Goal: Task Accomplishment & Management: Use online tool/utility

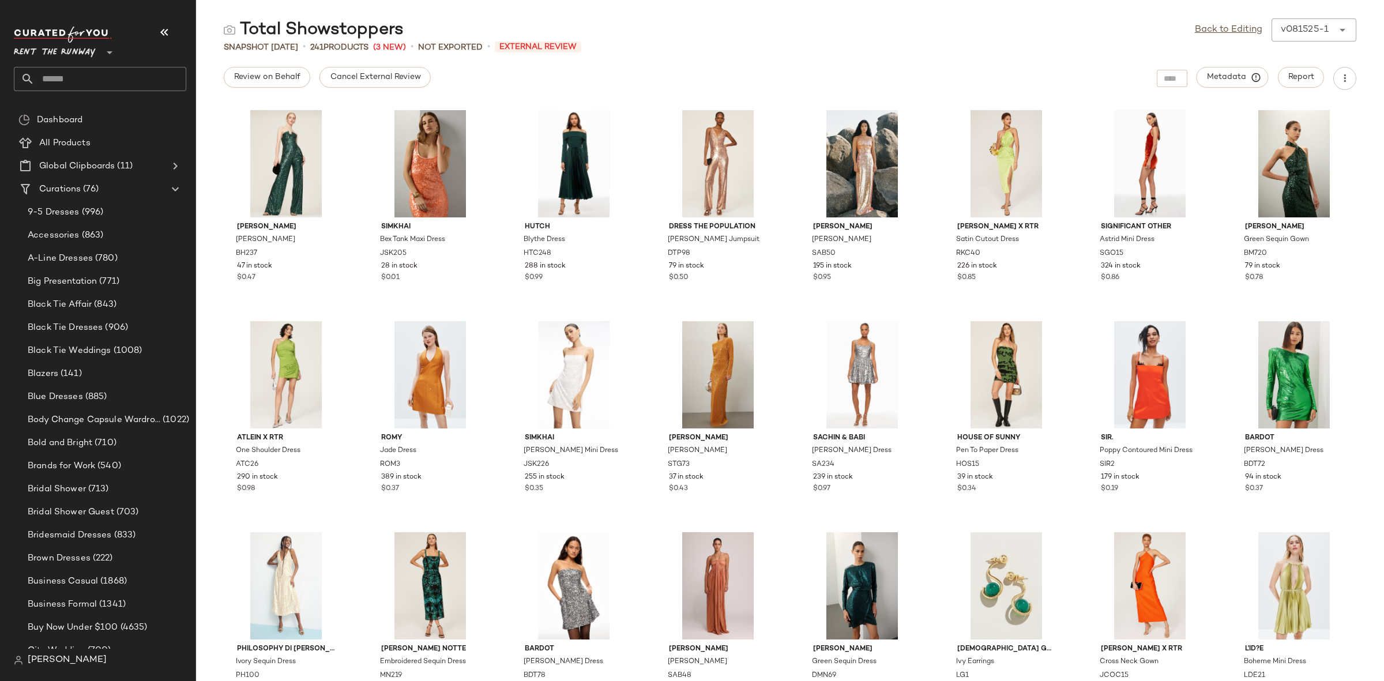
scroll to position [1088, 0]
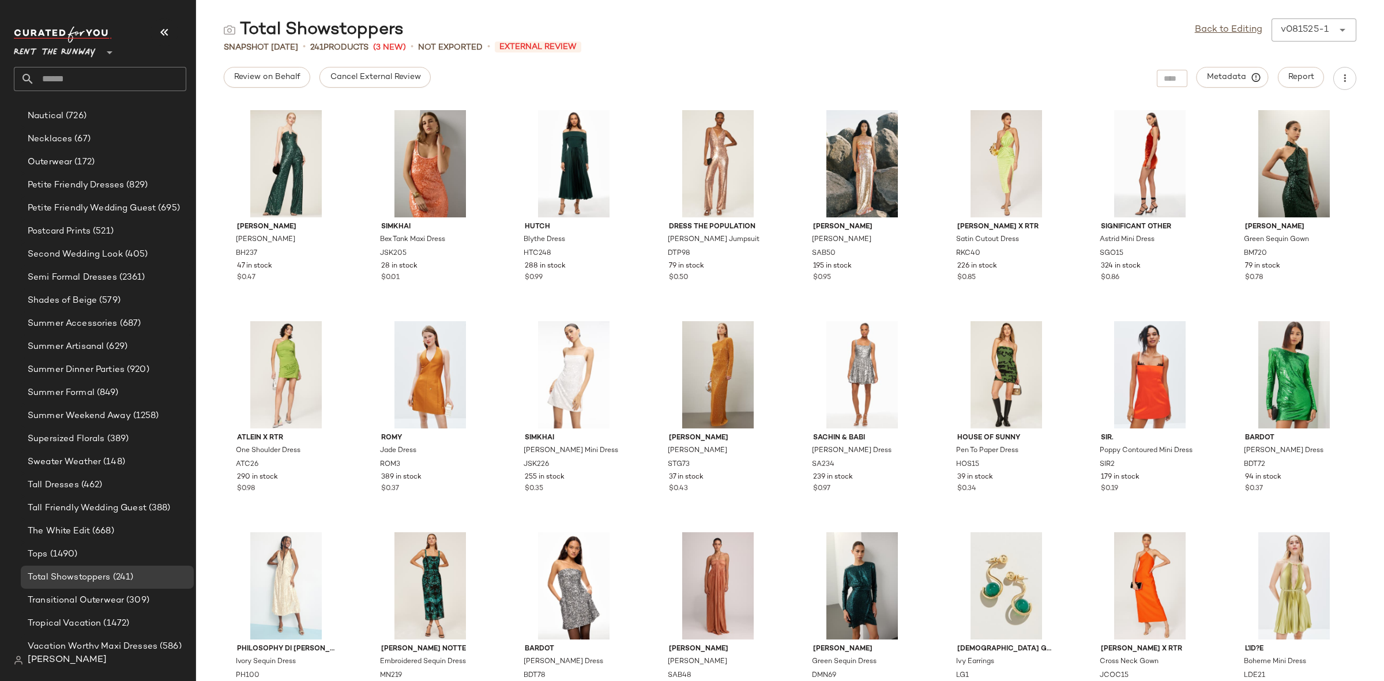
click at [64, 53] on span "Rent the Runway" at bounding box center [55, 49] width 82 height 21
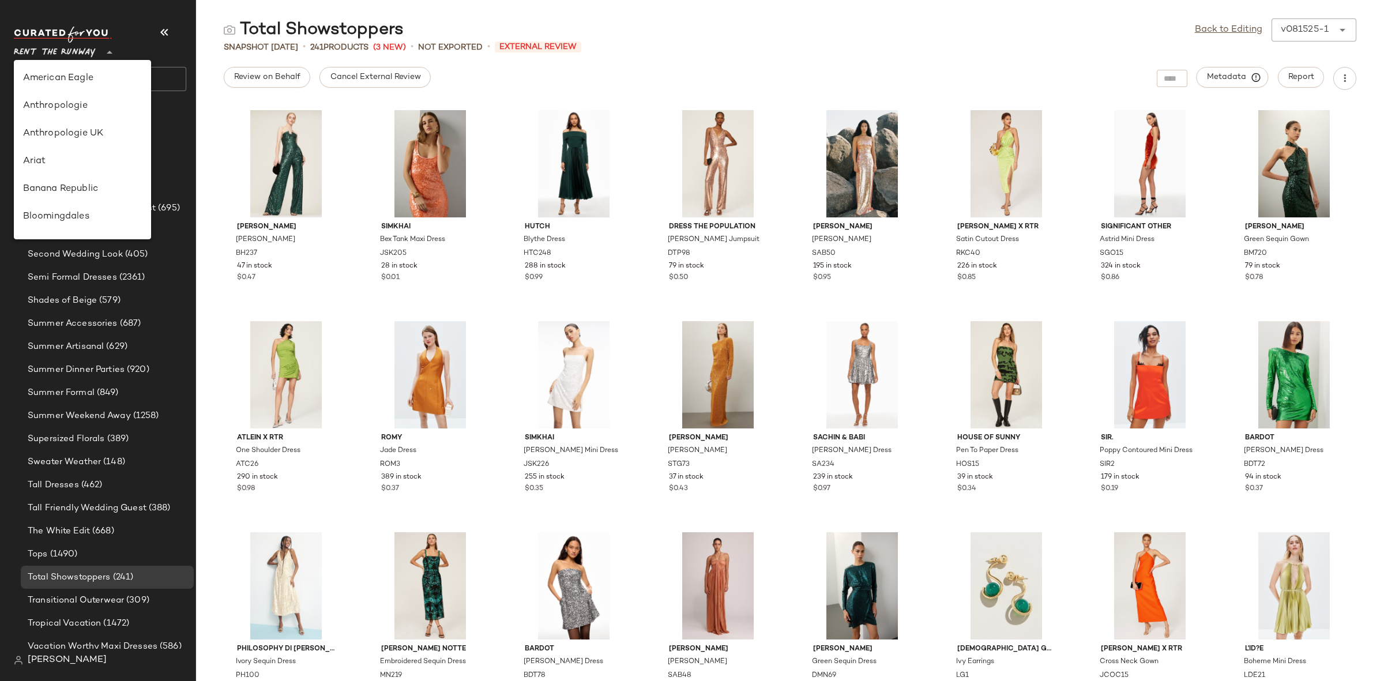
scroll to position [525, 0]
click at [85, 110] on div "Revolve" at bounding box center [82, 107] width 119 height 14
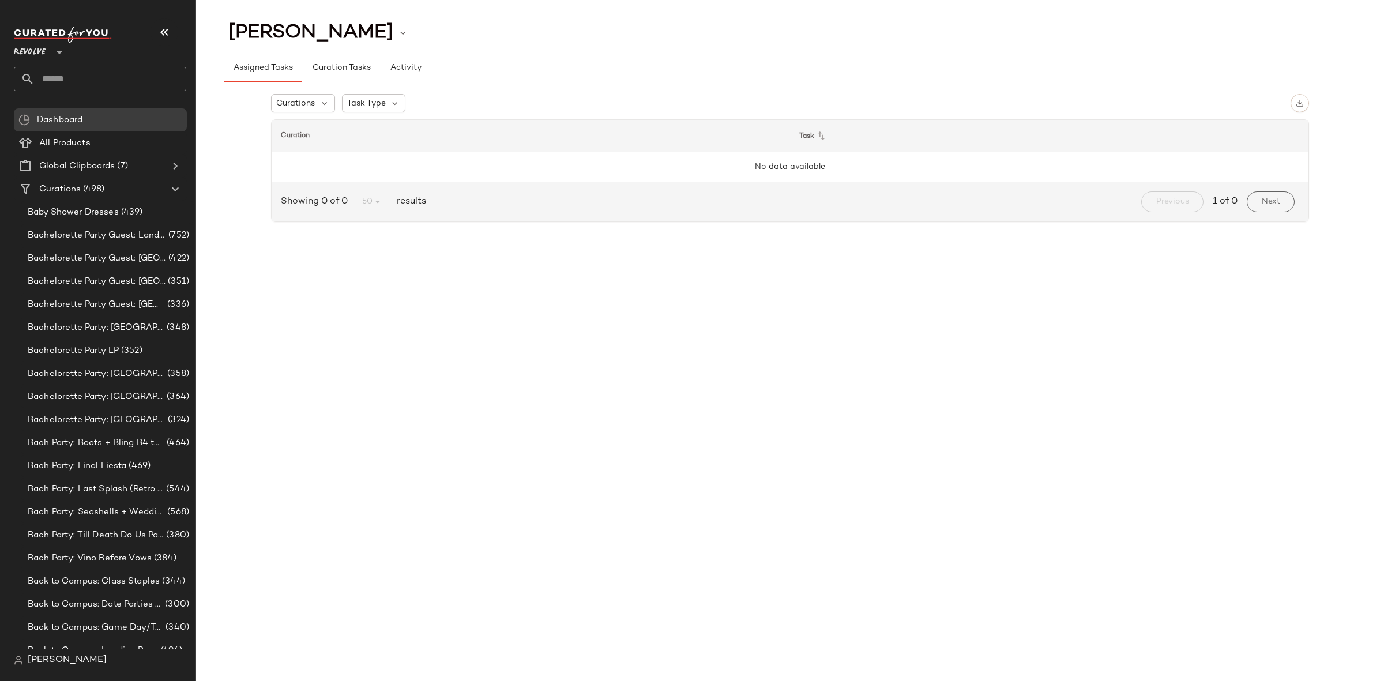
click at [44, 50] on span "Revolve" at bounding box center [30, 49] width 32 height 21
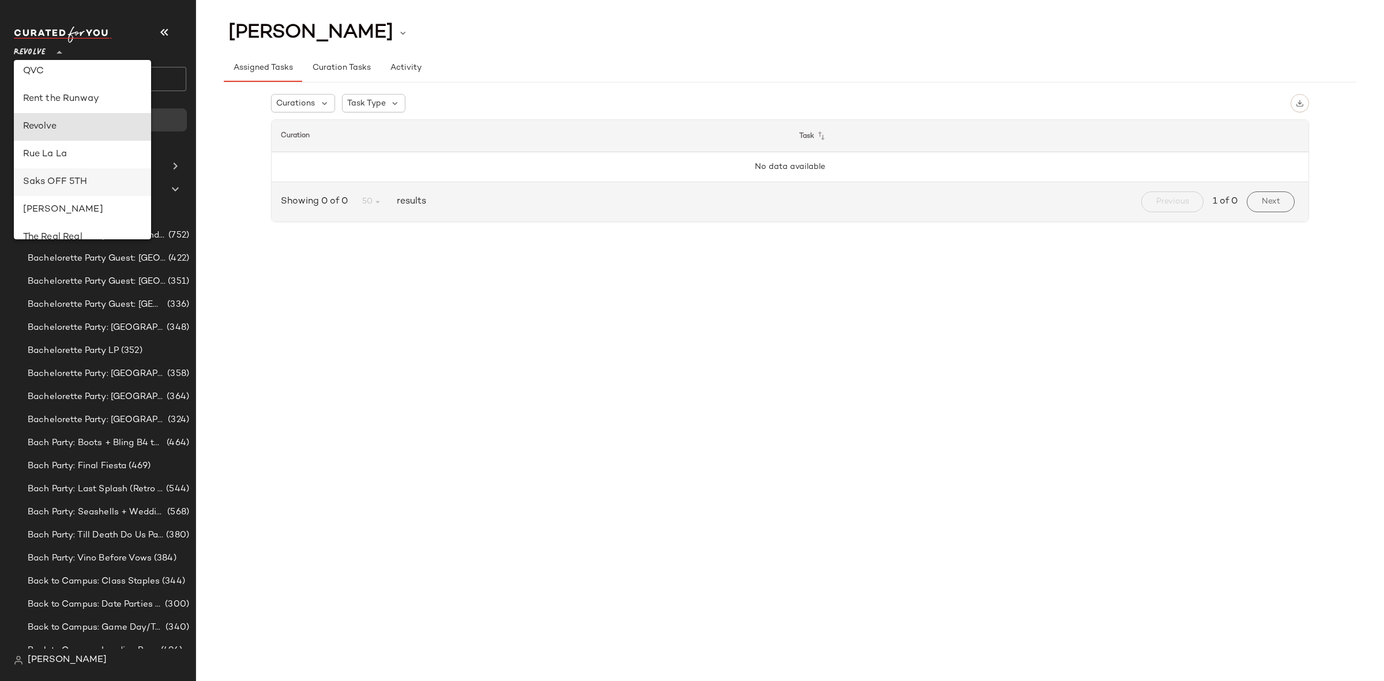
scroll to position [456, 0]
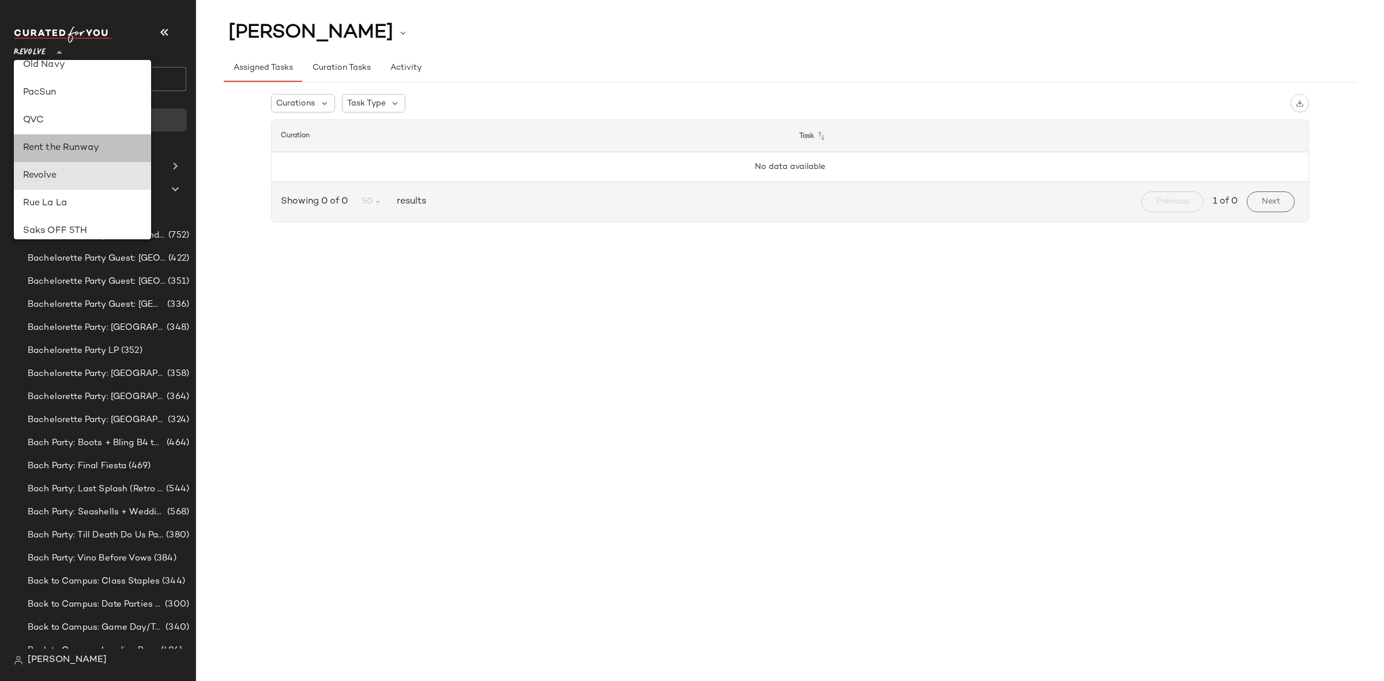
click at [66, 141] on div "Rent the Runway" at bounding box center [82, 148] width 119 height 14
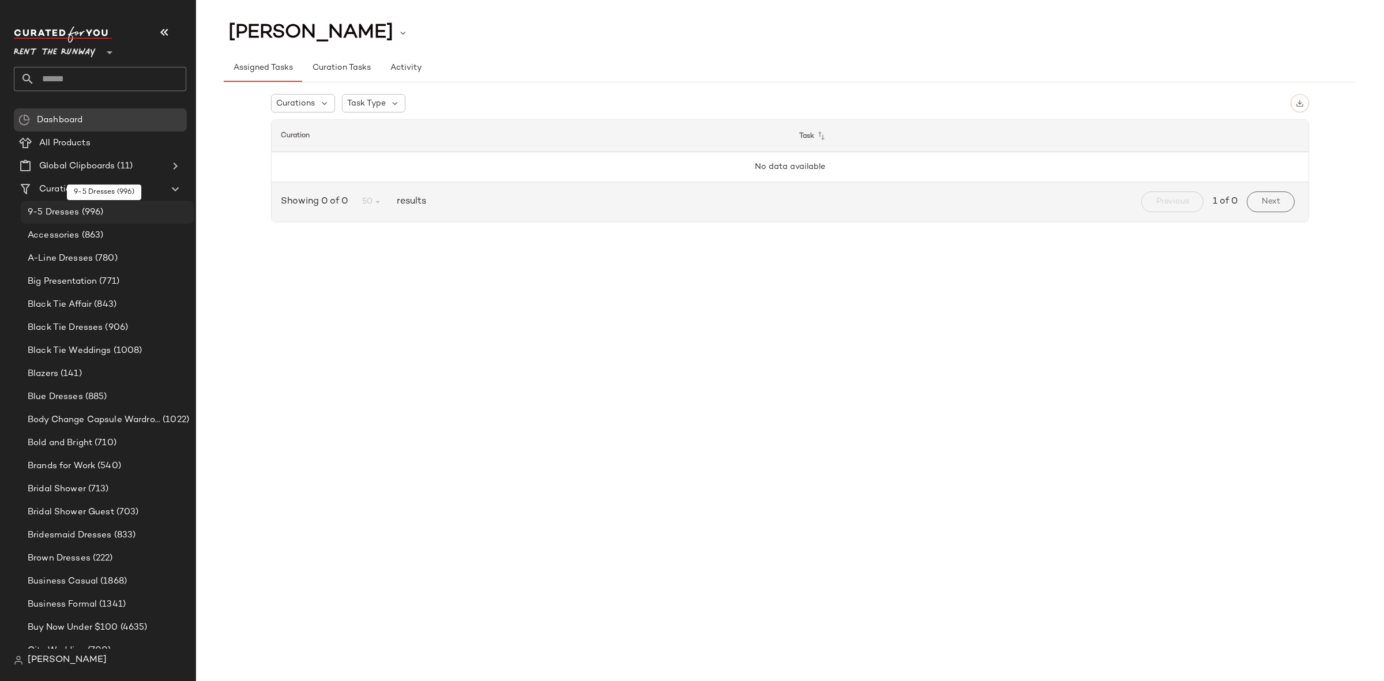
click at [88, 210] on span "(996)" at bounding box center [92, 212] width 24 height 13
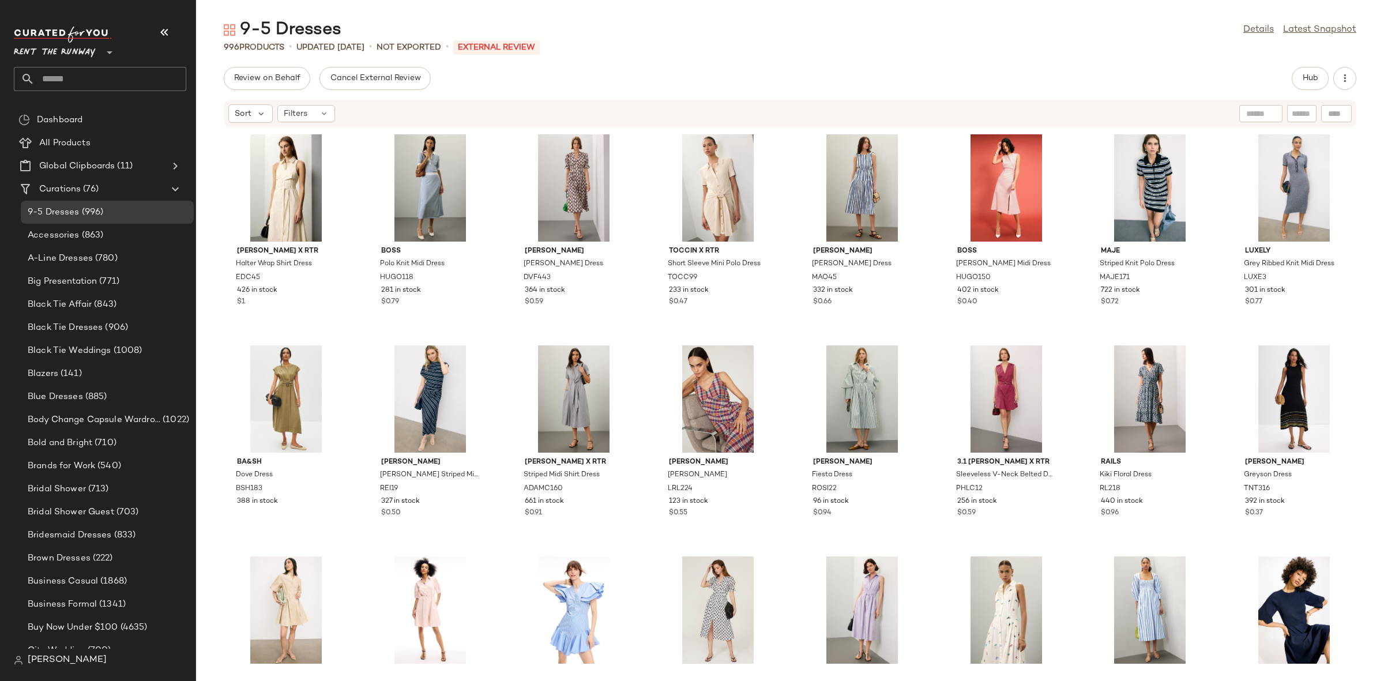
click at [105, 52] on icon at bounding box center [110, 53] width 14 height 14
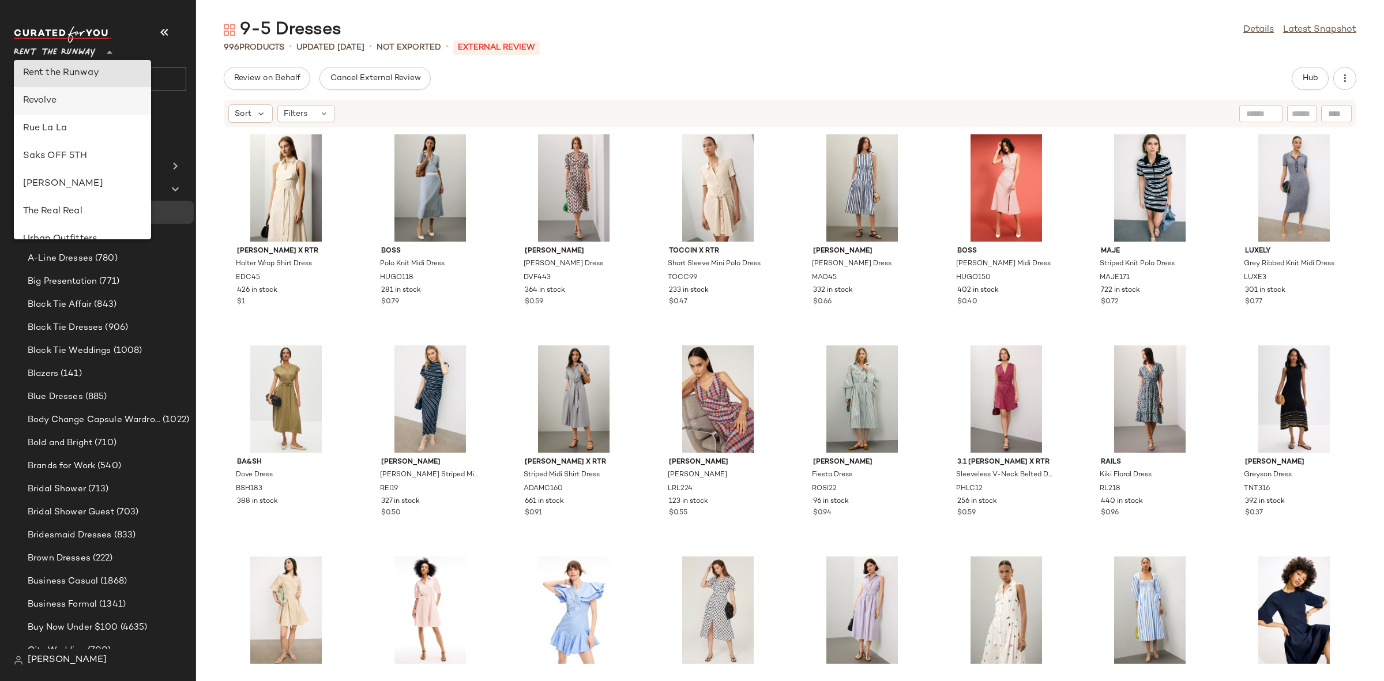
scroll to position [532, 0]
click at [71, 101] on div "Revolve" at bounding box center [82, 100] width 119 height 14
type input "**"
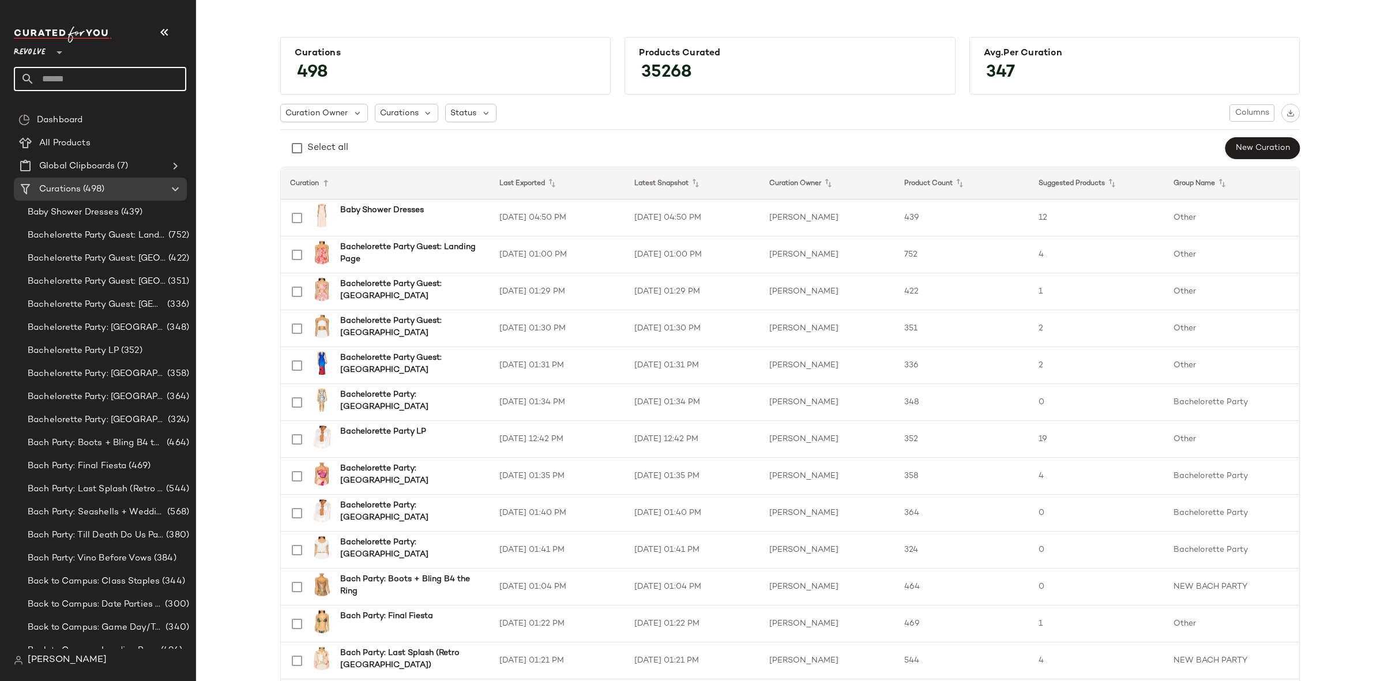
click at [59, 76] on input "text" at bounding box center [111, 79] width 152 height 24
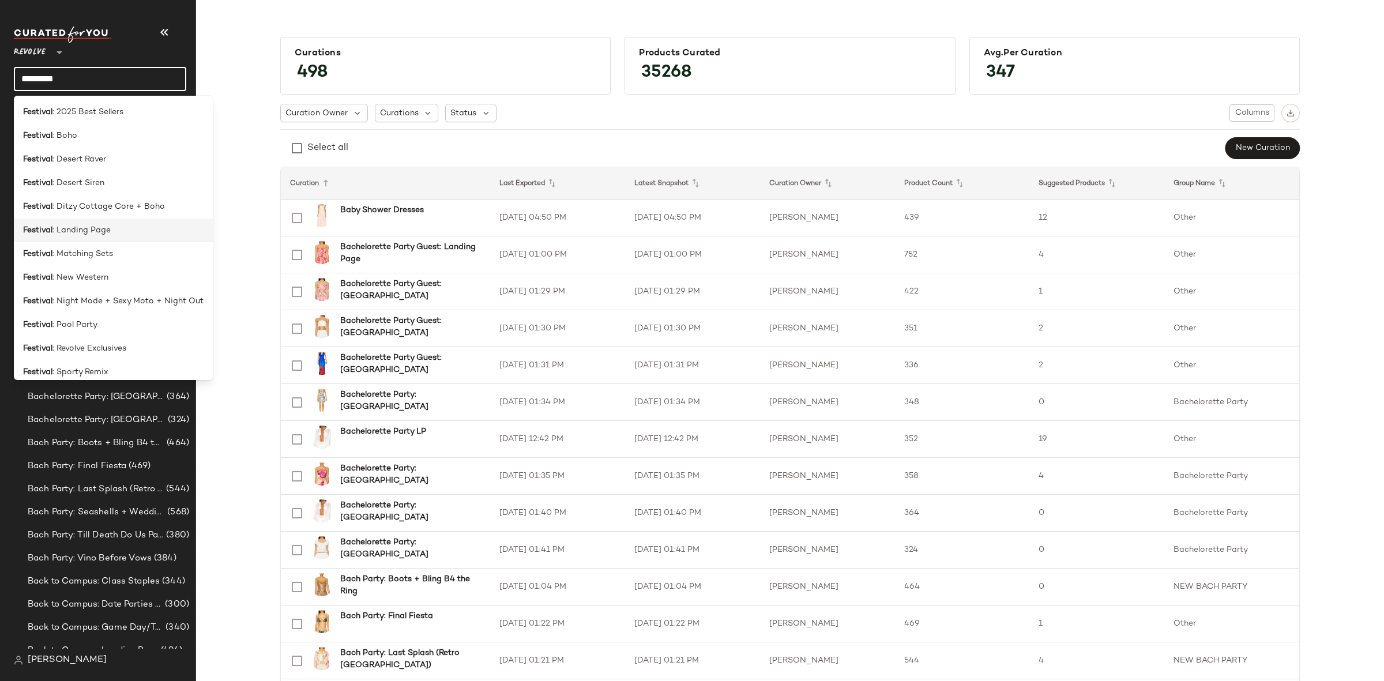
type input "********"
click at [100, 224] on span ": Landing Page" at bounding box center [81, 230] width 58 height 12
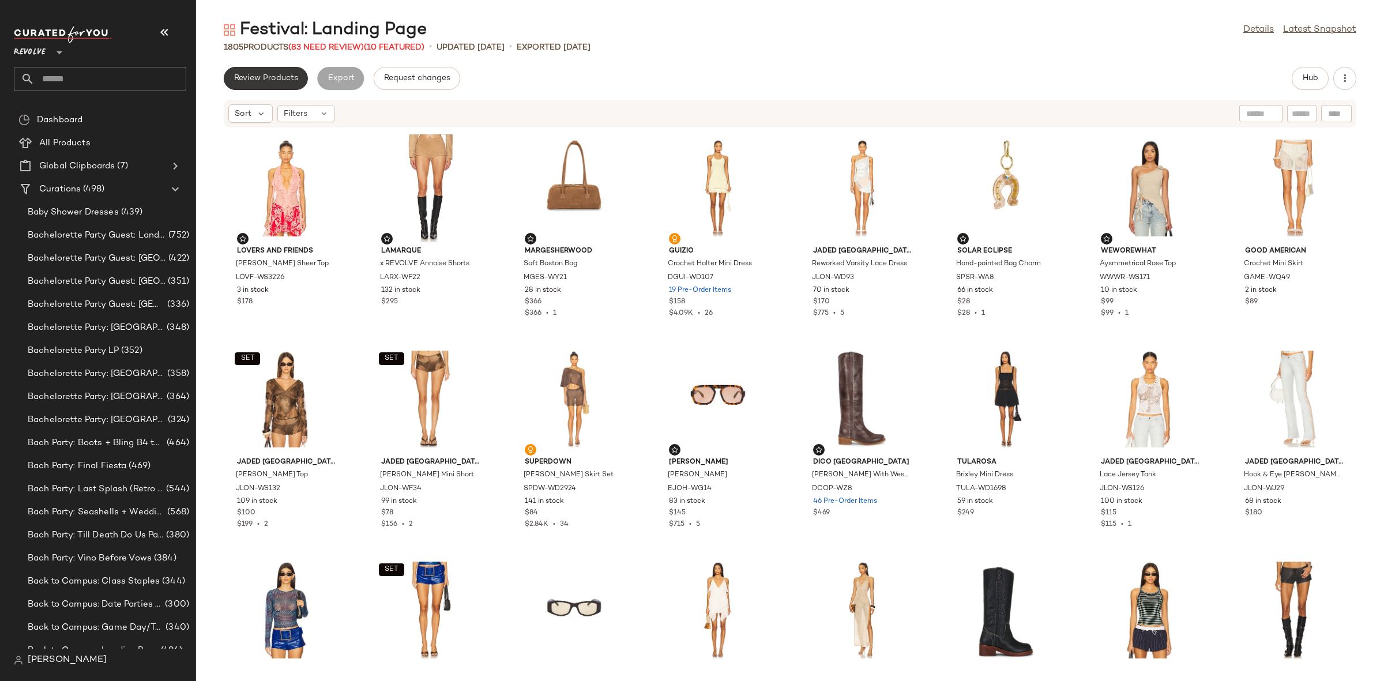
click at [266, 80] on span "Review Products" at bounding box center [266, 78] width 65 height 9
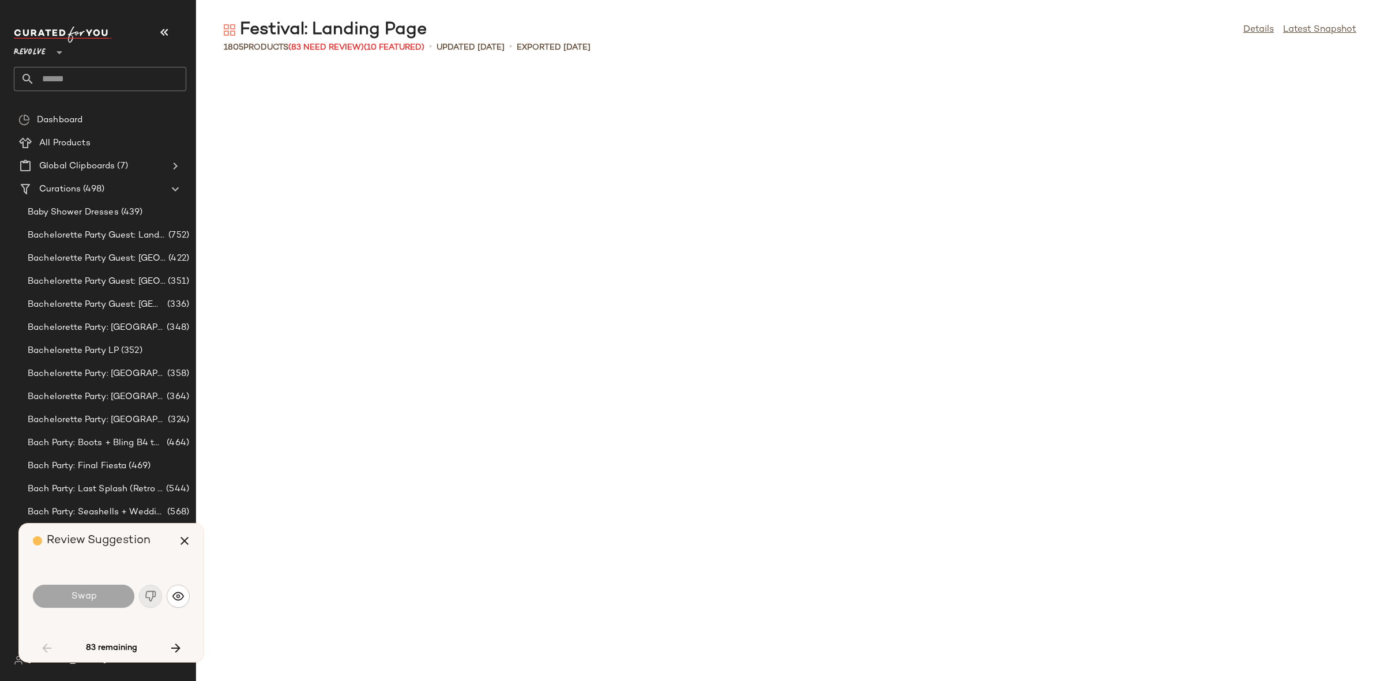
scroll to position [1477, 0]
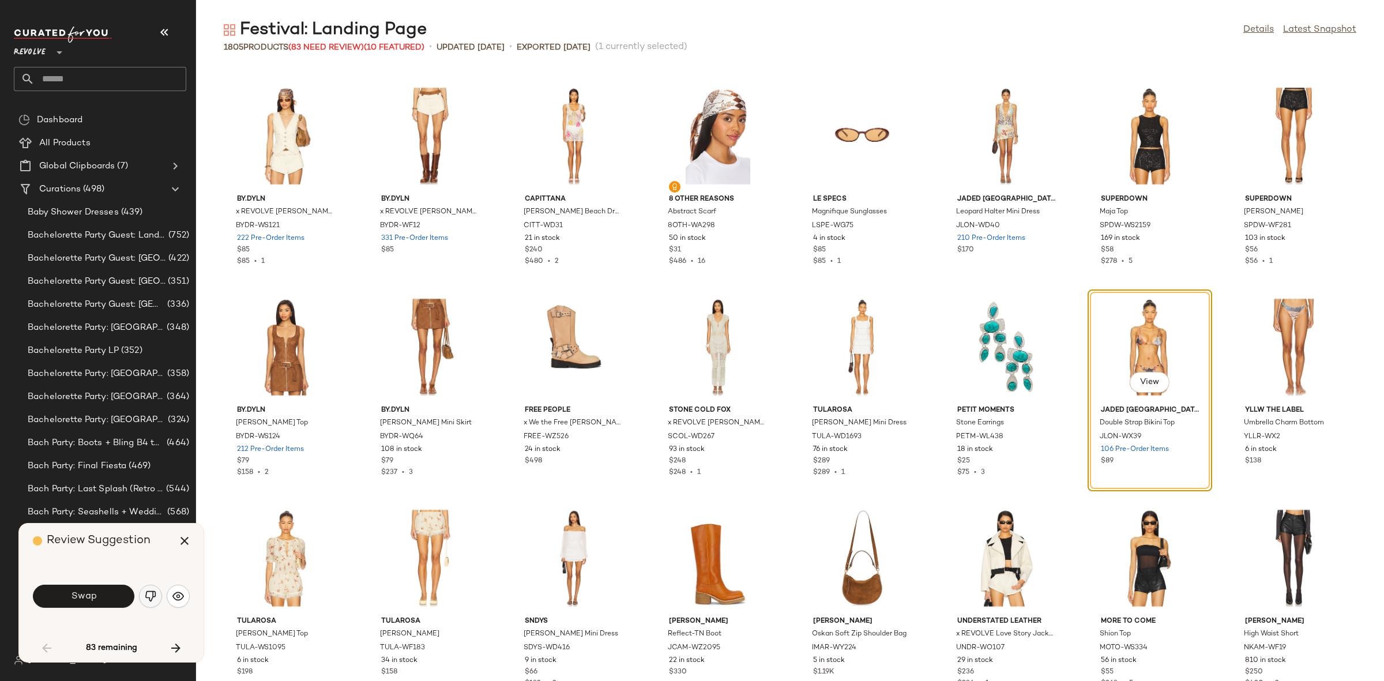
click at [149, 605] on button "button" at bounding box center [150, 596] width 23 height 23
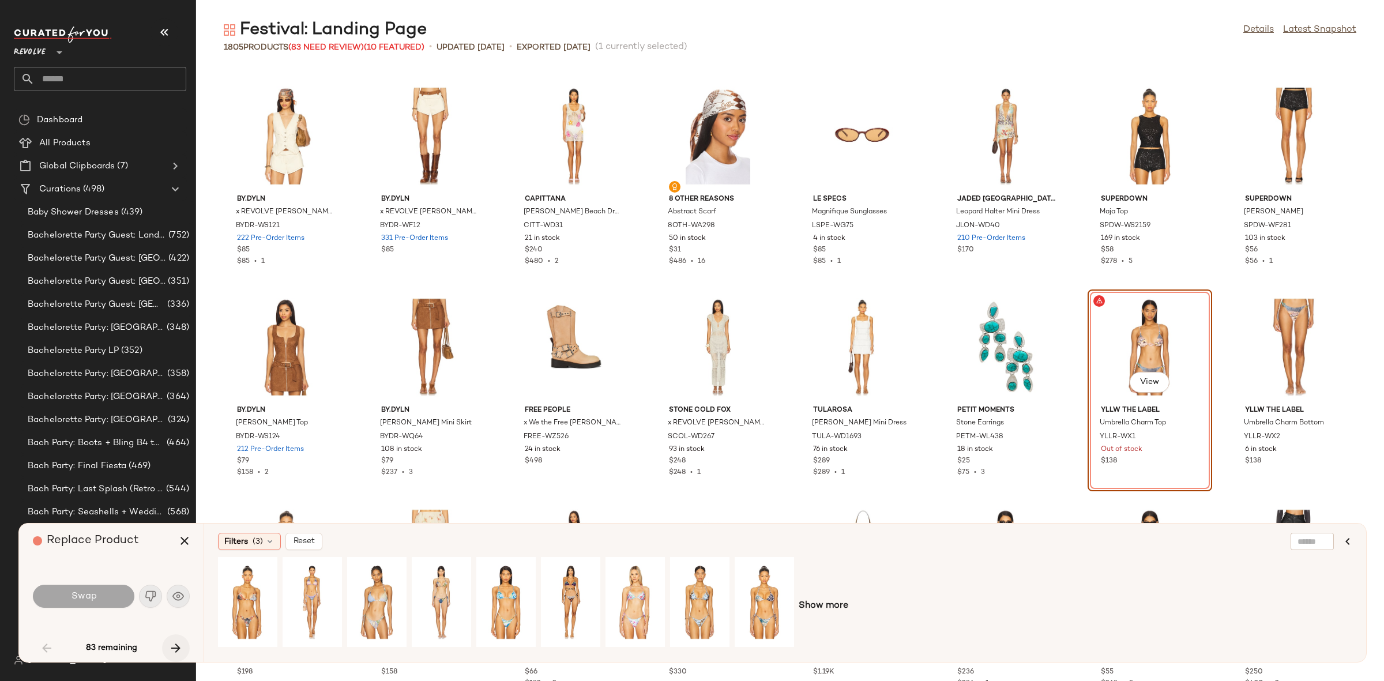
click at [170, 642] on icon "button" at bounding box center [176, 648] width 14 height 14
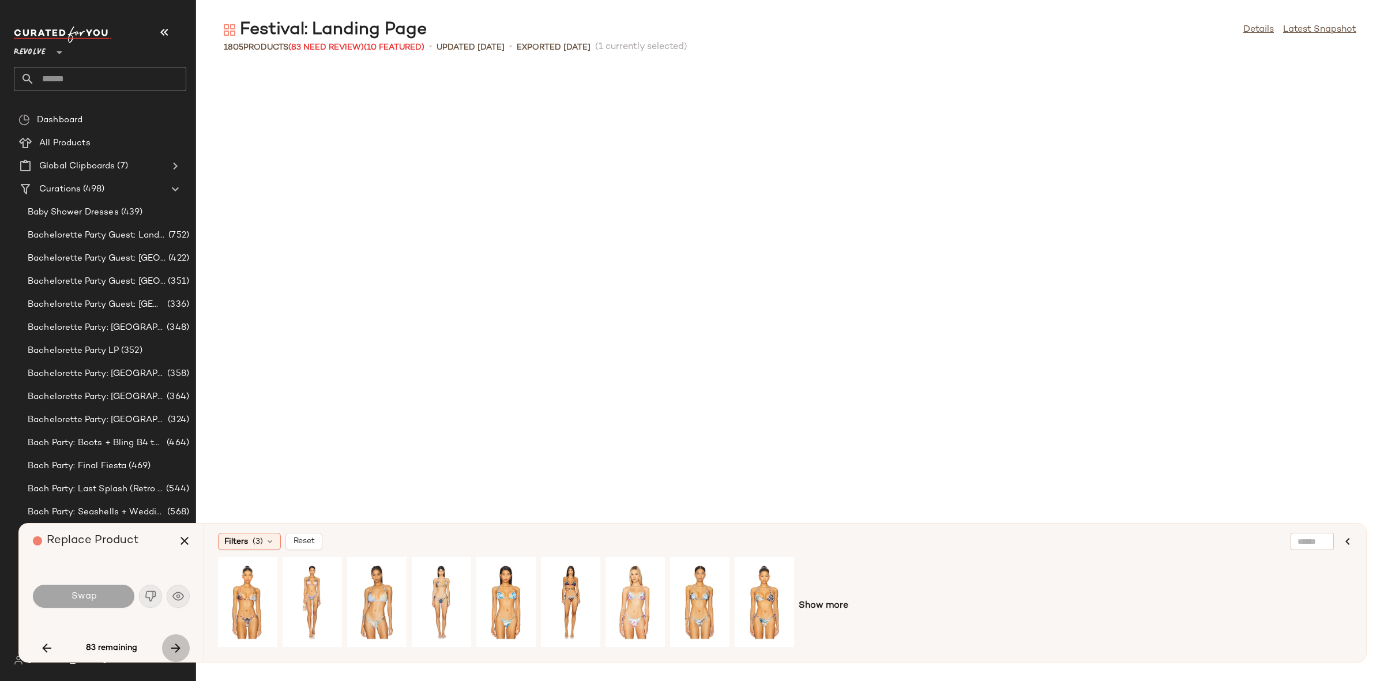
scroll to position [4009, 0]
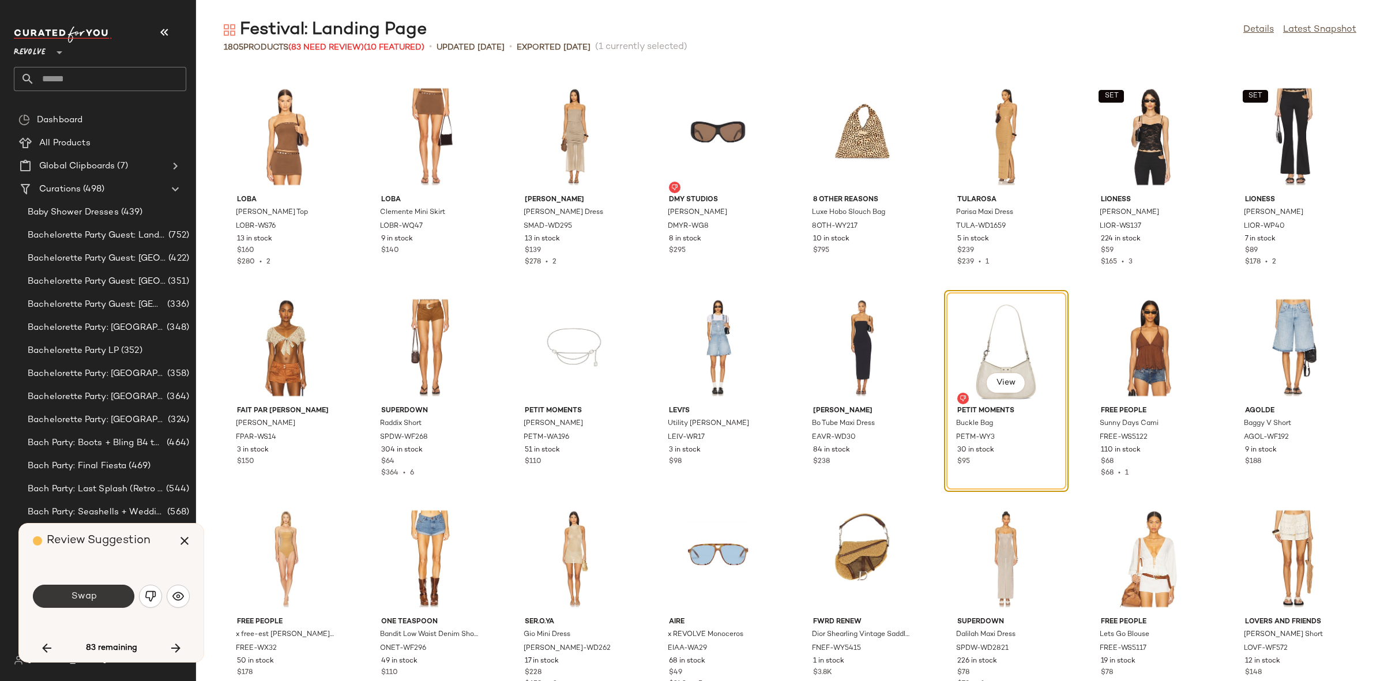
click at [84, 592] on span "Swap" at bounding box center [83, 596] width 26 height 11
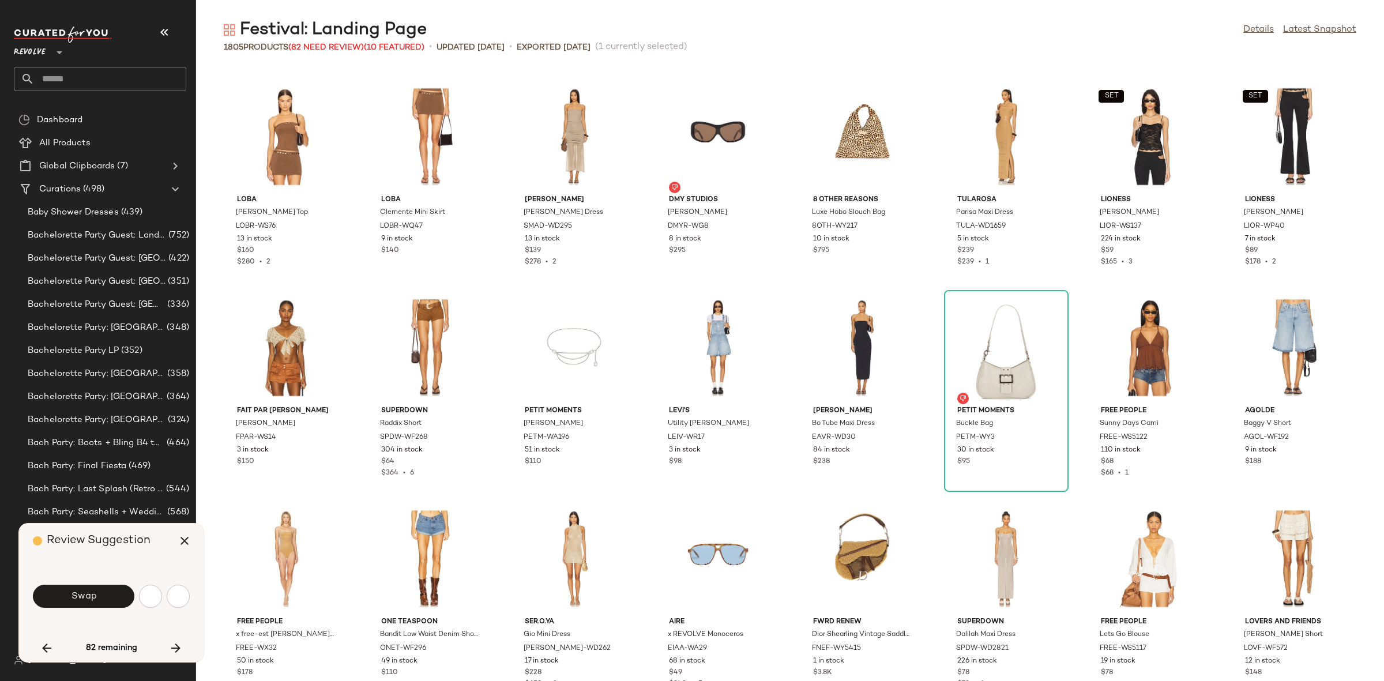
scroll to position [4432, 0]
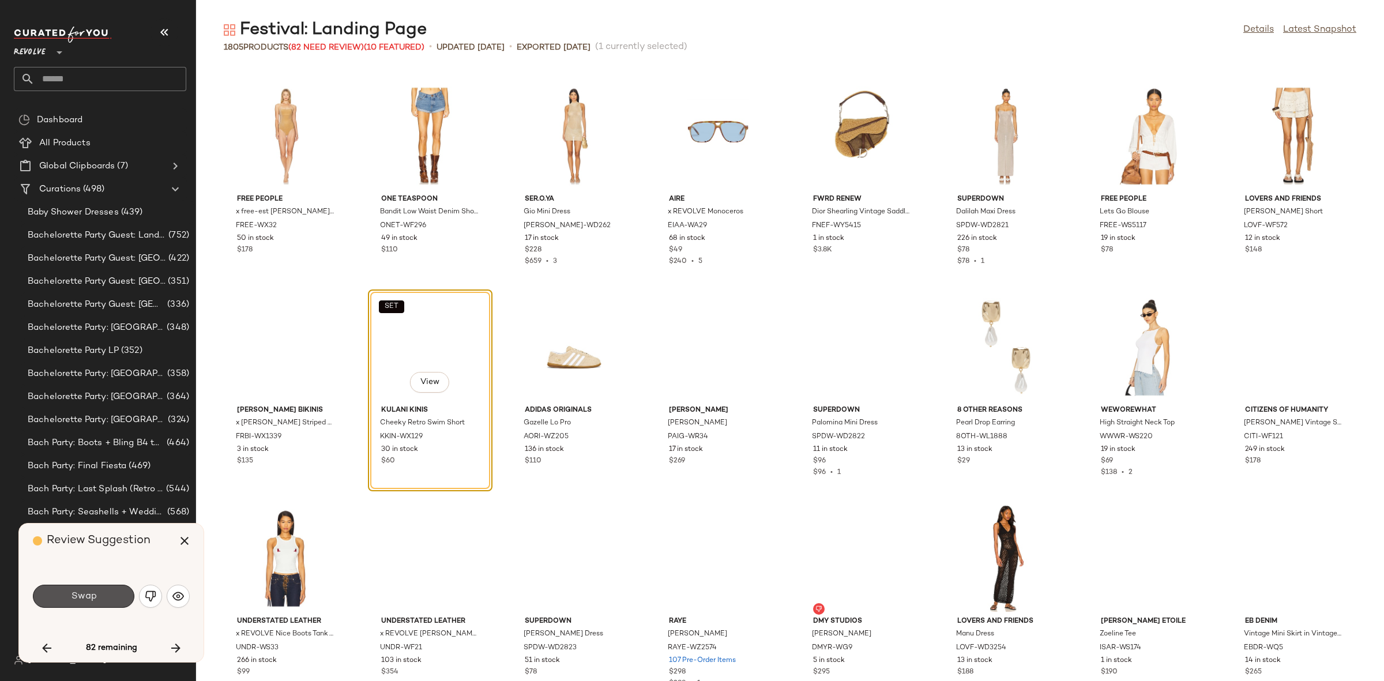
click at [84, 592] on span "Swap" at bounding box center [83, 596] width 26 height 11
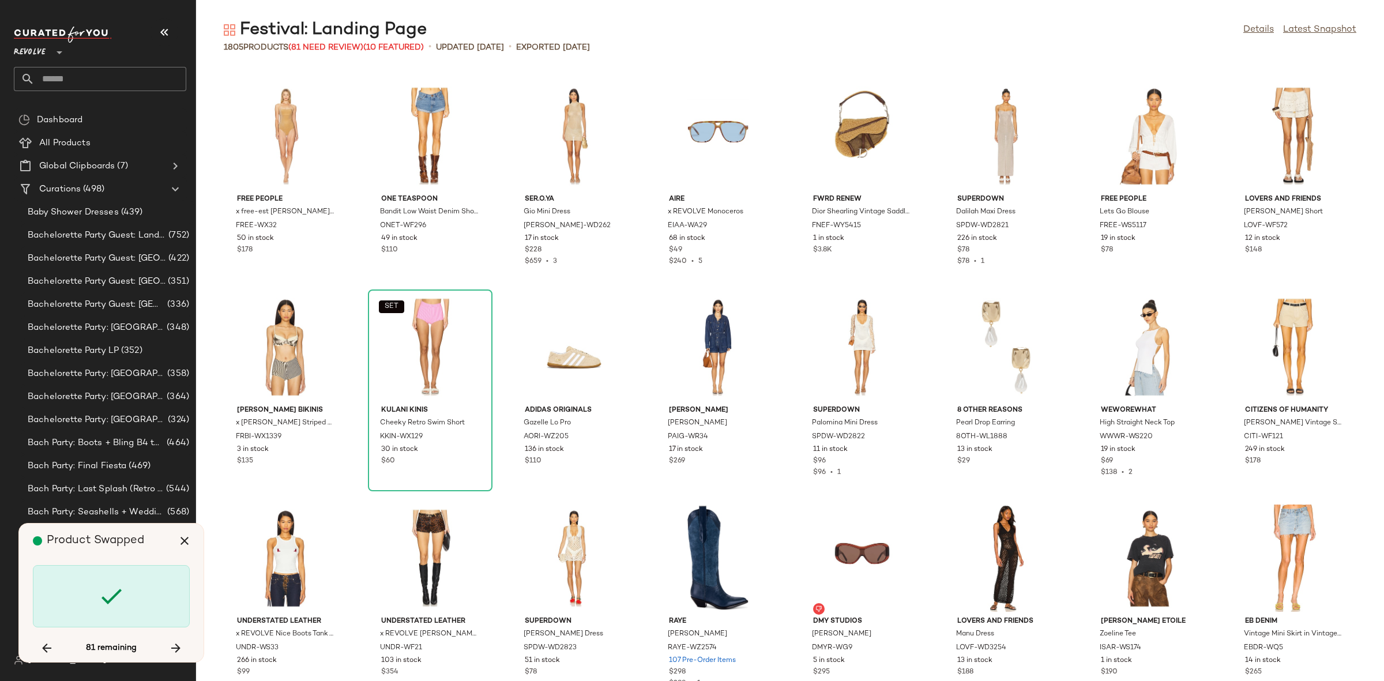
scroll to position [7175, 0]
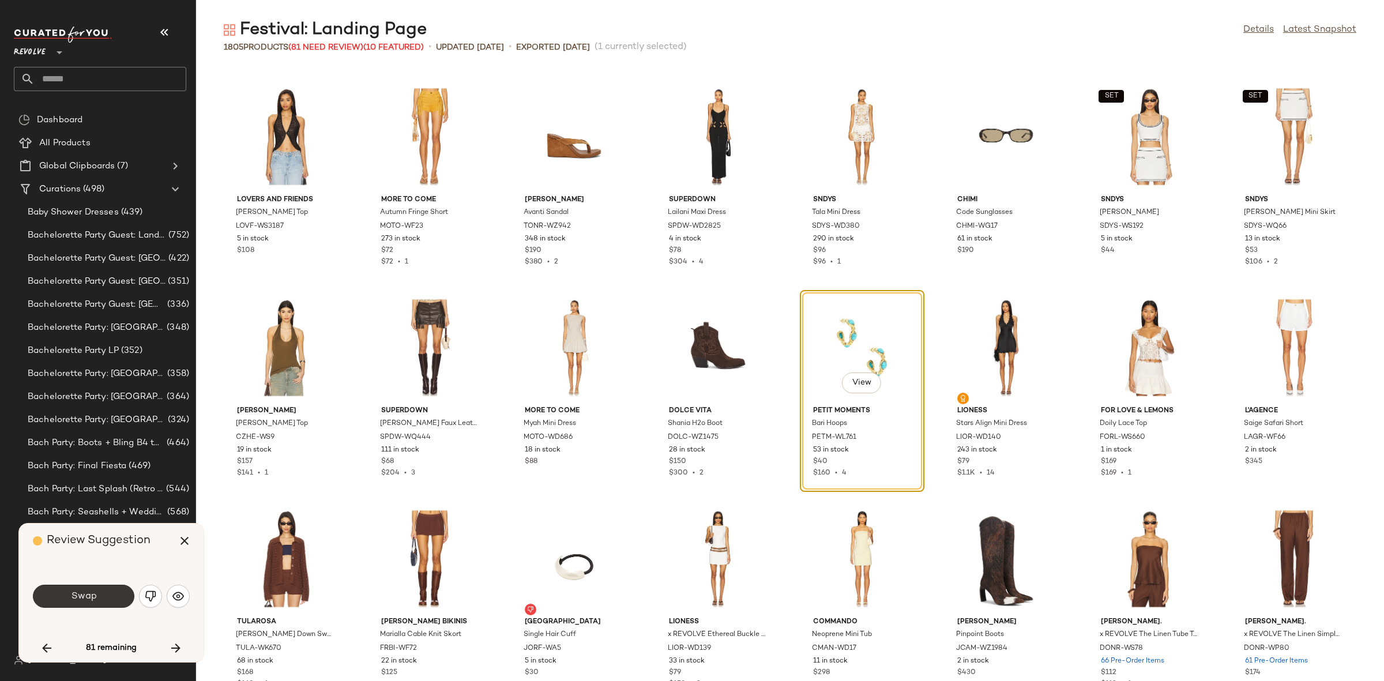
click at [68, 589] on button "Swap" at bounding box center [83, 596] width 101 height 23
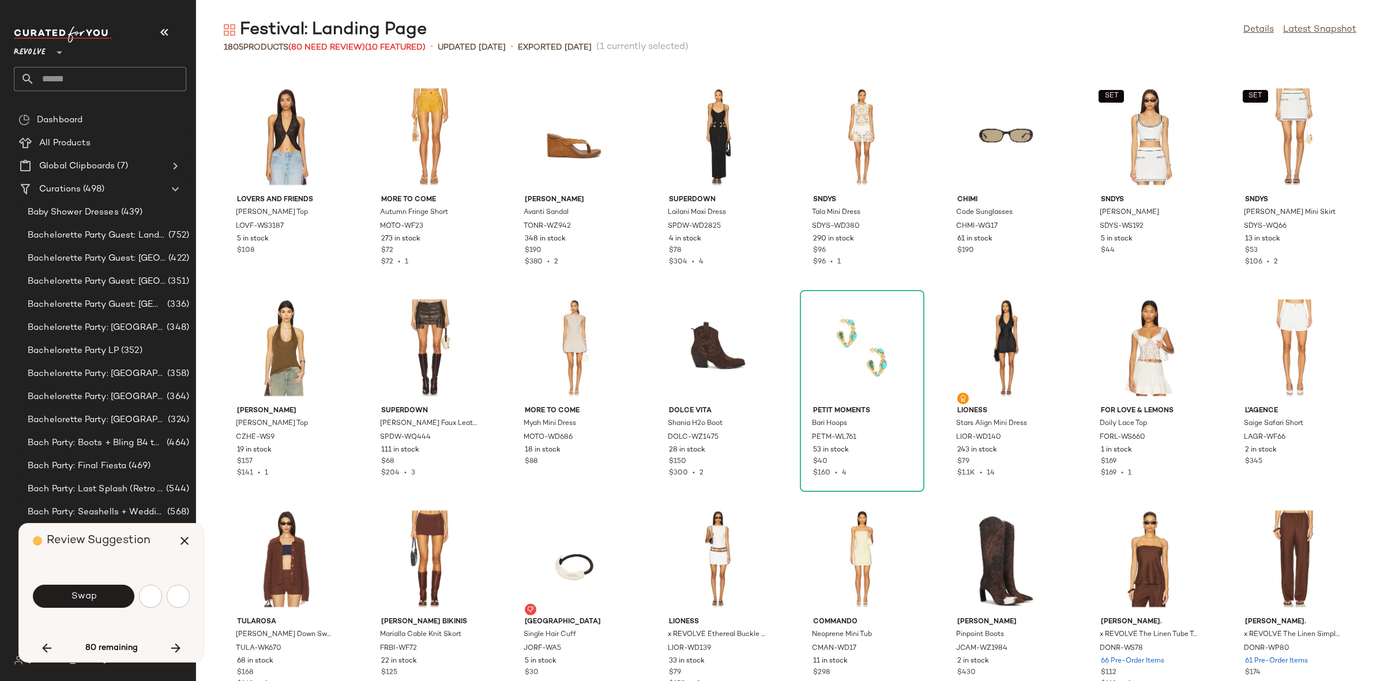
scroll to position [7809, 0]
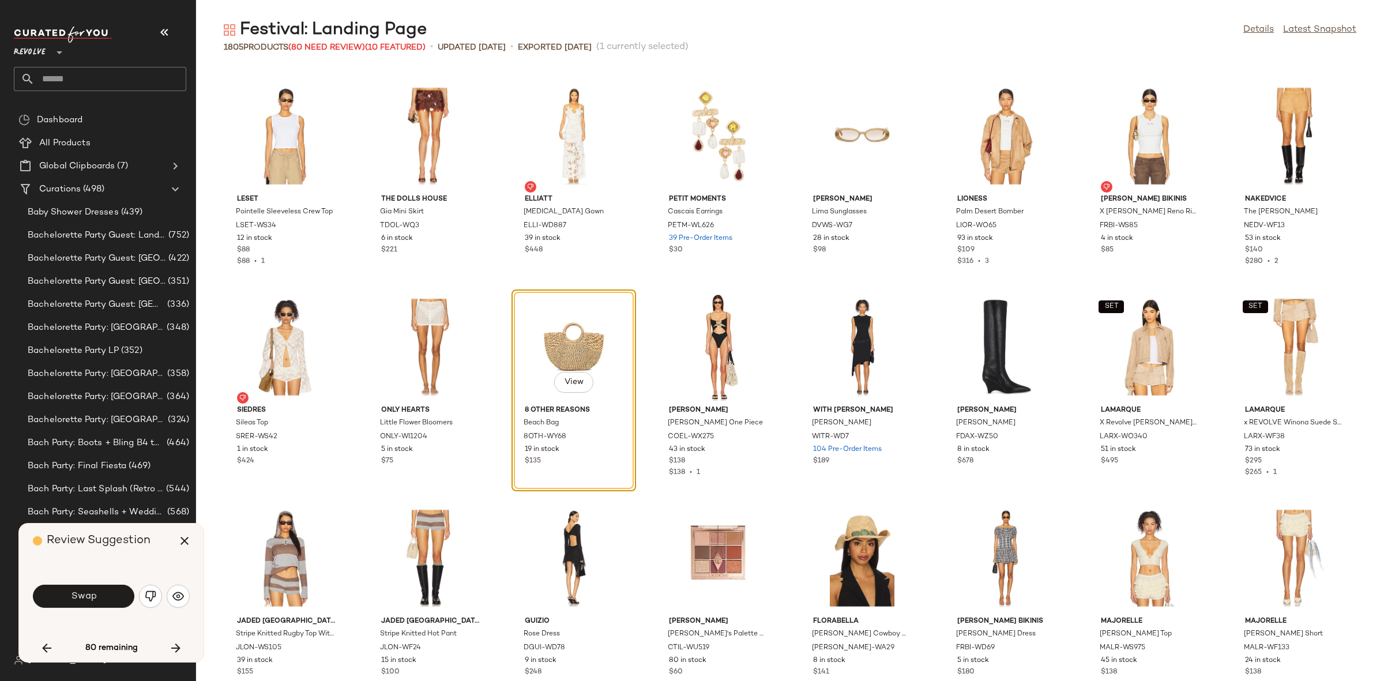
click at [68, 589] on button "Swap" at bounding box center [83, 596] width 101 height 23
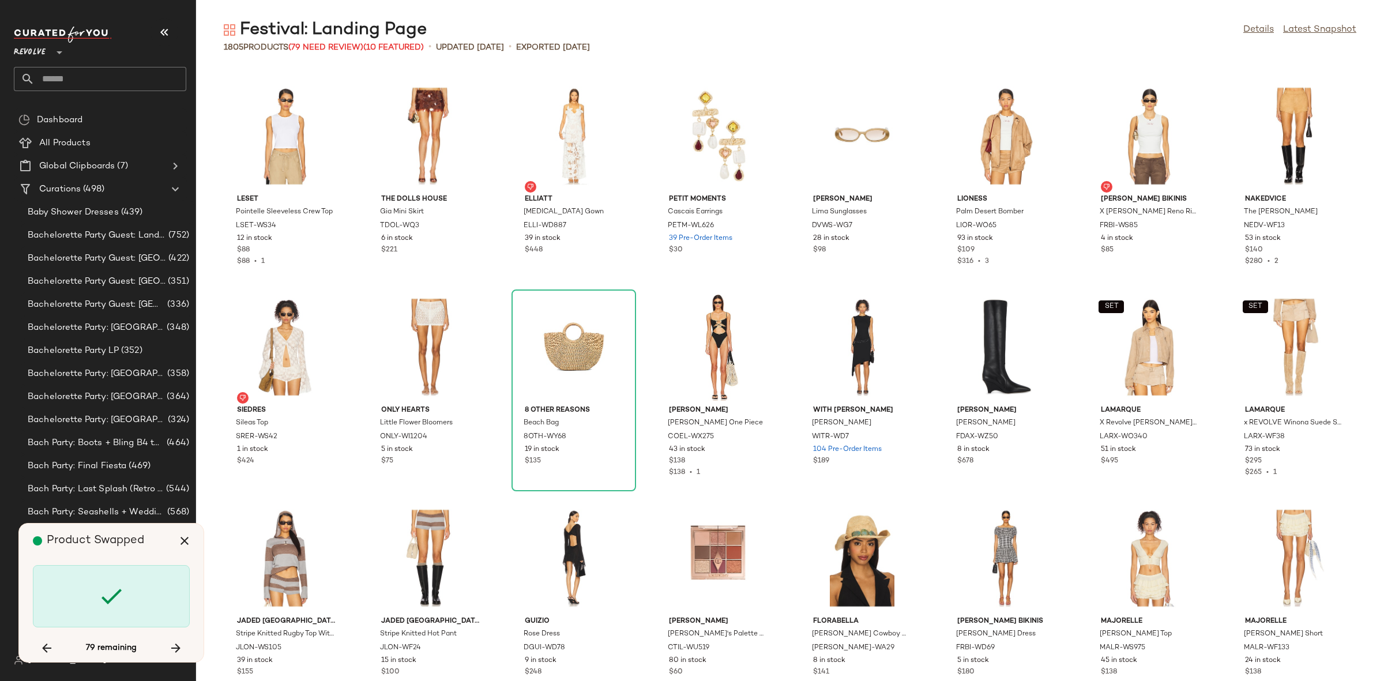
scroll to position [8864, 0]
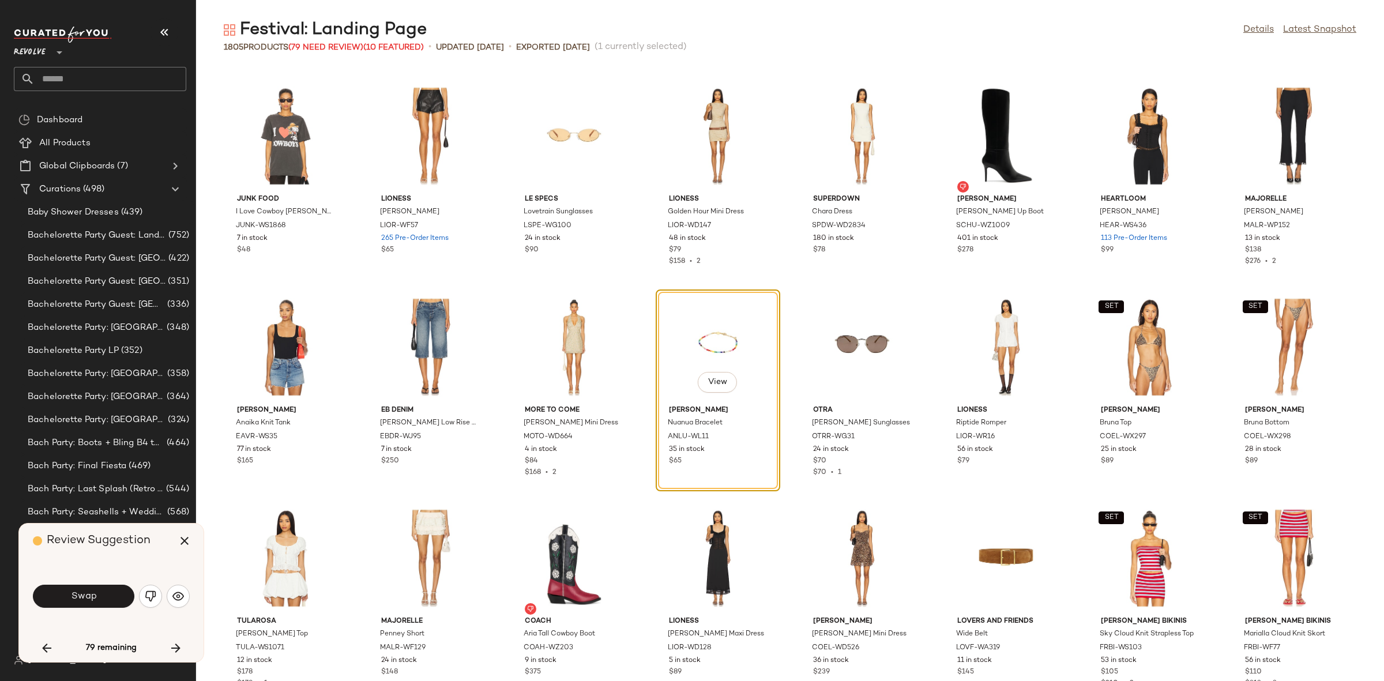
click at [68, 589] on button "Swap" at bounding box center [83, 596] width 101 height 23
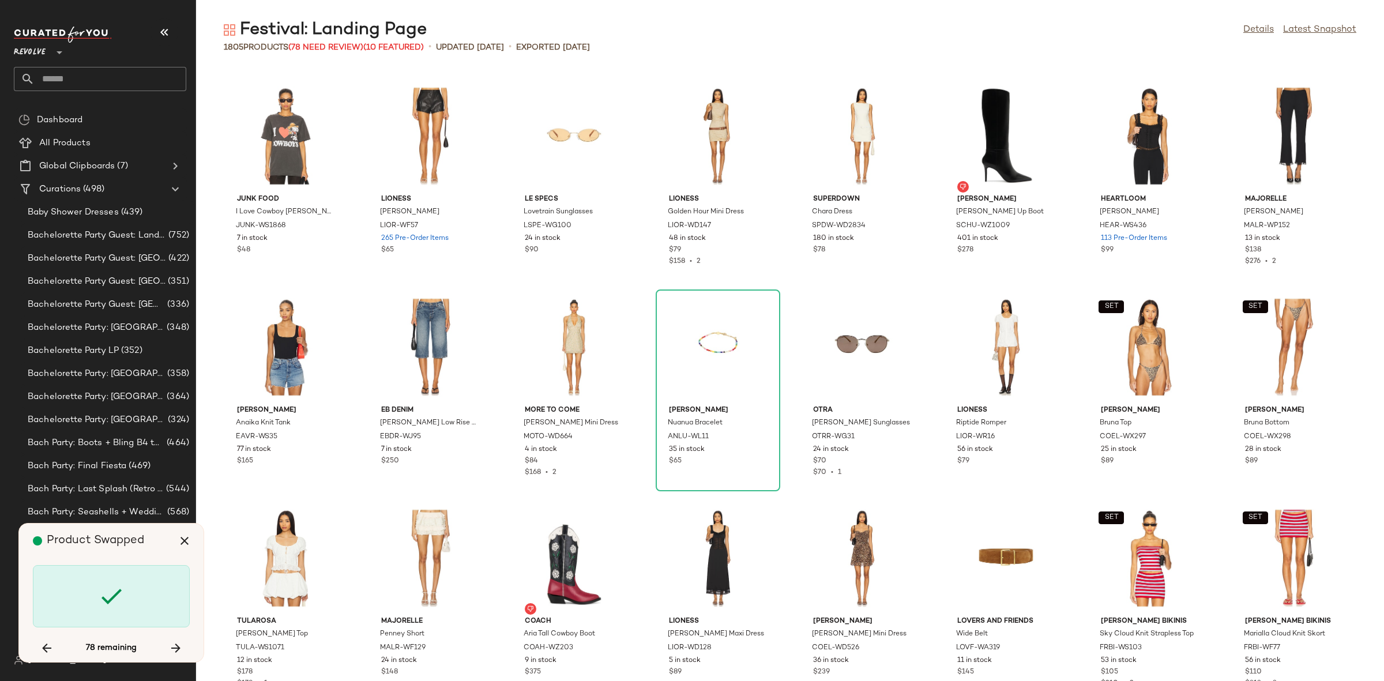
scroll to position [9286, 0]
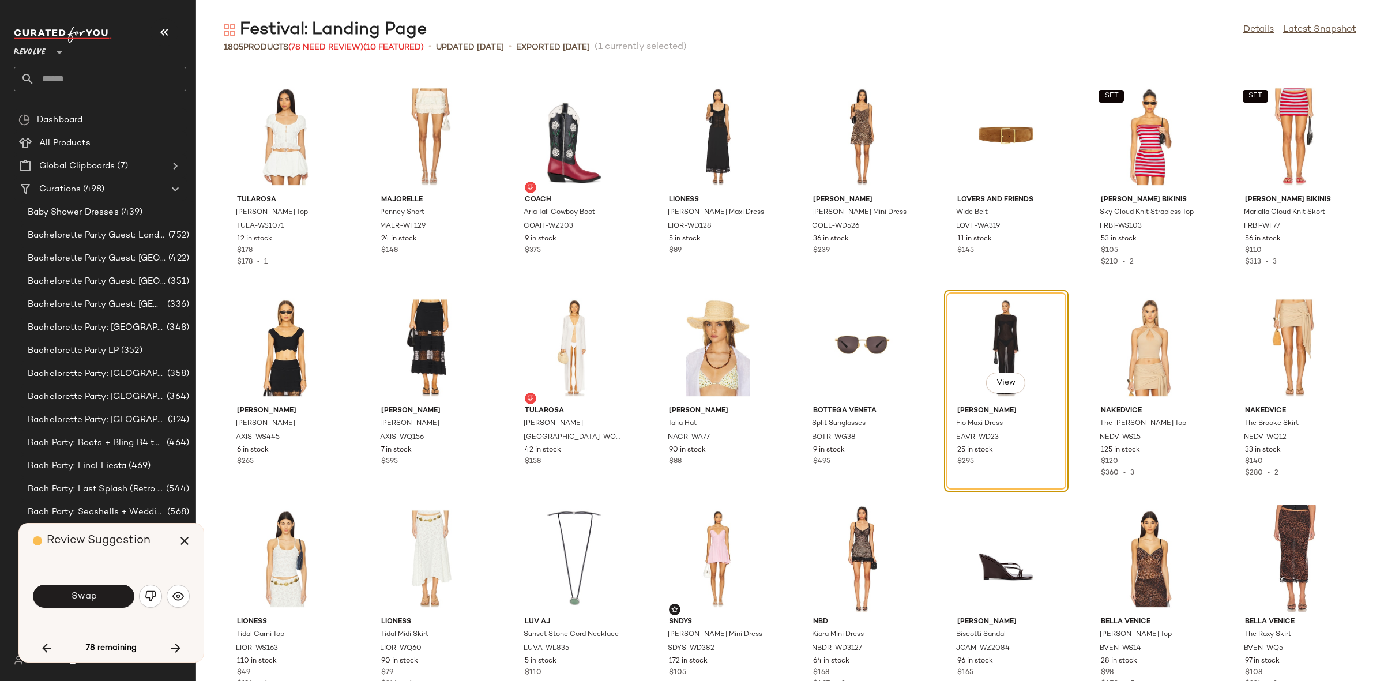
click at [86, 593] on span "Swap" at bounding box center [83, 596] width 26 height 11
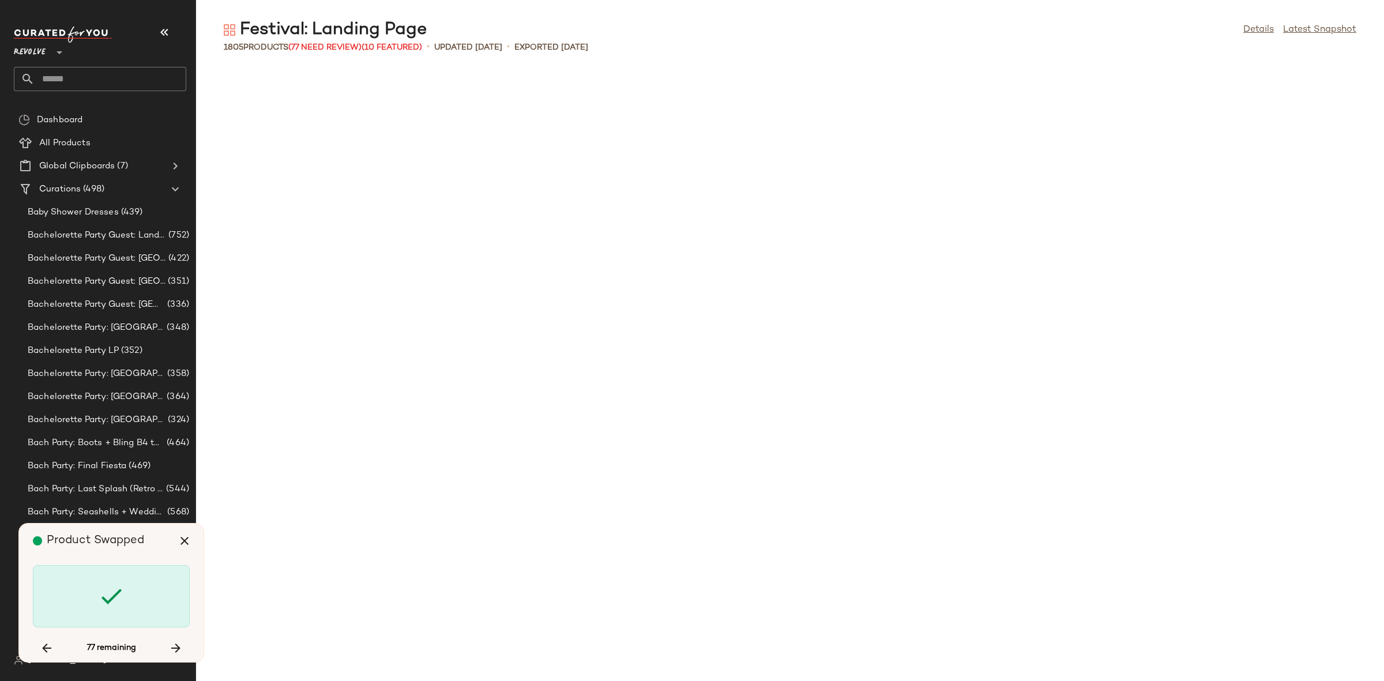
scroll to position [11396, 0]
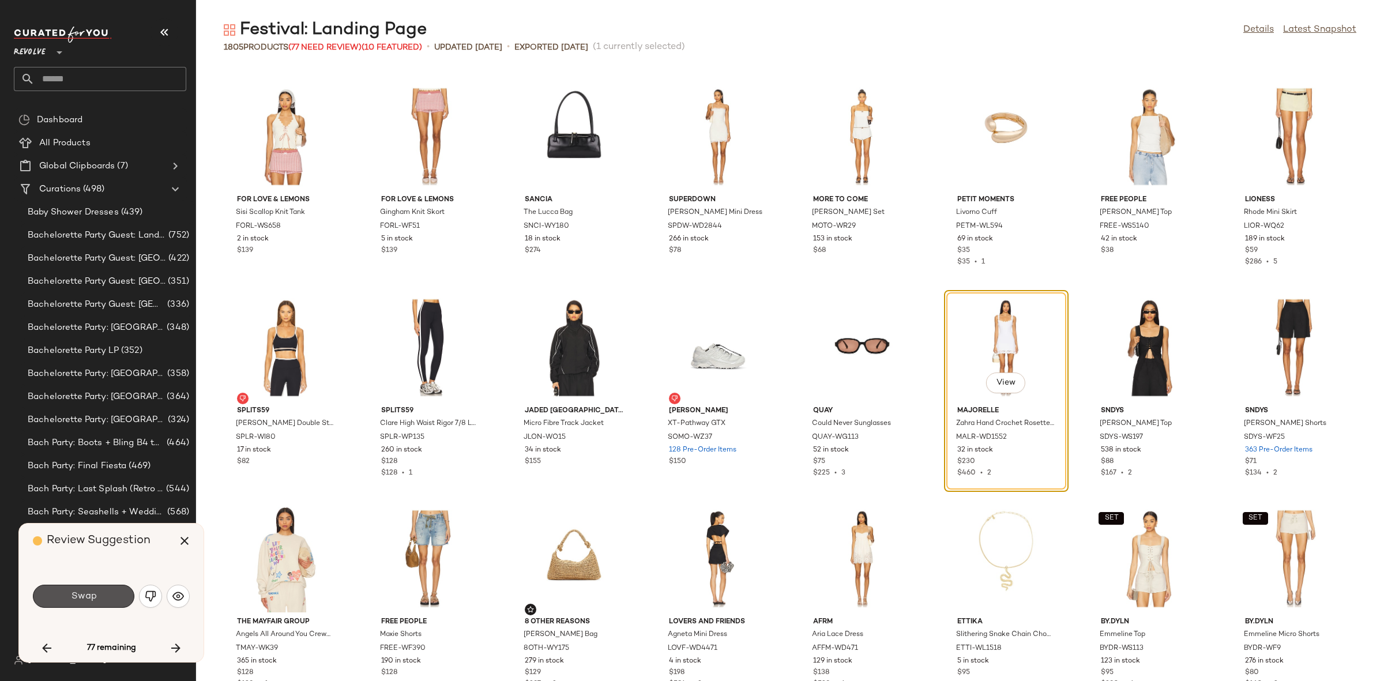
click at [86, 593] on span "Swap" at bounding box center [83, 596] width 26 height 11
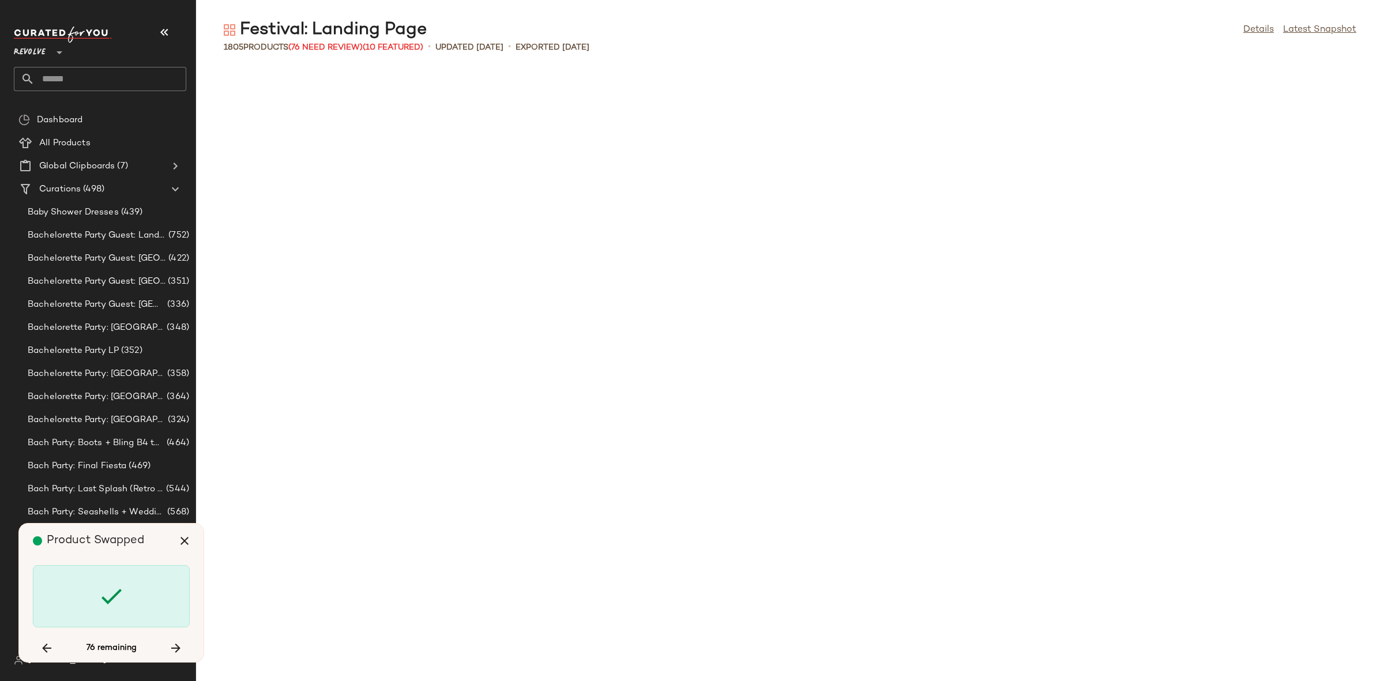
scroll to position [13085, 0]
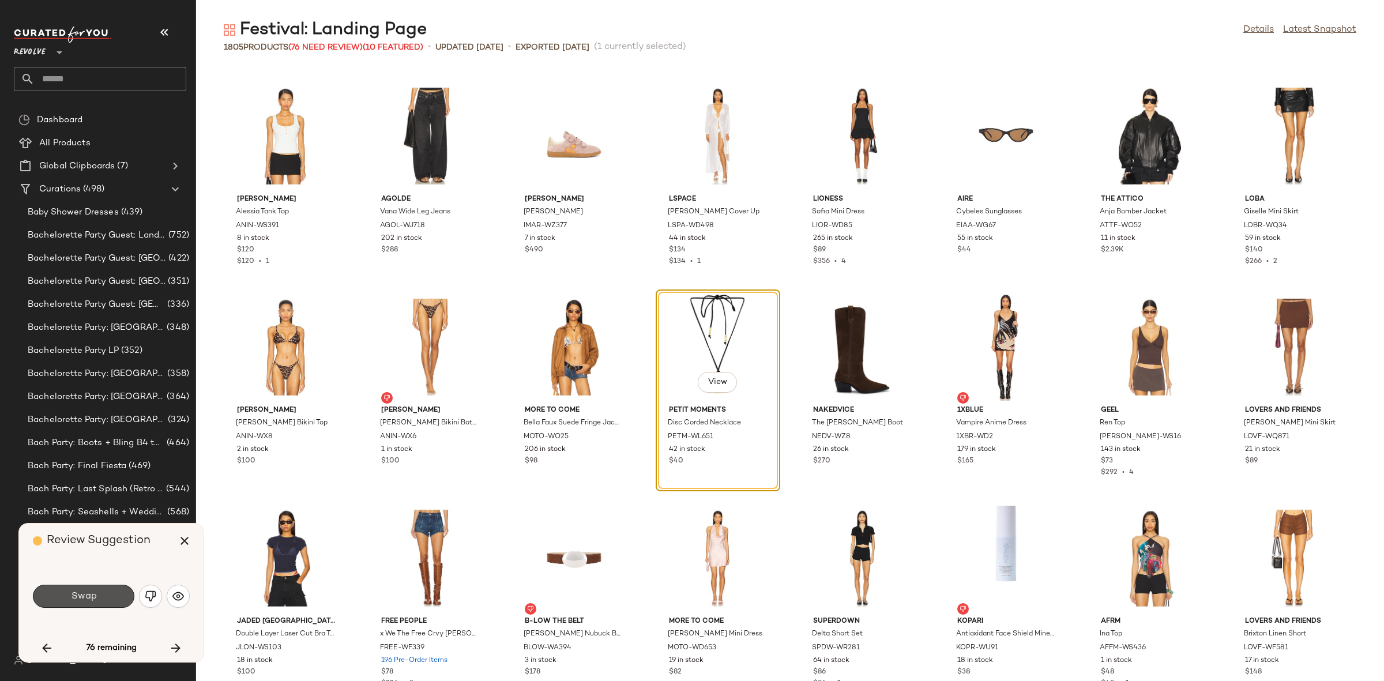
click at [86, 593] on span "Swap" at bounding box center [83, 596] width 26 height 11
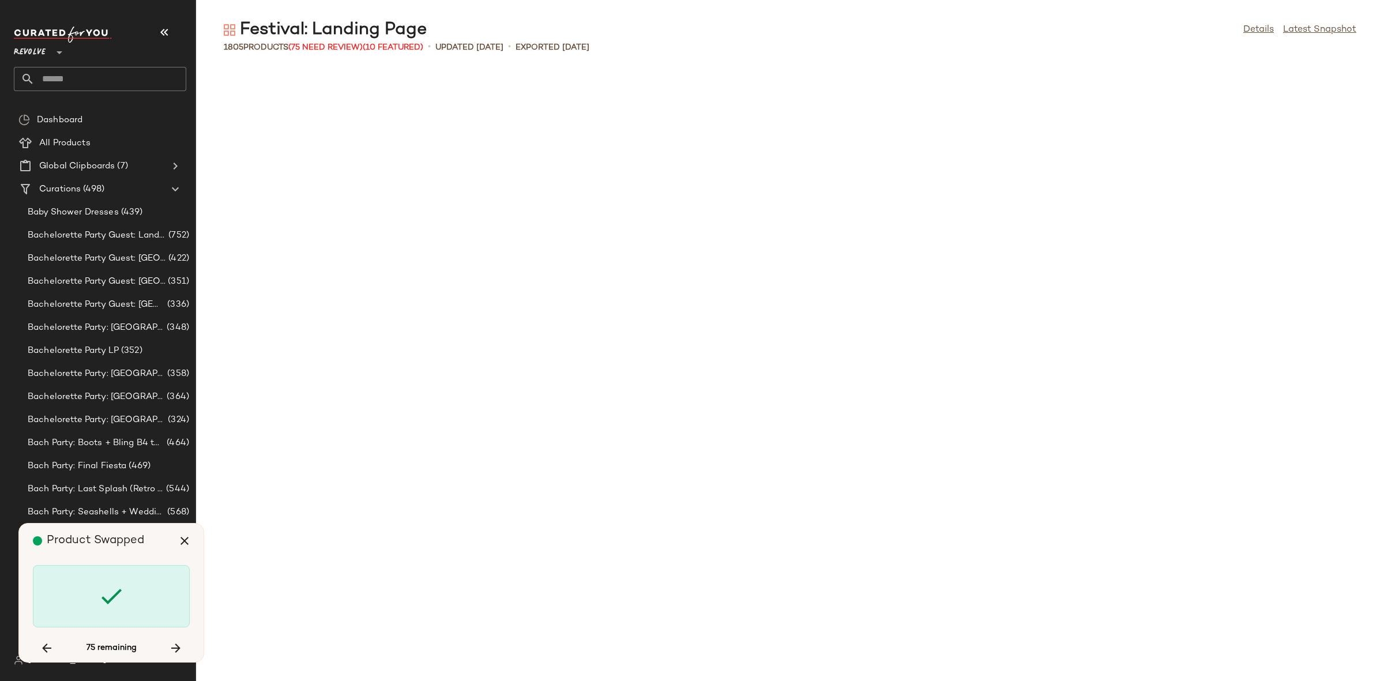
scroll to position [14140, 0]
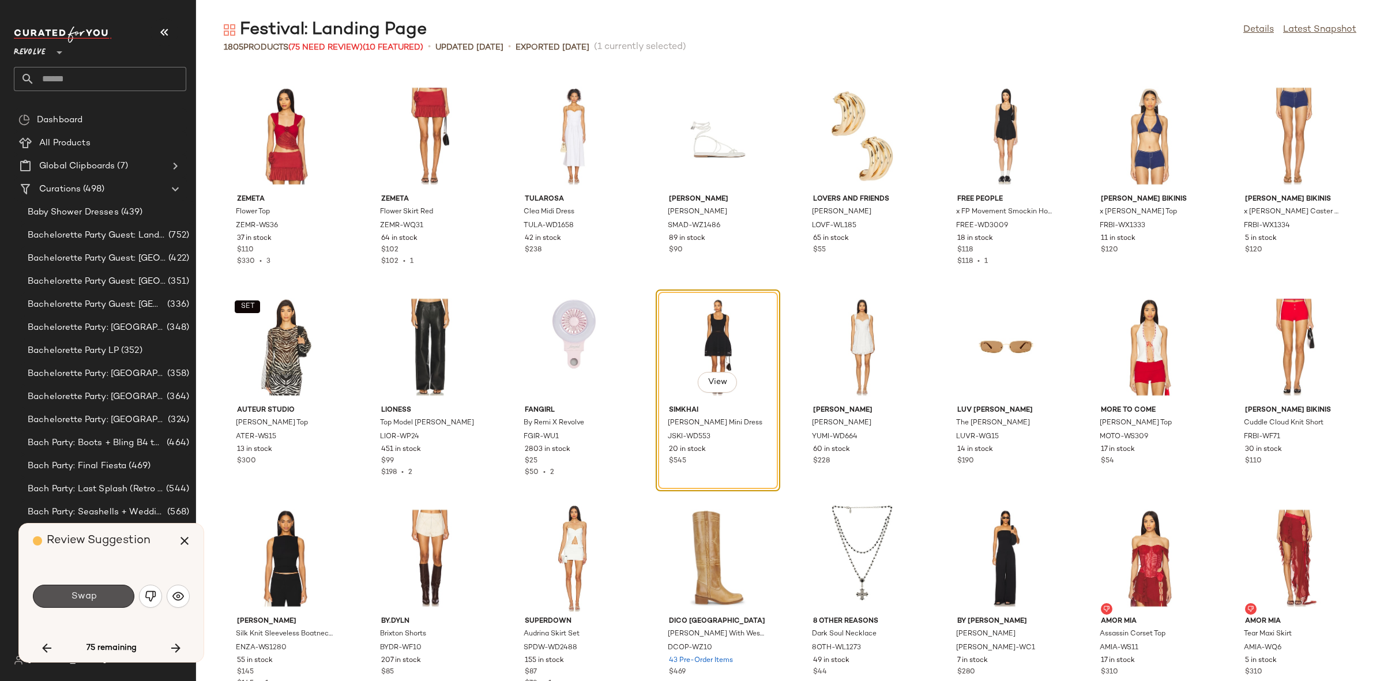
click at [86, 593] on span "Swap" at bounding box center [83, 596] width 26 height 11
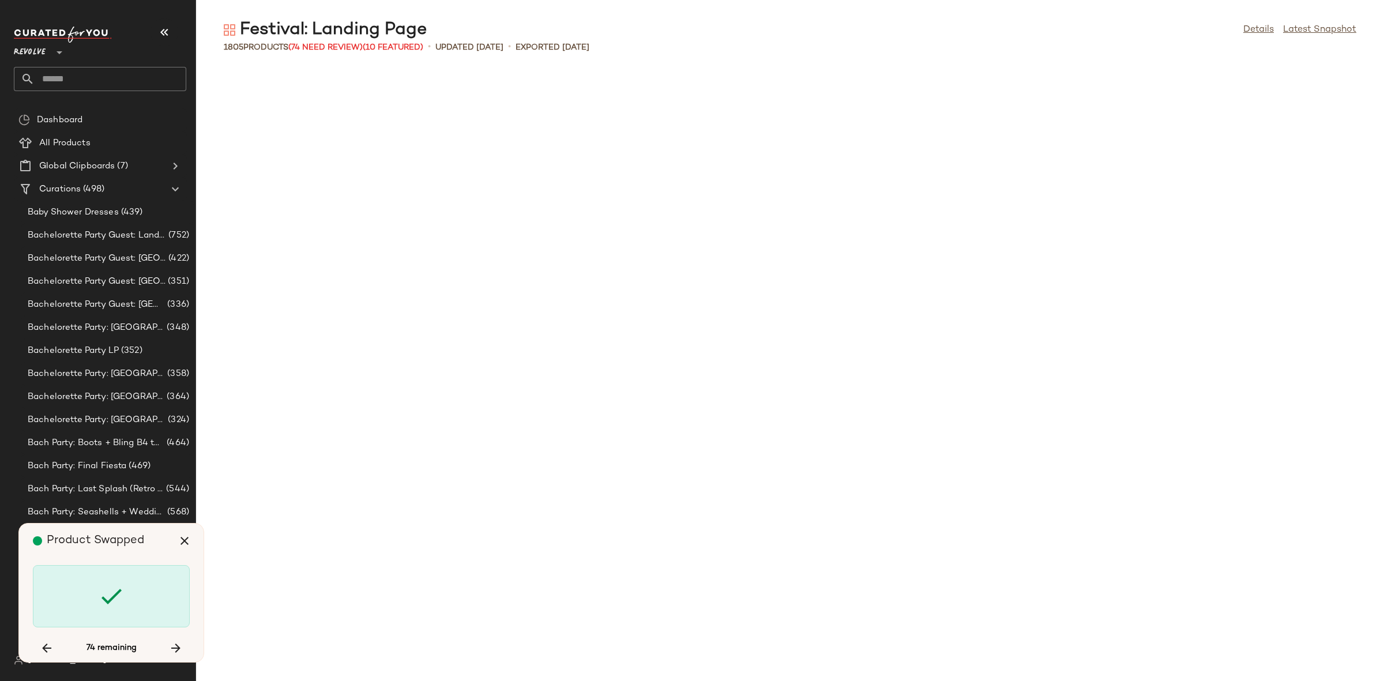
scroll to position [15196, 0]
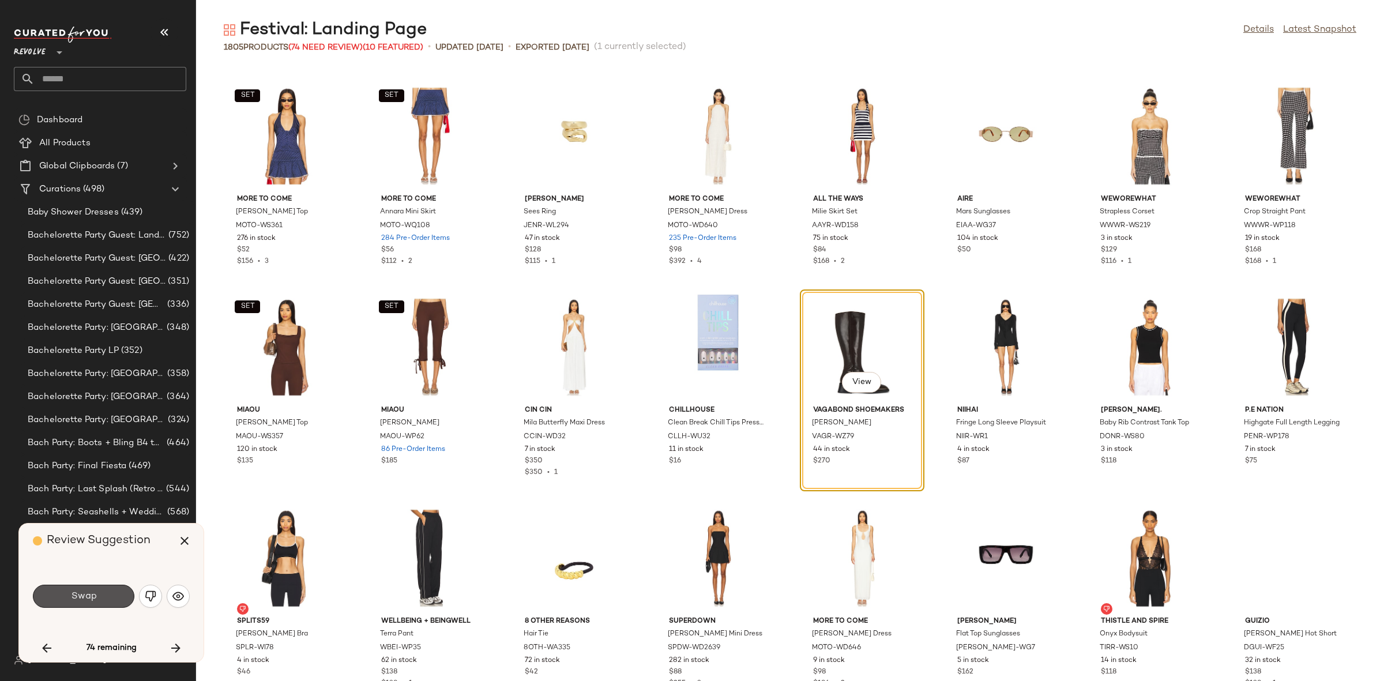
click at [86, 593] on span "Swap" at bounding box center [83, 596] width 26 height 11
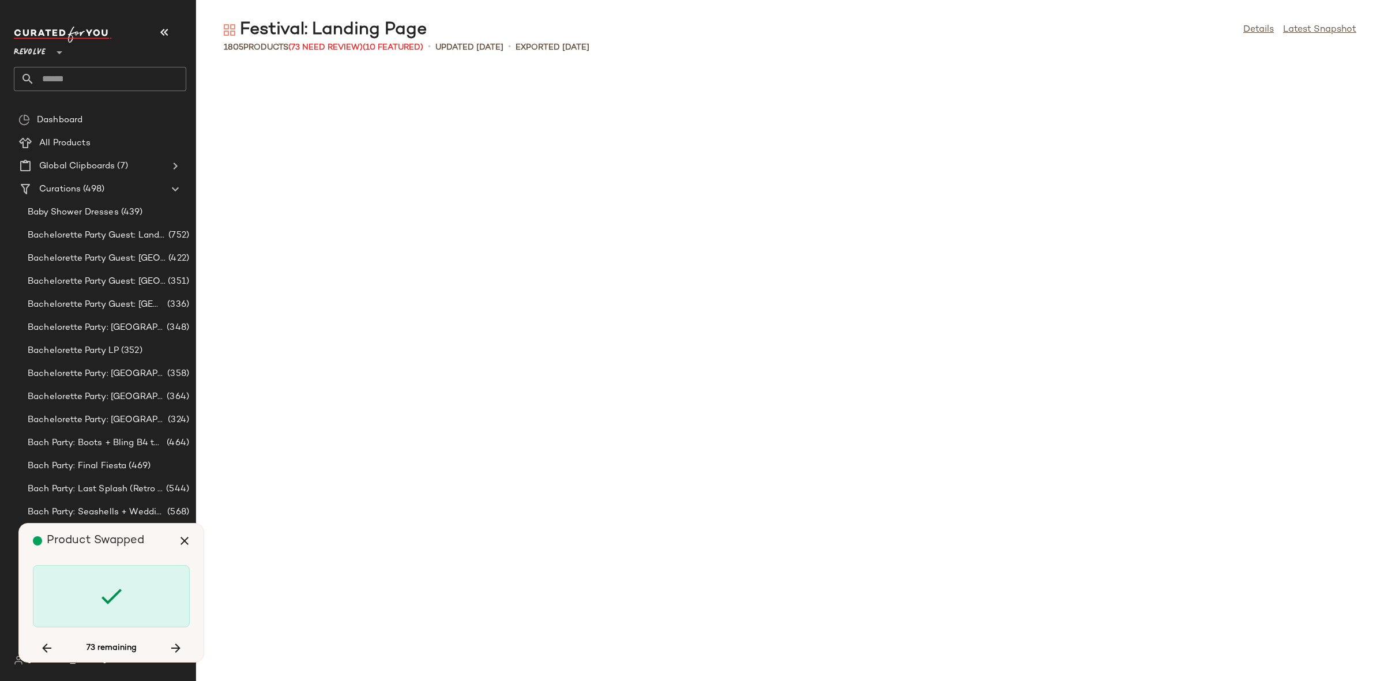
scroll to position [18994, 0]
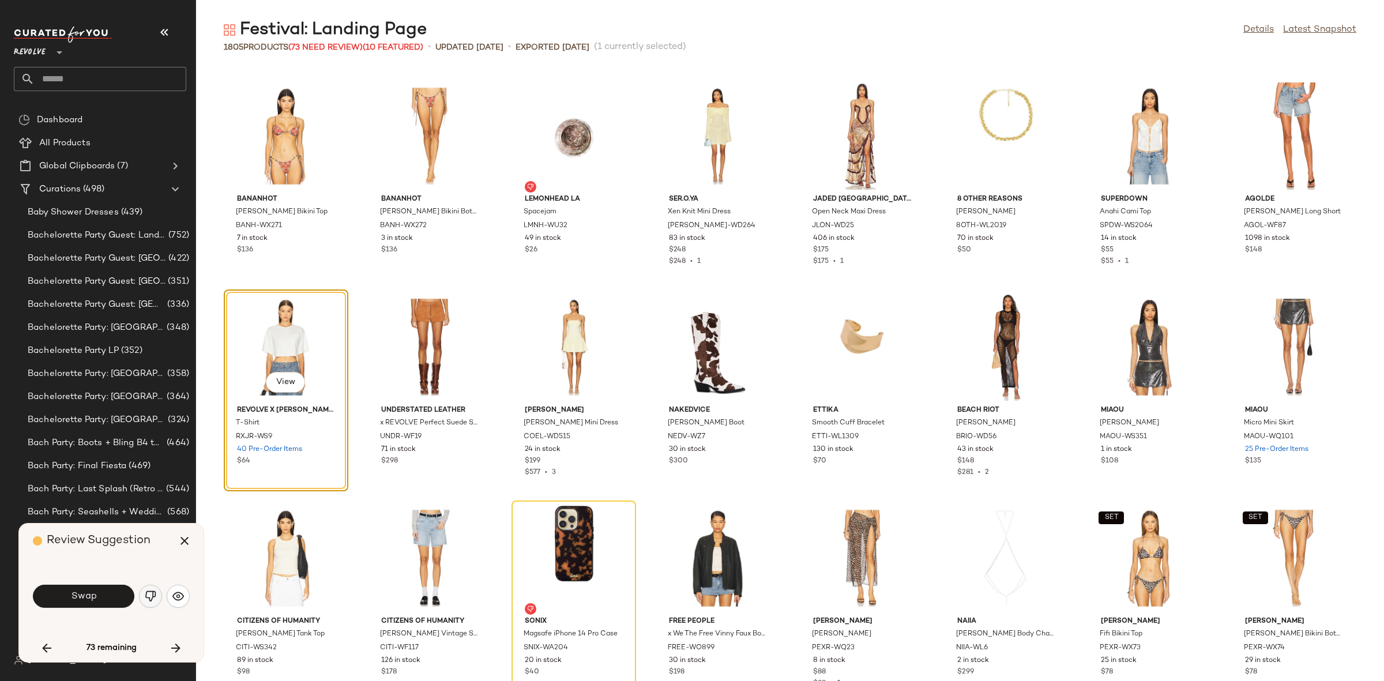
click at [152, 592] on img "button" at bounding box center [151, 596] width 12 height 12
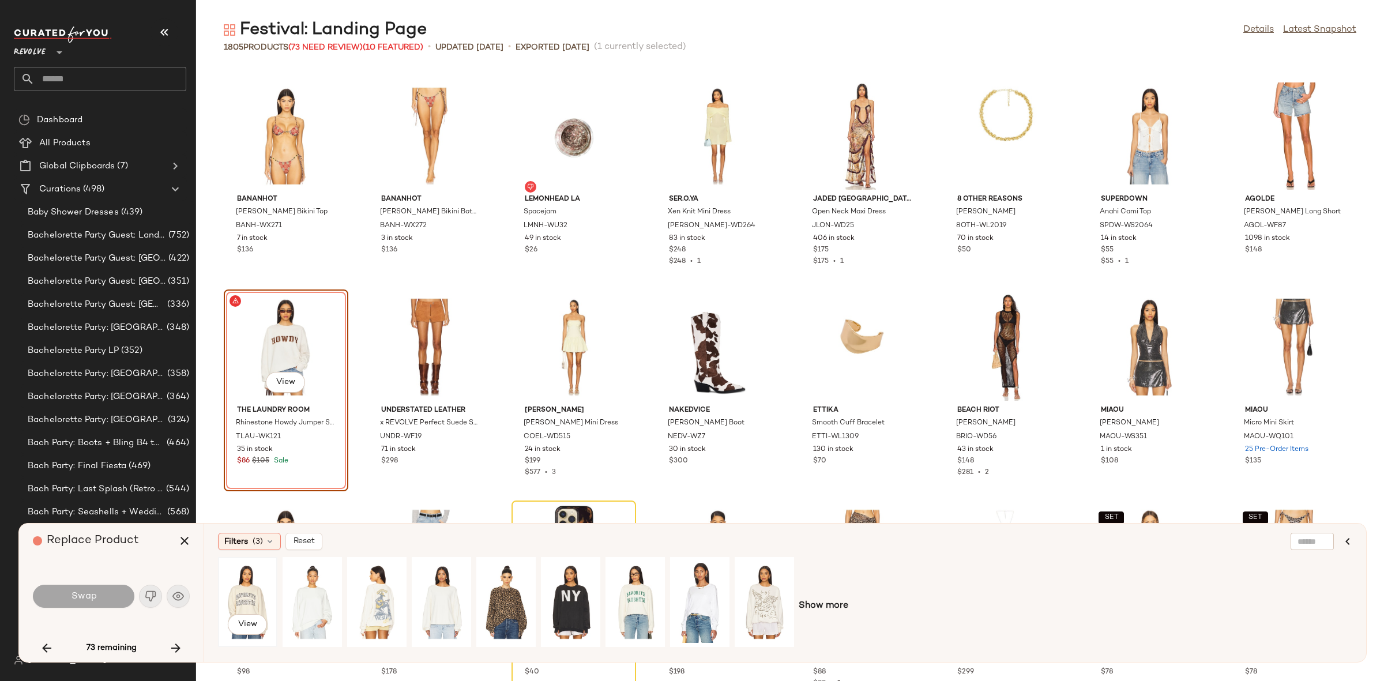
click at [247, 600] on div "View" at bounding box center [247, 602] width 51 height 82
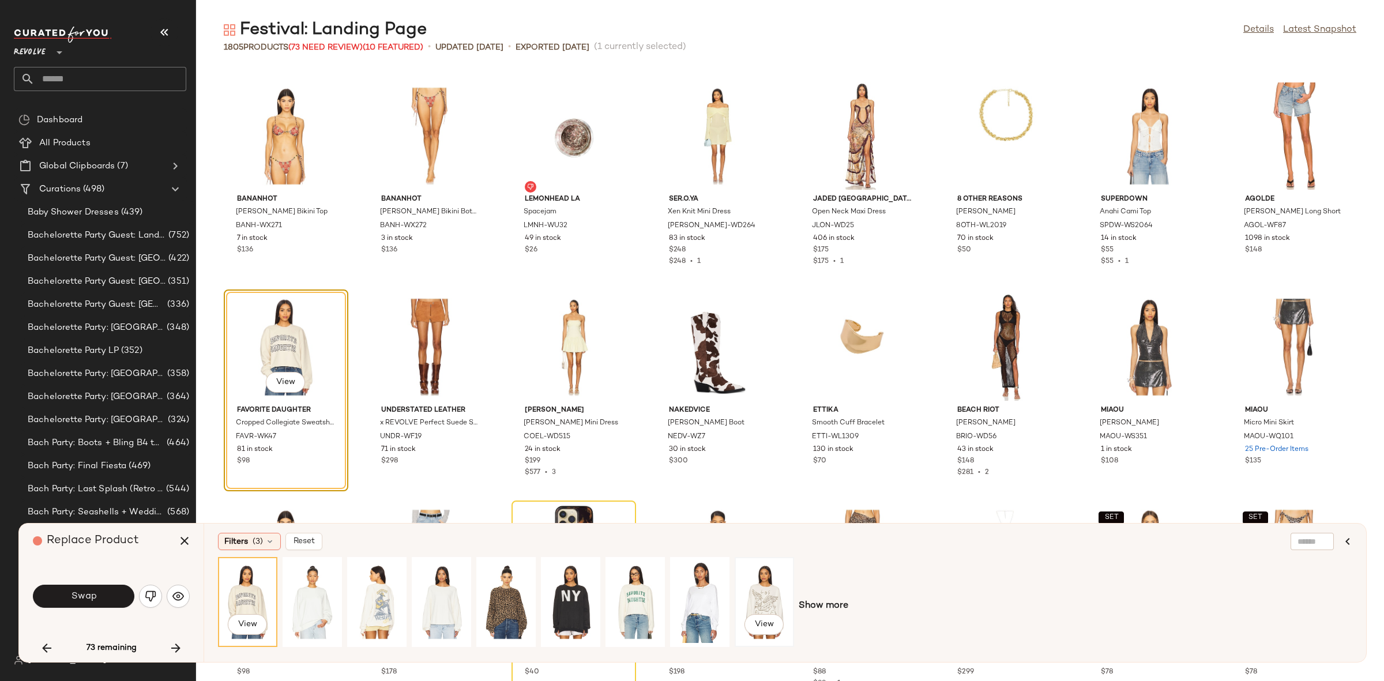
click at [762, 596] on div "View" at bounding box center [764, 602] width 51 height 82
click at [82, 601] on span "Swap" at bounding box center [83, 596] width 26 height 11
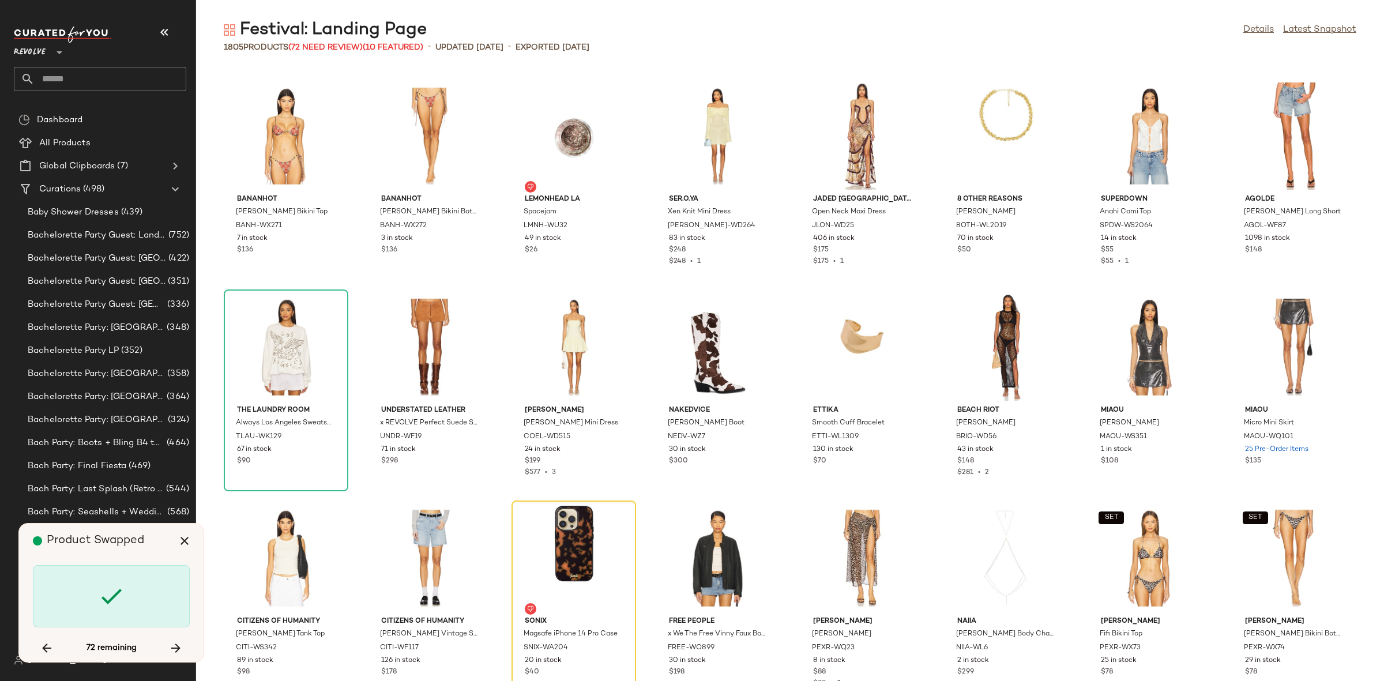
scroll to position [19206, 0]
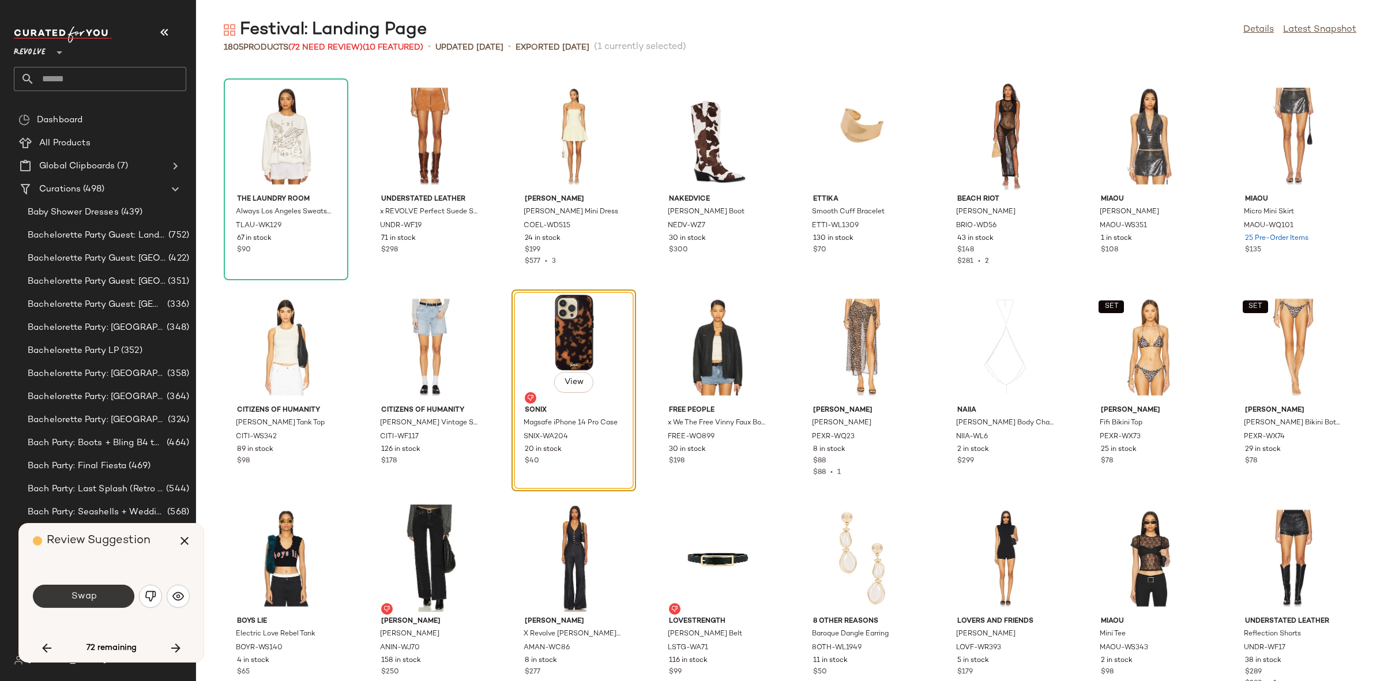
click at [93, 595] on span "Swap" at bounding box center [83, 596] width 26 height 11
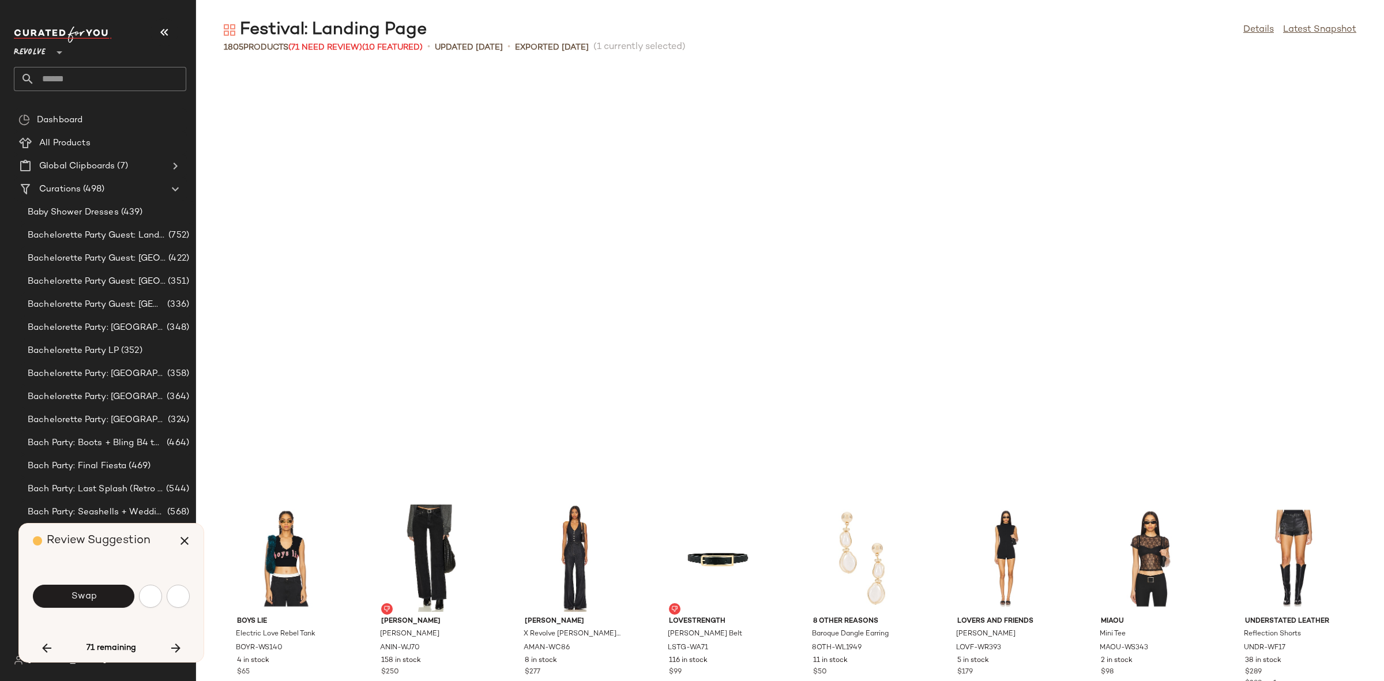
scroll to position [19627, 0]
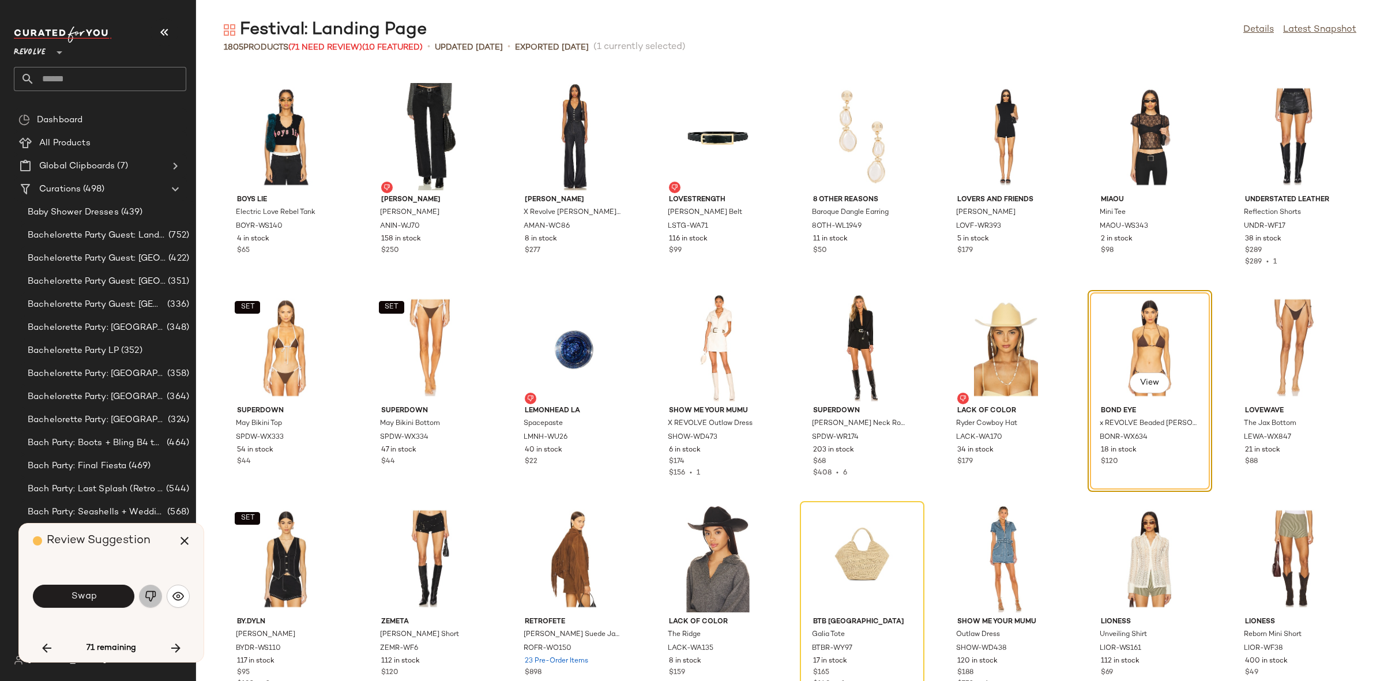
click at [154, 599] on img "button" at bounding box center [151, 596] width 12 height 12
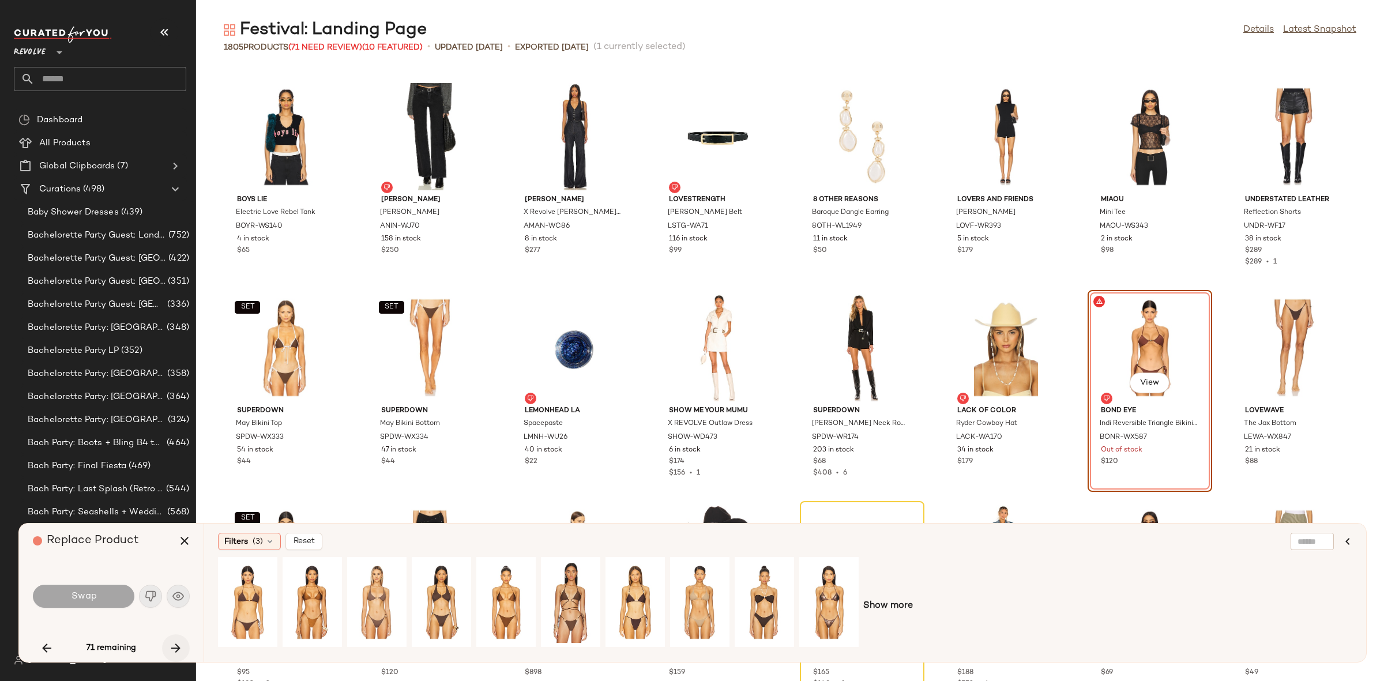
click at [166, 649] on button "button" at bounding box center [176, 648] width 28 height 28
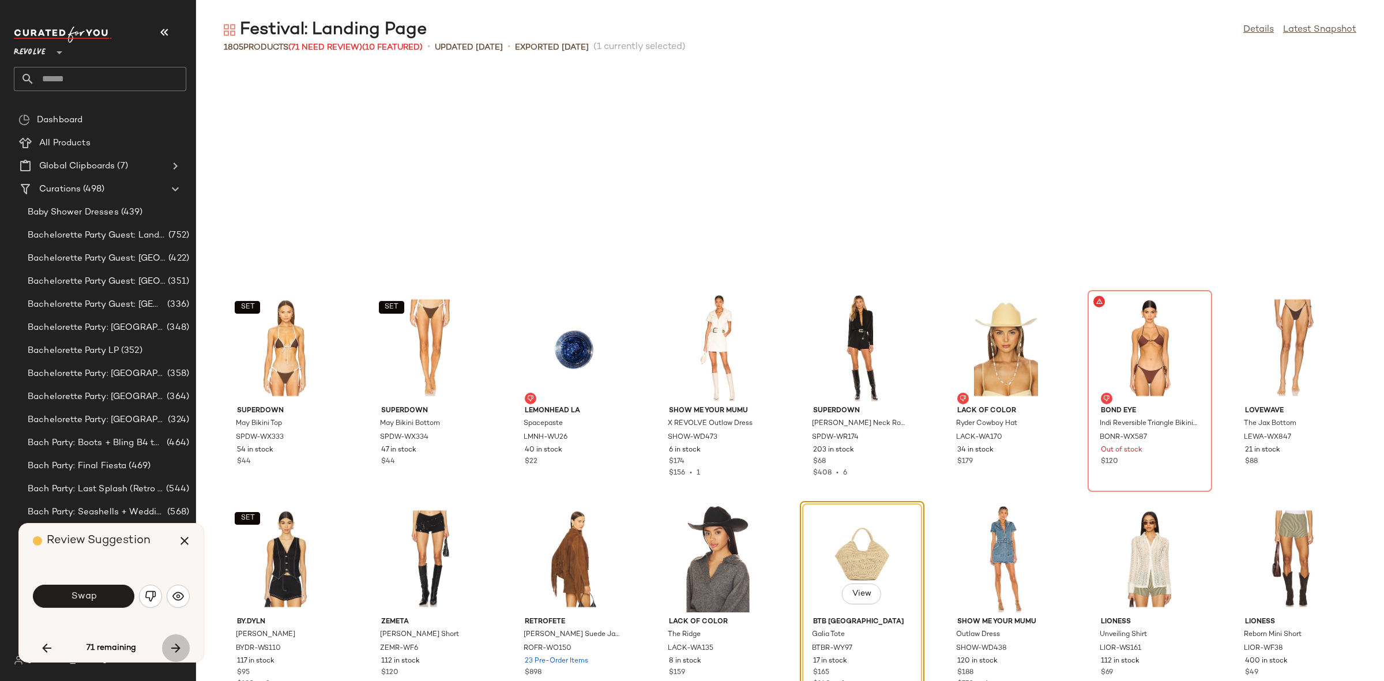
scroll to position [19838, 0]
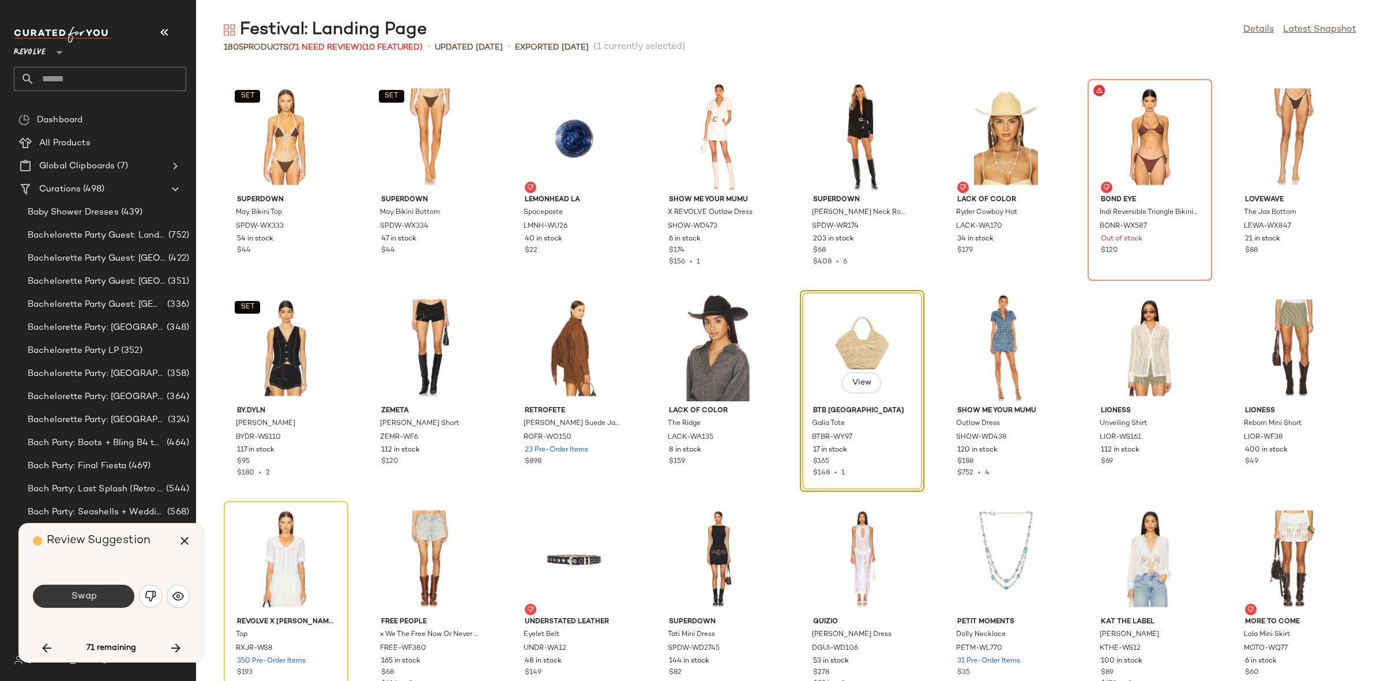
click at [104, 598] on button "Swap" at bounding box center [83, 596] width 101 height 23
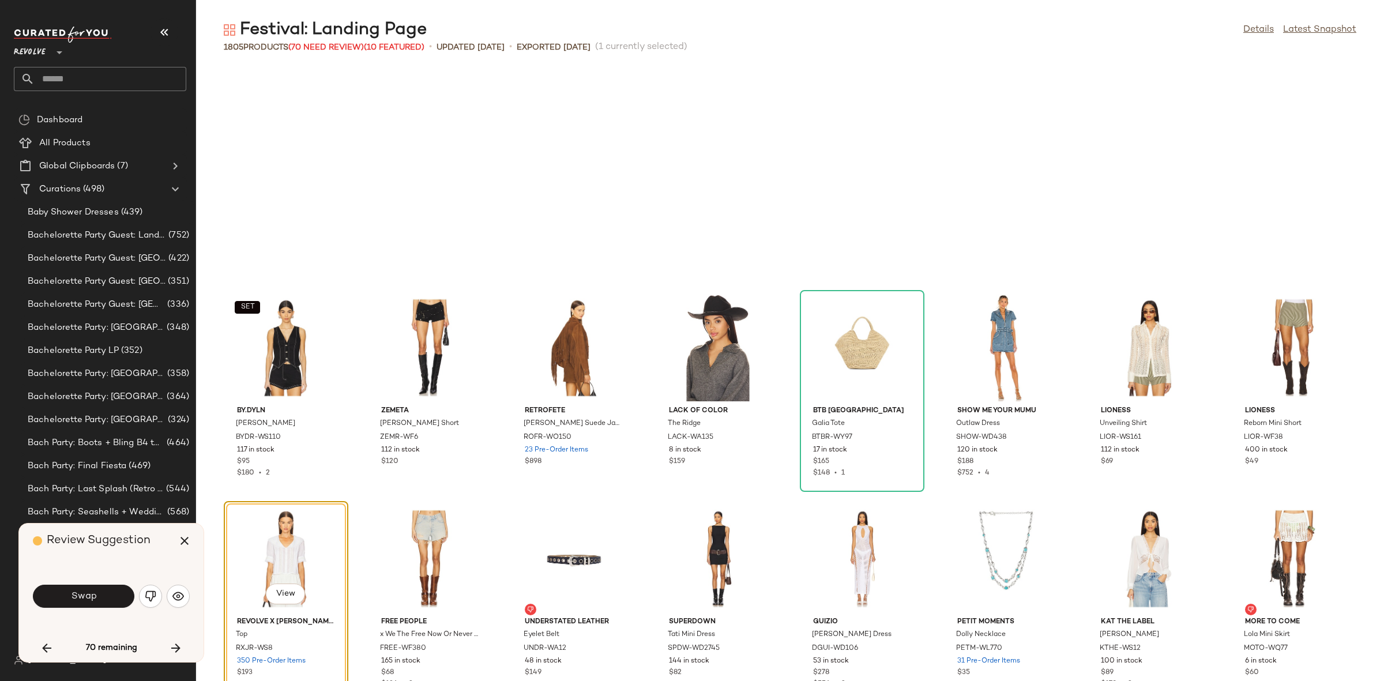
scroll to position [20050, 0]
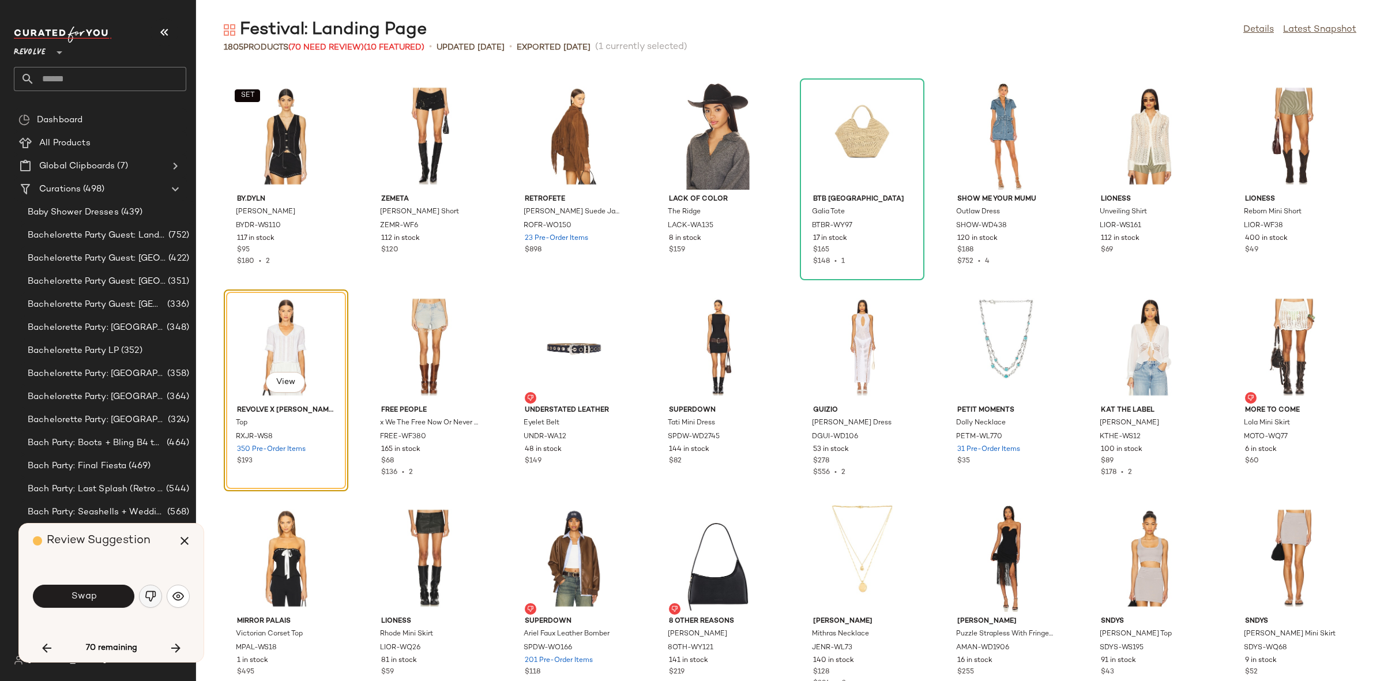
click at [150, 601] on img "button" at bounding box center [151, 596] width 12 height 12
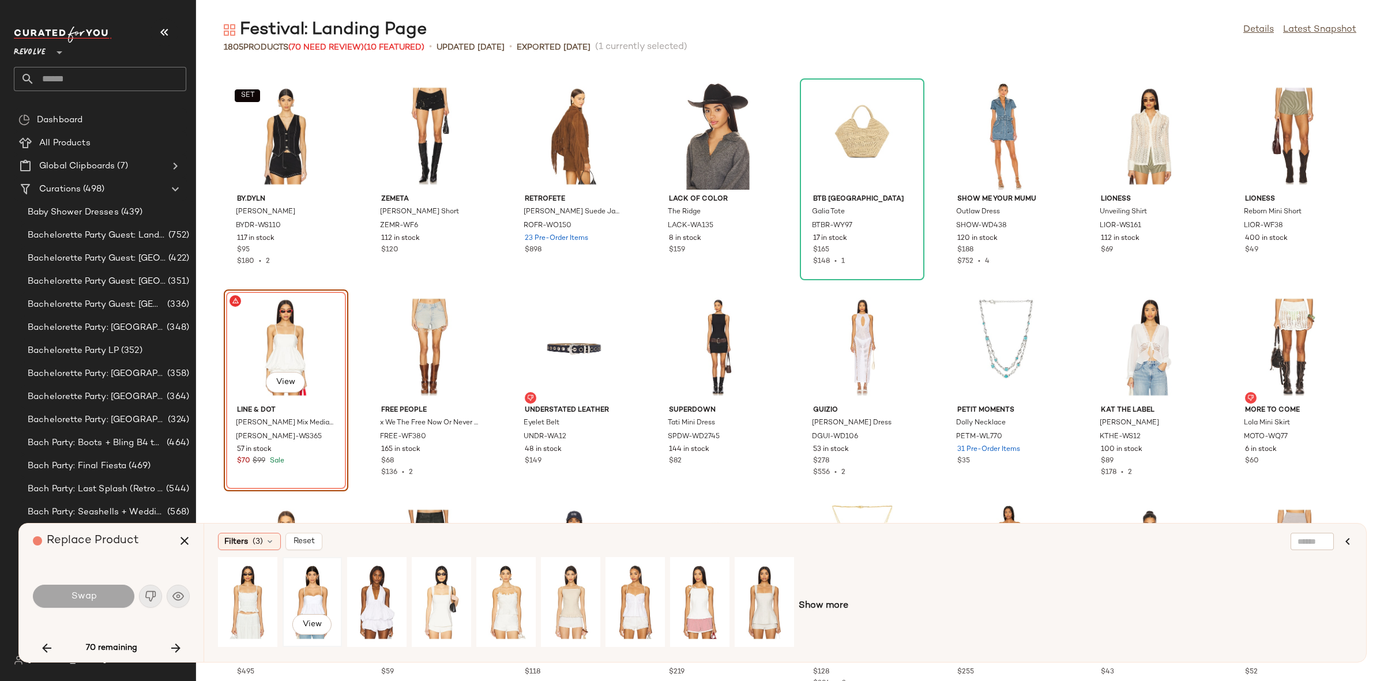
click at [321, 602] on div "View" at bounding box center [312, 602] width 51 height 82
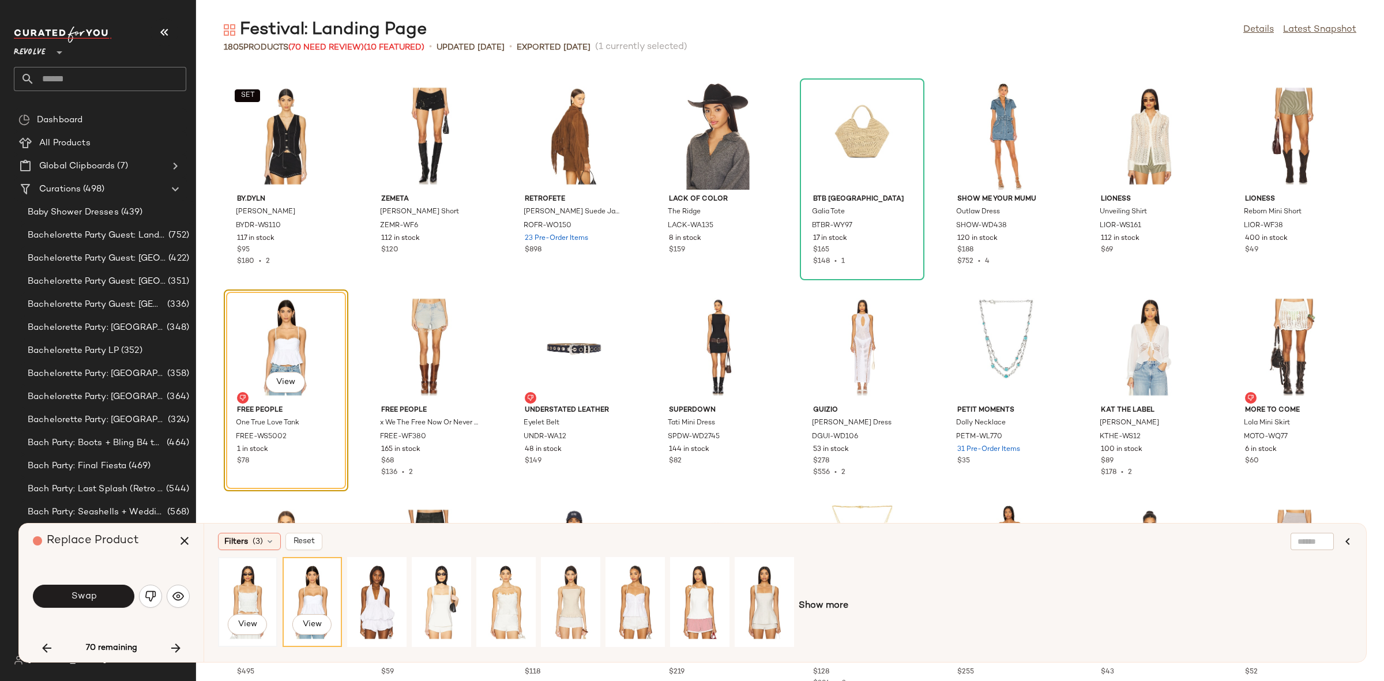
click at [247, 601] on div "View" at bounding box center [247, 602] width 51 height 82
click at [96, 593] on button "Swap" at bounding box center [83, 596] width 101 height 23
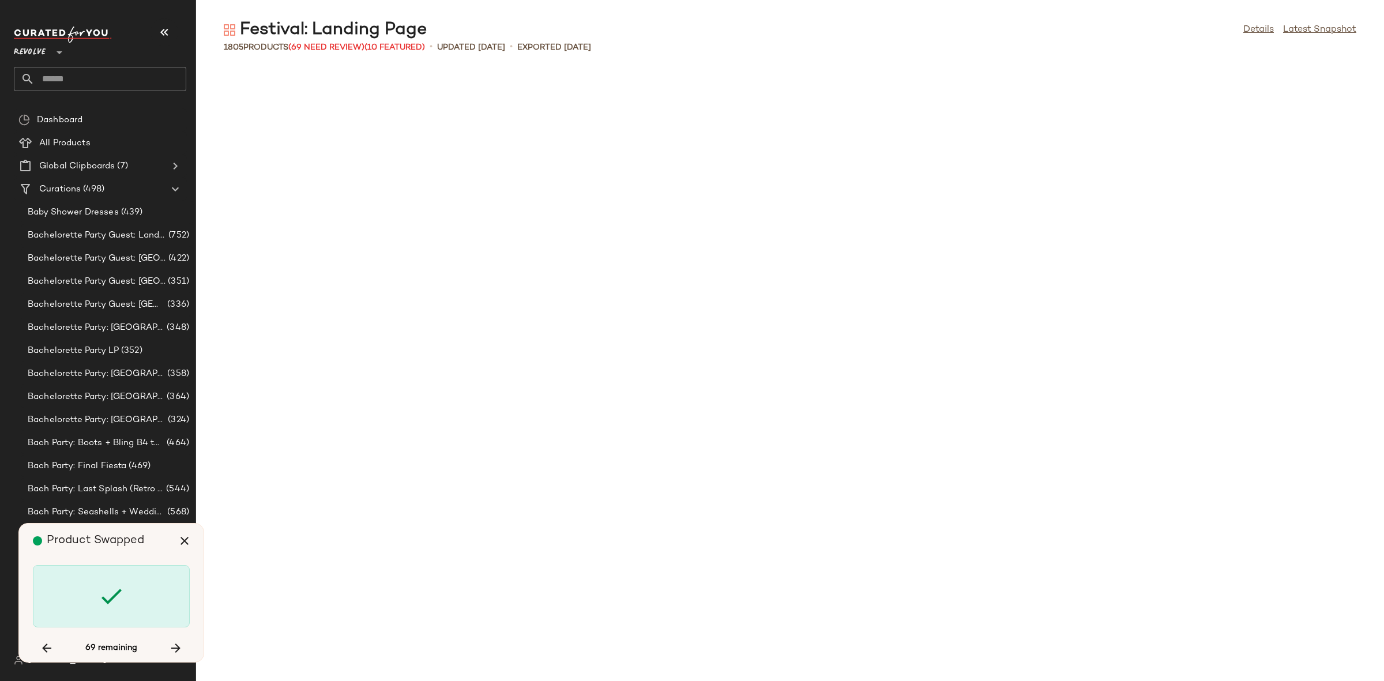
scroll to position [21527, 0]
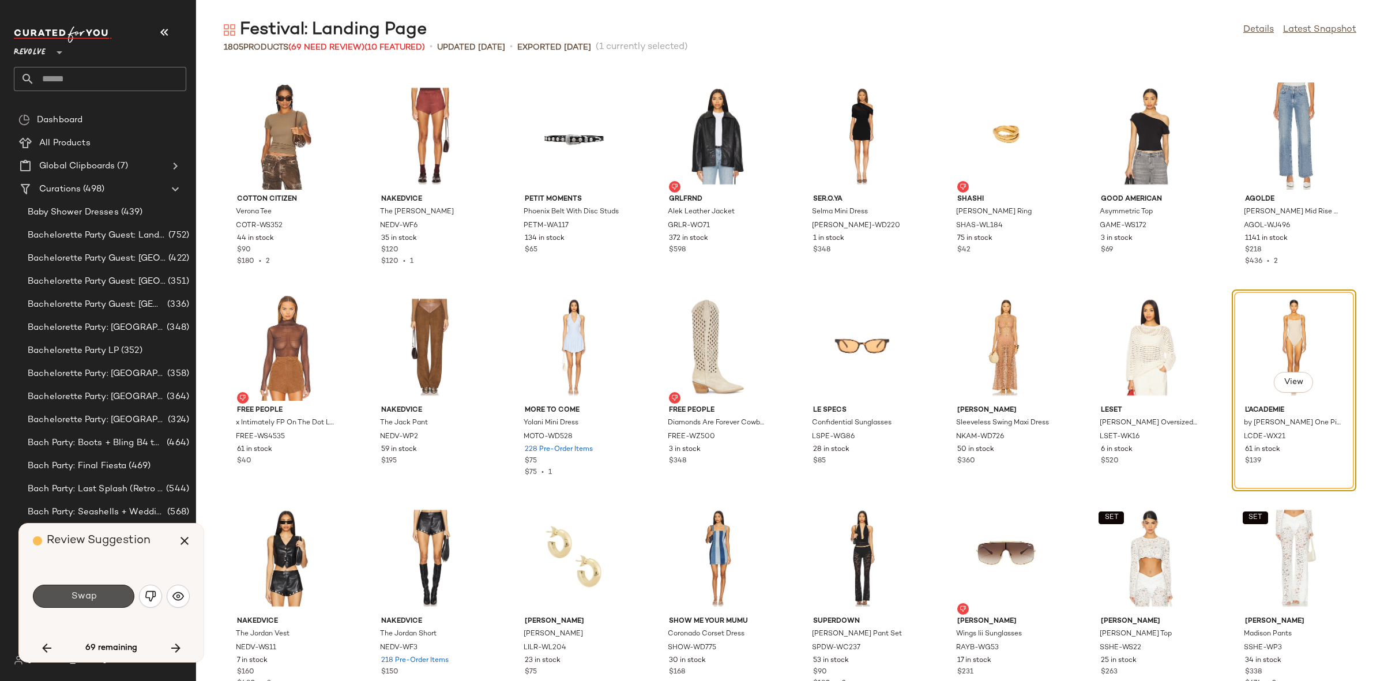
click at [96, 593] on button "Swap" at bounding box center [83, 596] width 101 height 23
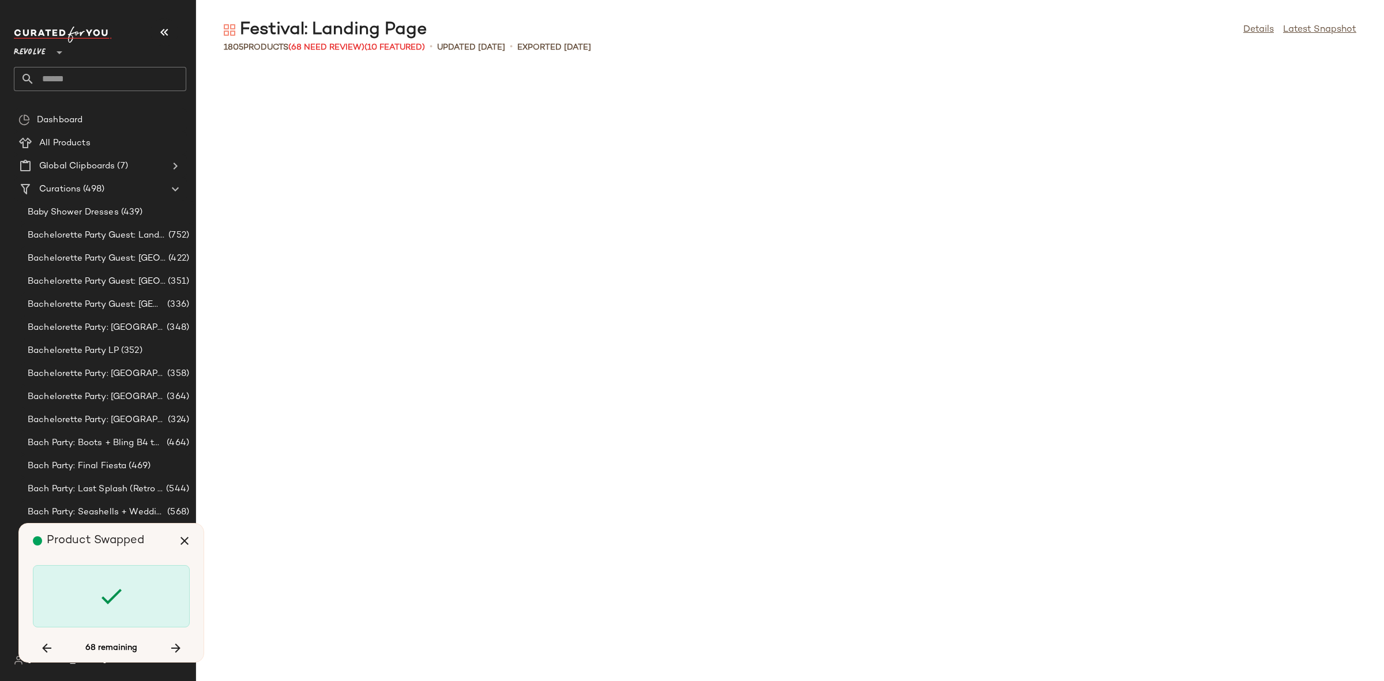
scroll to position [22793, 0]
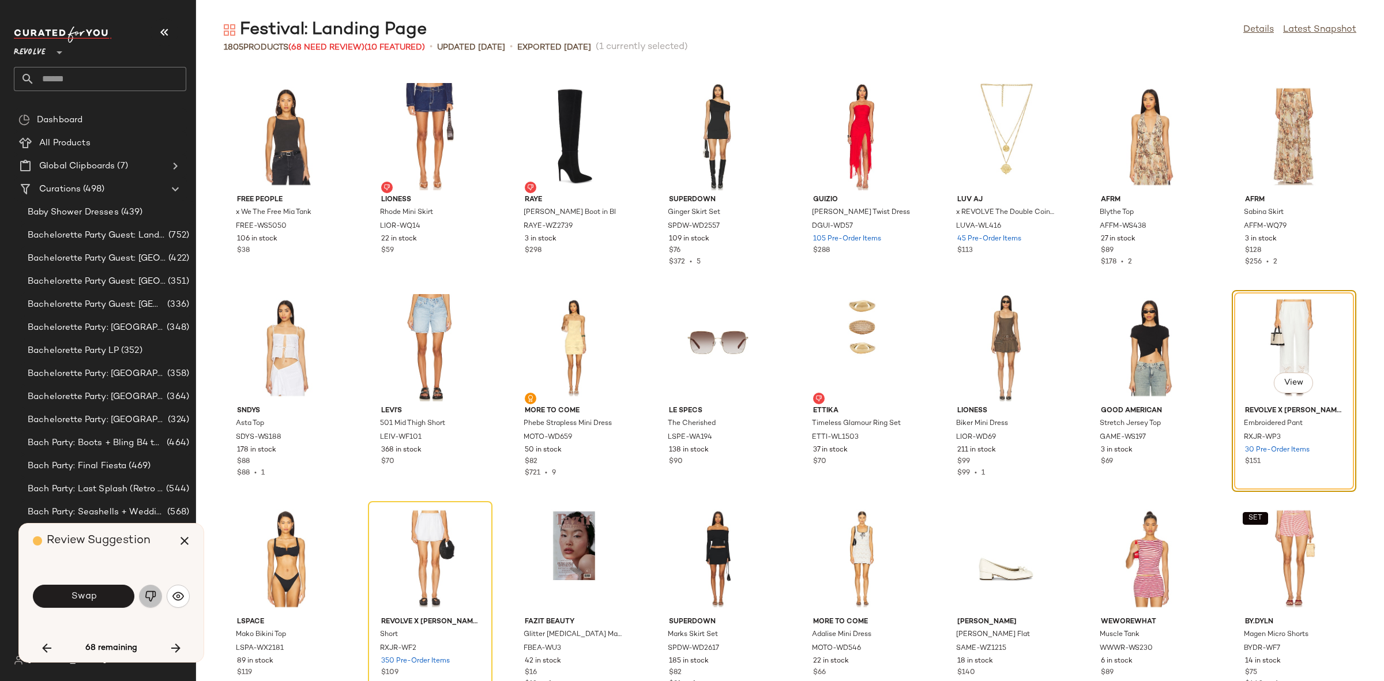
click at [148, 600] on img "button" at bounding box center [151, 596] width 12 height 12
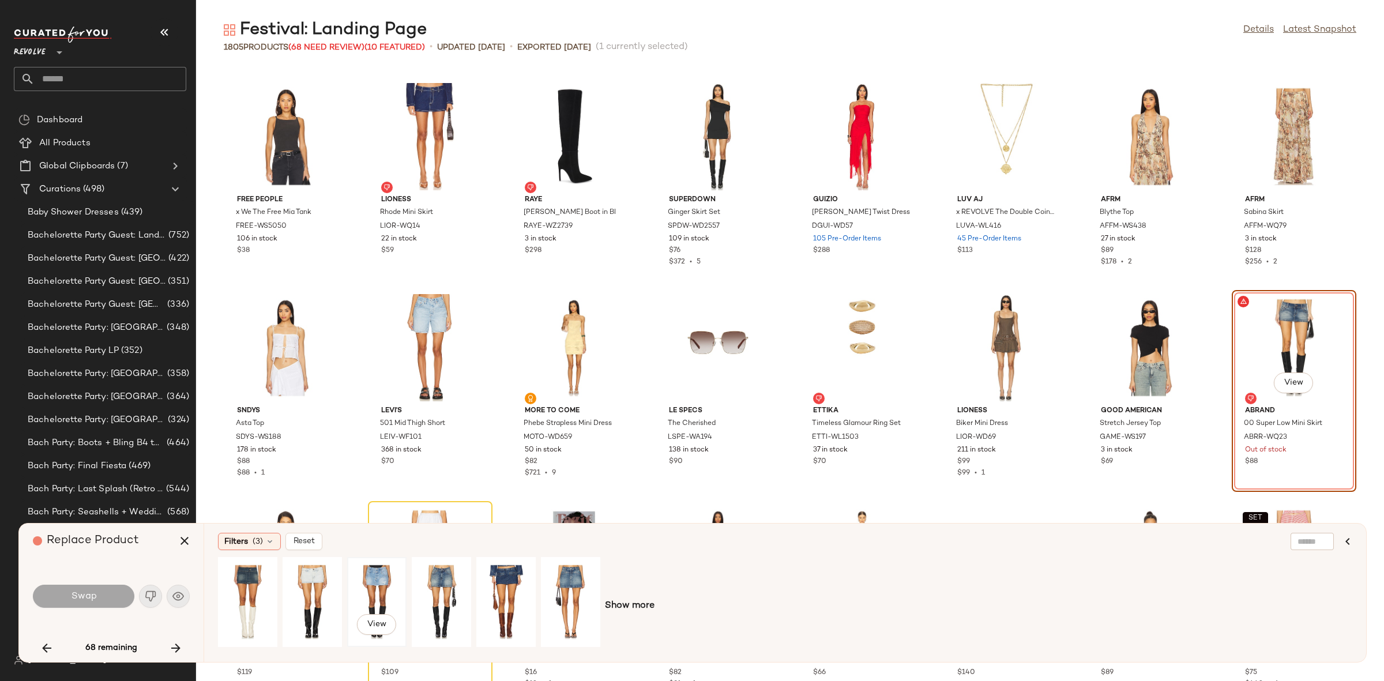
click at [379, 585] on div "View" at bounding box center [376, 602] width 51 height 82
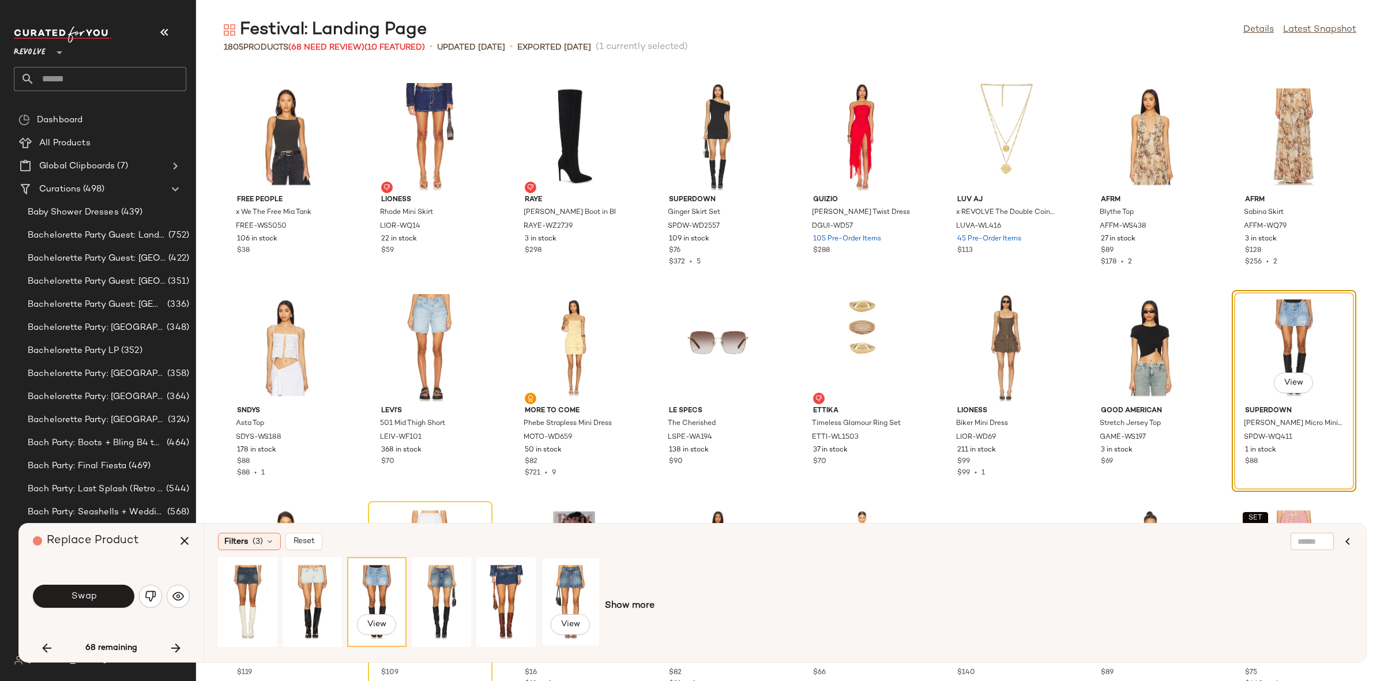
click at [566, 591] on div "View" at bounding box center [570, 602] width 51 height 82
click at [238, 593] on div "View" at bounding box center [247, 602] width 51 height 82
click at [122, 592] on button "Swap" at bounding box center [83, 596] width 101 height 23
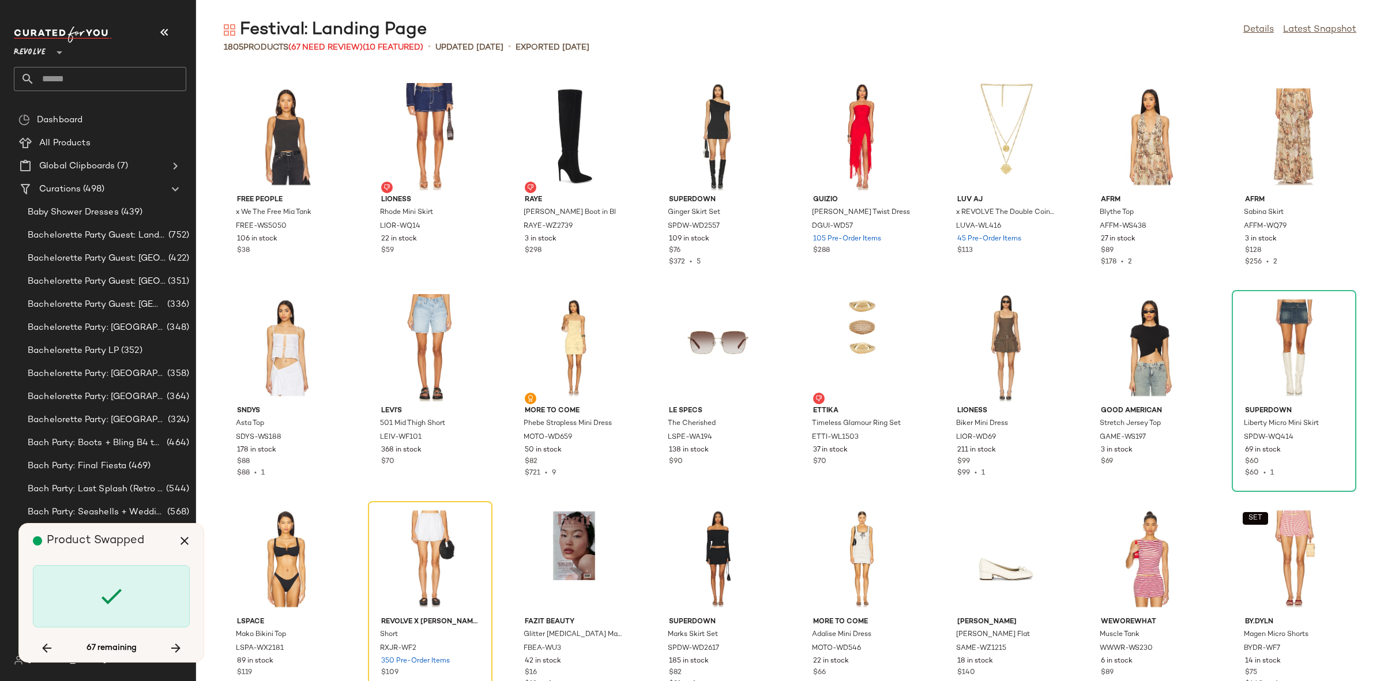
scroll to position [23004, 0]
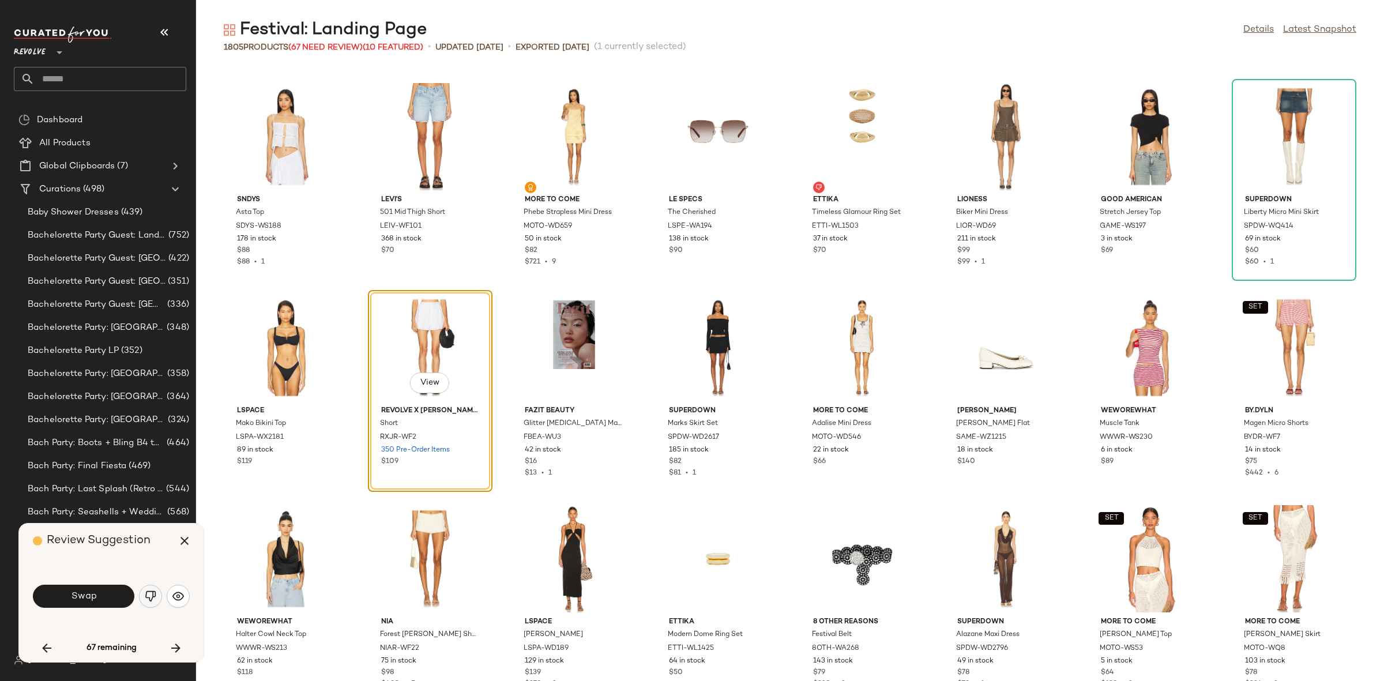
click at [156, 592] on button "button" at bounding box center [150, 596] width 23 height 23
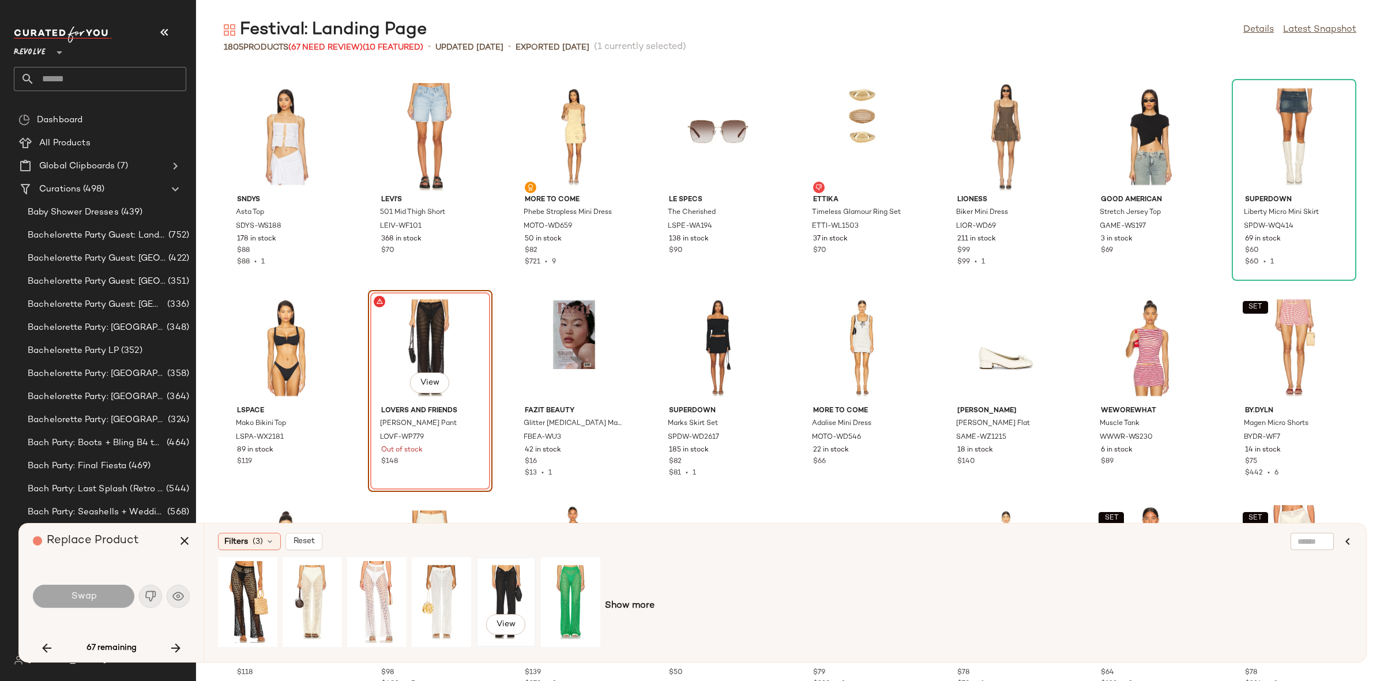
click at [497, 586] on div "View" at bounding box center [505, 602] width 51 height 82
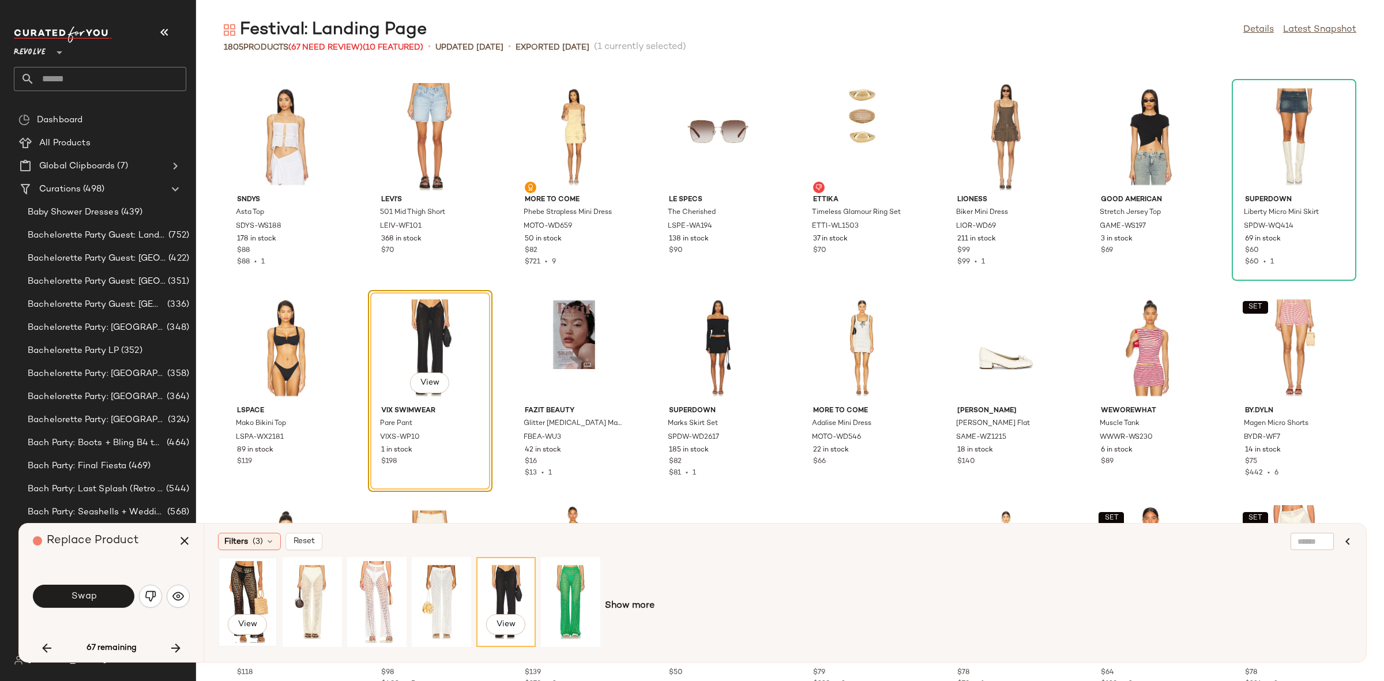
click at [251, 593] on div "View" at bounding box center [247, 602] width 51 height 82
click at [306, 597] on div "View" at bounding box center [312, 602] width 51 height 82
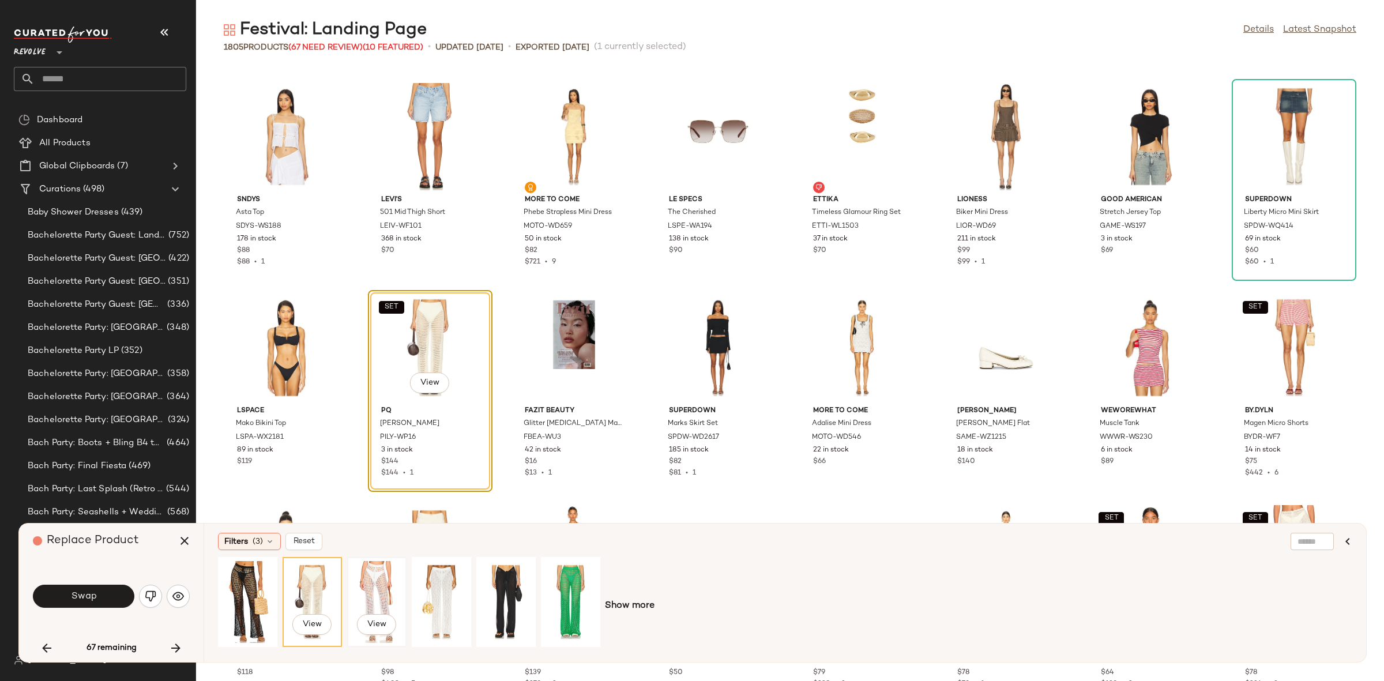
click at [382, 586] on div "View" at bounding box center [376, 602] width 51 height 82
click at [107, 594] on button "Swap" at bounding box center [83, 596] width 101 height 23
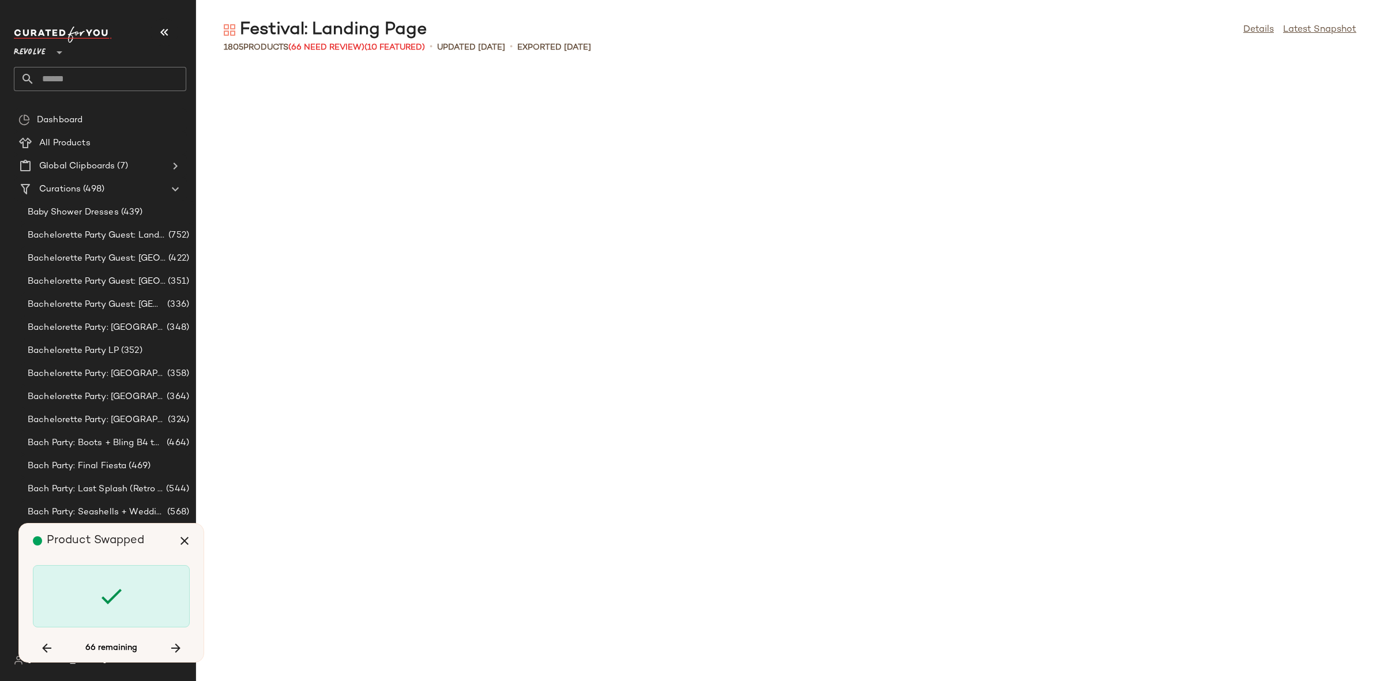
scroll to position [24059, 0]
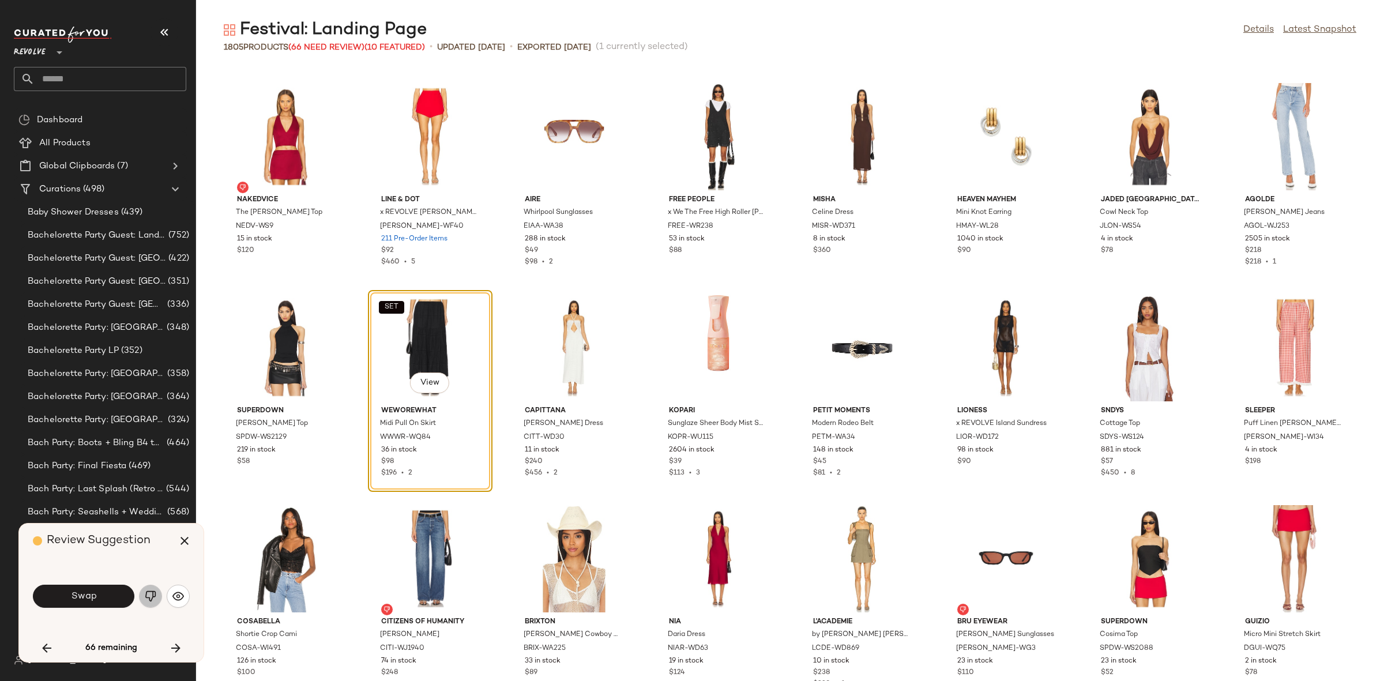
click at [147, 597] on img "button" at bounding box center [151, 596] width 12 height 12
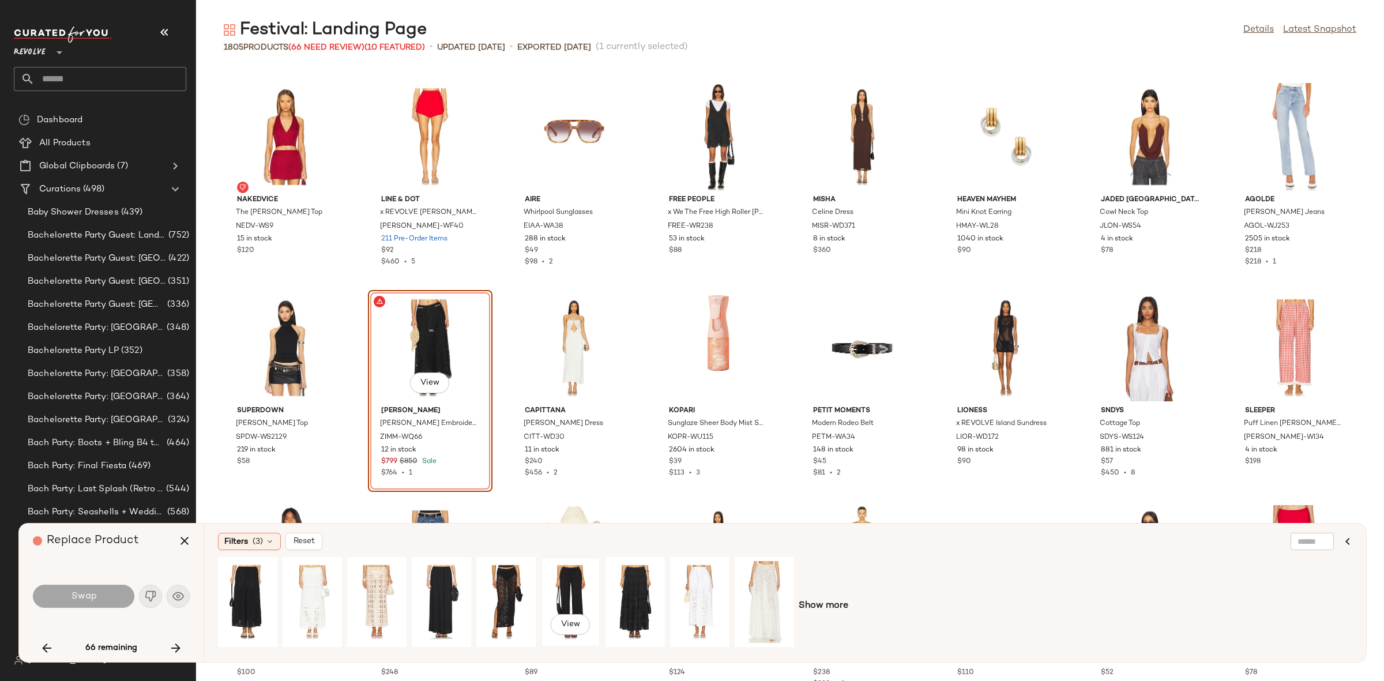
click at [568, 589] on div "View" at bounding box center [570, 602] width 51 height 82
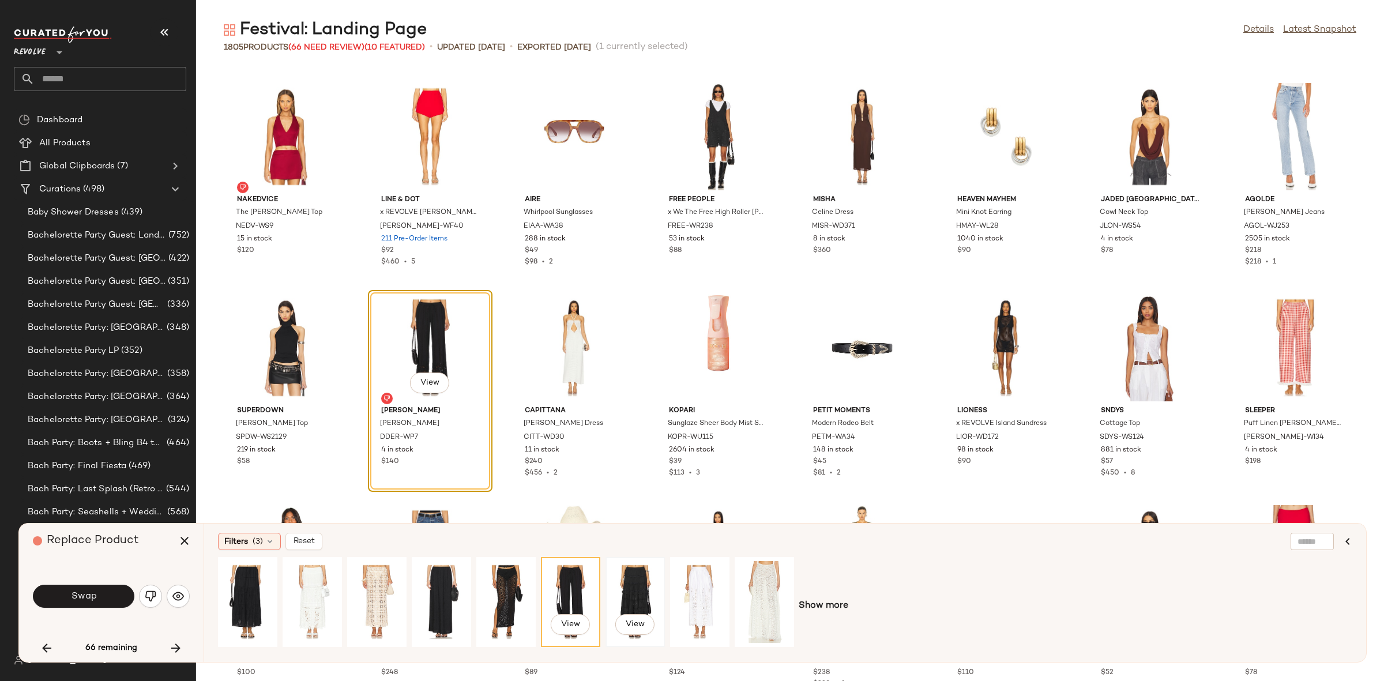
click at [630, 588] on div "View" at bounding box center [635, 602] width 51 height 82
click at [100, 591] on button "Swap" at bounding box center [83, 596] width 101 height 23
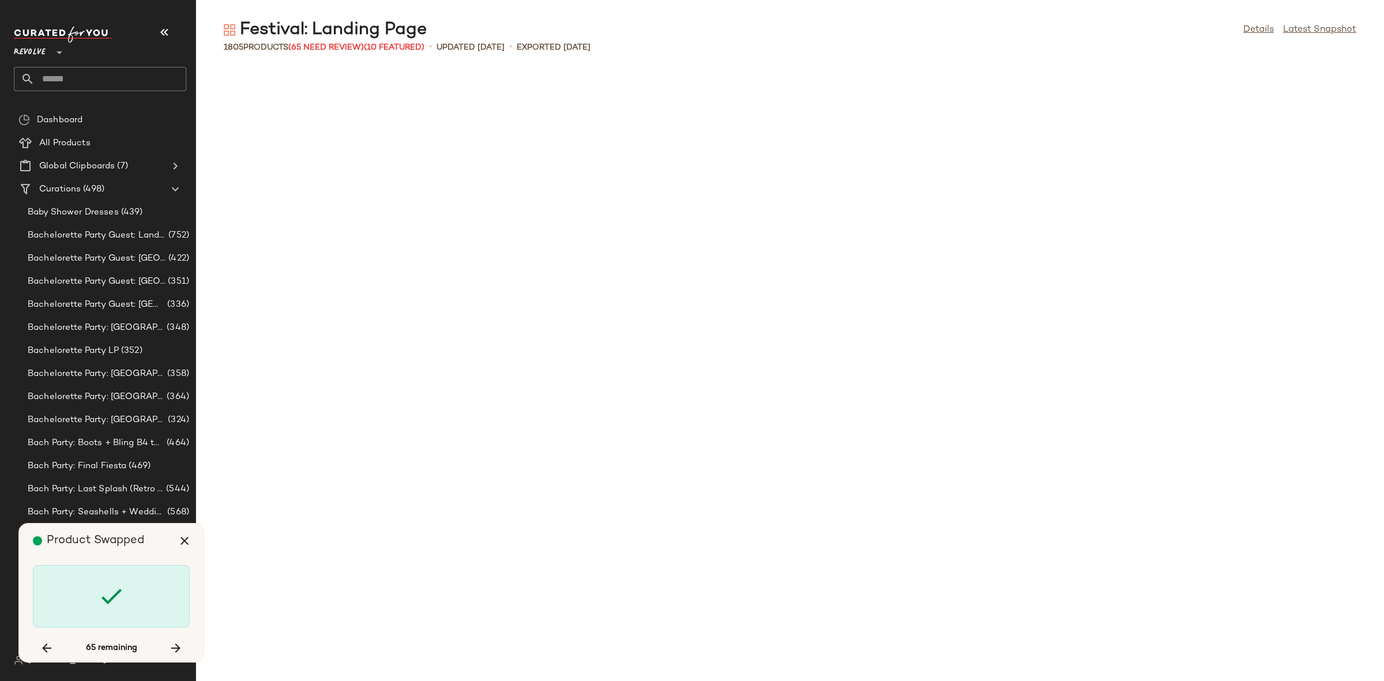
scroll to position [24903, 0]
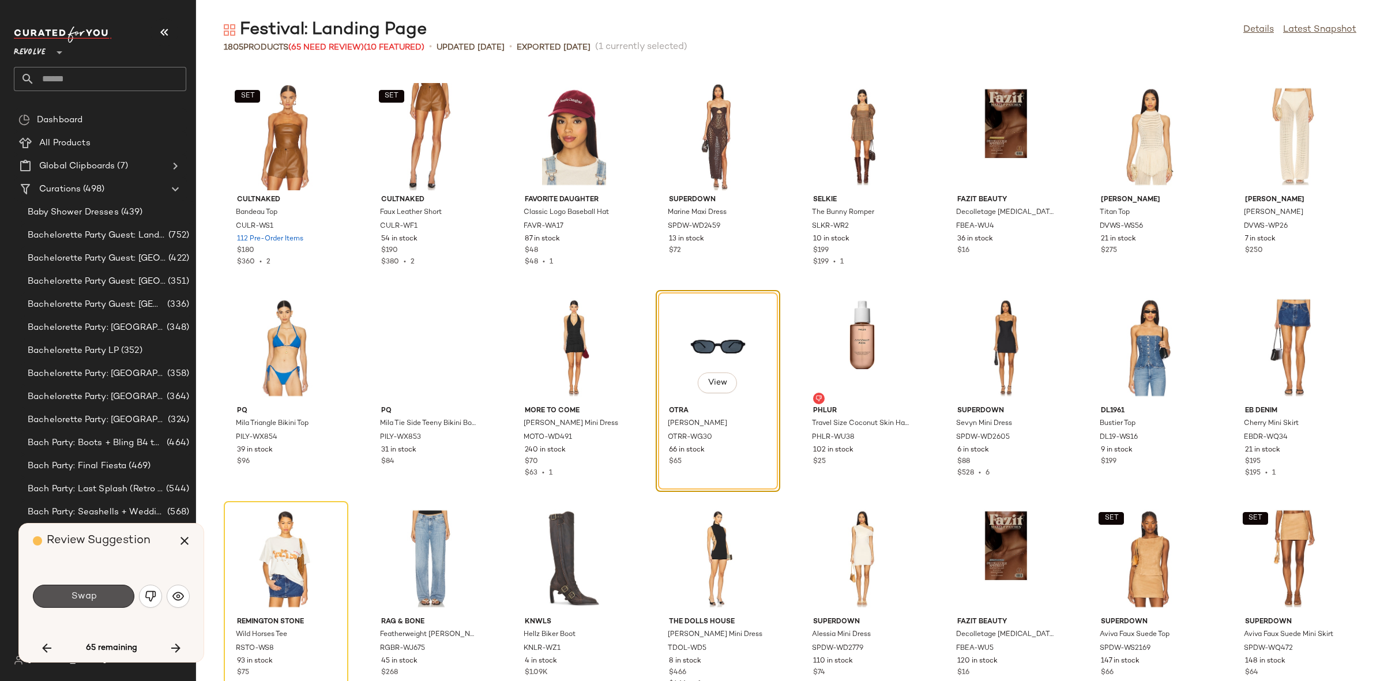
click at [100, 591] on button "Swap" at bounding box center [83, 596] width 101 height 23
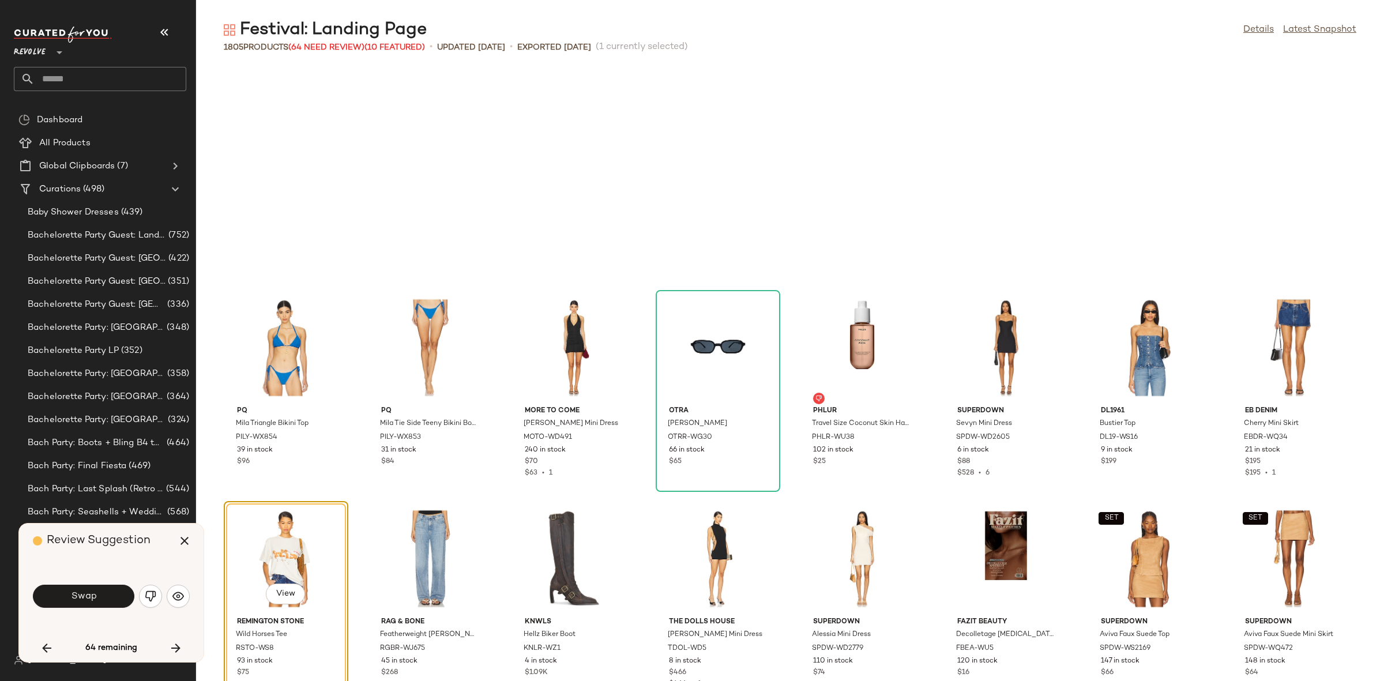
scroll to position [25114, 0]
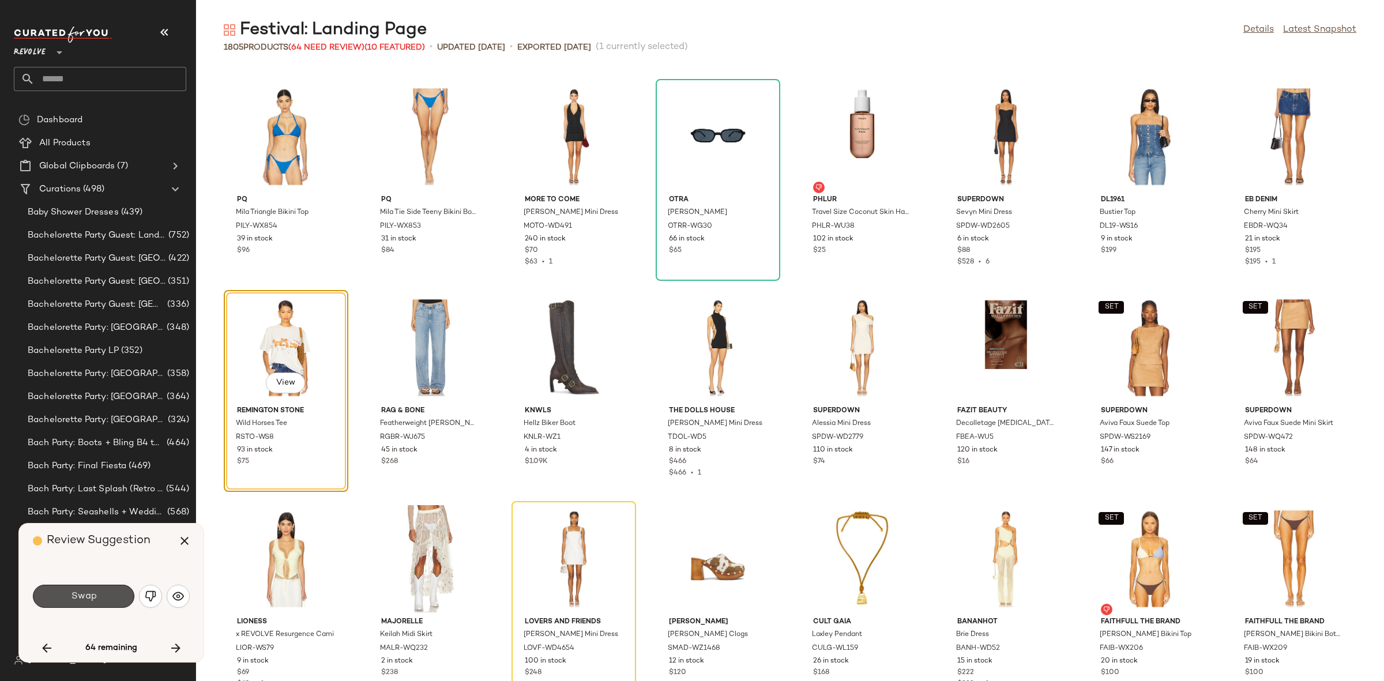
click at [100, 591] on button "Swap" at bounding box center [83, 596] width 101 height 23
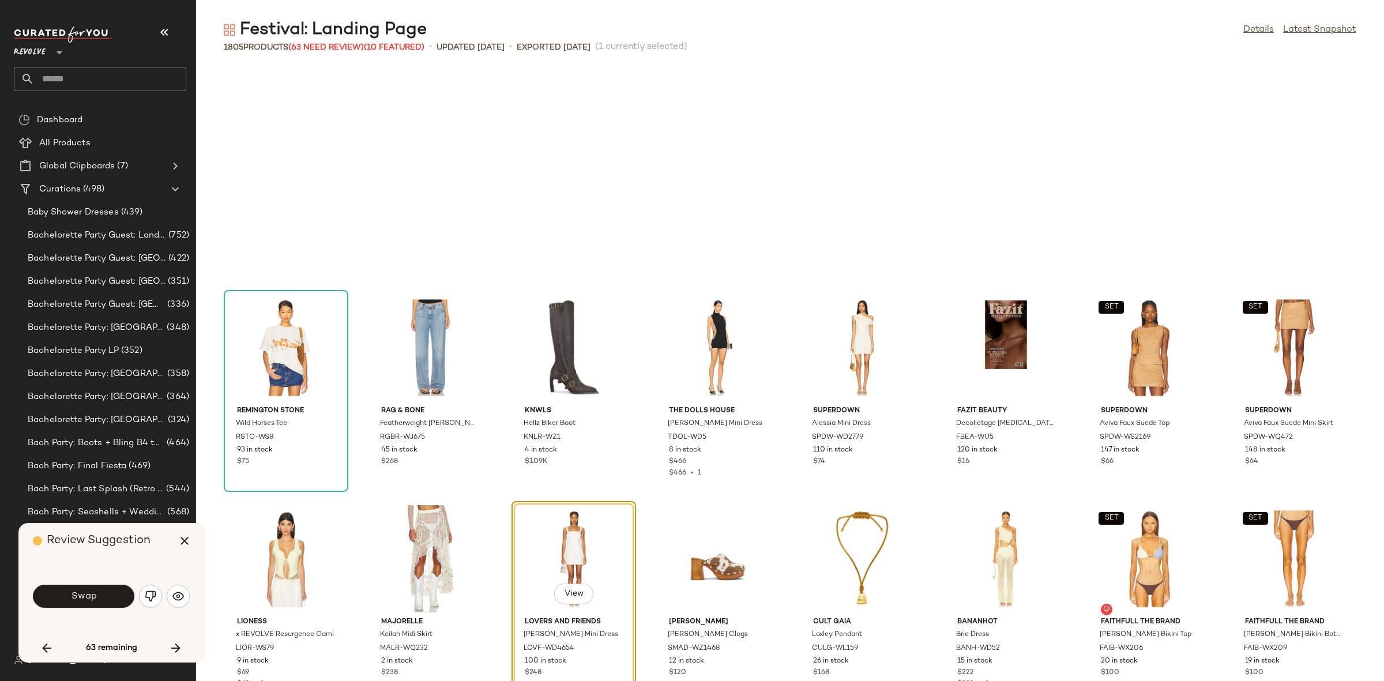
scroll to position [25326, 0]
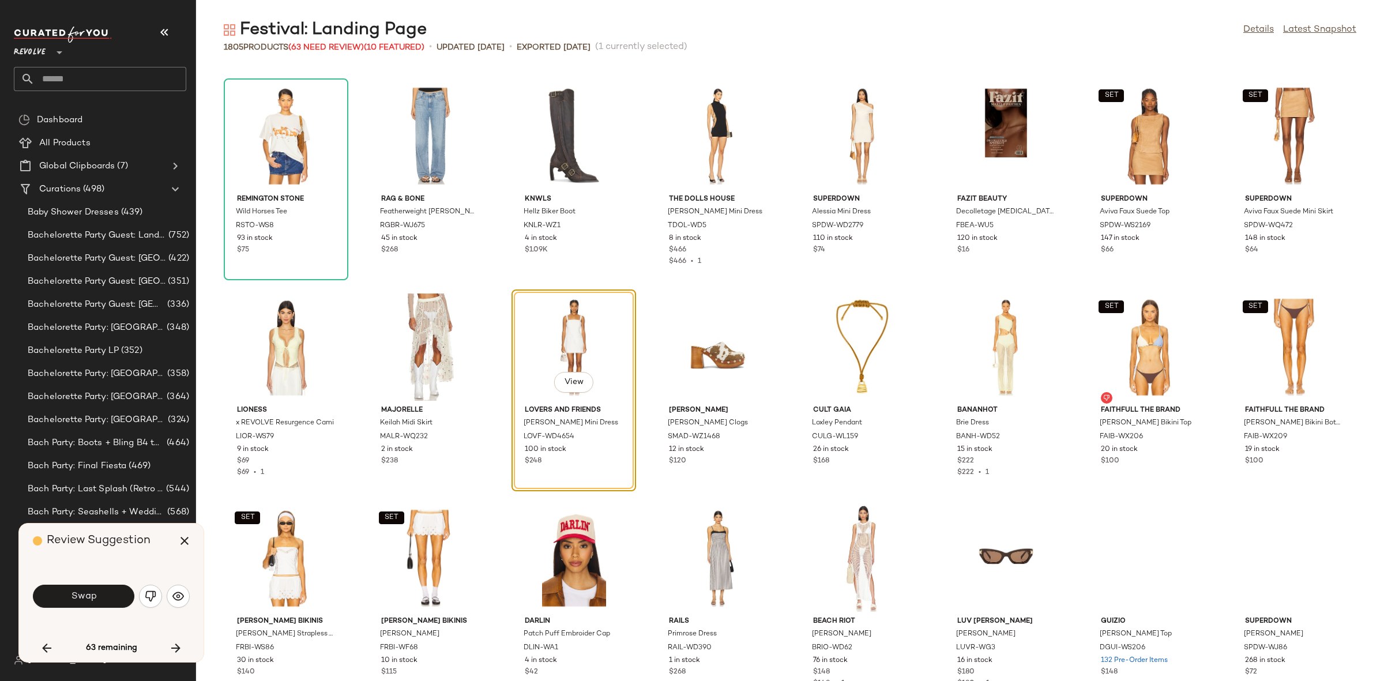
click at [100, 591] on button "Swap" at bounding box center [83, 596] width 101 height 23
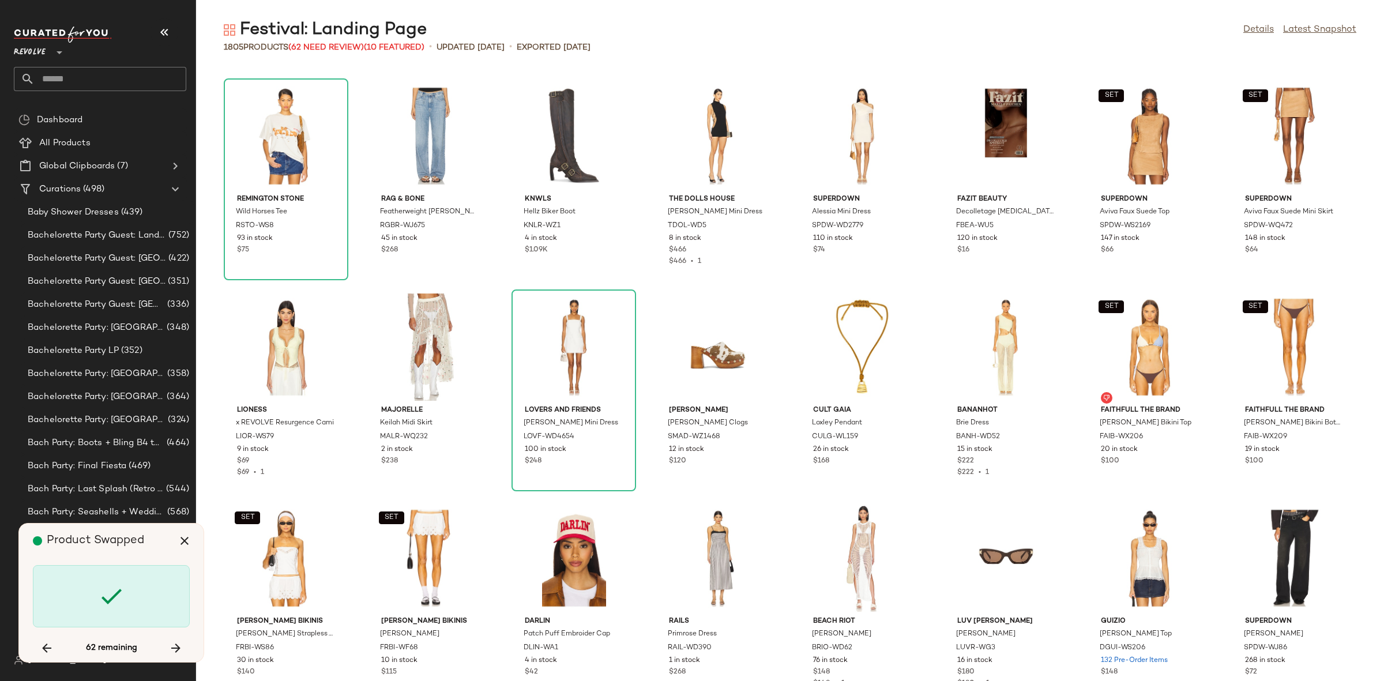
scroll to position [25748, 0]
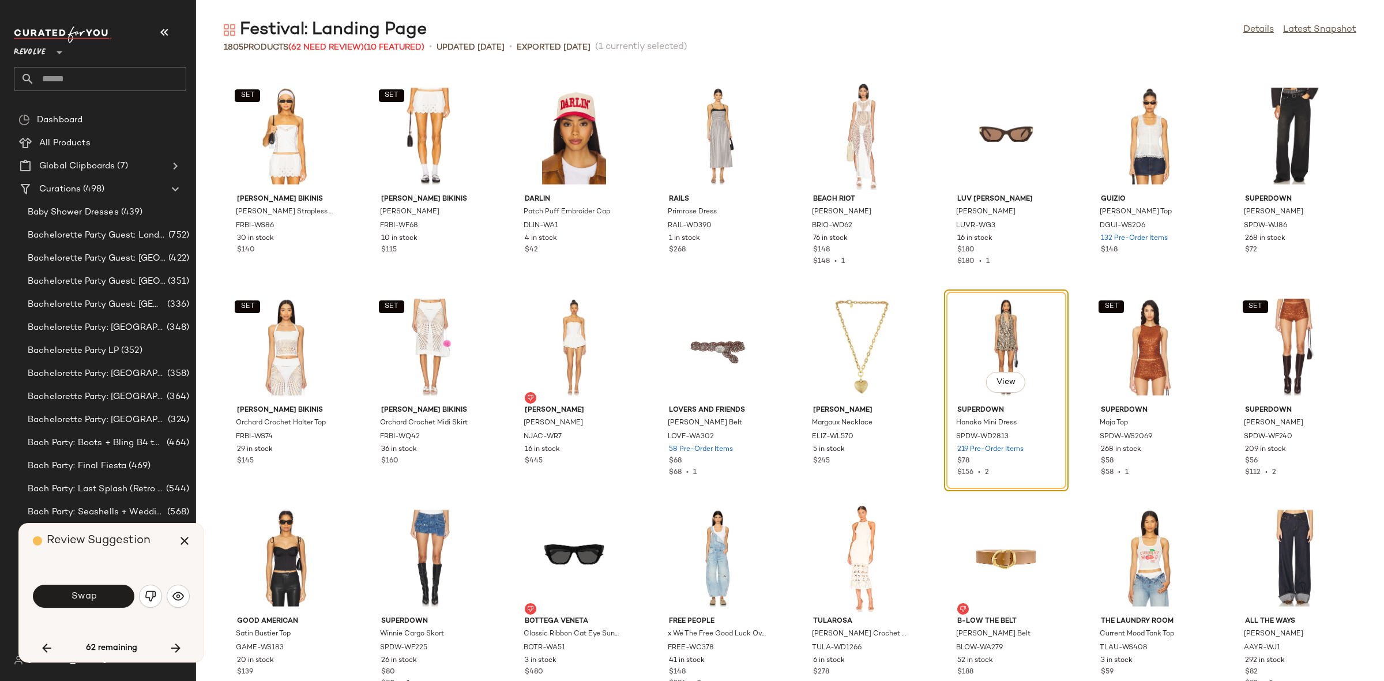
click at [100, 591] on button "Swap" at bounding box center [83, 596] width 101 height 23
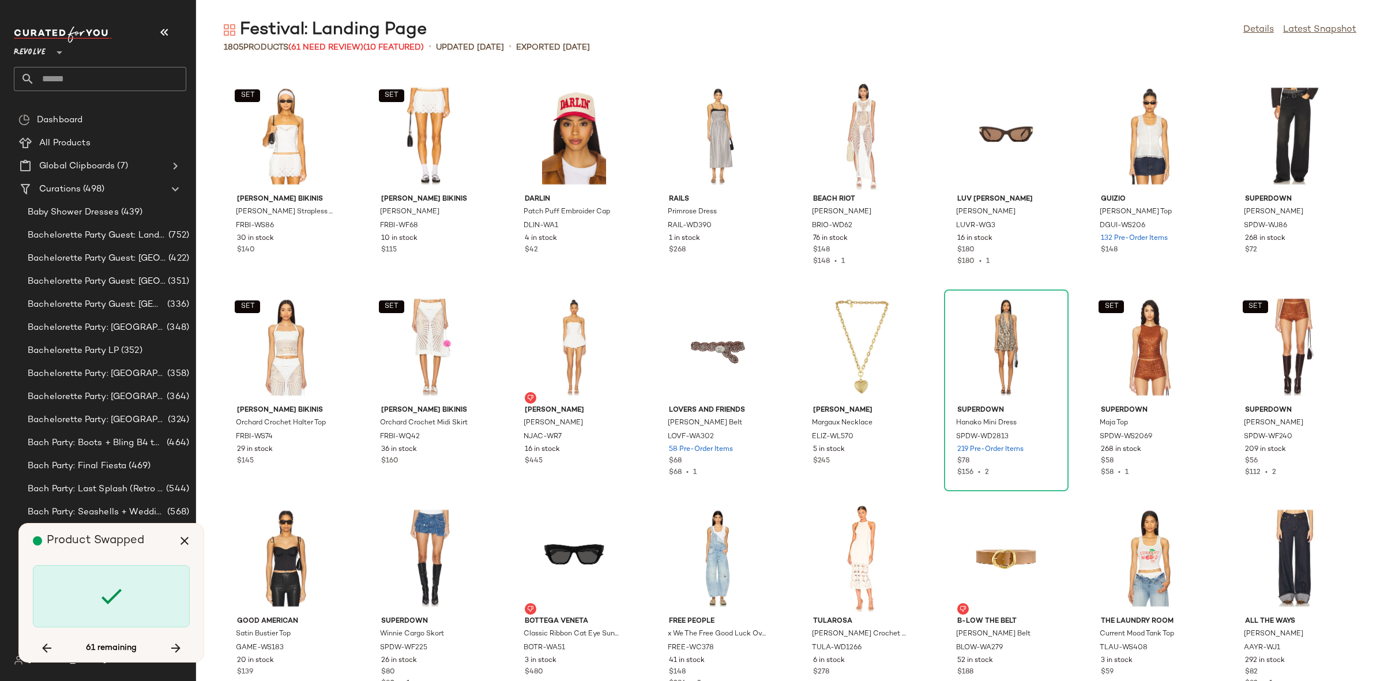
scroll to position [26170, 0]
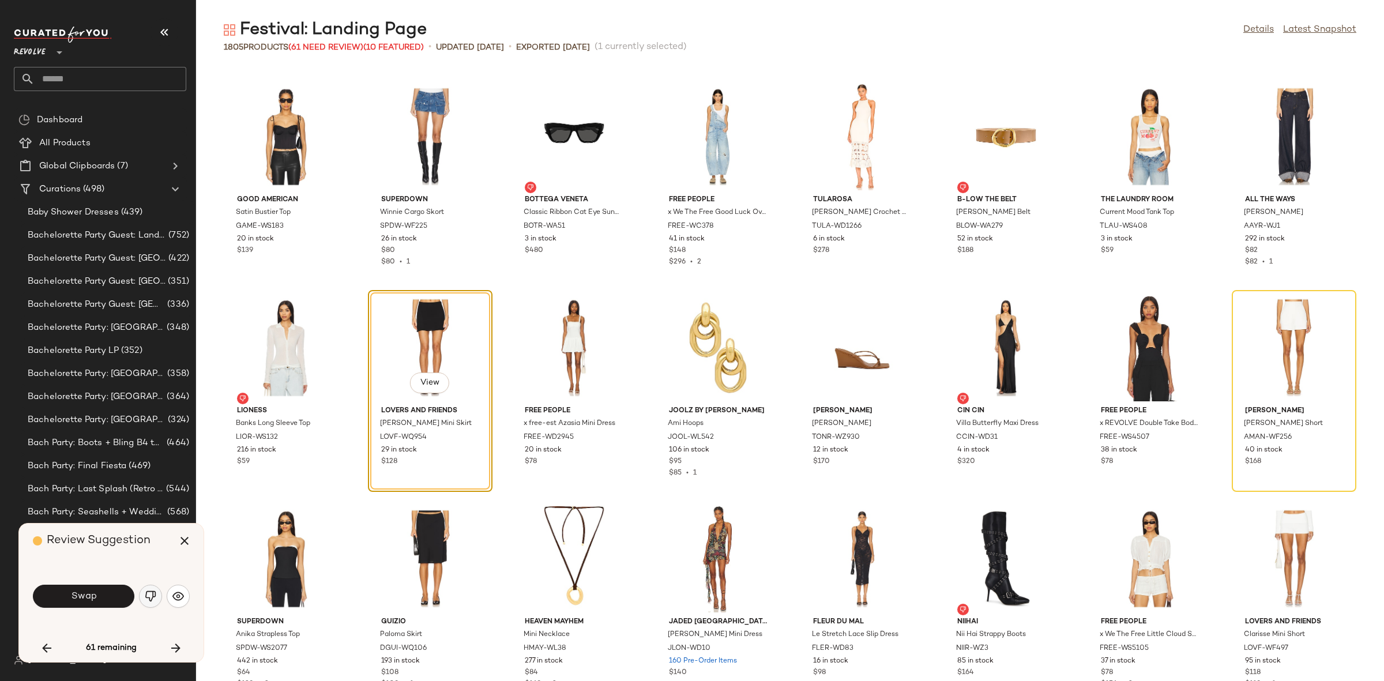
click at [151, 601] on img "button" at bounding box center [151, 596] width 12 height 12
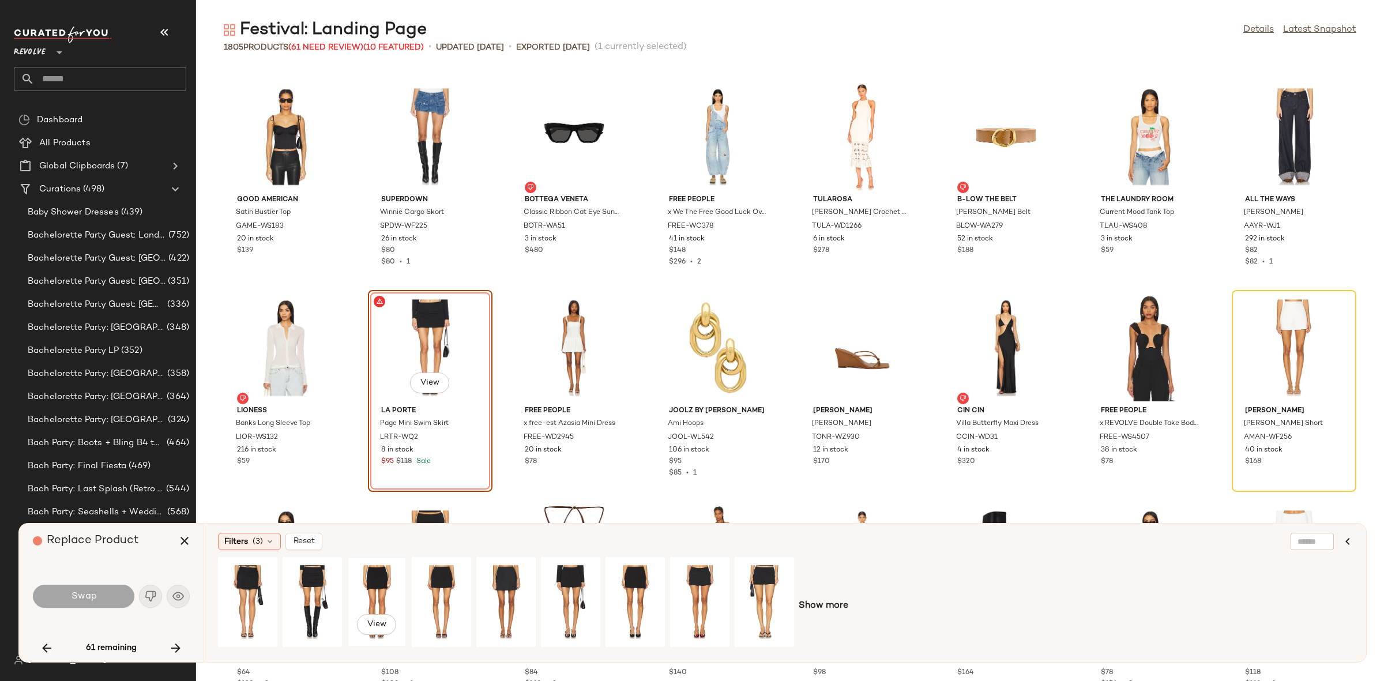
click at [371, 601] on div "View" at bounding box center [376, 602] width 51 height 82
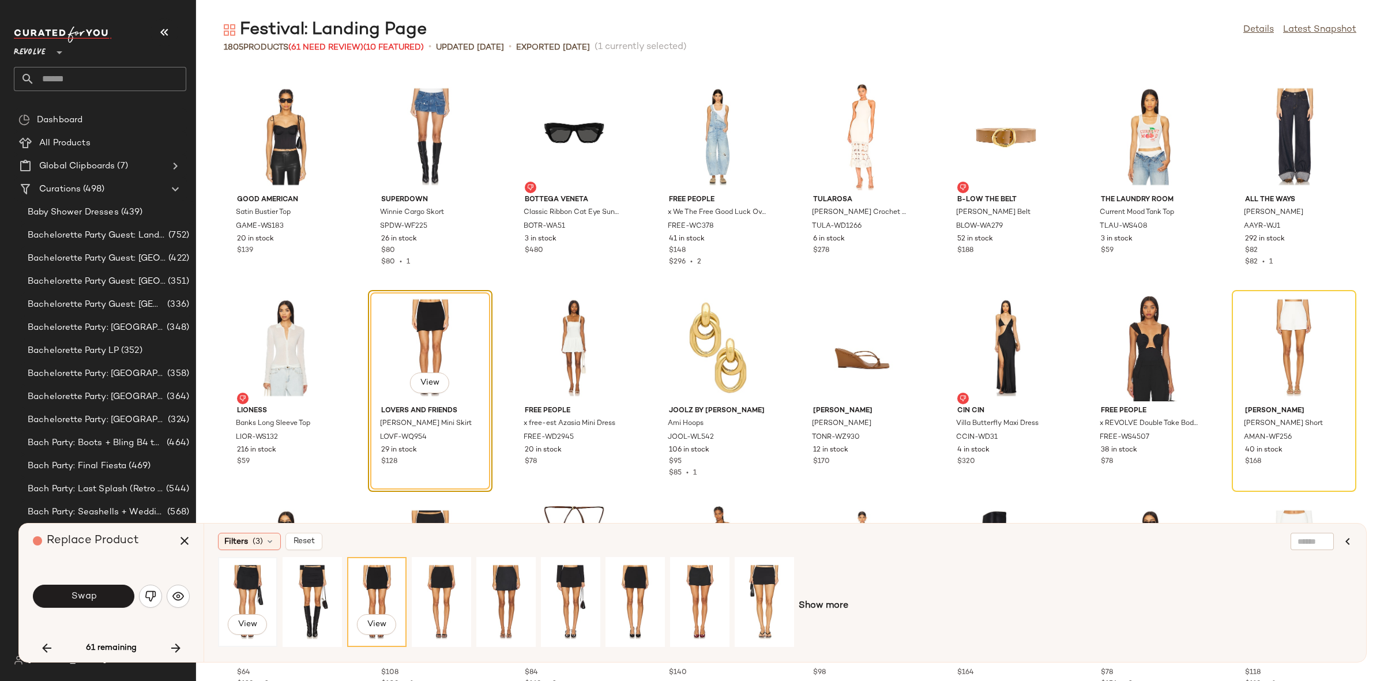
click at [259, 587] on div "View" at bounding box center [247, 602] width 51 height 82
click at [313, 590] on div "View" at bounding box center [312, 602] width 51 height 82
click at [366, 590] on div "View" at bounding box center [376, 602] width 51 height 82
click at [106, 590] on button "Swap" at bounding box center [83, 596] width 101 height 23
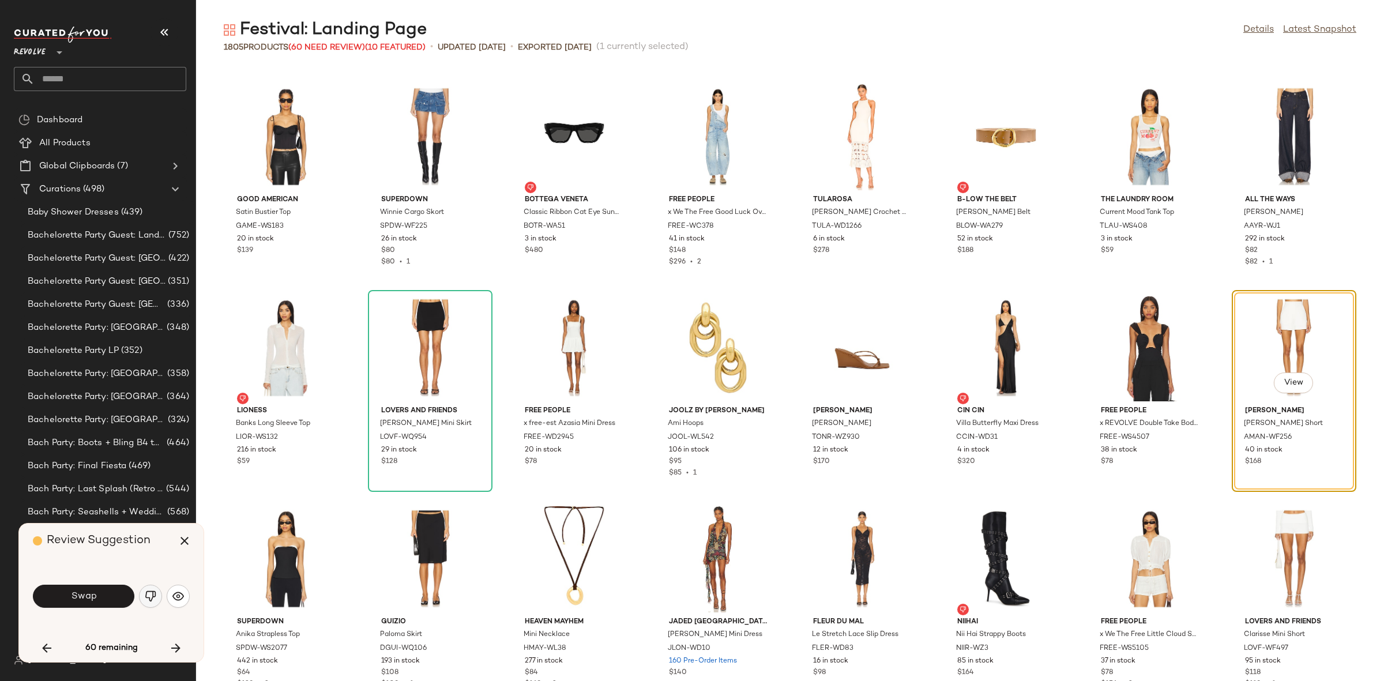
click at [142, 590] on button "button" at bounding box center [150, 596] width 23 height 23
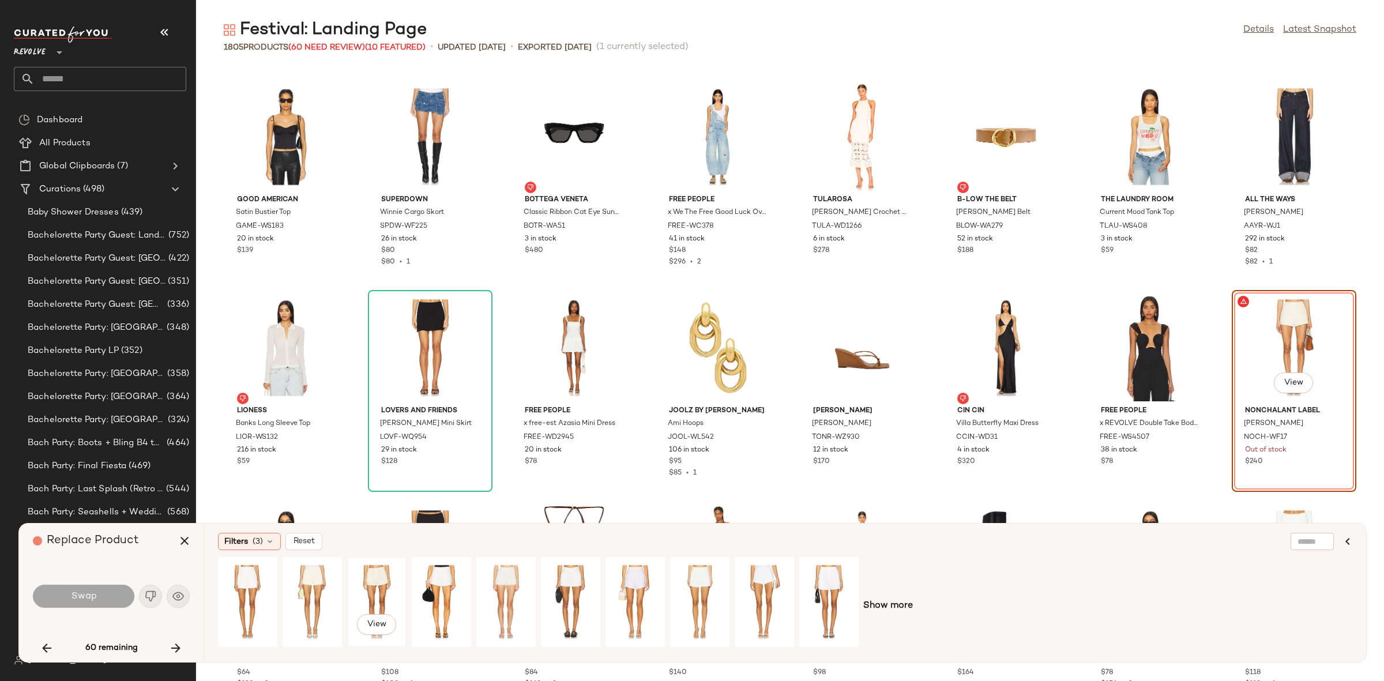
click at [376, 588] on div "View" at bounding box center [376, 602] width 51 height 82
click at [101, 586] on button "Swap" at bounding box center [83, 596] width 101 height 23
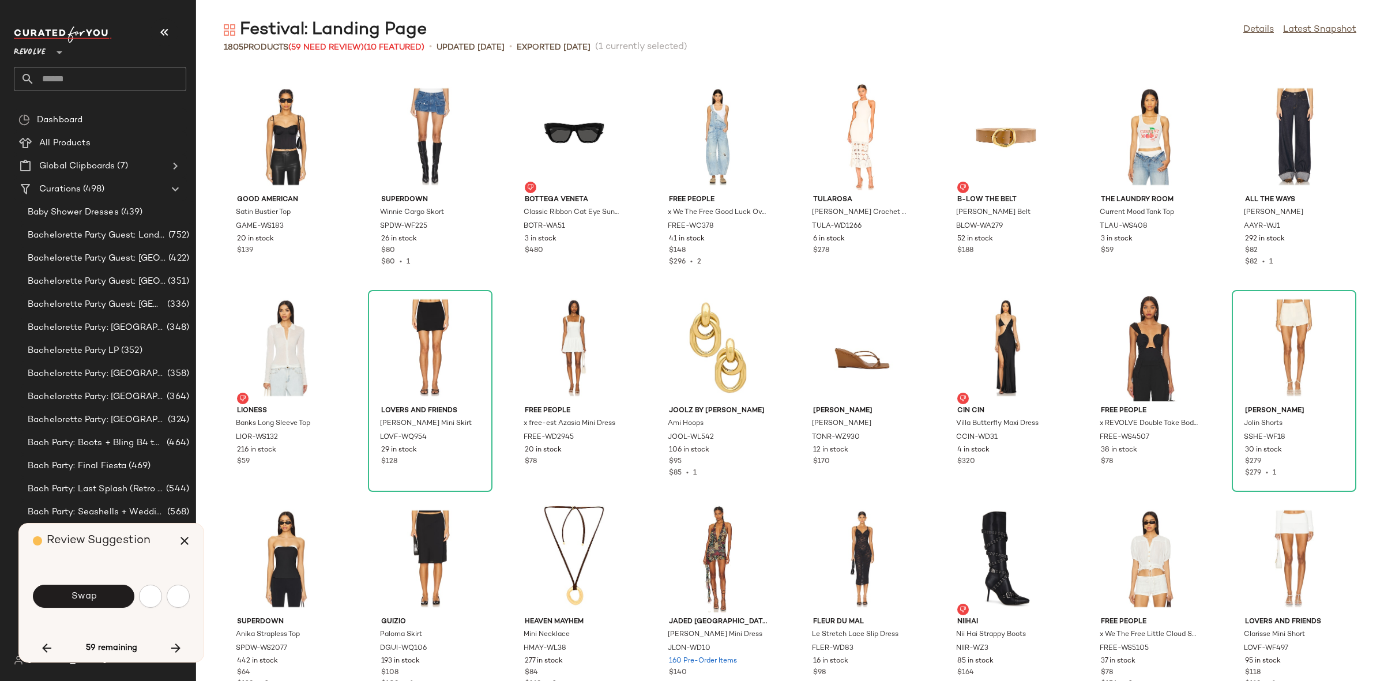
scroll to position [26592, 0]
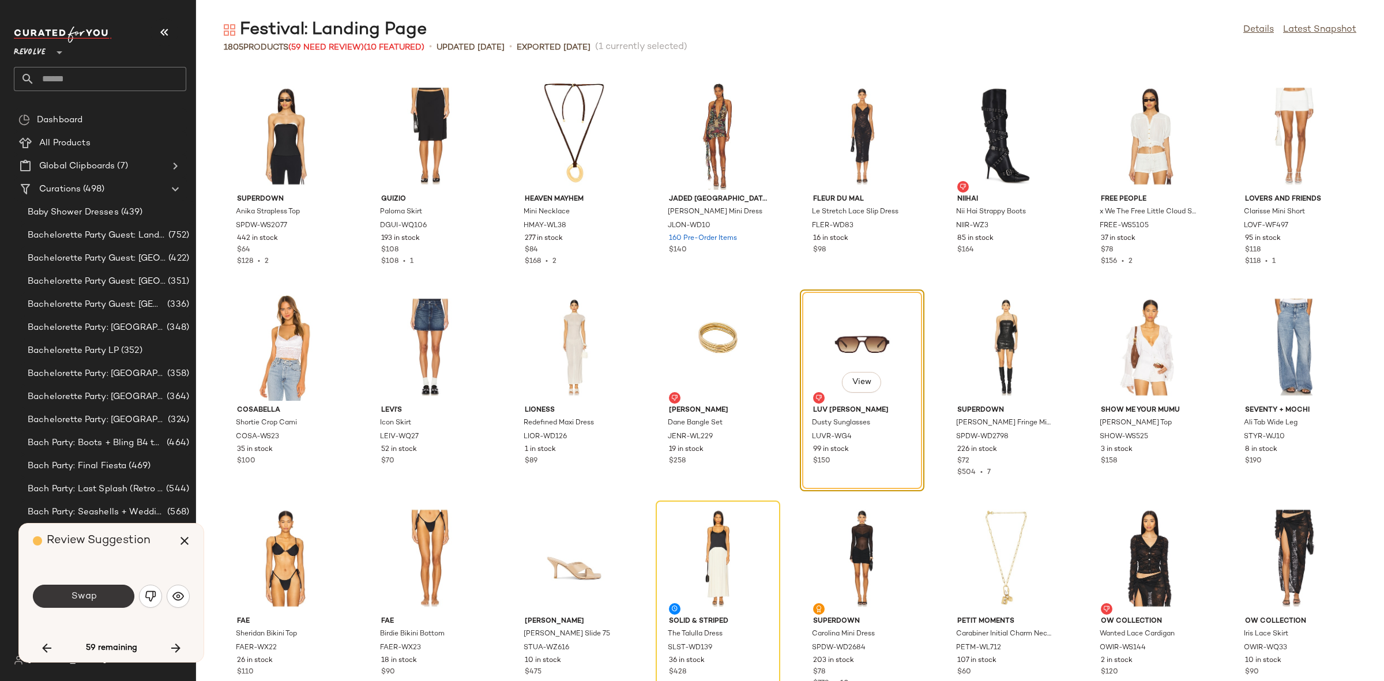
click at [93, 592] on span "Swap" at bounding box center [83, 596] width 26 height 11
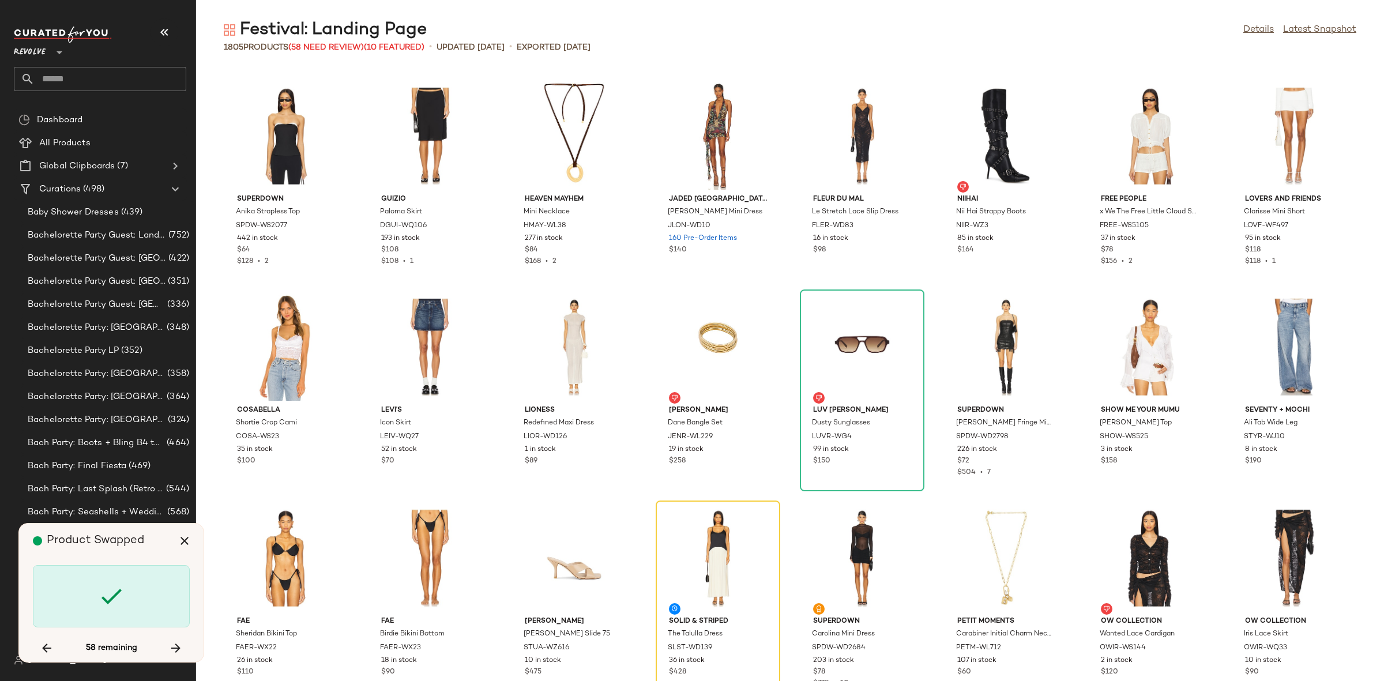
scroll to position [26803, 0]
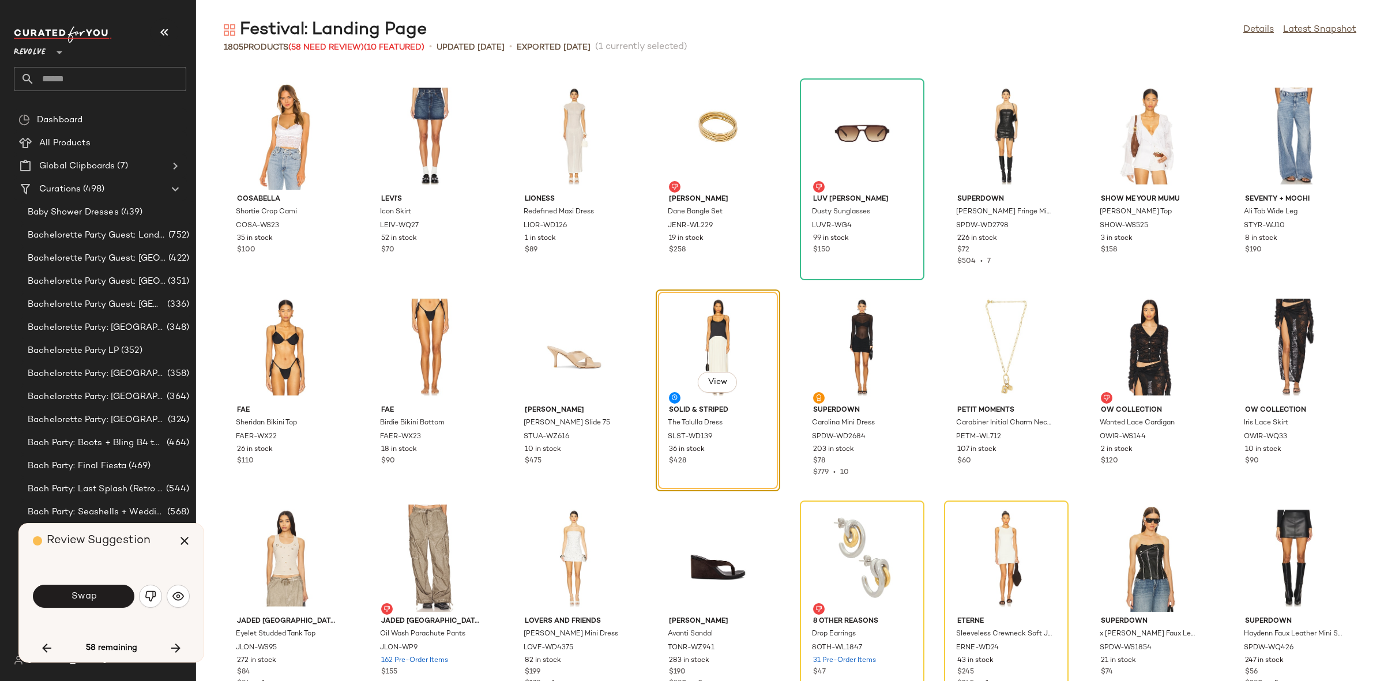
click at [93, 593] on span "Swap" at bounding box center [83, 596] width 26 height 11
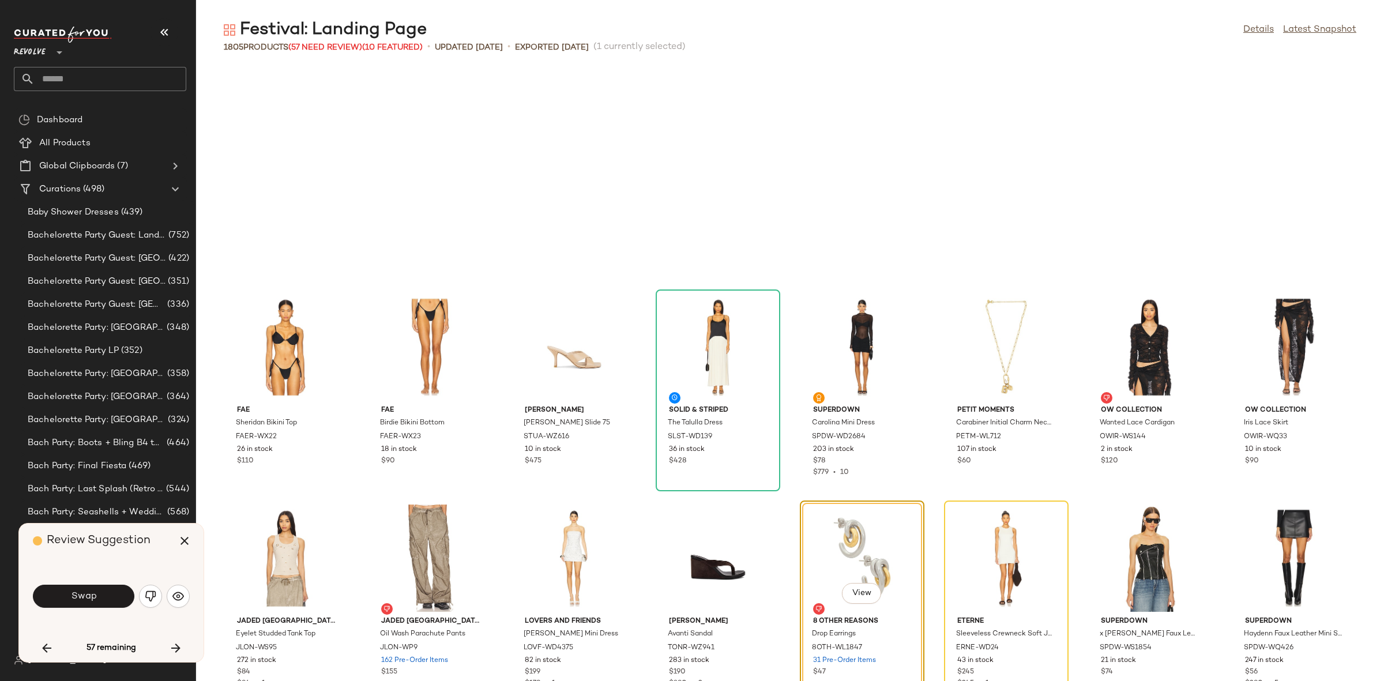
scroll to position [27014, 0]
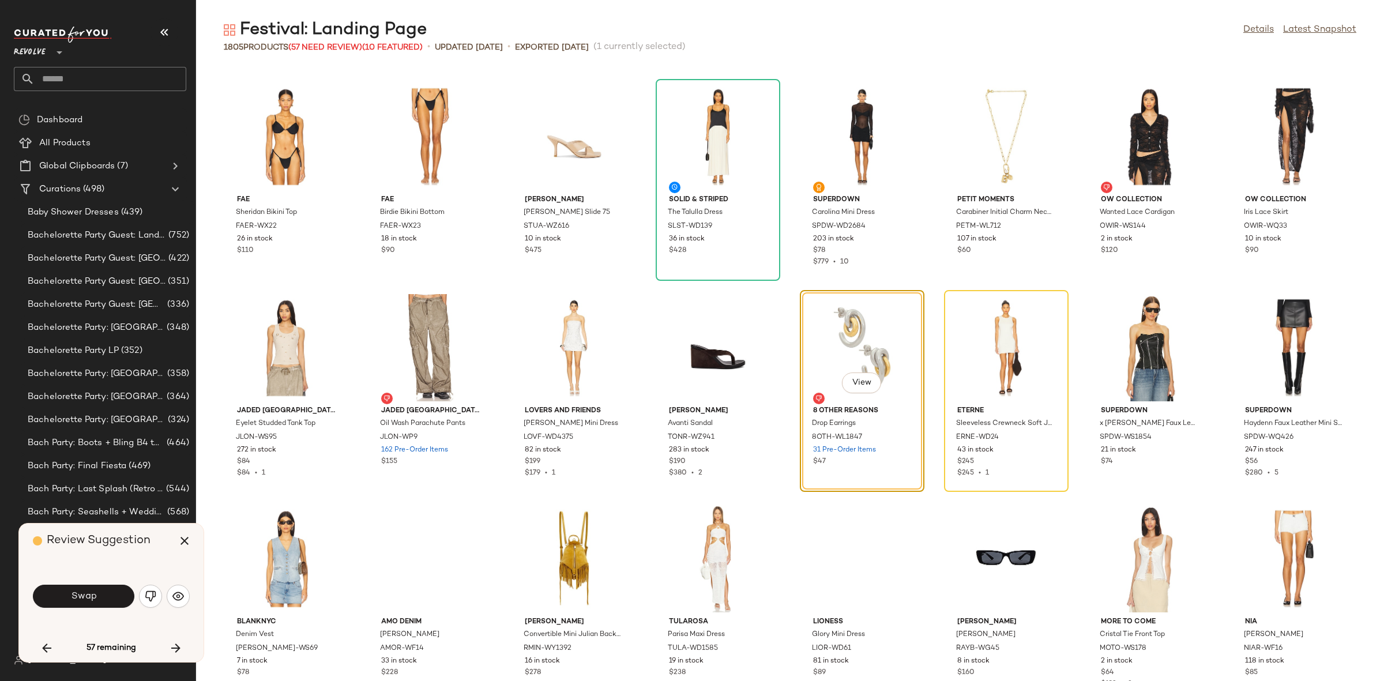
click at [93, 593] on span "Swap" at bounding box center [83, 596] width 26 height 11
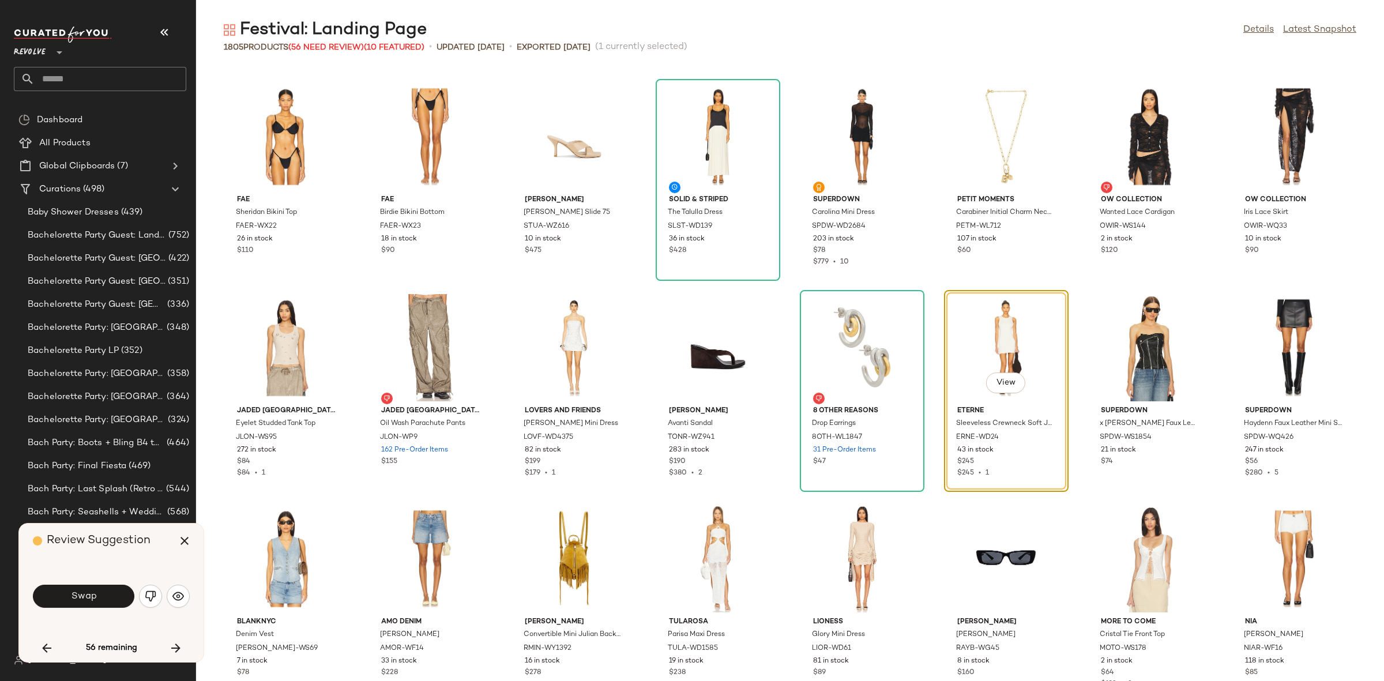
click at [93, 593] on span "Swap" at bounding box center [83, 596] width 26 height 11
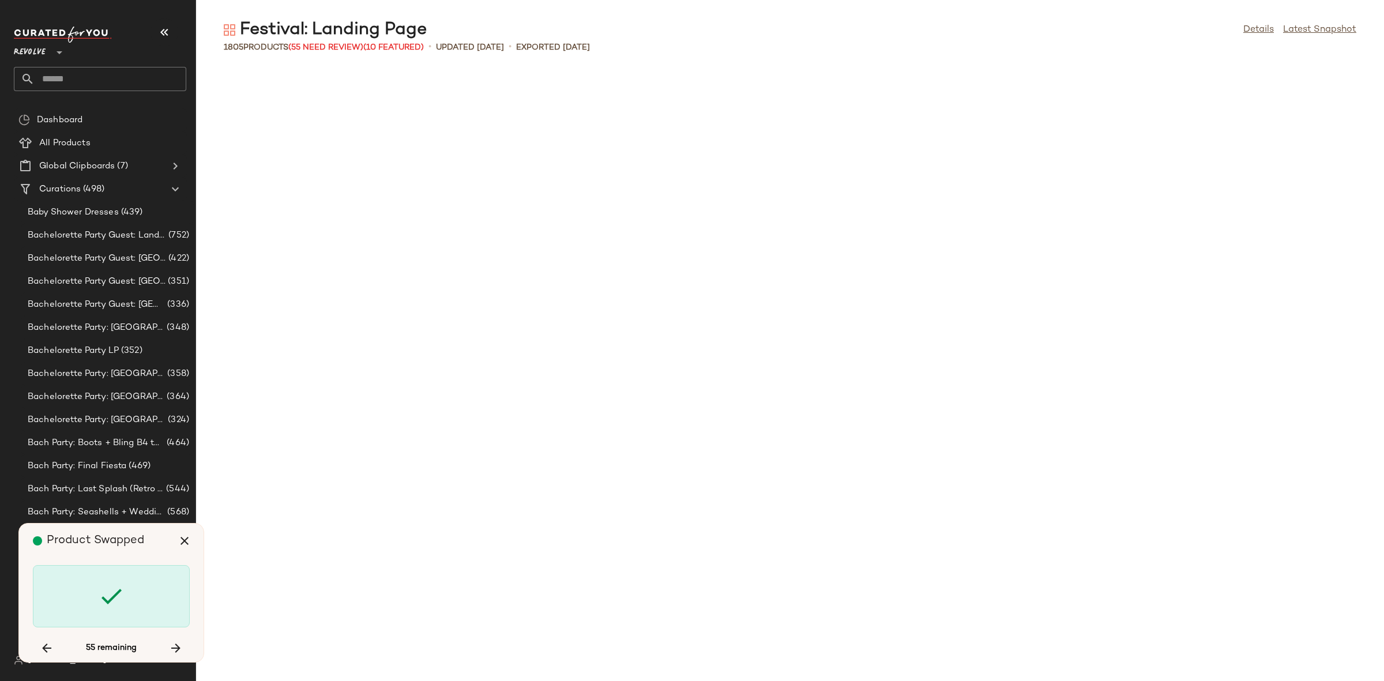
scroll to position [28280, 0]
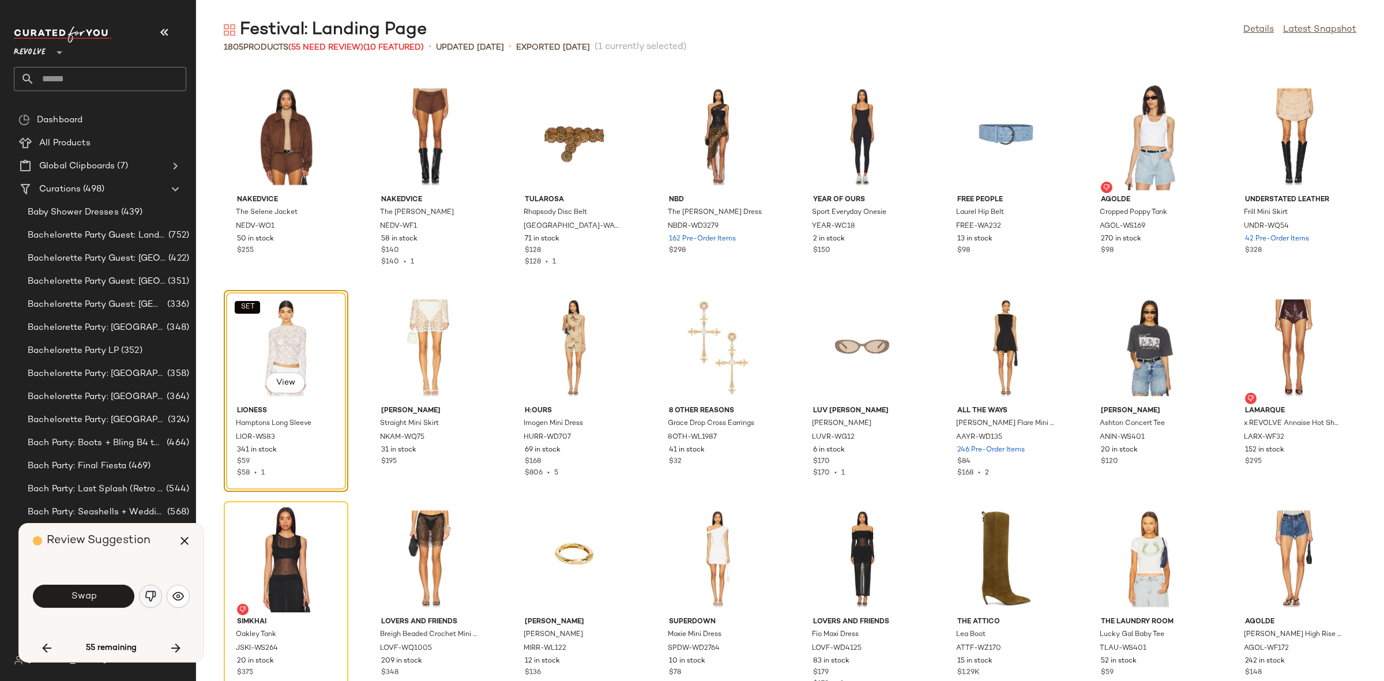
click at [145, 599] on img "button" at bounding box center [151, 596] width 12 height 12
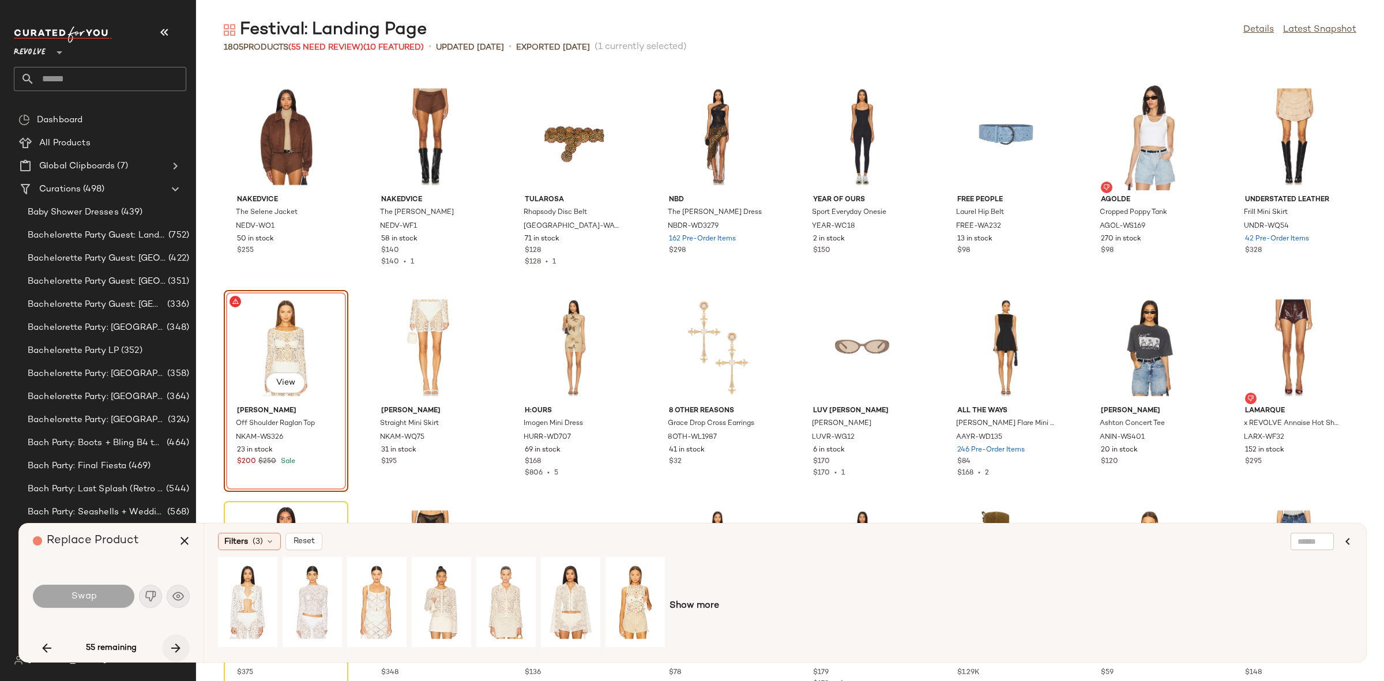
click at [178, 648] on icon "button" at bounding box center [176, 648] width 14 height 14
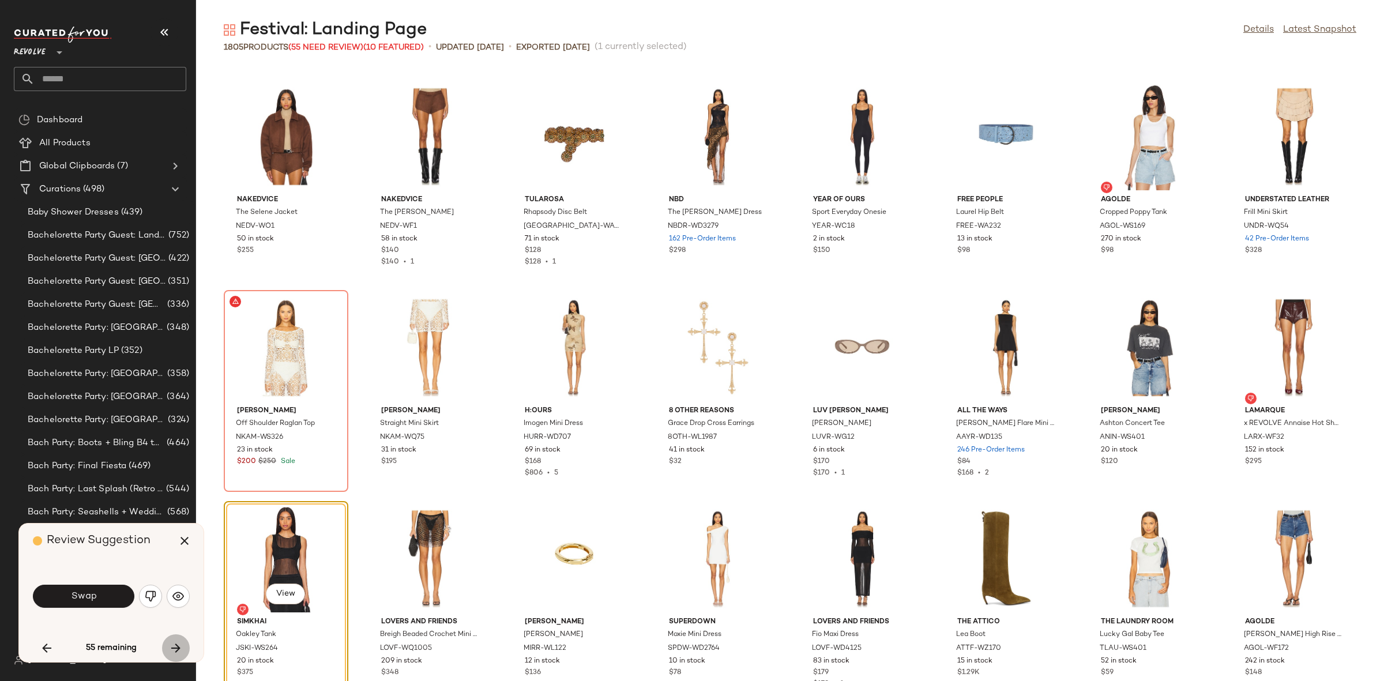
scroll to position [28492, 0]
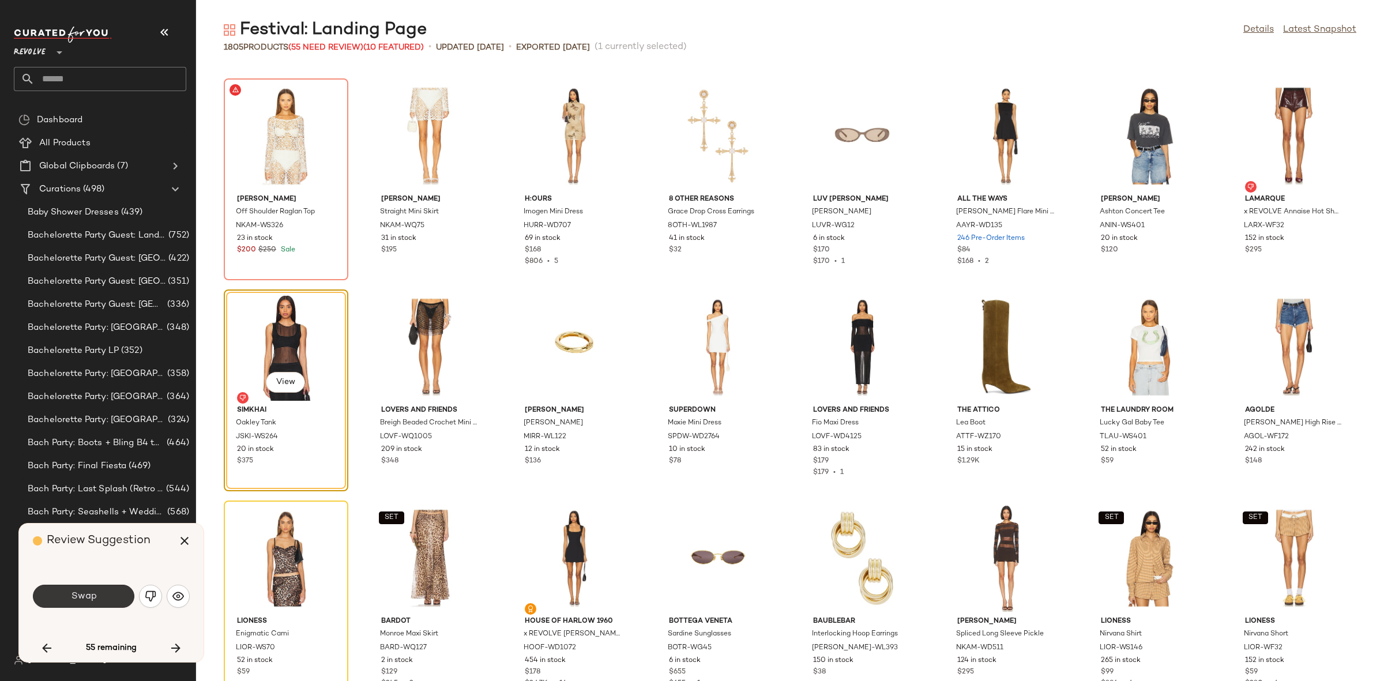
click at [87, 592] on span "Swap" at bounding box center [83, 596] width 26 height 11
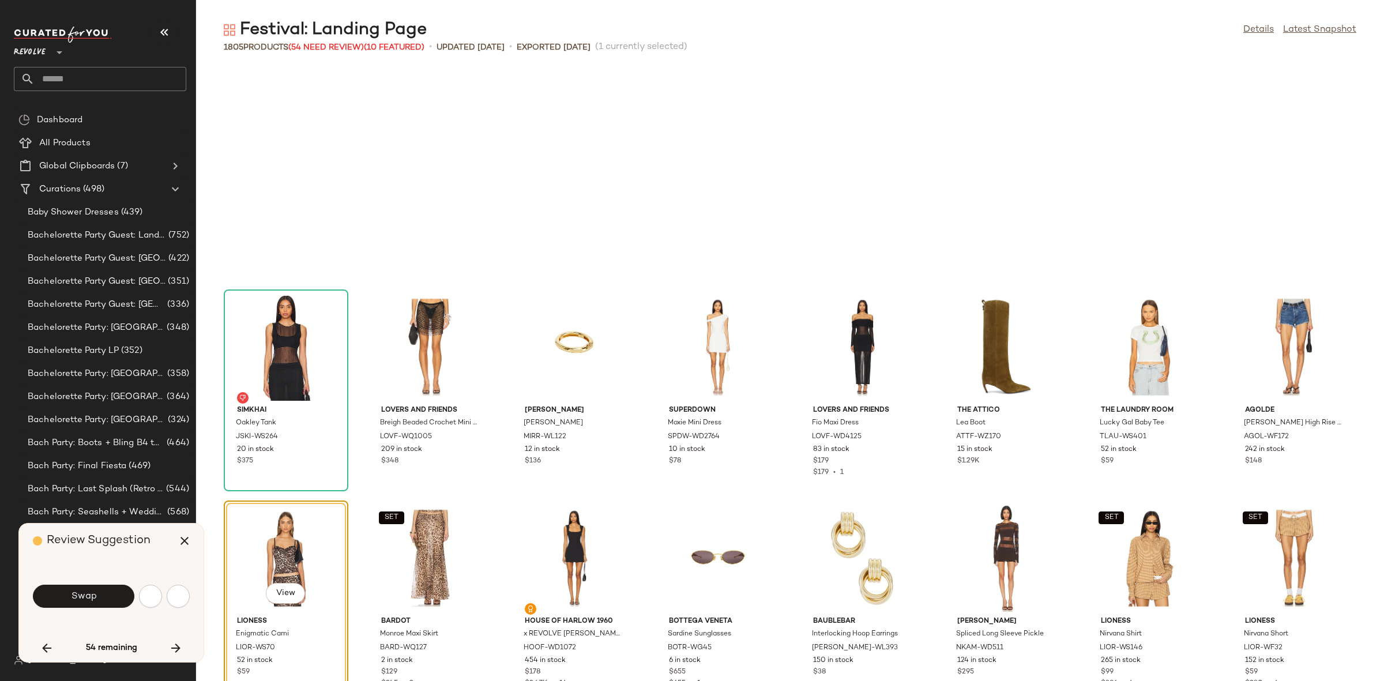
scroll to position [28703, 0]
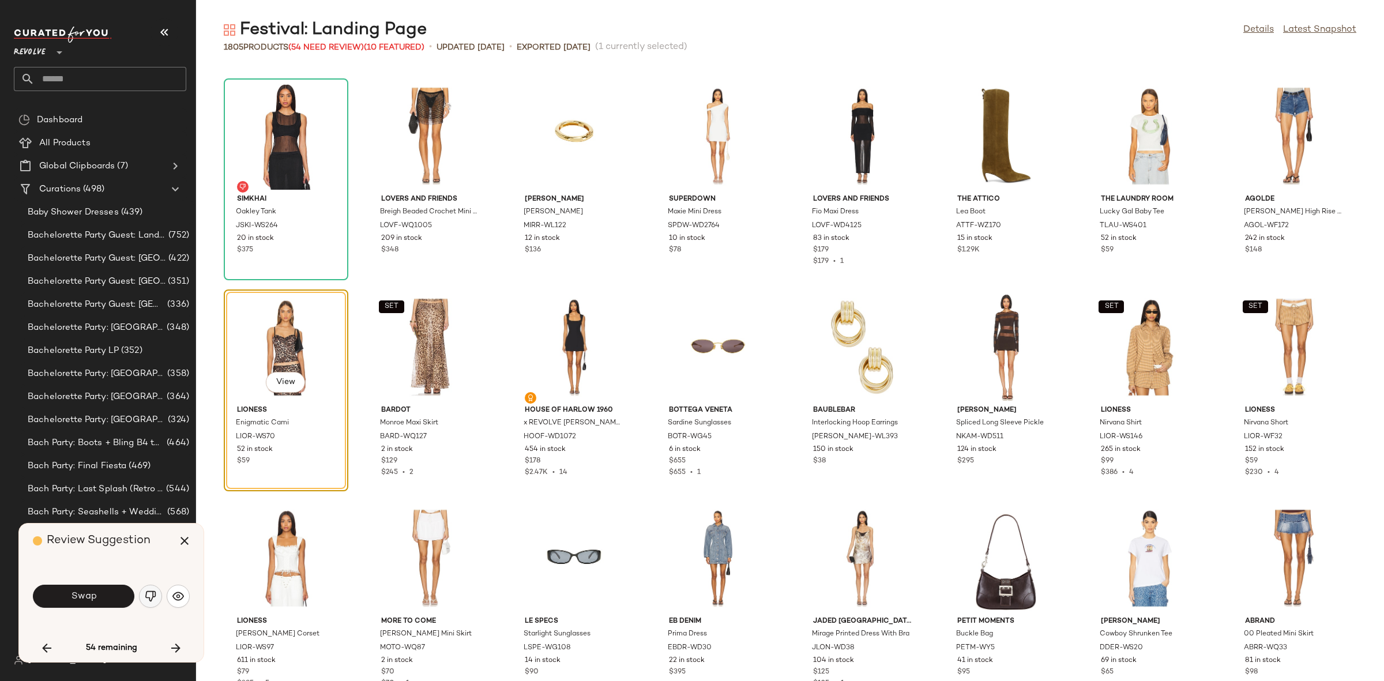
click at [151, 596] on img "button" at bounding box center [151, 596] width 12 height 12
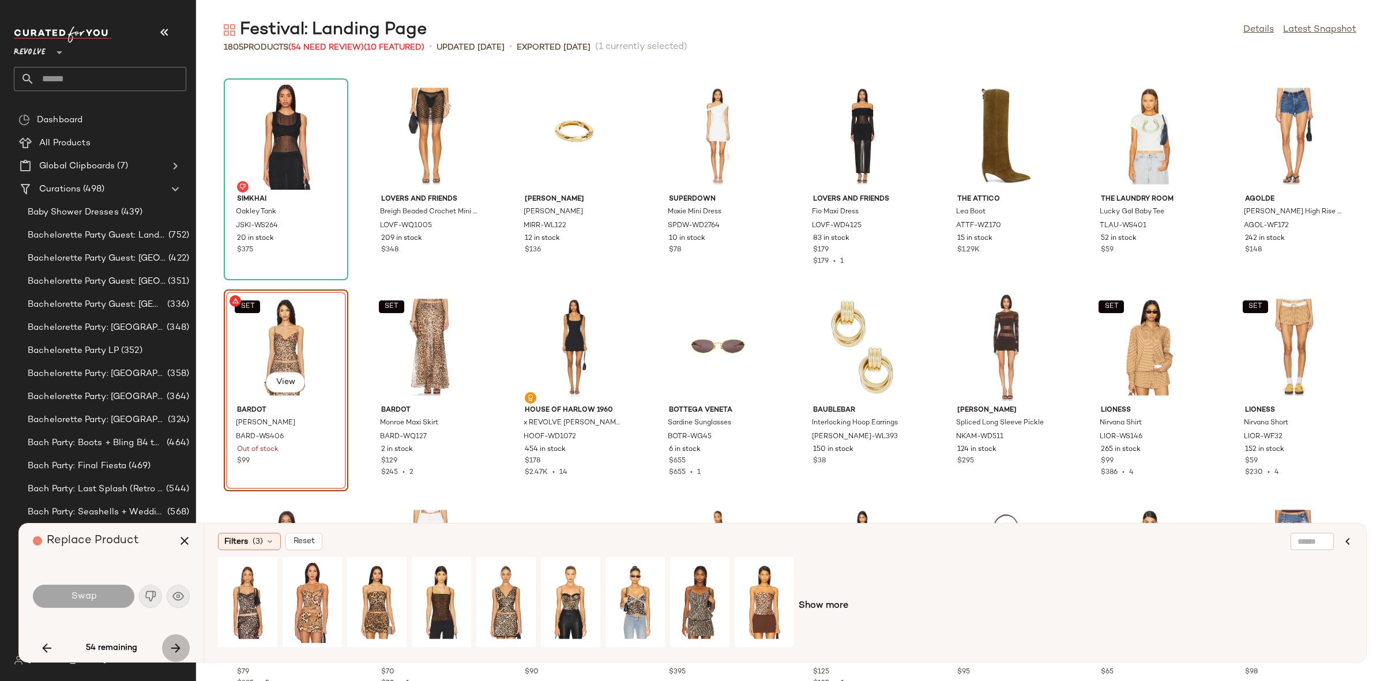
click at [175, 638] on button "button" at bounding box center [176, 648] width 28 height 28
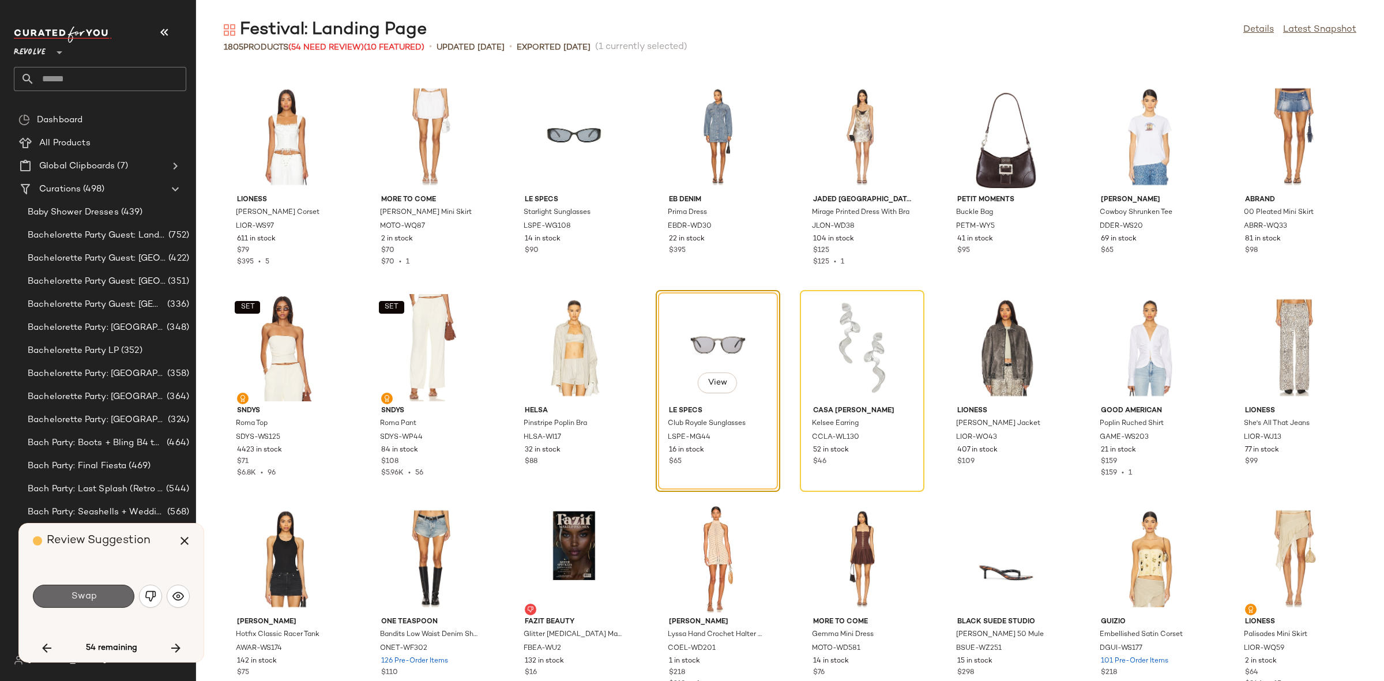
click at [94, 597] on span "Swap" at bounding box center [83, 596] width 26 height 11
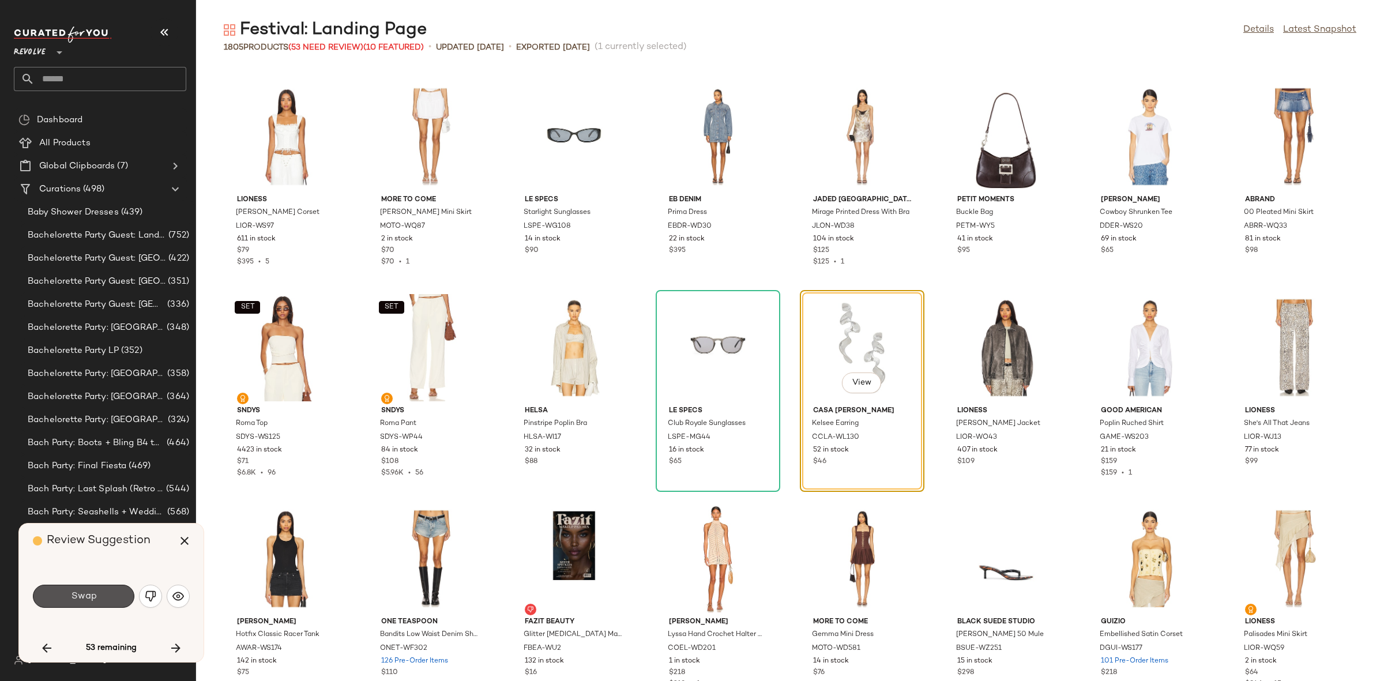
click at [94, 597] on span "Swap" at bounding box center [83, 596] width 26 height 11
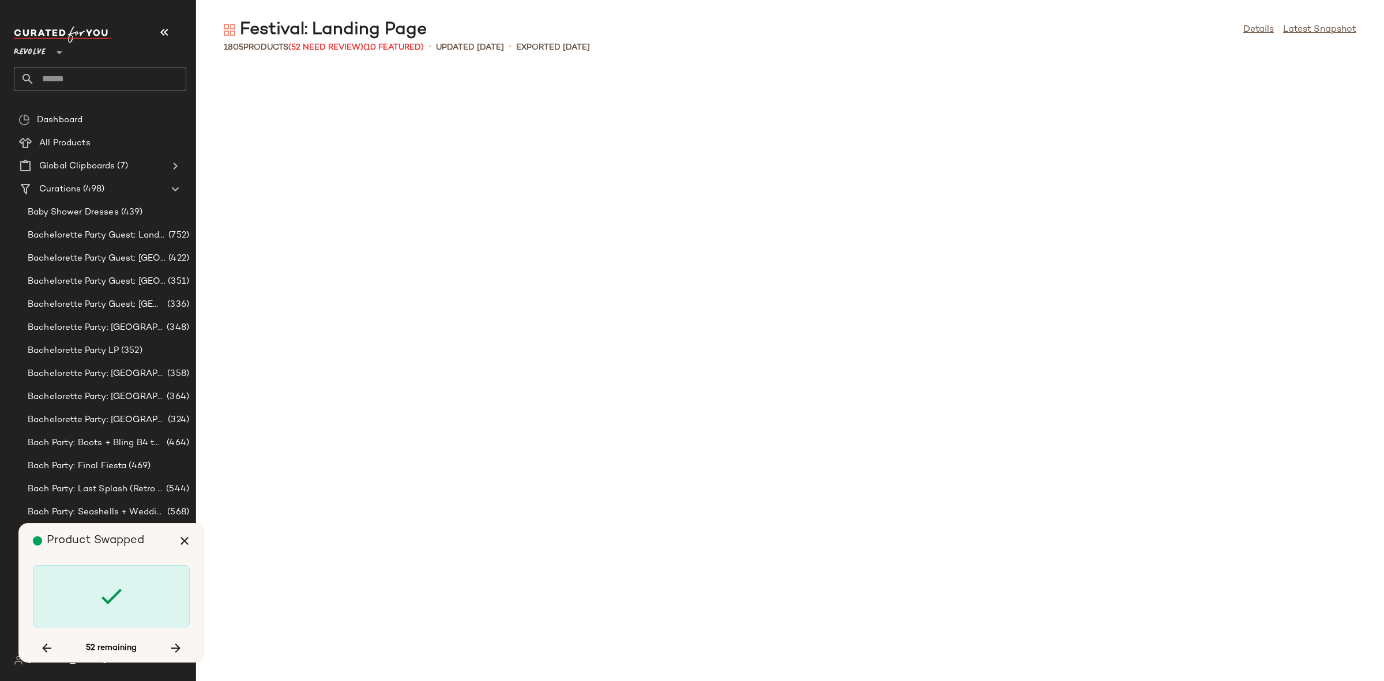
scroll to position [29969, 0]
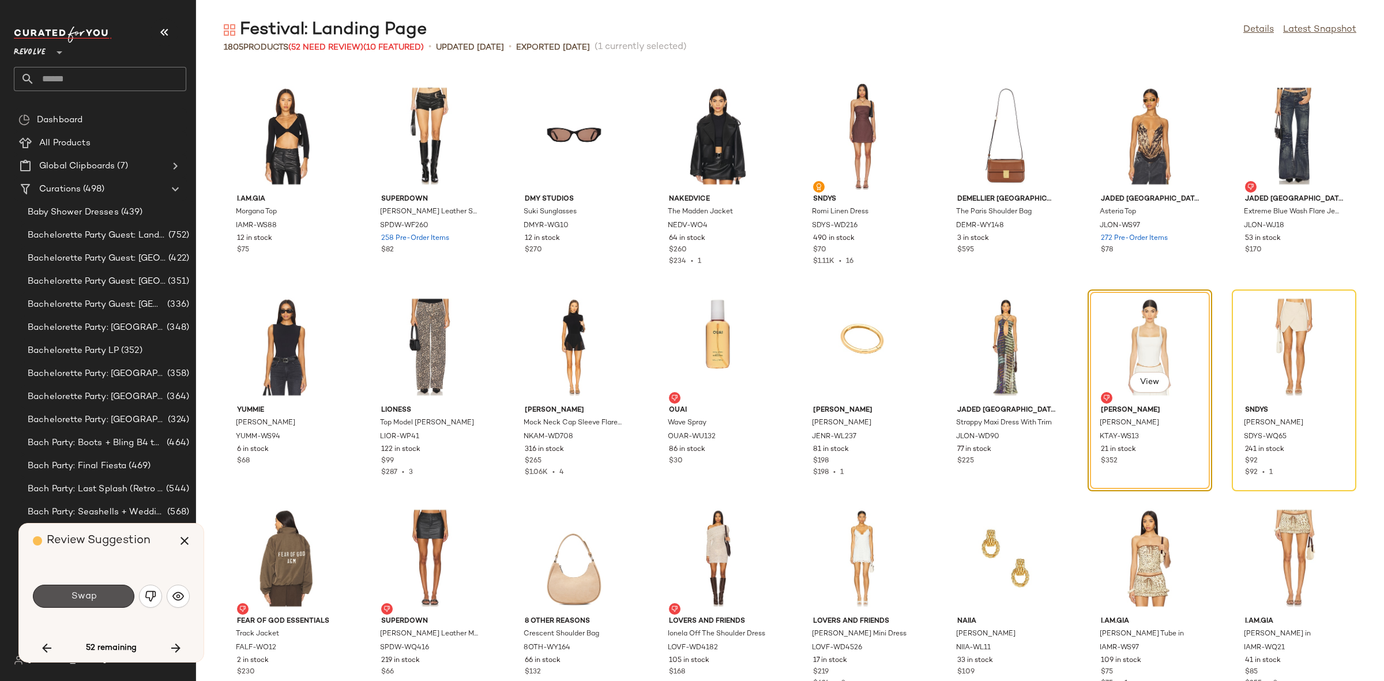
click at [94, 597] on span "Swap" at bounding box center [83, 596] width 26 height 11
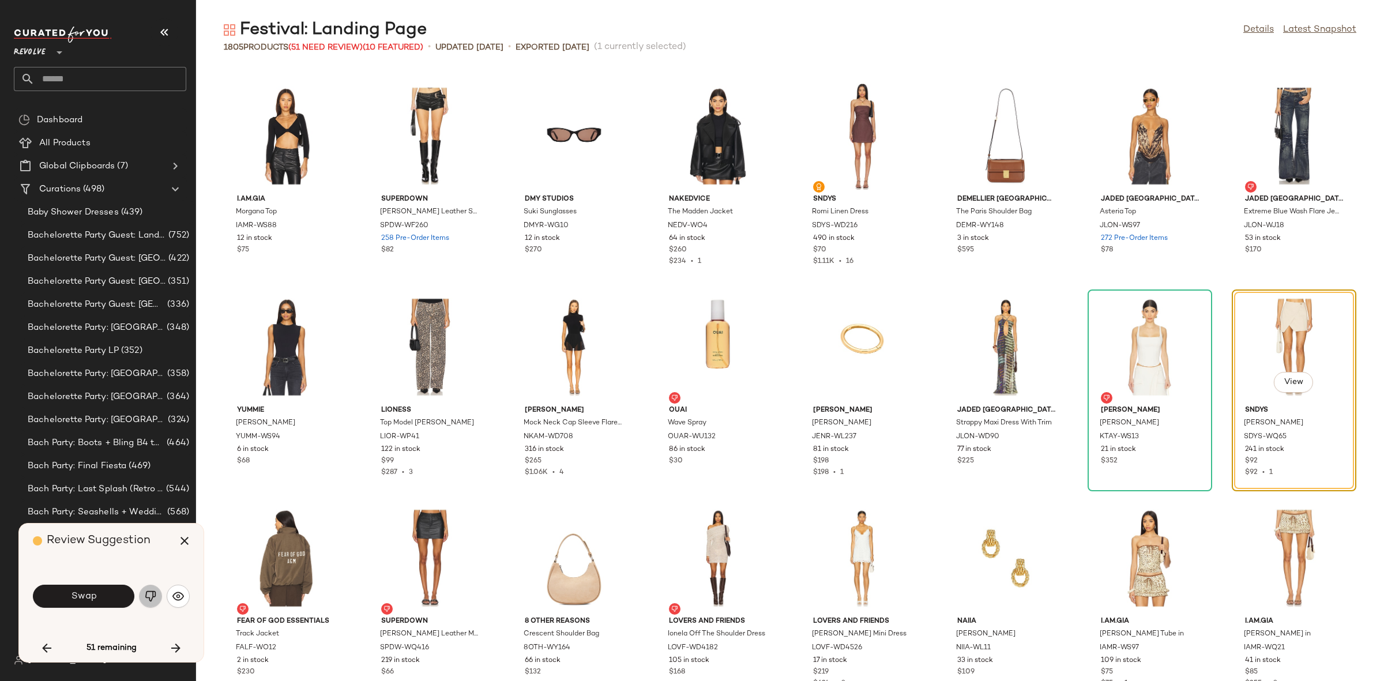
click at [148, 592] on img "button" at bounding box center [151, 596] width 12 height 12
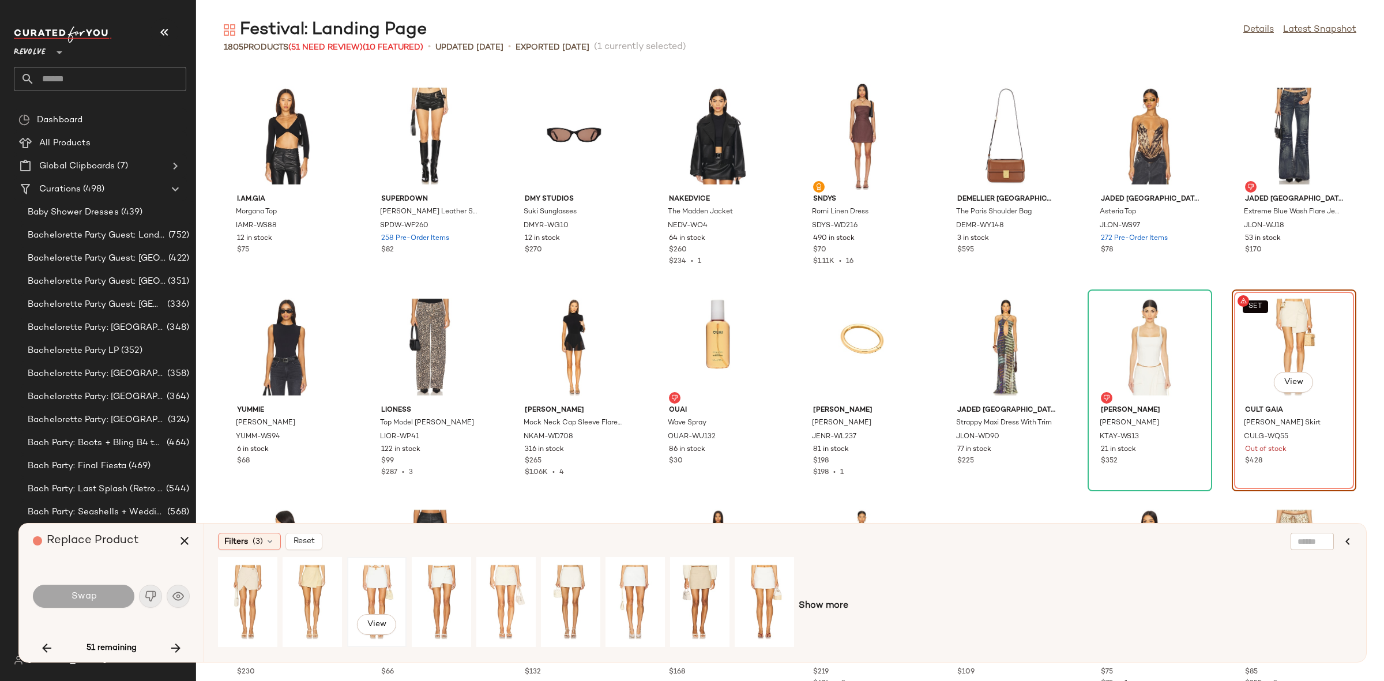
click at [377, 596] on div "View" at bounding box center [376, 602] width 51 height 82
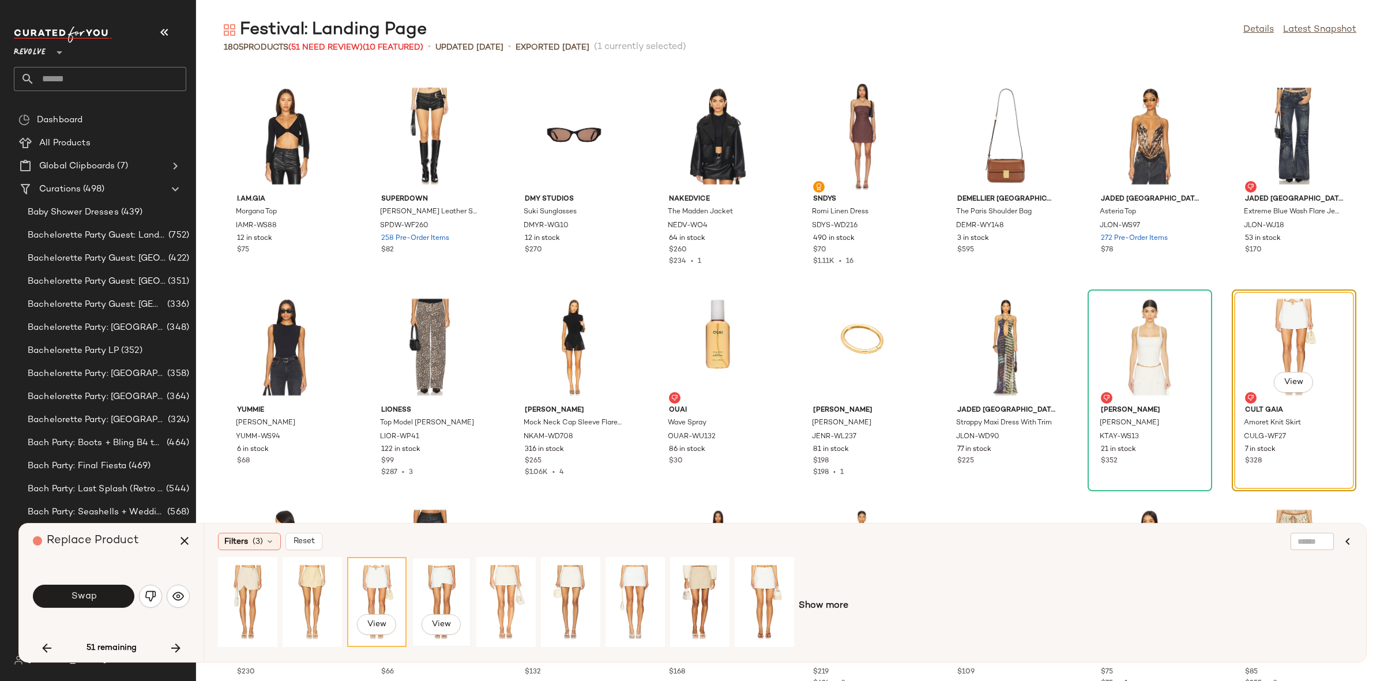
click at [434, 592] on div "View" at bounding box center [441, 602] width 51 height 82
click at [81, 594] on span "Swap" at bounding box center [83, 596] width 26 height 11
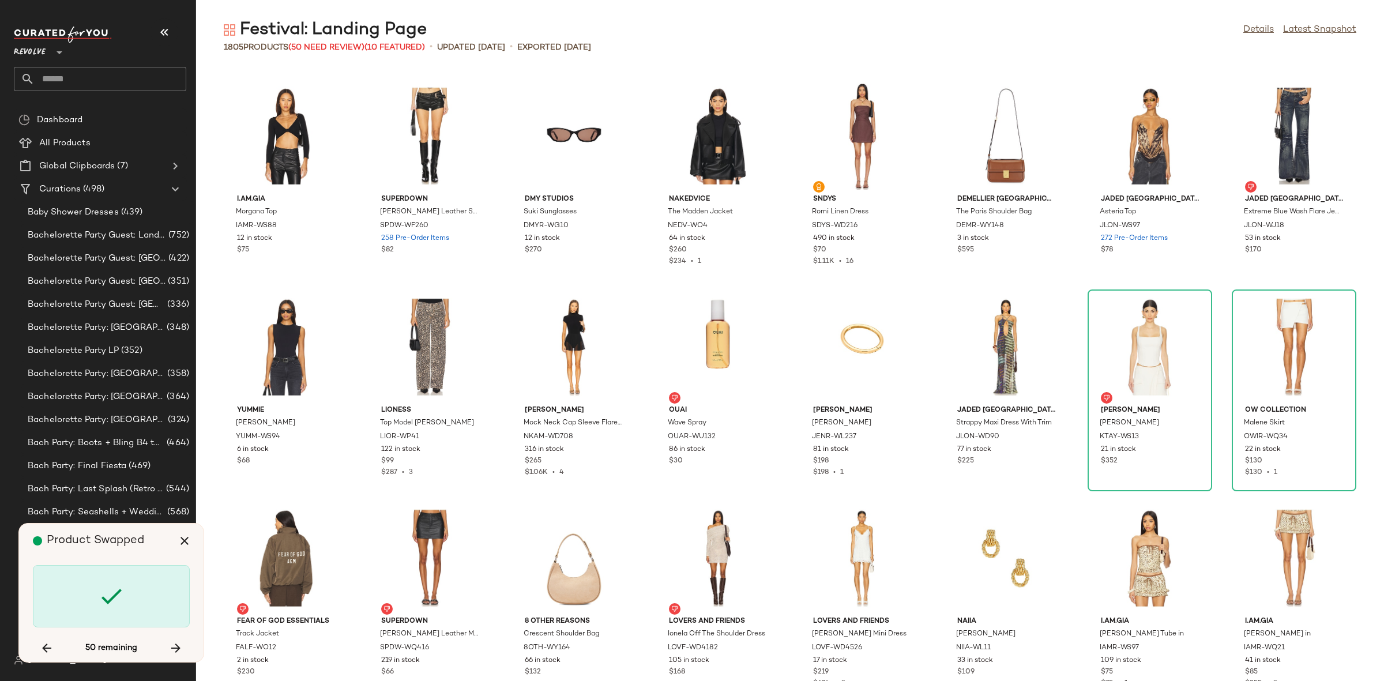
scroll to position [31024, 0]
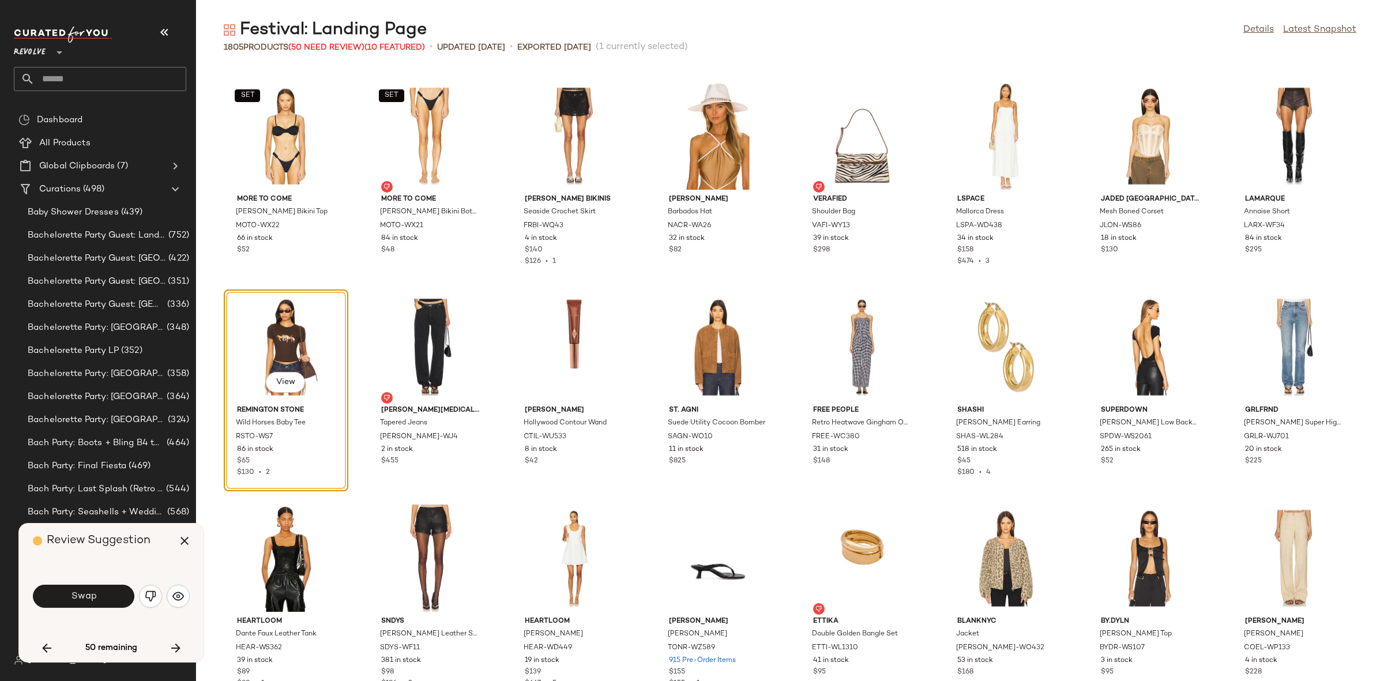
click at [81, 594] on span "Swap" at bounding box center [83, 596] width 26 height 11
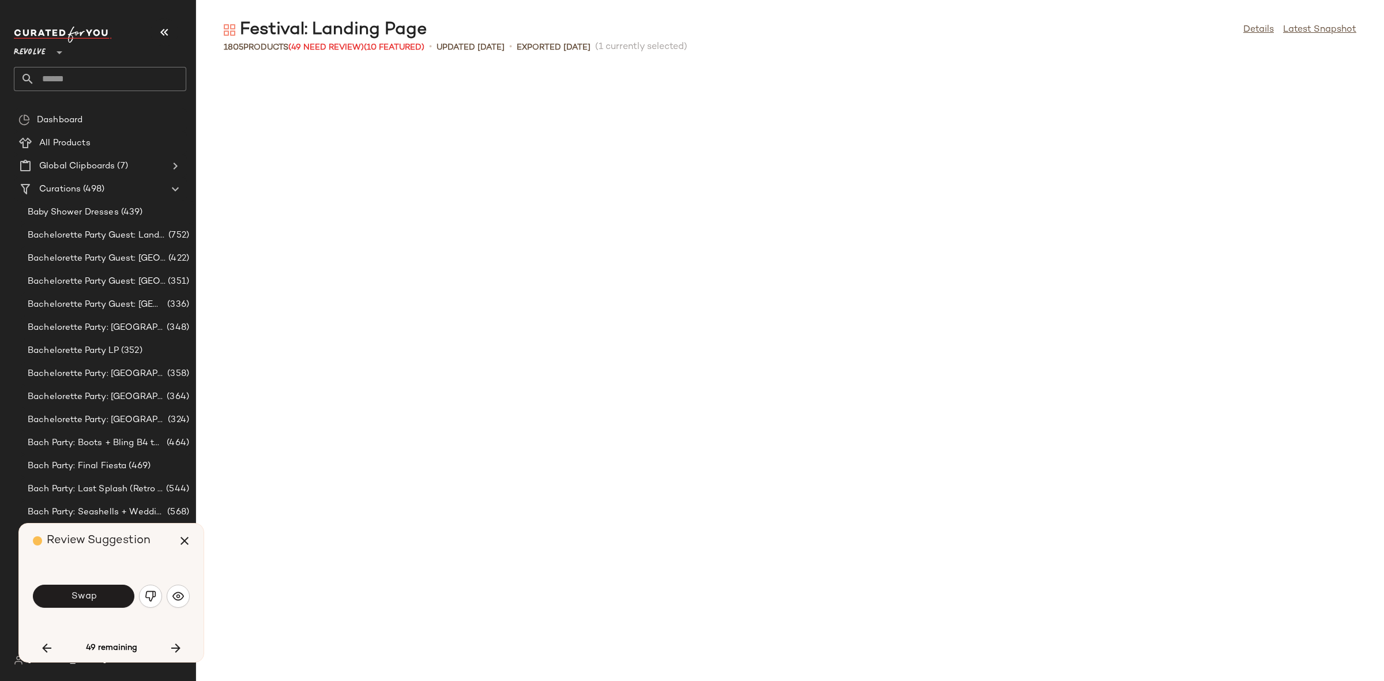
scroll to position [31657, 0]
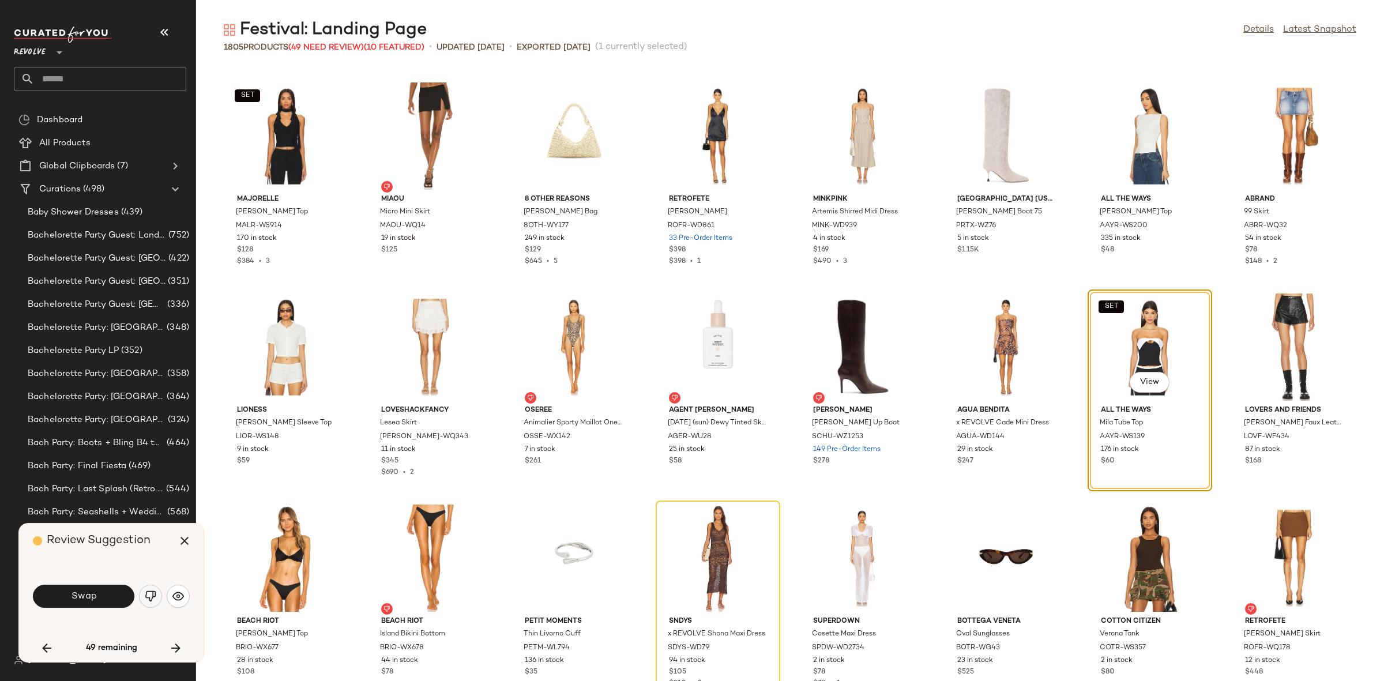
click at [158, 596] on button "button" at bounding box center [150, 596] width 23 height 23
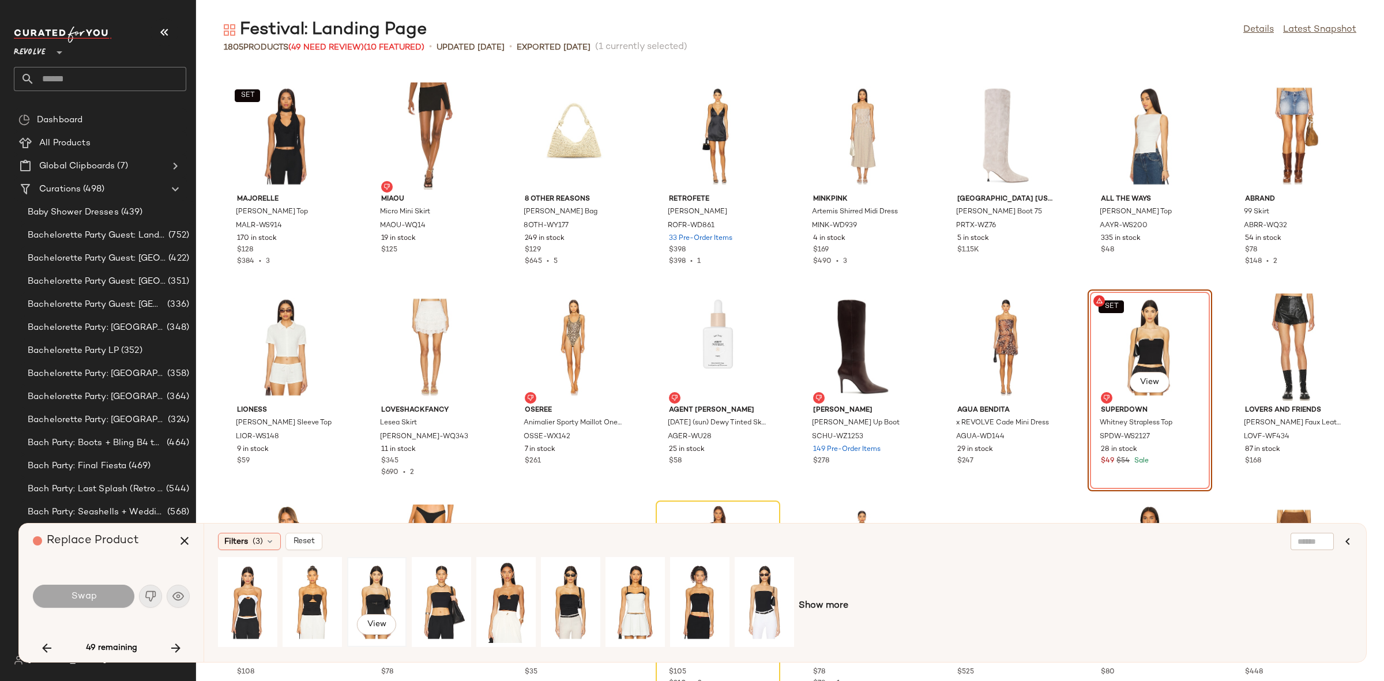
click at [375, 603] on div "View" at bounding box center [376, 602] width 51 height 82
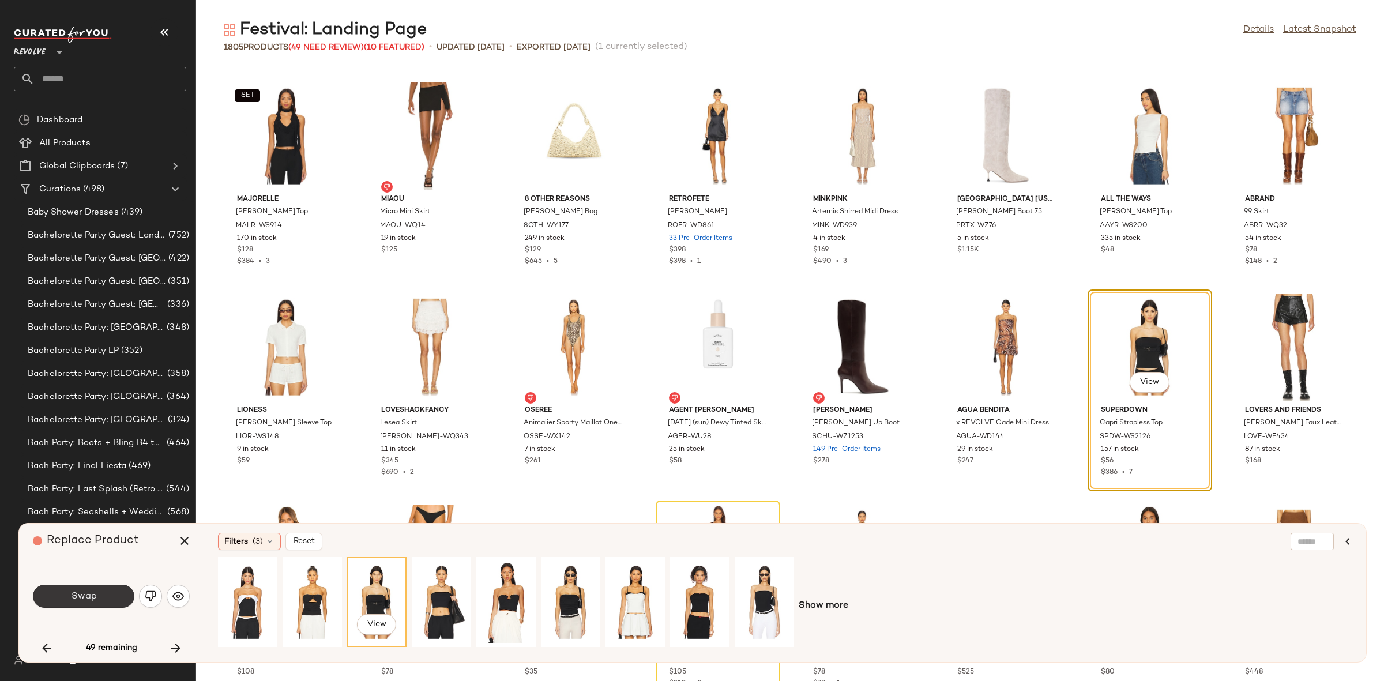
click at [99, 592] on button "Swap" at bounding box center [83, 596] width 101 height 23
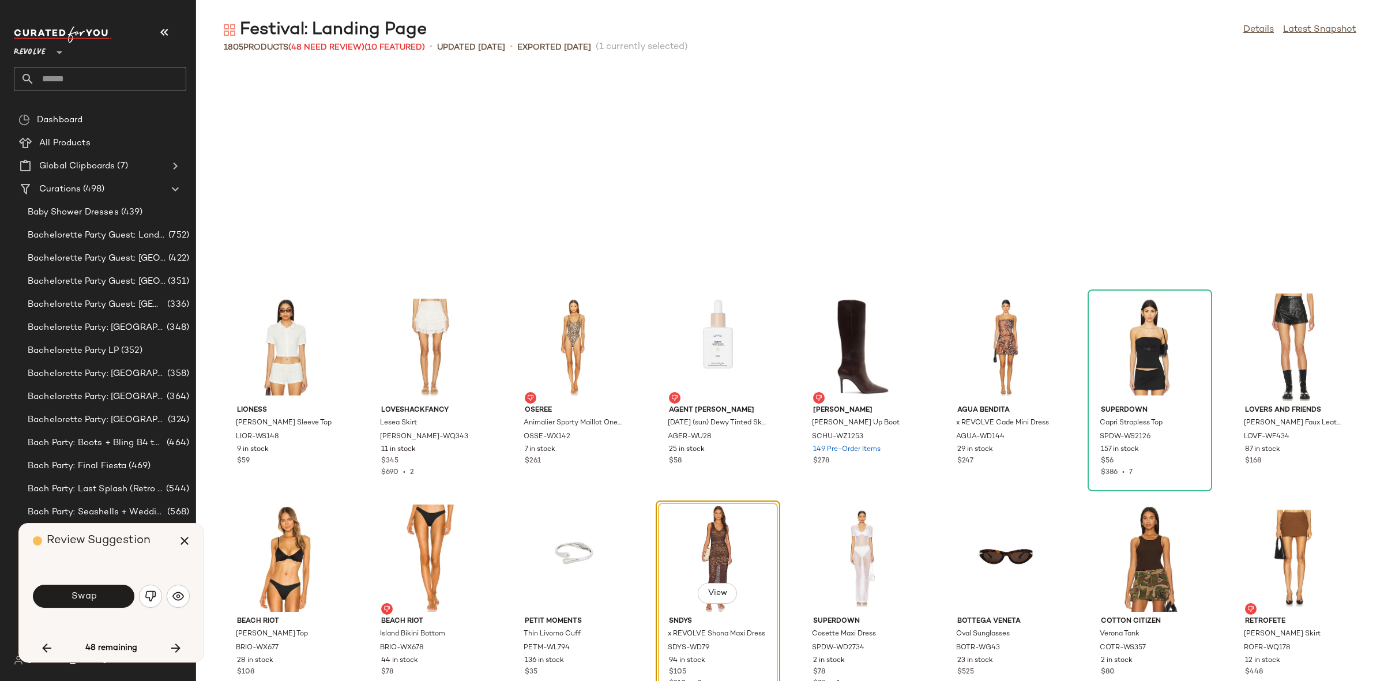
scroll to position [31869, 0]
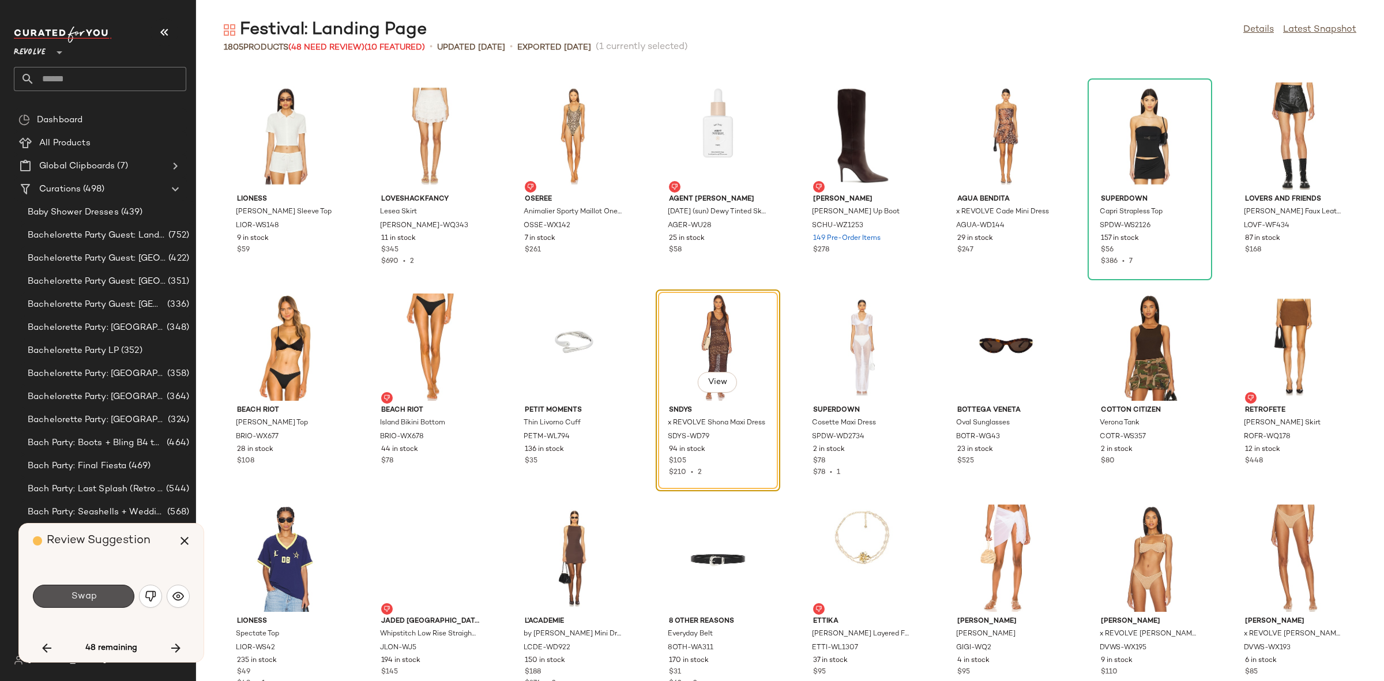
click at [99, 592] on button "Swap" at bounding box center [83, 596] width 101 height 23
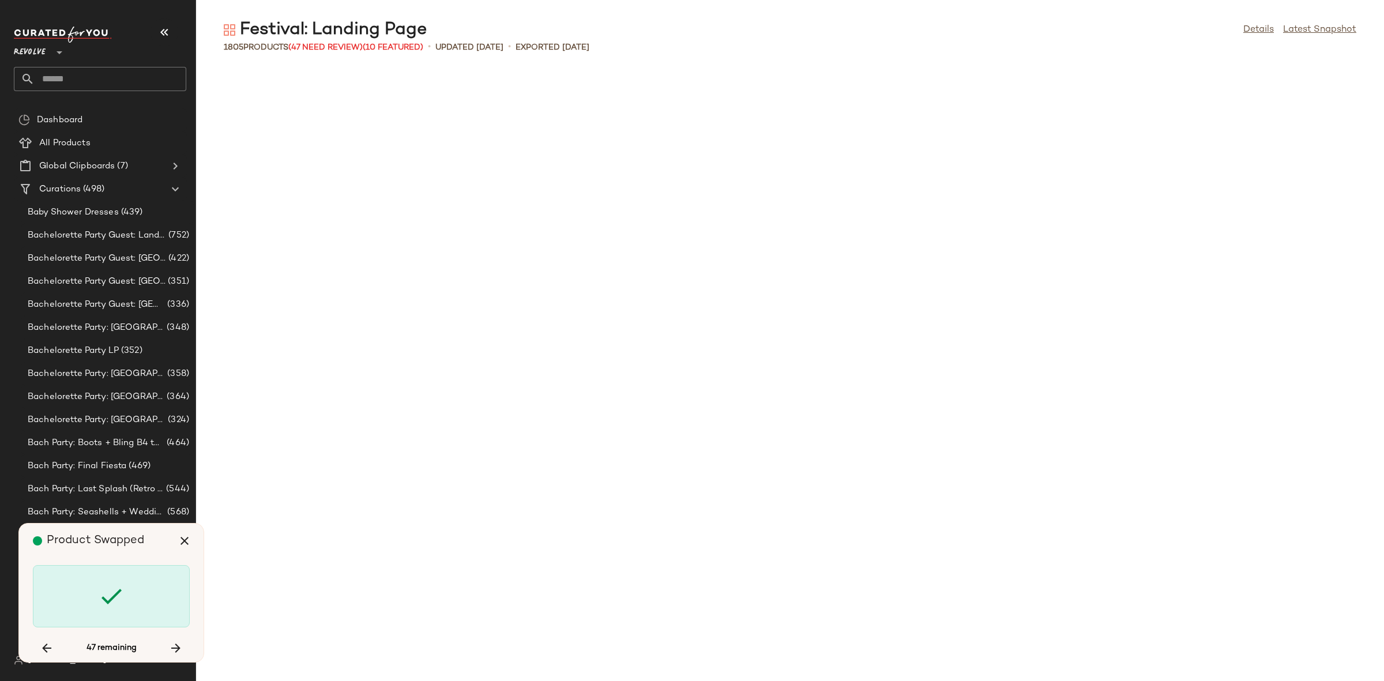
scroll to position [32924, 0]
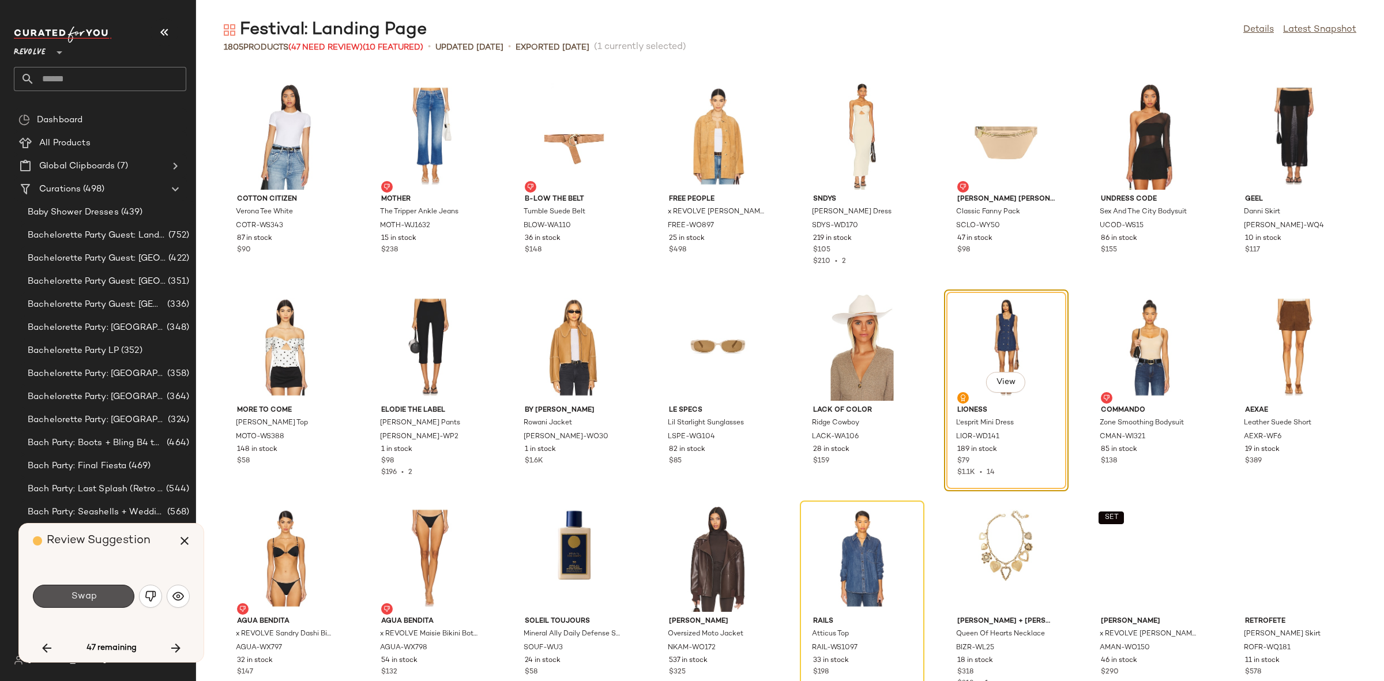
click at [99, 592] on button "Swap" at bounding box center [83, 596] width 101 height 23
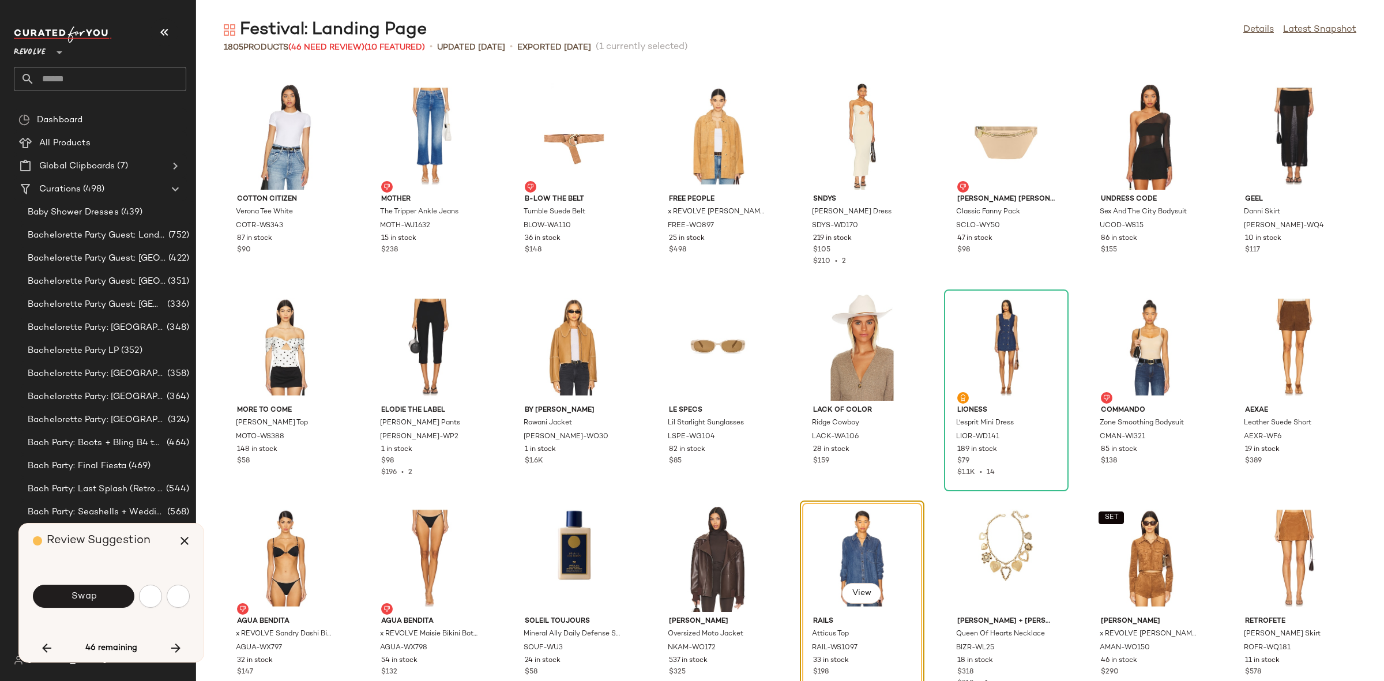
scroll to position [33135, 0]
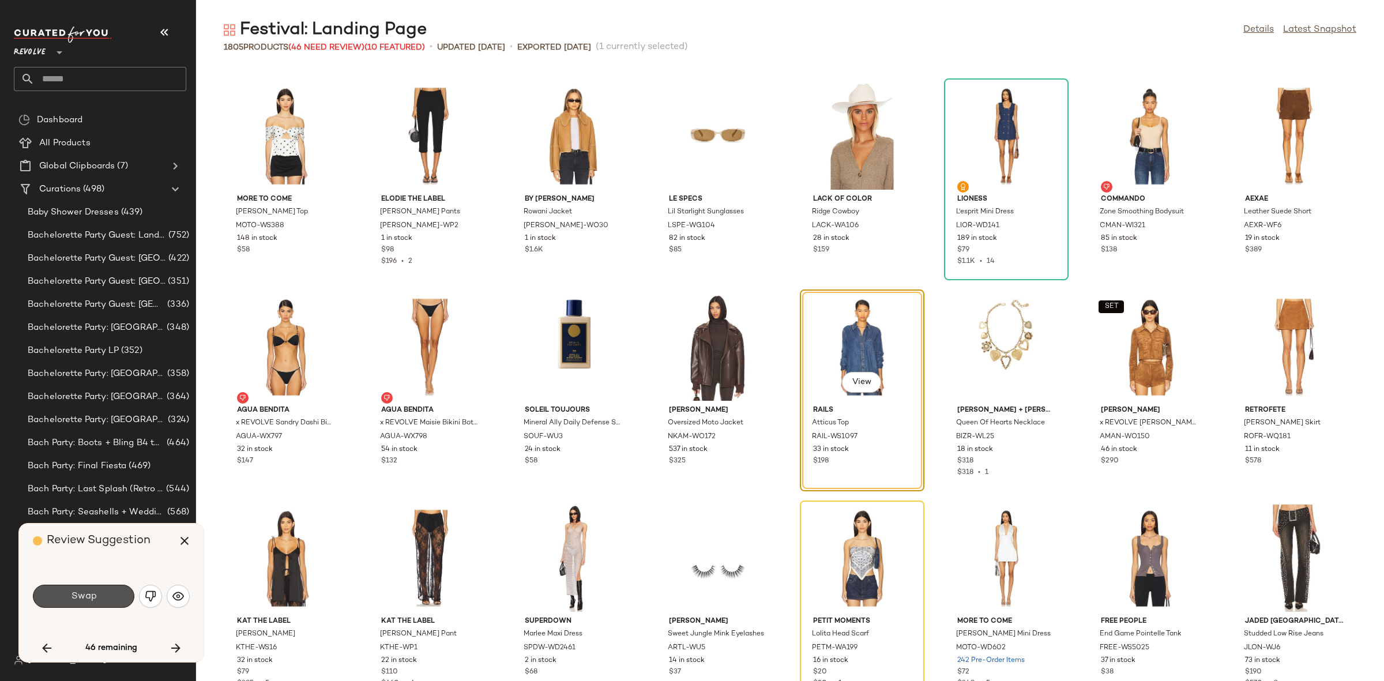
click at [99, 592] on button "Swap" at bounding box center [83, 596] width 101 height 23
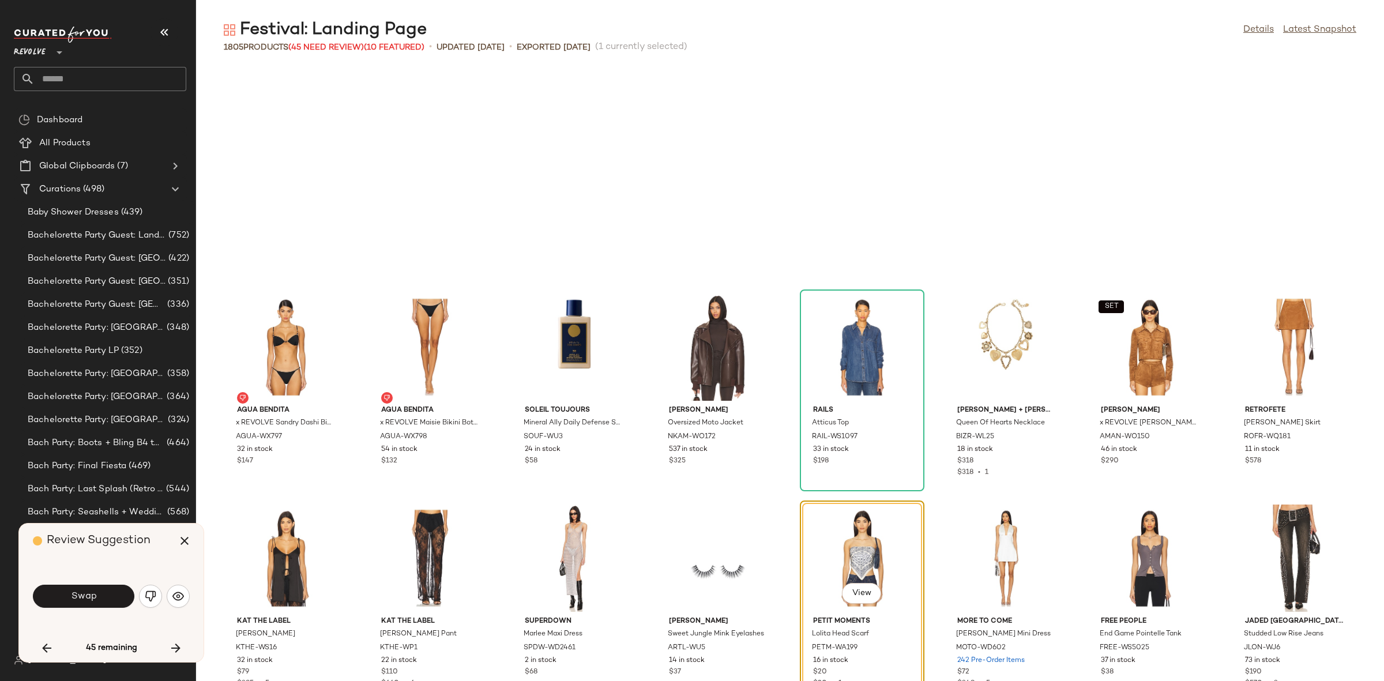
scroll to position [33345, 0]
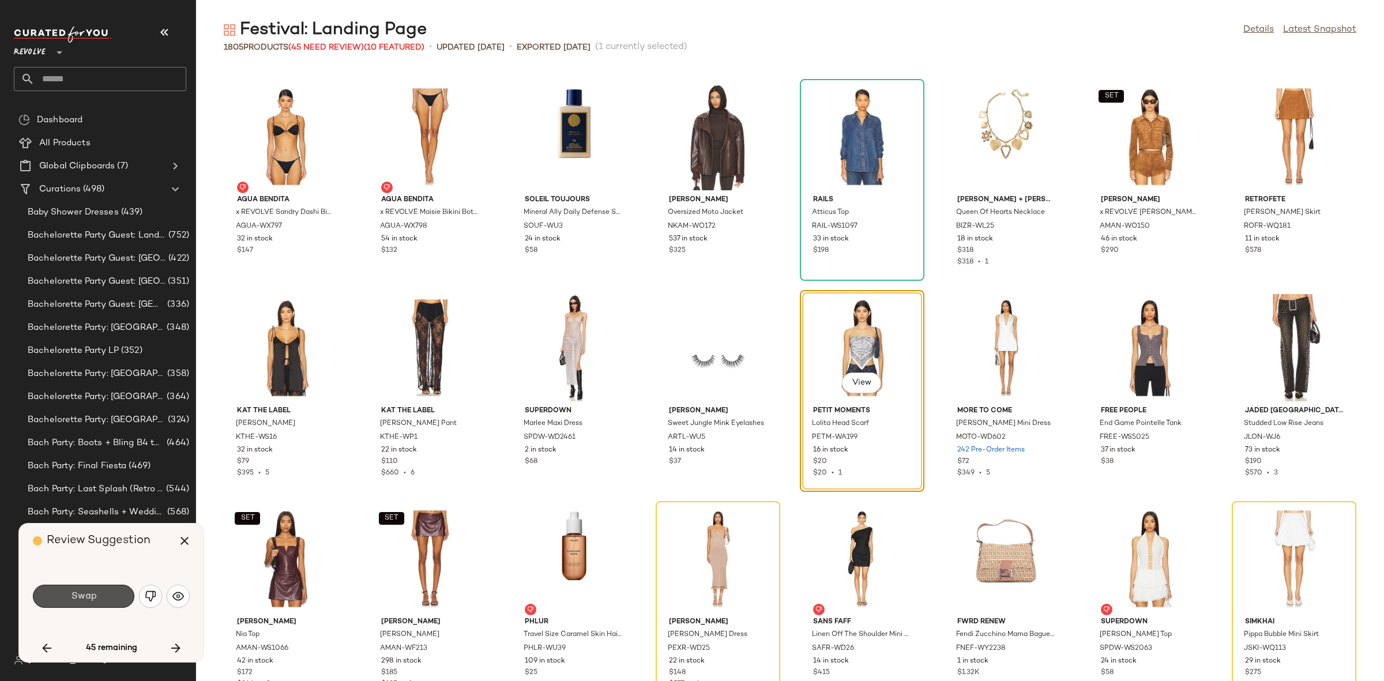
click at [99, 592] on button "Swap" at bounding box center [83, 596] width 101 height 23
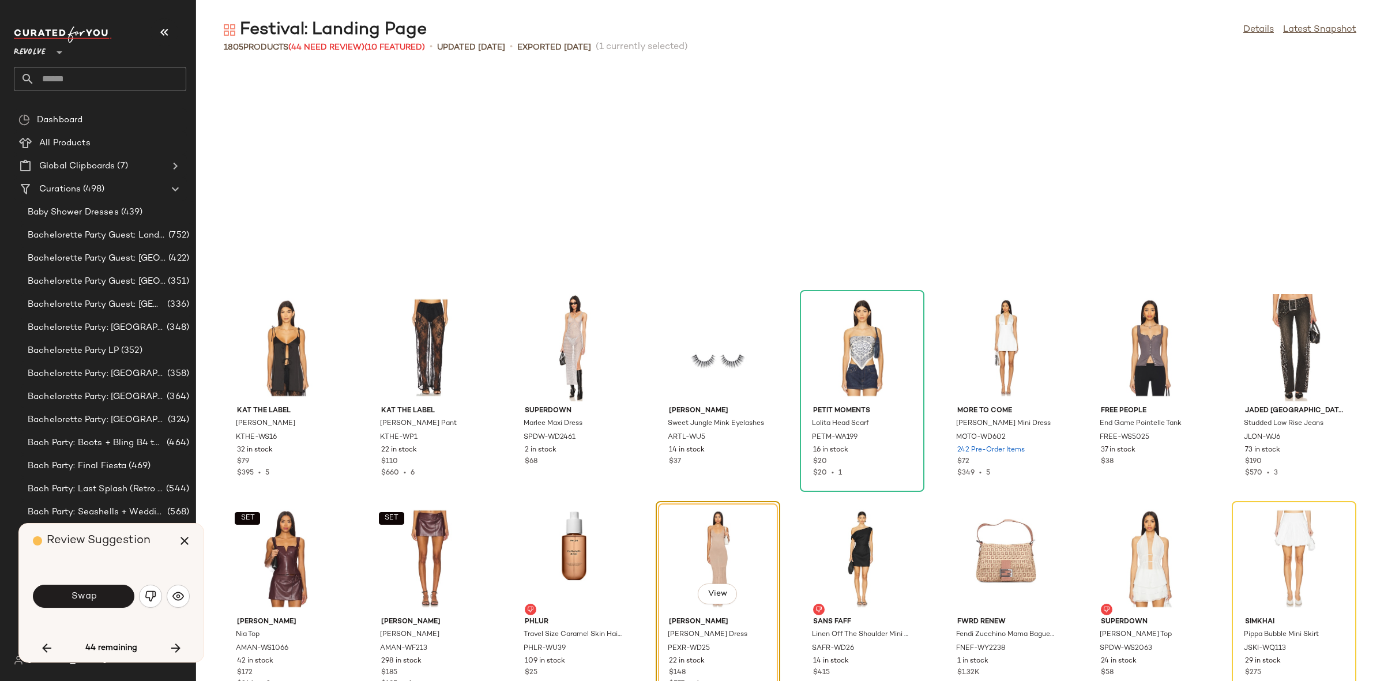
scroll to position [33556, 0]
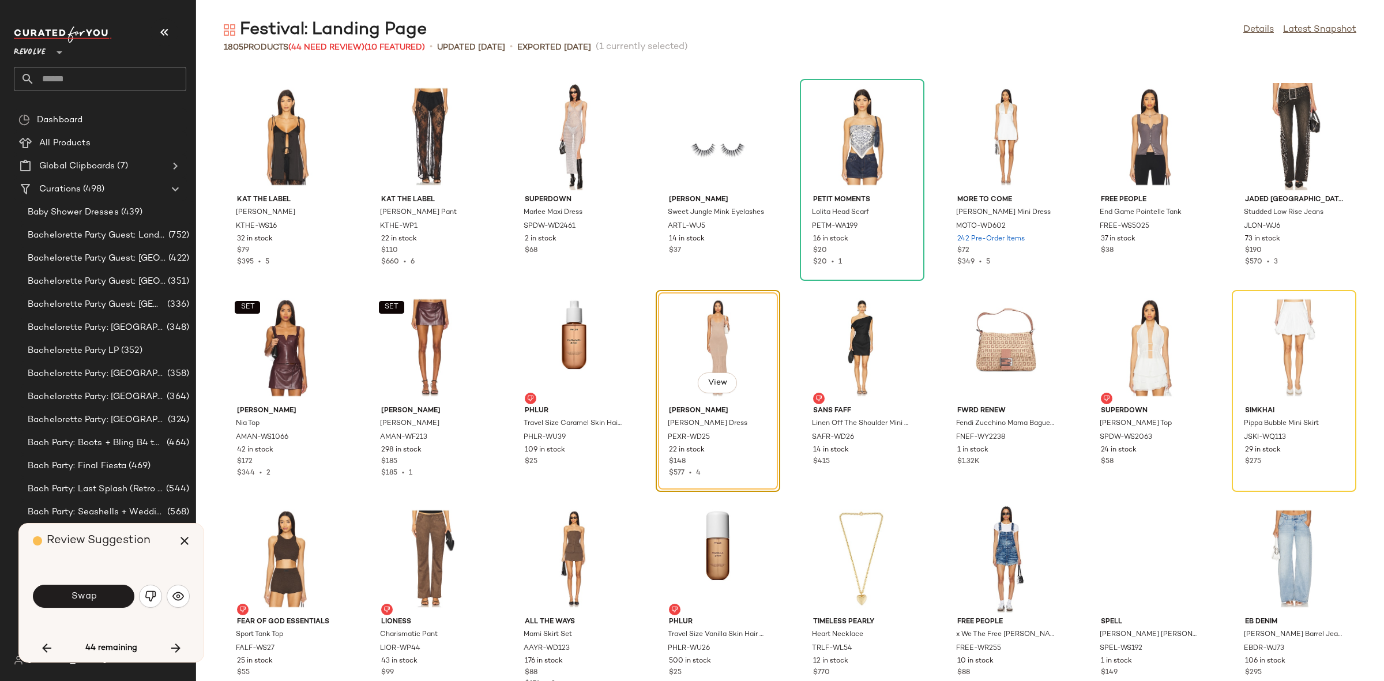
click at [99, 592] on button "Swap" at bounding box center [83, 596] width 101 height 23
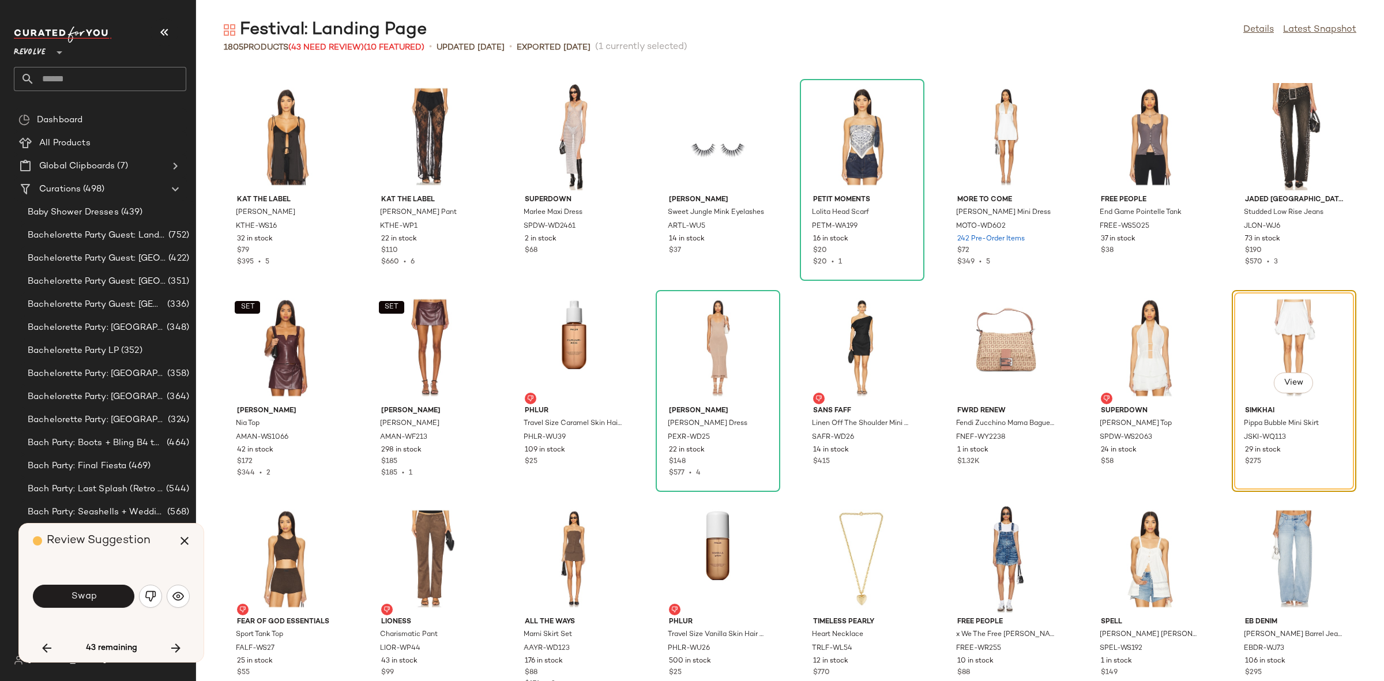
click at [99, 592] on button "Swap" at bounding box center [83, 596] width 101 height 23
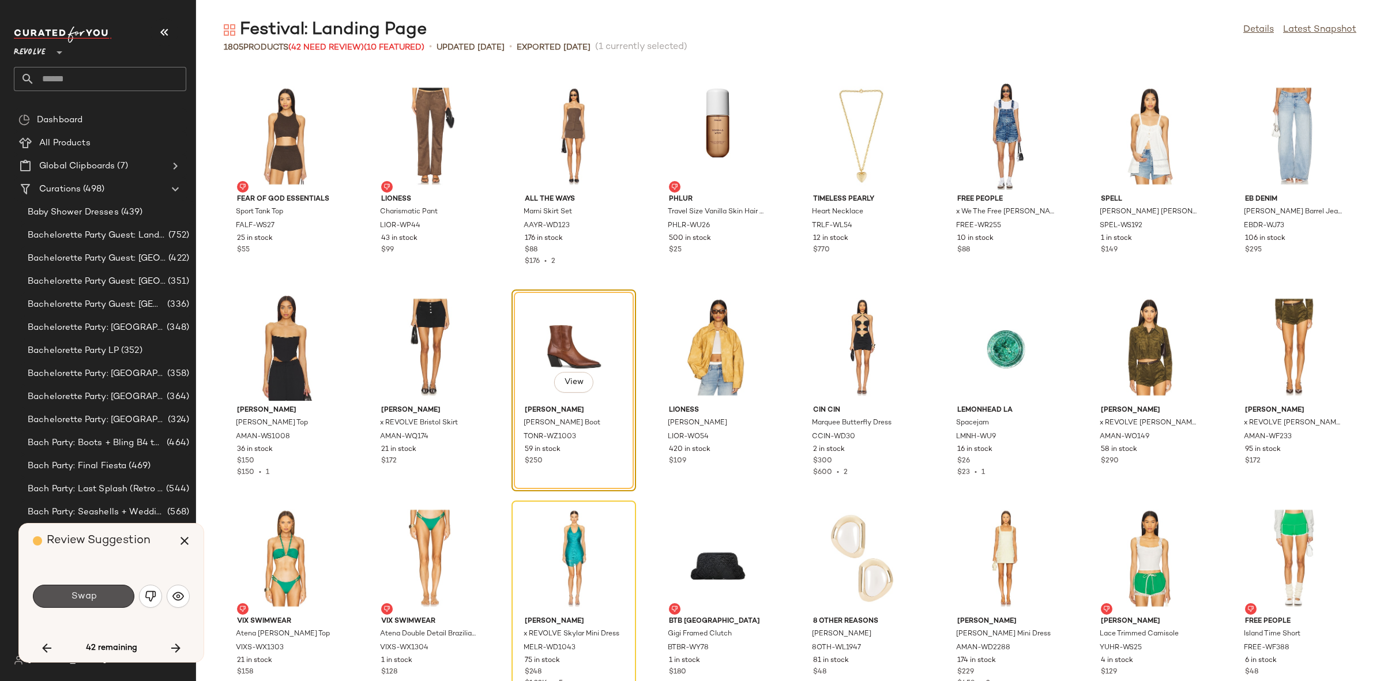
click at [99, 592] on button "Swap" at bounding box center [83, 596] width 101 height 23
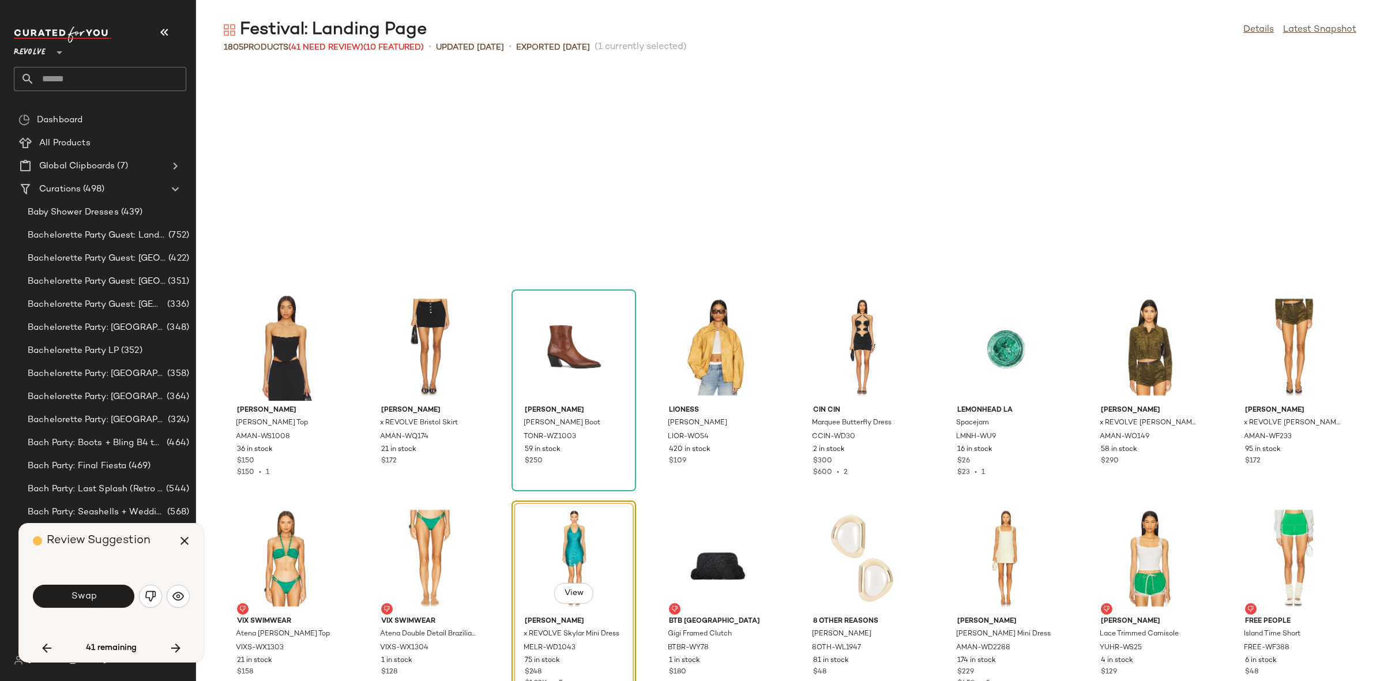
scroll to position [34190, 0]
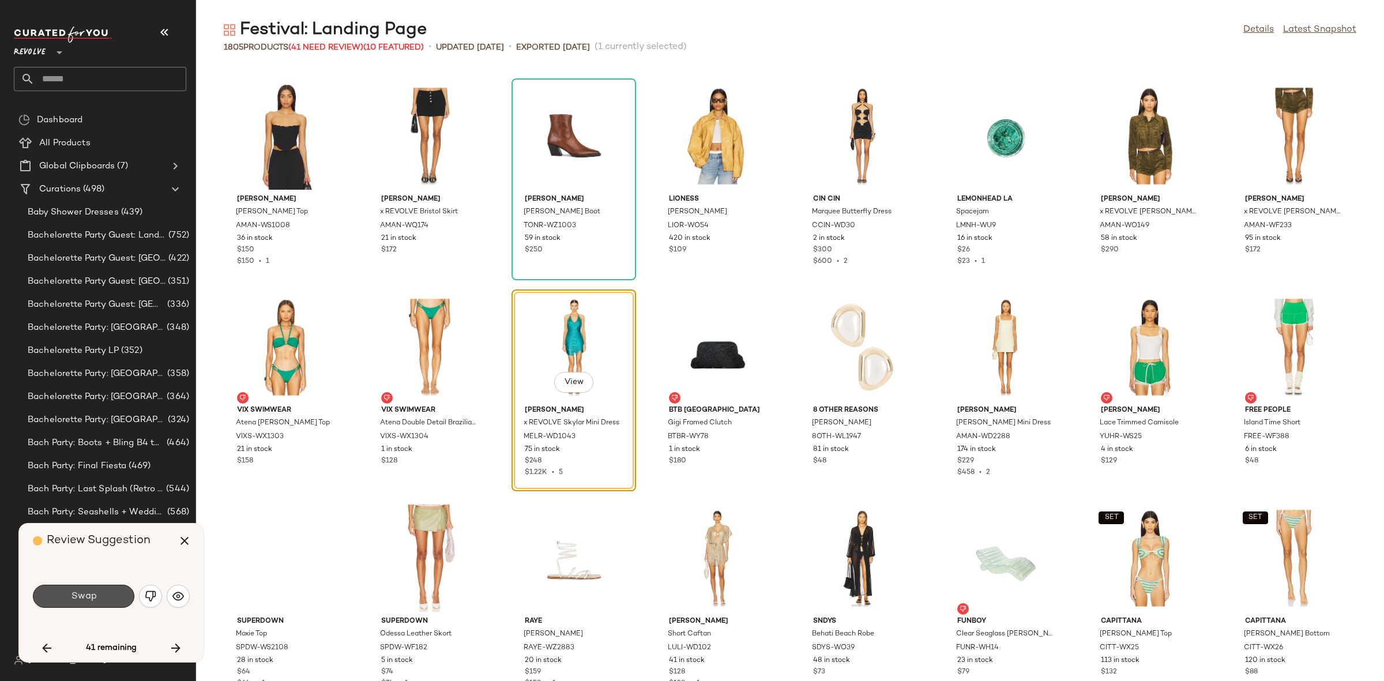
click at [99, 592] on button "Swap" at bounding box center [83, 596] width 101 height 23
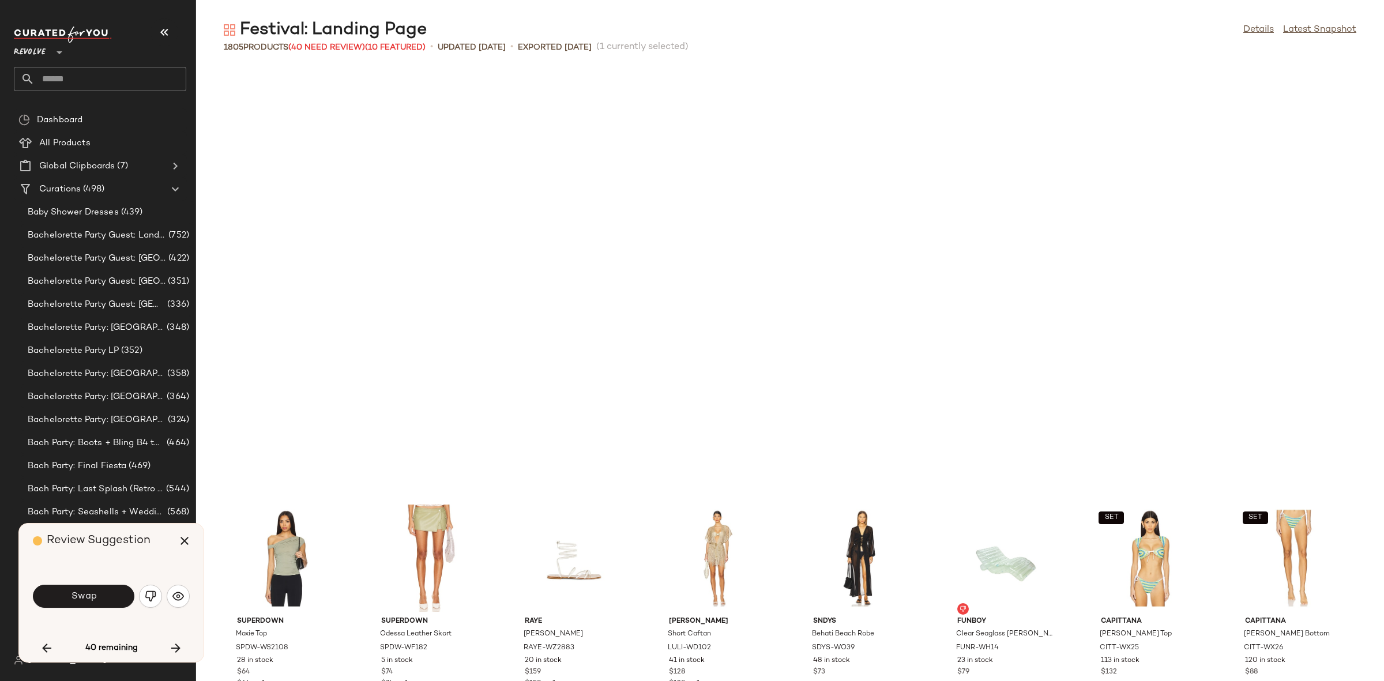
scroll to position [34612, 0]
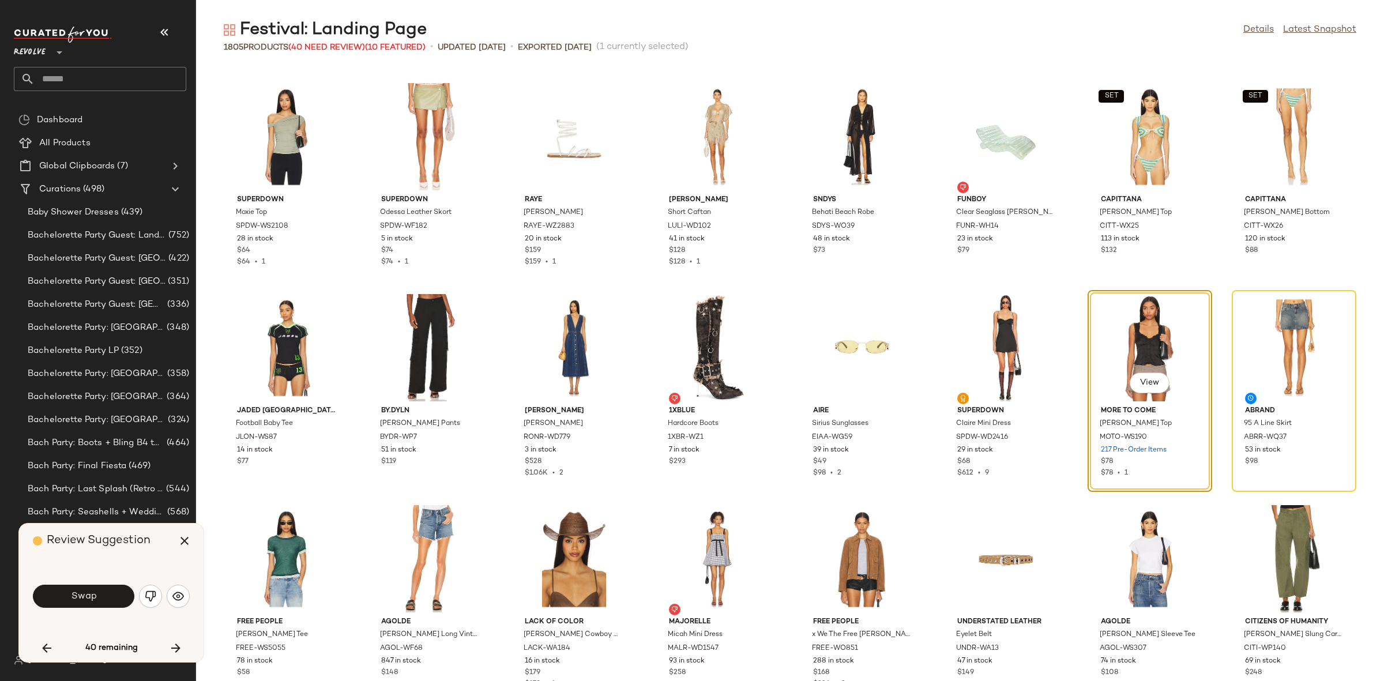
click at [101, 590] on button "Swap" at bounding box center [83, 596] width 101 height 23
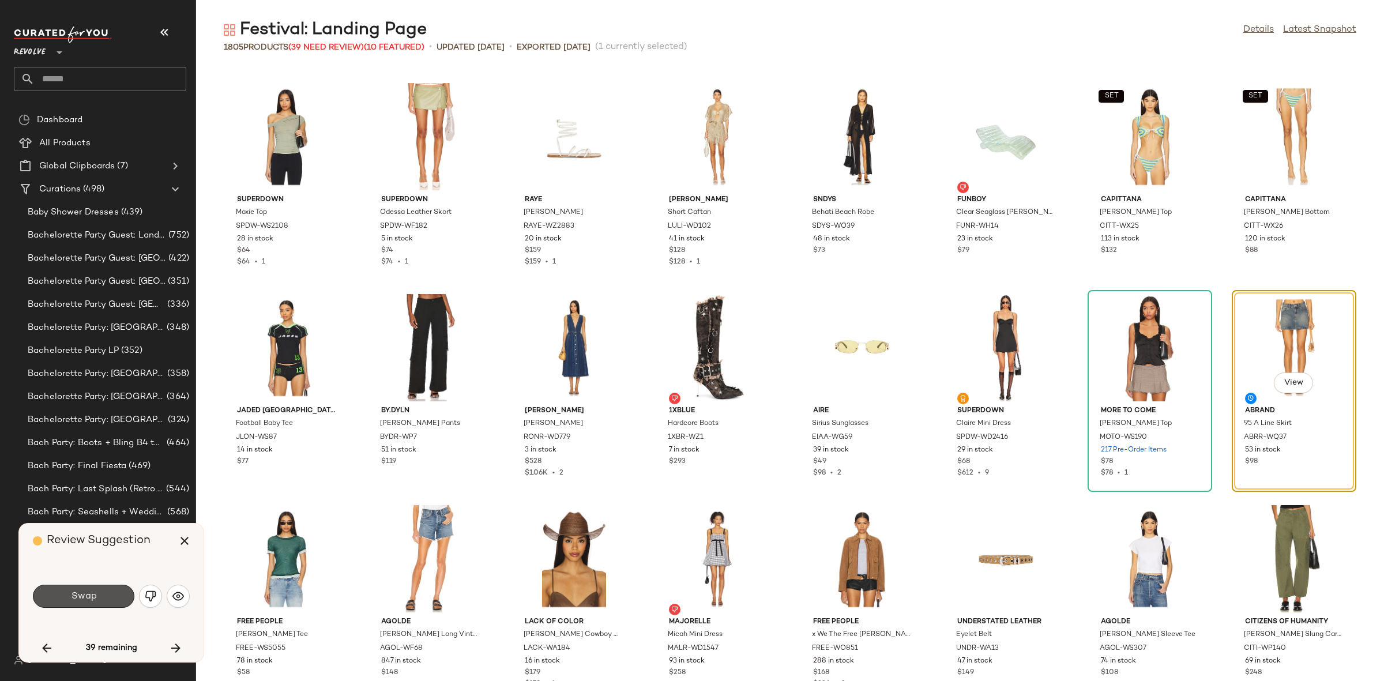
click at [101, 590] on button "Swap" at bounding box center [83, 596] width 101 height 23
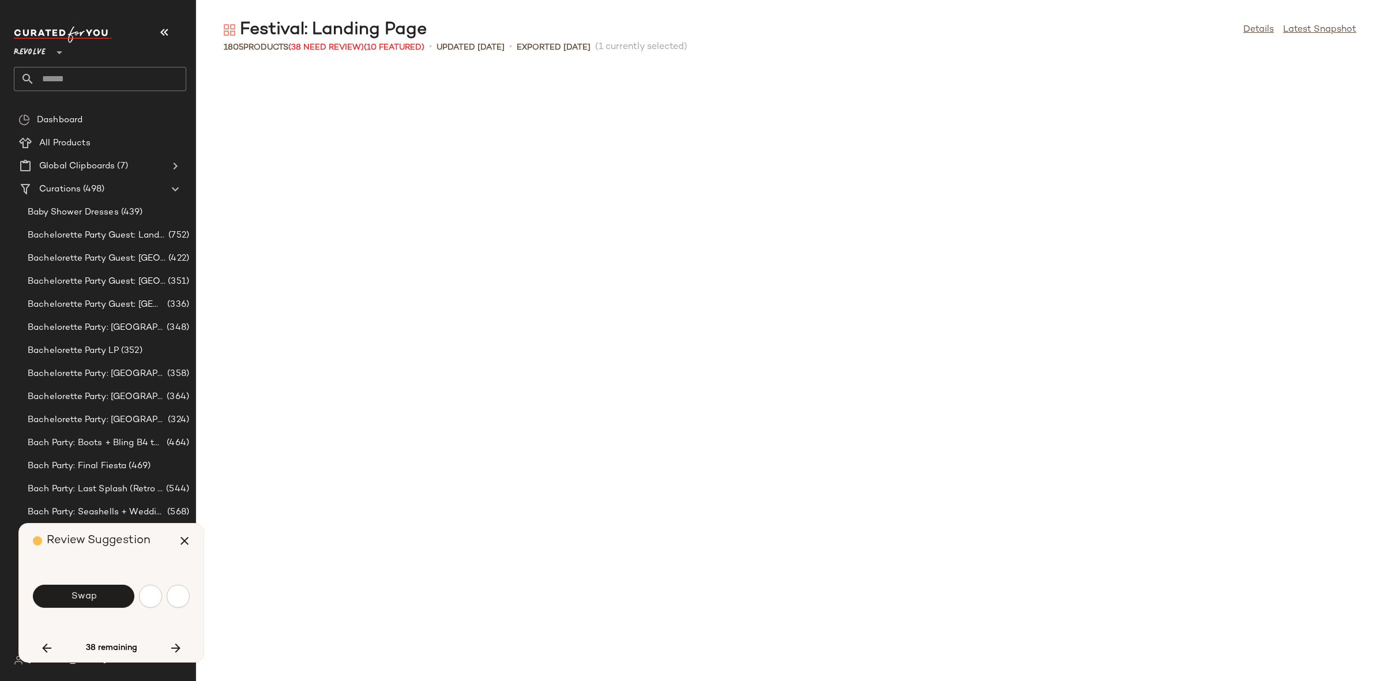
scroll to position [35245, 0]
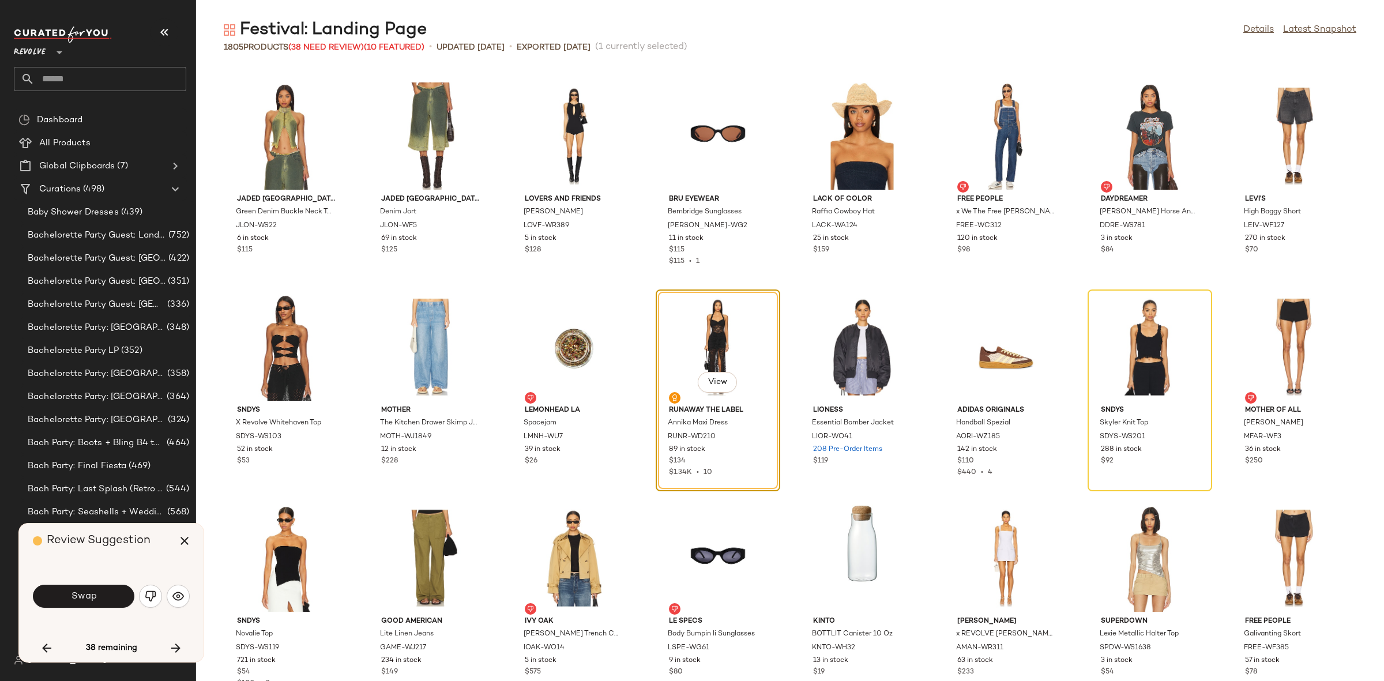
click at [101, 590] on button "Swap" at bounding box center [83, 596] width 101 height 23
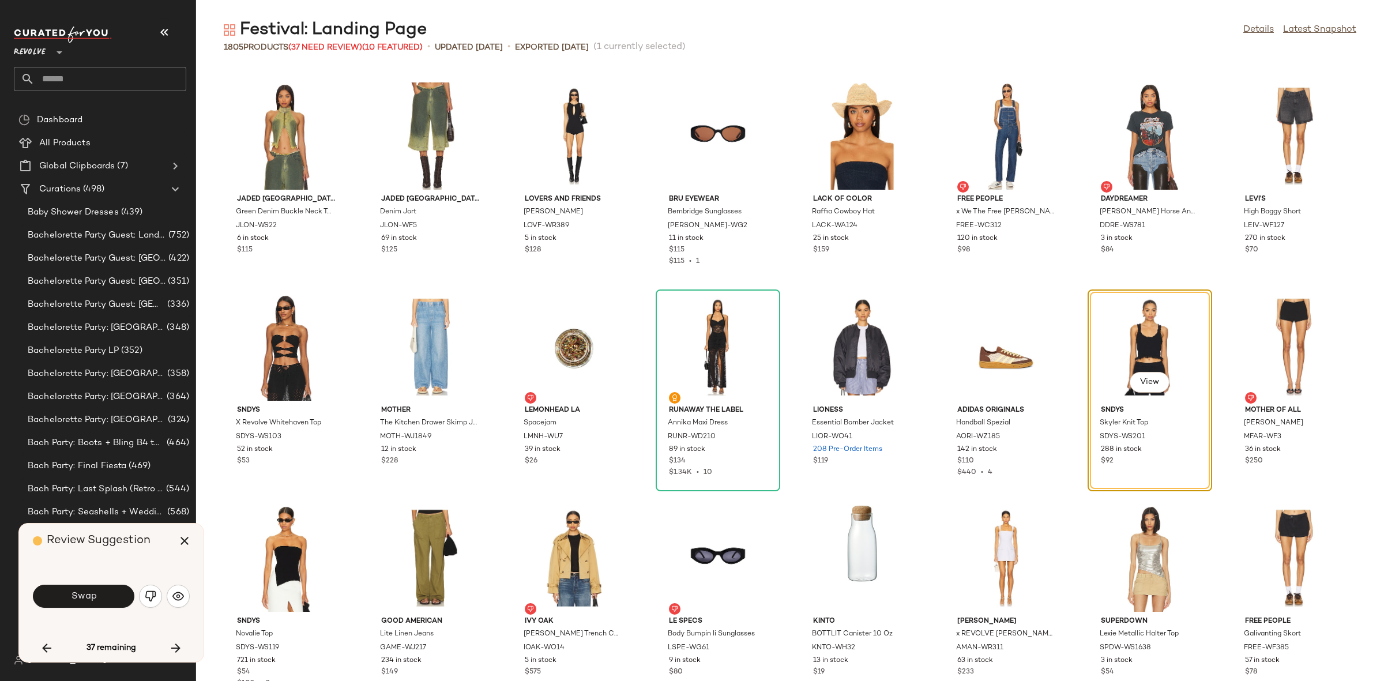
click at [101, 590] on button "Swap" at bounding box center [83, 596] width 101 height 23
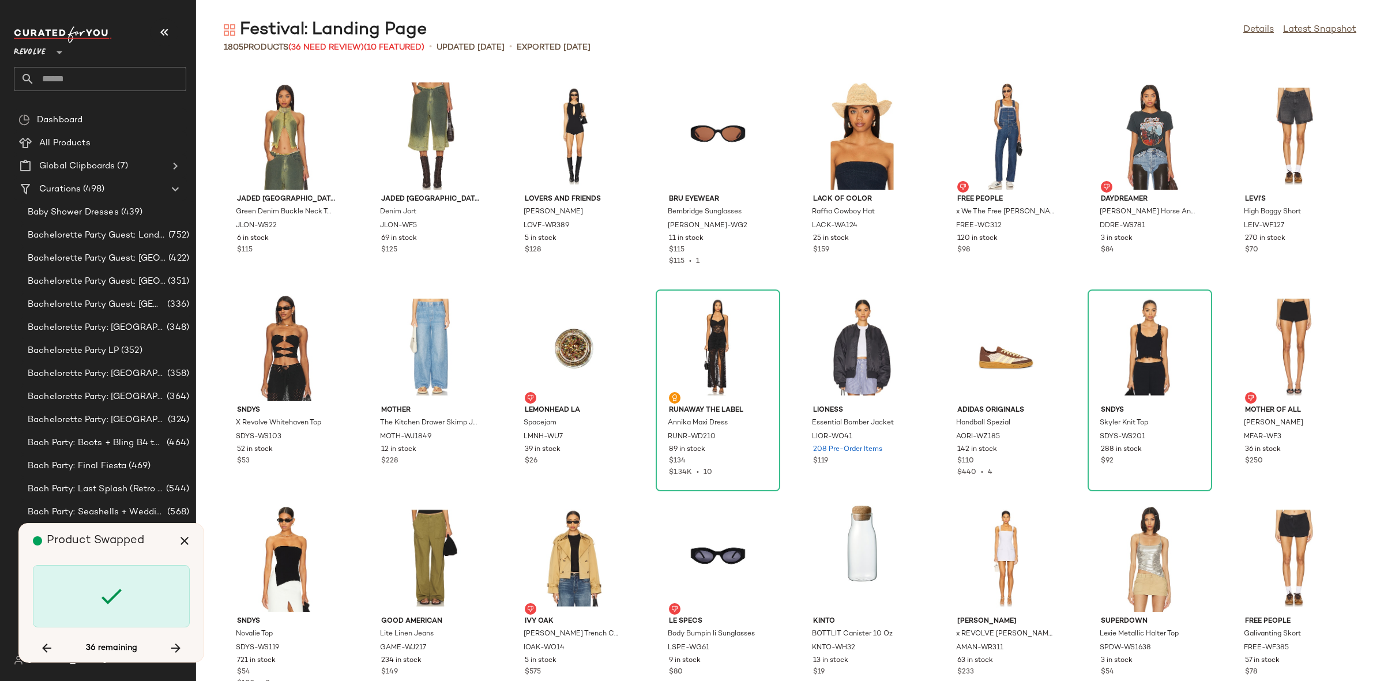
scroll to position [36090, 0]
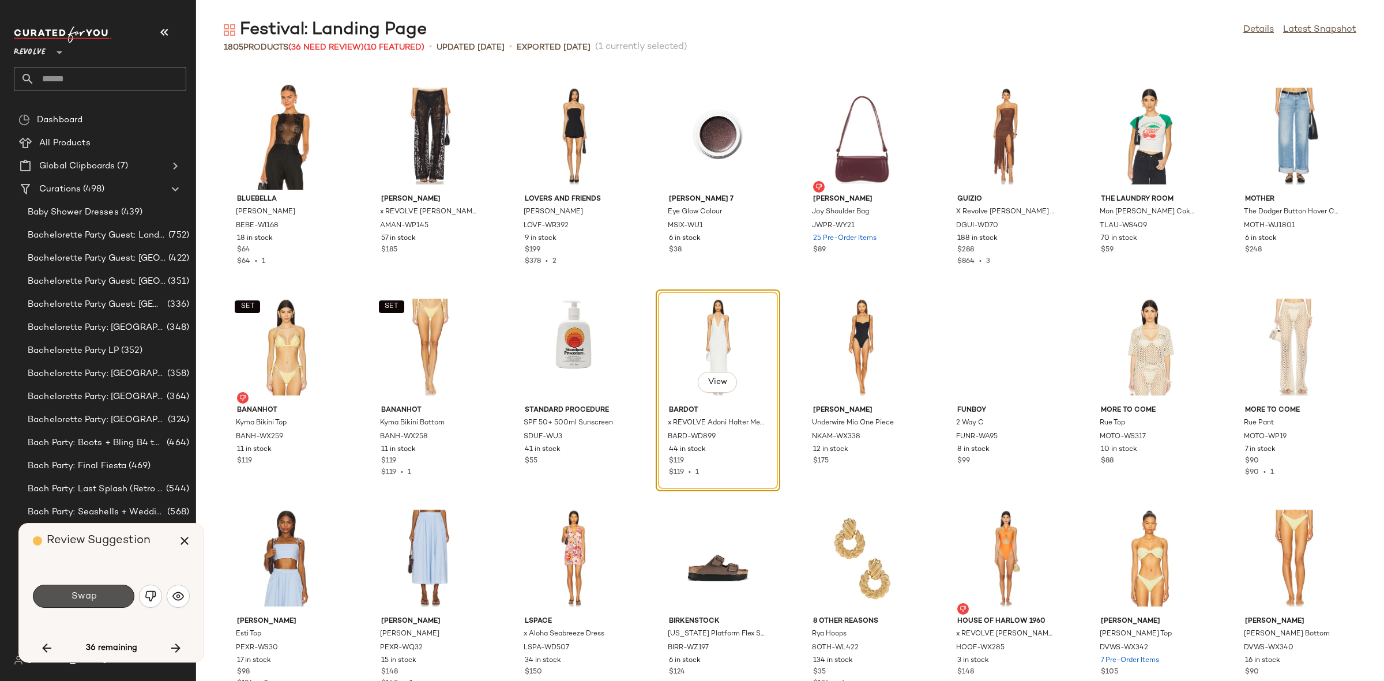
click at [101, 590] on button "Swap" at bounding box center [83, 596] width 101 height 23
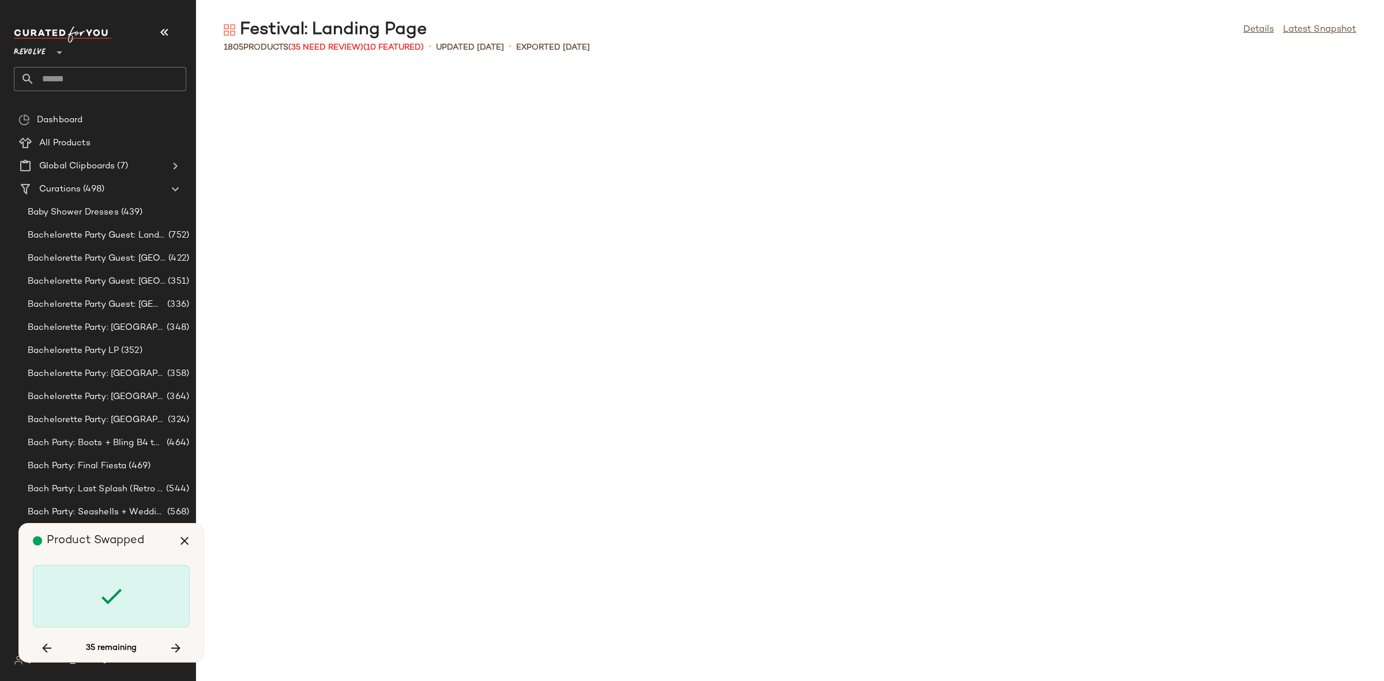
scroll to position [37989, 0]
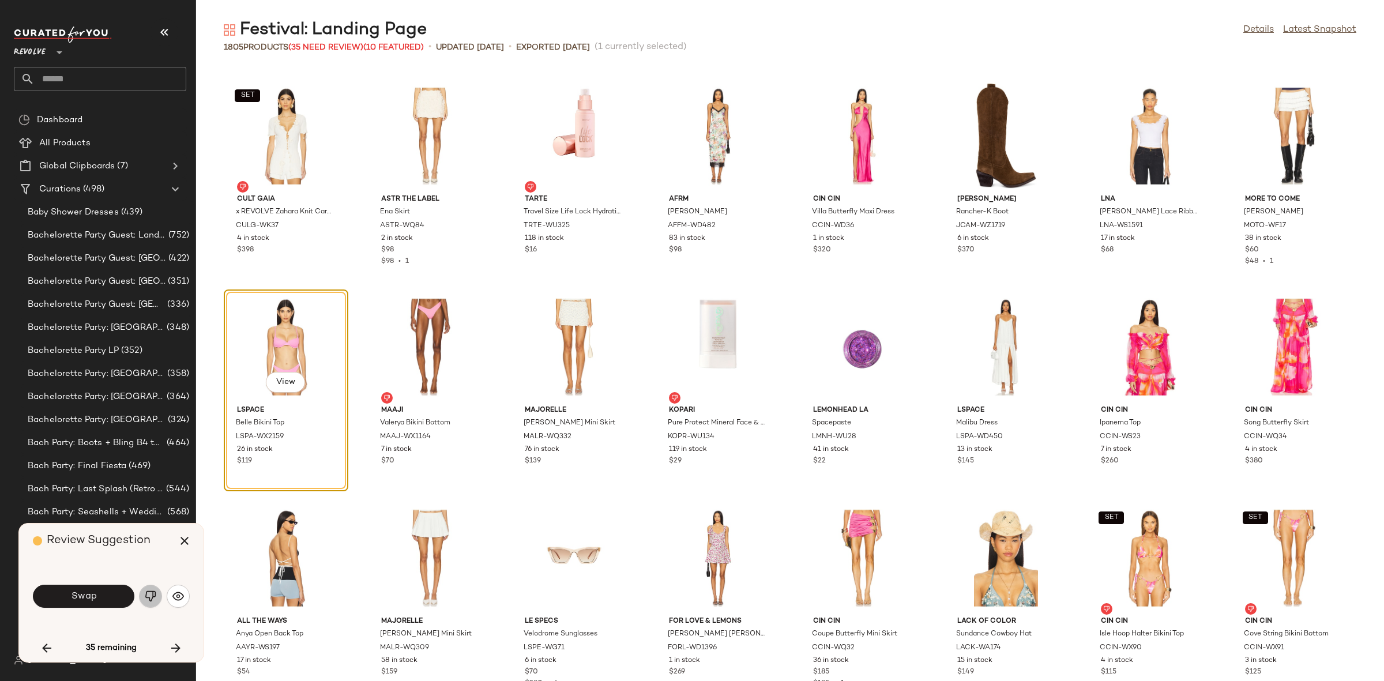
click at [148, 596] on img "button" at bounding box center [151, 596] width 12 height 12
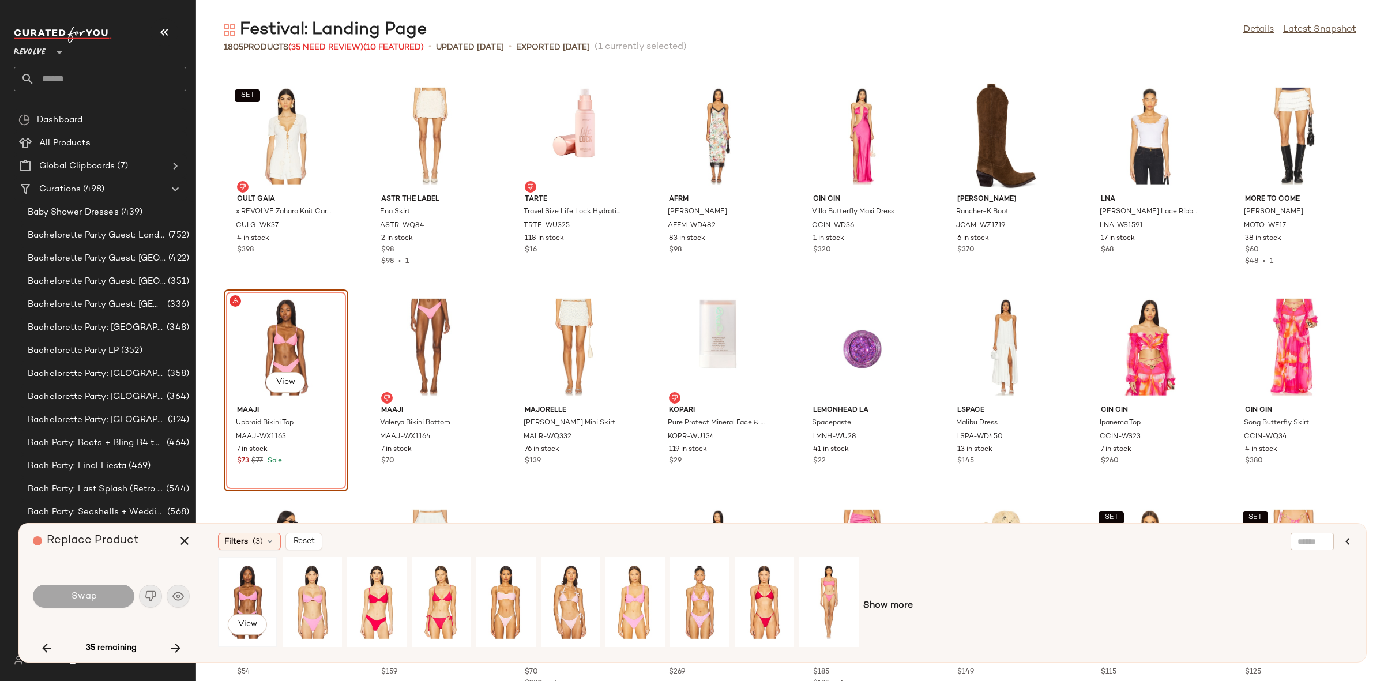
click at [228, 603] on div "View" at bounding box center [247, 602] width 51 height 82
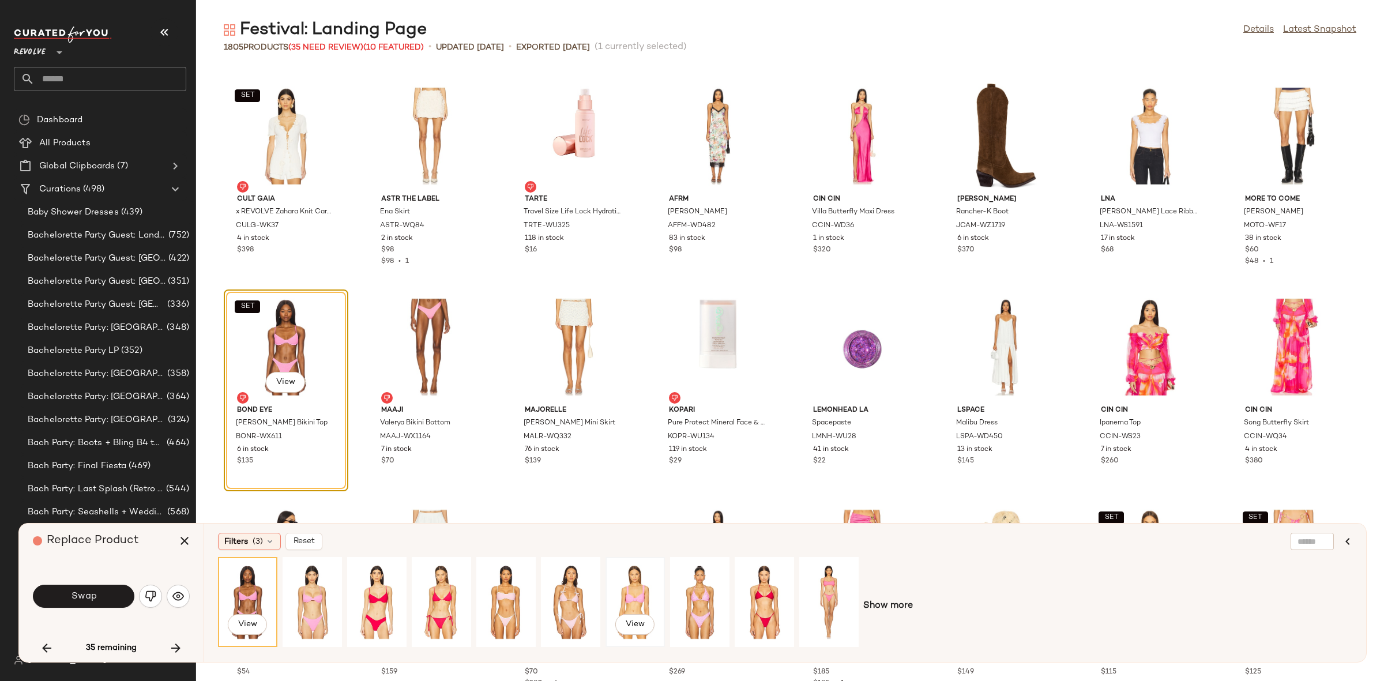
click at [629, 593] on div "View" at bounding box center [635, 602] width 51 height 82
click at [700, 592] on div "View" at bounding box center [699, 602] width 51 height 82
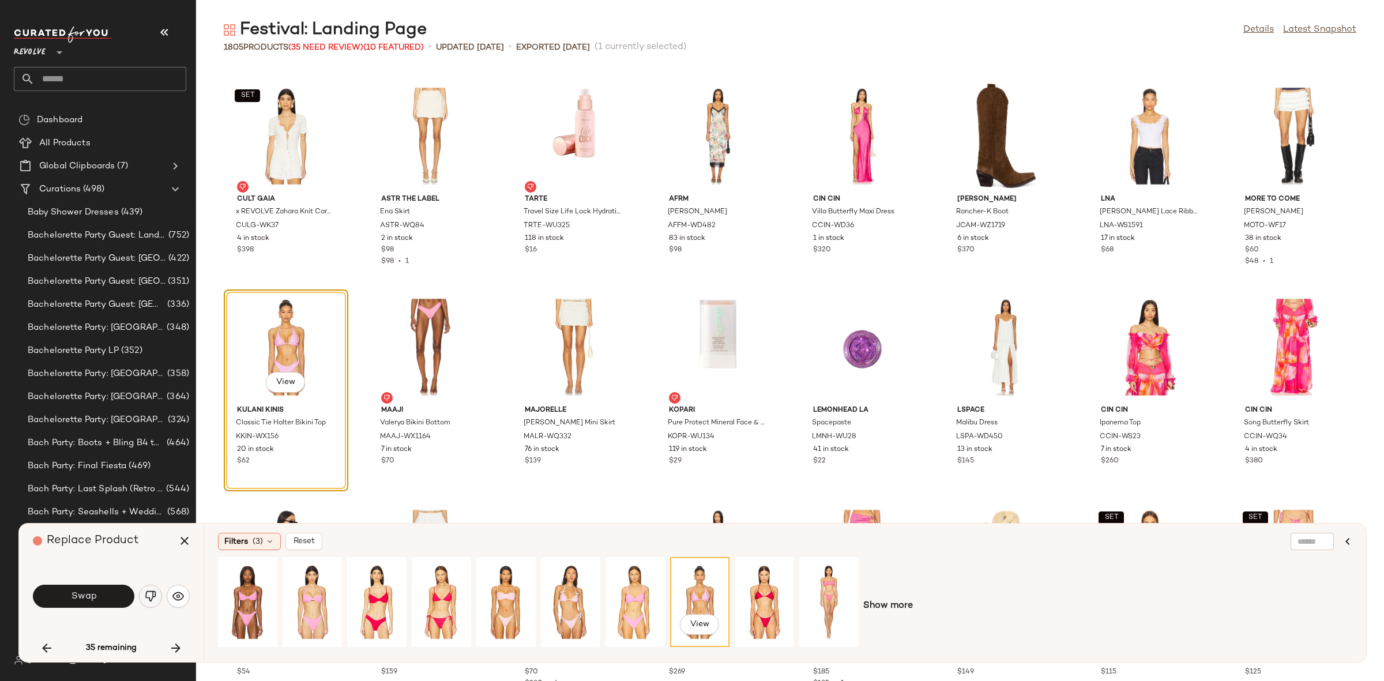
click at [153, 600] on img "button" at bounding box center [151, 596] width 12 height 12
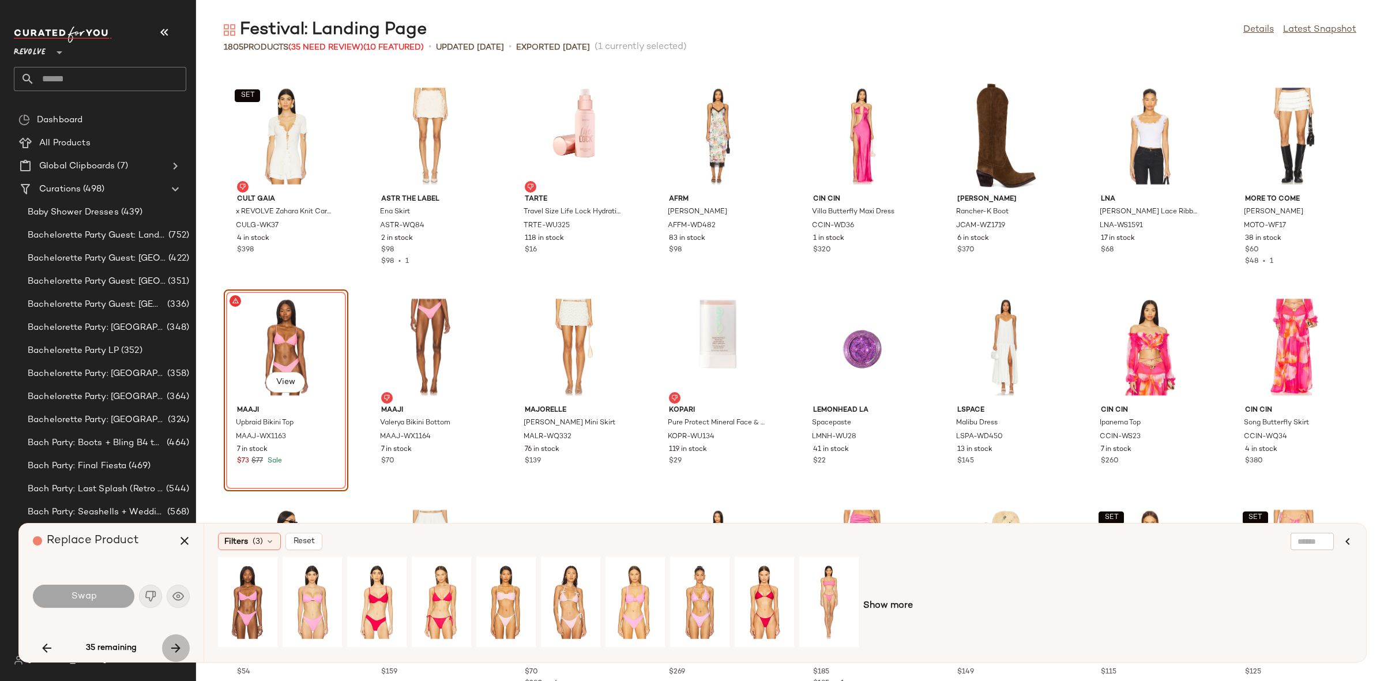
click at [167, 651] on button "button" at bounding box center [176, 648] width 28 height 28
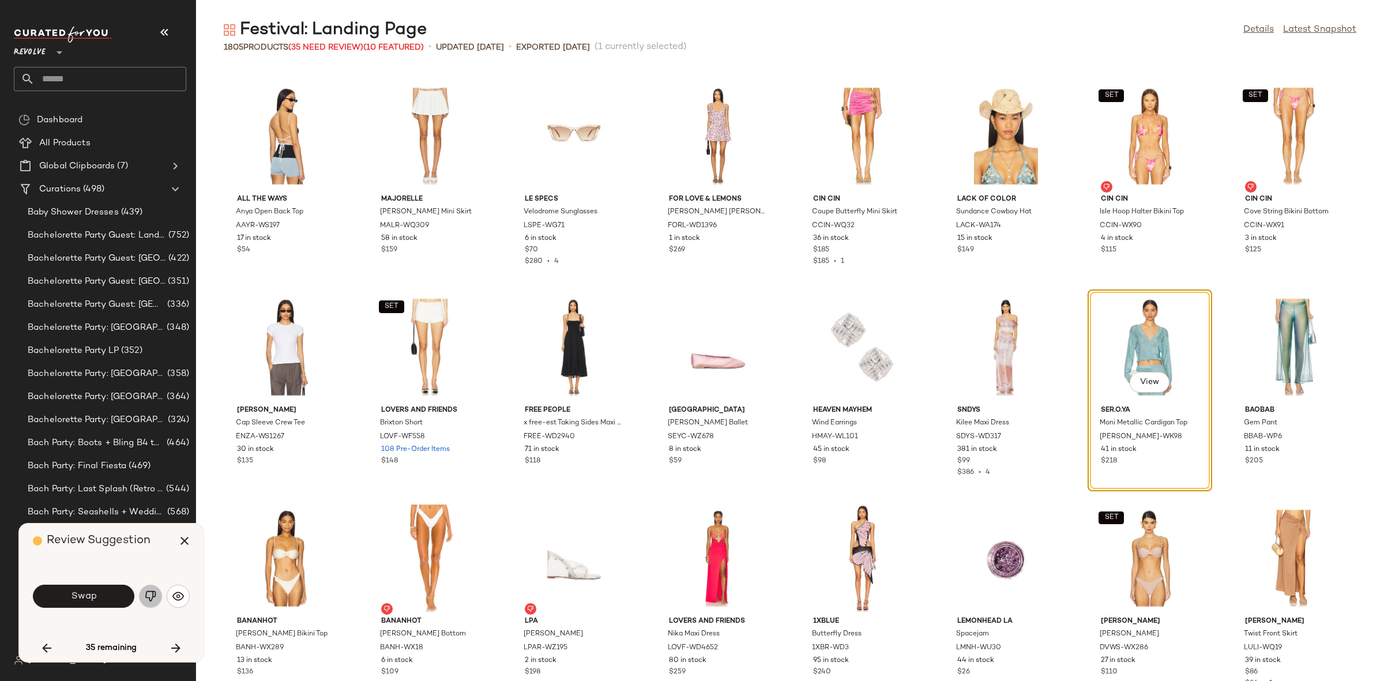
click at [151, 596] on img "button" at bounding box center [151, 596] width 12 height 12
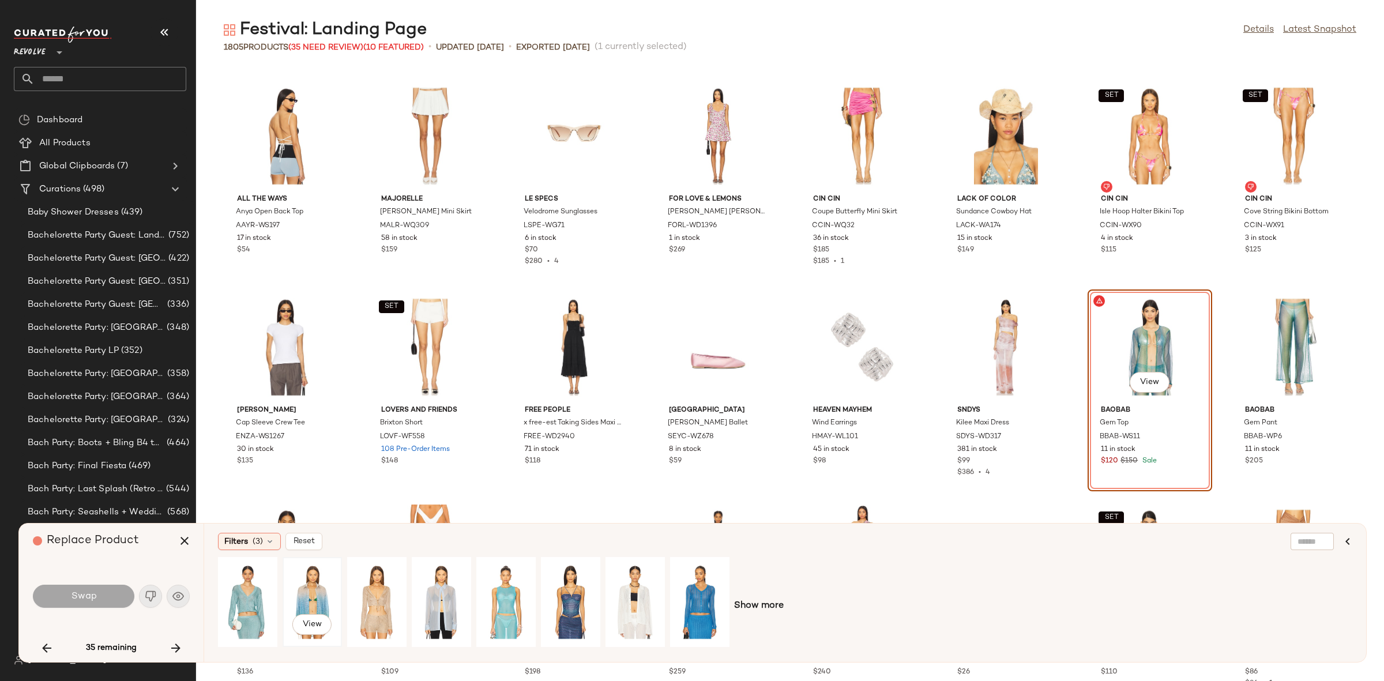
click at [306, 597] on div "View" at bounding box center [312, 602] width 51 height 82
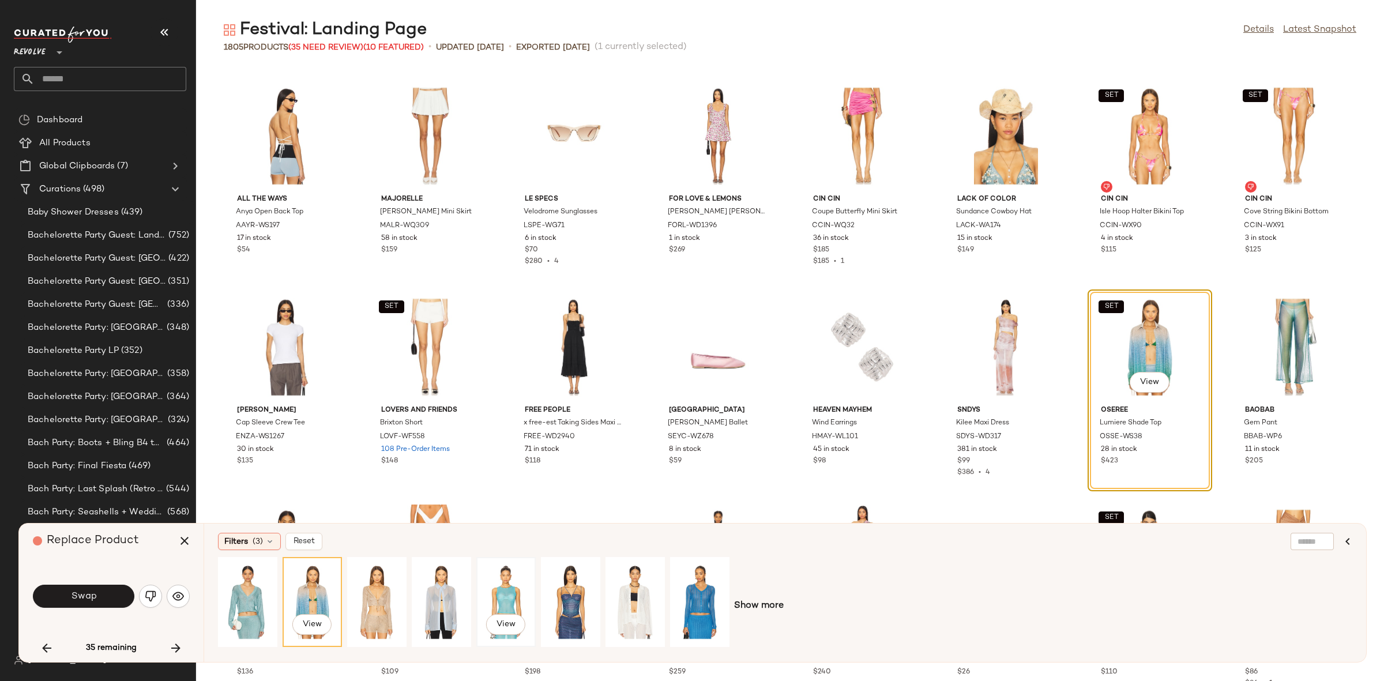
click at [488, 597] on div "View" at bounding box center [505, 602] width 51 height 82
click at [159, 596] on button "button" at bounding box center [150, 596] width 23 height 23
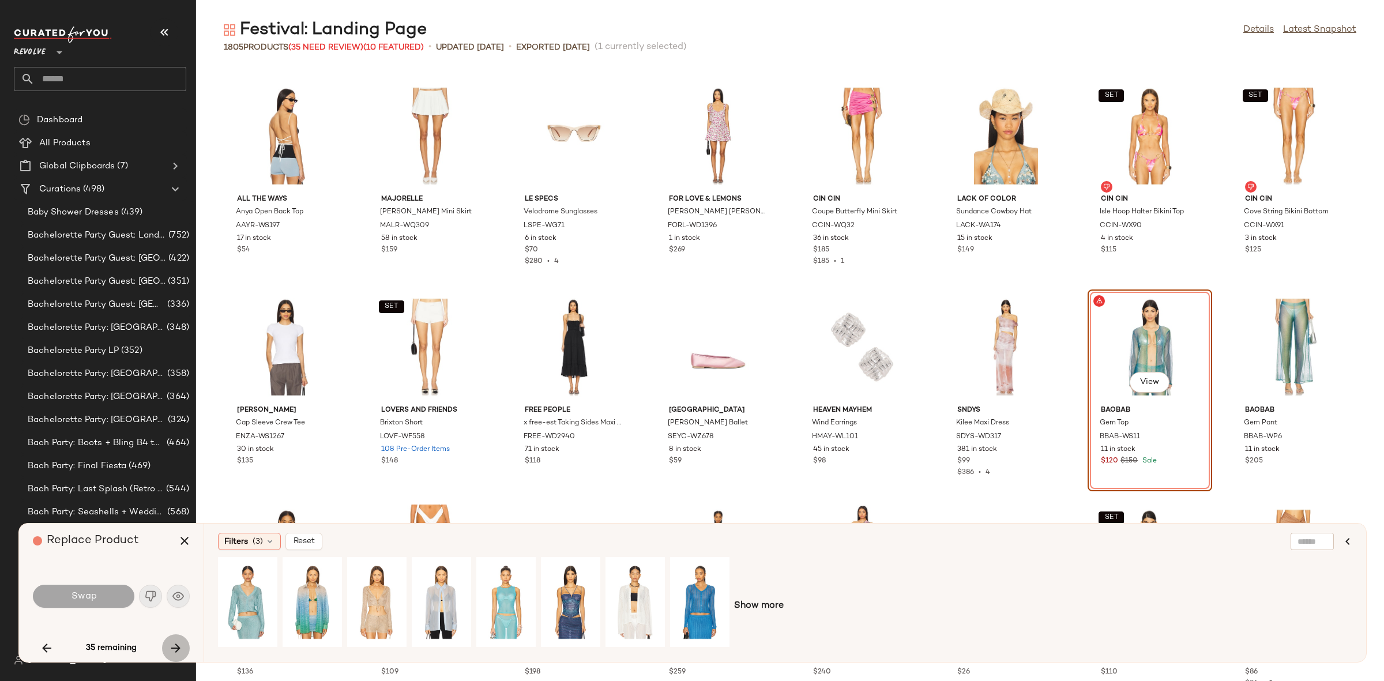
click at [176, 641] on icon "button" at bounding box center [176, 648] width 14 height 14
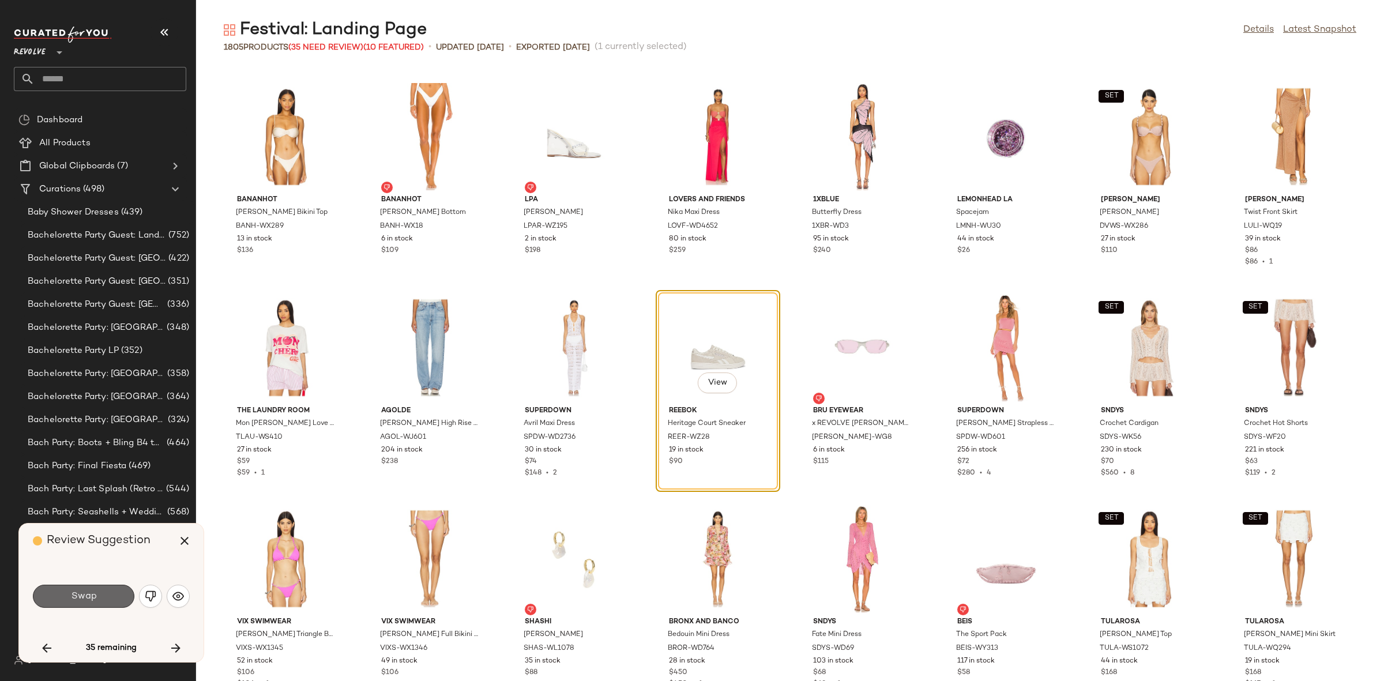
click at [102, 603] on button "Swap" at bounding box center [83, 596] width 101 height 23
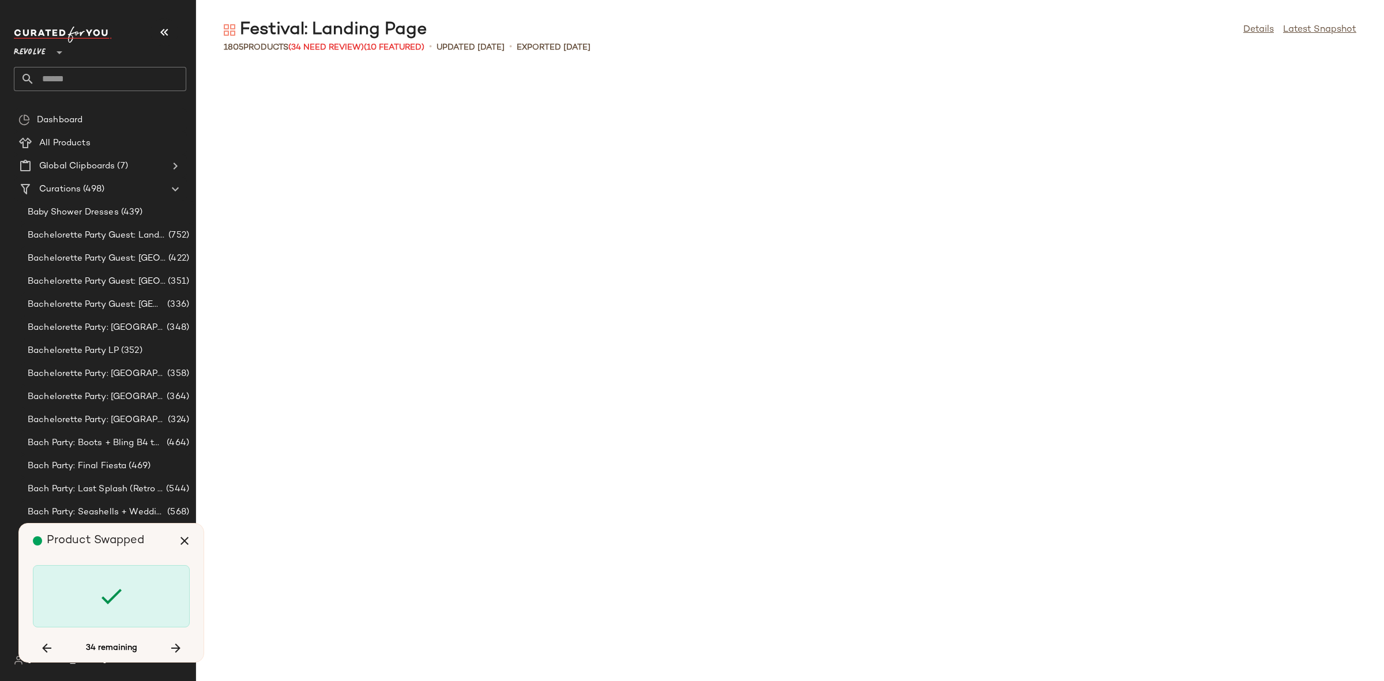
scroll to position [40311, 0]
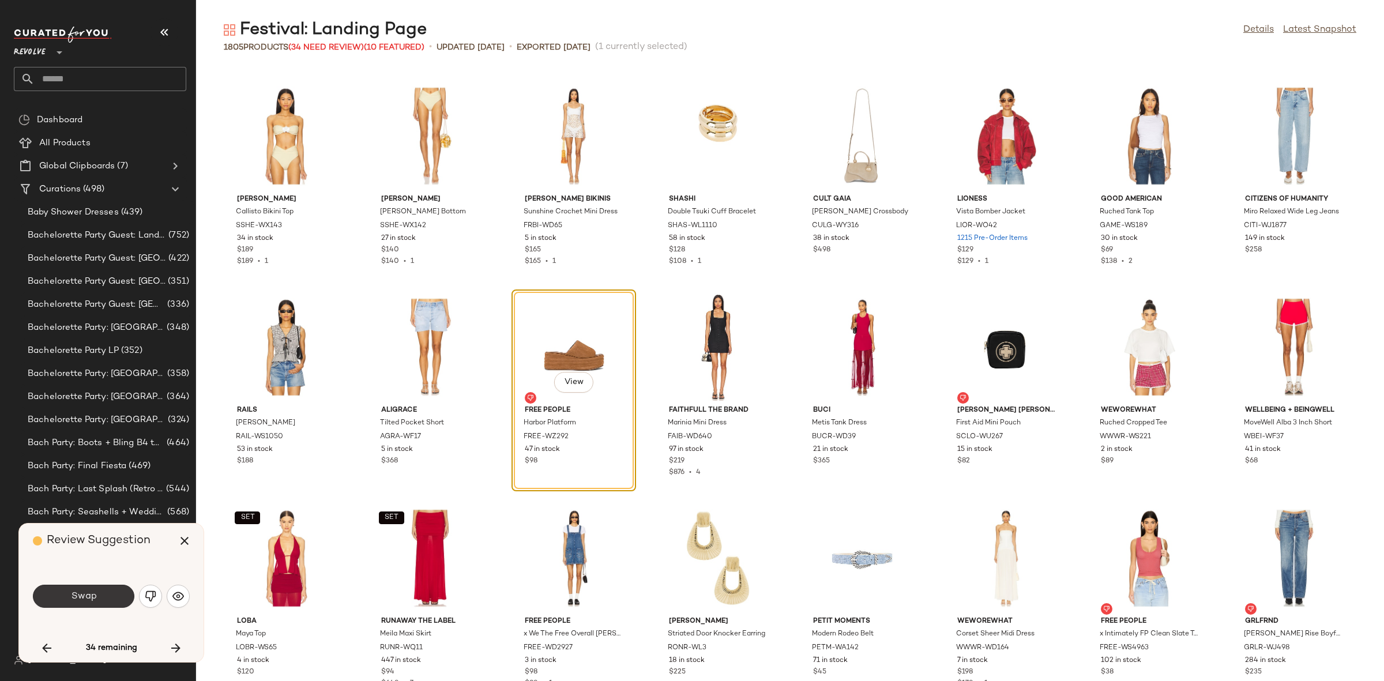
click at [108, 592] on button "Swap" at bounding box center [83, 596] width 101 height 23
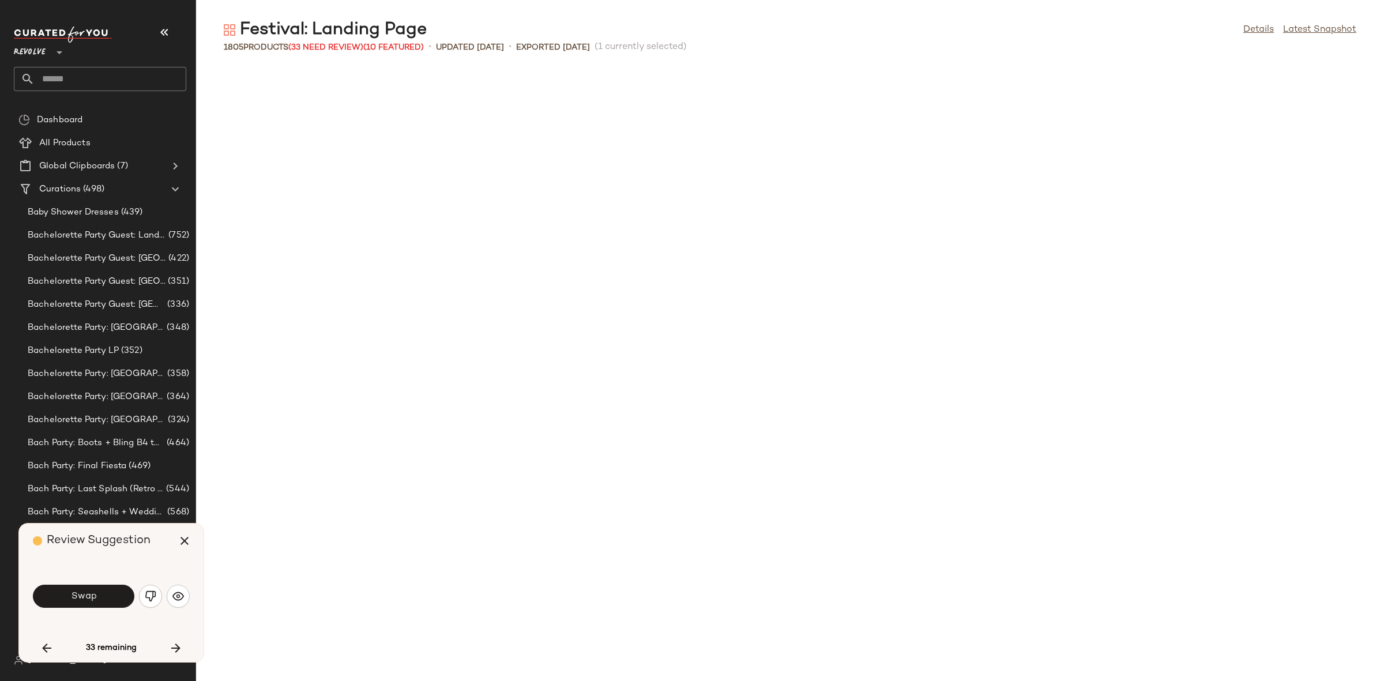
scroll to position [40943, 0]
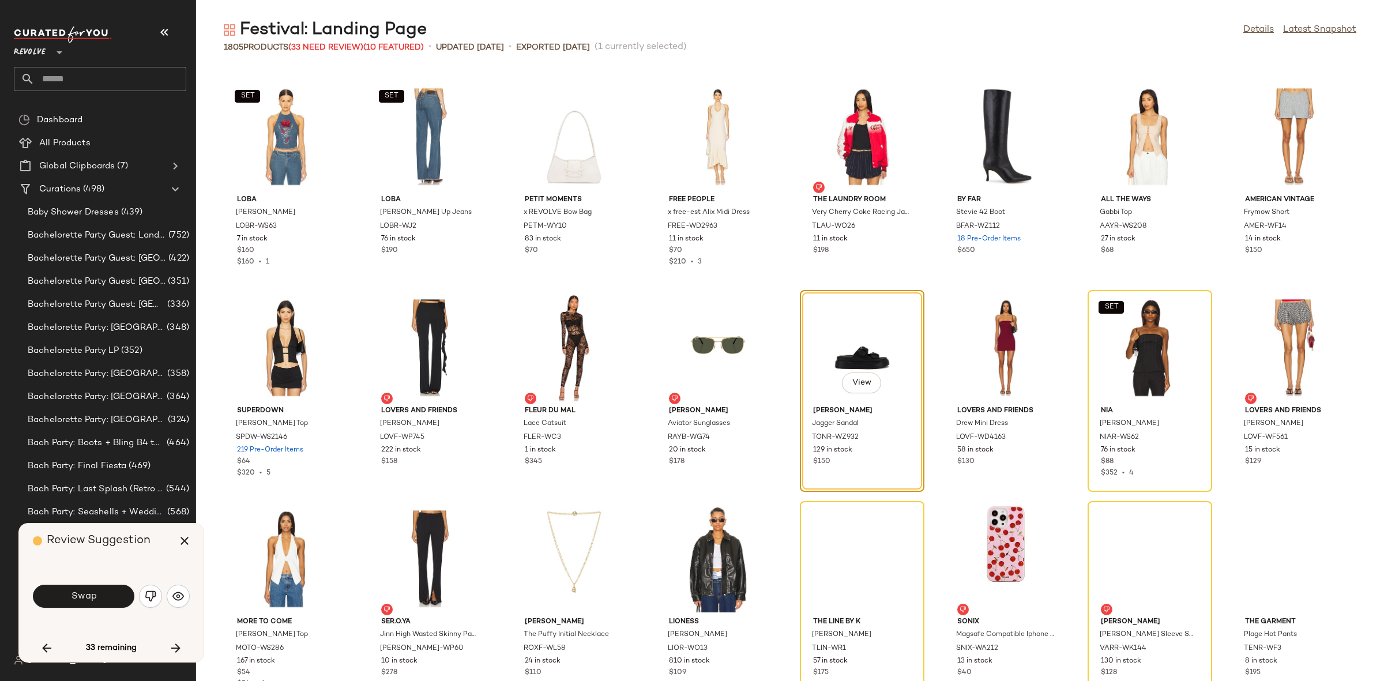
click at [108, 592] on button "Swap" at bounding box center [83, 596] width 101 height 23
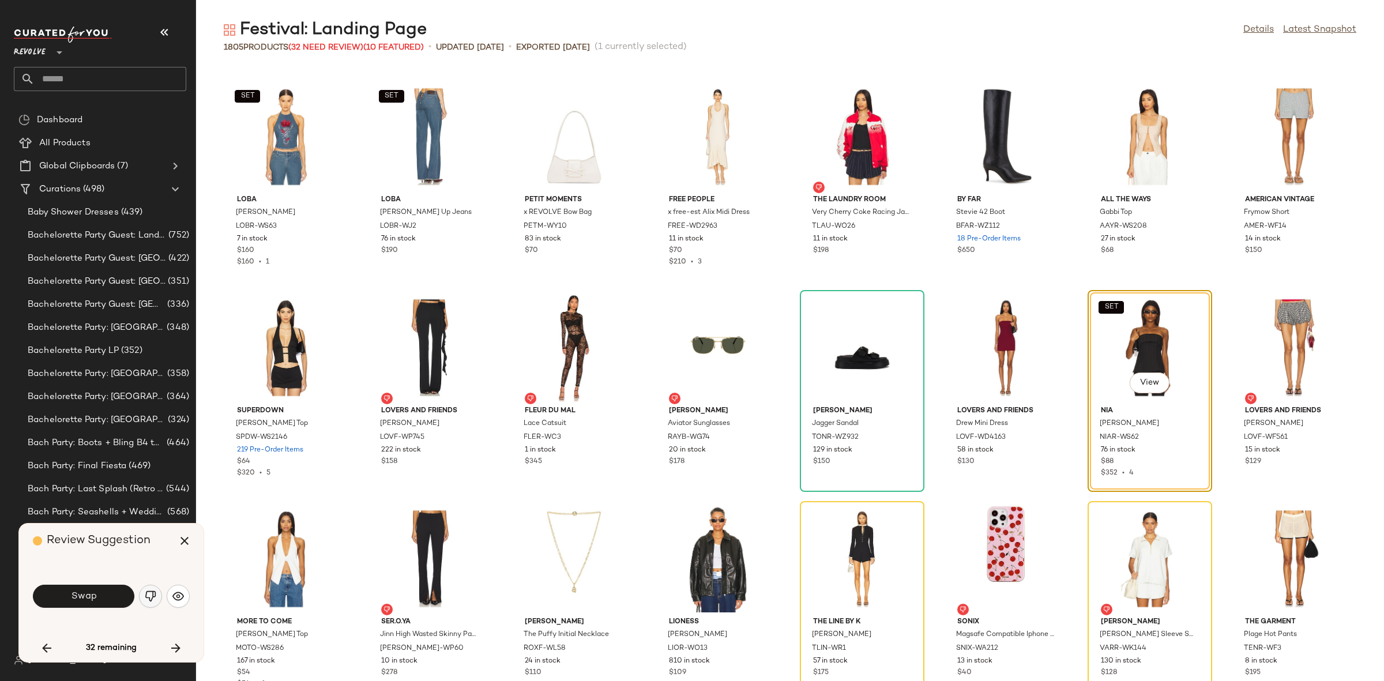
click at [144, 593] on button "button" at bounding box center [150, 596] width 23 height 23
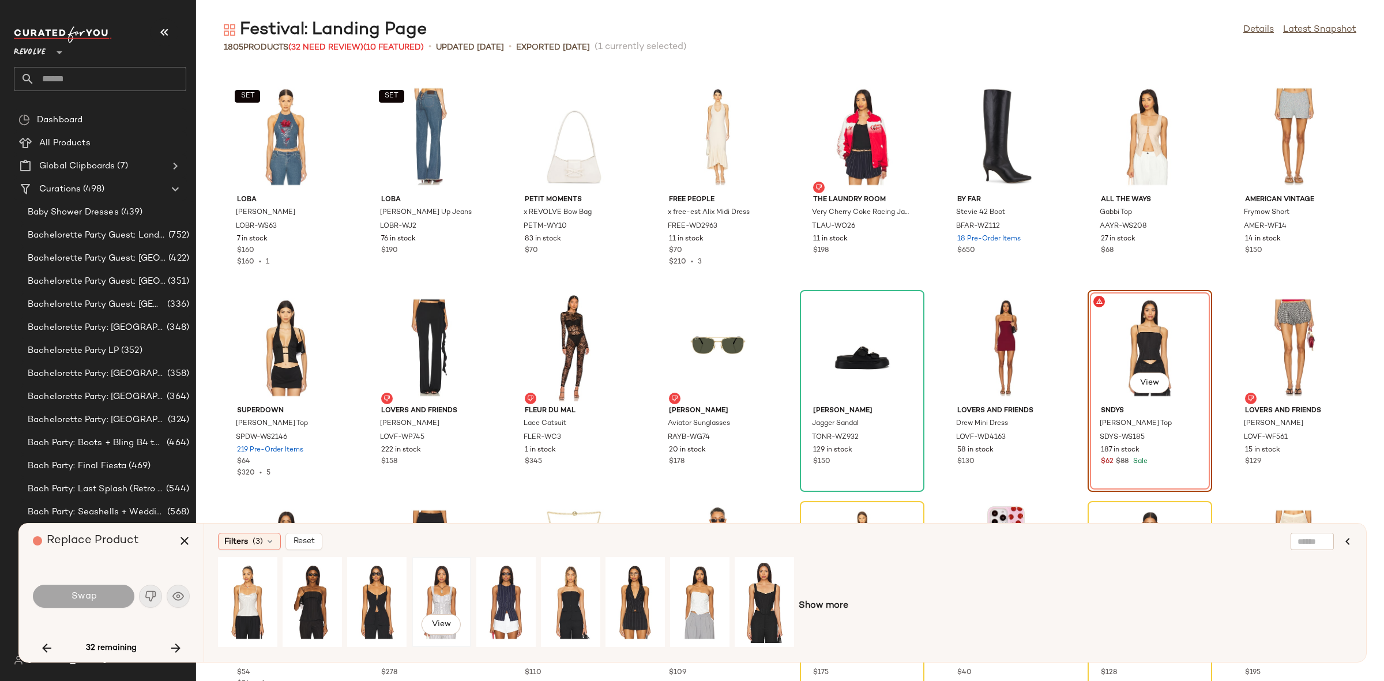
click at [455, 594] on div "View" at bounding box center [441, 602] width 51 height 82
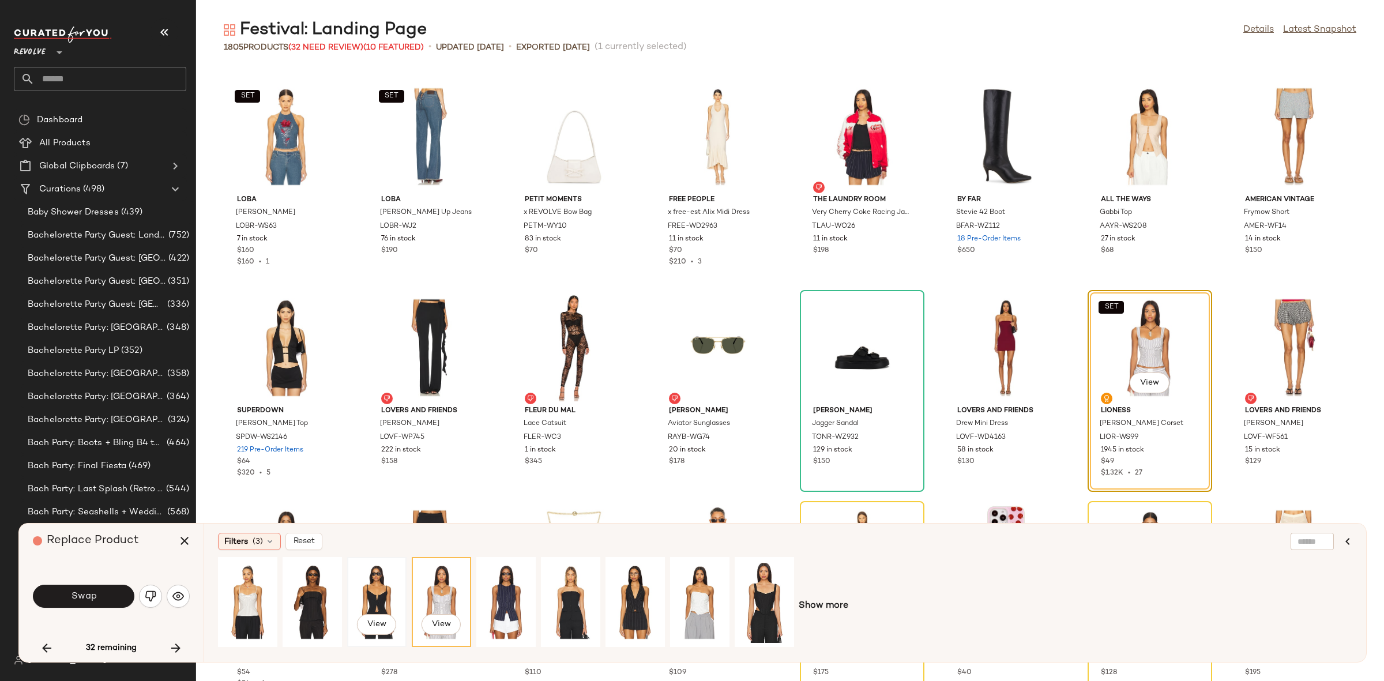
click at [386, 590] on div "View" at bounding box center [376, 602] width 51 height 82
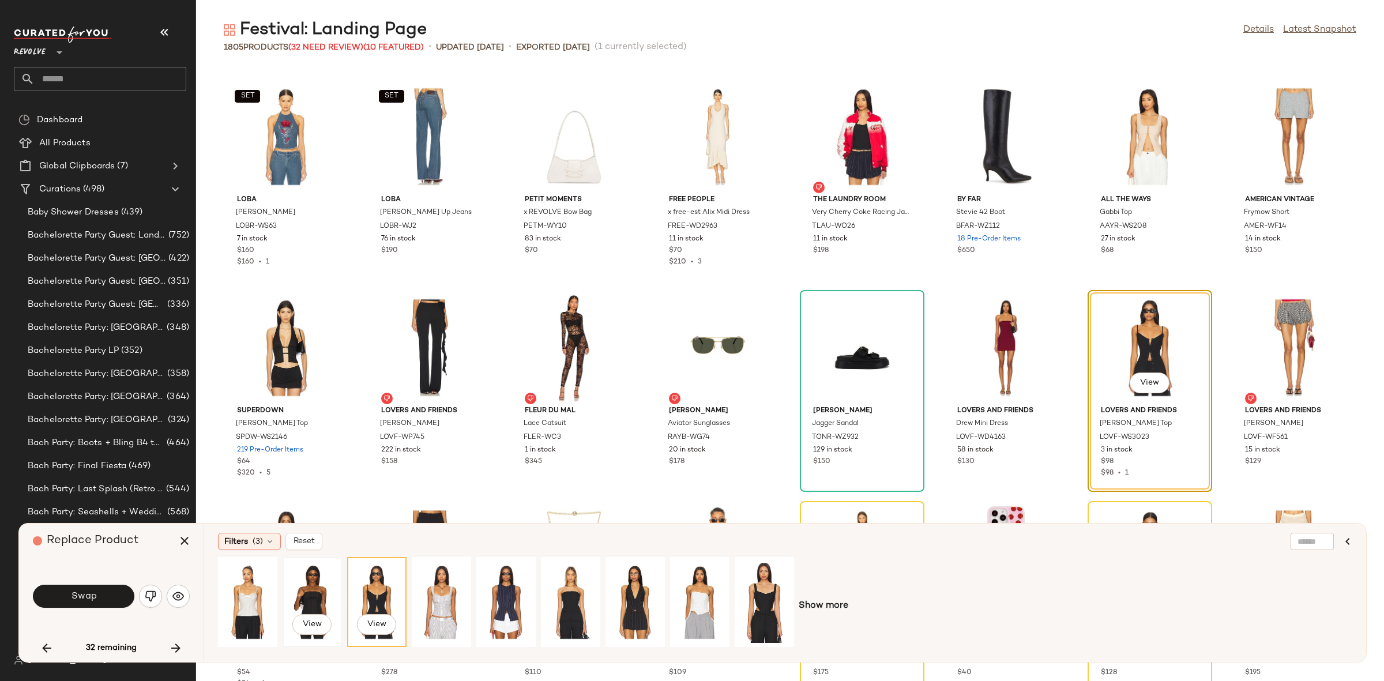
click at [325, 590] on div "View" at bounding box center [312, 602] width 51 height 82
click at [238, 592] on div "View" at bounding box center [247, 602] width 51 height 82
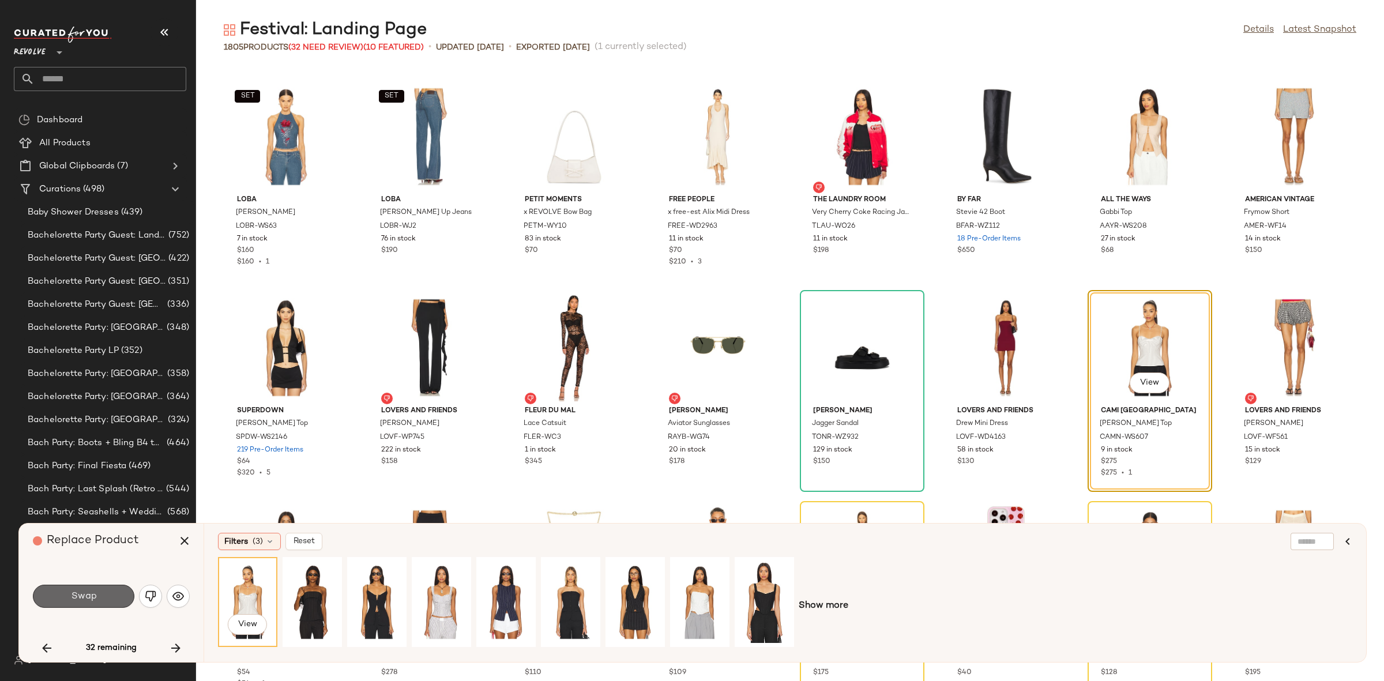
click at [95, 594] on span "Swap" at bounding box center [83, 596] width 26 height 11
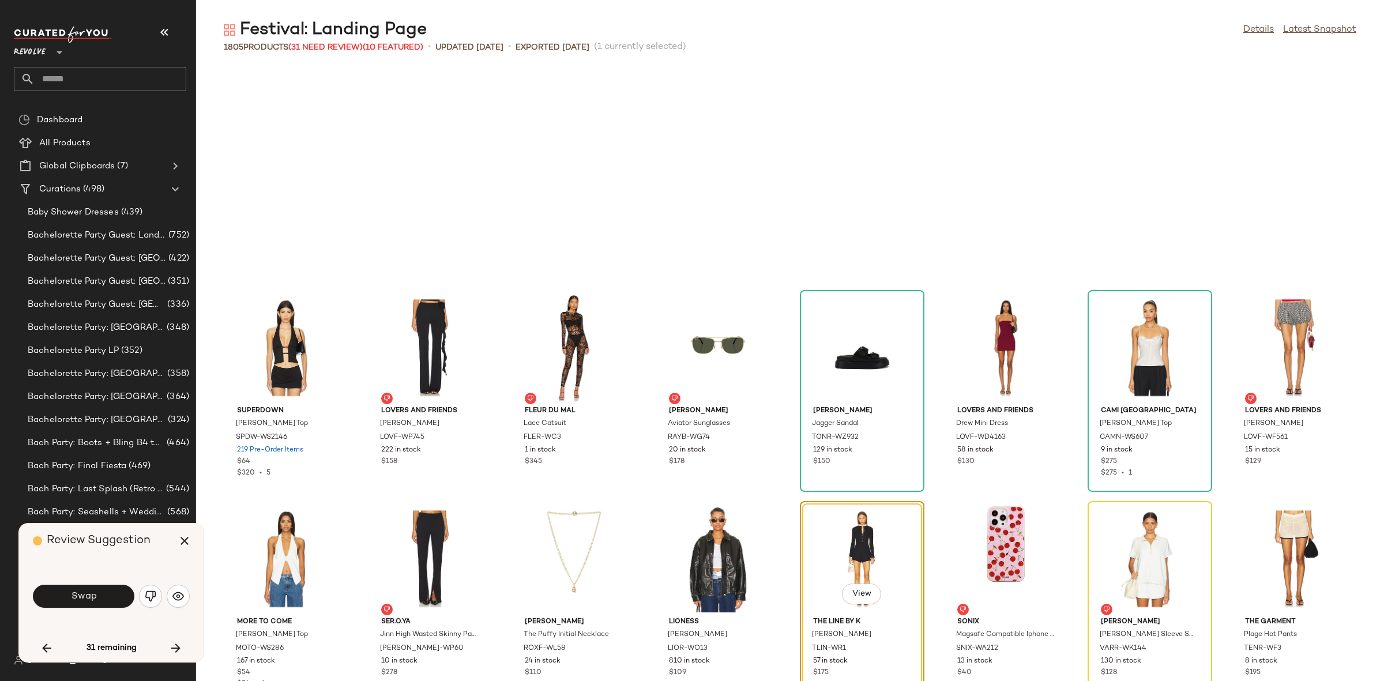
scroll to position [41155, 0]
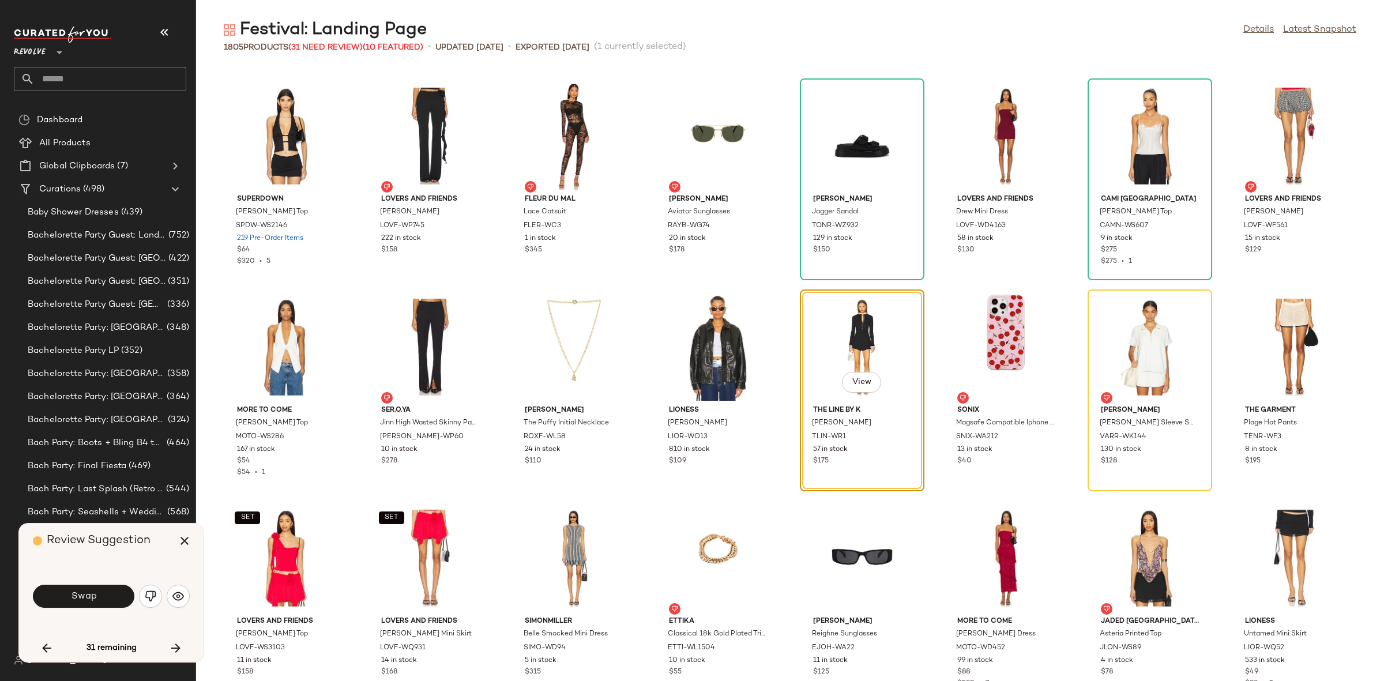
click at [95, 594] on span "Swap" at bounding box center [83, 596] width 26 height 11
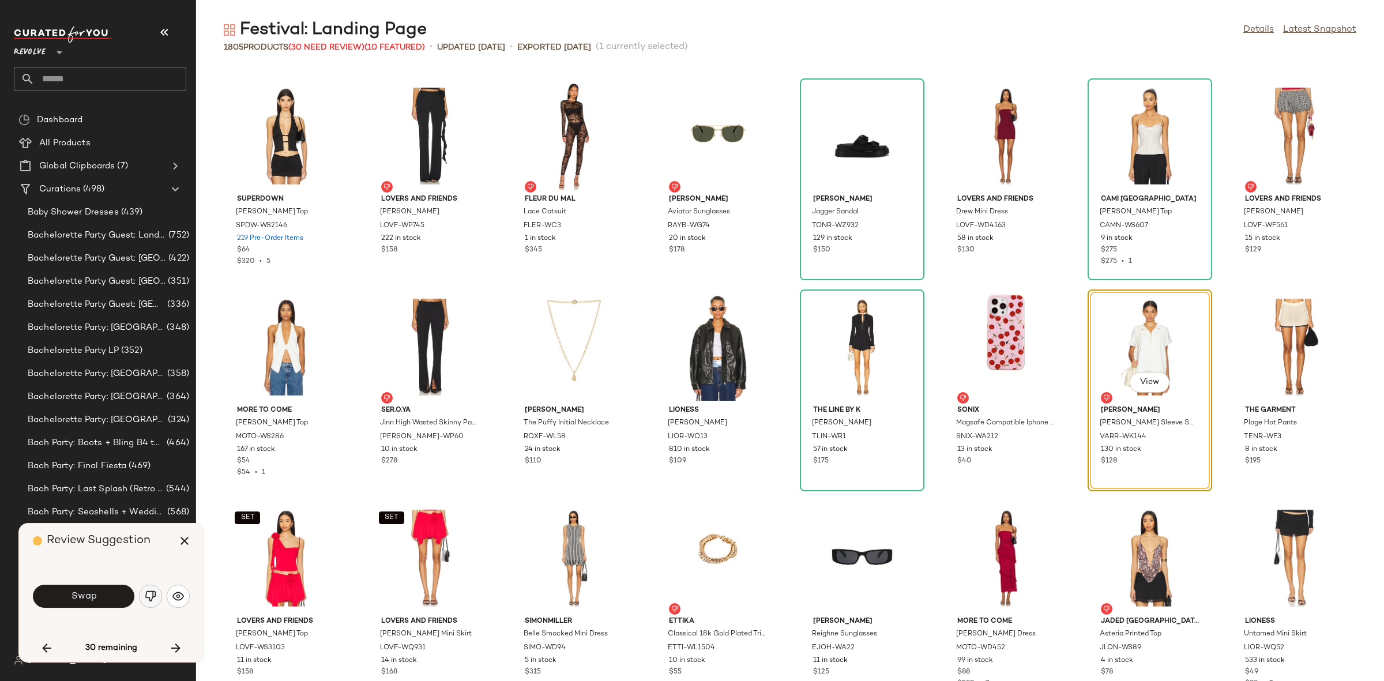
click at [154, 599] on img "button" at bounding box center [151, 596] width 12 height 12
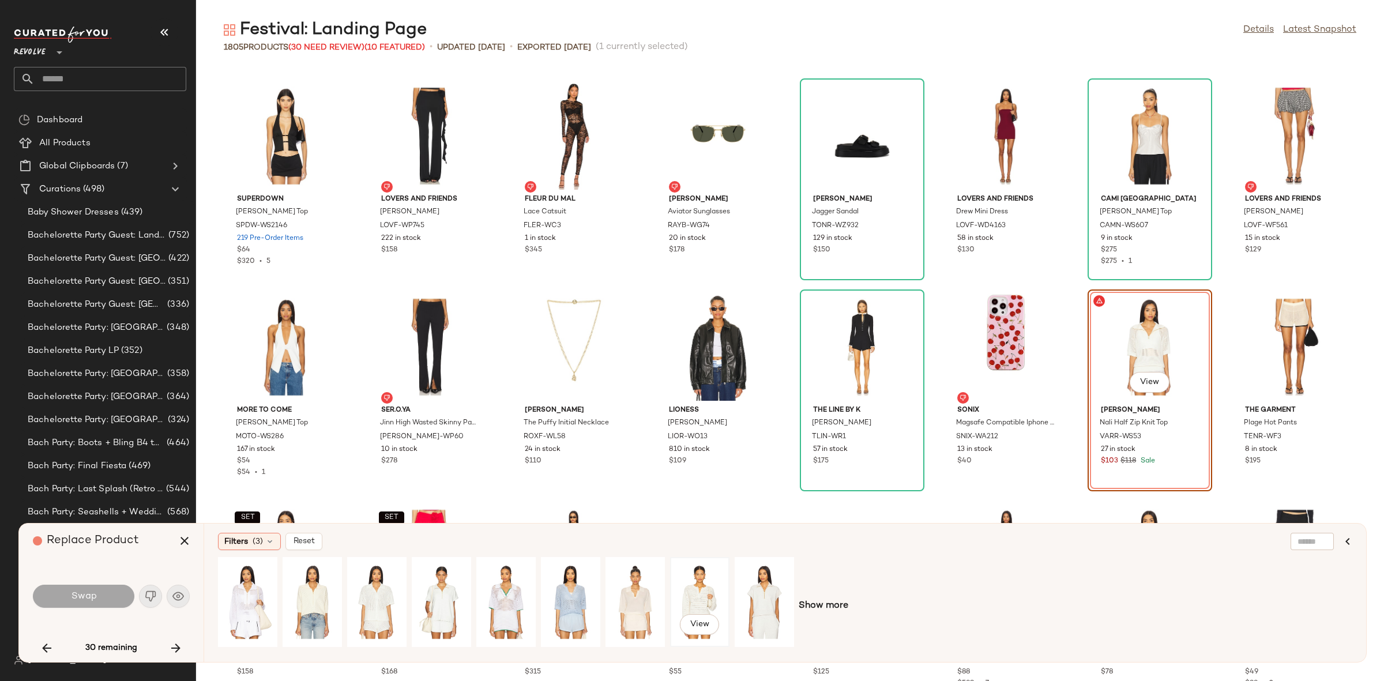
click at [681, 592] on div "View" at bounding box center [699, 602] width 51 height 82
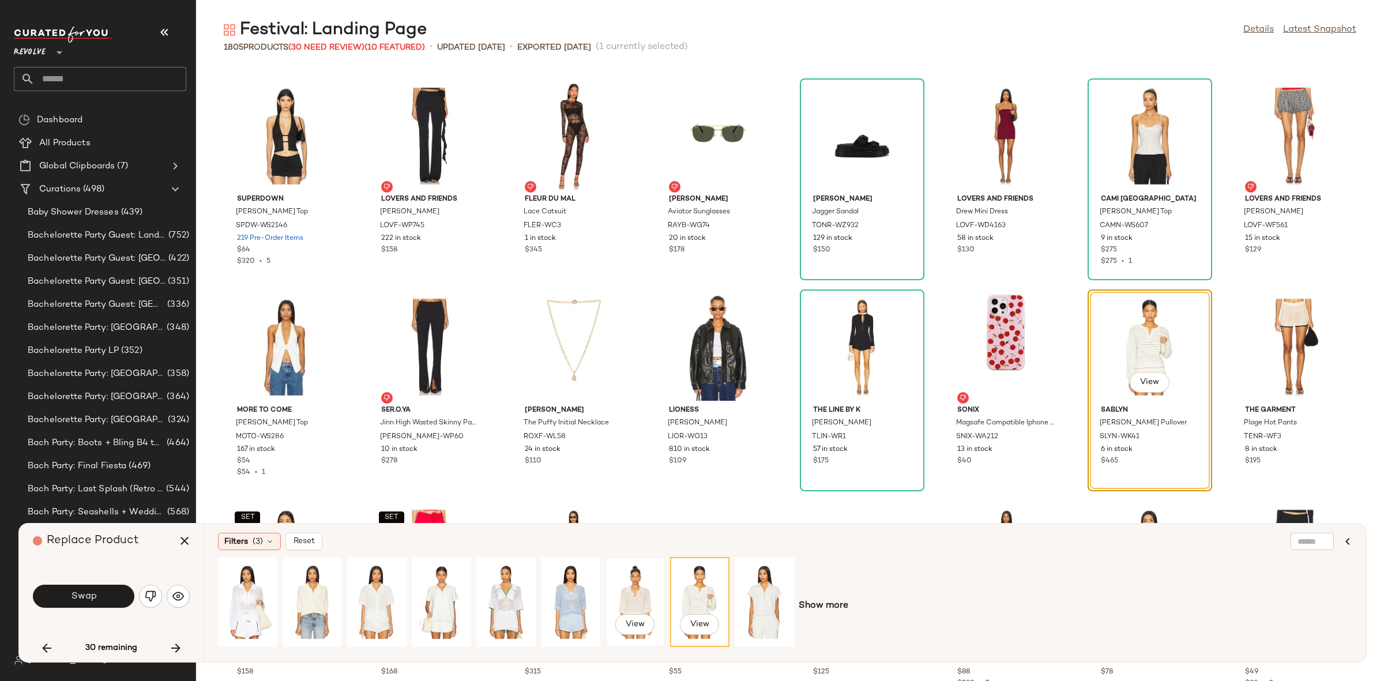
click at [631, 595] on div "View" at bounding box center [635, 602] width 51 height 82
click at [315, 597] on div "View" at bounding box center [312, 602] width 51 height 82
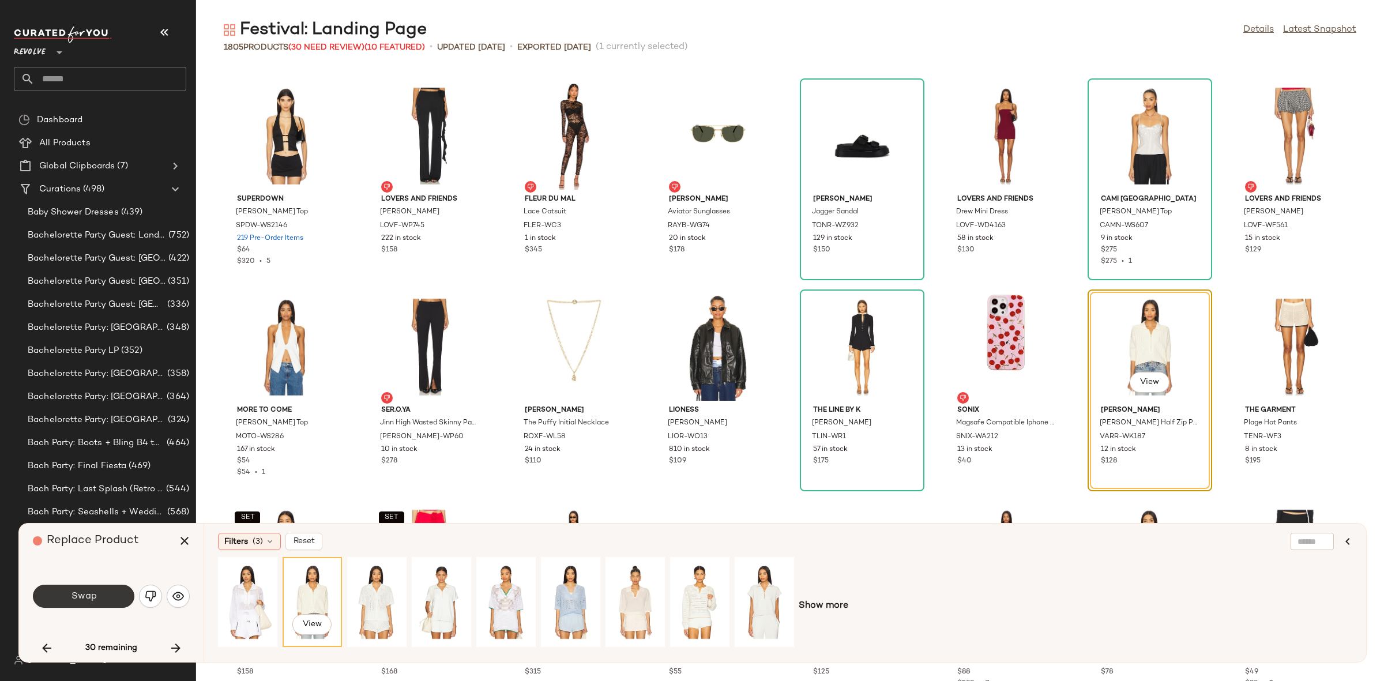
click at [65, 590] on button "Swap" at bounding box center [83, 596] width 101 height 23
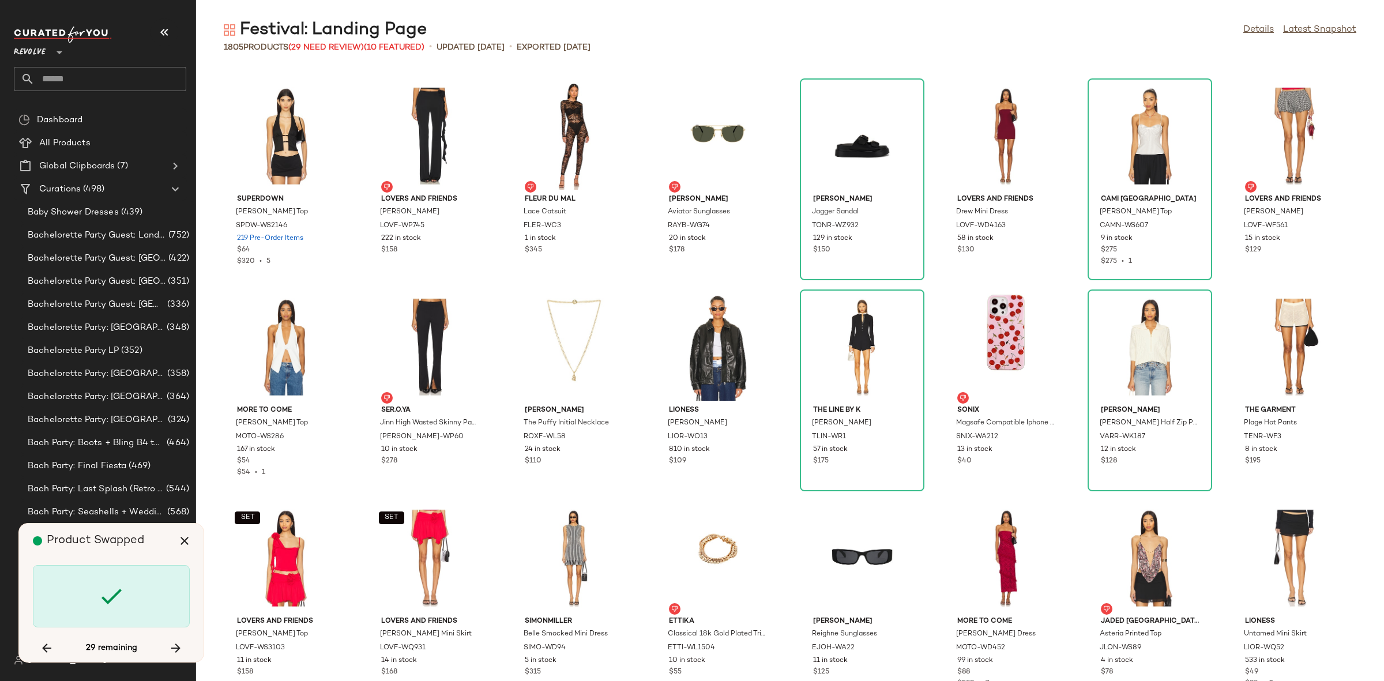
scroll to position [41577, 0]
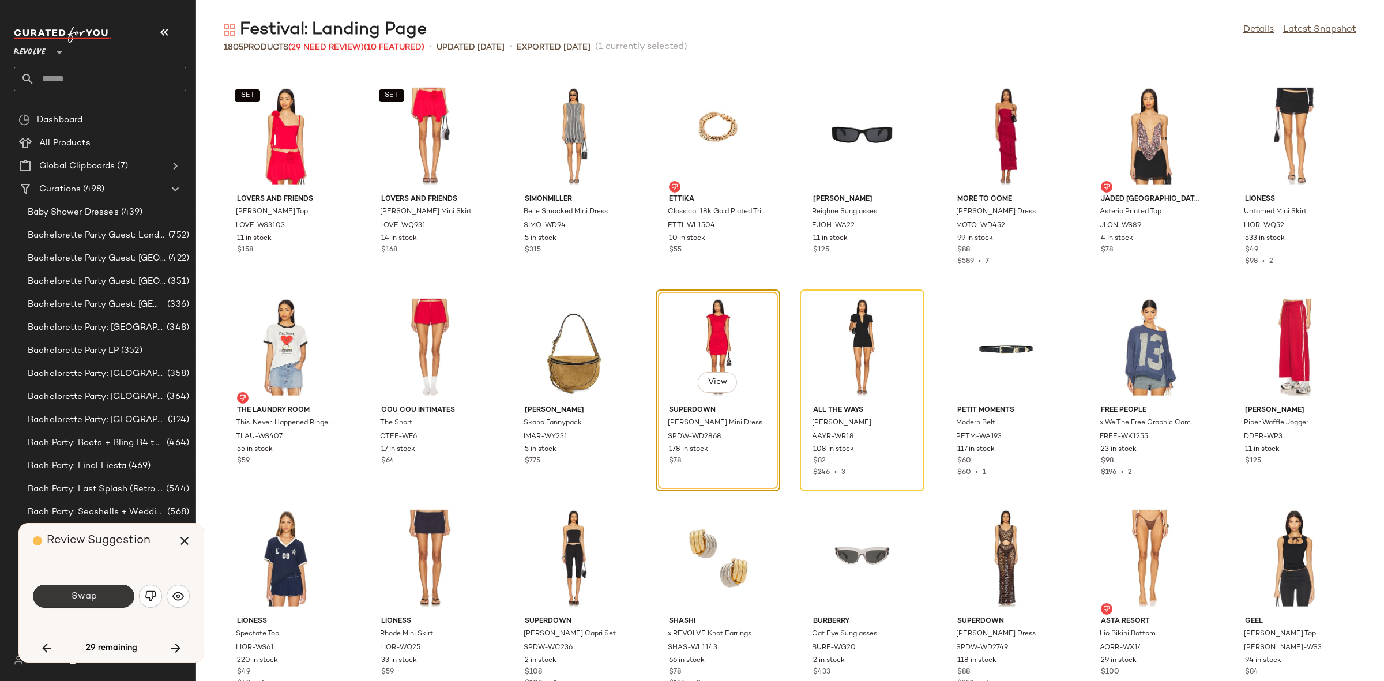
click at [90, 597] on span "Swap" at bounding box center [83, 596] width 26 height 11
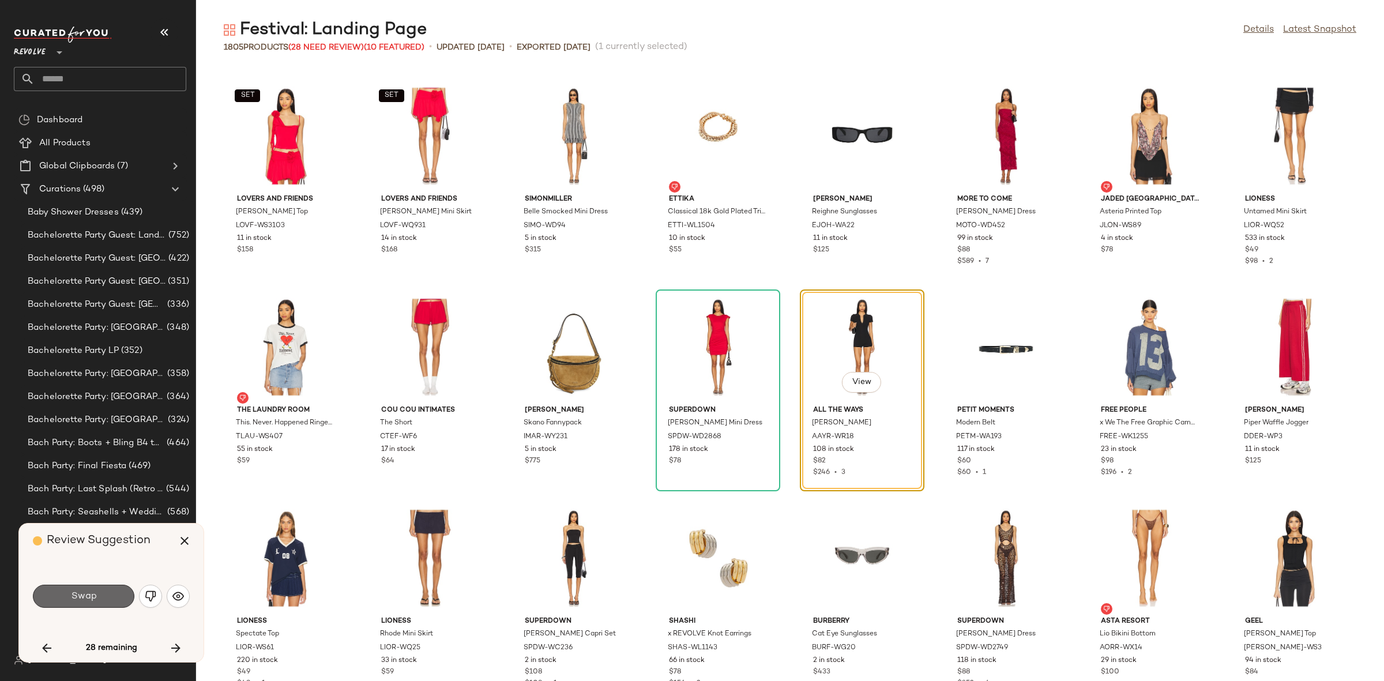
click at [95, 597] on span "Swap" at bounding box center [83, 596] width 26 height 11
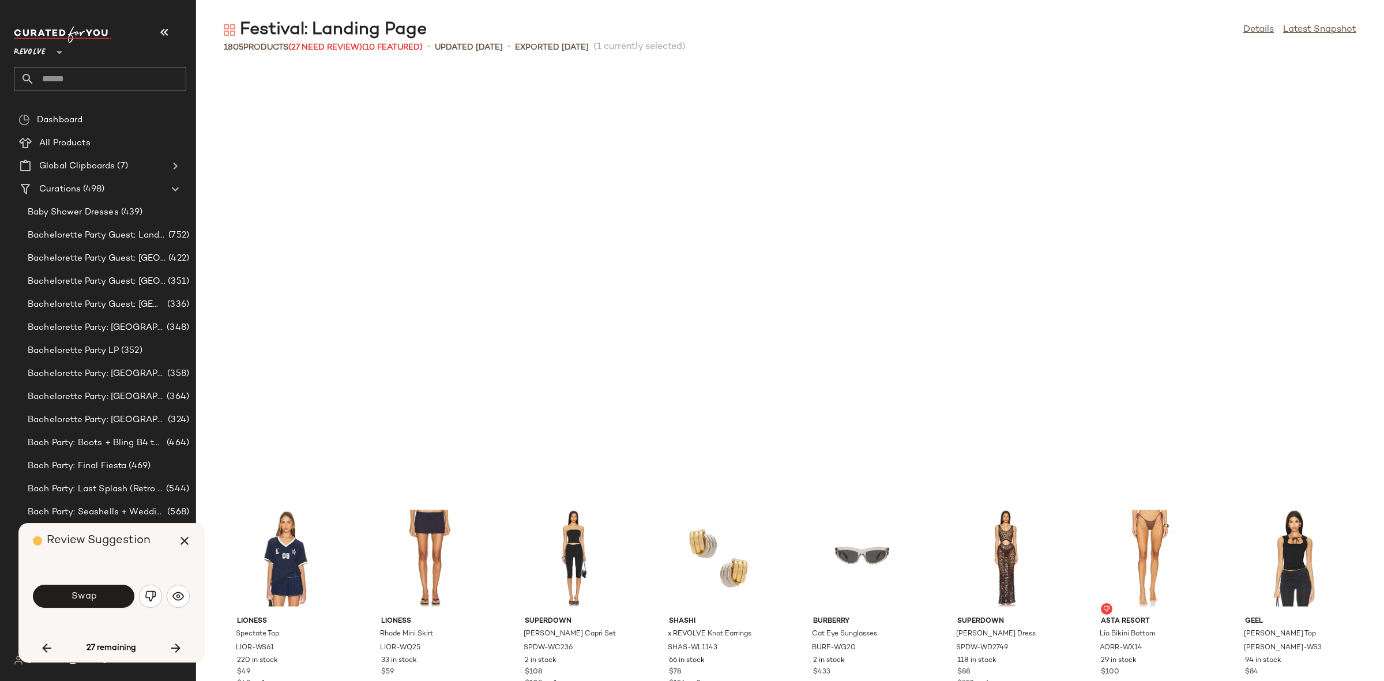
scroll to position [41998, 0]
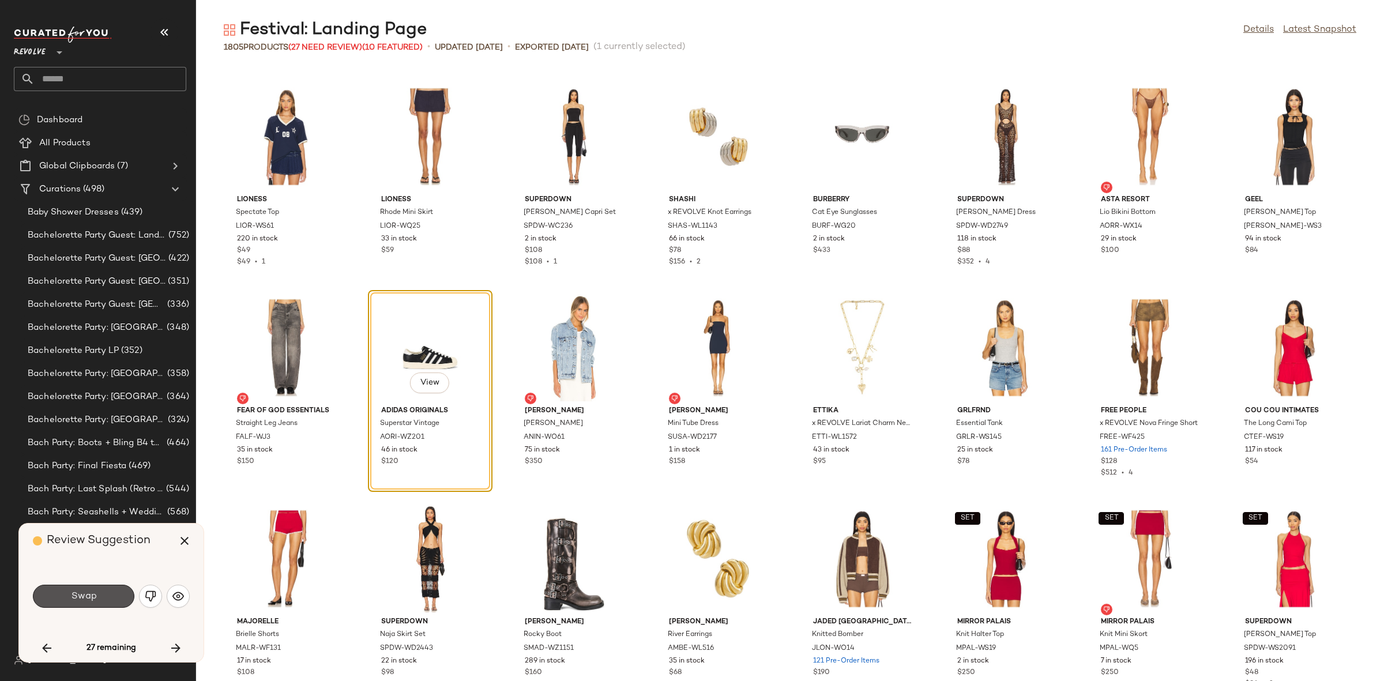
click at [95, 597] on span "Swap" at bounding box center [83, 596] width 26 height 11
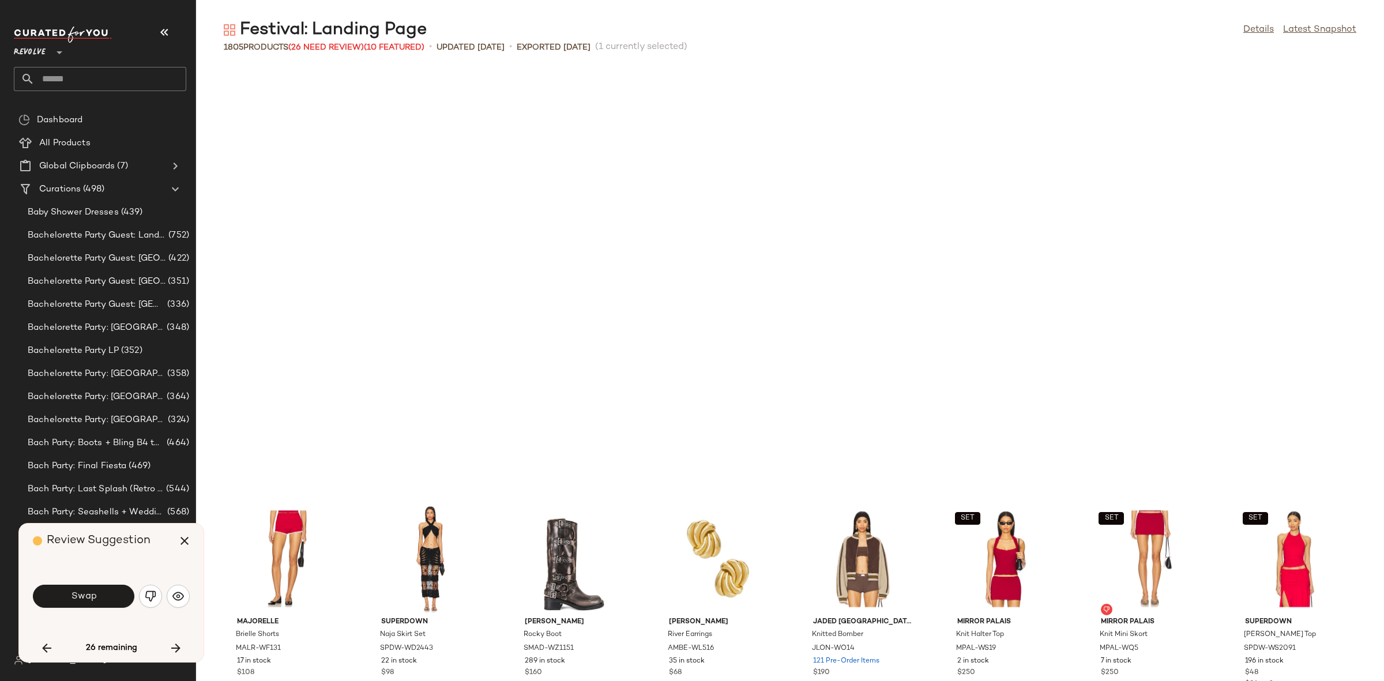
scroll to position [42421, 0]
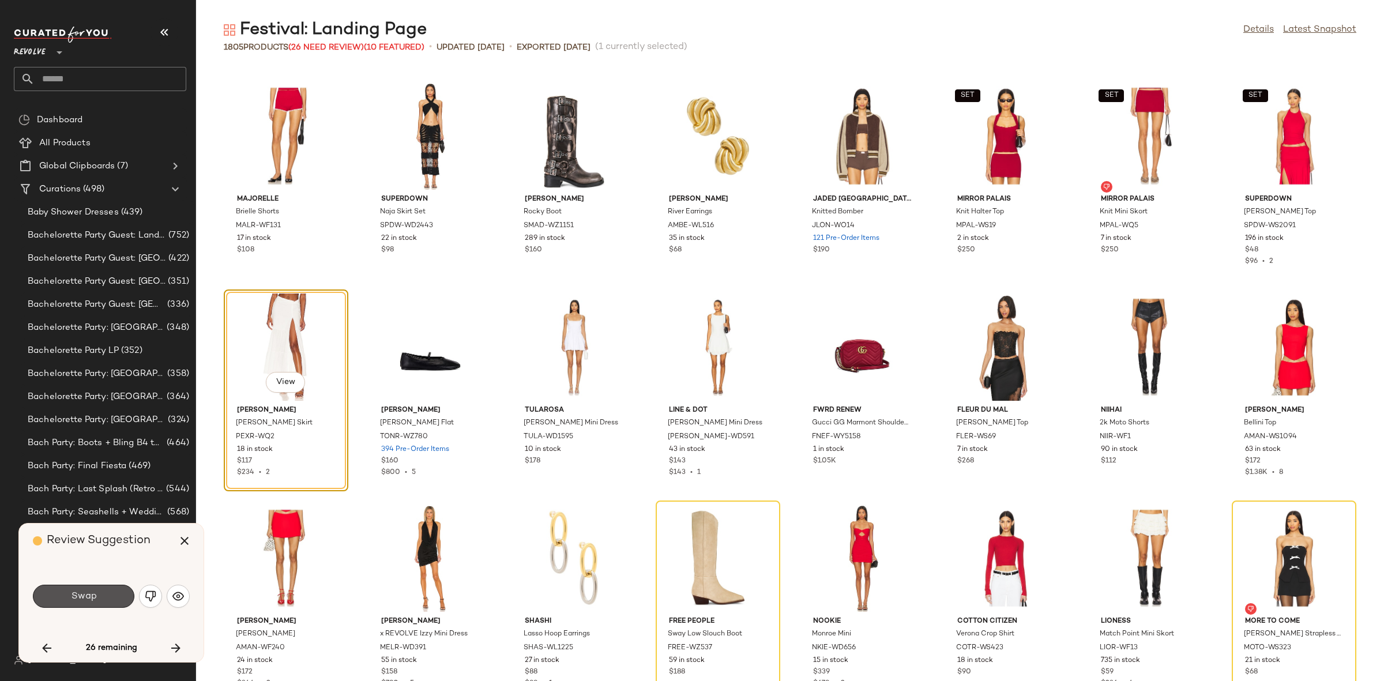
click at [95, 597] on span "Swap" at bounding box center [83, 596] width 26 height 11
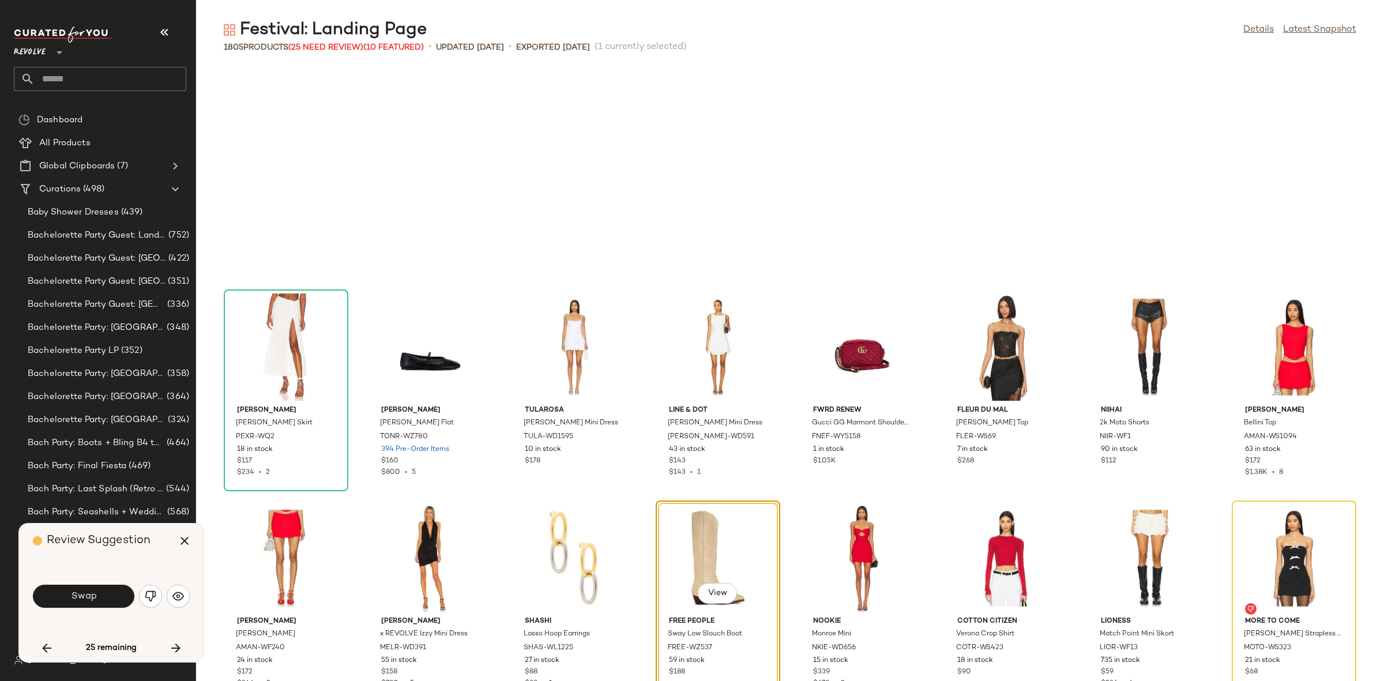
scroll to position [42632, 0]
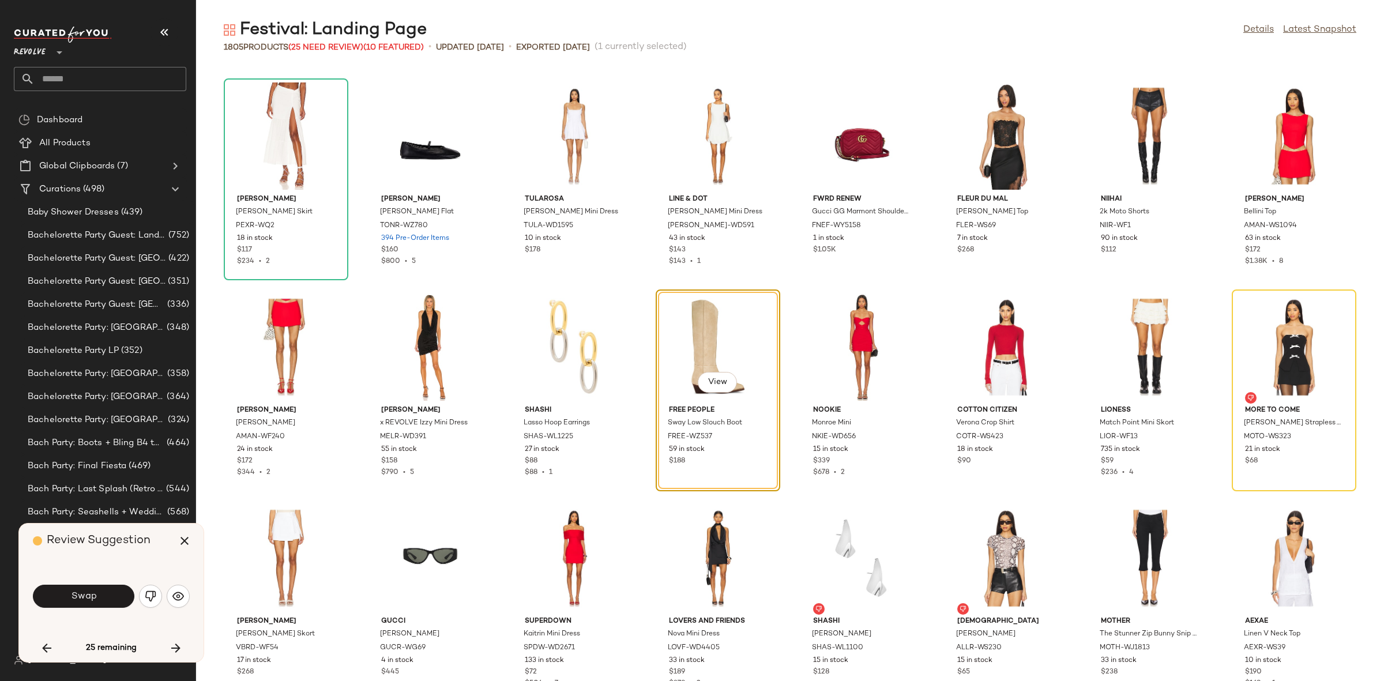
click at [95, 597] on span "Swap" at bounding box center [83, 596] width 26 height 11
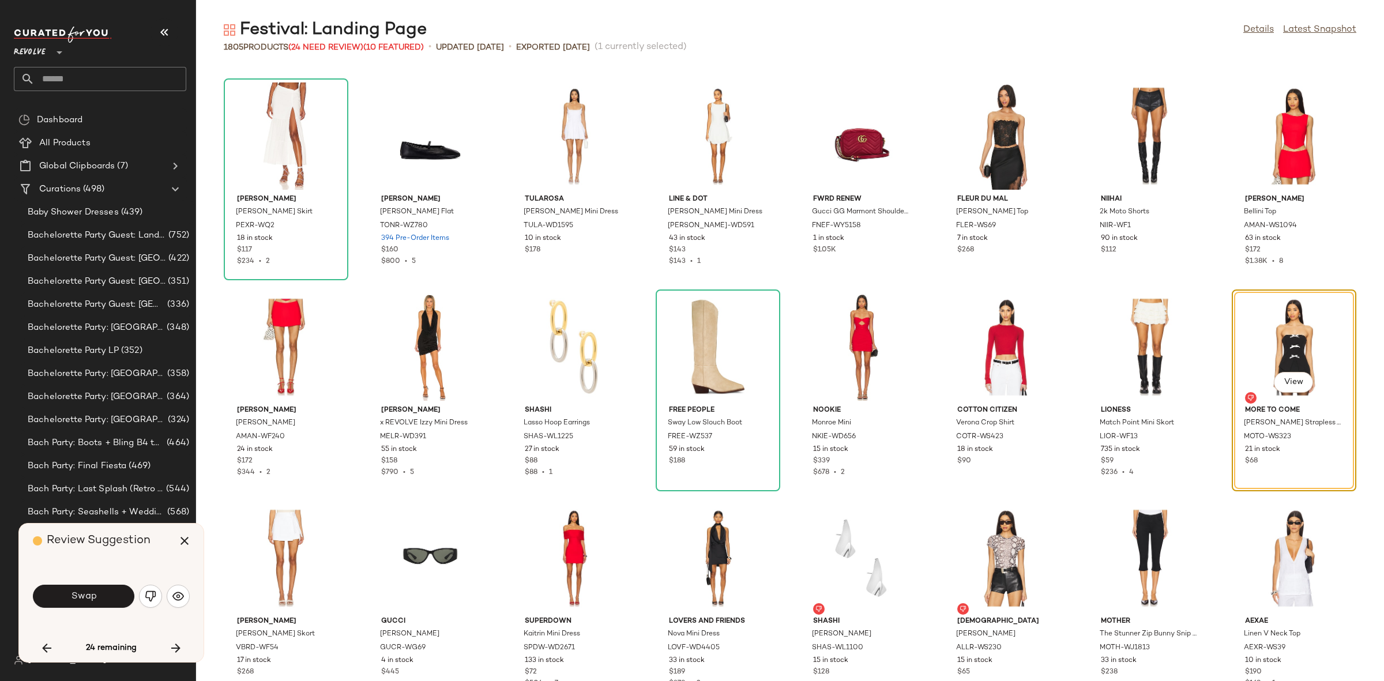
click at [95, 597] on span "Swap" at bounding box center [83, 596] width 26 height 11
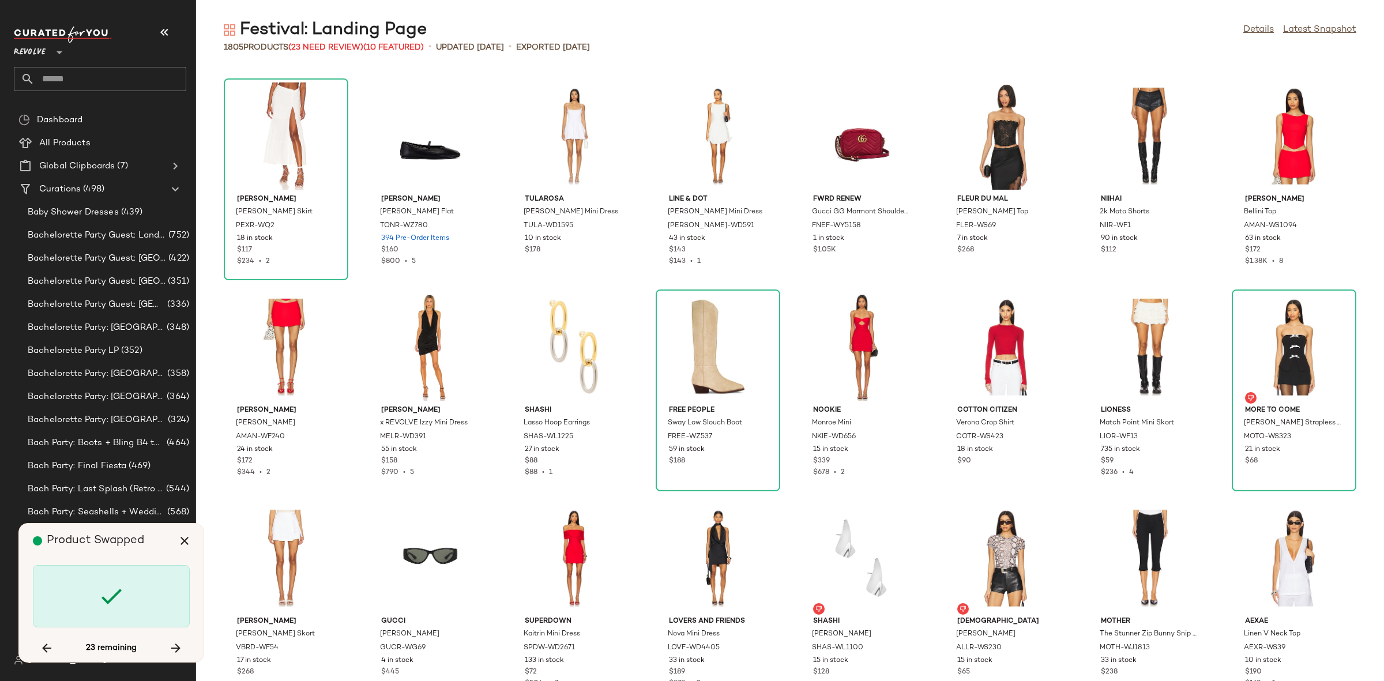
scroll to position [43054, 0]
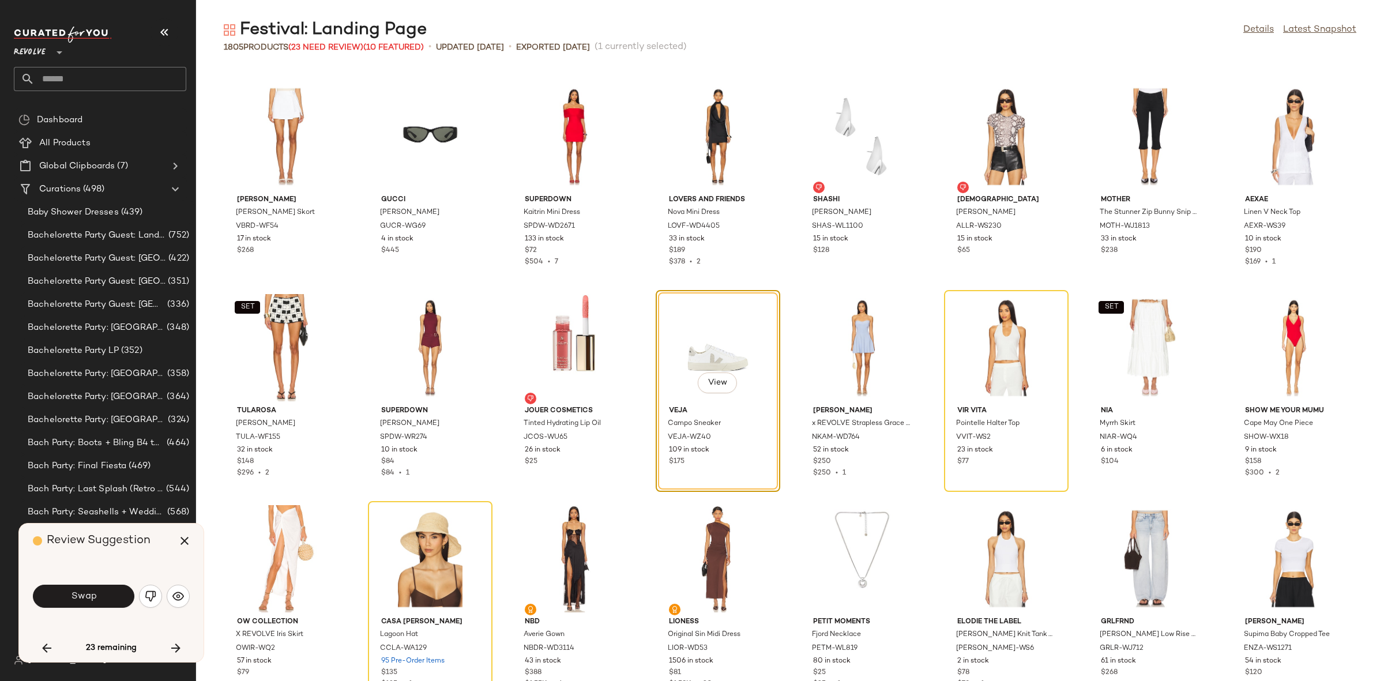
click at [95, 597] on span "Swap" at bounding box center [83, 596] width 26 height 11
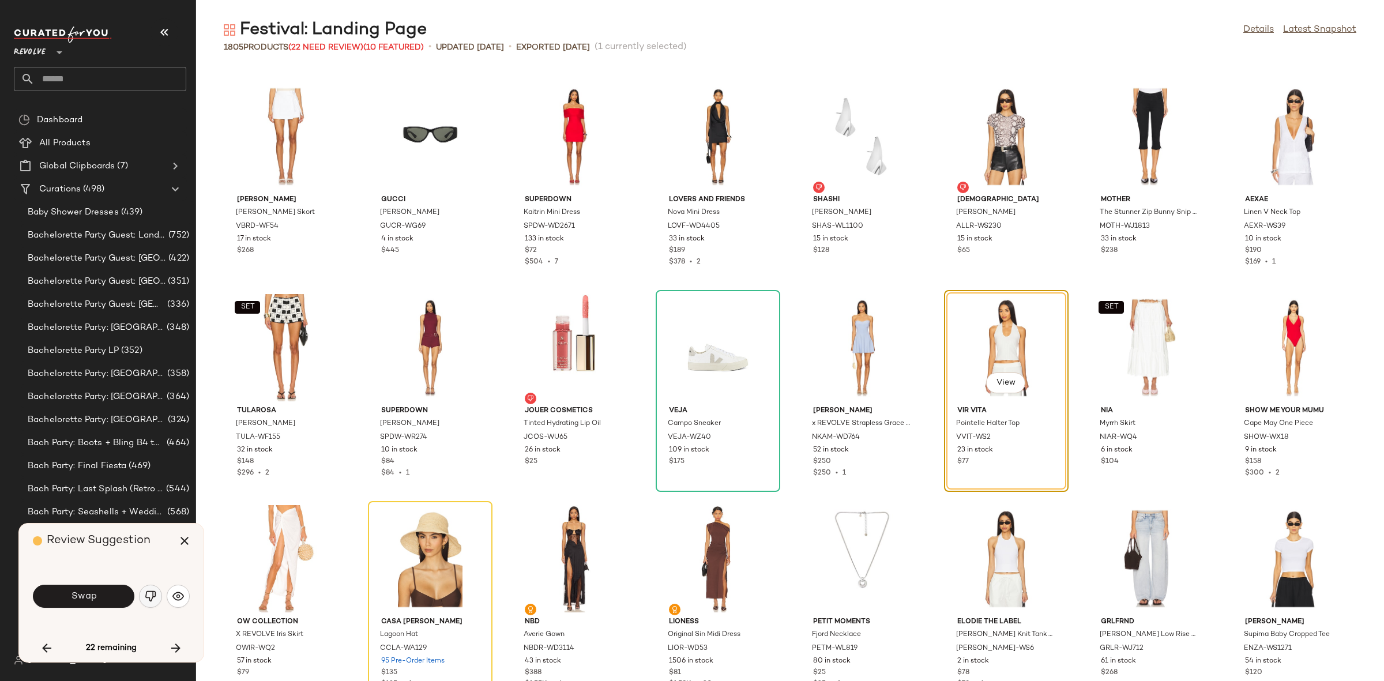
click at [148, 597] on img "button" at bounding box center [151, 596] width 12 height 12
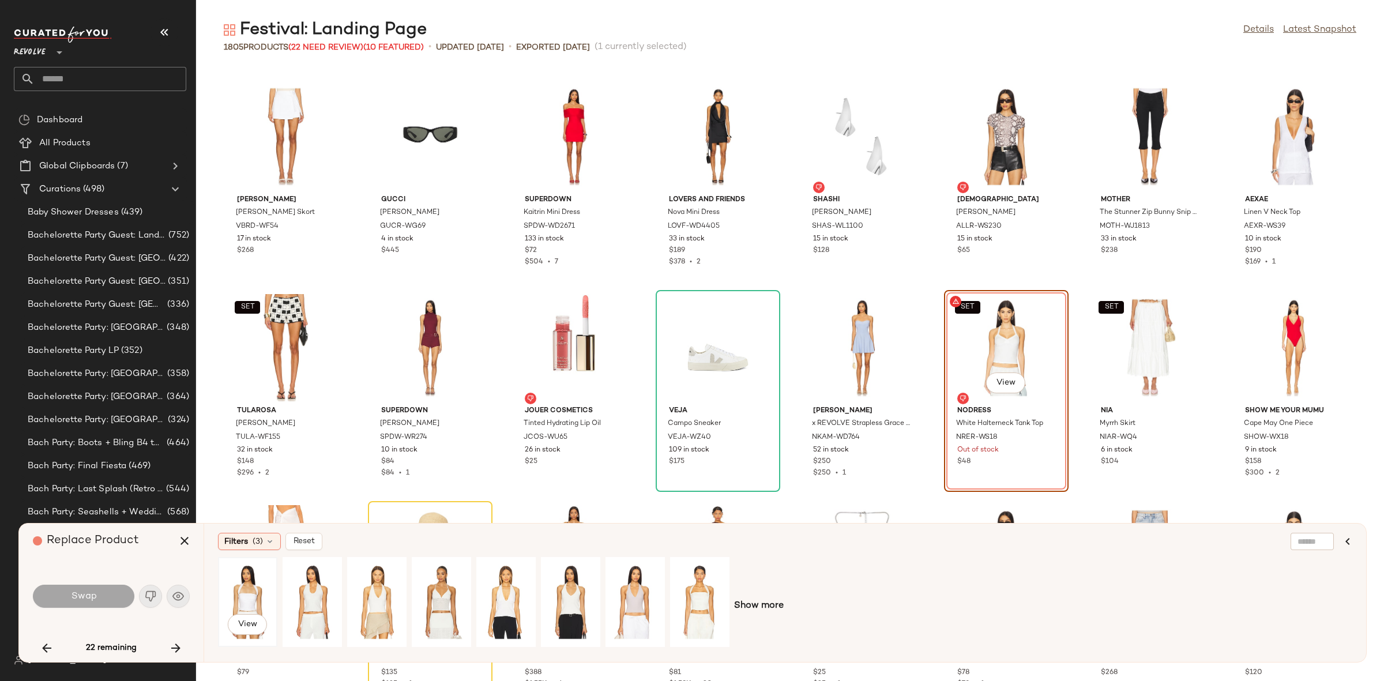
click at [246, 603] on div "View" at bounding box center [247, 602] width 51 height 82
click at [89, 589] on button "Swap" at bounding box center [83, 596] width 101 height 23
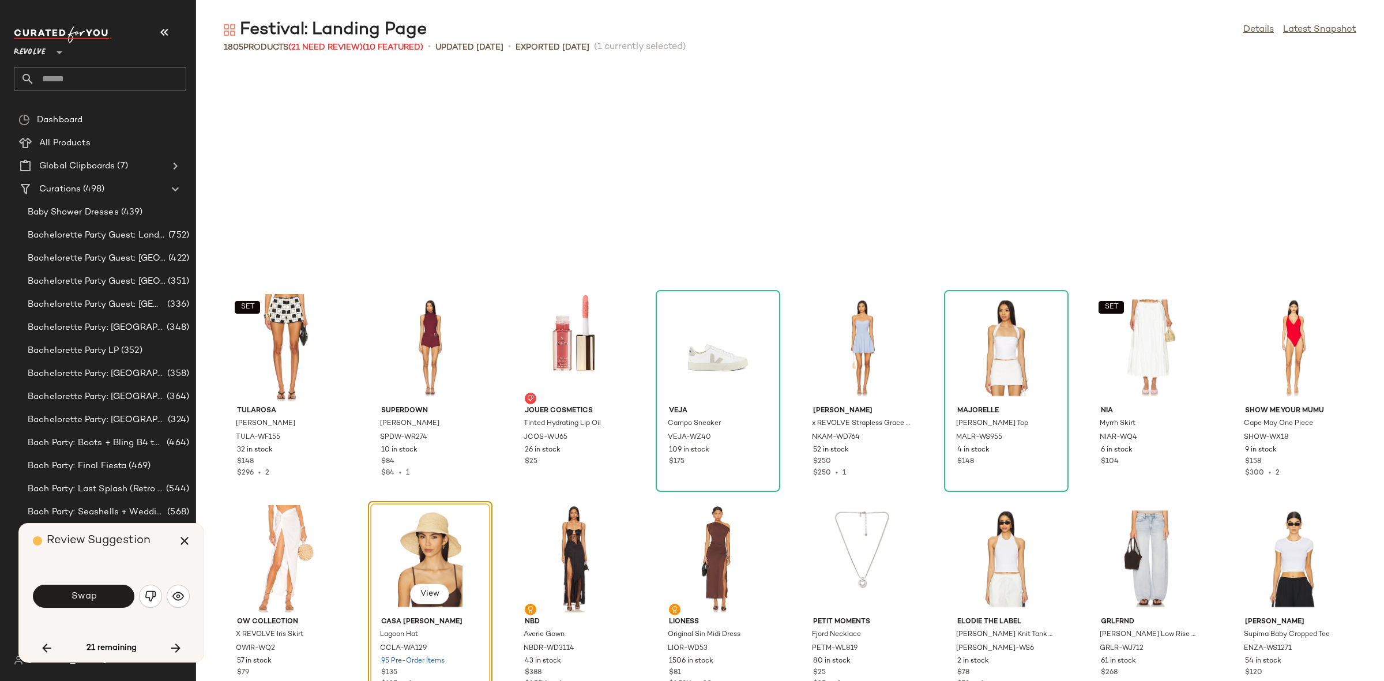
scroll to position [43265, 0]
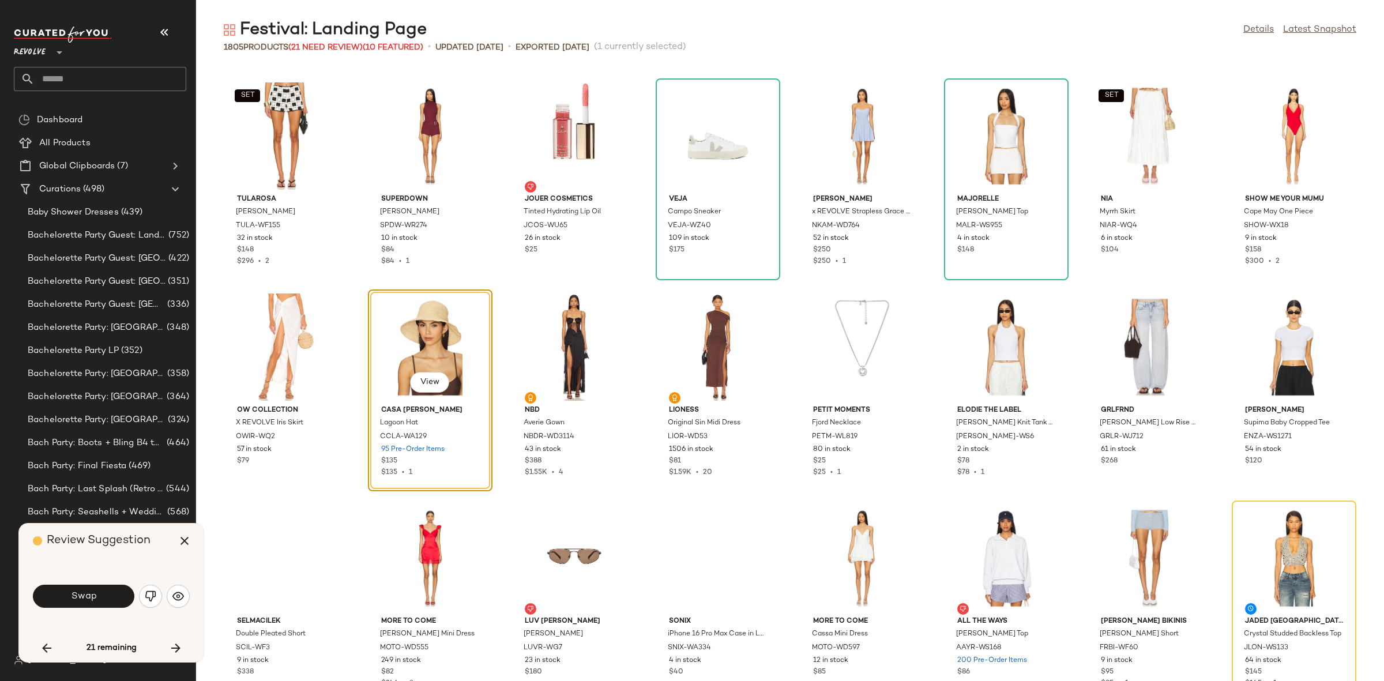
click at [89, 589] on button "Swap" at bounding box center [83, 596] width 101 height 23
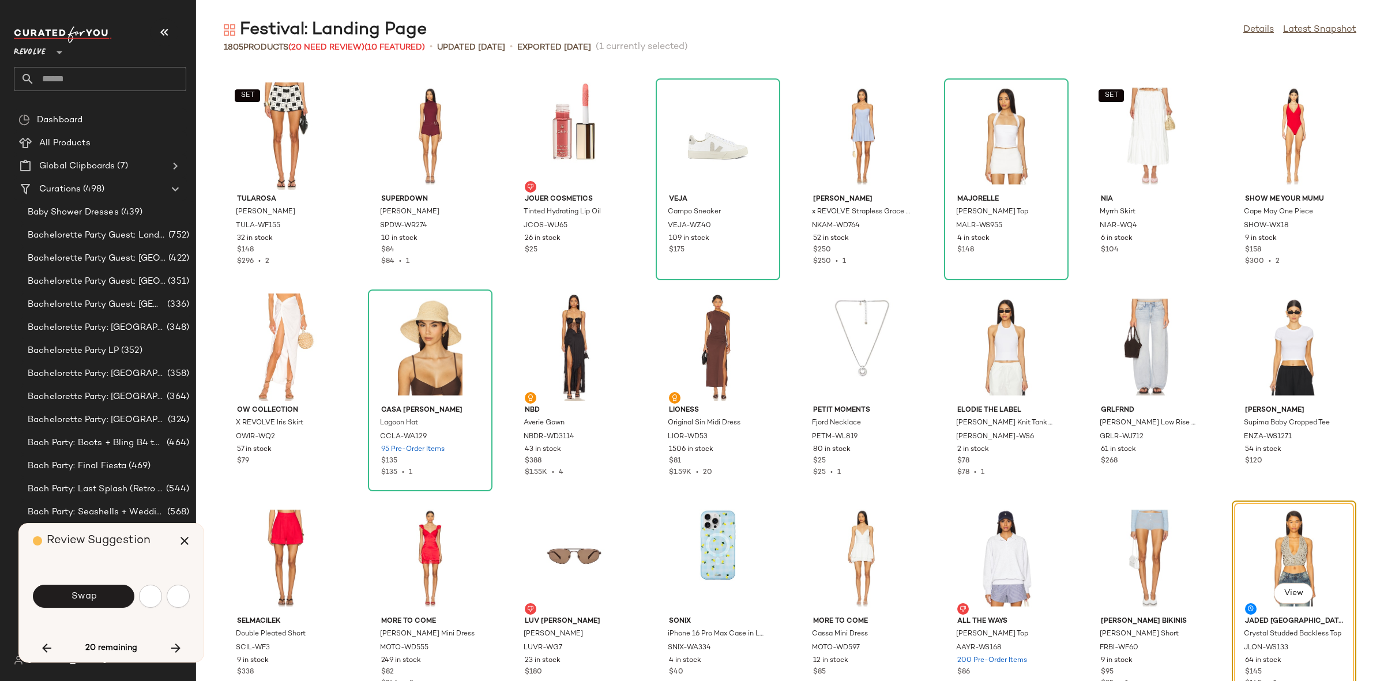
scroll to position [43476, 0]
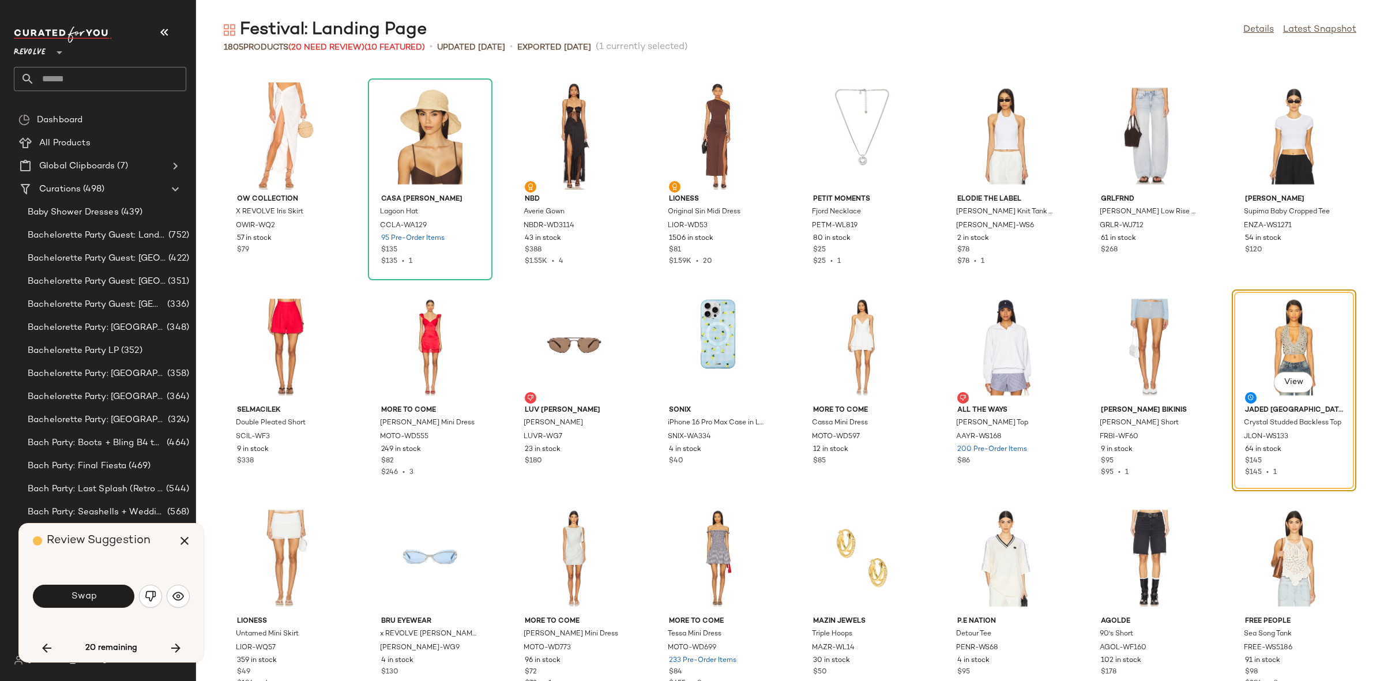
click at [89, 589] on button "Swap" at bounding box center [83, 596] width 101 height 23
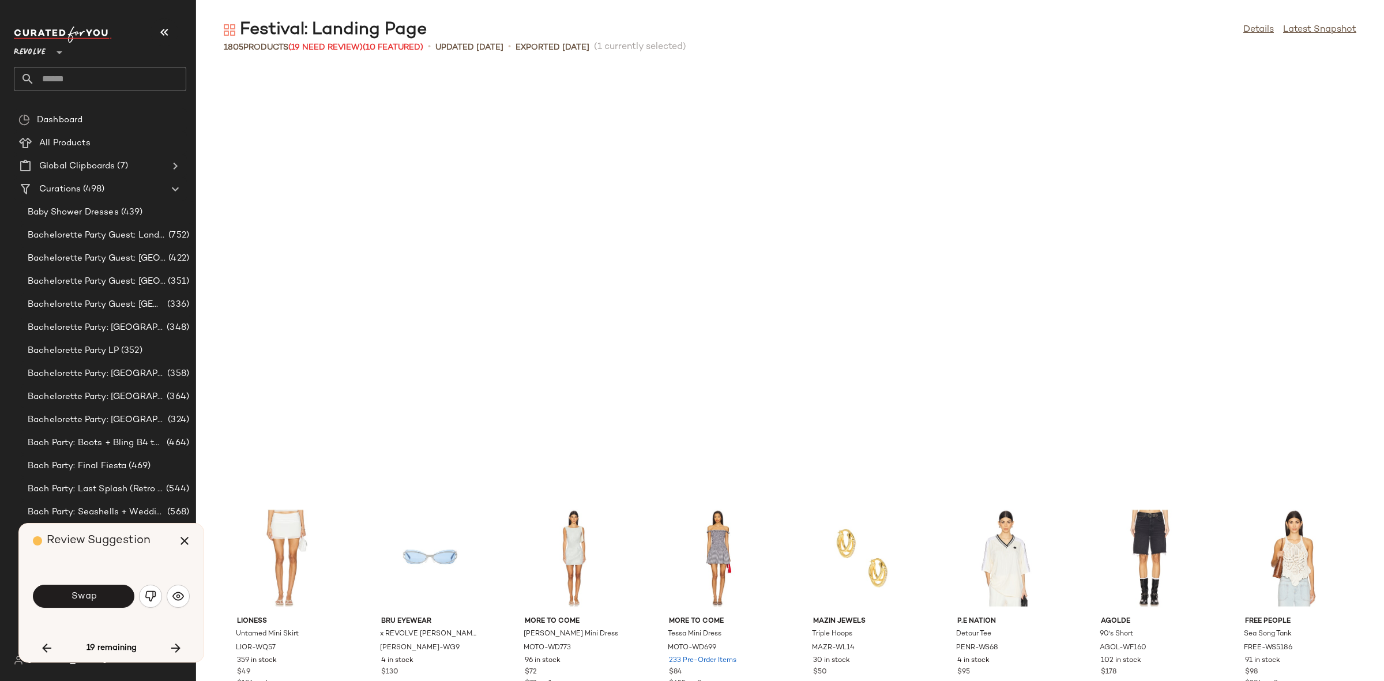
scroll to position [43898, 0]
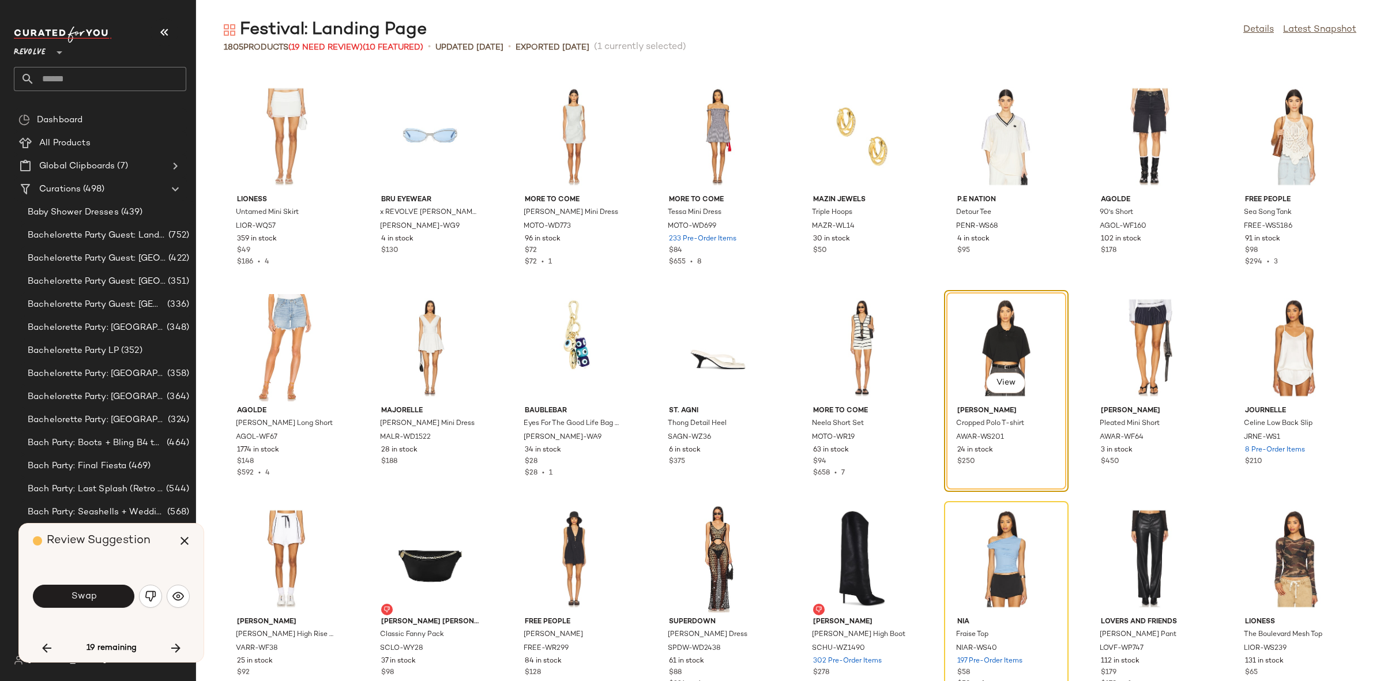
click at [89, 589] on button "Swap" at bounding box center [83, 596] width 101 height 23
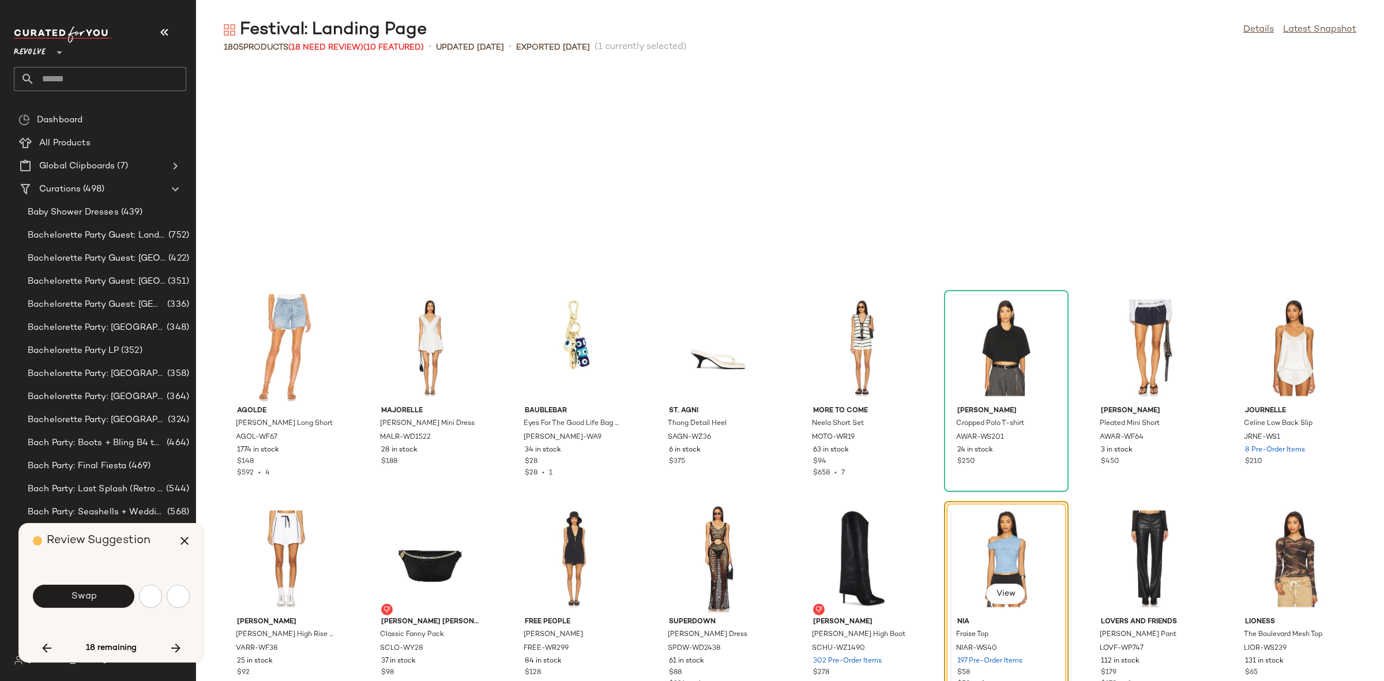
scroll to position [44109, 0]
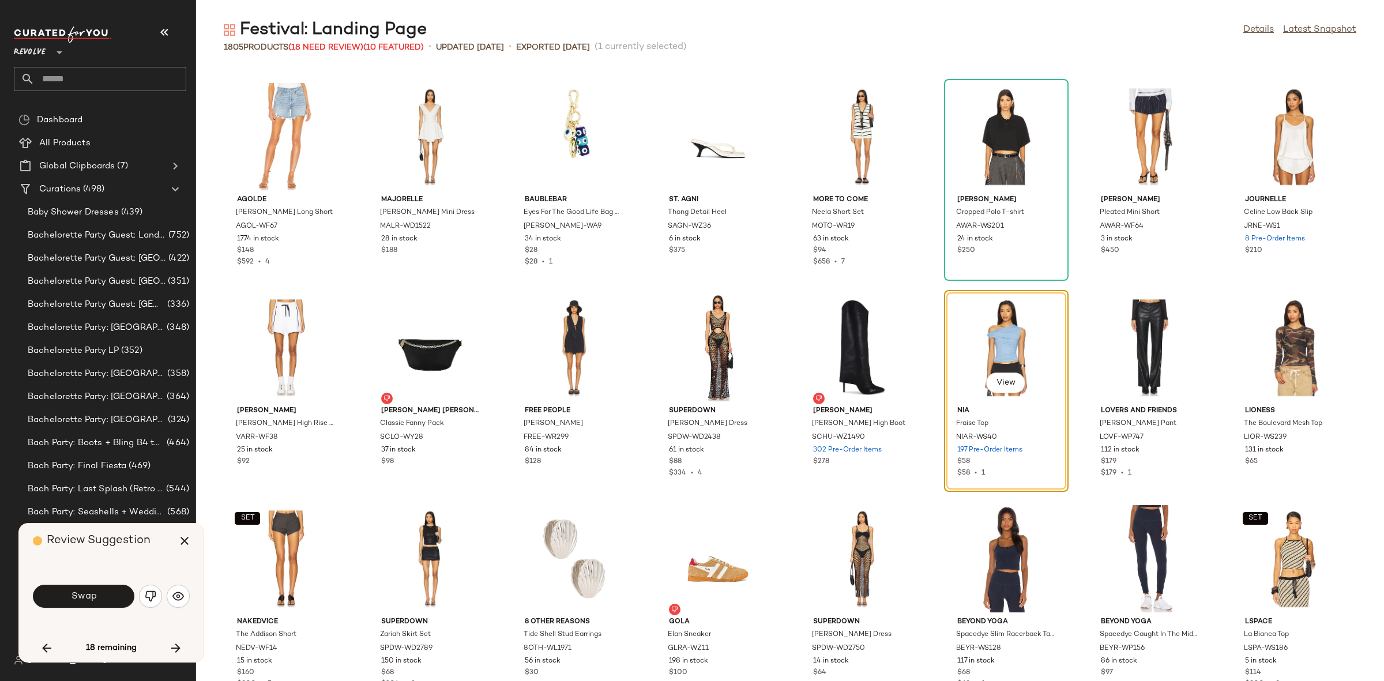
click at [89, 589] on button "Swap" at bounding box center [83, 596] width 101 height 23
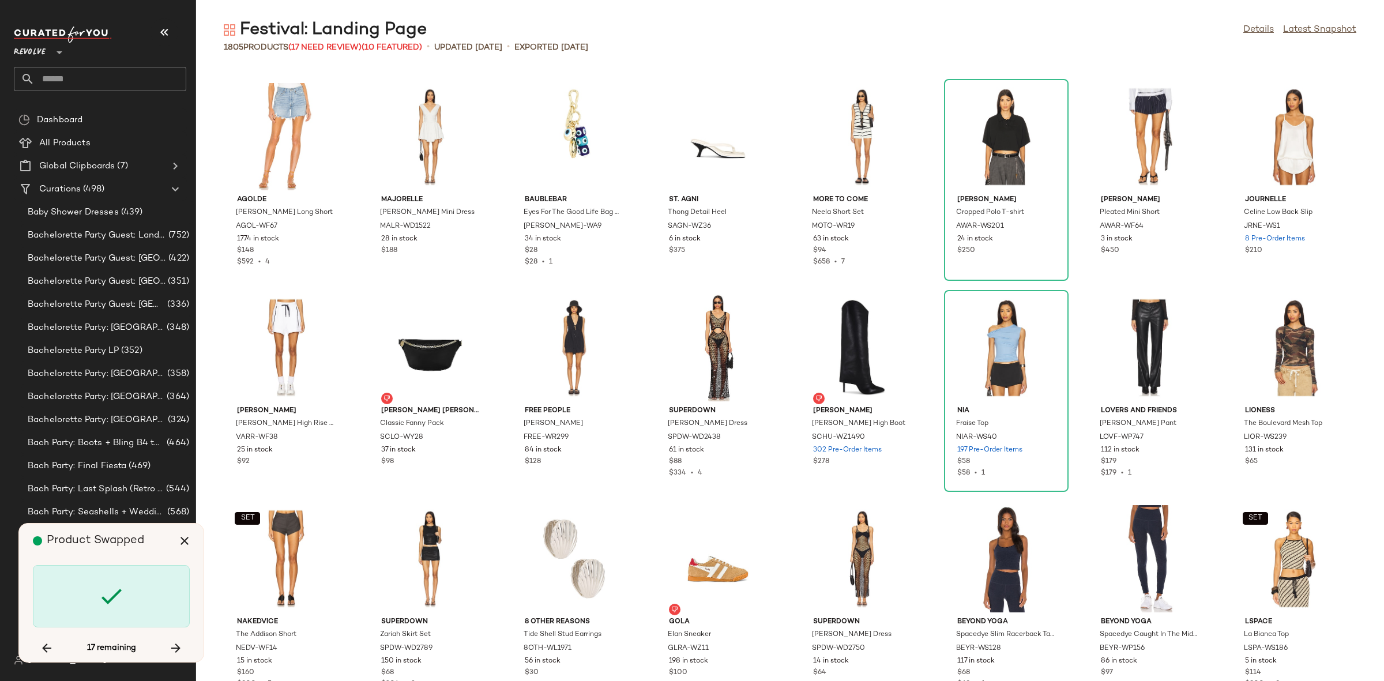
scroll to position [44743, 0]
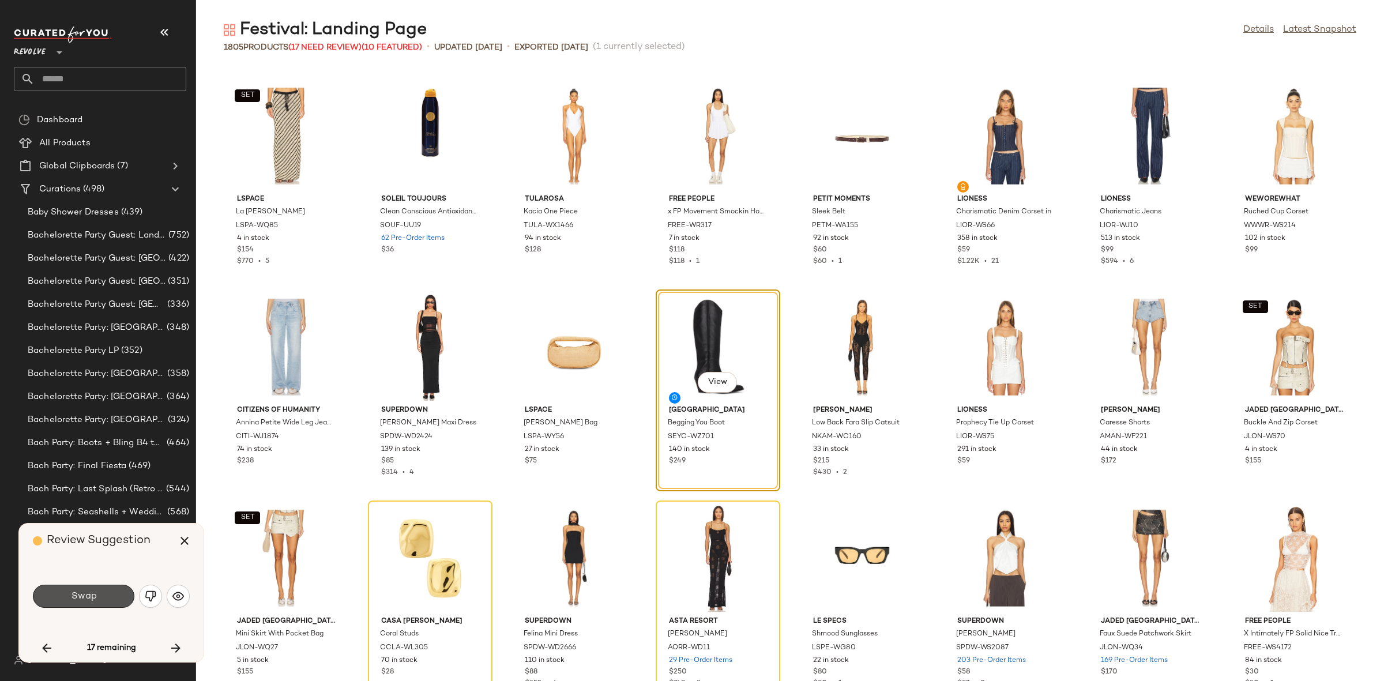
click at [89, 589] on button "Swap" at bounding box center [83, 596] width 101 height 23
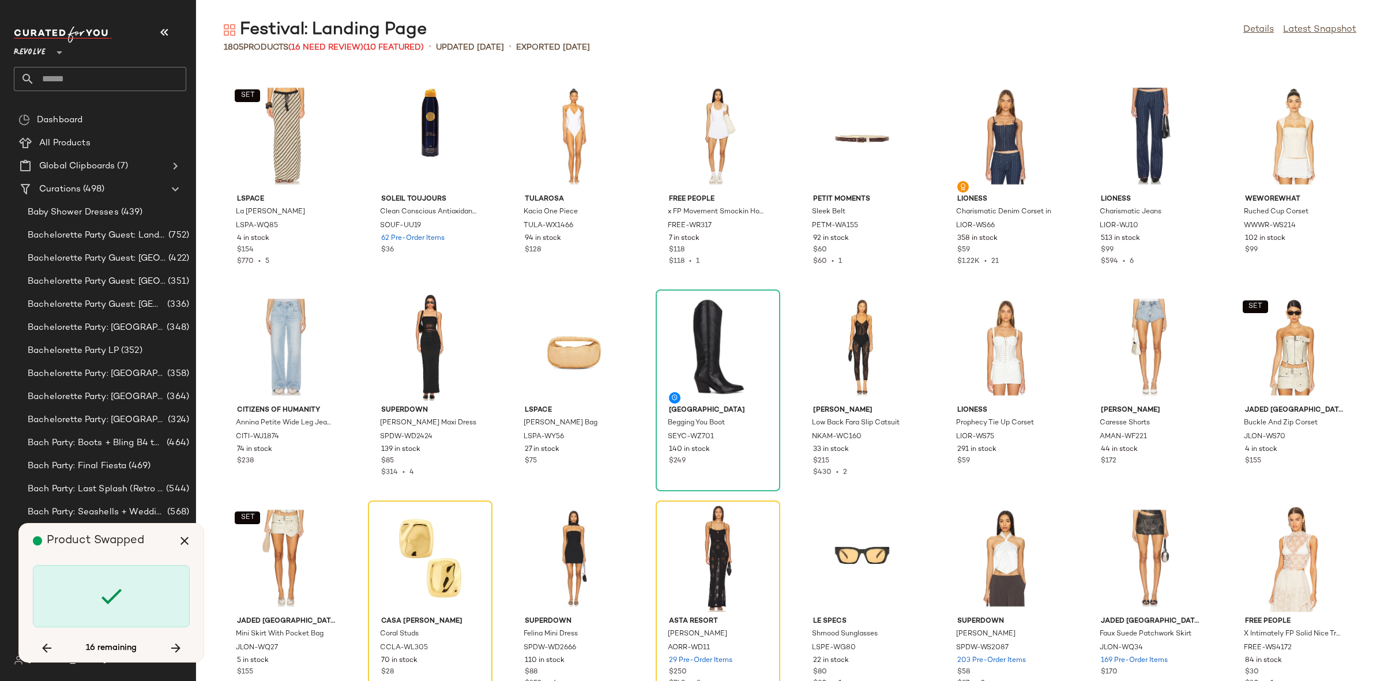
scroll to position [44953, 0]
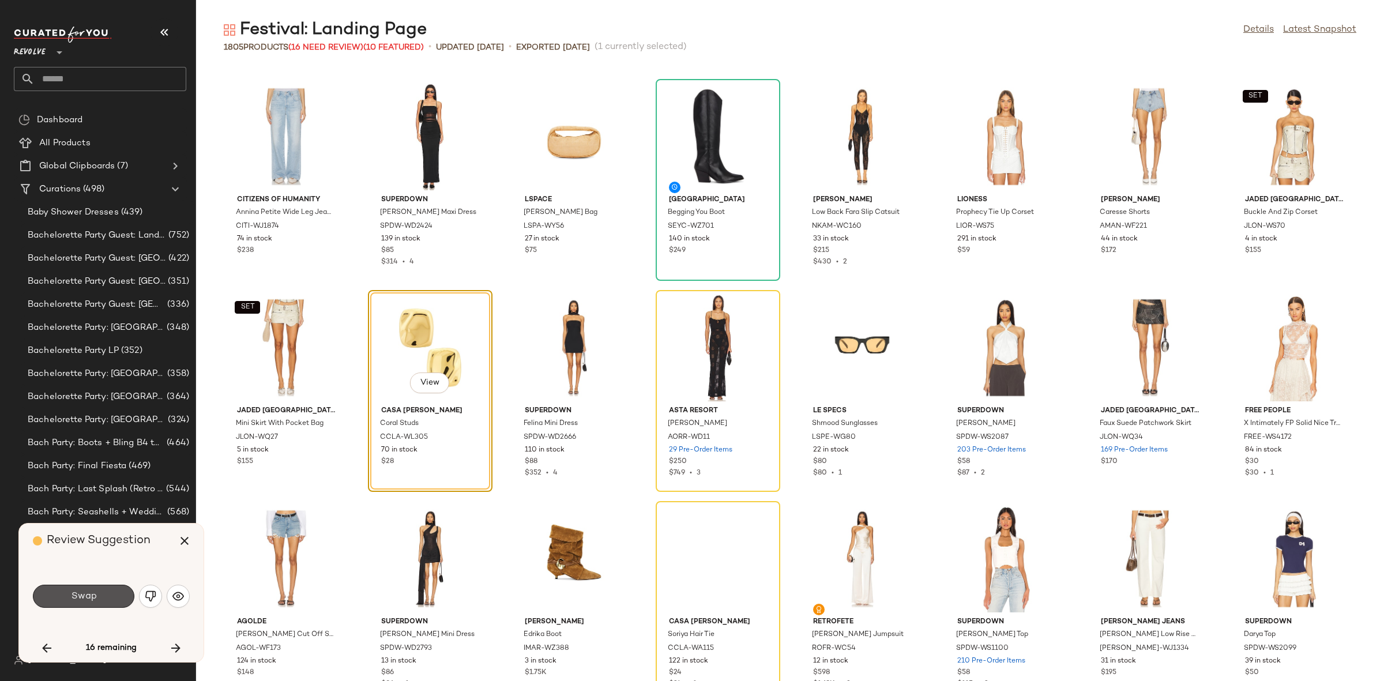
click at [89, 589] on button "Swap" at bounding box center [83, 596] width 101 height 23
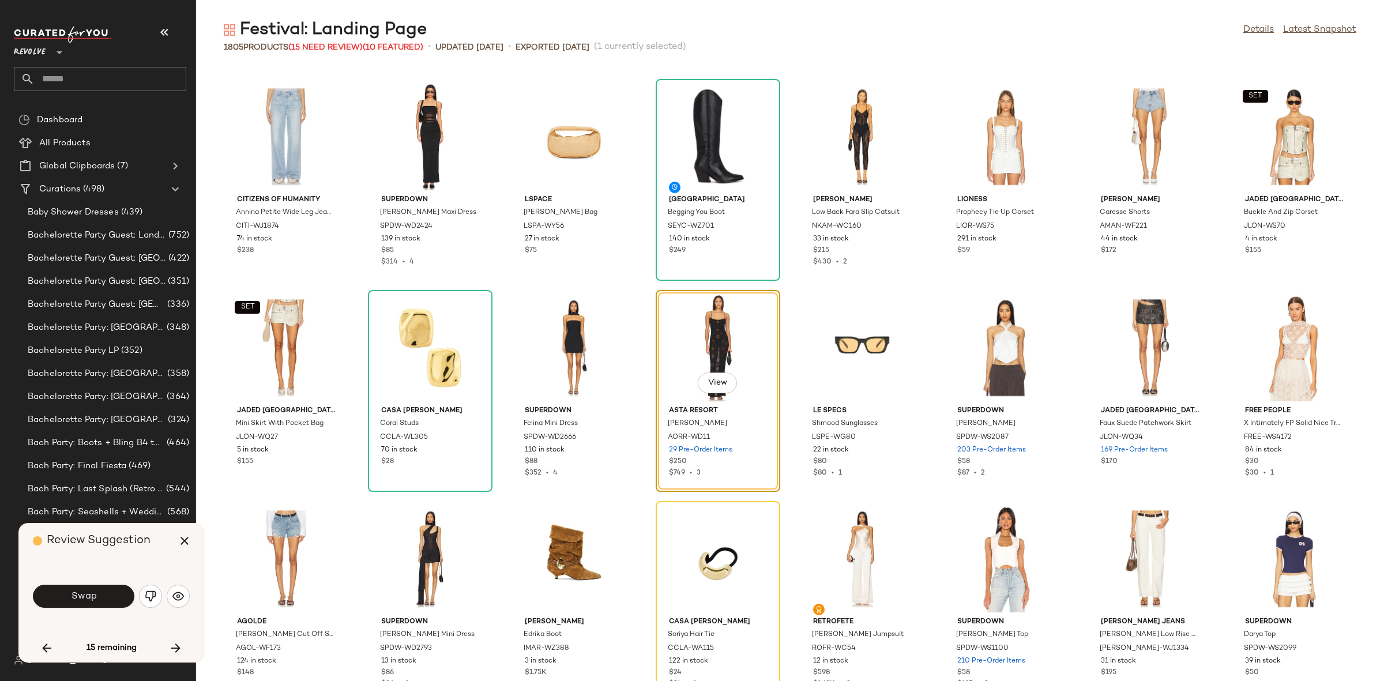
click at [89, 589] on button "Swap" at bounding box center [83, 596] width 101 height 23
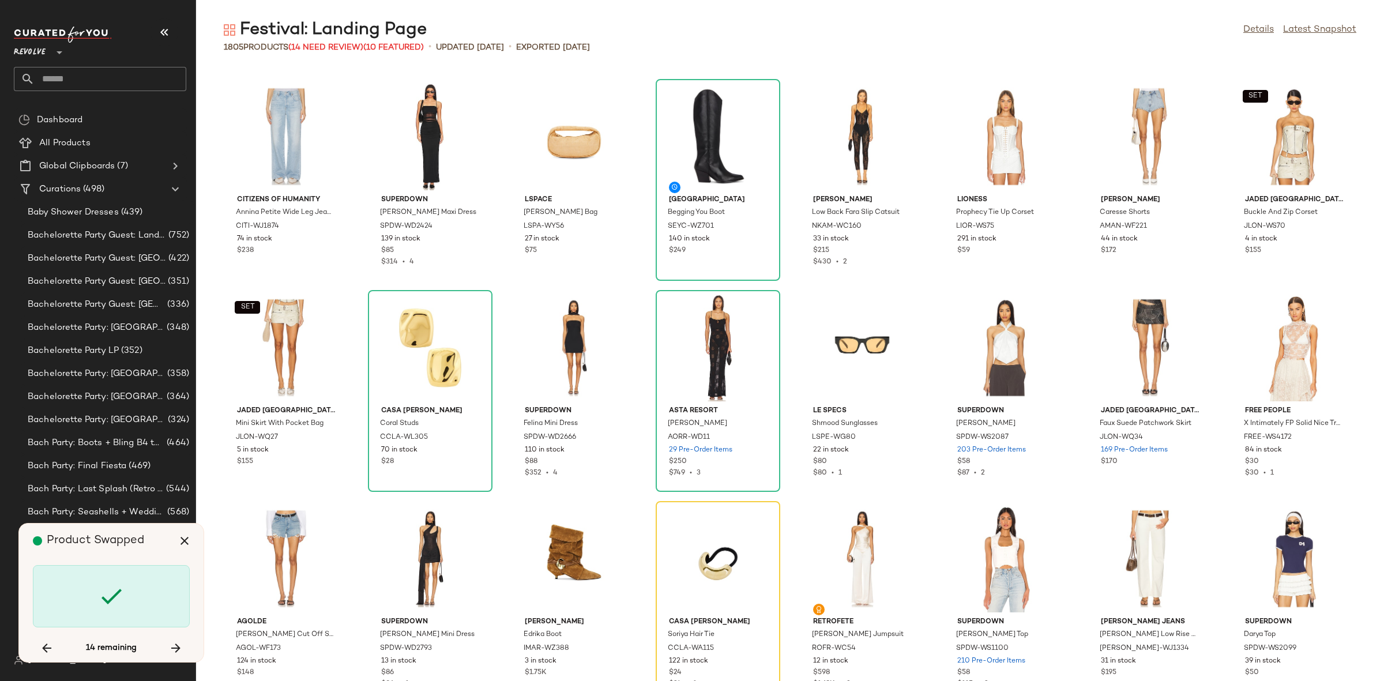
scroll to position [45164, 0]
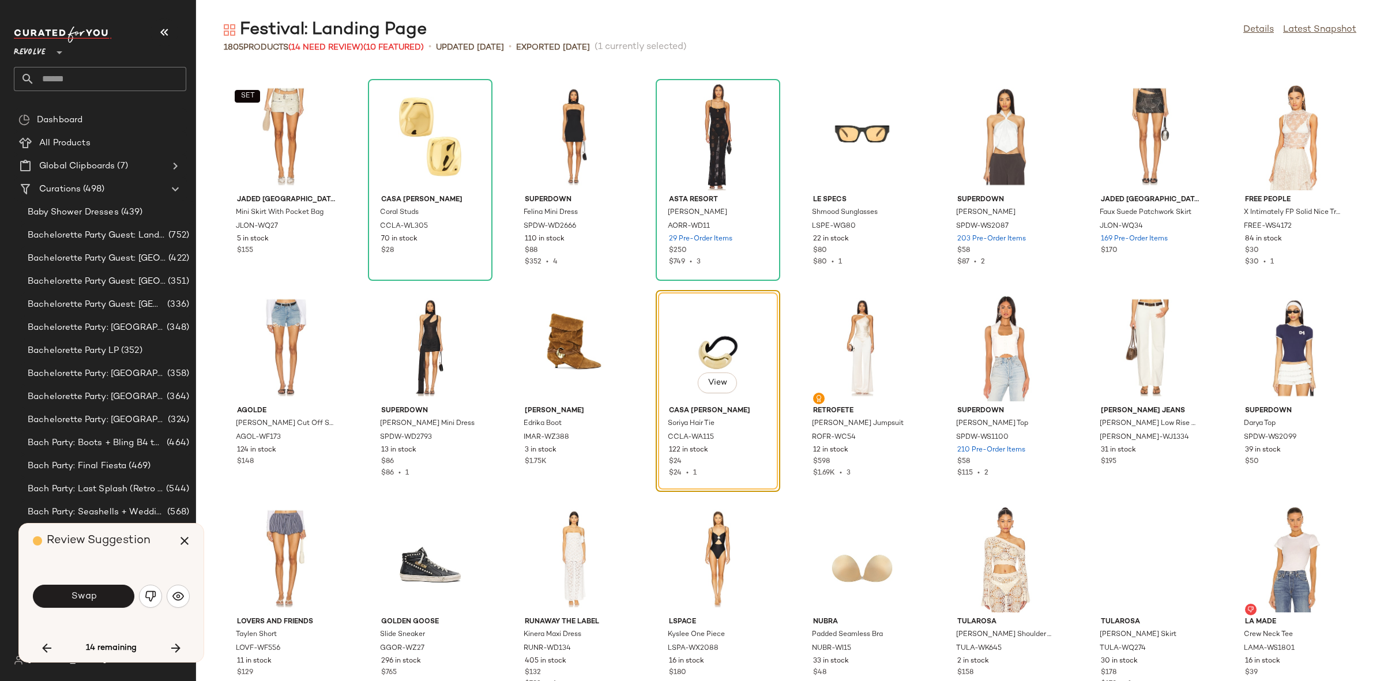
click at [89, 589] on button "Swap" at bounding box center [83, 596] width 101 height 23
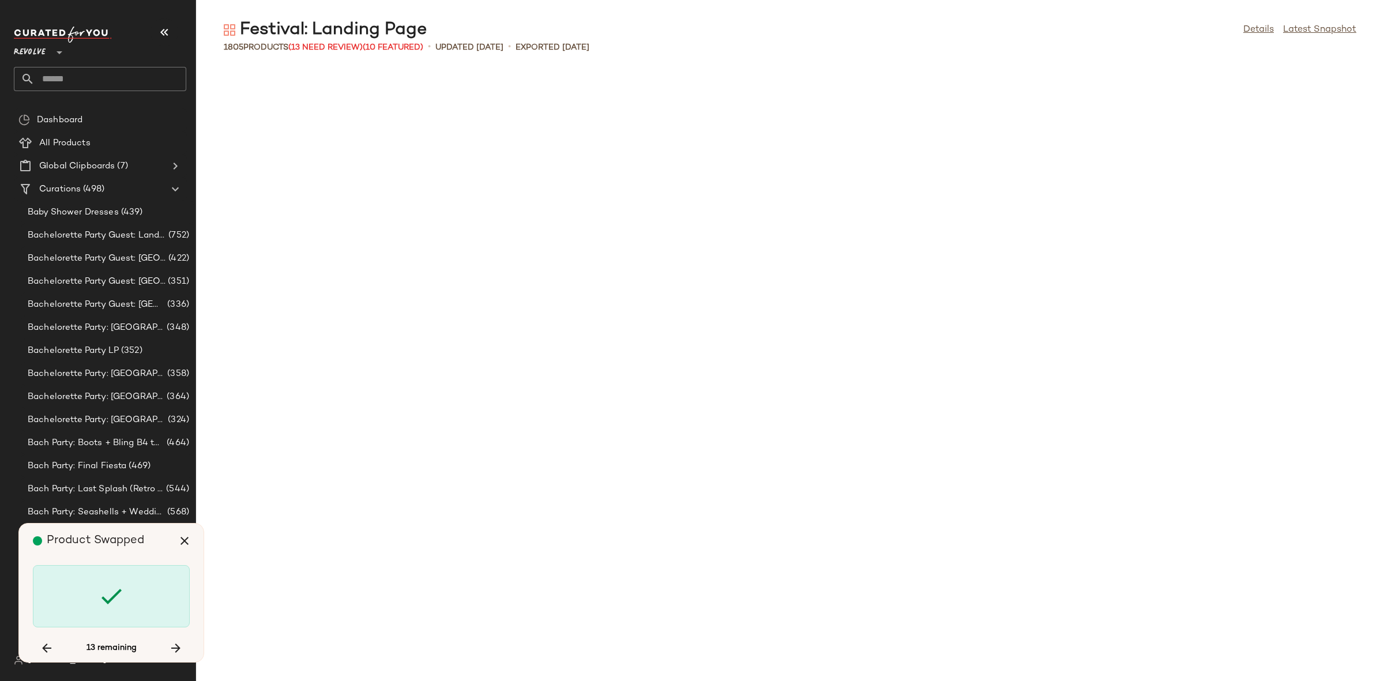
scroll to position [46008, 0]
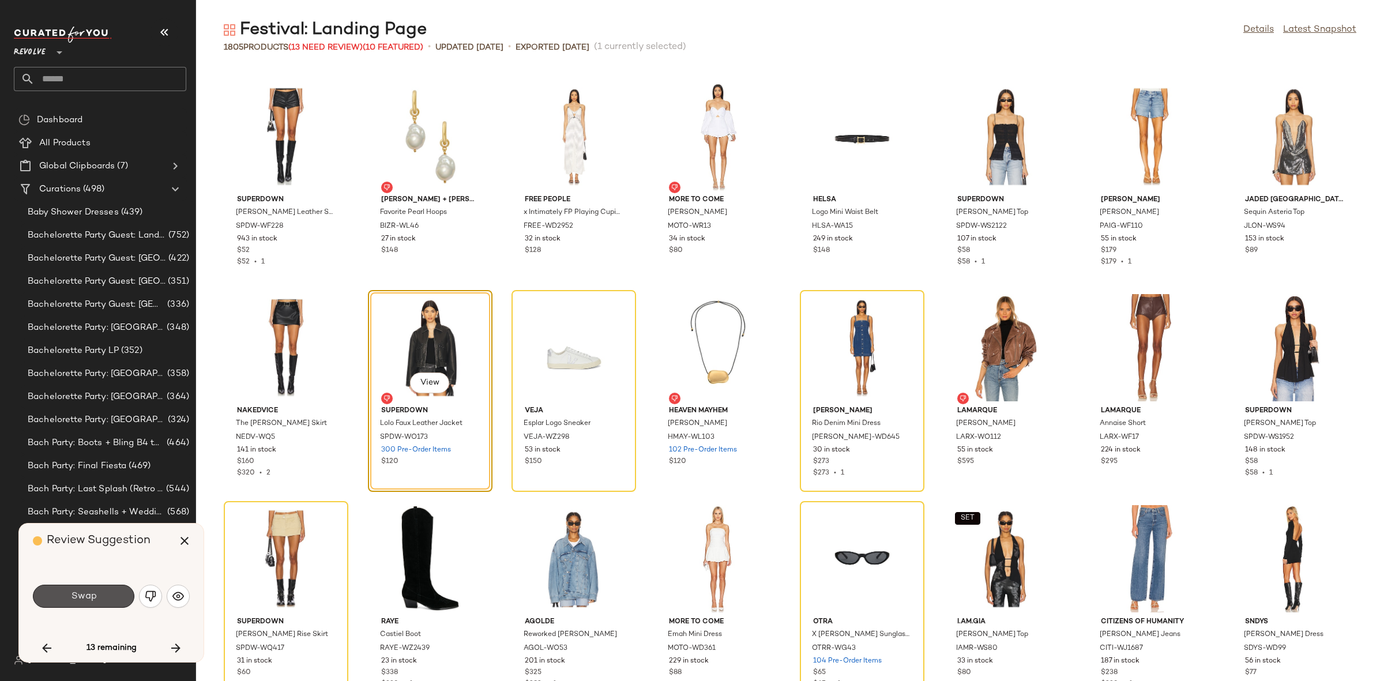
click at [89, 589] on button "Swap" at bounding box center [83, 596] width 101 height 23
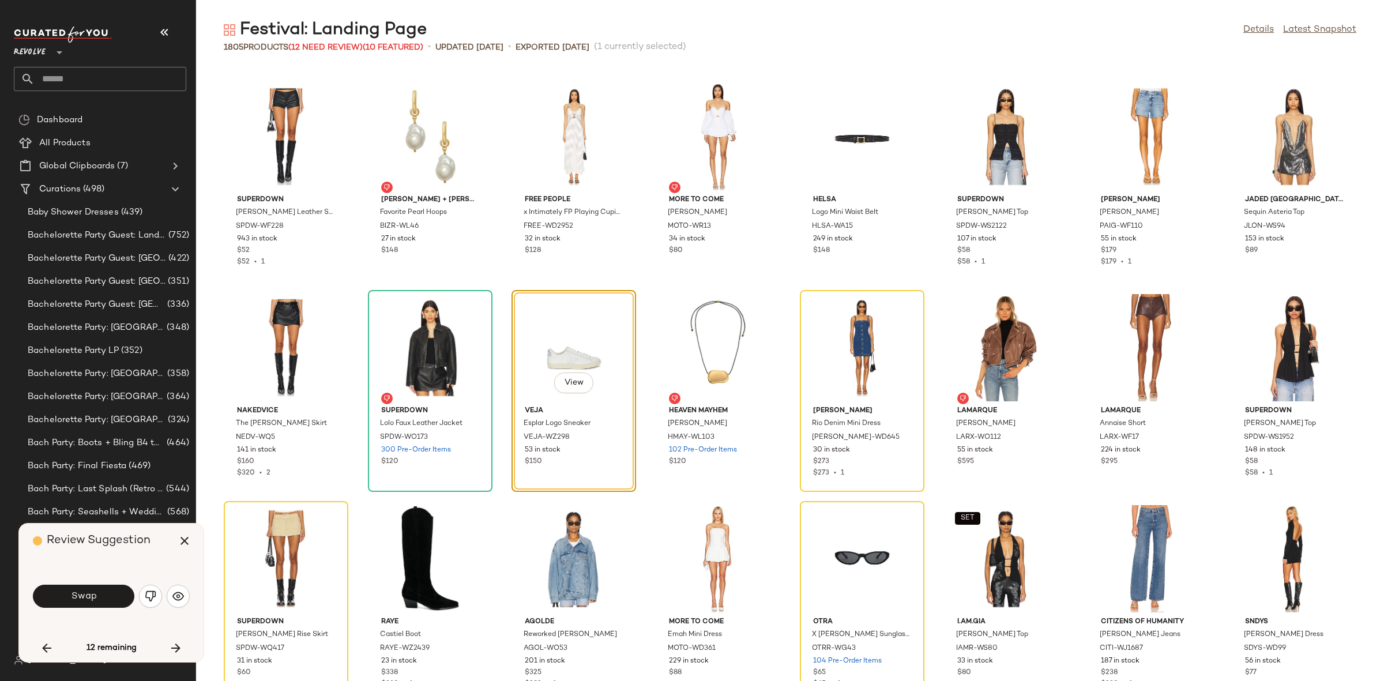
click at [89, 589] on button "Swap" at bounding box center [83, 596] width 101 height 23
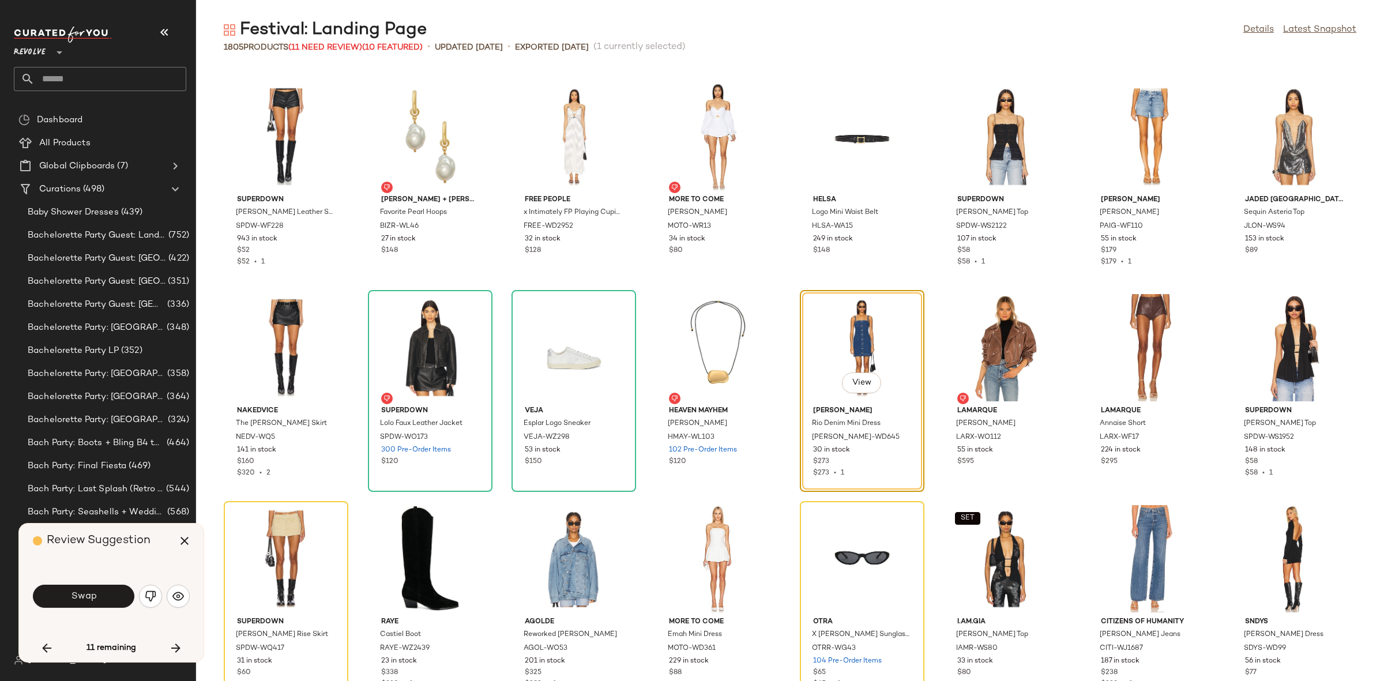
click at [89, 589] on button "Swap" at bounding box center [83, 596] width 101 height 23
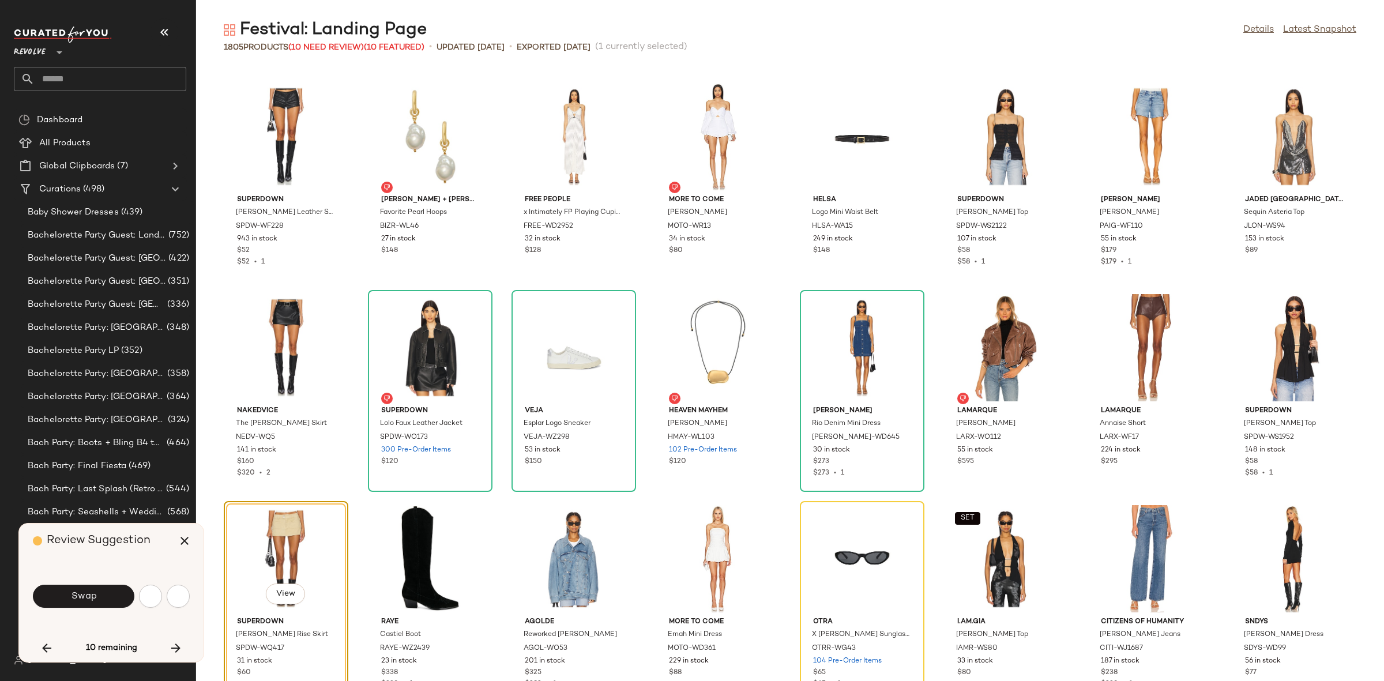
scroll to position [46219, 0]
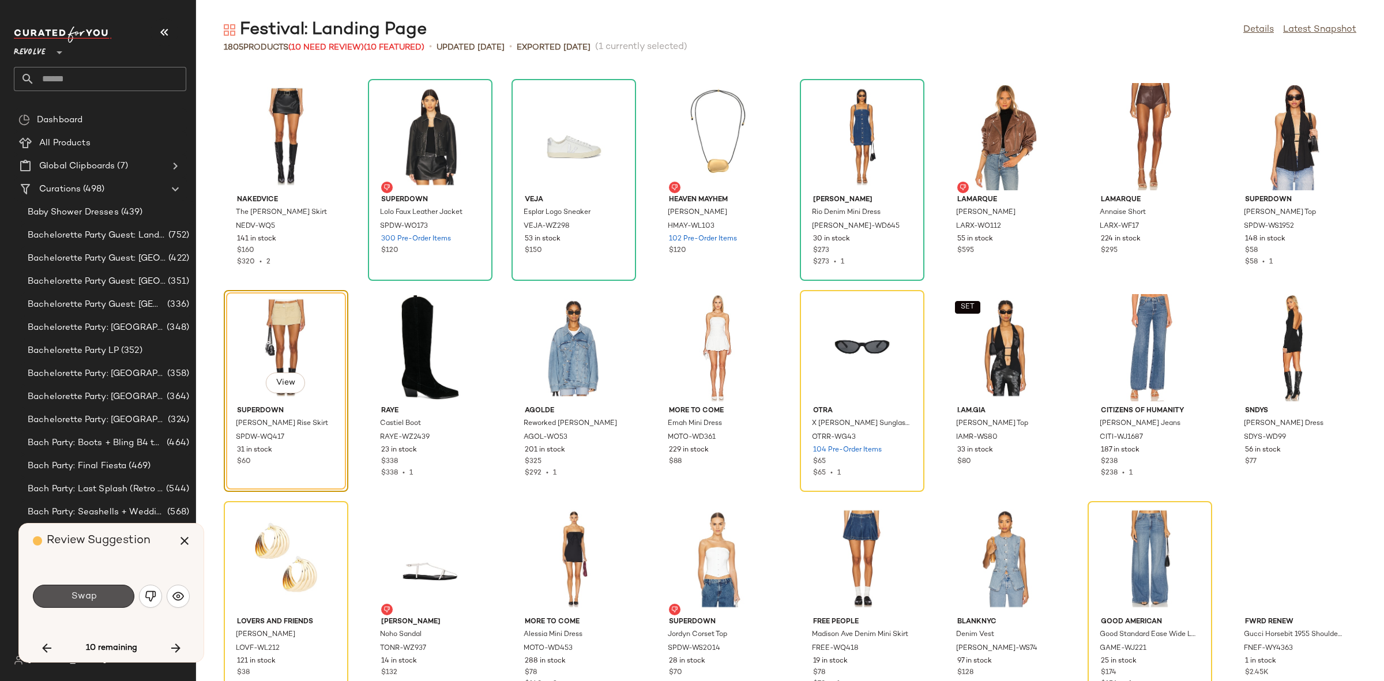
click at [89, 589] on button "Swap" at bounding box center [83, 596] width 101 height 23
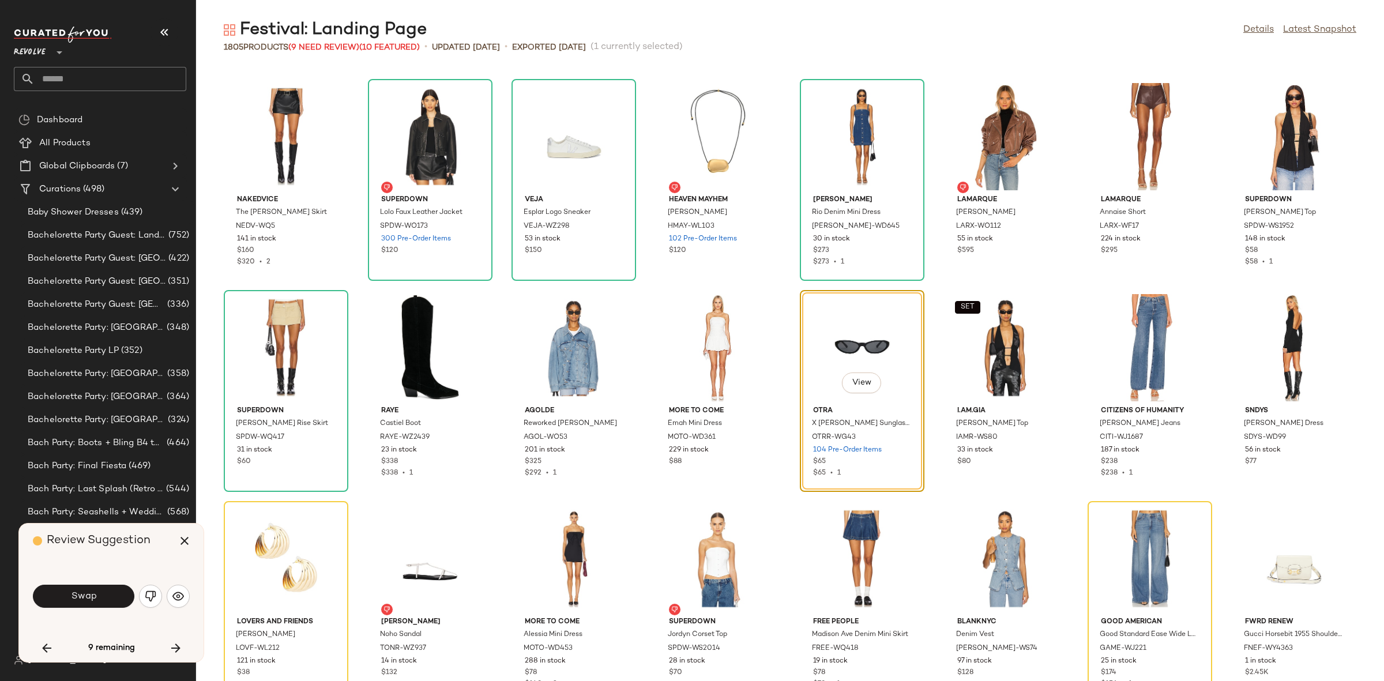
click at [89, 589] on button "Swap" at bounding box center [83, 596] width 101 height 23
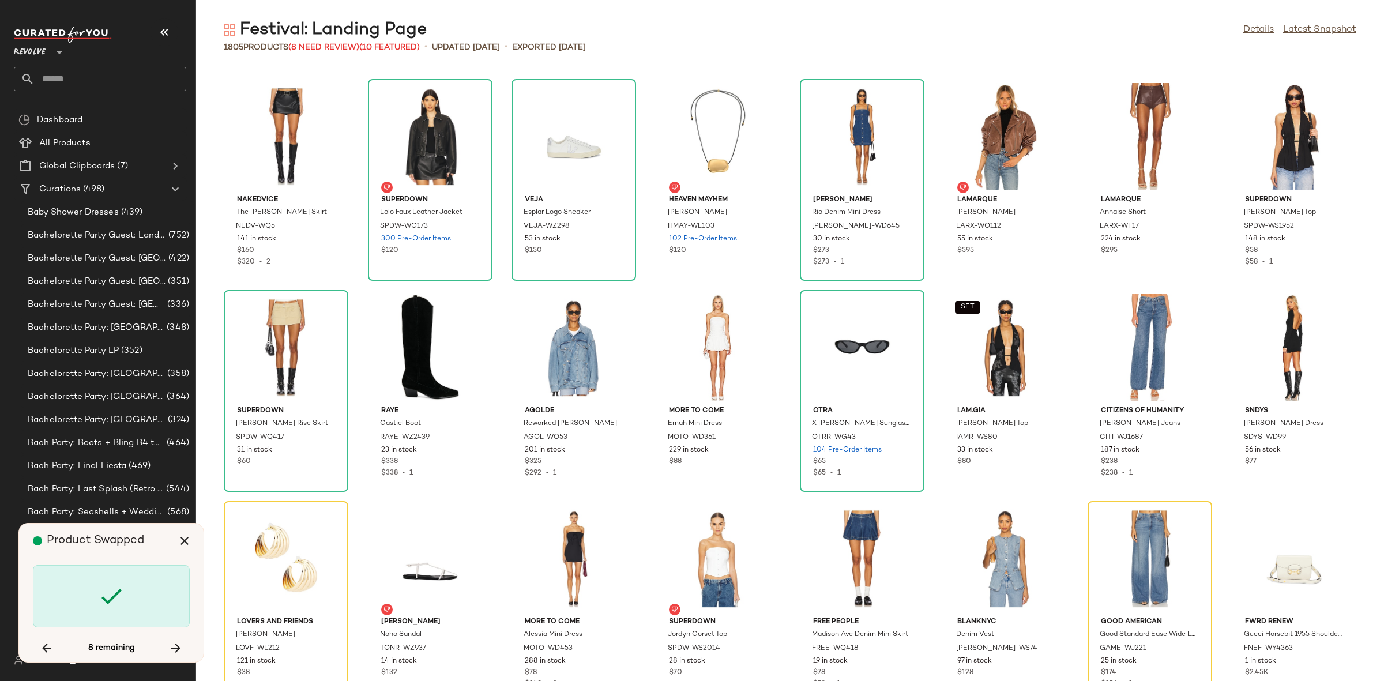
scroll to position [46431, 0]
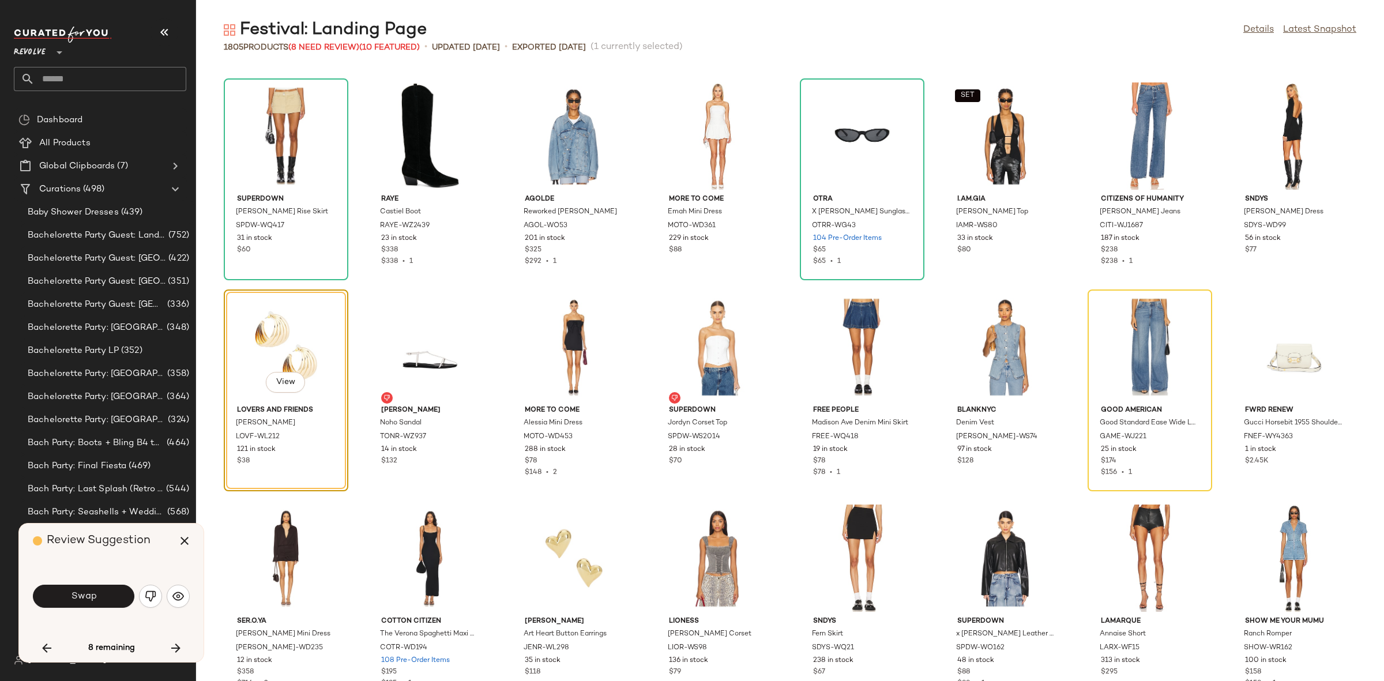
click at [89, 589] on button "Swap" at bounding box center [83, 596] width 101 height 23
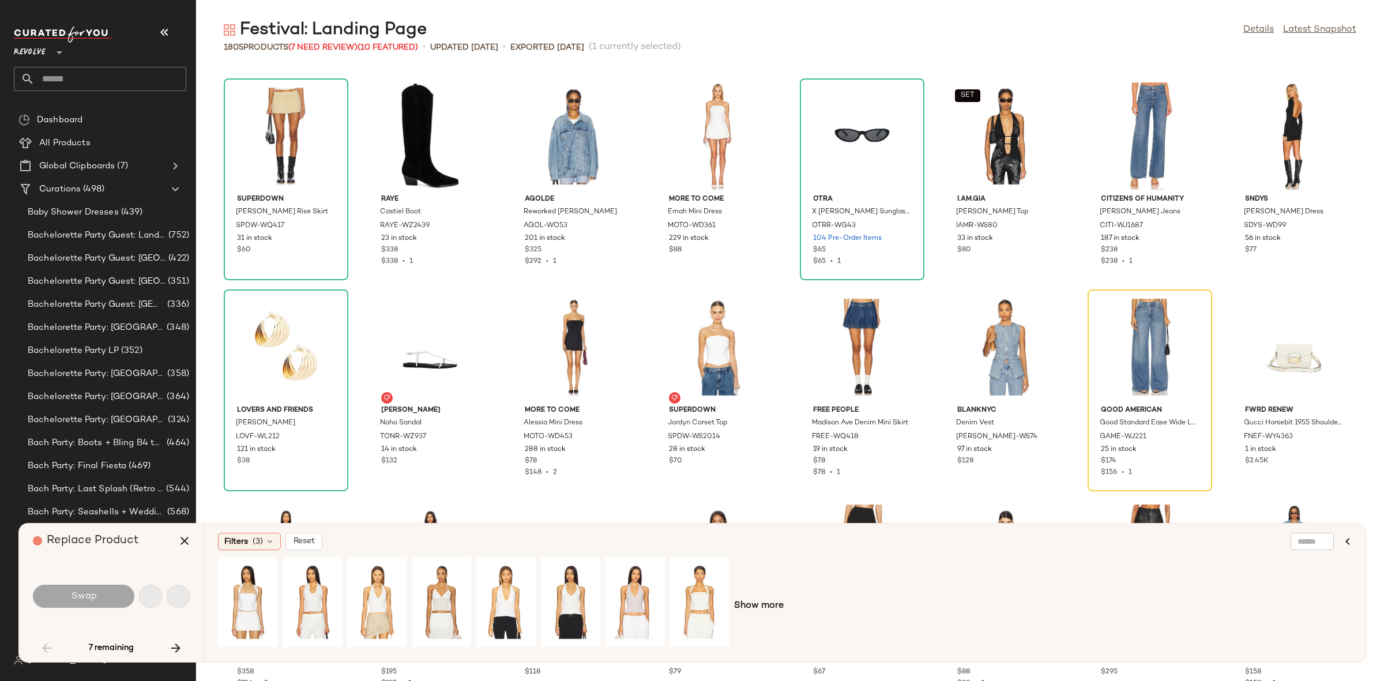
scroll to position [1477, 0]
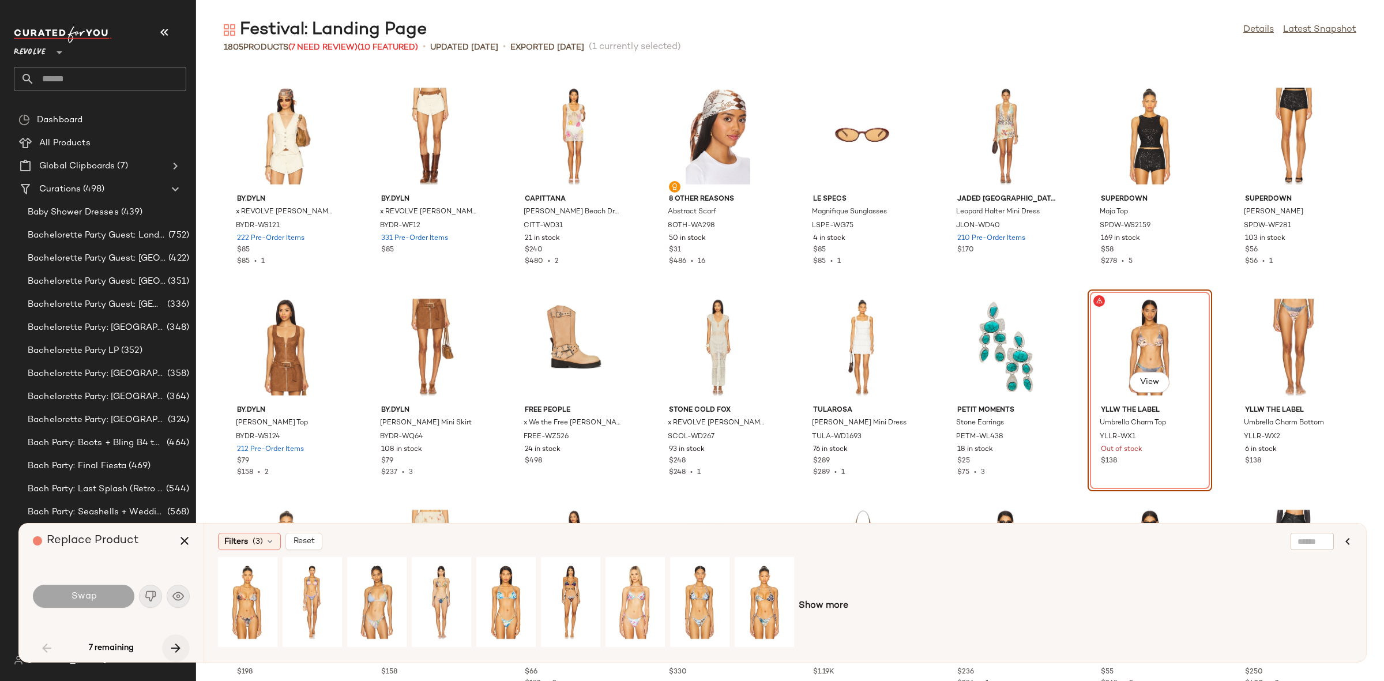
click at [170, 652] on icon "button" at bounding box center [176, 648] width 14 height 14
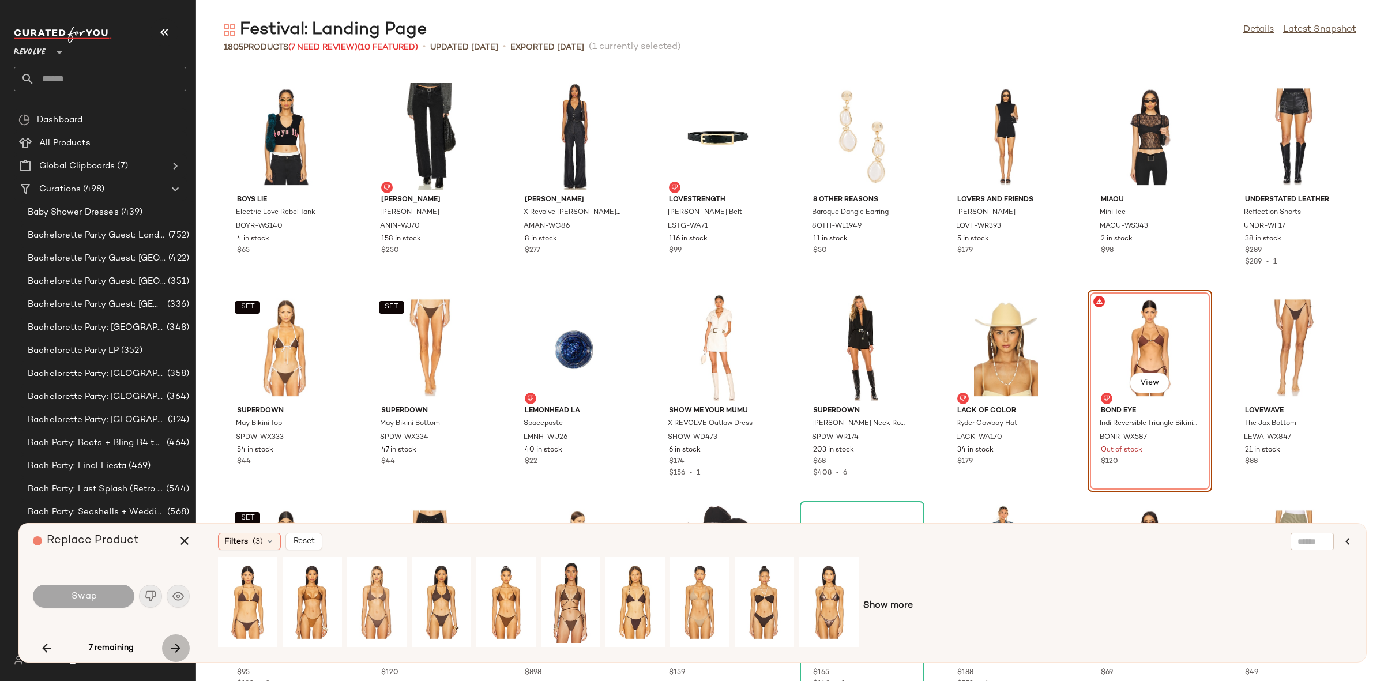
click at [170, 652] on icon "button" at bounding box center [176, 648] width 14 height 14
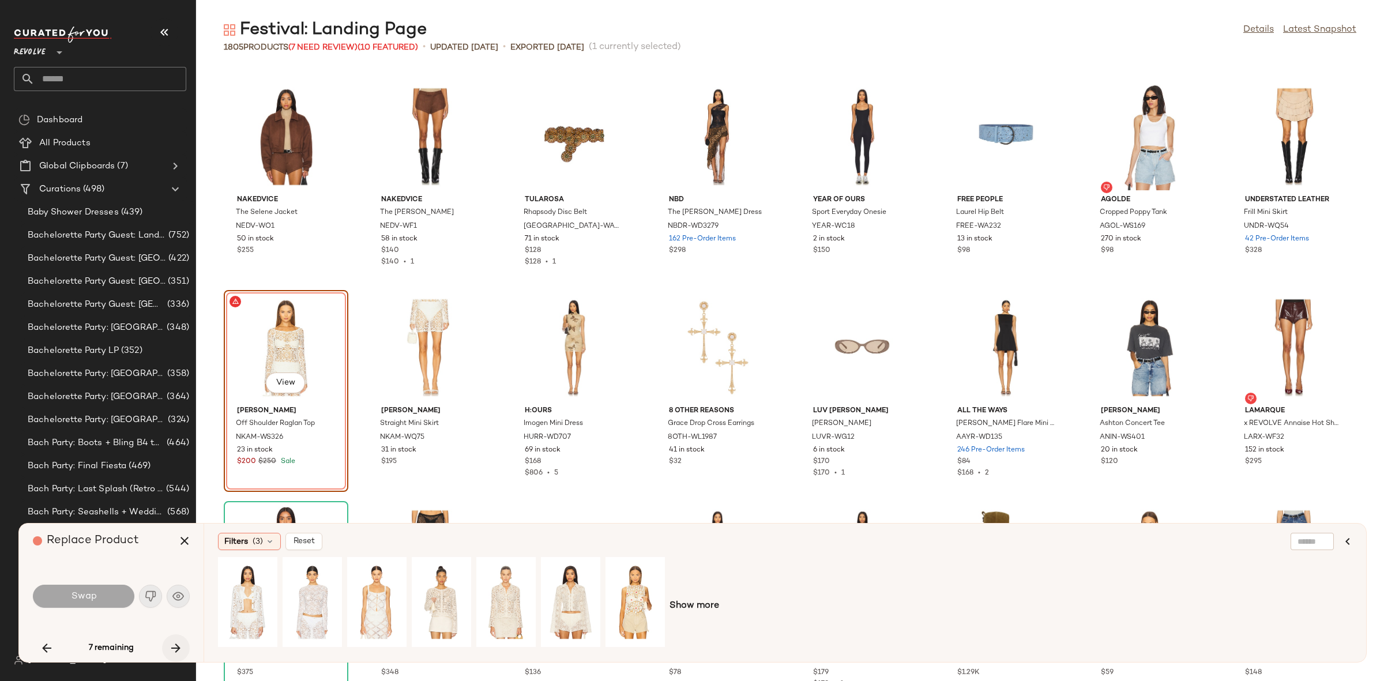
click at [170, 652] on div "7 remaining" at bounding box center [111, 648] width 157 height 28
click at [172, 646] on icon "button" at bounding box center [176, 648] width 14 height 14
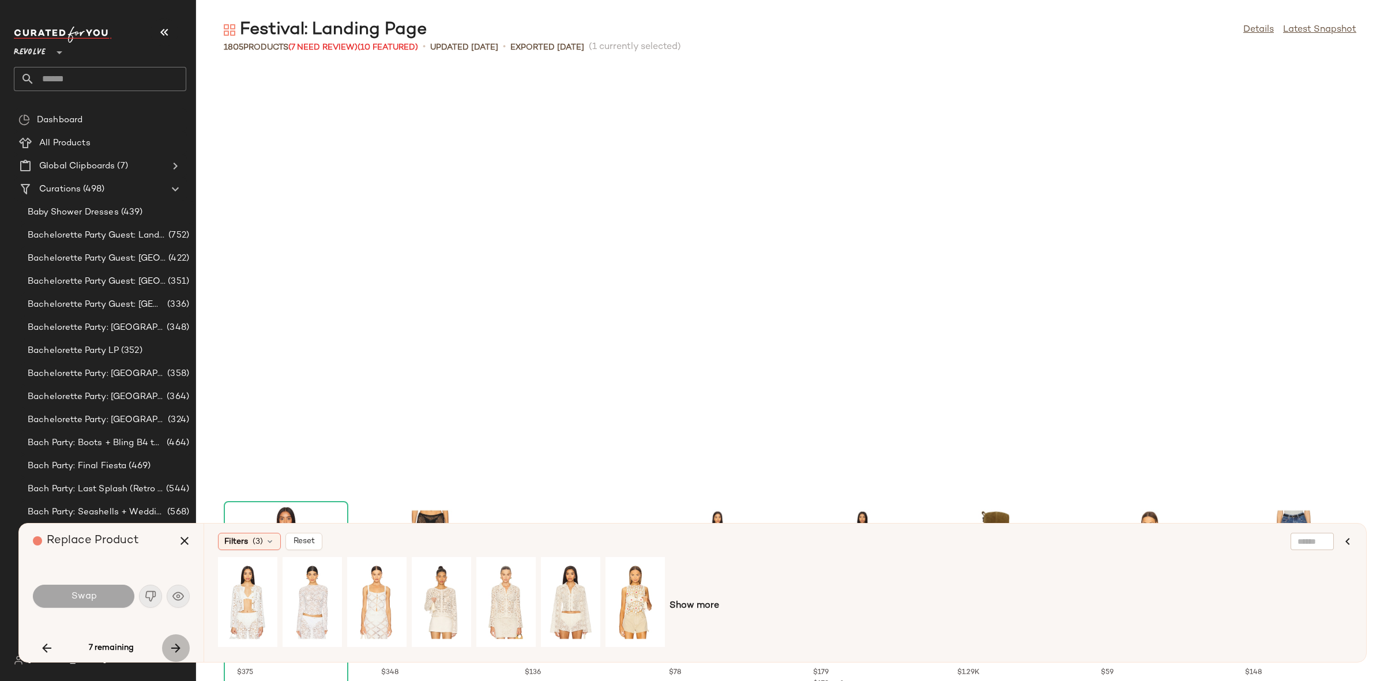
scroll to position [28703, 0]
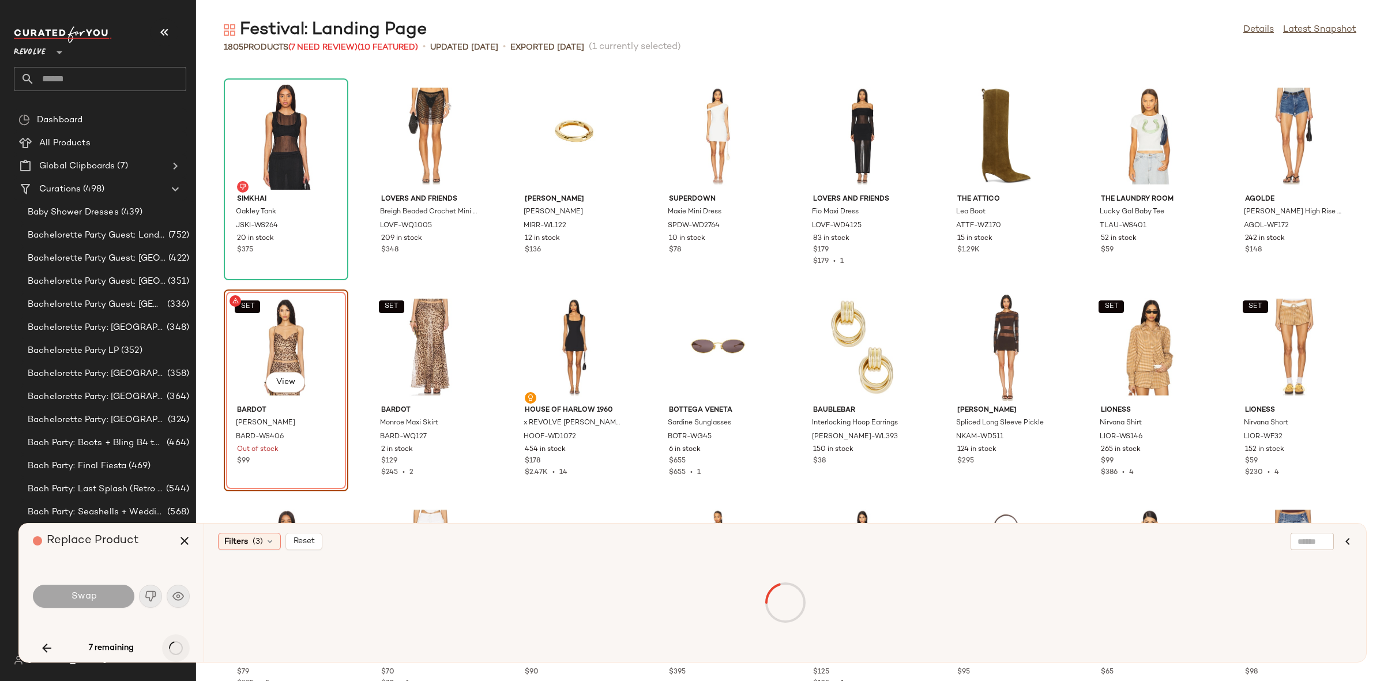
click at [172, 646] on div "7 remaining" at bounding box center [111, 648] width 157 height 28
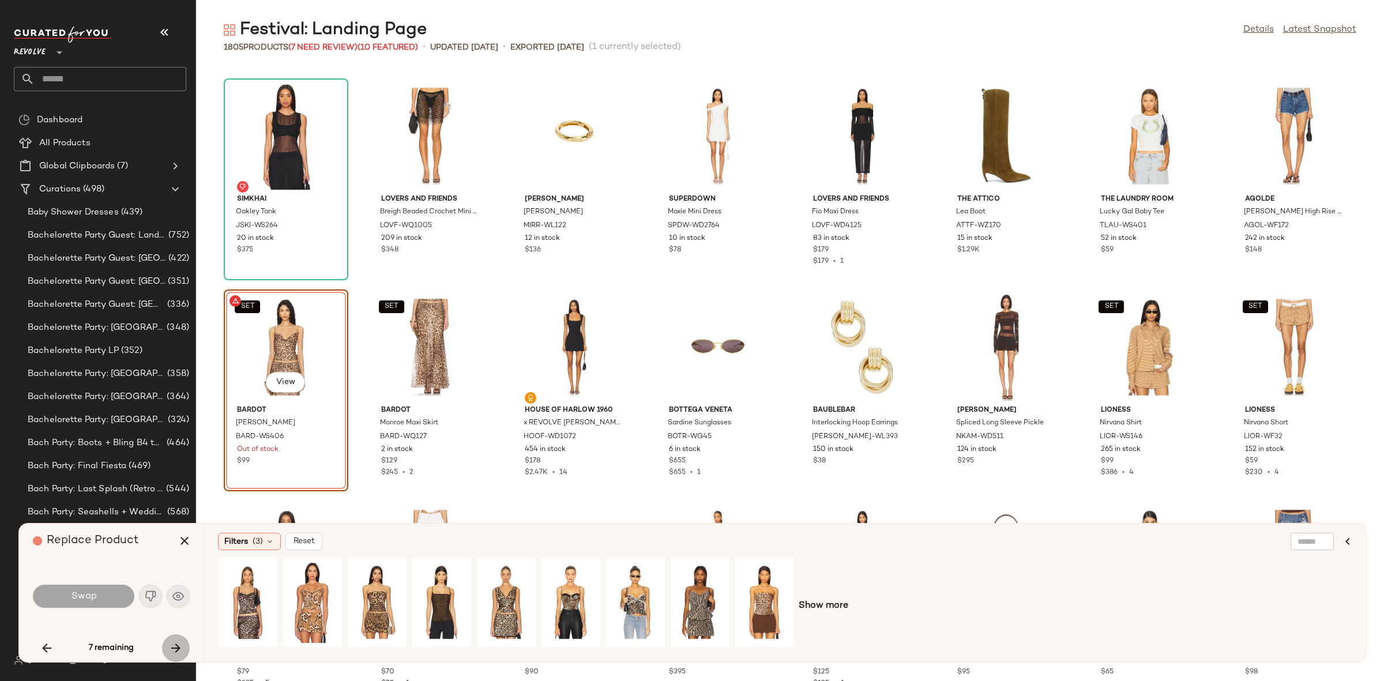
click at [172, 646] on icon "button" at bounding box center [176, 648] width 14 height 14
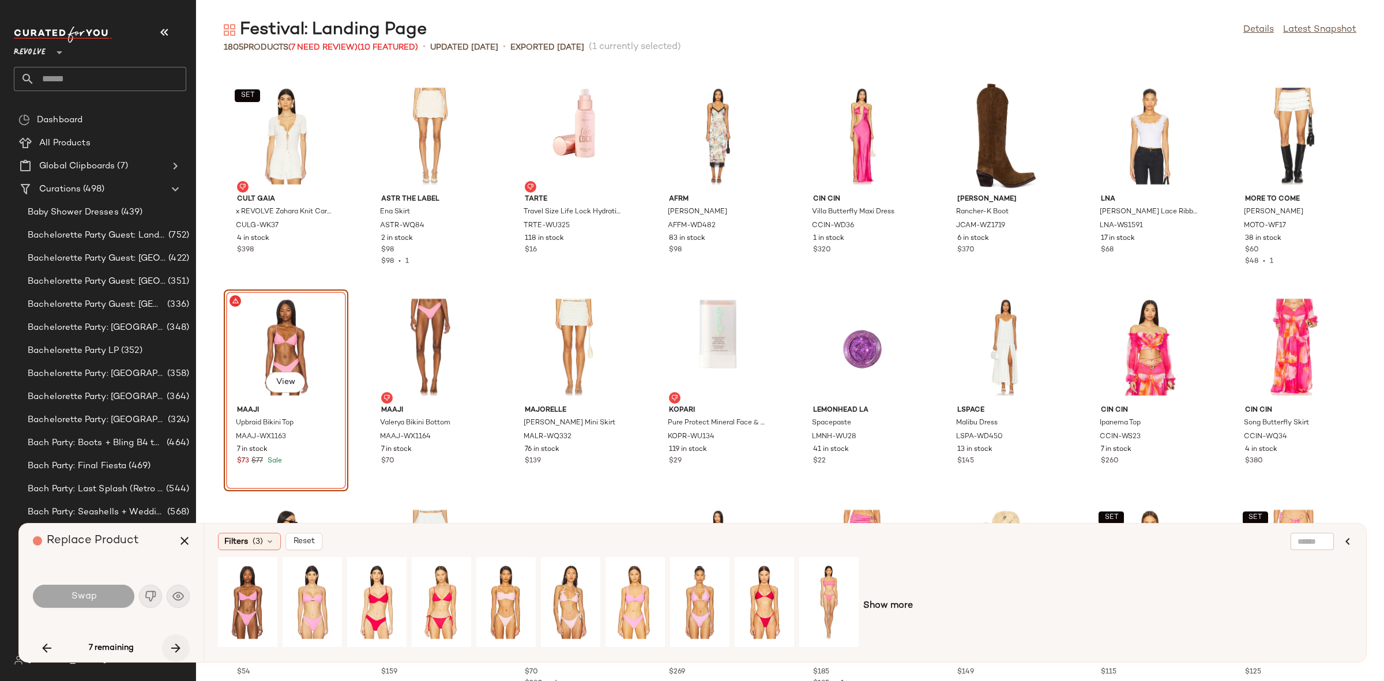
click at [172, 646] on icon "button" at bounding box center [176, 648] width 14 height 14
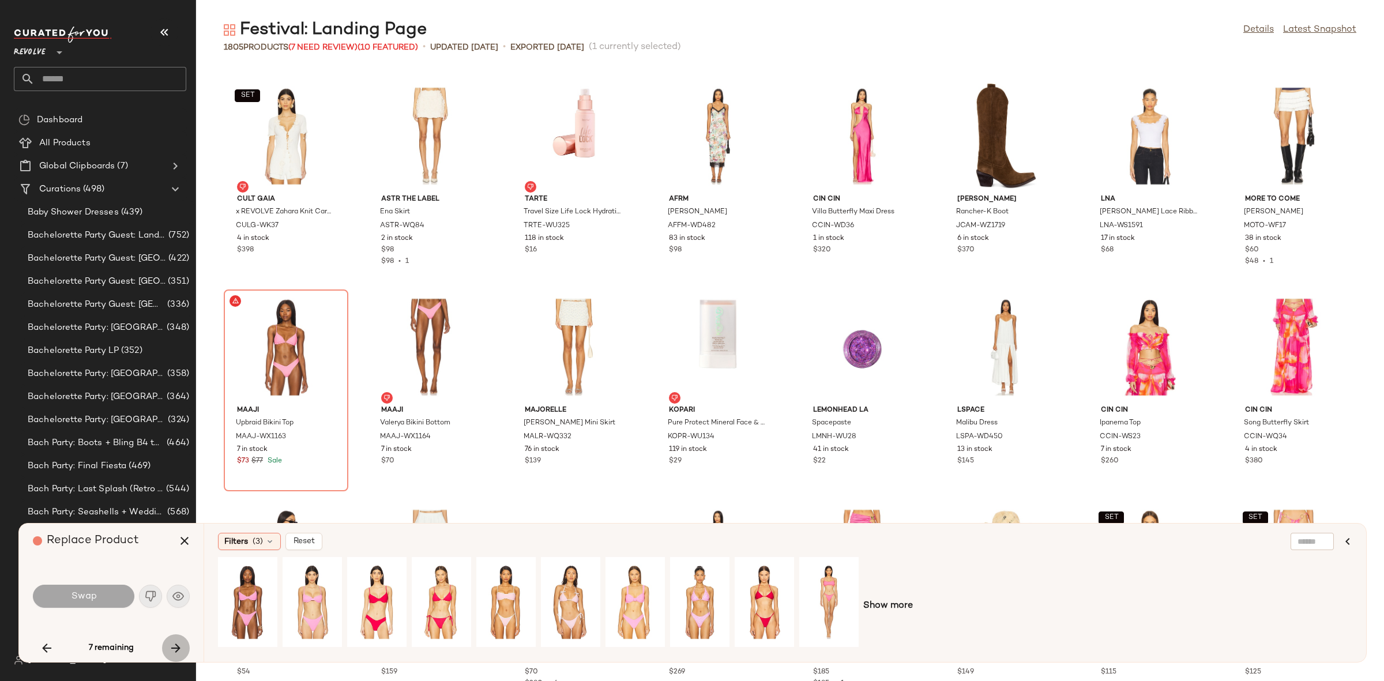
scroll to position [38411, 0]
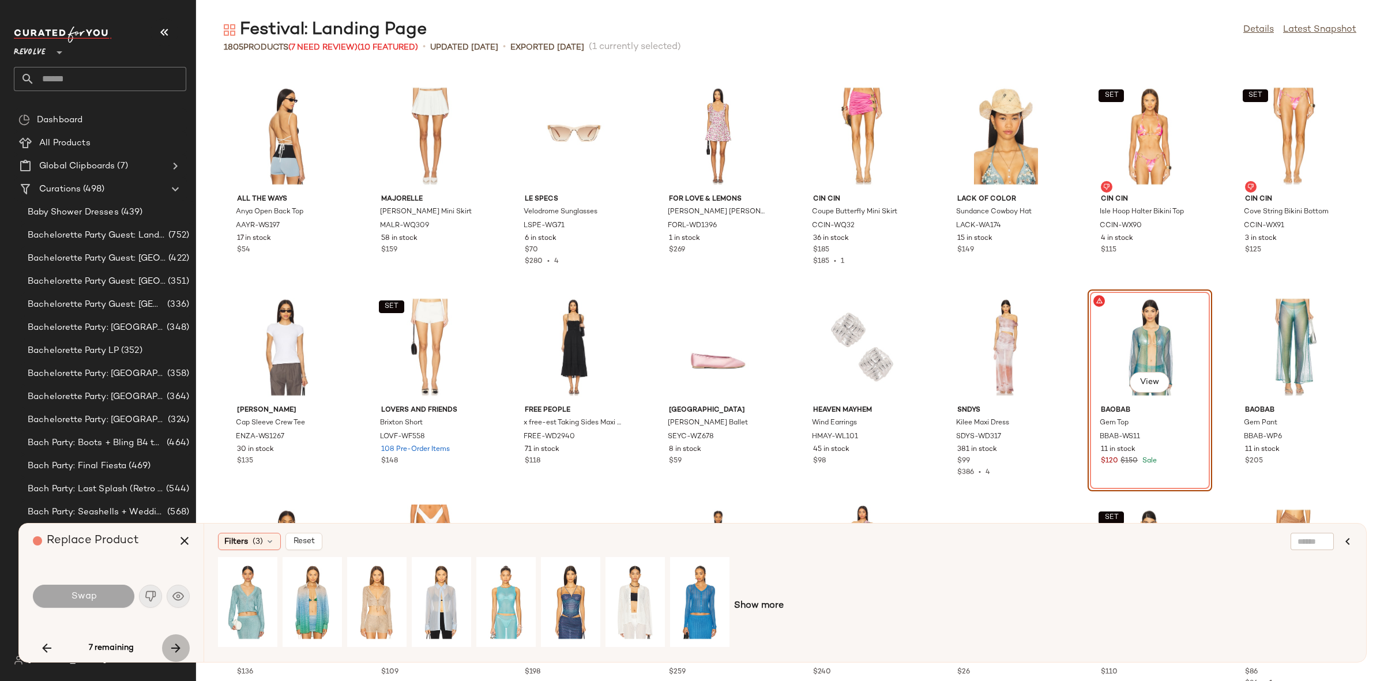
click at [172, 646] on icon "button" at bounding box center [176, 648] width 14 height 14
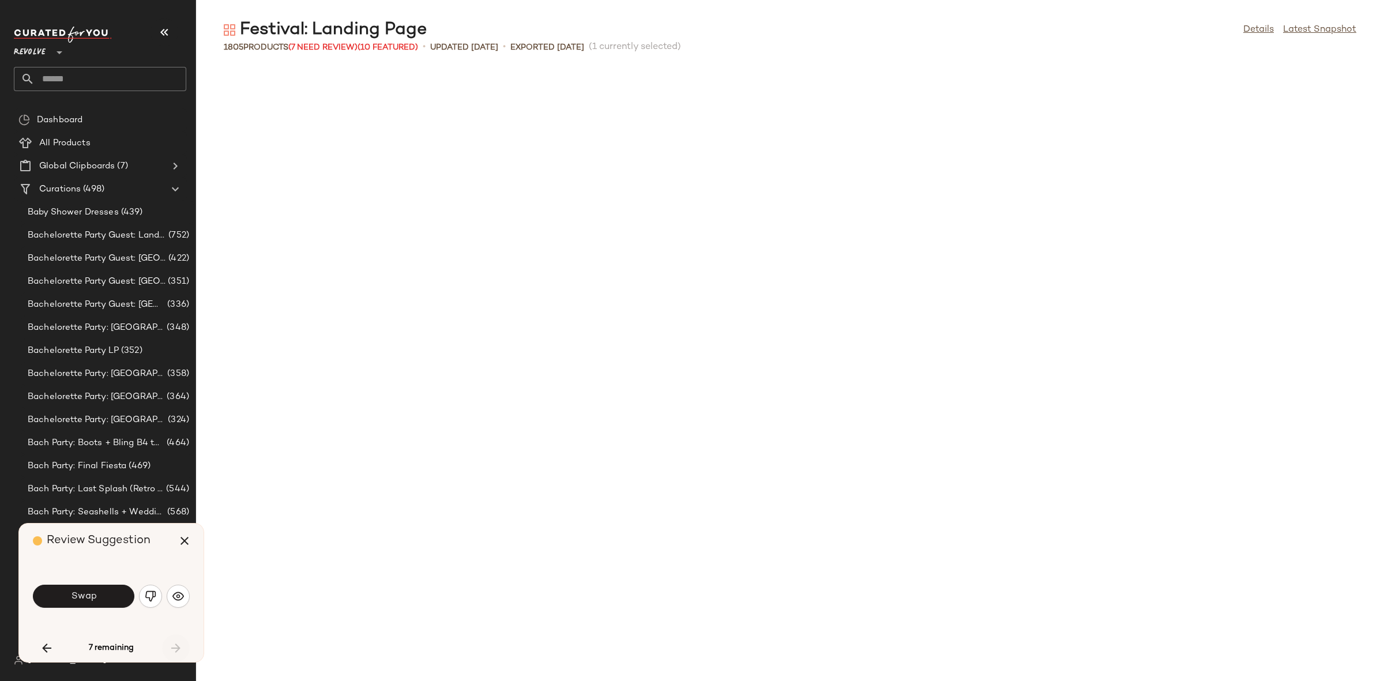
scroll to position [46431, 0]
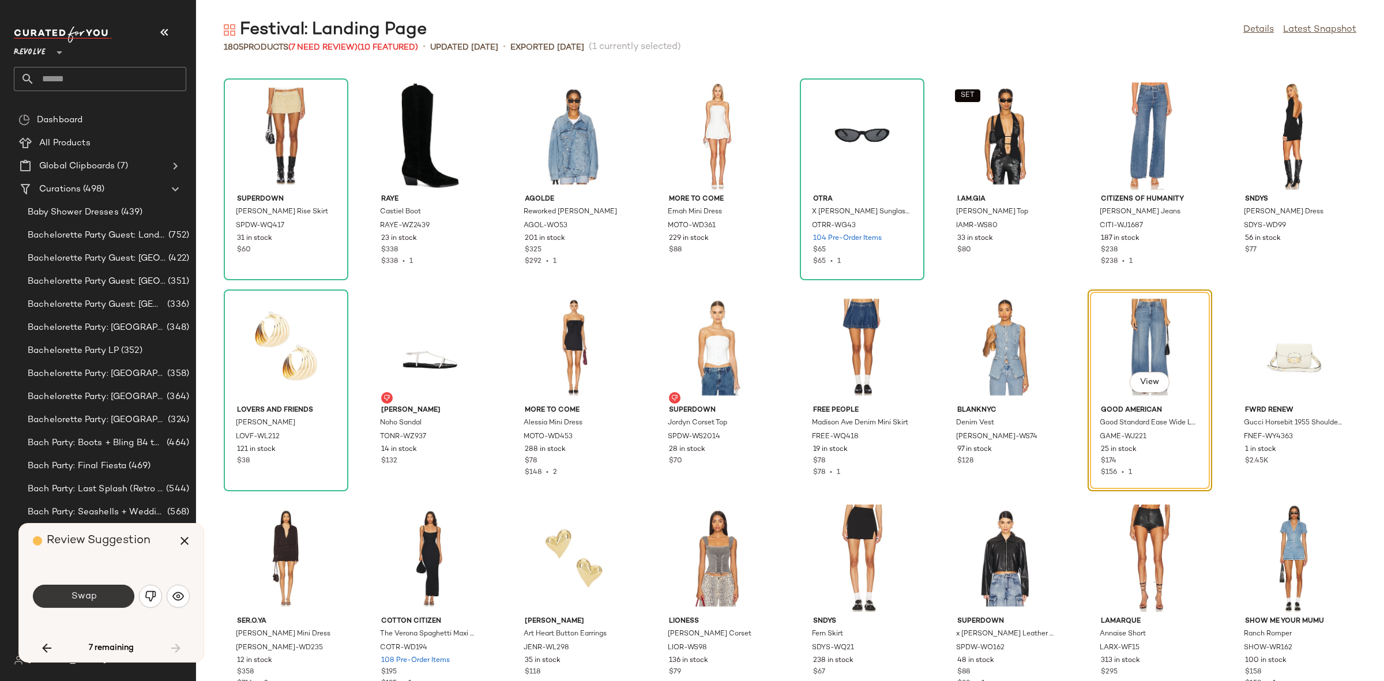
click at [97, 601] on button "Swap" at bounding box center [83, 596] width 101 height 23
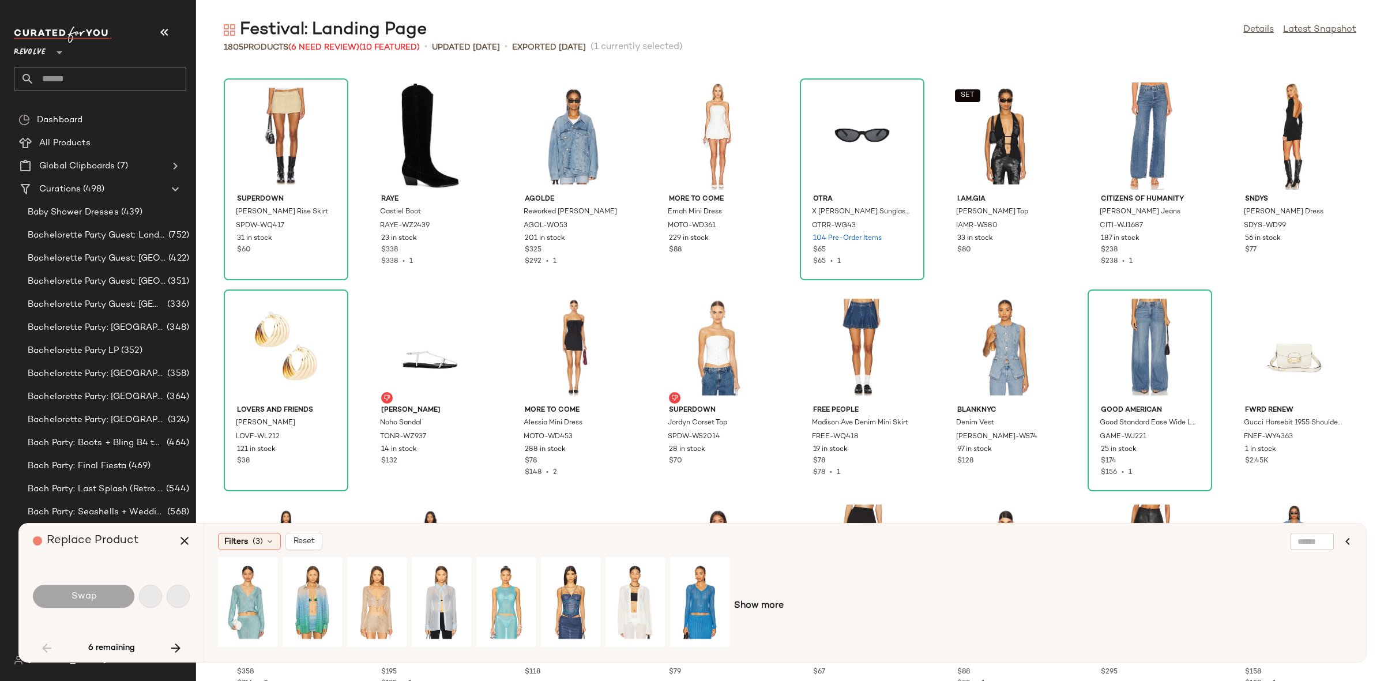
scroll to position [1477, 0]
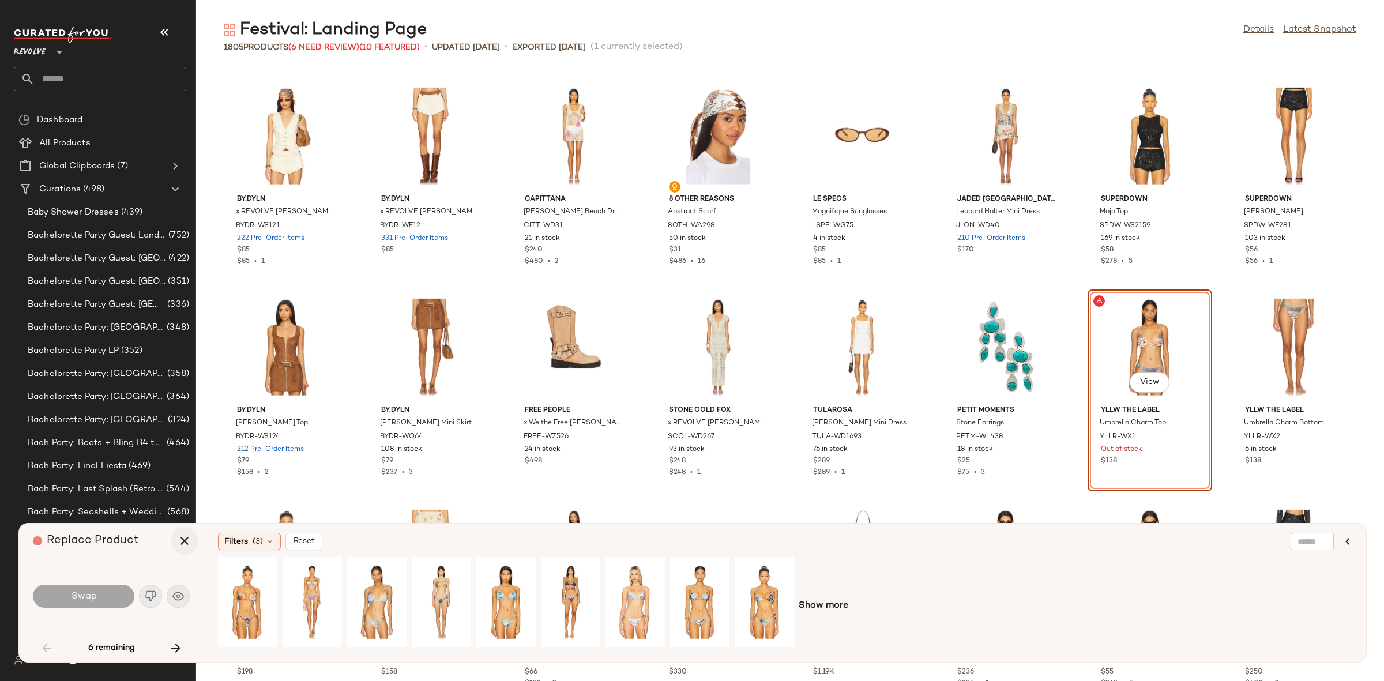
click at [180, 533] on button "button" at bounding box center [185, 541] width 28 height 28
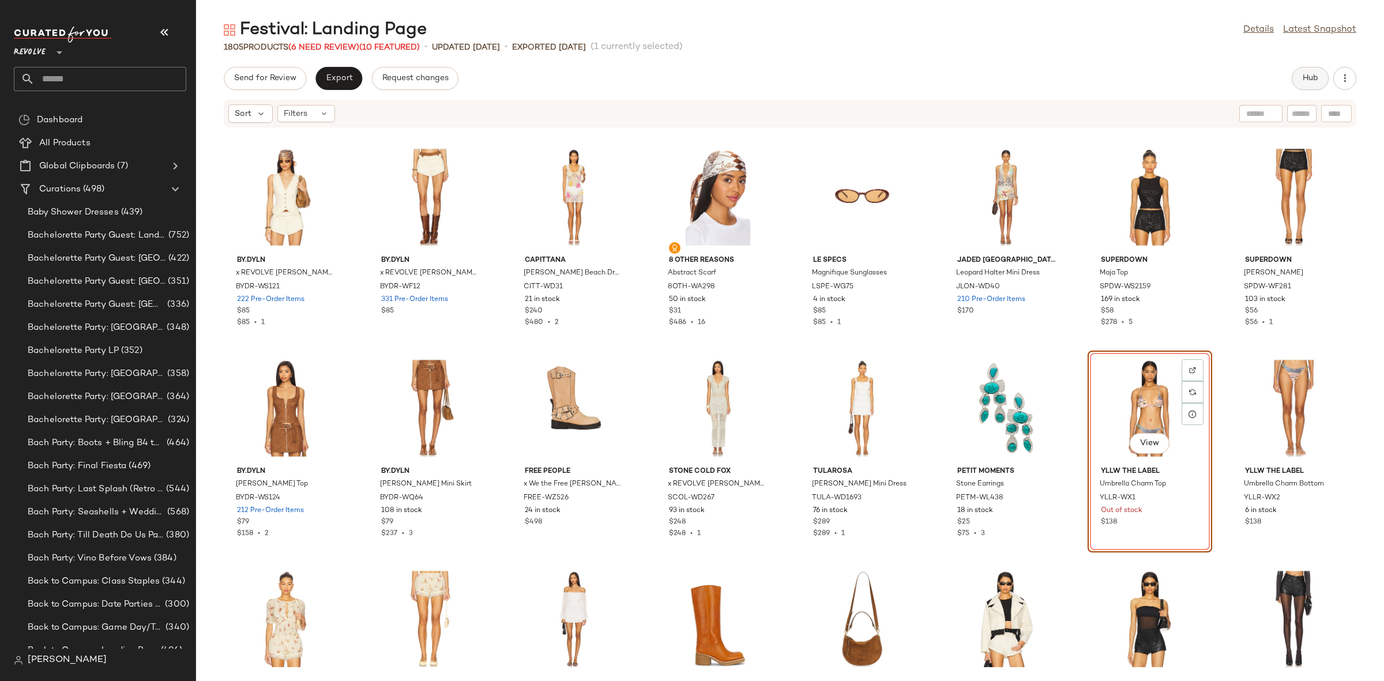
click at [1318, 69] on button "Hub" at bounding box center [1310, 78] width 37 height 23
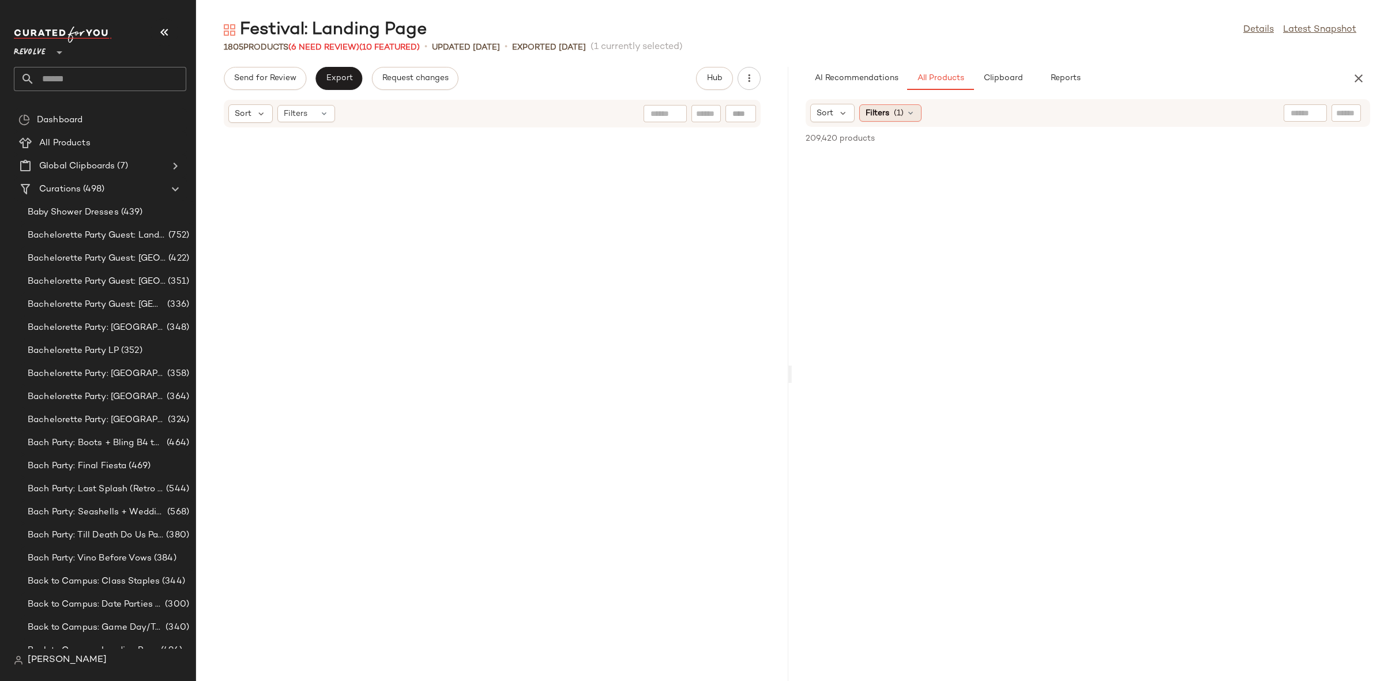
scroll to position [2743, 0]
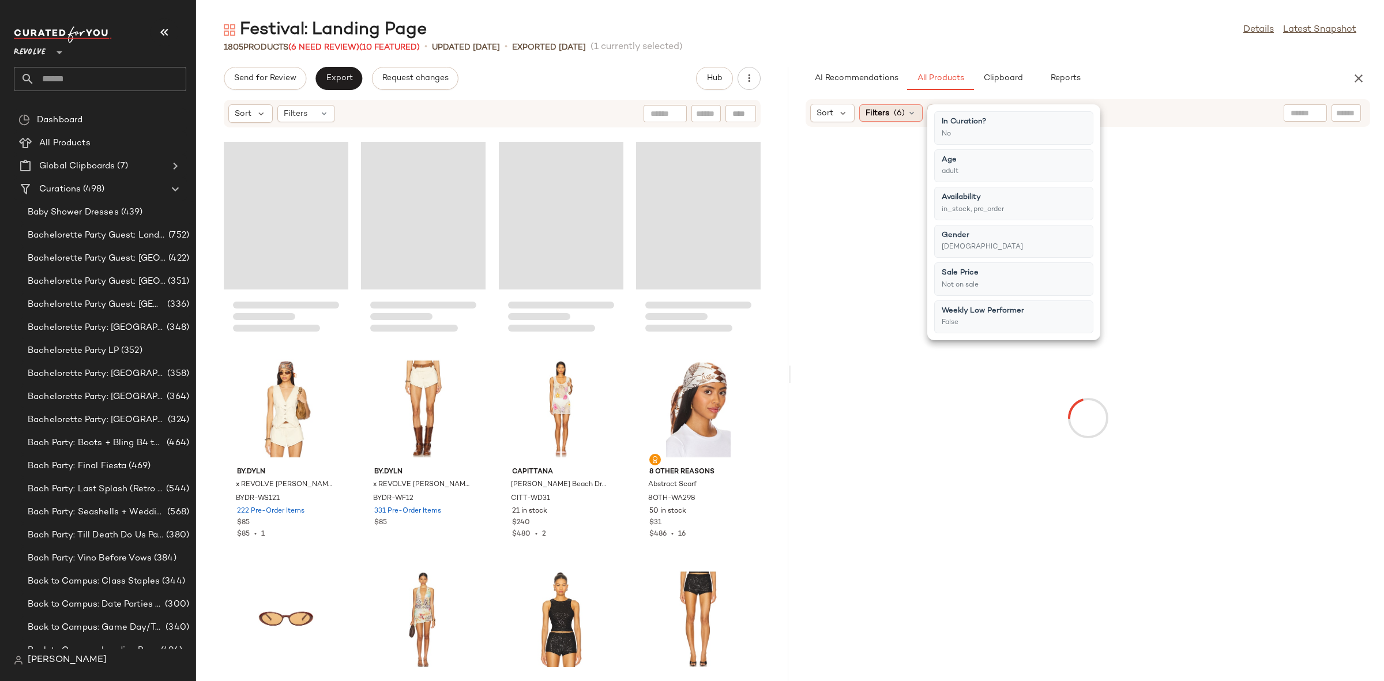
click at [891, 112] on div "Filters (6)" at bounding box center [890, 112] width 63 height 17
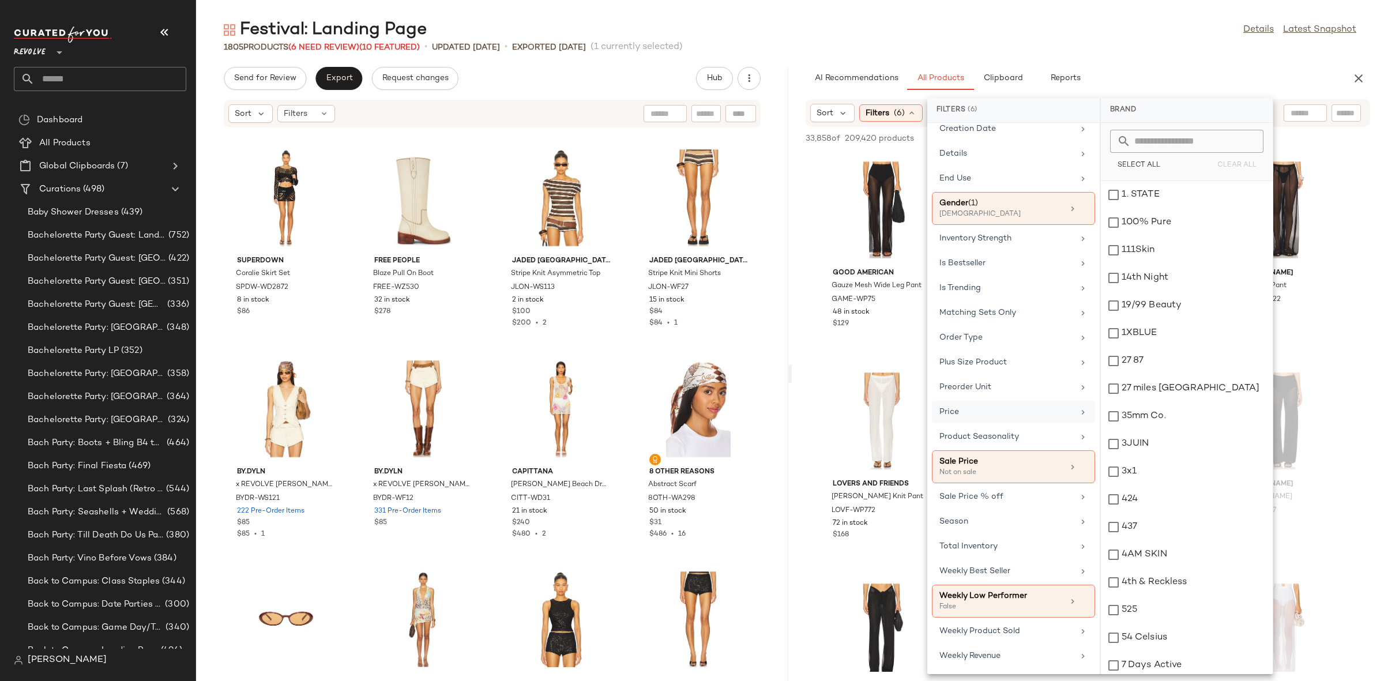
scroll to position [365, 0]
click at [993, 319] on div "Matching Sets Only" at bounding box center [1006, 313] width 134 height 12
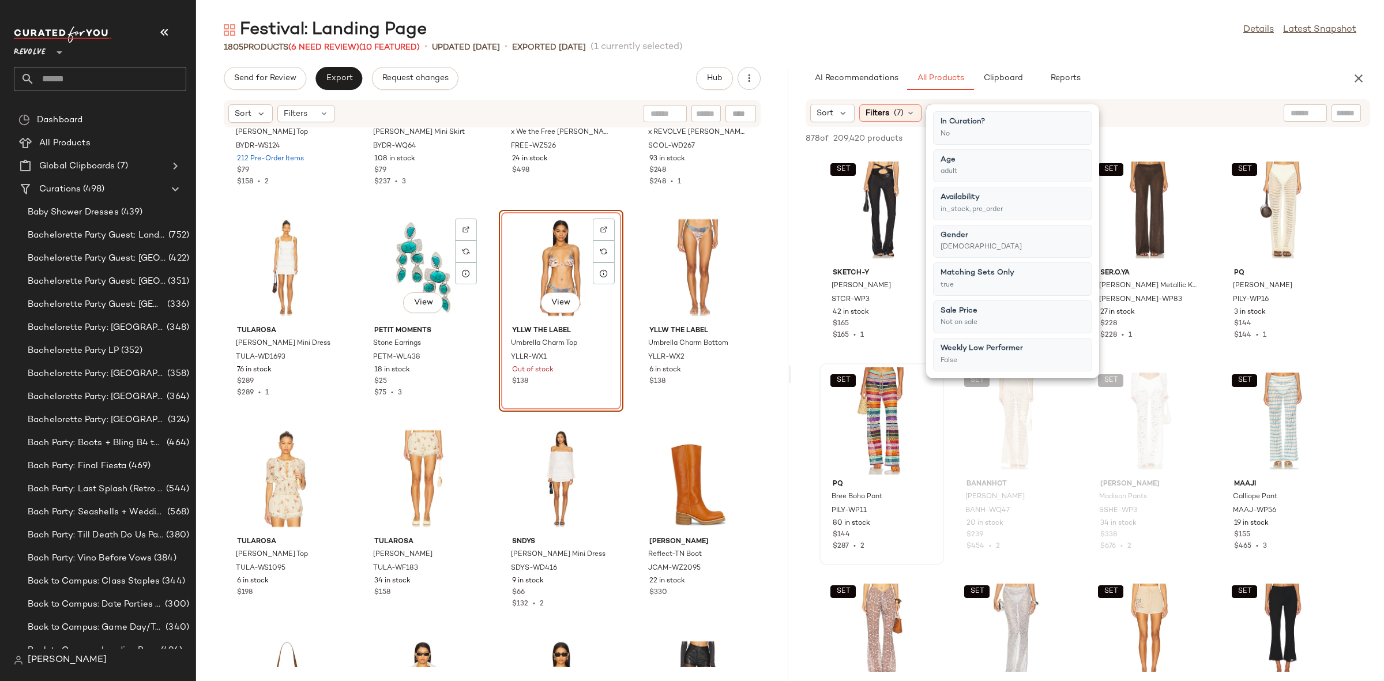
scroll to position [3510, 0]
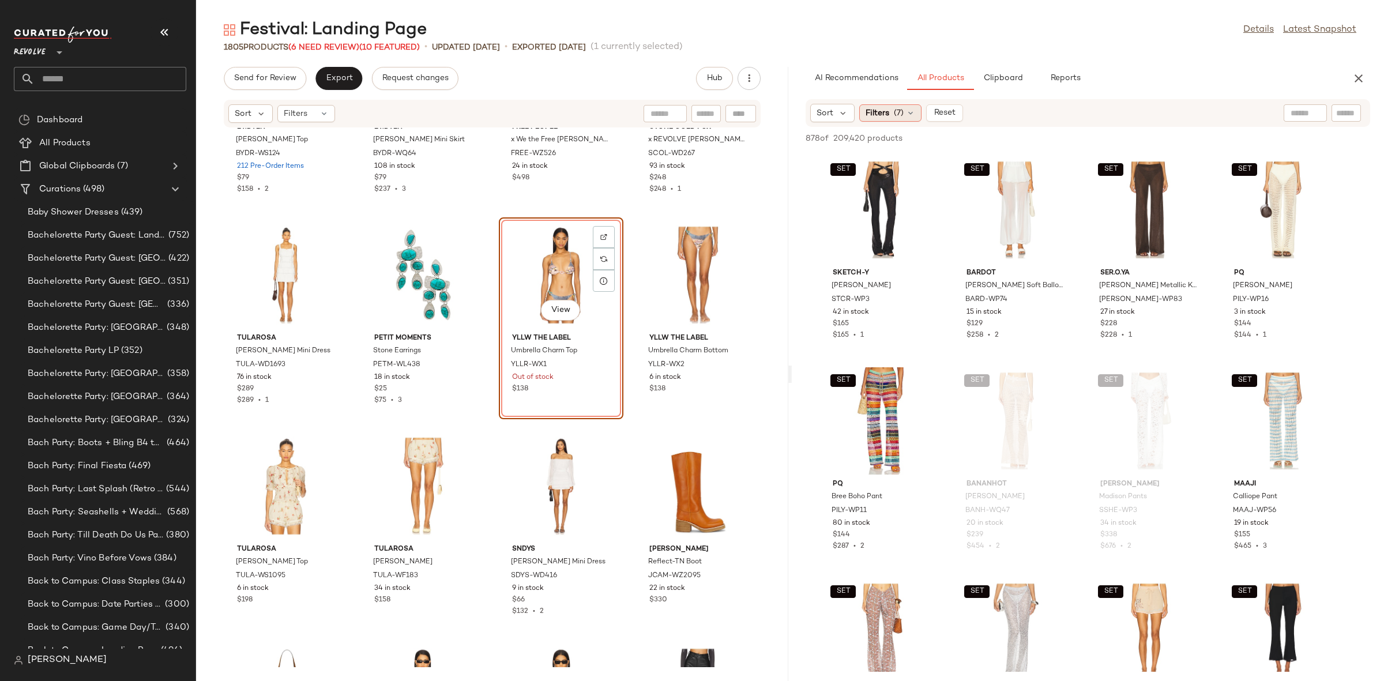
click at [868, 112] on span "Filters" at bounding box center [878, 113] width 24 height 12
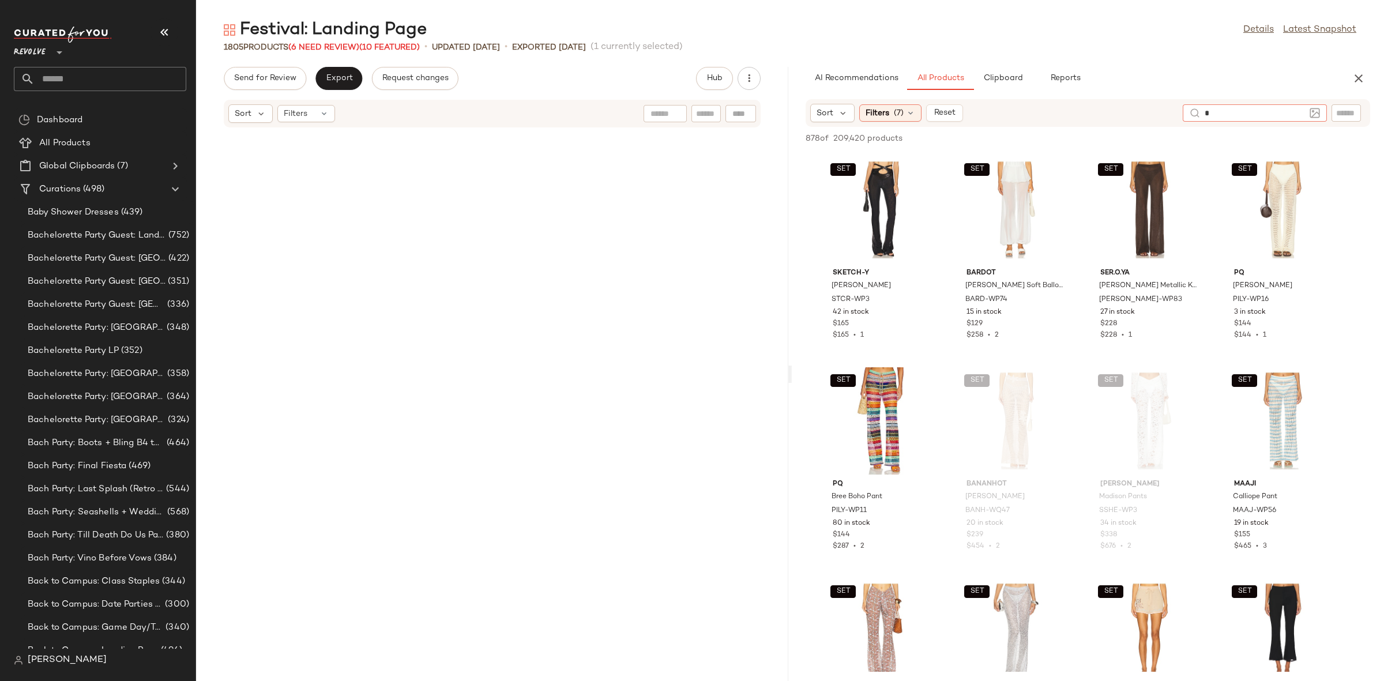
type input "**"
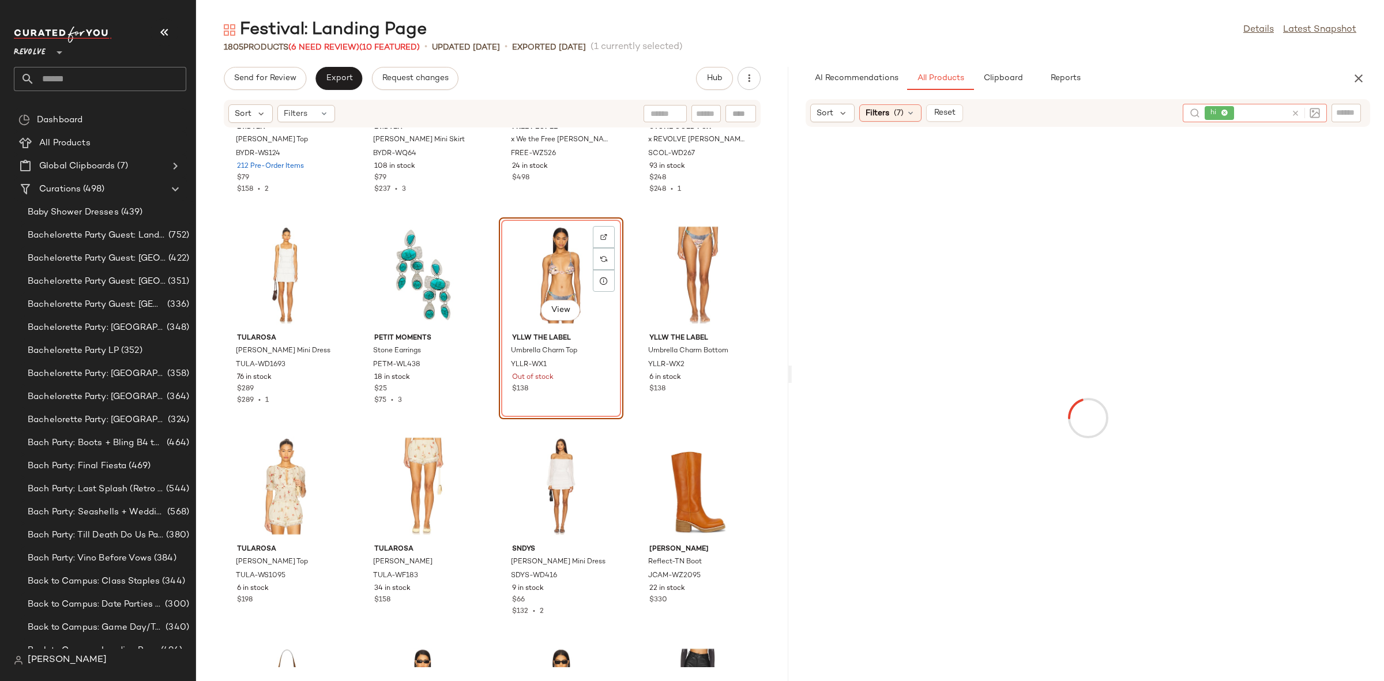
click at [1292, 112] on icon at bounding box center [1295, 113] width 9 height 9
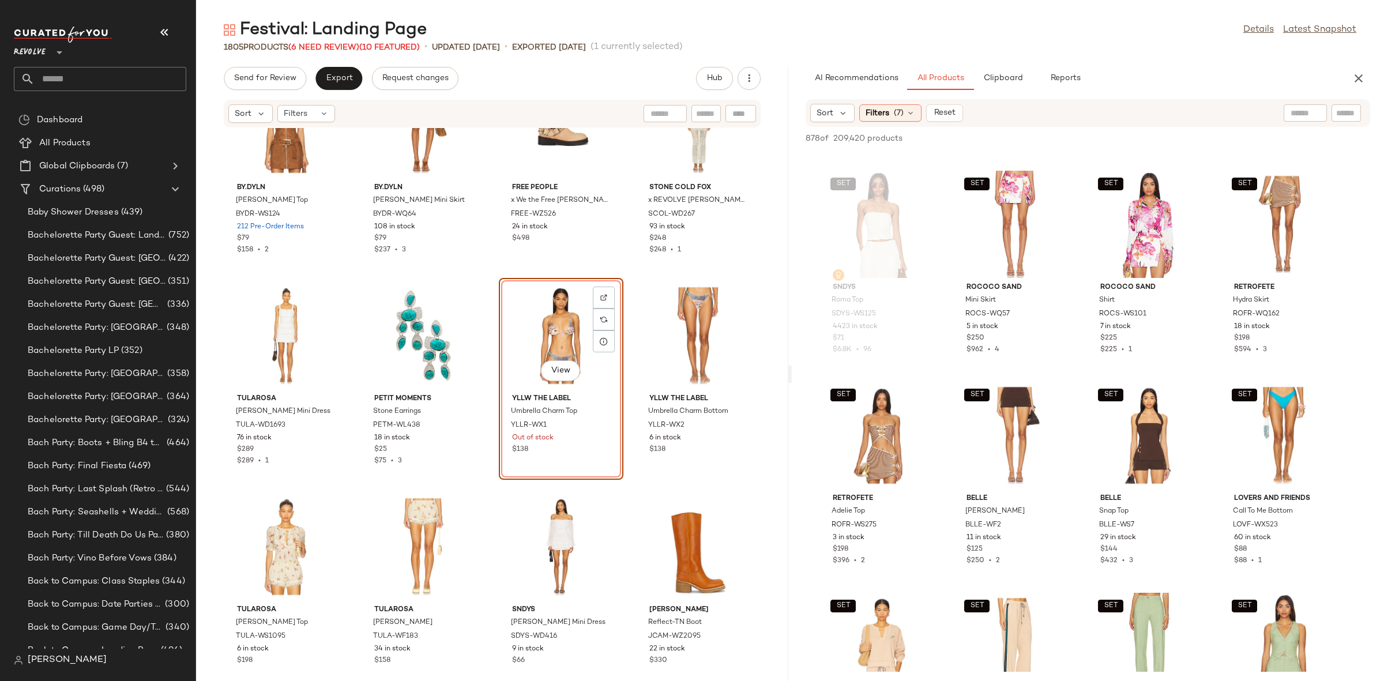
scroll to position [1019, 0]
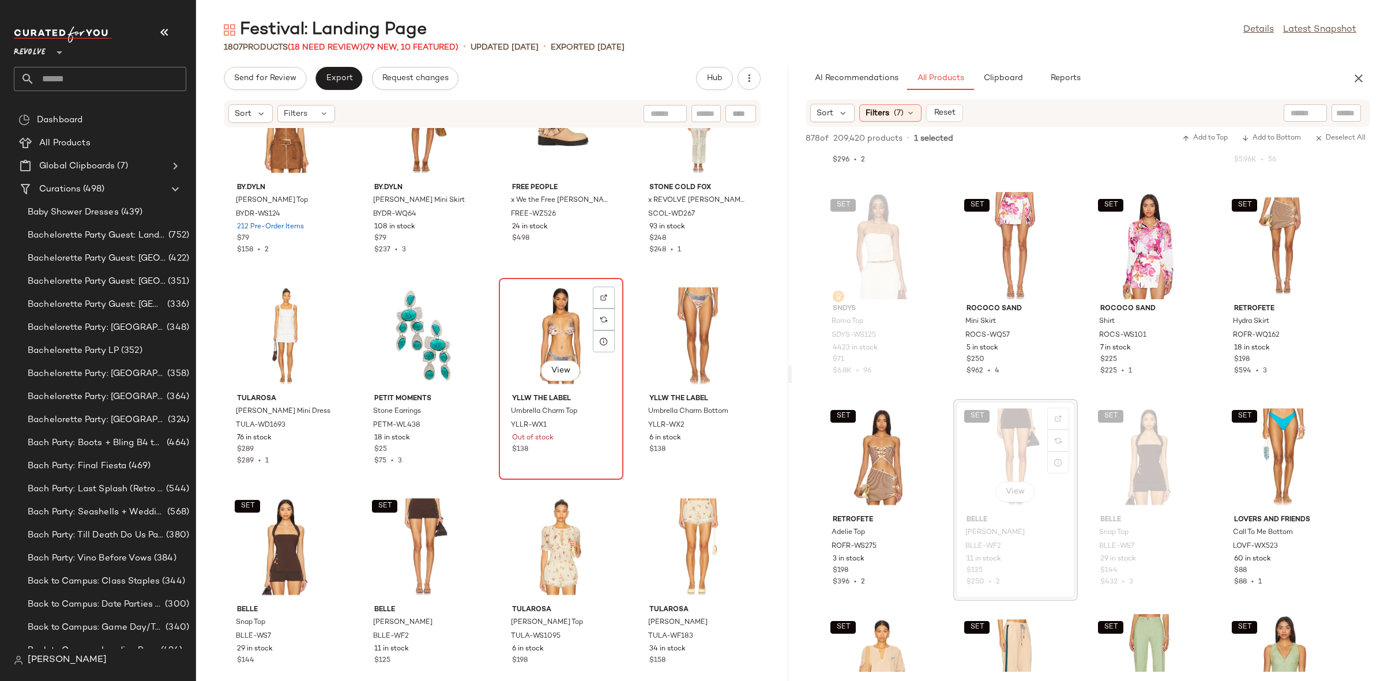
click at [543, 322] on div "View" at bounding box center [561, 335] width 116 height 107
click at [680, 312] on div "View" at bounding box center [698, 335] width 116 height 107
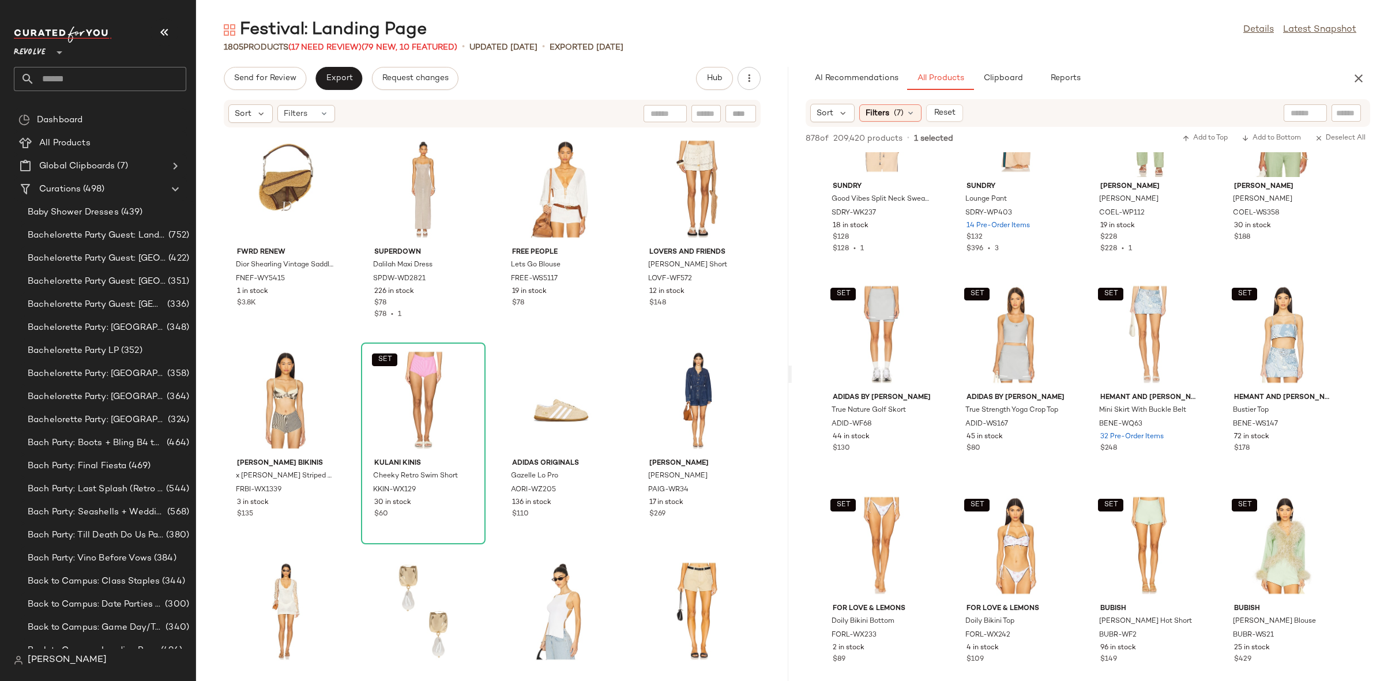
scroll to position [1564, 0]
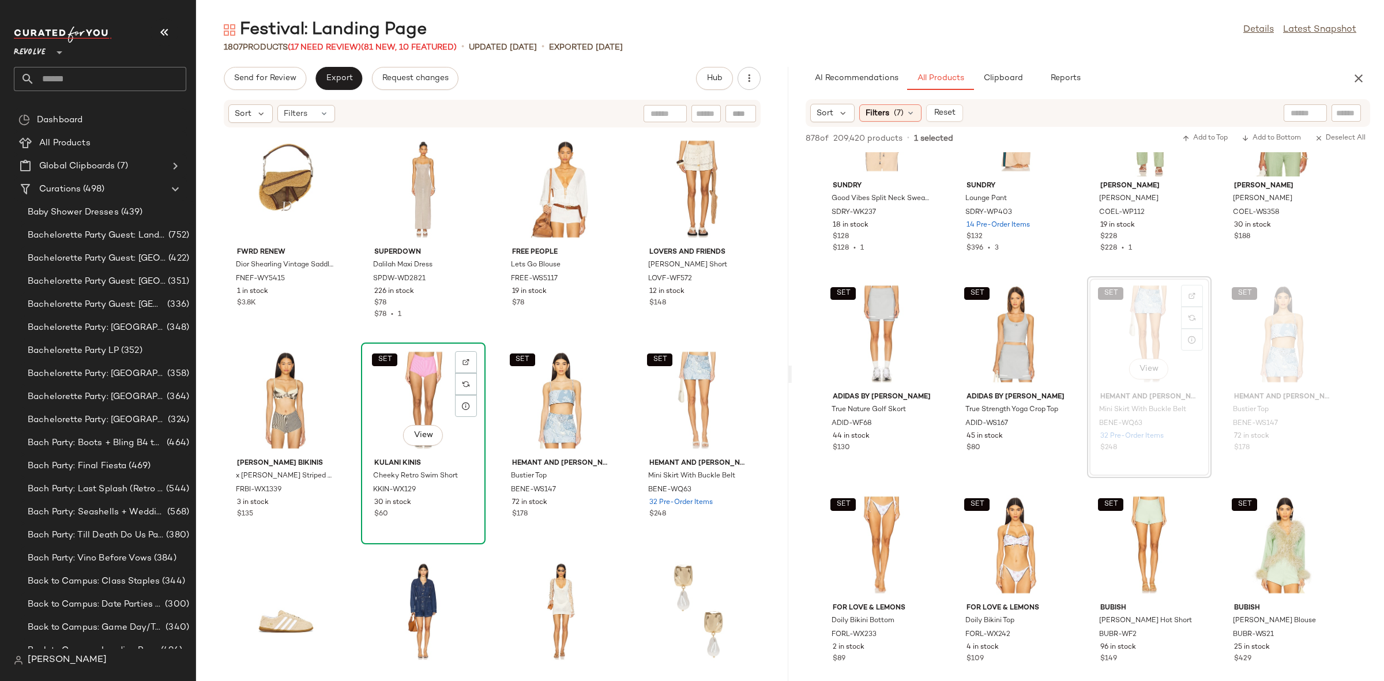
click at [406, 373] on div "SET View" at bounding box center [423, 400] width 116 height 107
click at [271, 373] on div "View" at bounding box center [286, 400] width 116 height 107
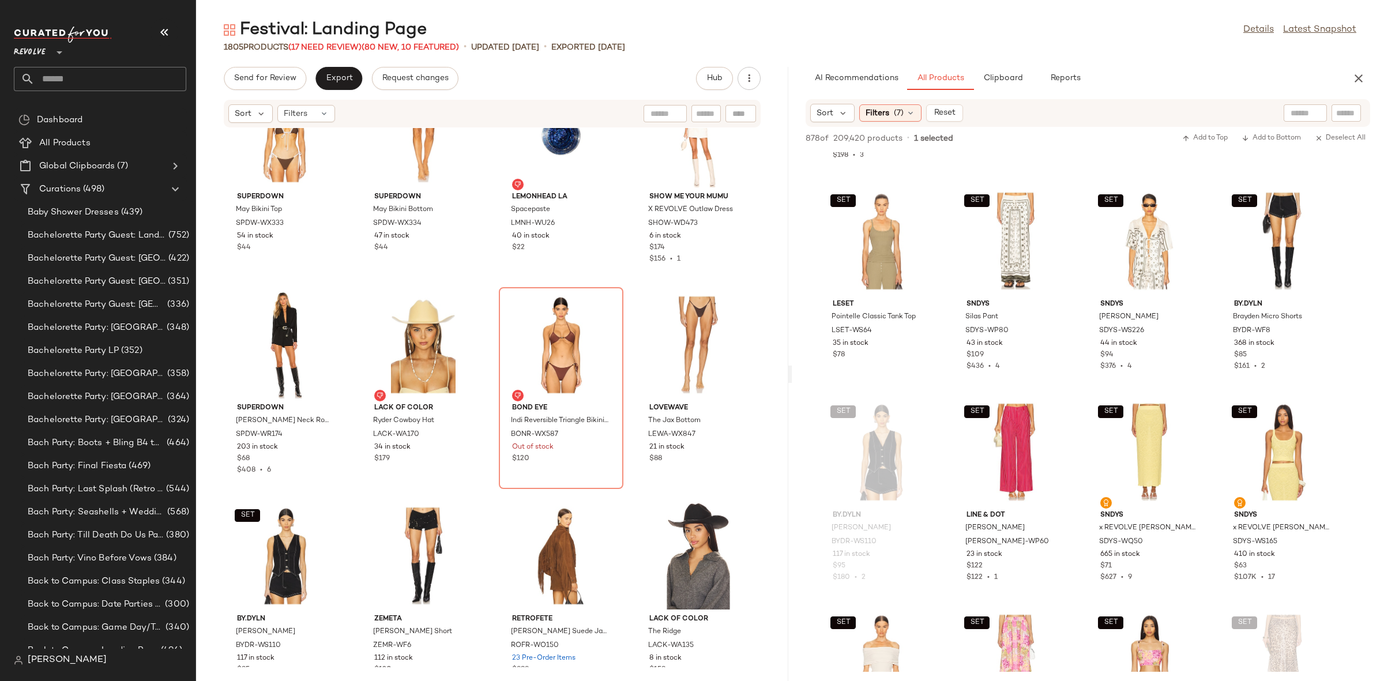
scroll to position [3140, 0]
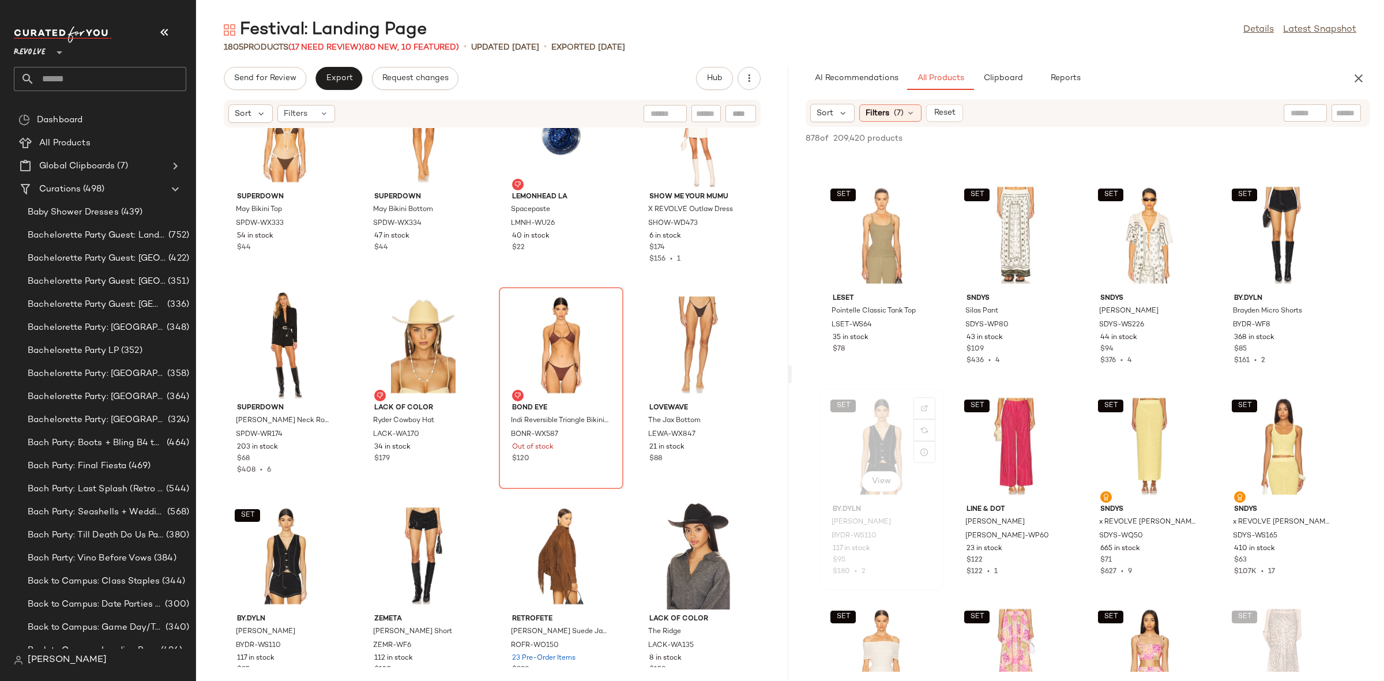
click at [881, 431] on div "SET View" at bounding box center [881, 446] width 116 height 107
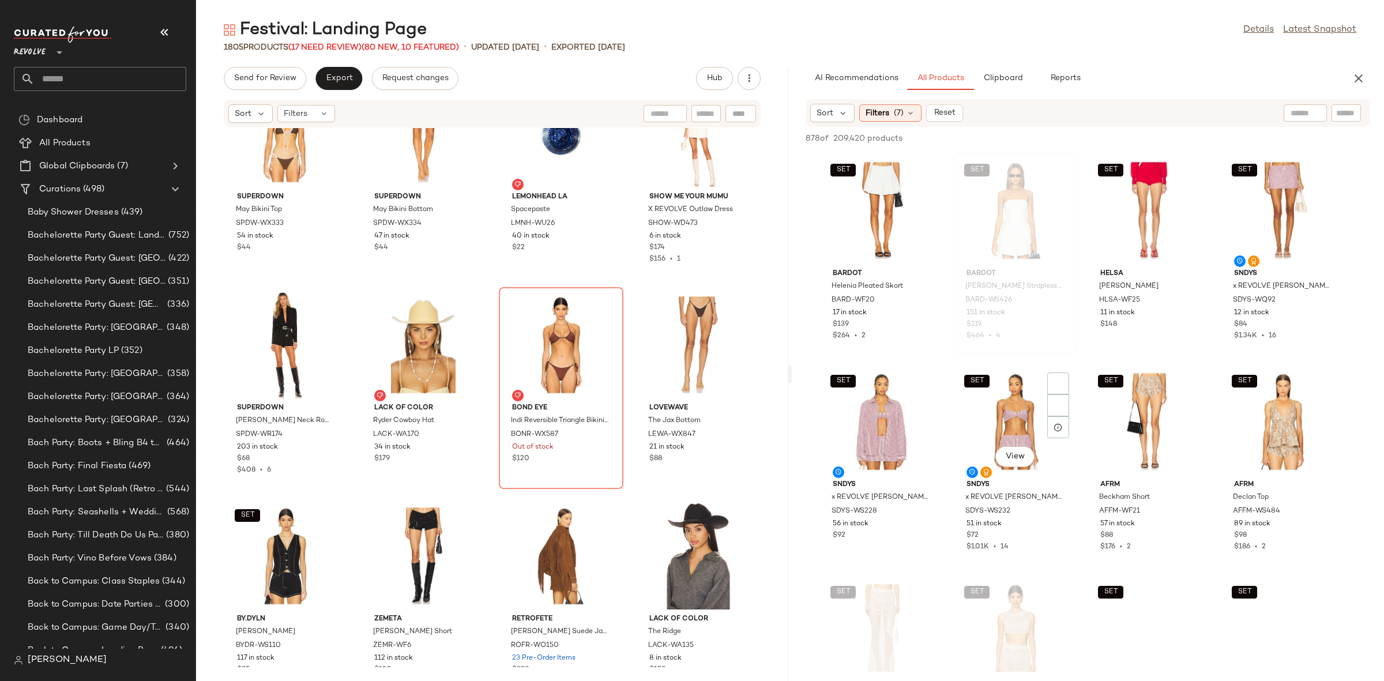
scroll to position [3853, 0]
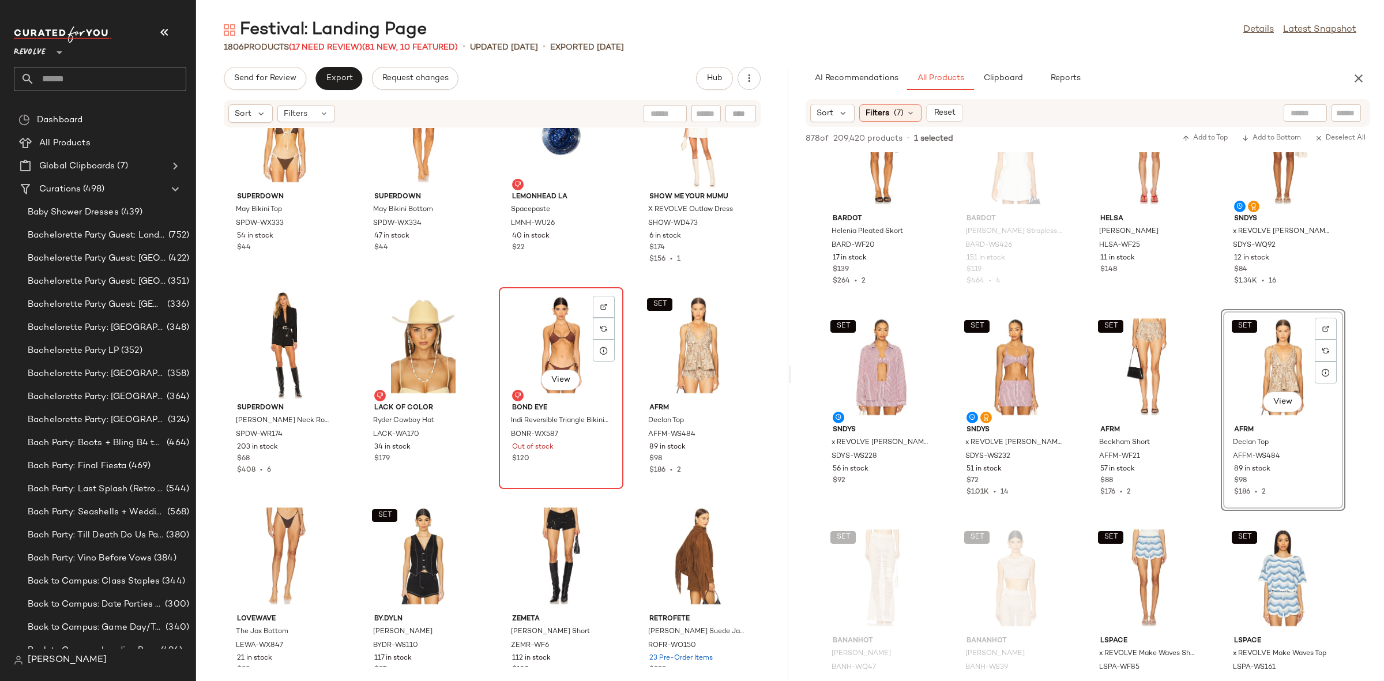
click at [569, 351] on div "View" at bounding box center [561, 344] width 116 height 107
click at [569, 343] on div "View" at bounding box center [561, 344] width 116 height 107
click at [625, 281] on div "SET superdown May Bikini Top SPDW-WX333 54 in stock $44 SET superdown May Bikin…" at bounding box center [492, 397] width 592 height 539
click at [554, 315] on div "View" at bounding box center [561, 344] width 116 height 107
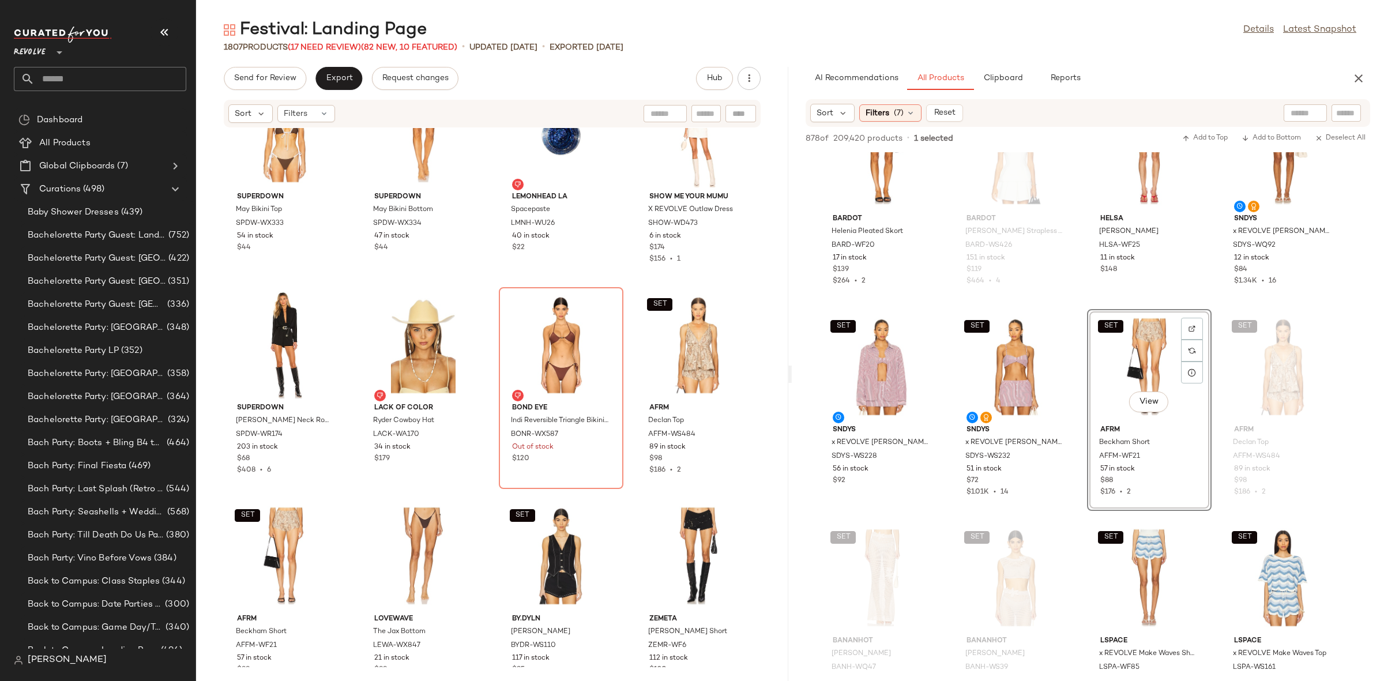
click at [624, 291] on div "SET superdown May Bikini Top SPDW-WX333 54 in stock $44 SET superdown May Bikin…" at bounding box center [492, 397] width 592 height 539
click at [380, 526] on div "View" at bounding box center [423, 555] width 116 height 107
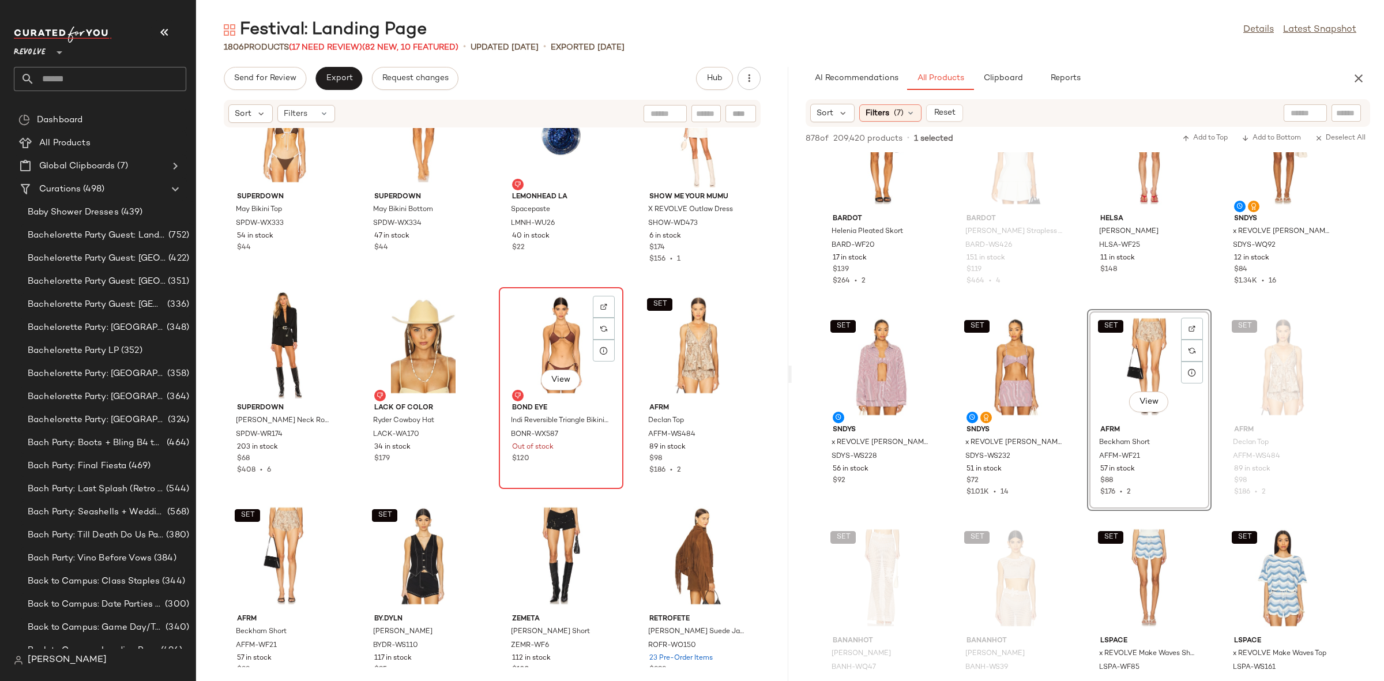
click at [543, 349] on div "View" at bounding box center [561, 344] width 116 height 107
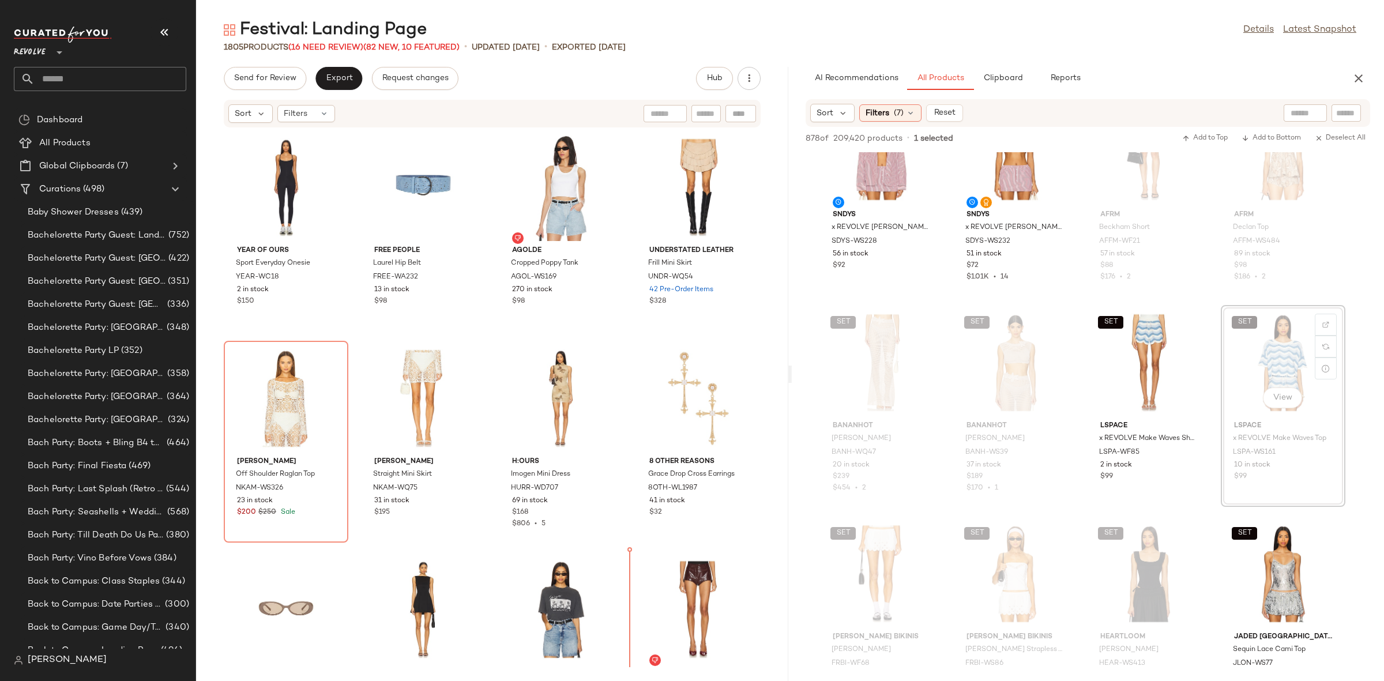
scroll to position [56790, 0]
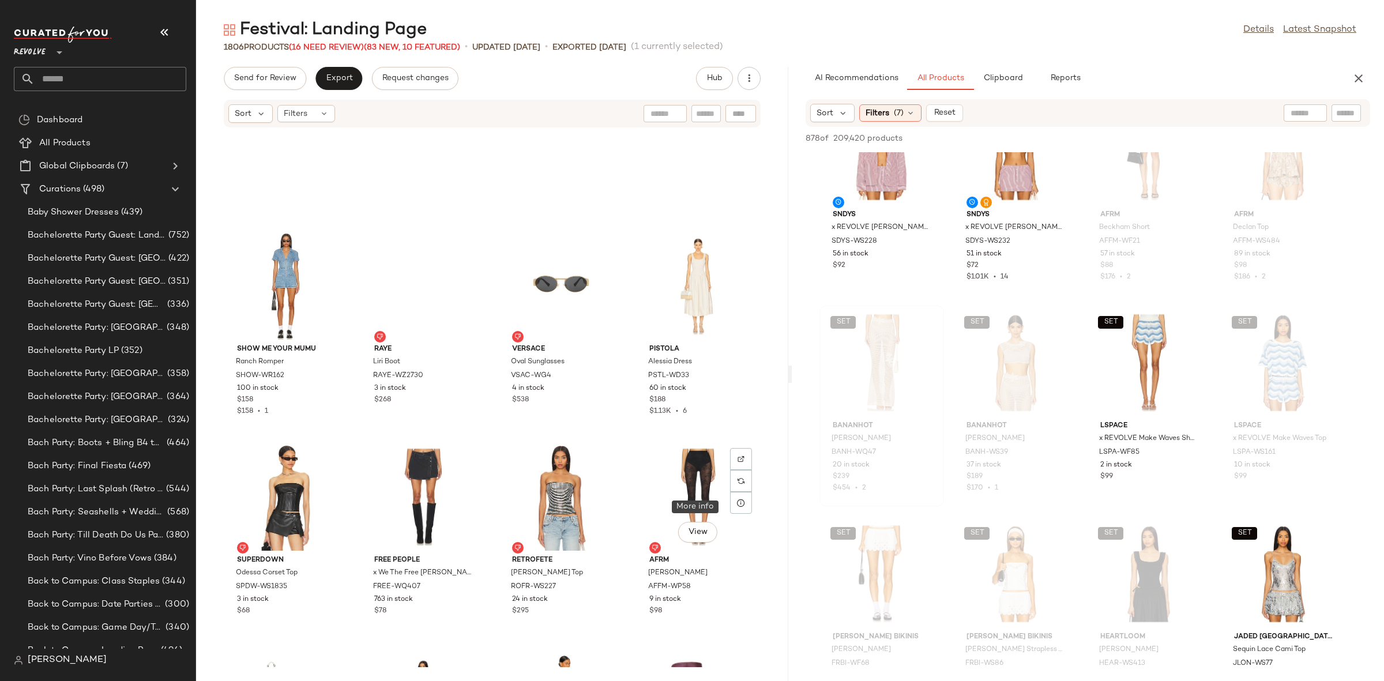
scroll to position [94034, 0]
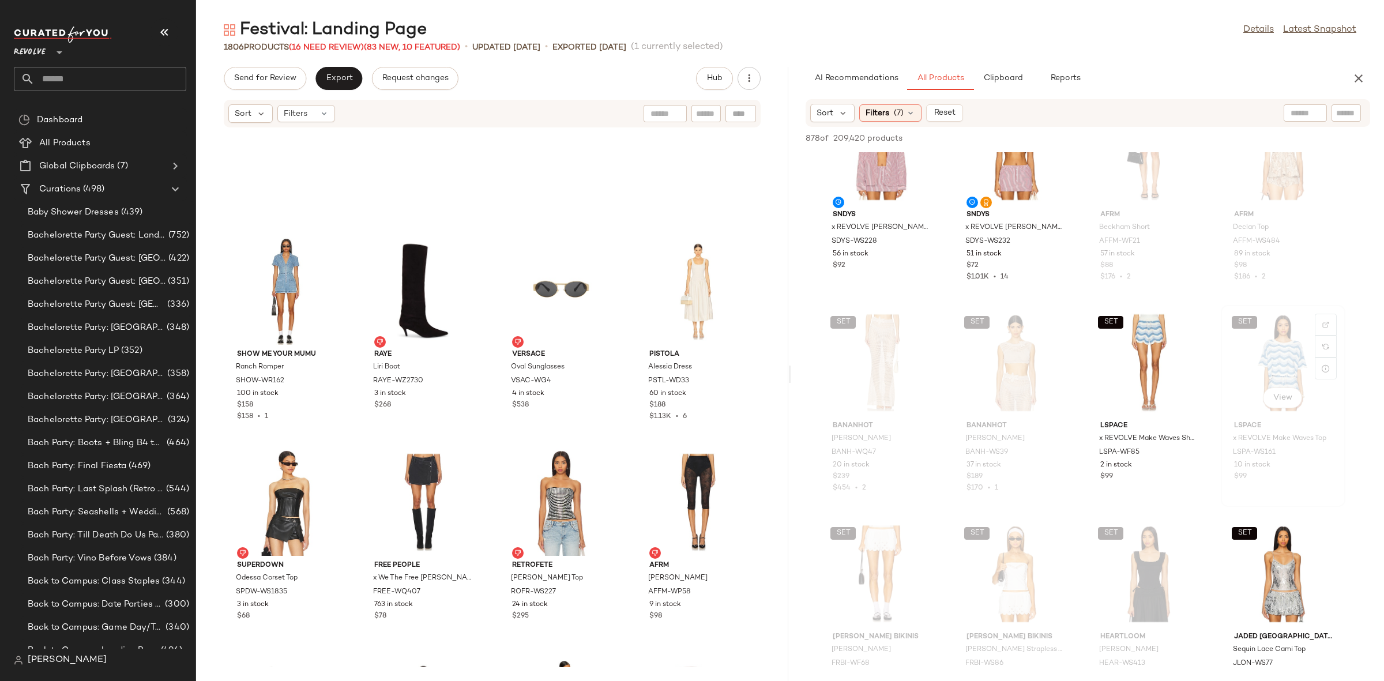
click at [1285, 357] on div "SET View" at bounding box center [1283, 362] width 116 height 107
click at [1210, 319] on div "SET View LSPACE x REVOLVE Make Waves Short LSPA-WF85 2 in stock $99" at bounding box center [1149, 406] width 125 height 202
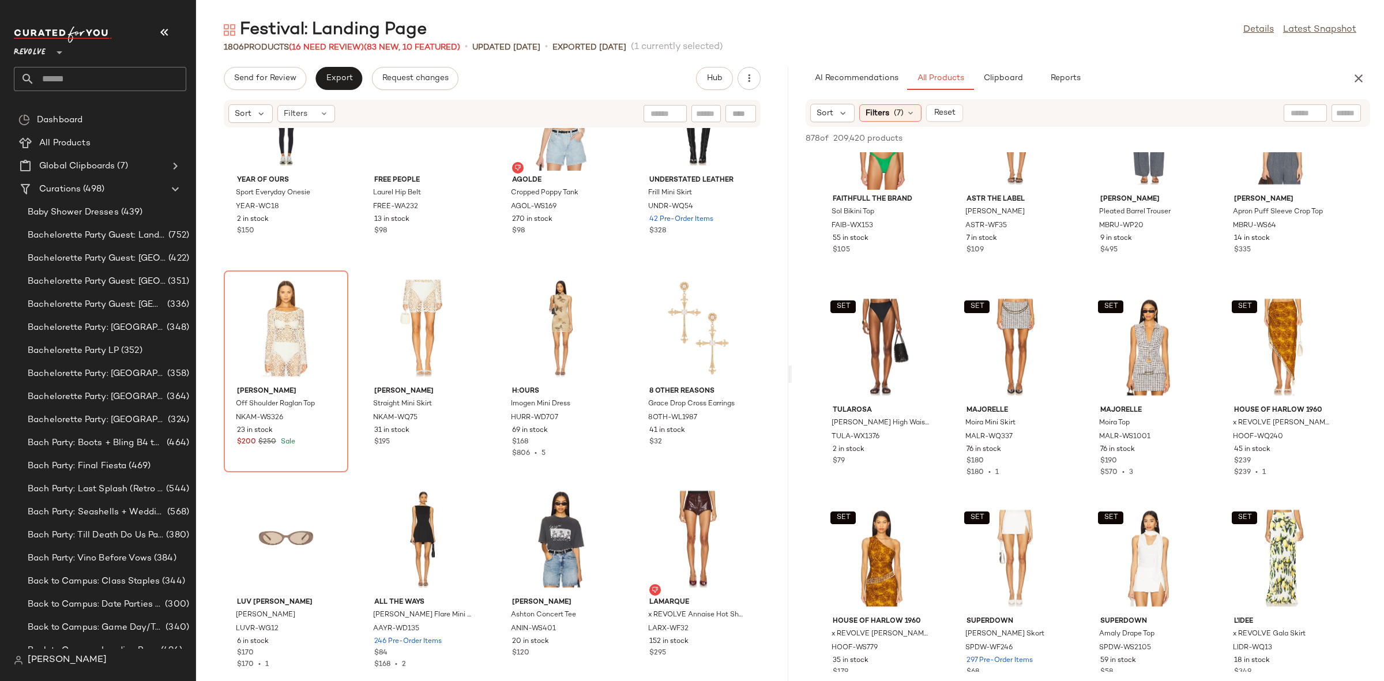
scroll to position [4746, 0]
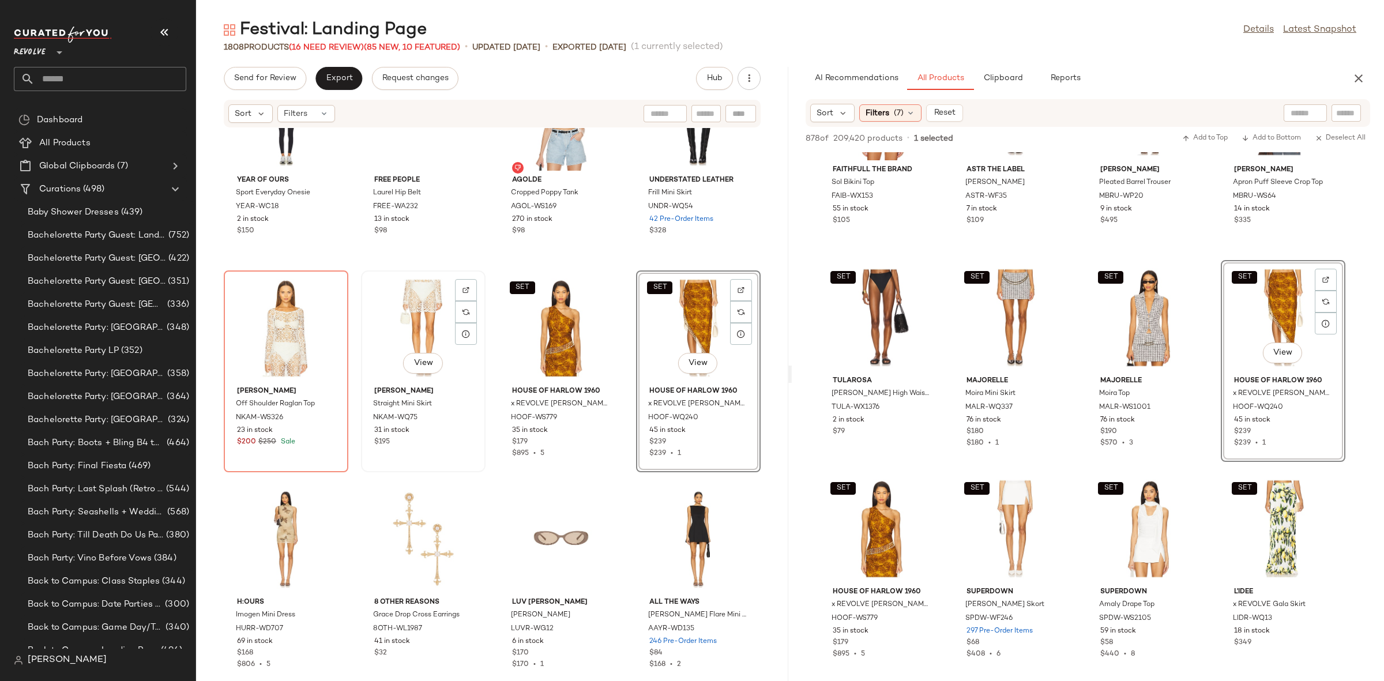
click at [431, 309] on div "View" at bounding box center [423, 327] width 116 height 107
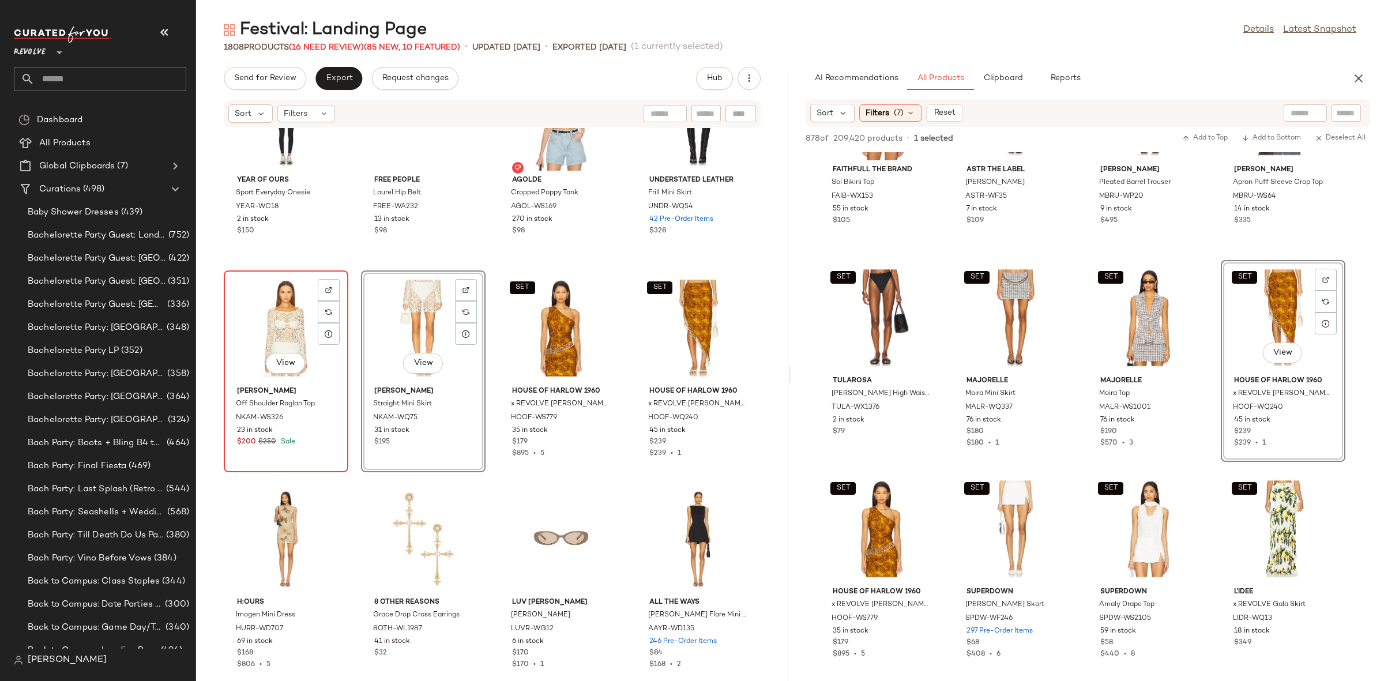
click at [246, 288] on div "View" at bounding box center [286, 327] width 116 height 107
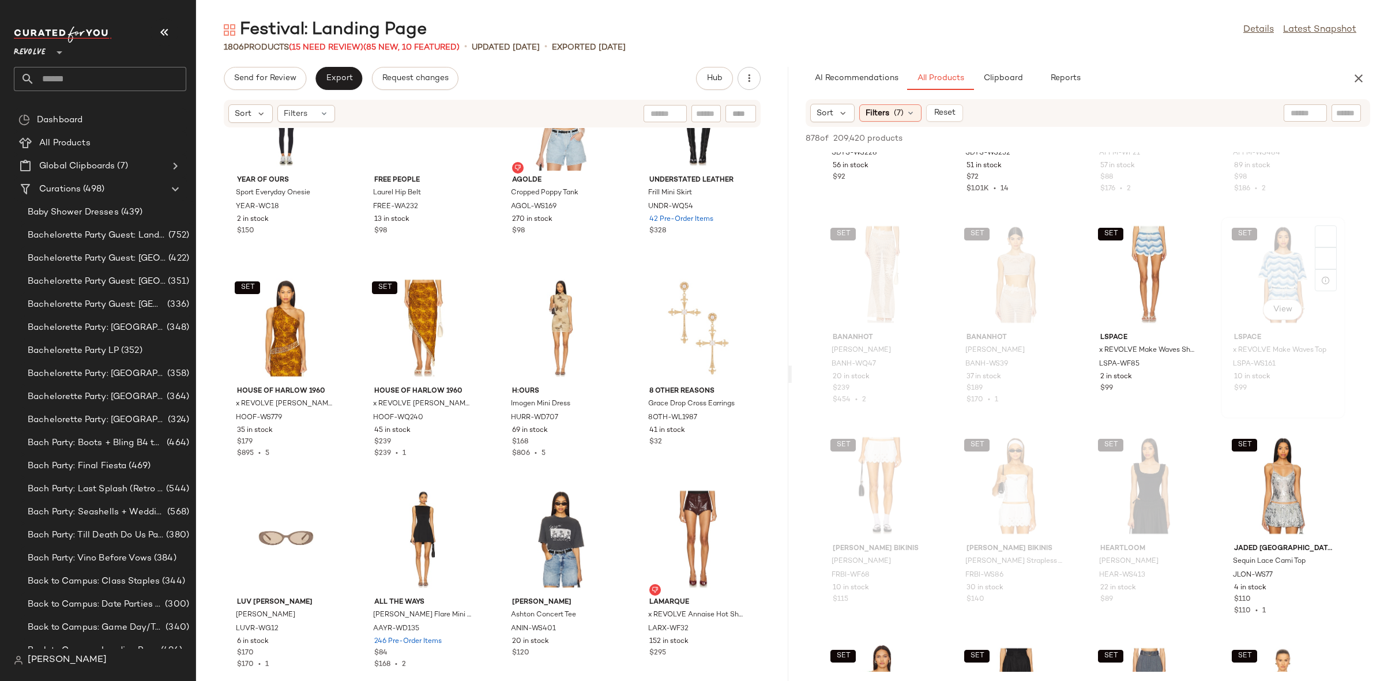
scroll to position [4156, 0]
click at [1278, 280] on div "SET View" at bounding box center [1283, 274] width 116 height 107
click at [1271, 254] on div "SET View" at bounding box center [1283, 274] width 116 height 107
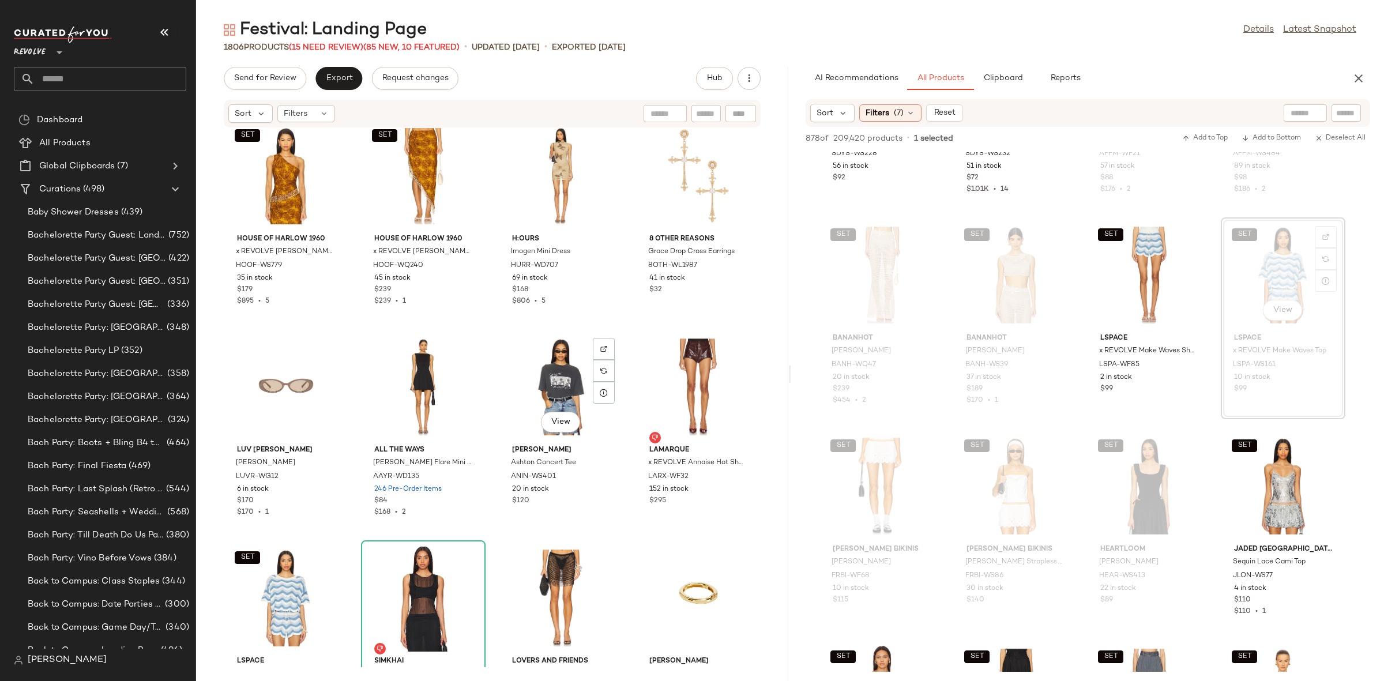
scroll to position [57125, 0]
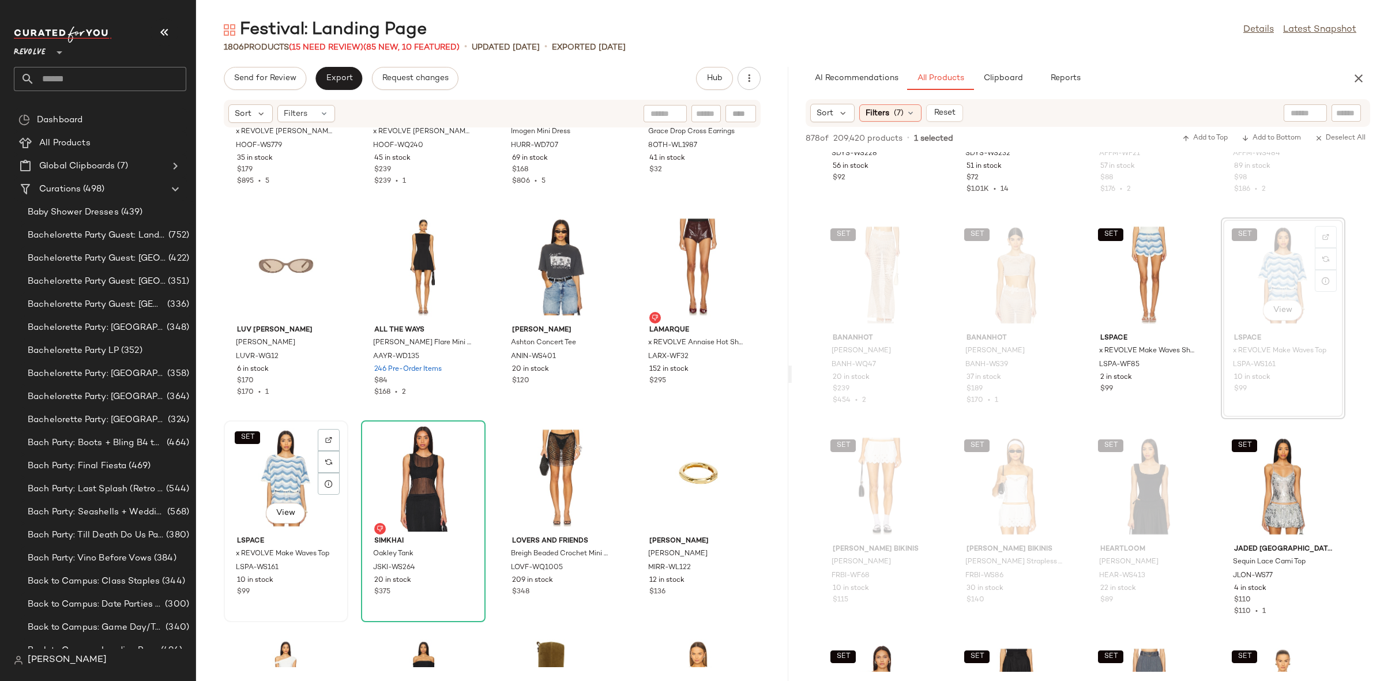
click at [284, 472] on div "SET View" at bounding box center [286, 477] width 116 height 107
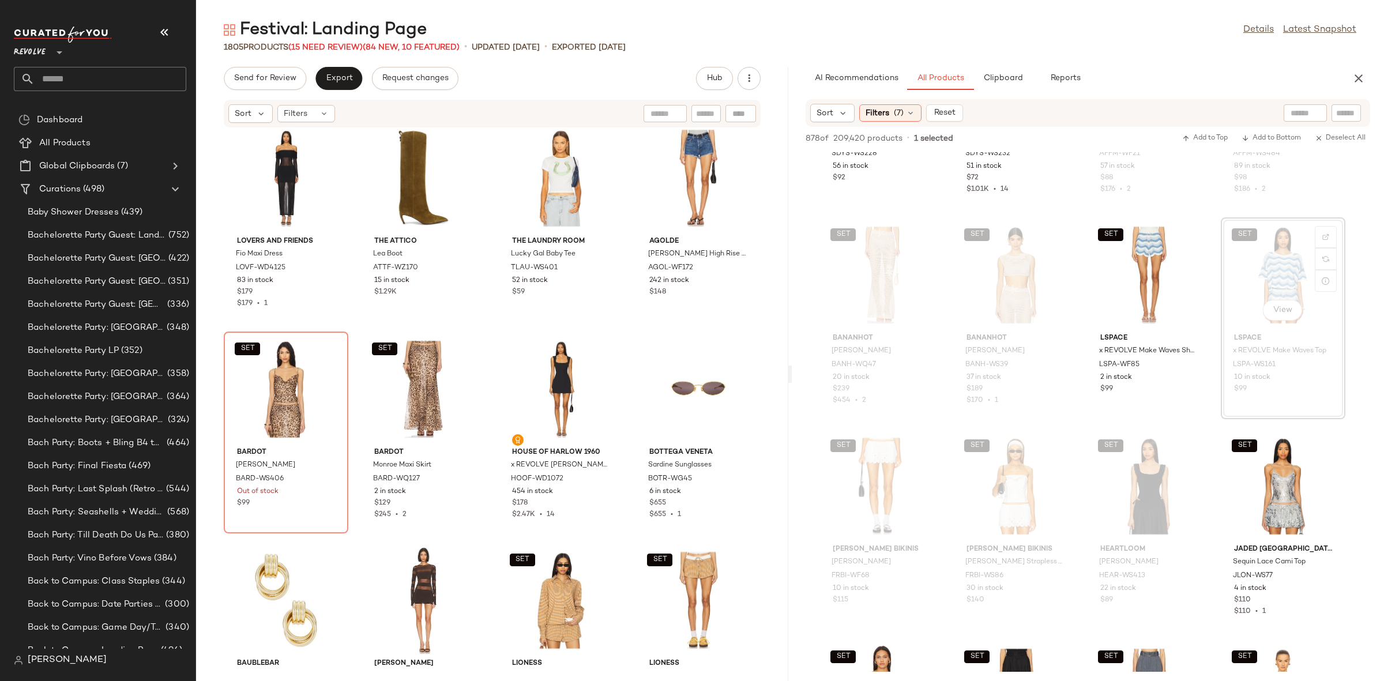
scroll to position [57636, 0]
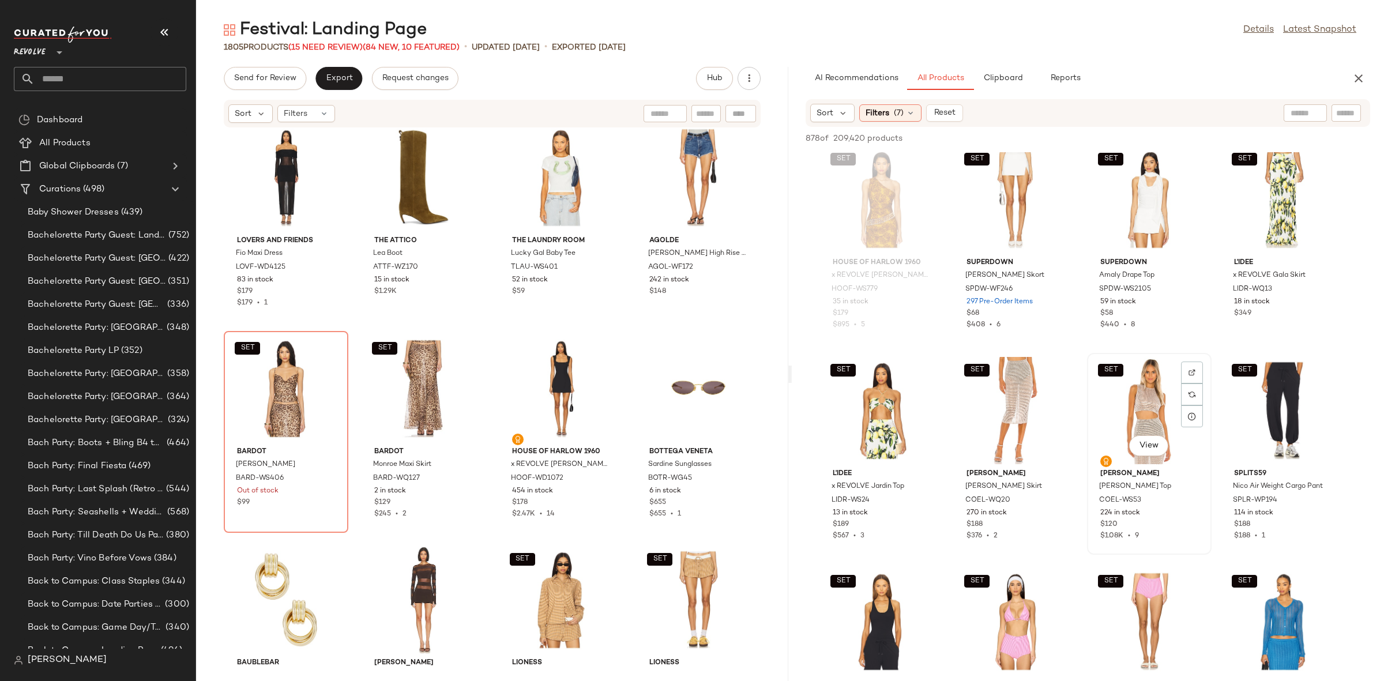
scroll to position [5076, 0]
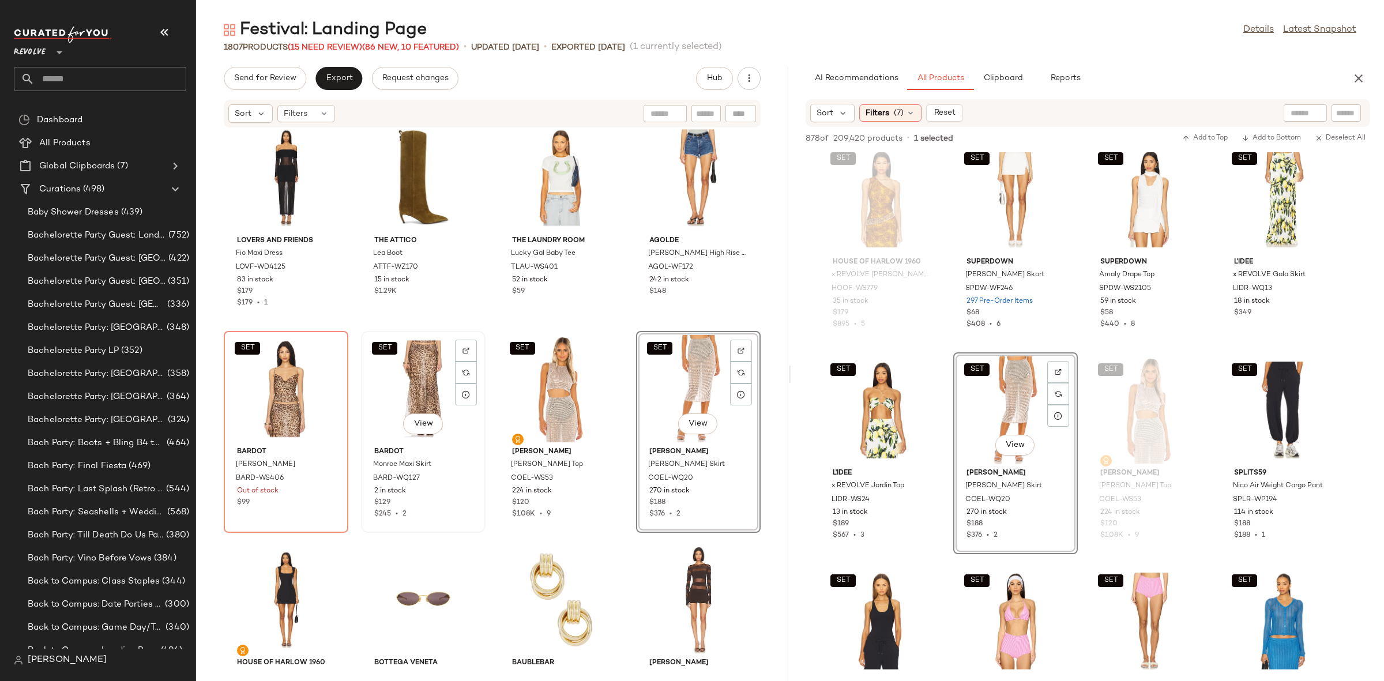
click at [429, 367] on div "SET View" at bounding box center [423, 388] width 116 height 107
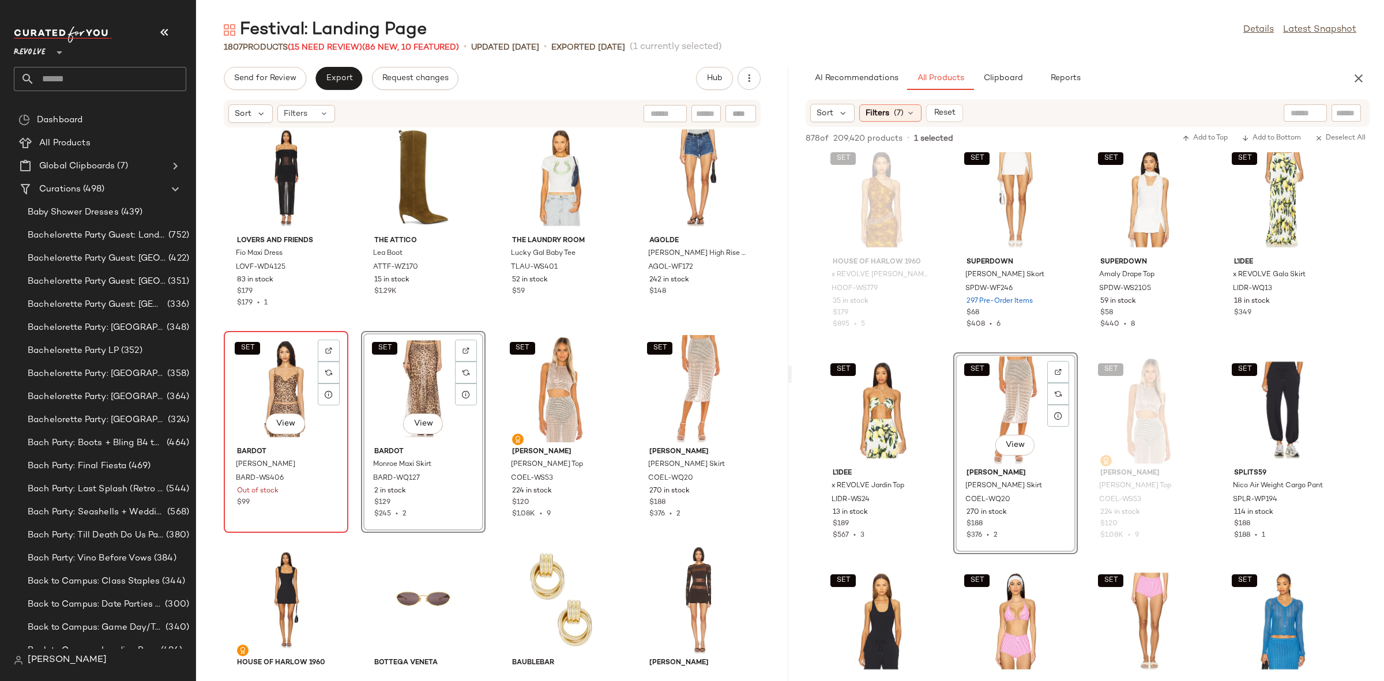
click at [282, 369] on div "SET View" at bounding box center [286, 388] width 116 height 107
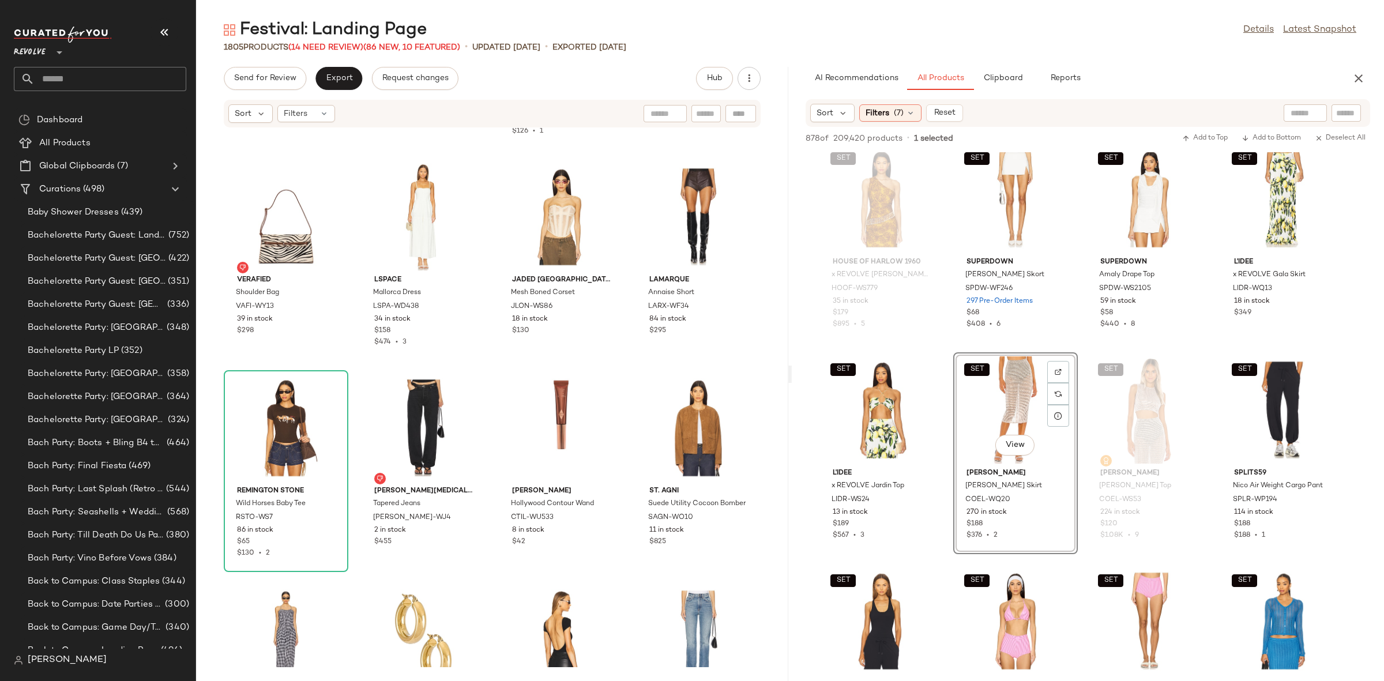
scroll to position [62244, 0]
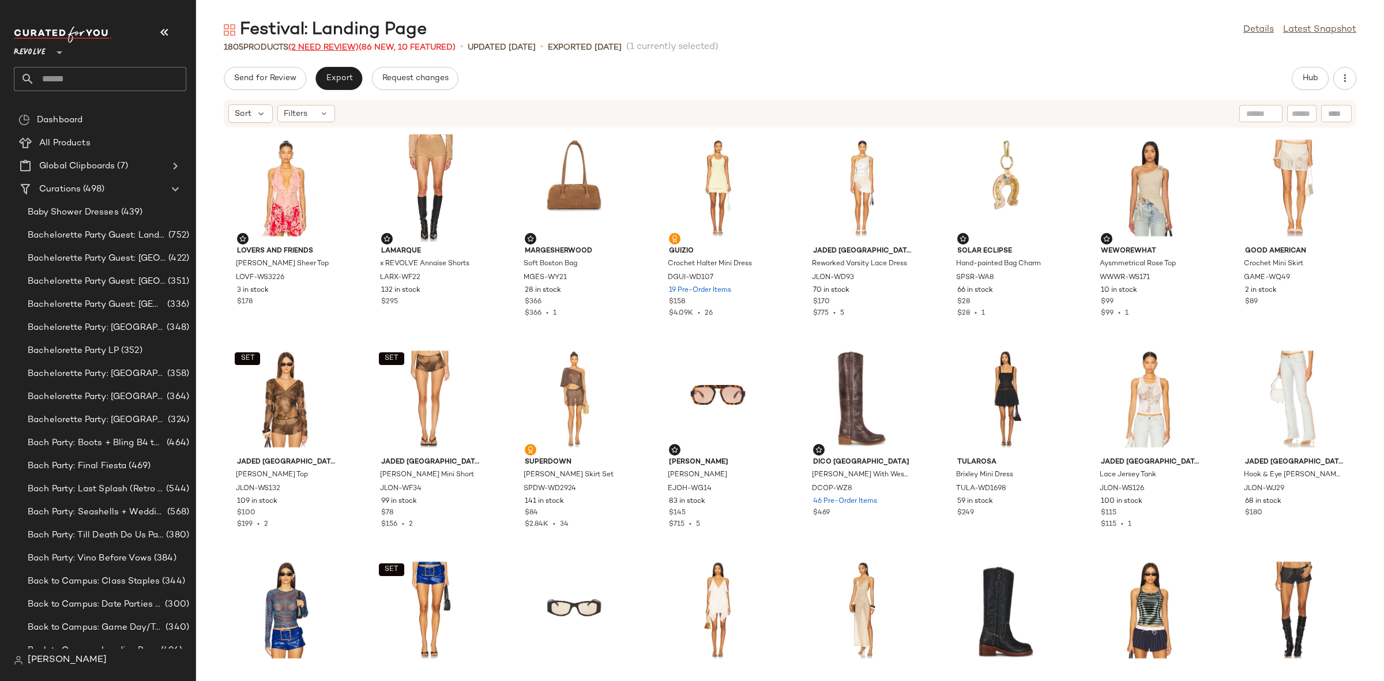
click at [321, 43] on span "(2 Need Review)" at bounding box center [323, 47] width 70 height 9
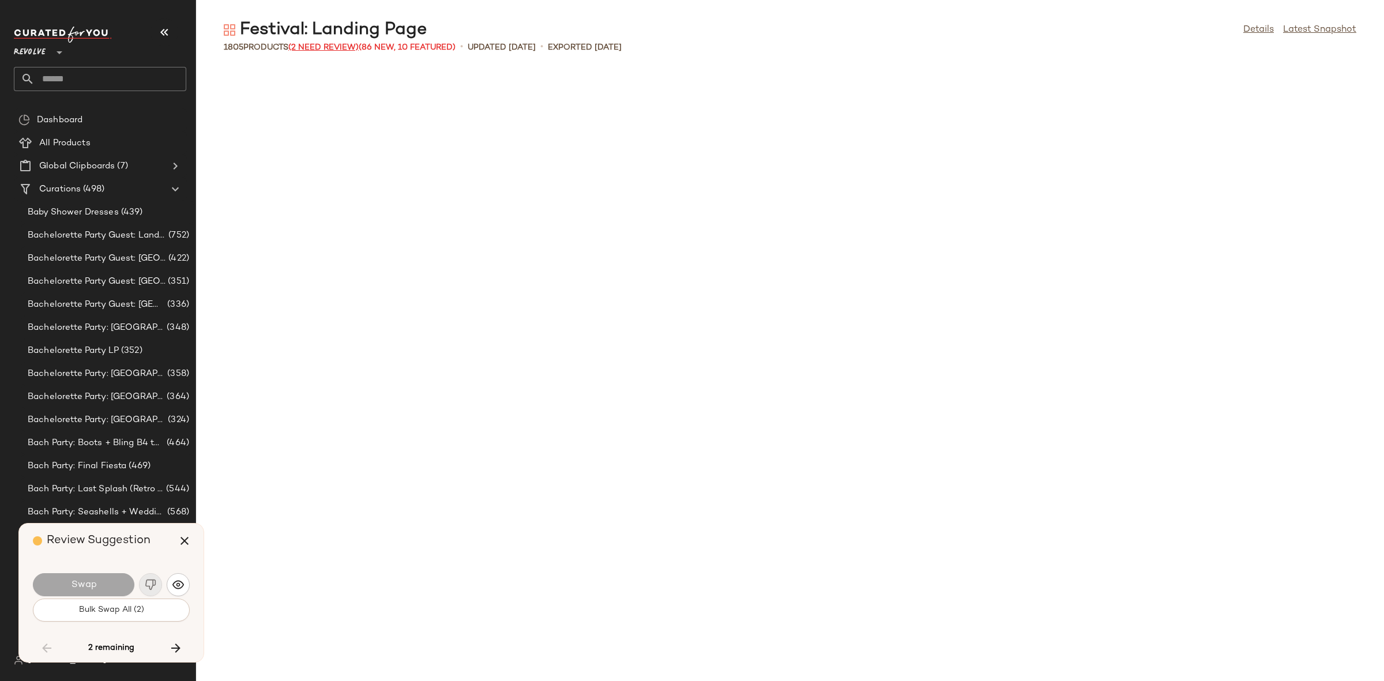
scroll to position [37989, 0]
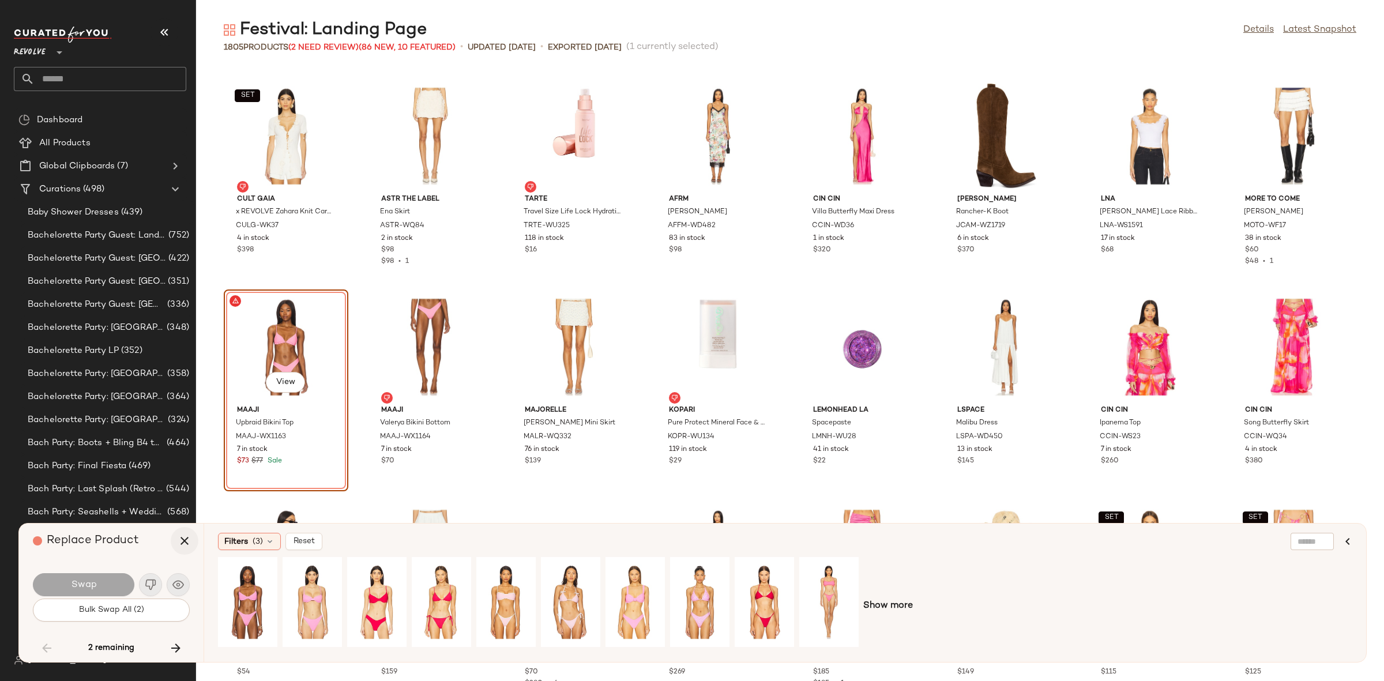
click at [196, 543] on button "button" at bounding box center [185, 541] width 28 height 28
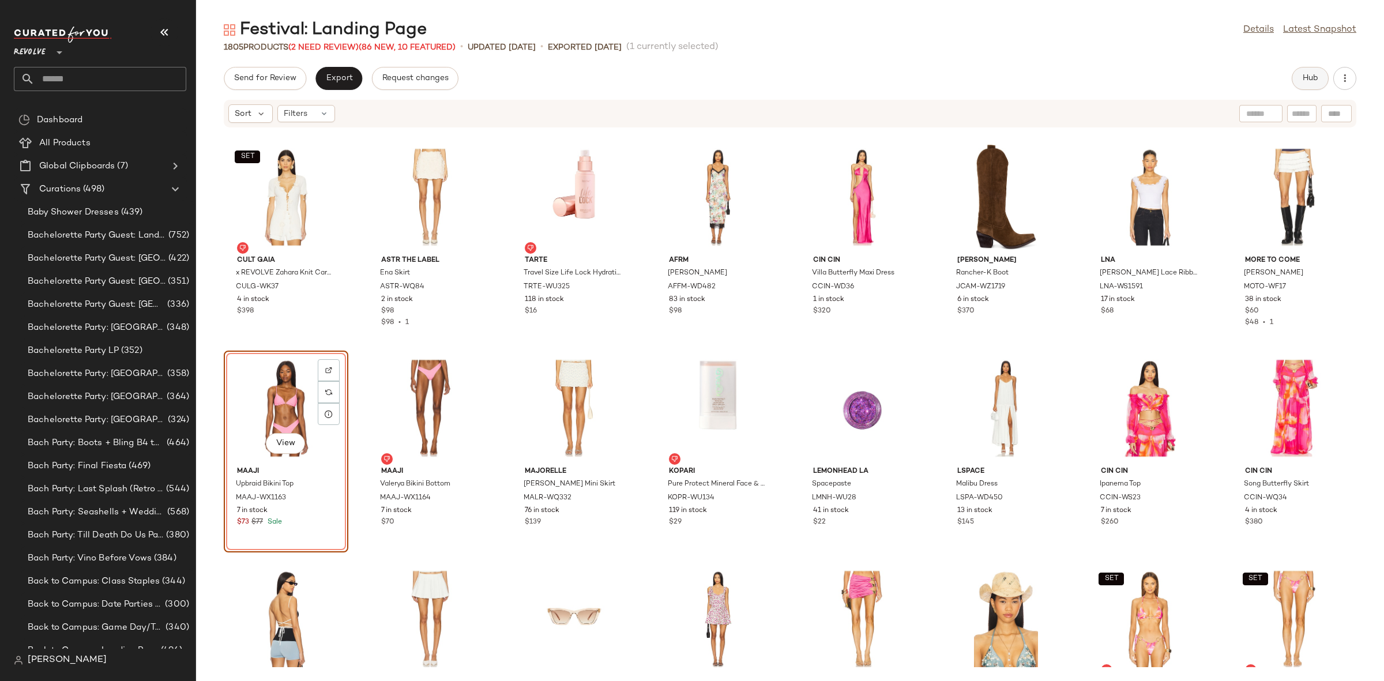
click at [1312, 84] on button "Hub" at bounding box center [1310, 78] width 37 height 23
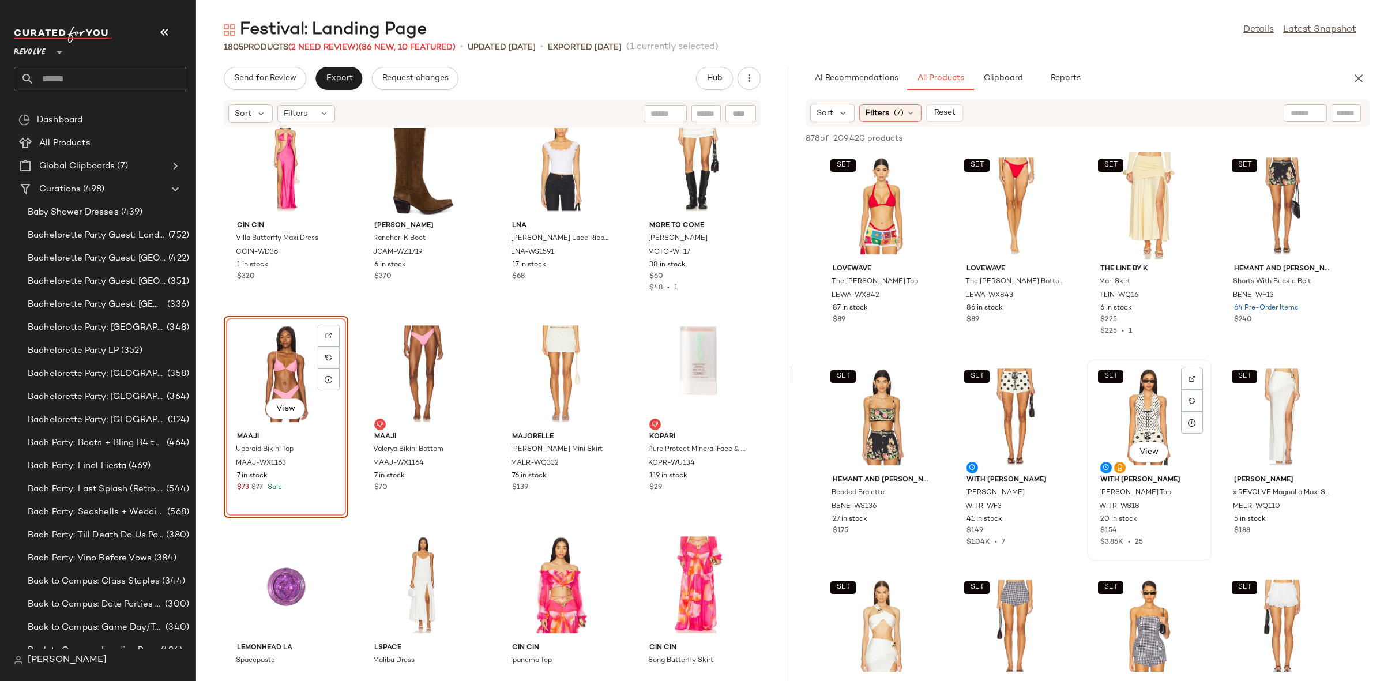
scroll to position [217, 0]
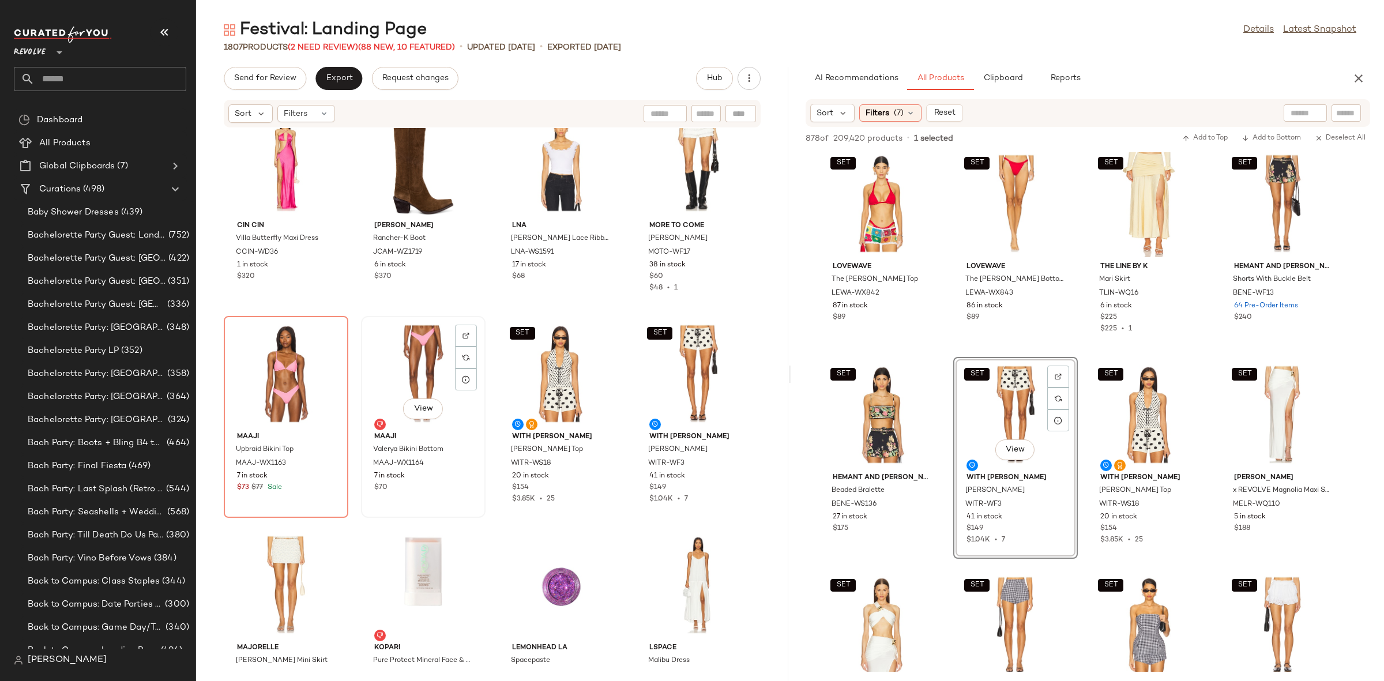
click at [390, 357] on div "View" at bounding box center [423, 373] width 116 height 107
click at [283, 357] on div "View" at bounding box center [286, 373] width 116 height 107
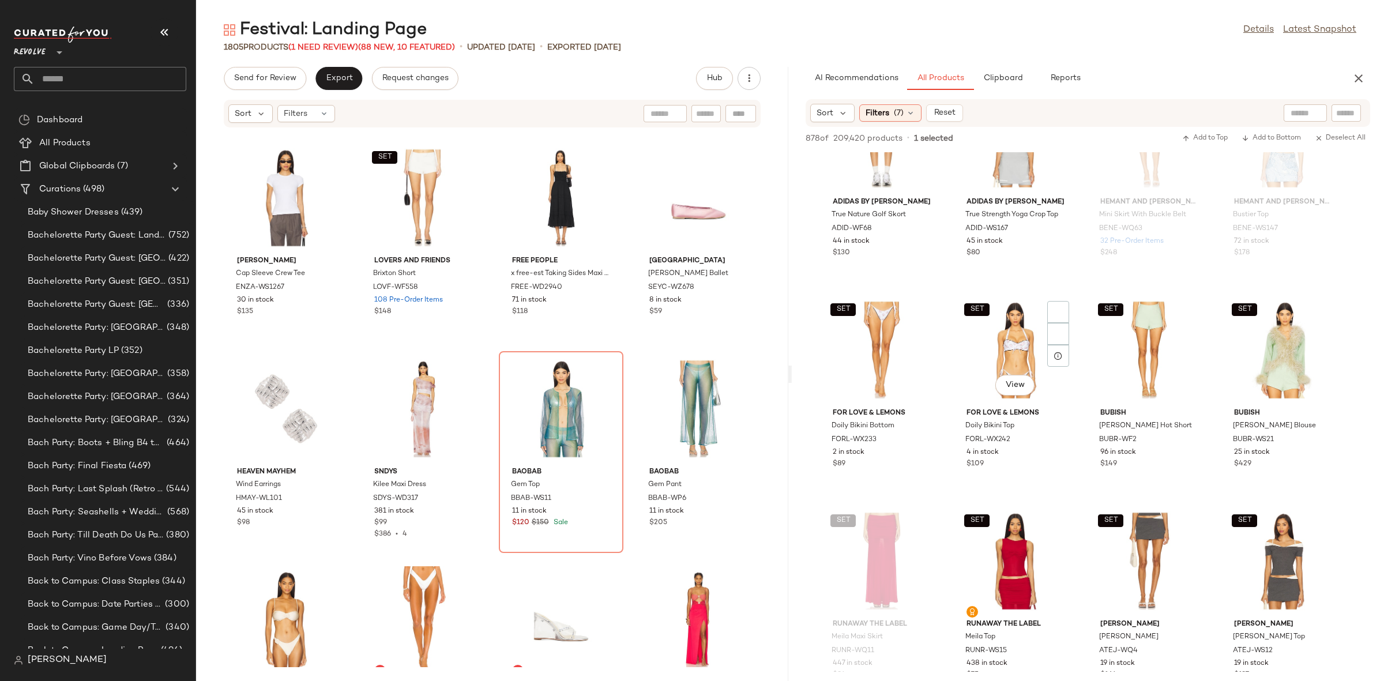
scroll to position [1760, 0]
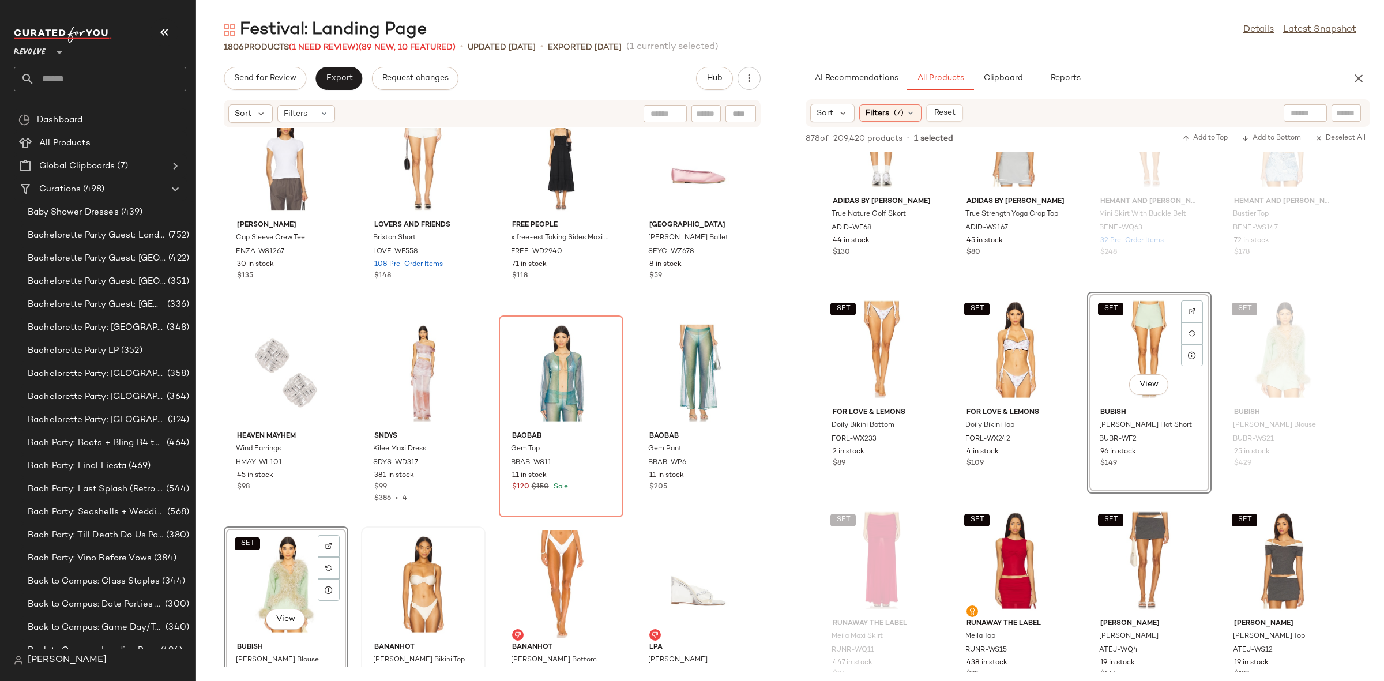
scroll to position [77285, 0]
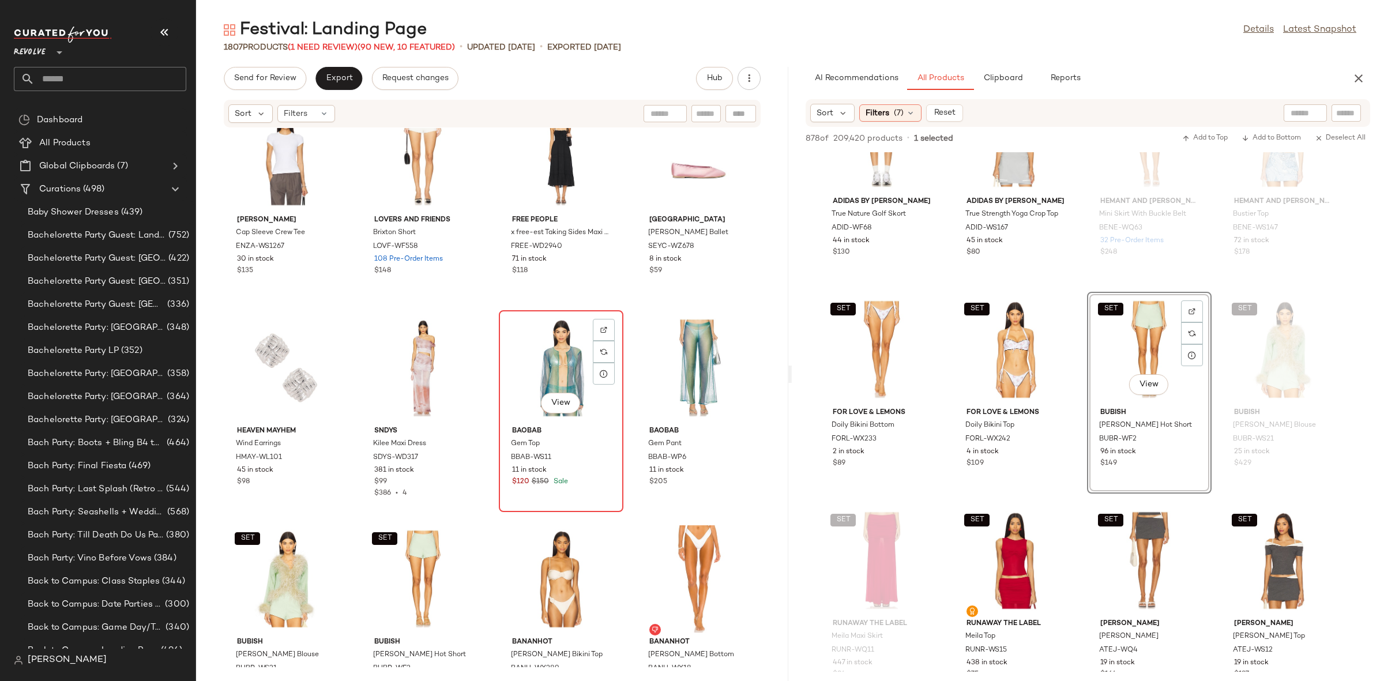
click at [551, 357] on div "View" at bounding box center [561, 367] width 116 height 107
click at [640, 358] on div "View" at bounding box center [698, 367] width 116 height 107
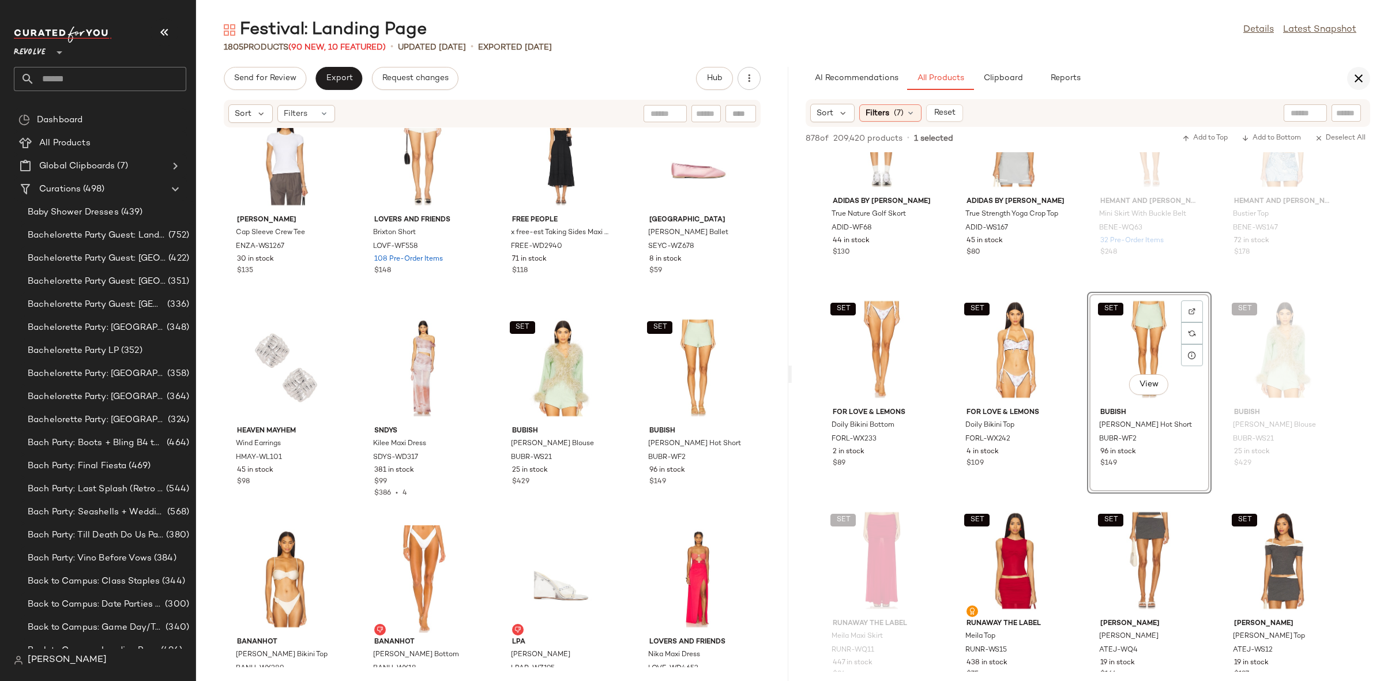
click at [1356, 78] on icon "button" at bounding box center [1359, 79] width 14 height 14
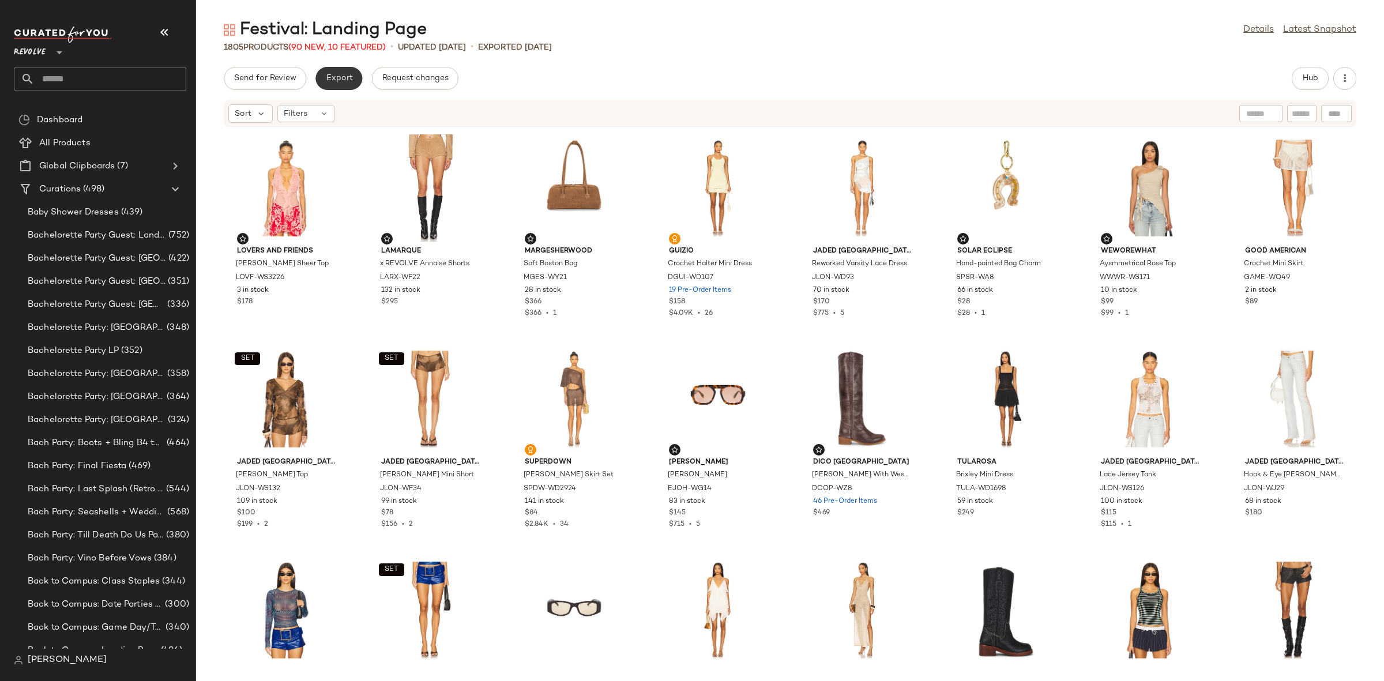
click at [344, 75] on span "Export" at bounding box center [338, 78] width 27 height 9
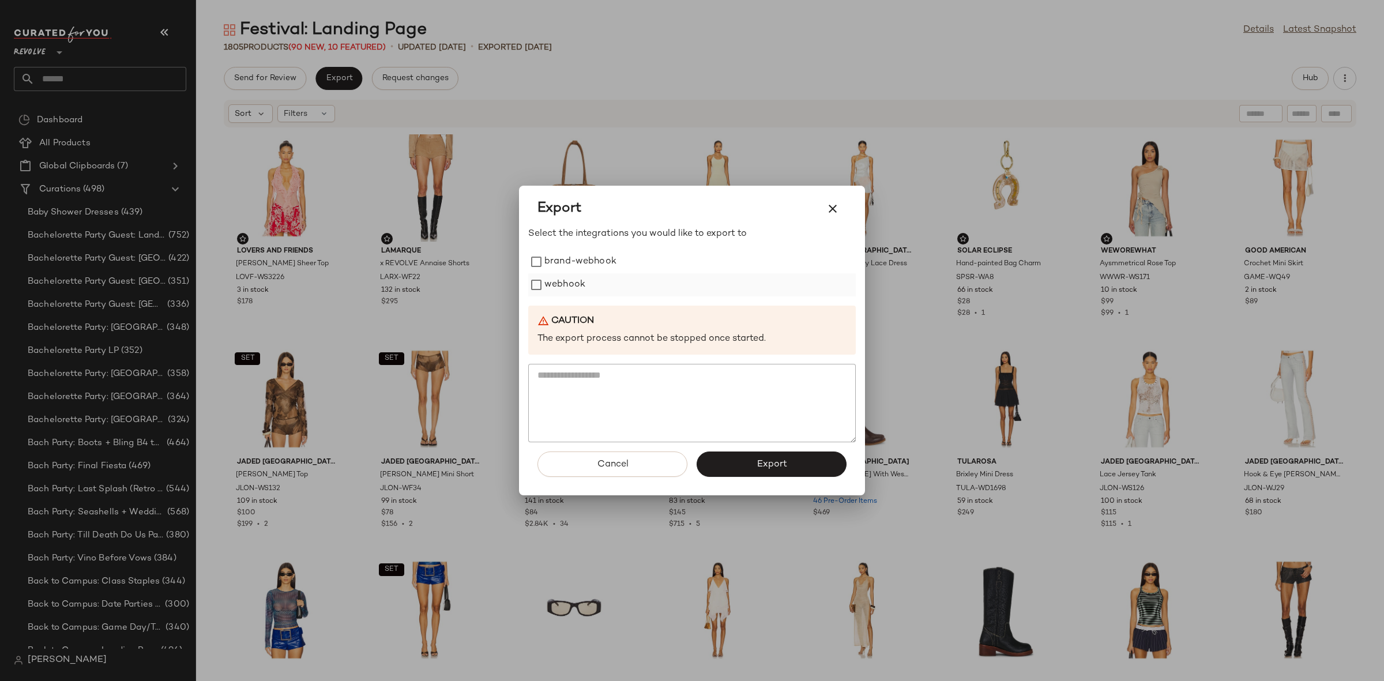
click at [562, 287] on label "webhook" at bounding box center [564, 284] width 41 height 23
click at [772, 482] on div "Cancel Export" at bounding box center [692, 468] width 328 height 53
click at [768, 464] on span "Export" at bounding box center [771, 464] width 31 height 11
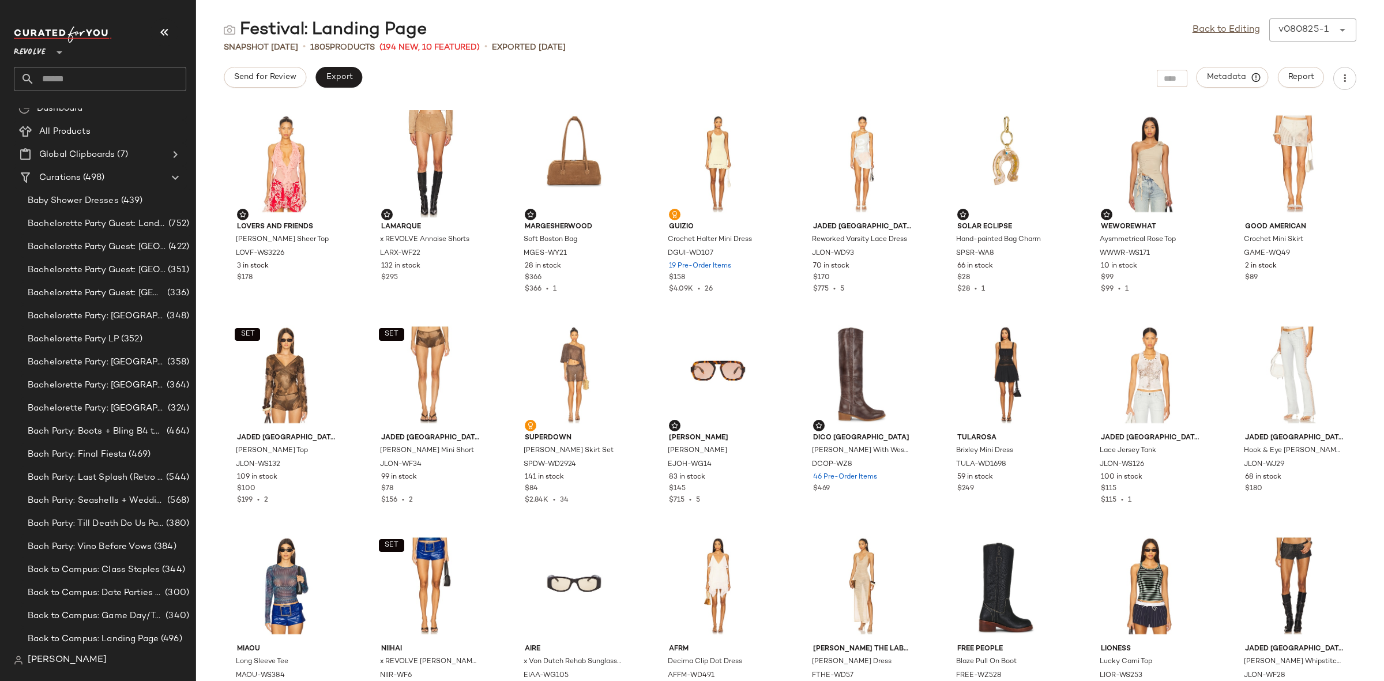
scroll to position [15, 0]
click at [111, 77] on input "text" at bounding box center [111, 79] width 152 height 24
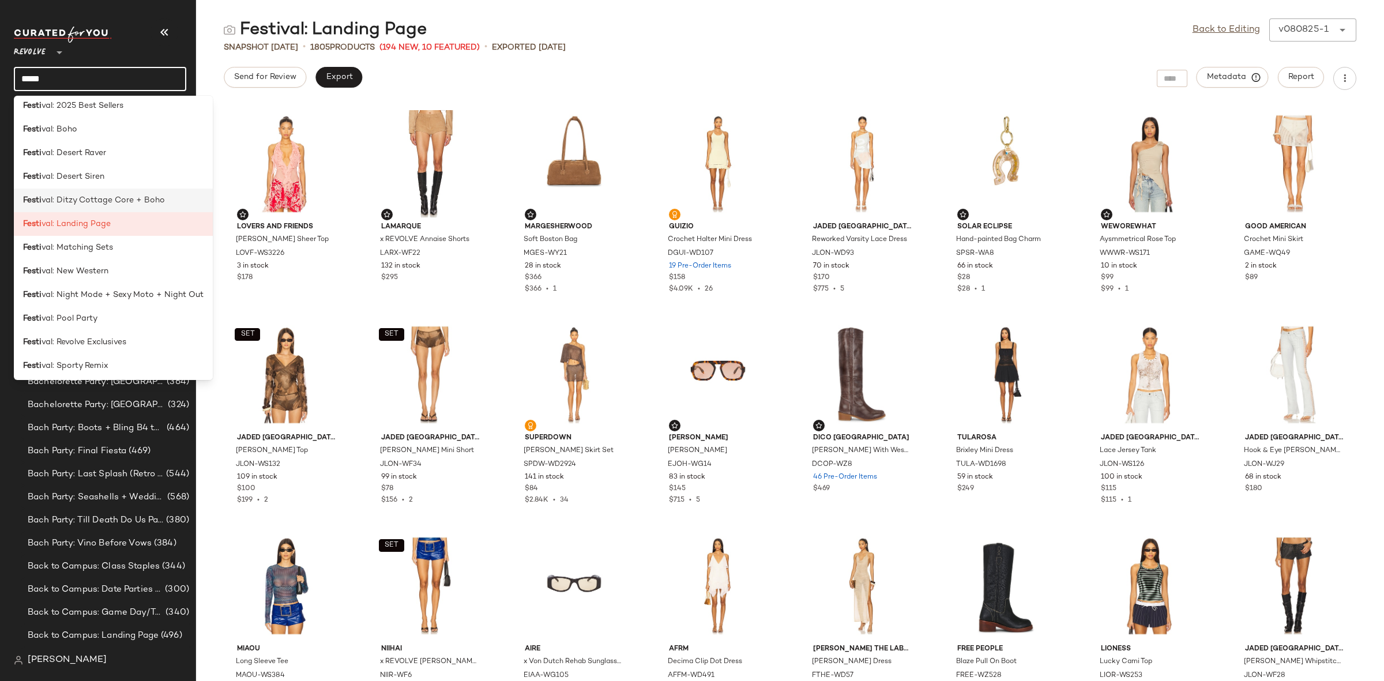
scroll to position [1, 0]
type input "*****"
click at [96, 178] on span "val: Desert Siren" at bounding box center [73, 182] width 63 height 12
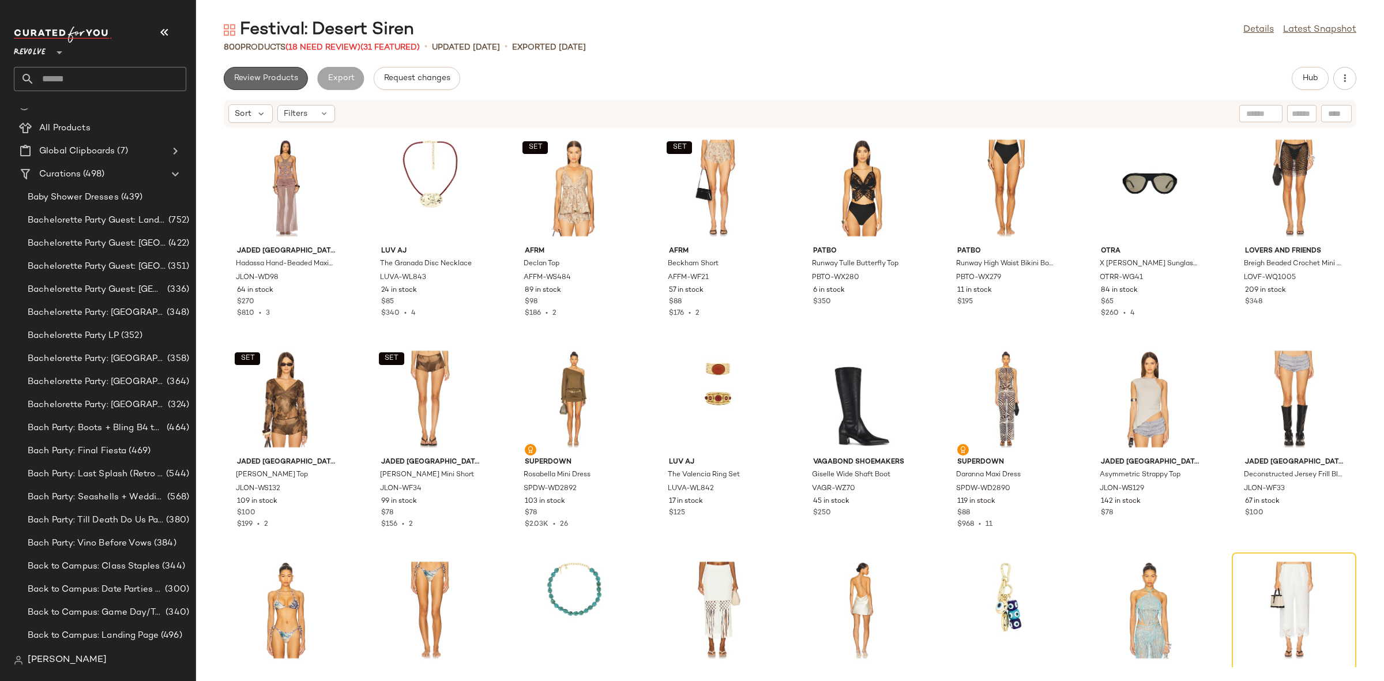
click at [255, 85] on button "Review Products" at bounding box center [266, 78] width 84 height 23
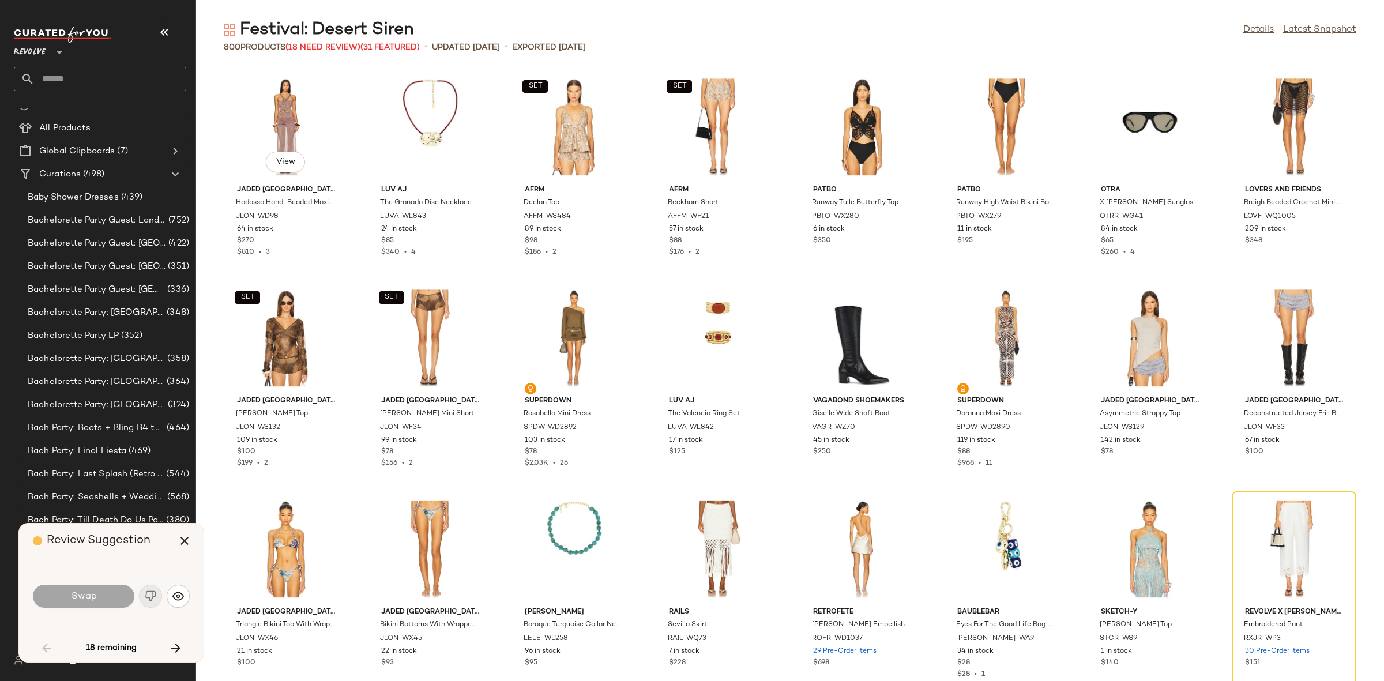
scroll to position [220, 0]
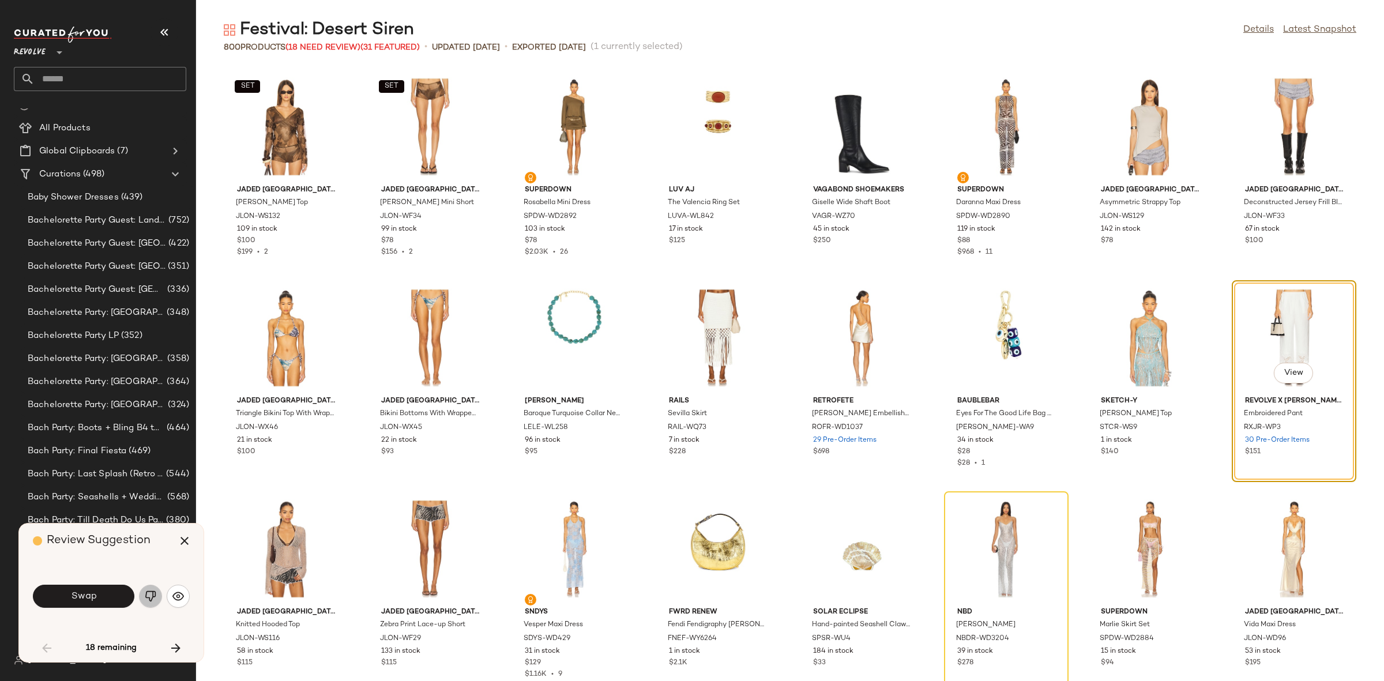
click at [153, 601] on img "button" at bounding box center [151, 596] width 12 height 12
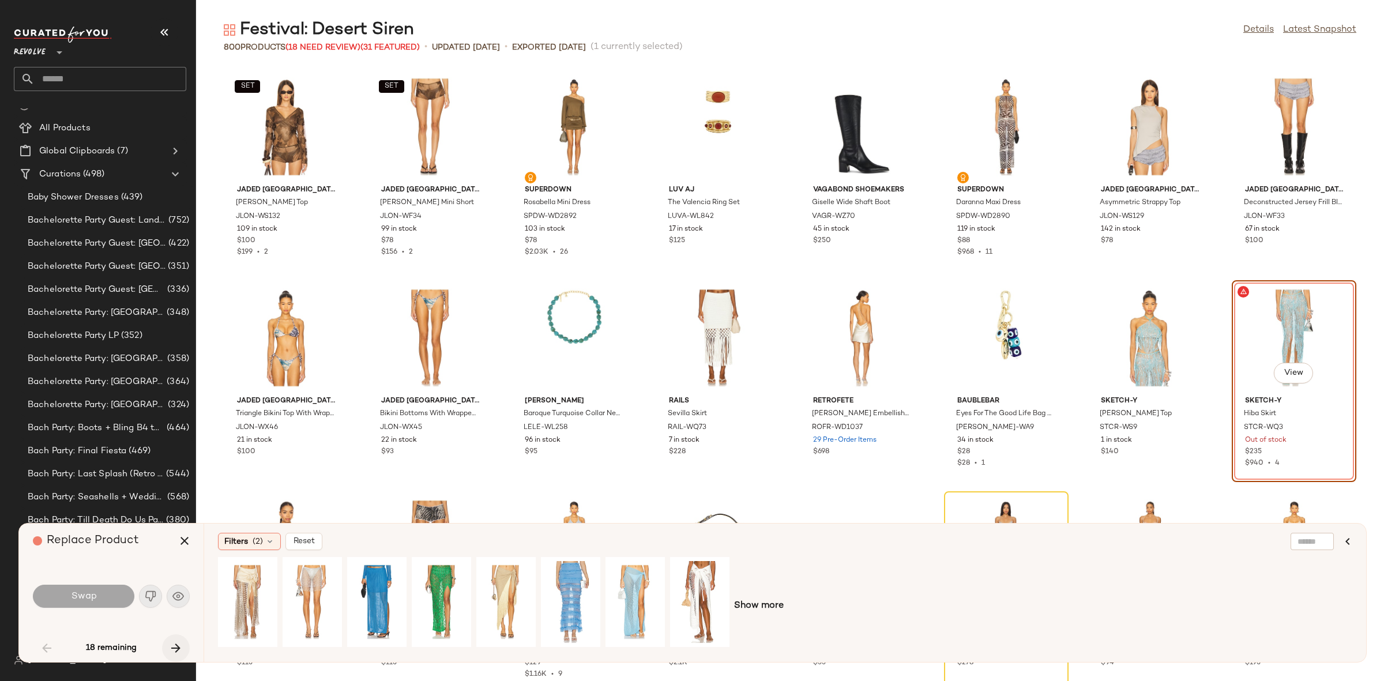
click at [180, 641] on icon "button" at bounding box center [176, 648] width 14 height 14
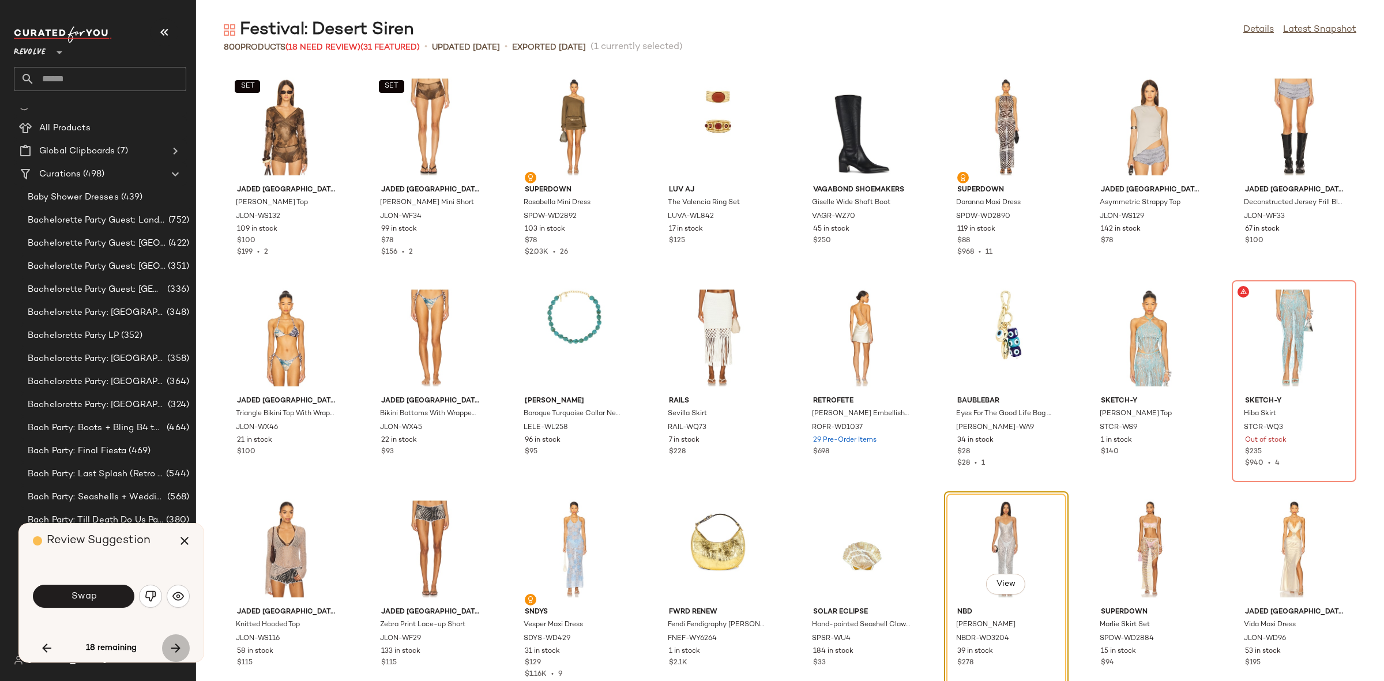
scroll to position [422, 0]
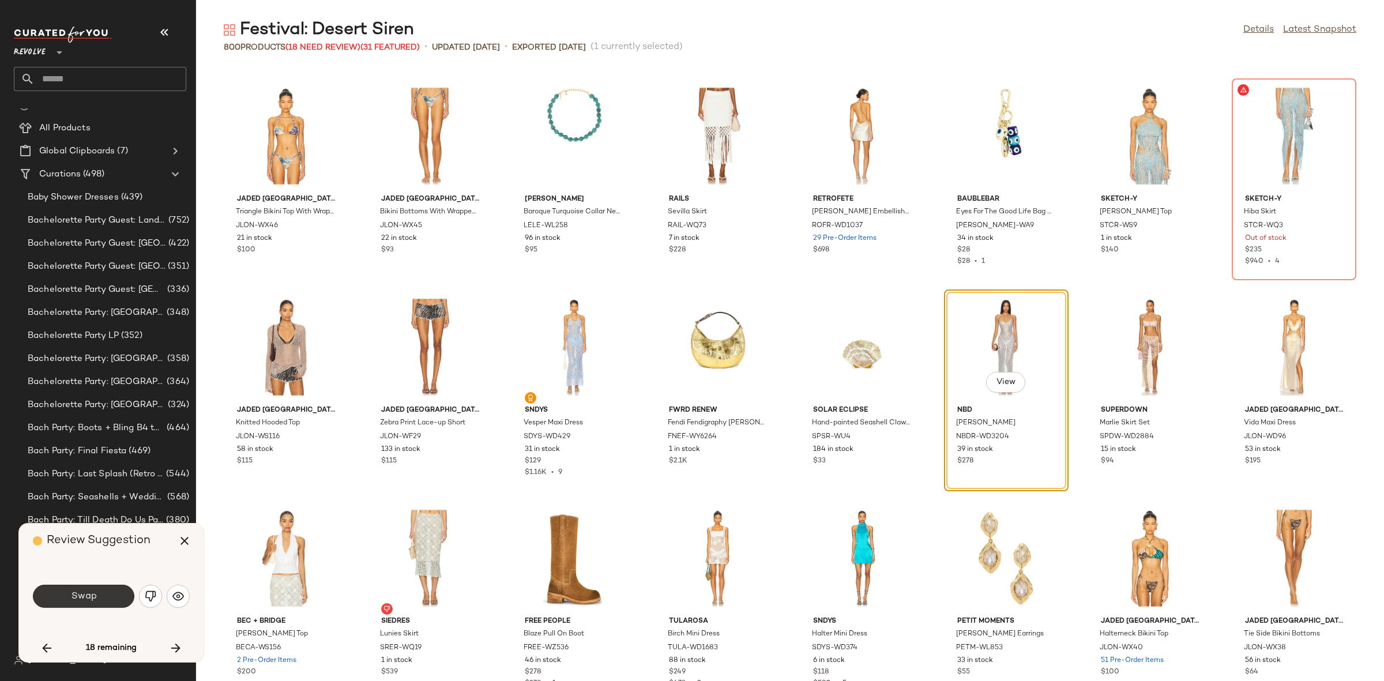
click at [106, 600] on button "Swap" at bounding box center [83, 596] width 101 height 23
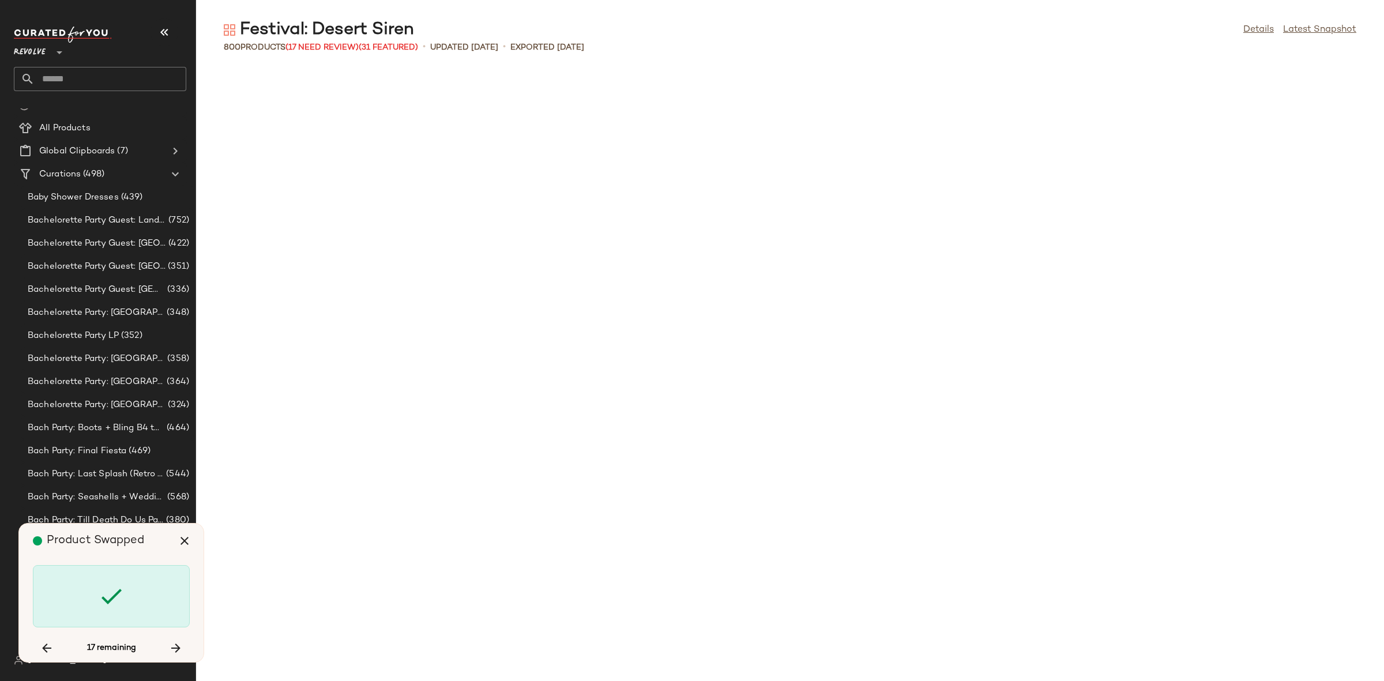
scroll to position [1266, 0]
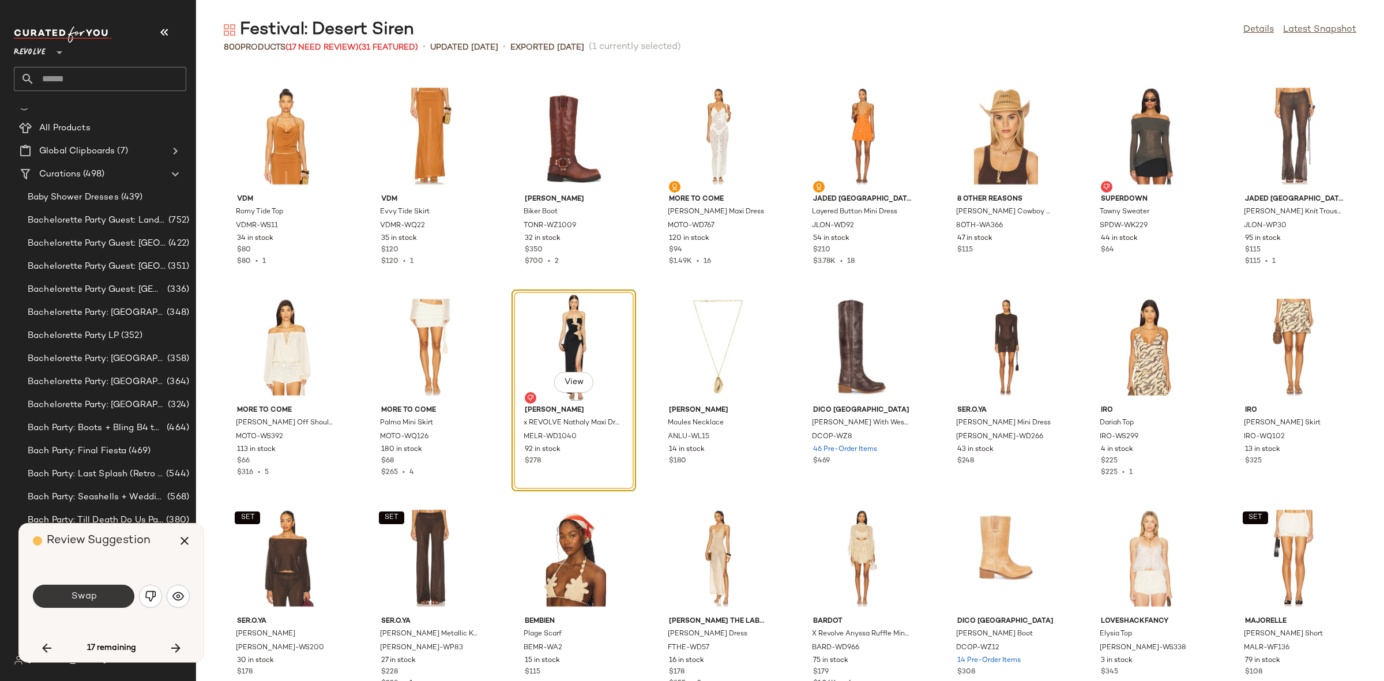
click at [103, 587] on button "Swap" at bounding box center [83, 596] width 101 height 23
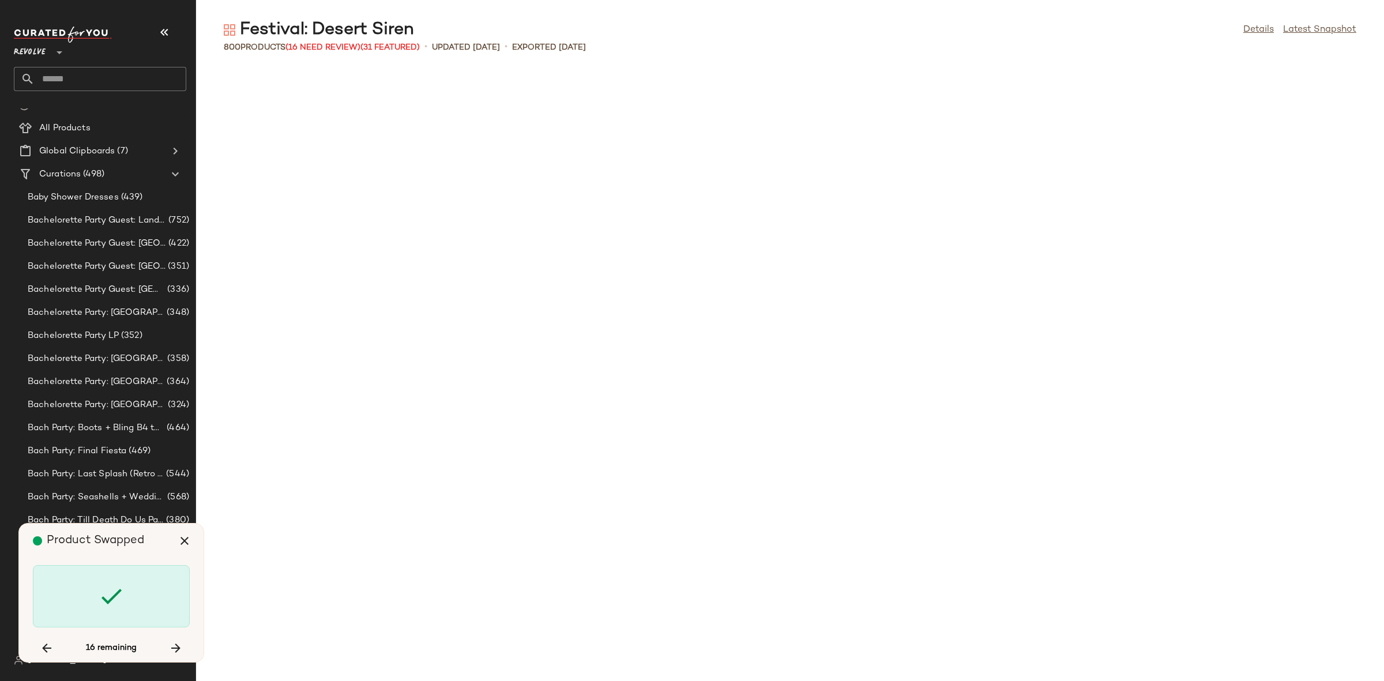
scroll to position [4432, 0]
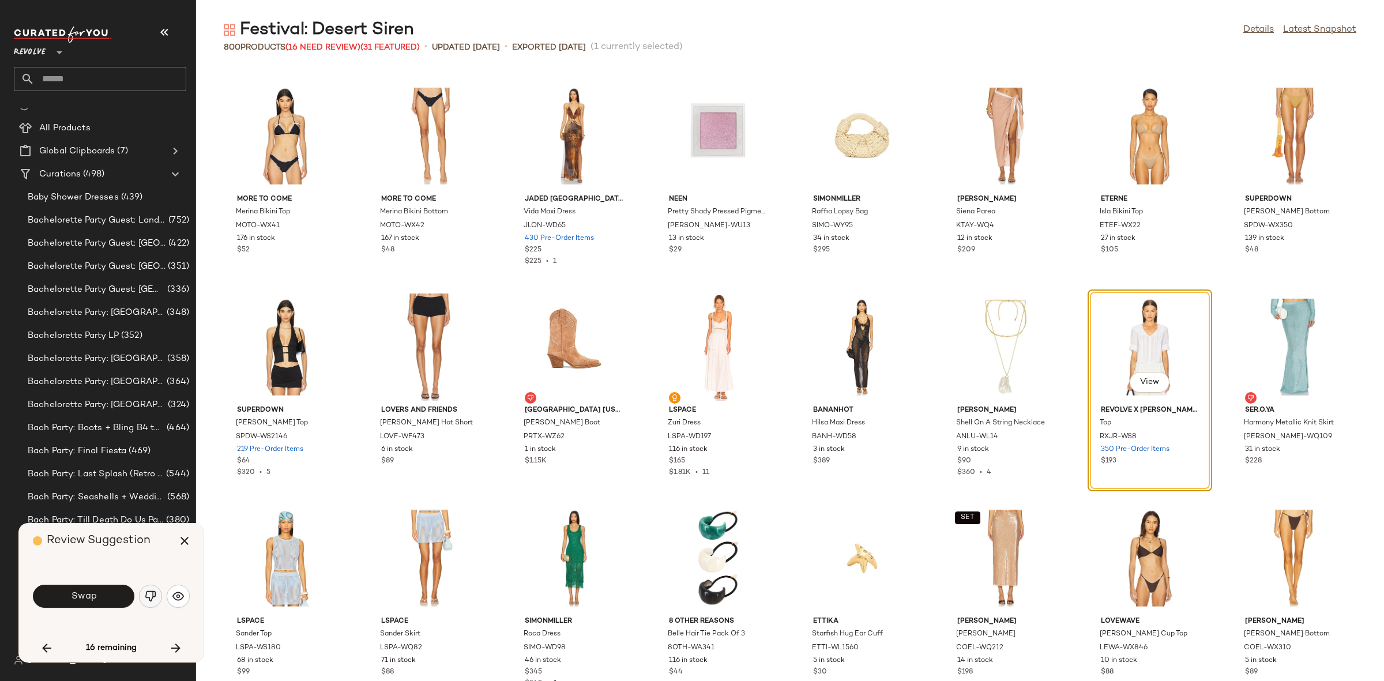
click at [152, 600] on img "button" at bounding box center [151, 596] width 12 height 12
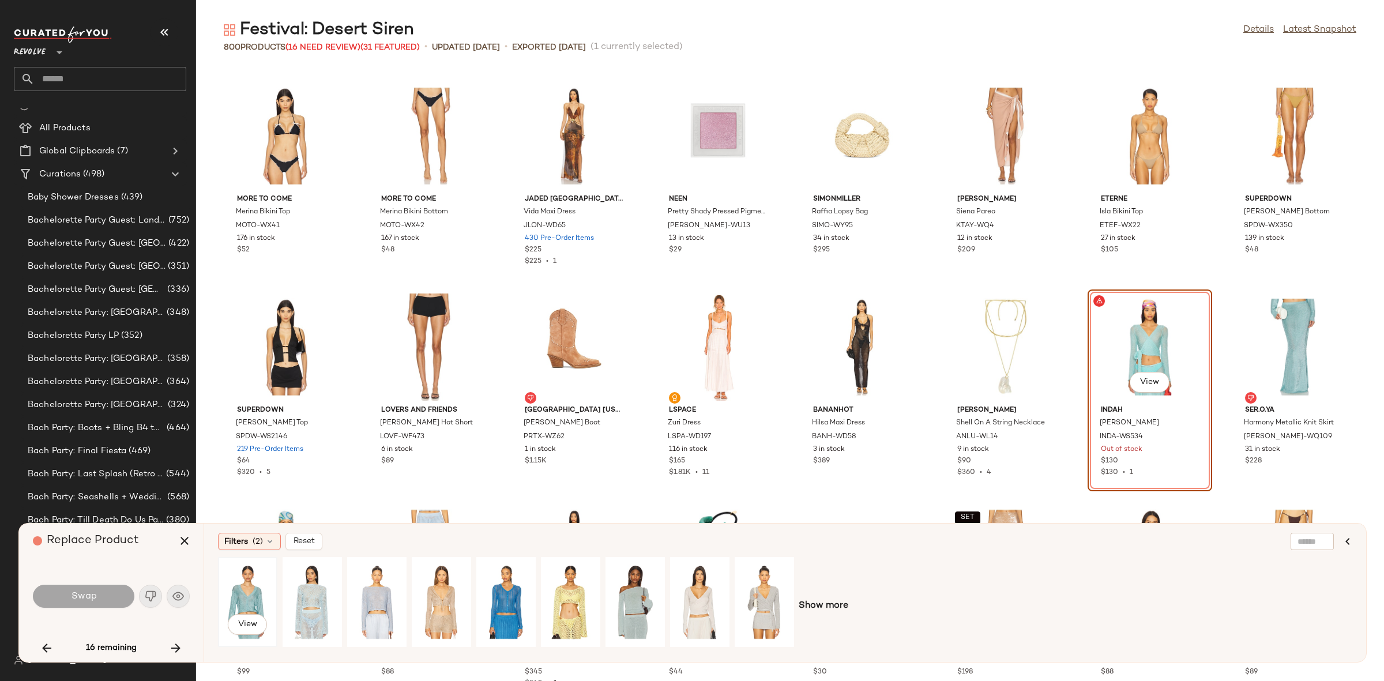
click at [235, 604] on div "View" at bounding box center [247, 602] width 51 height 82
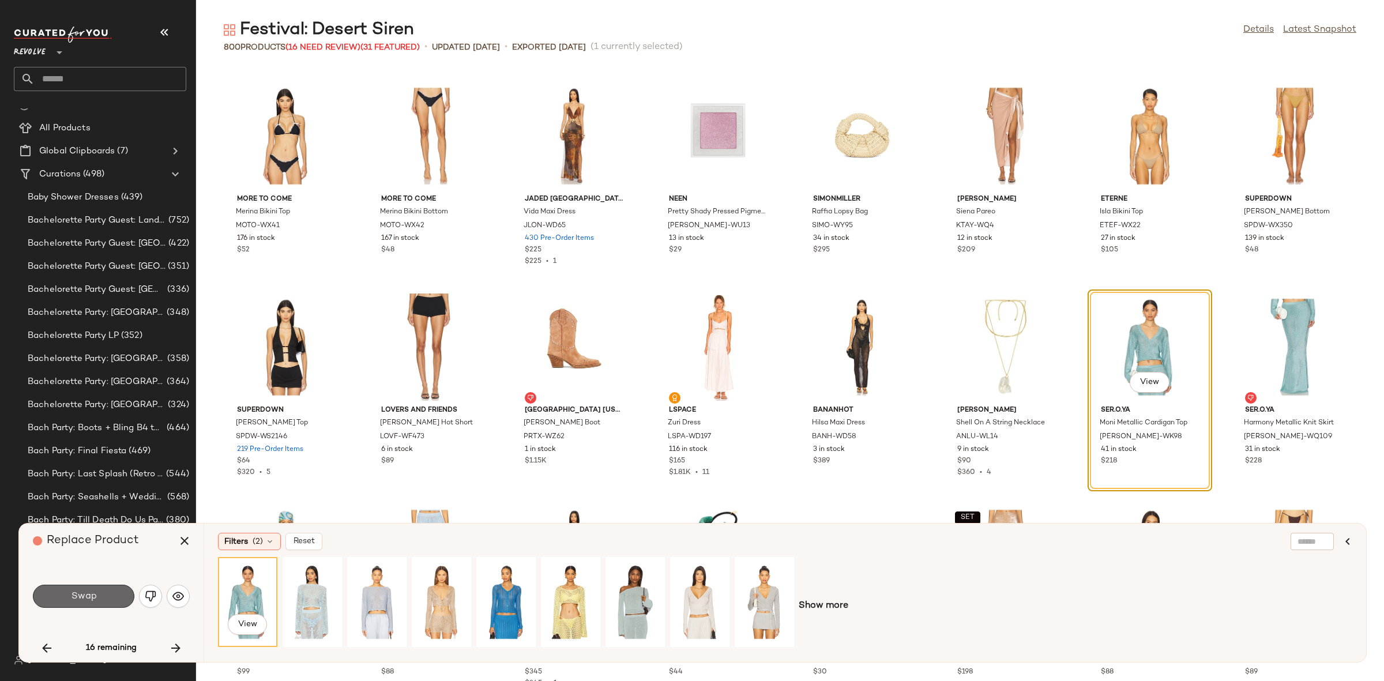
click at [108, 597] on button "Swap" at bounding box center [83, 596] width 101 height 23
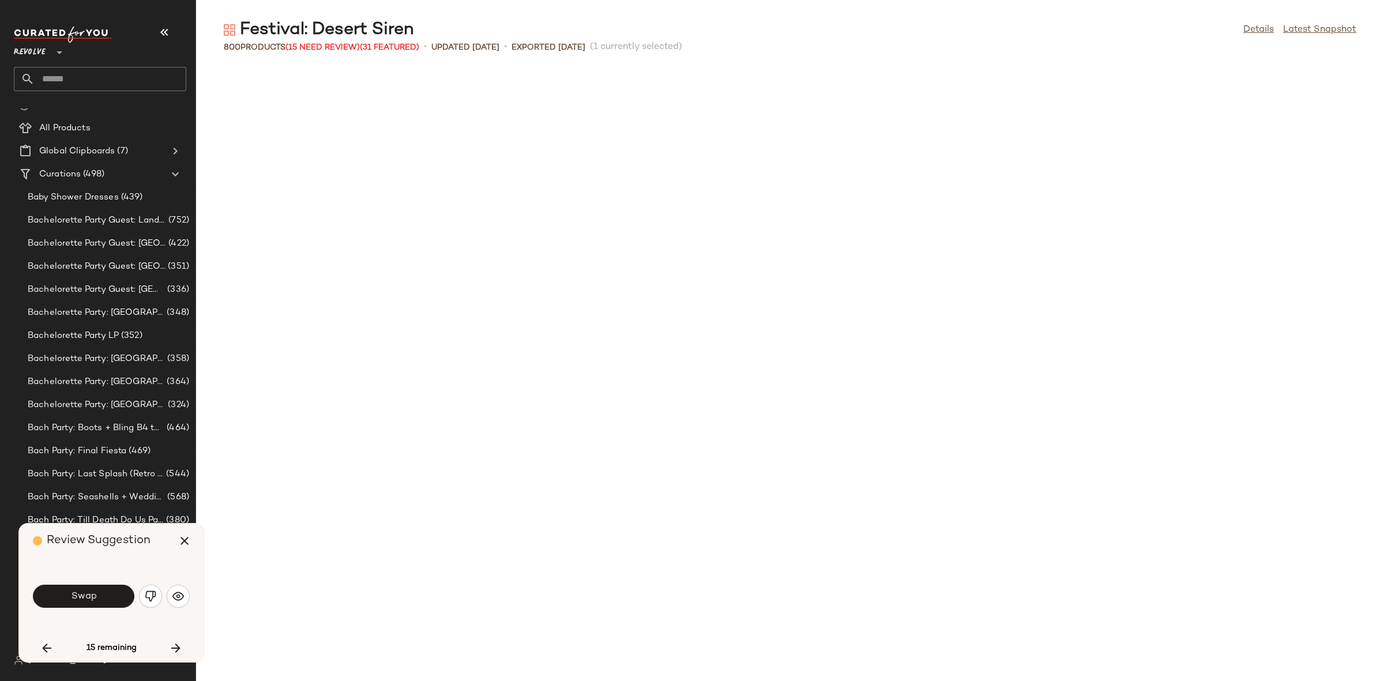
scroll to position [5065, 0]
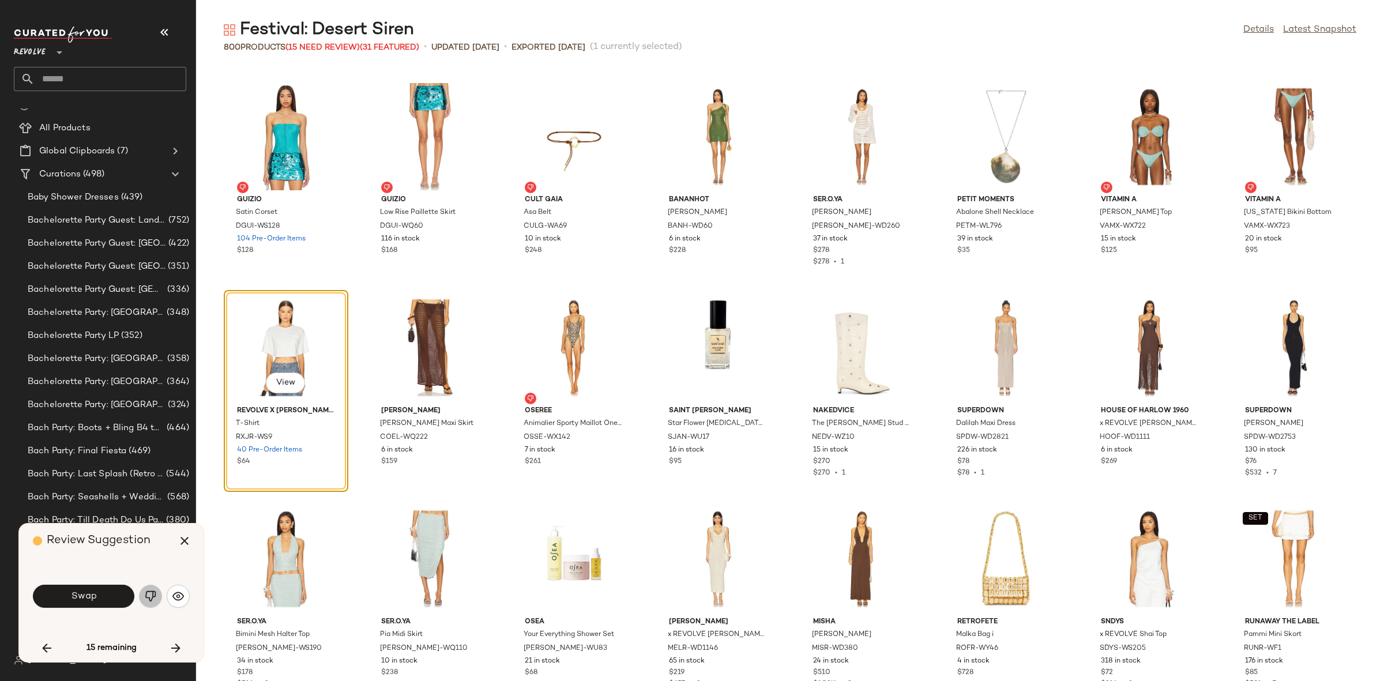
click at [152, 600] on img "button" at bounding box center [151, 596] width 12 height 12
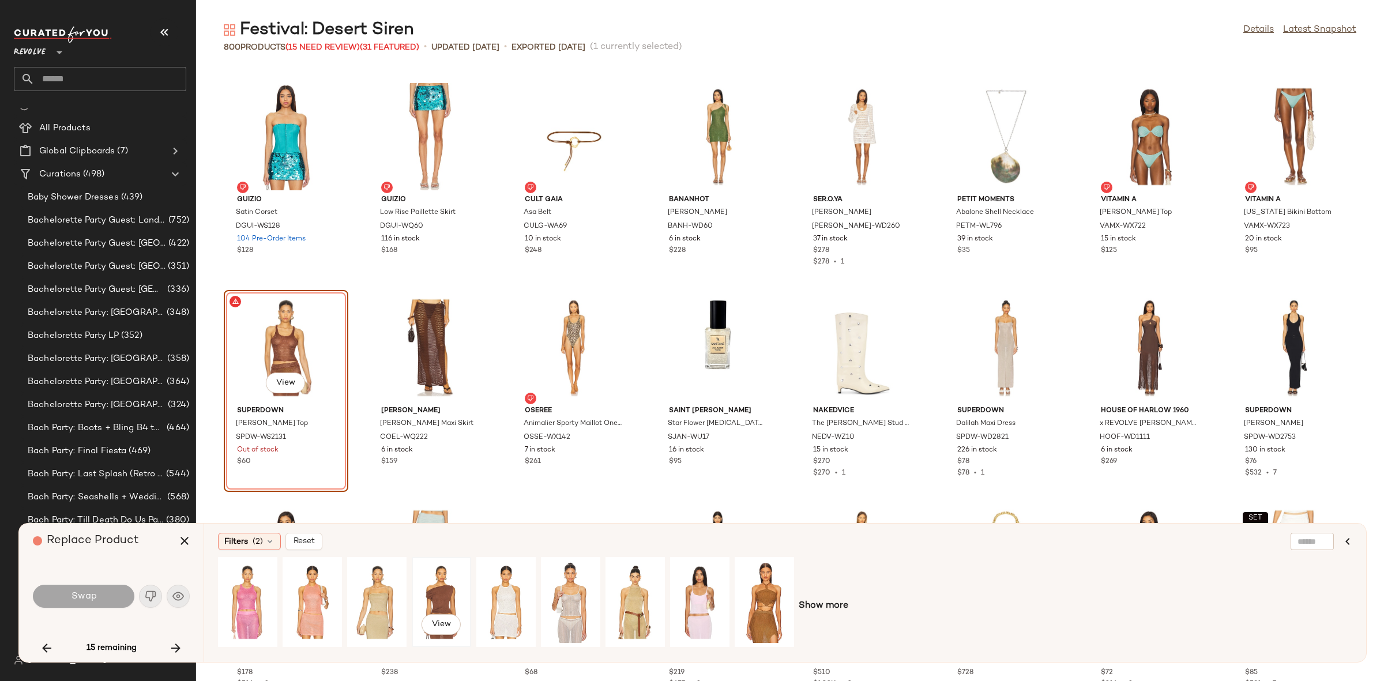
click at [424, 598] on div "View" at bounding box center [441, 602] width 51 height 82
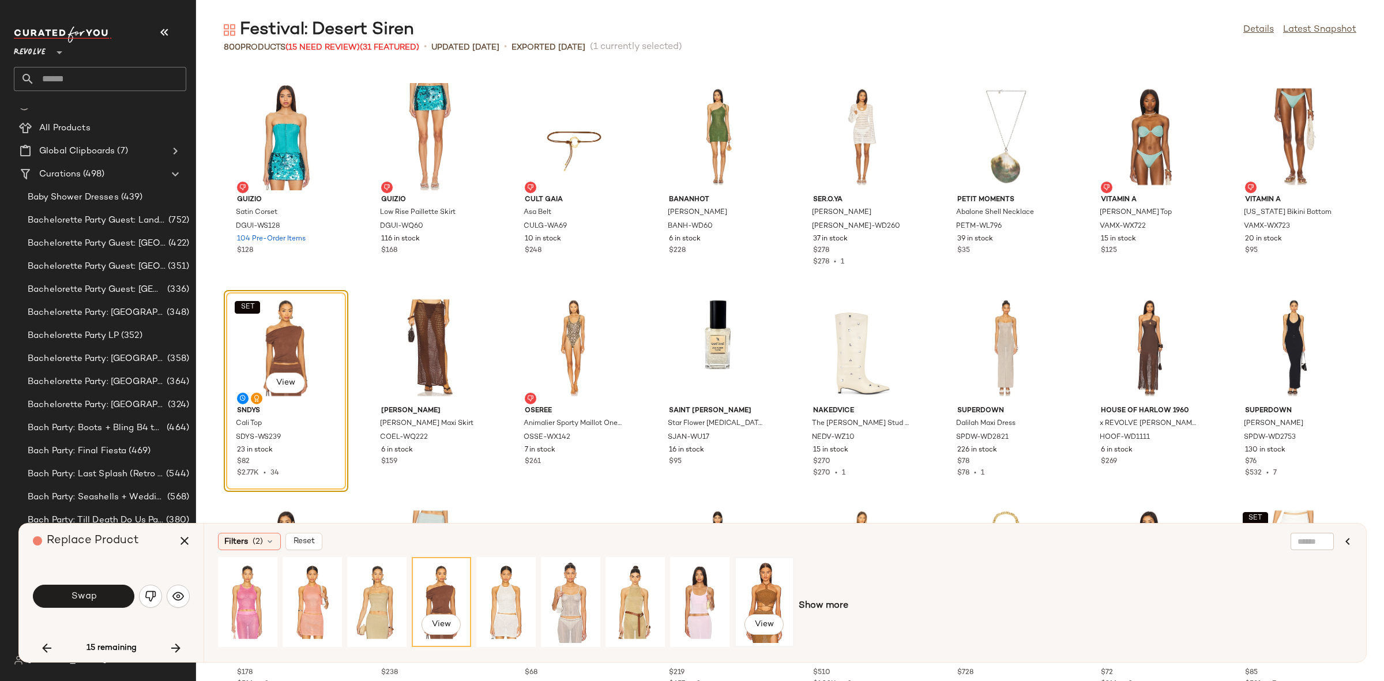
click at [750, 598] on div "View" at bounding box center [764, 602] width 51 height 82
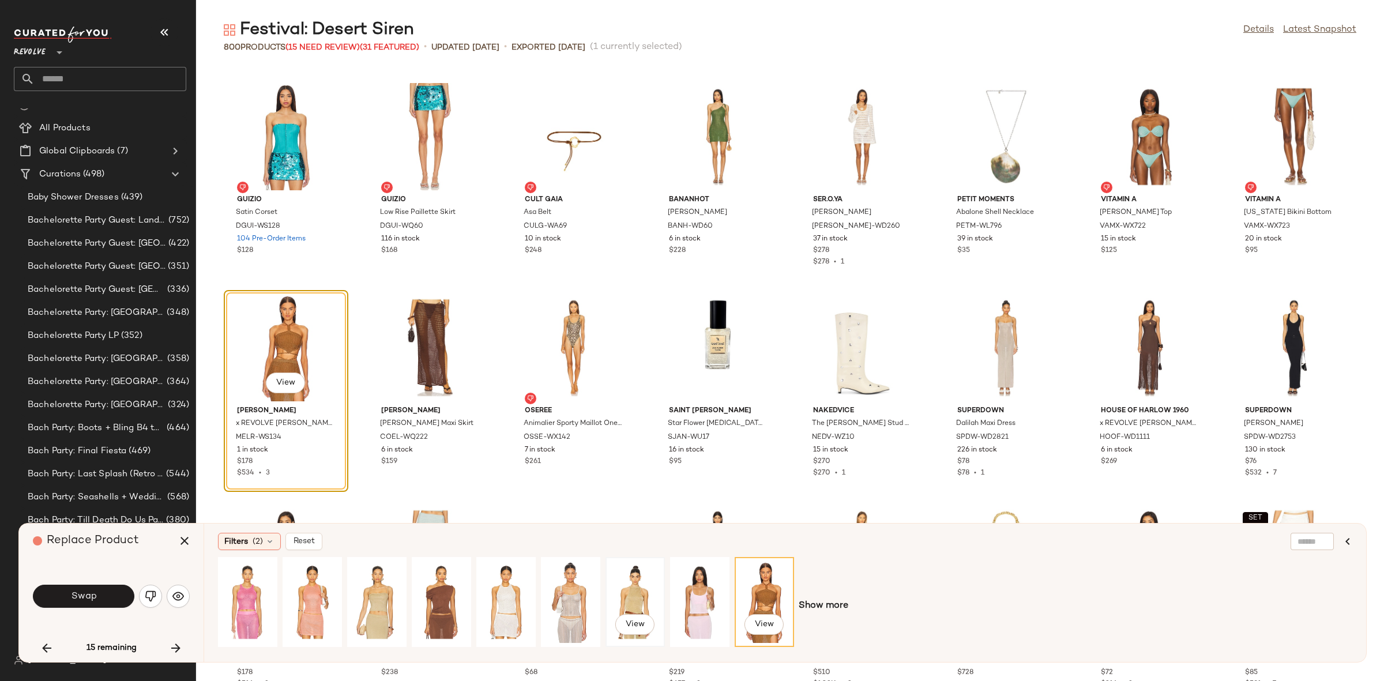
click at [619, 598] on div "View" at bounding box center [635, 602] width 51 height 82
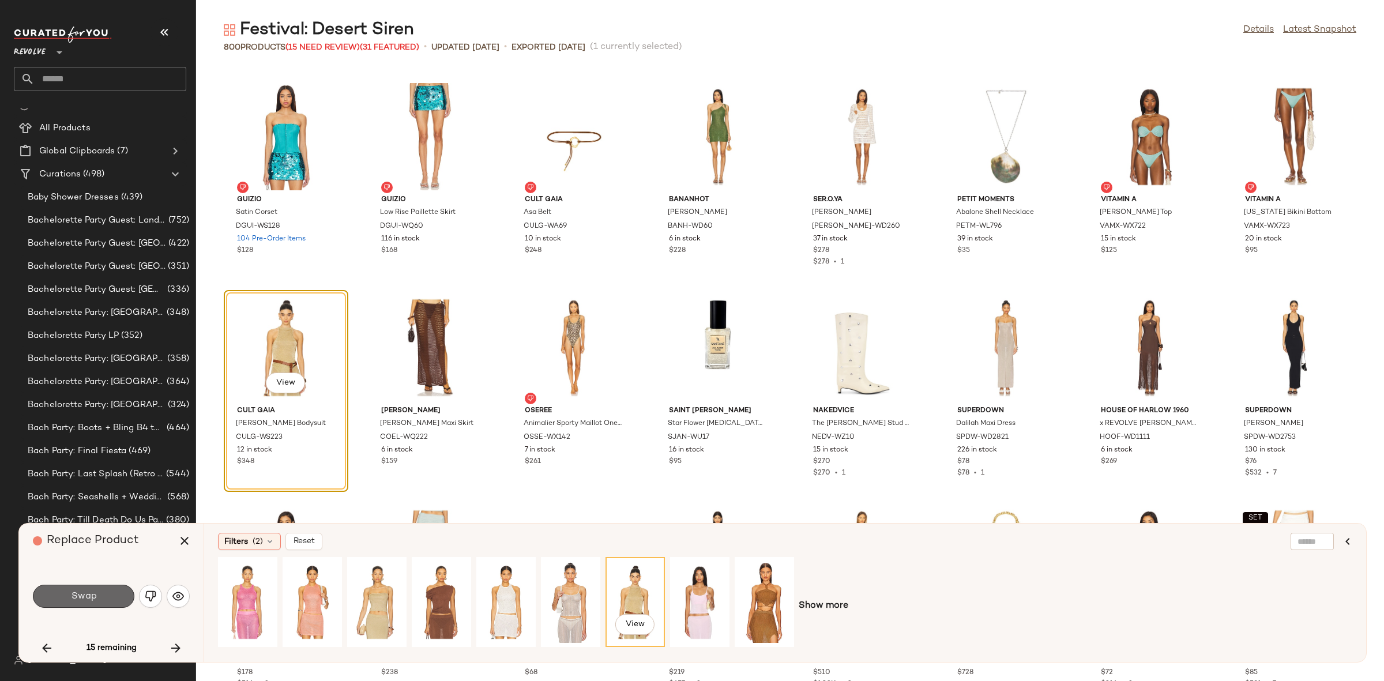
click at [93, 591] on span "Swap" at bounding box center [83, 596] width 26 height 11
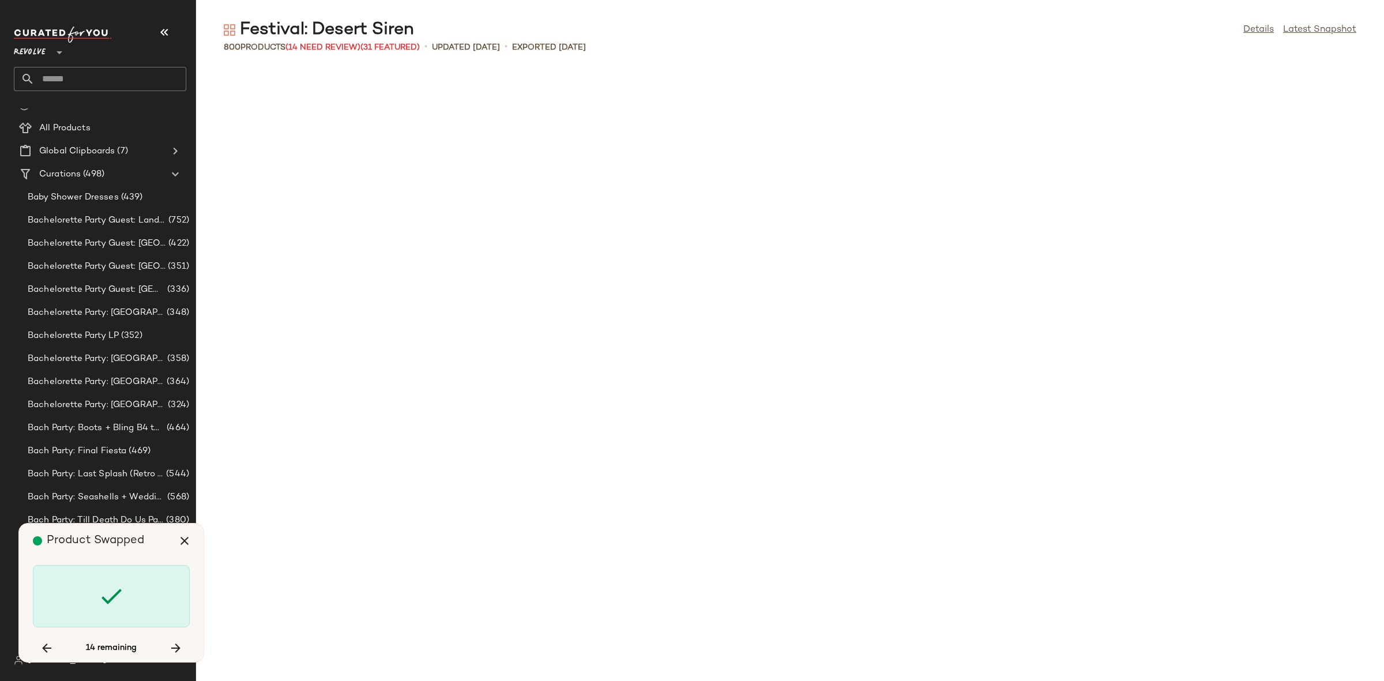
scroll to position [7387, 0]
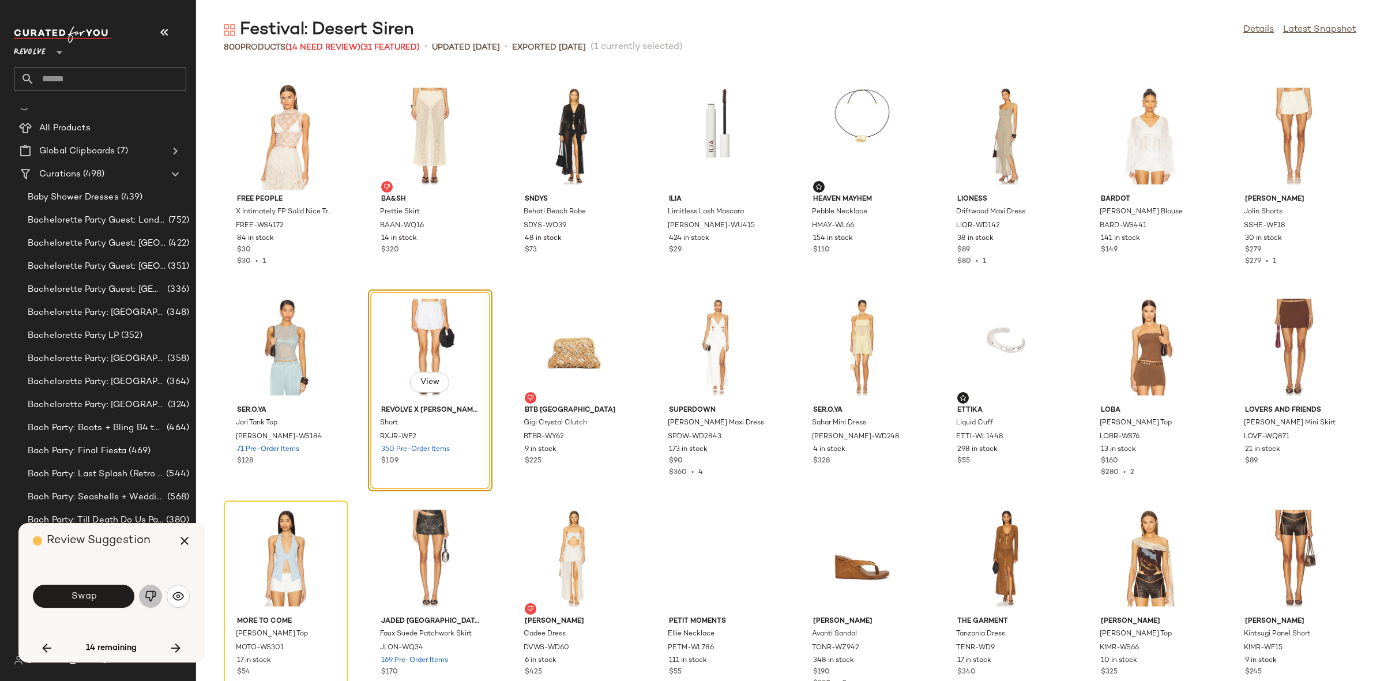
click at [153, 590] on img "button" at bounding box center [151, 596] width 12 height 12
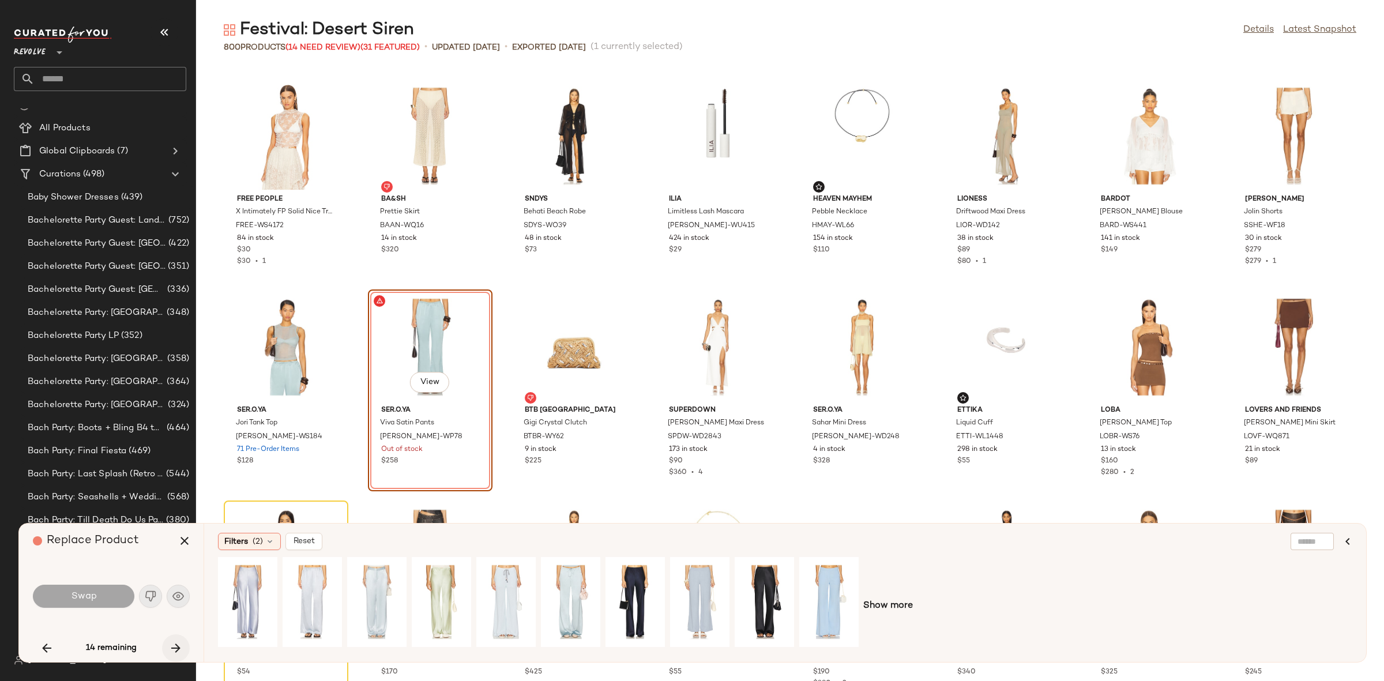
click at [182, 648] on icon "button" at bounding box center [176, 648] width 14 height 14
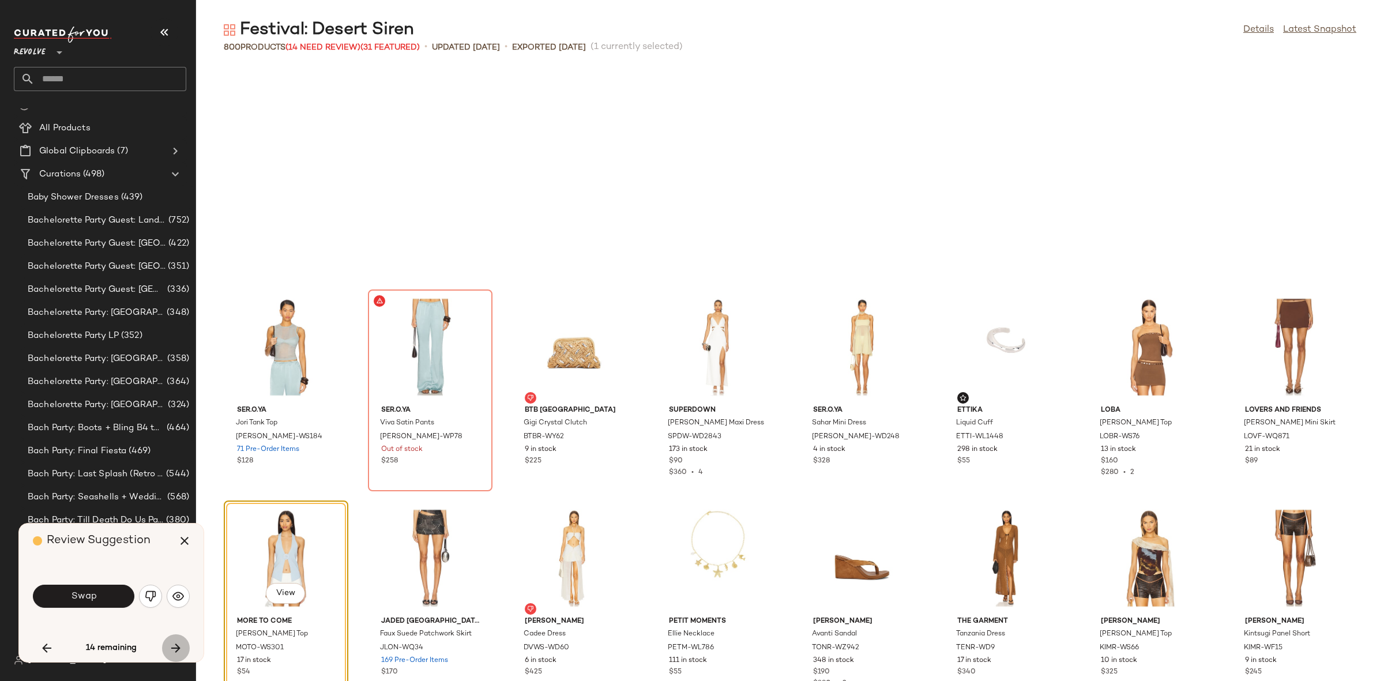
scroll to position [7598, 0]
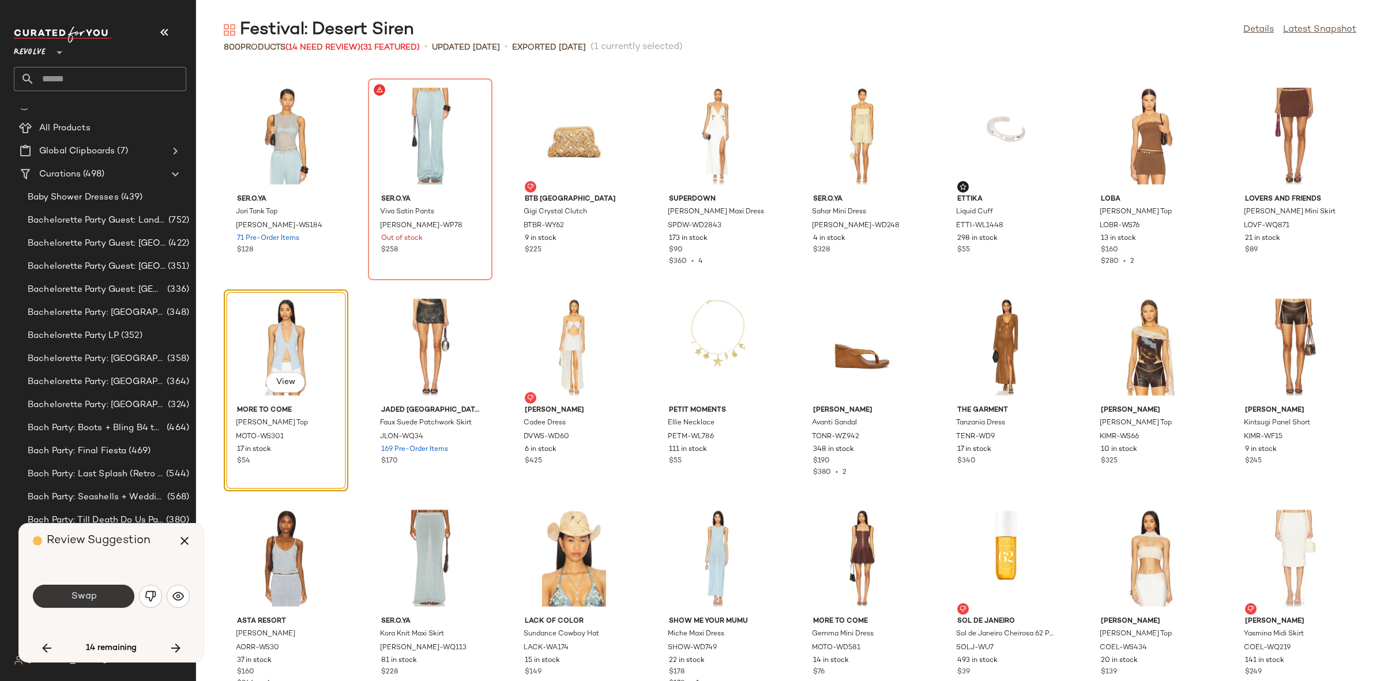
click at [76, 585] on button "Swap" at bounding box center [83, 596] width 101 height 23
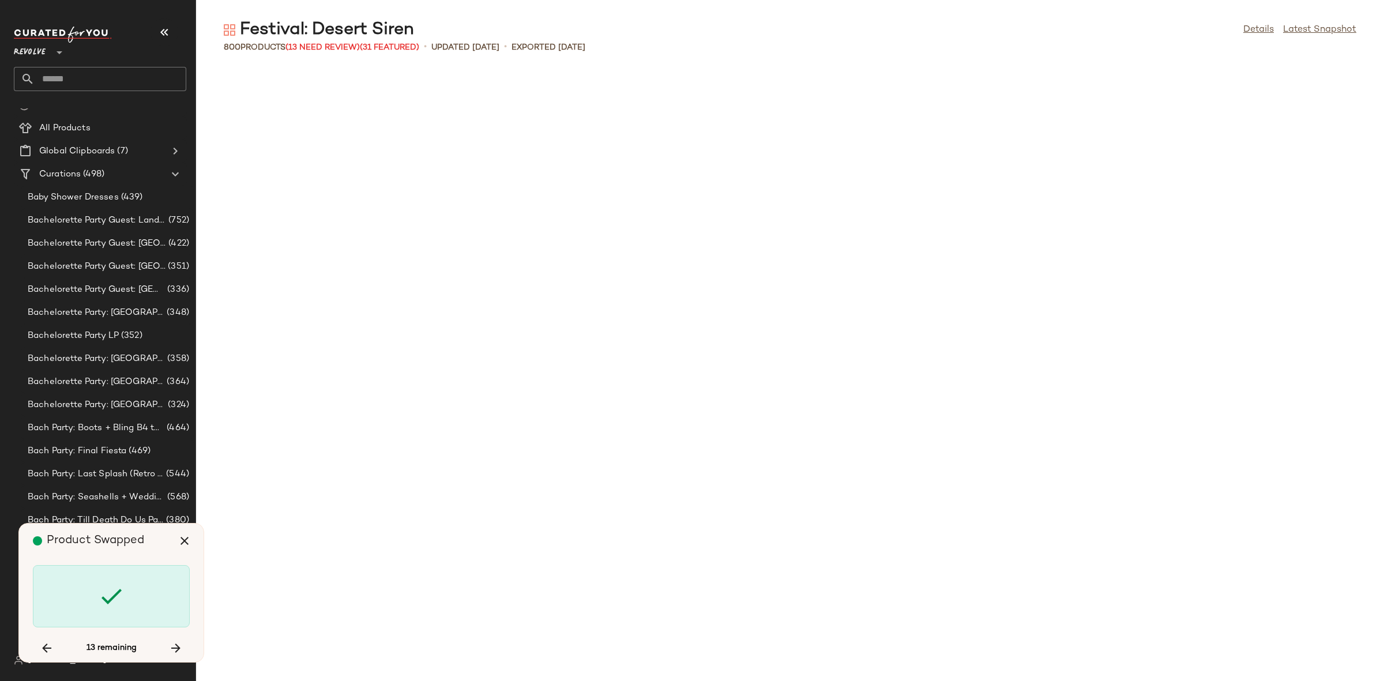
scroll to position [10764, 0]
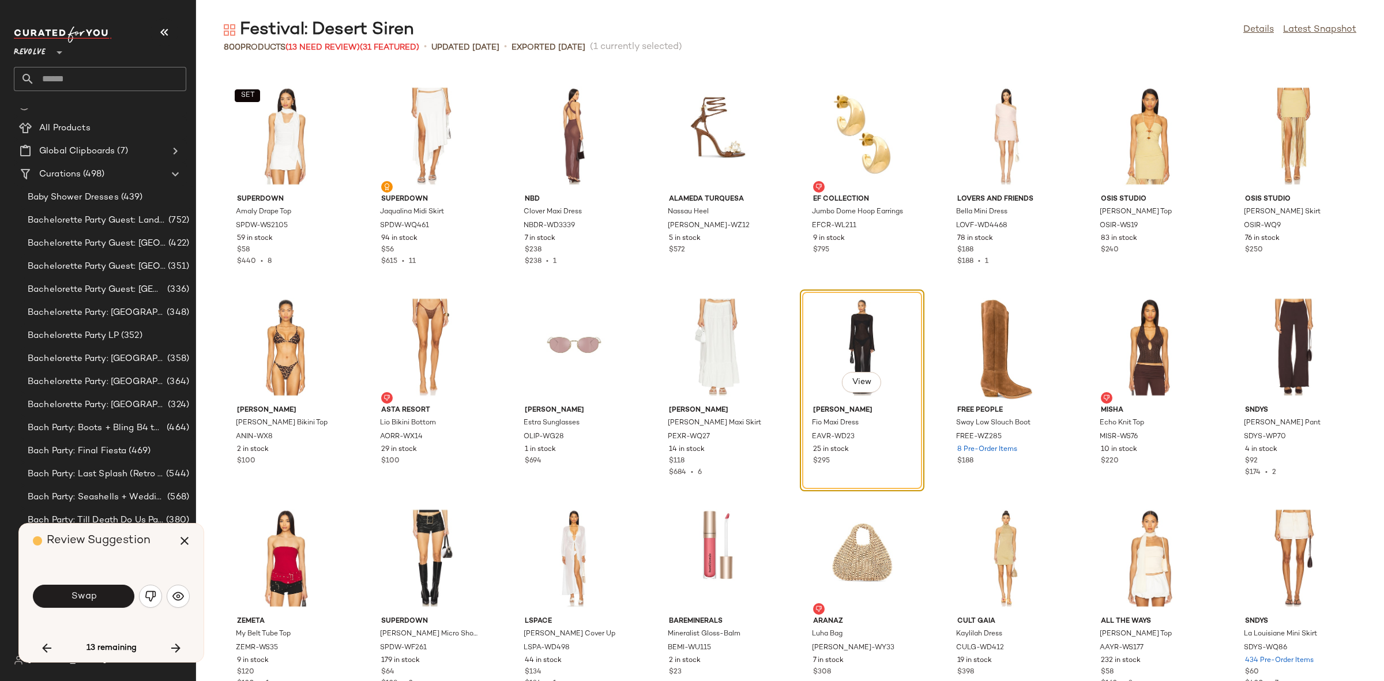
click at [81, 589] on button "Swap" at bounding box center [83, 596] width 101 height 23
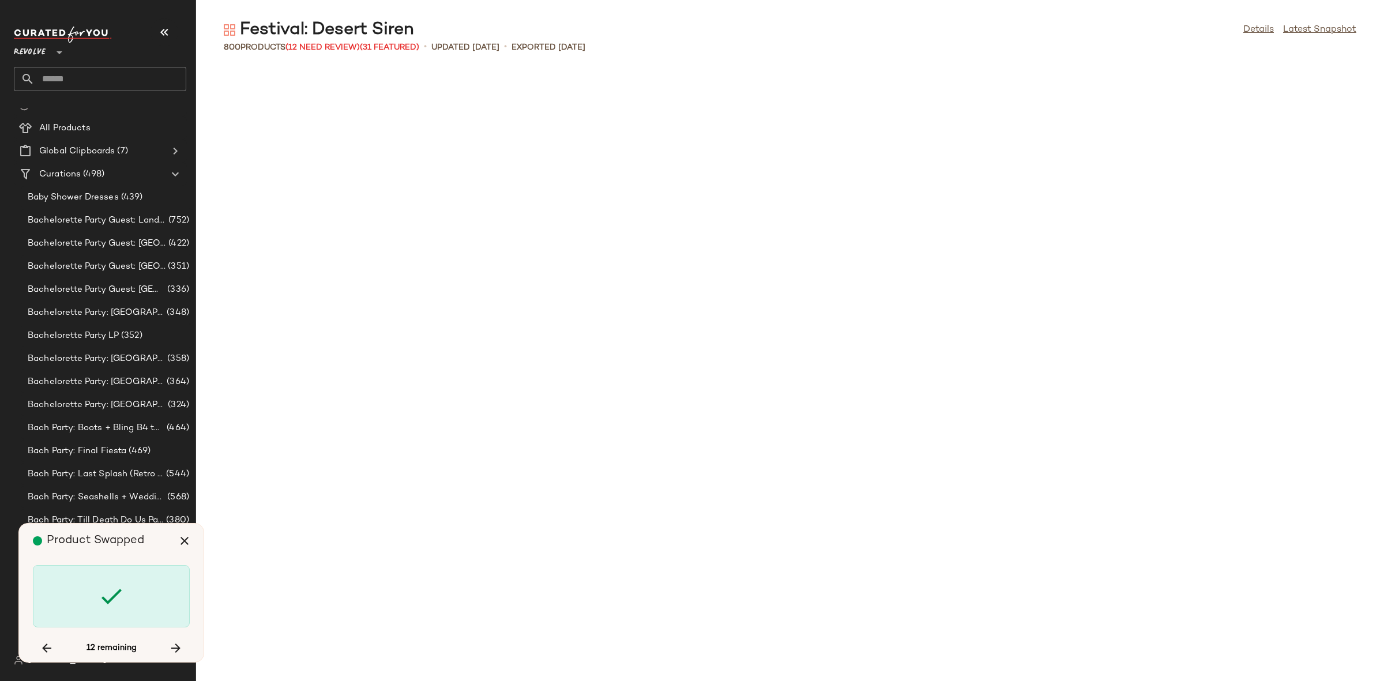
scroll to position [11819, 0]
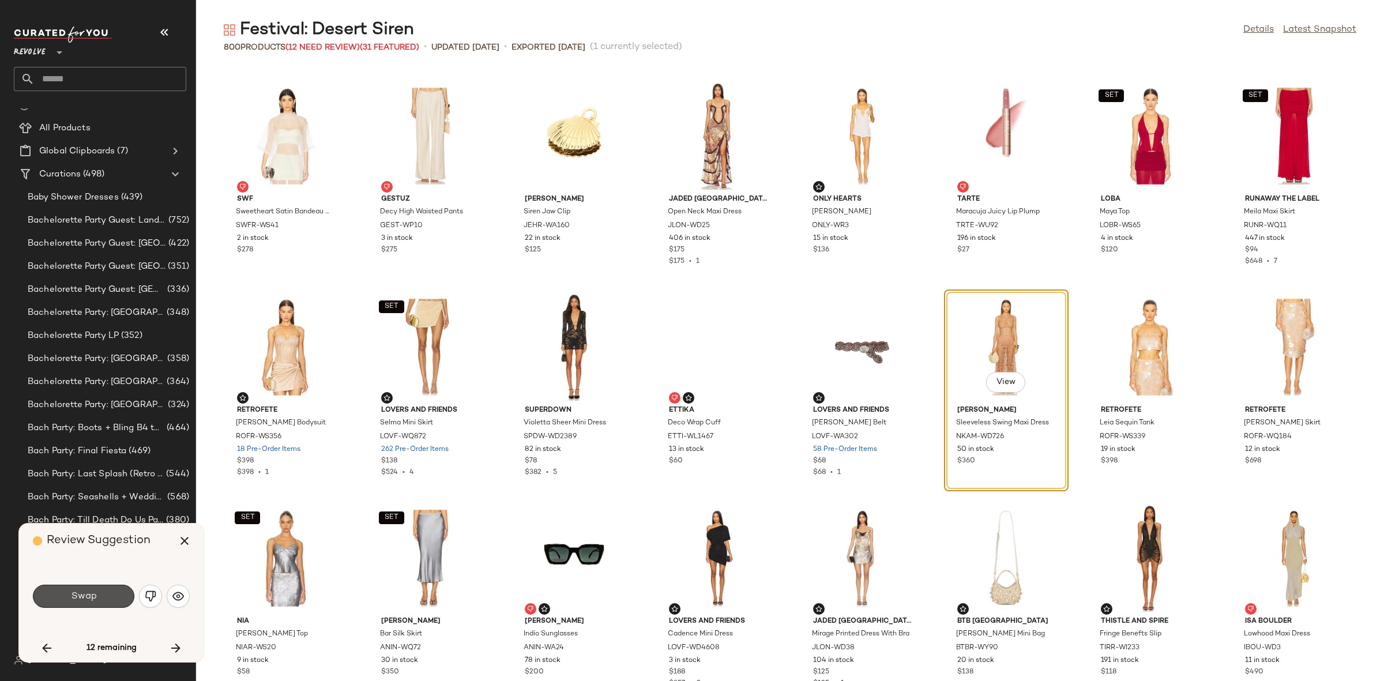
click at [81, 589] on button "Swap" at bounding box center [83, 596] width 101 height 23
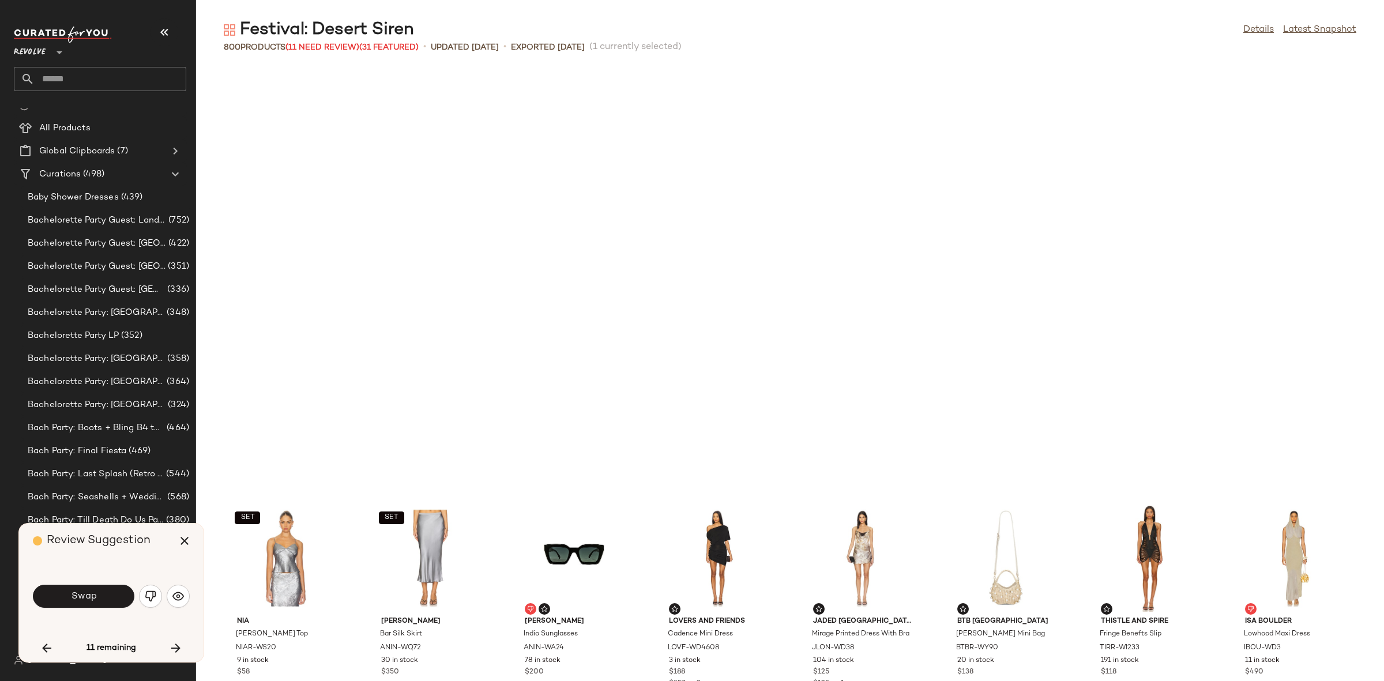
scroll to position [12240, 0]
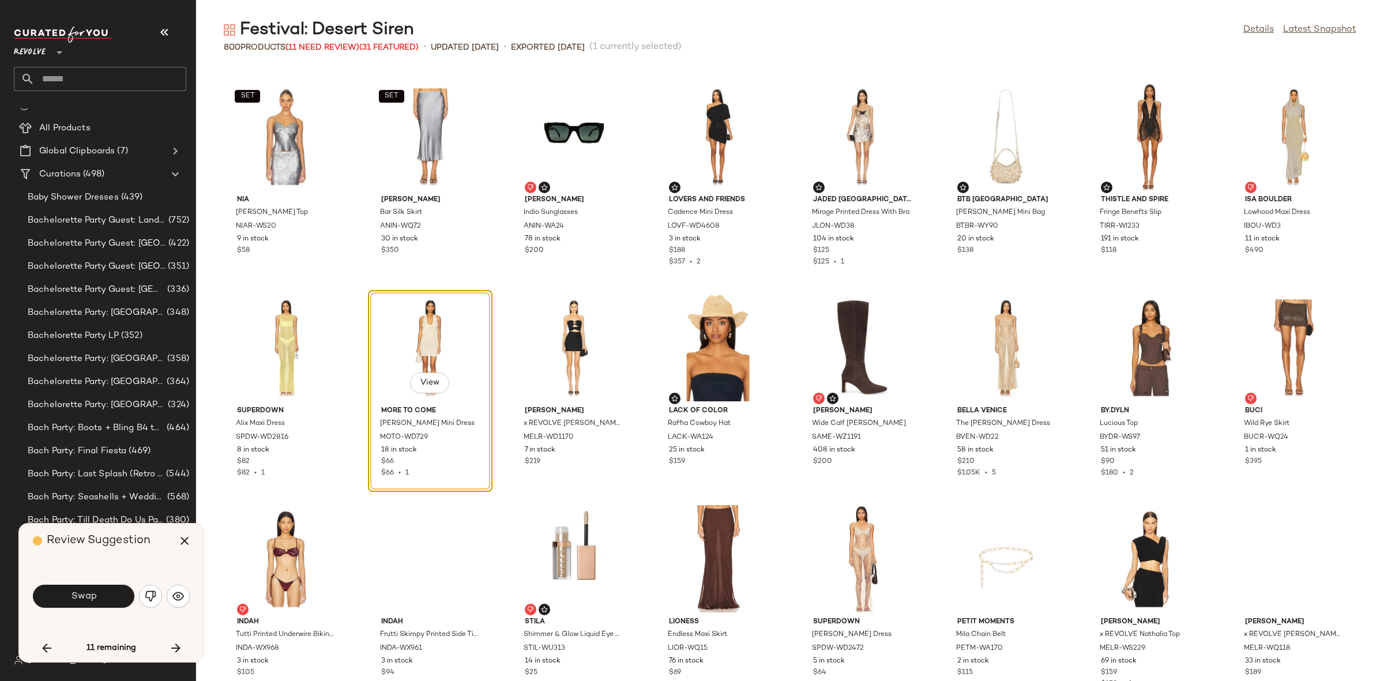
click at [81, 589] on button "Swap" at bounding box center [83, 596] width 101 height 23
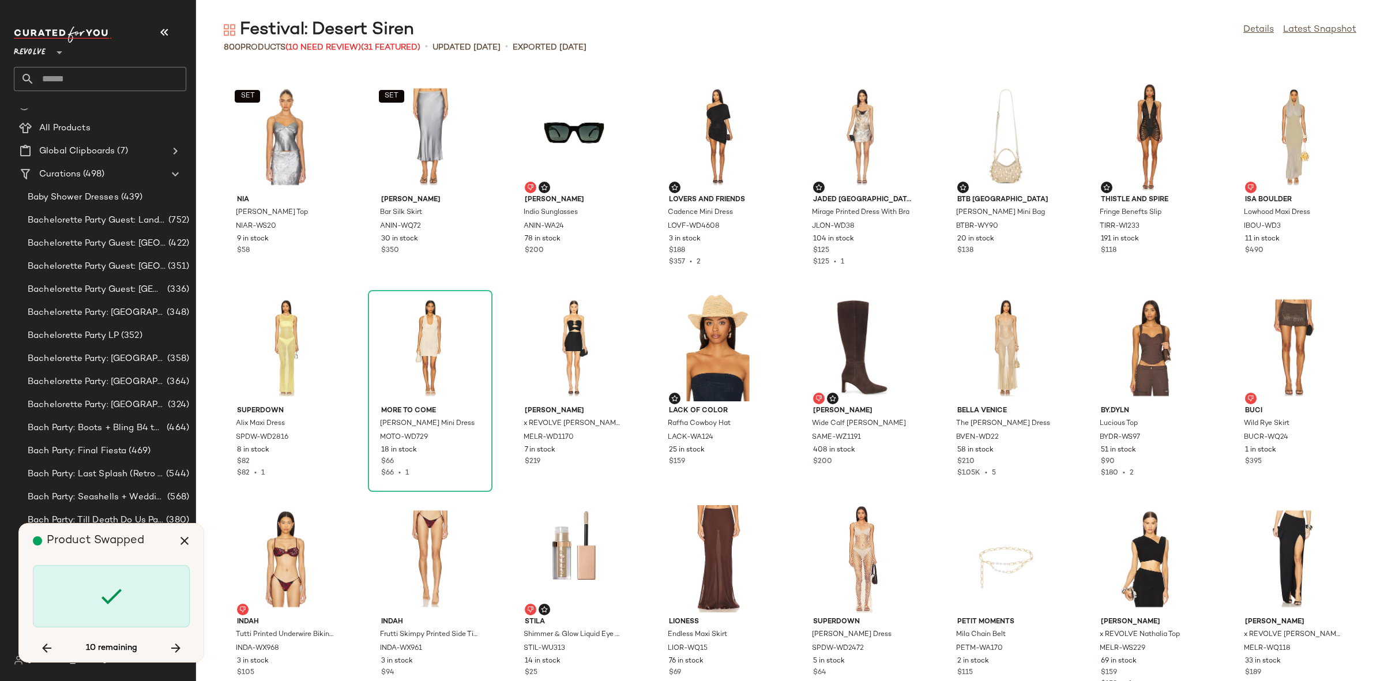
scroll to position [15196, 0]
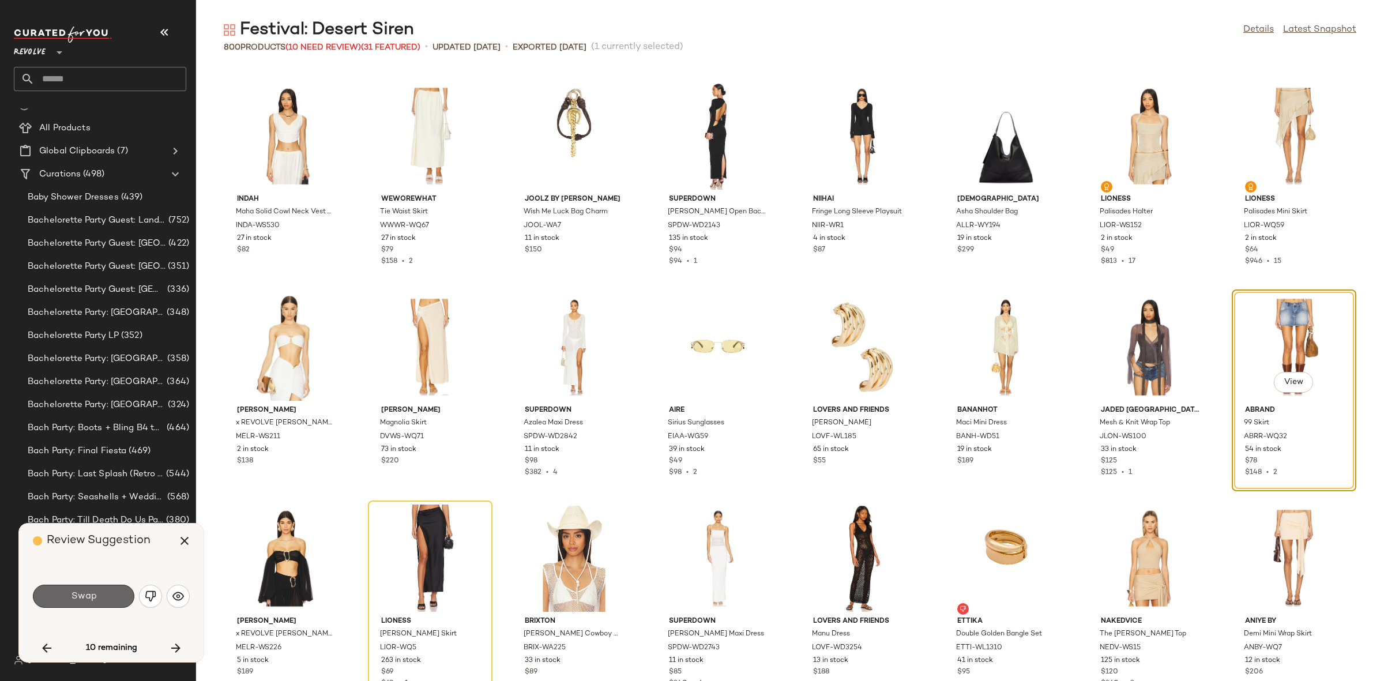
click at [104, 599] on button "Swap" at bounding box center [83, 596] width 101 height 23
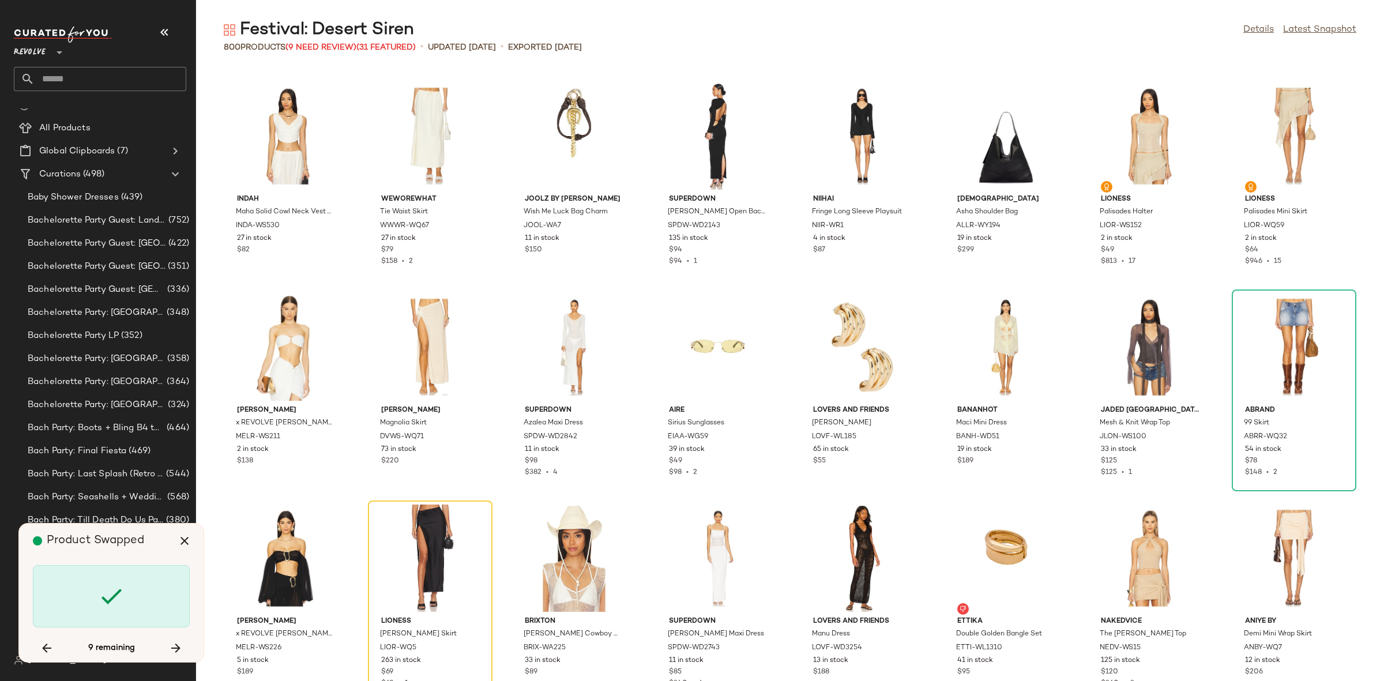
scroll to position [15406, 0]
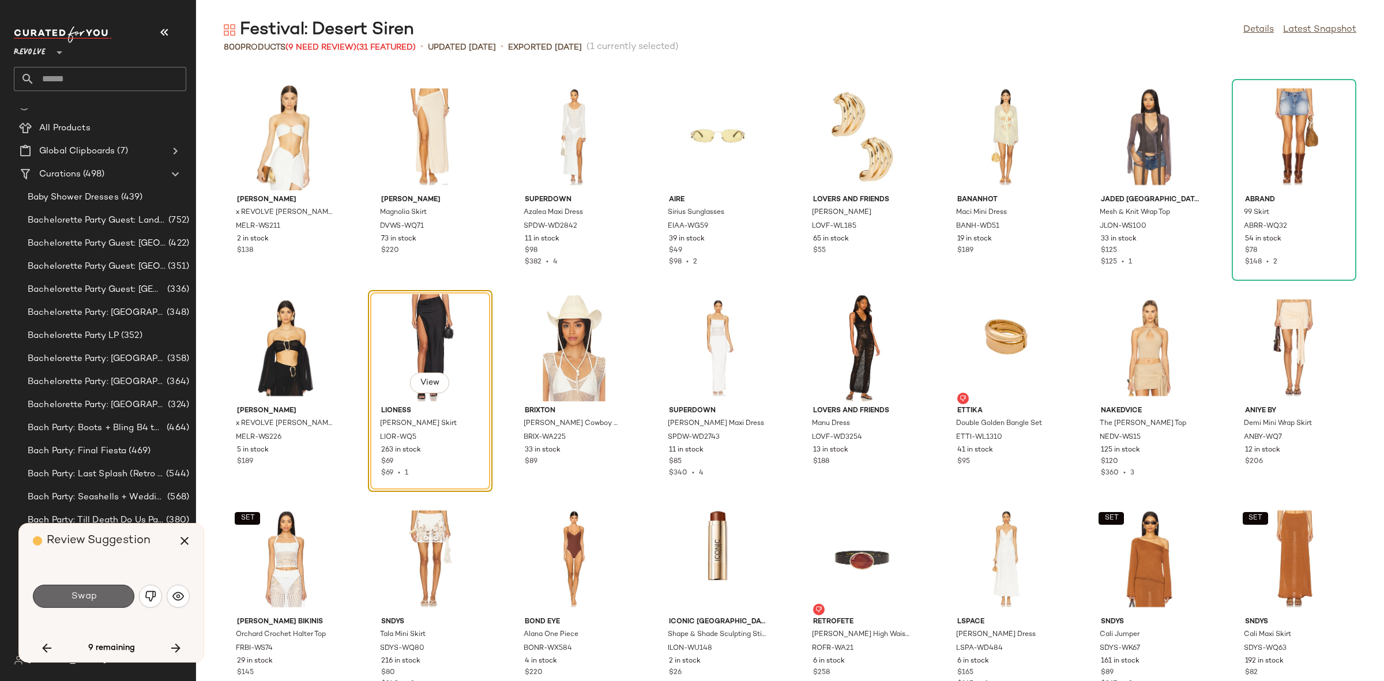
click at [104, 594] on button "Swap" at bounding box center [83, 596] width 101 height 23
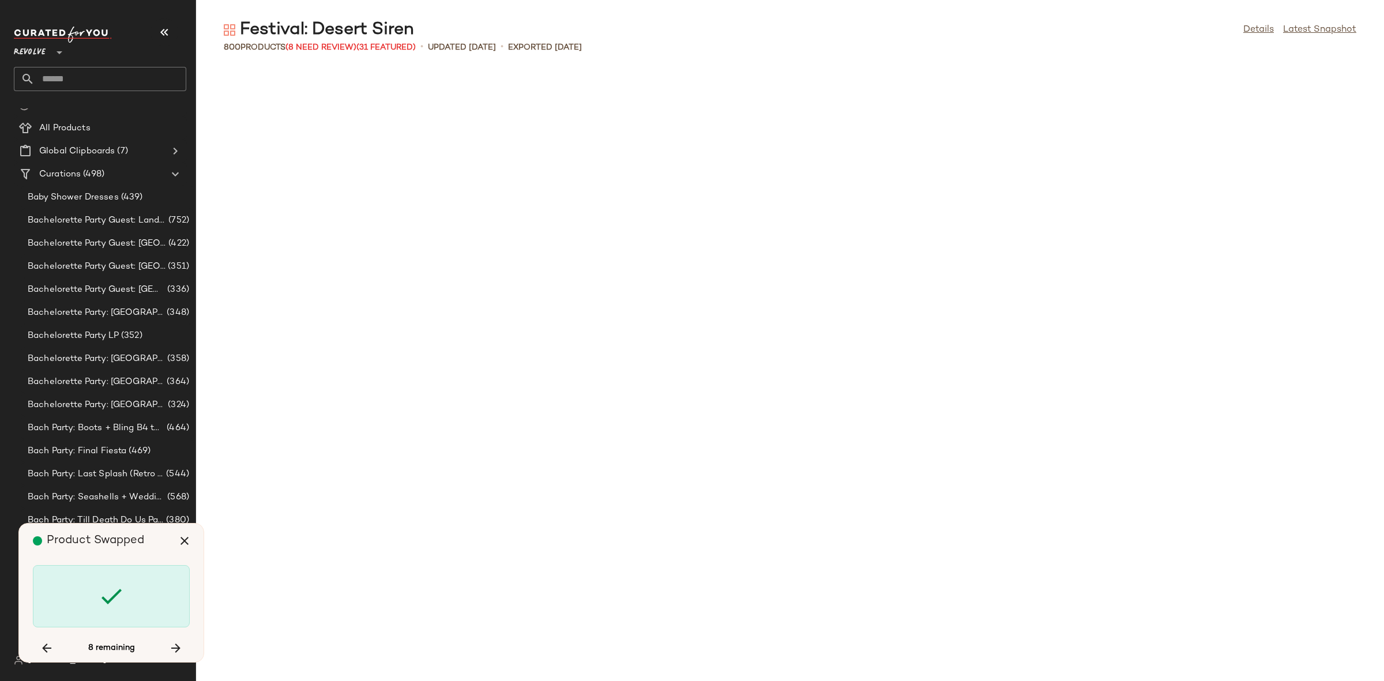
scroll to position [17095, 0]
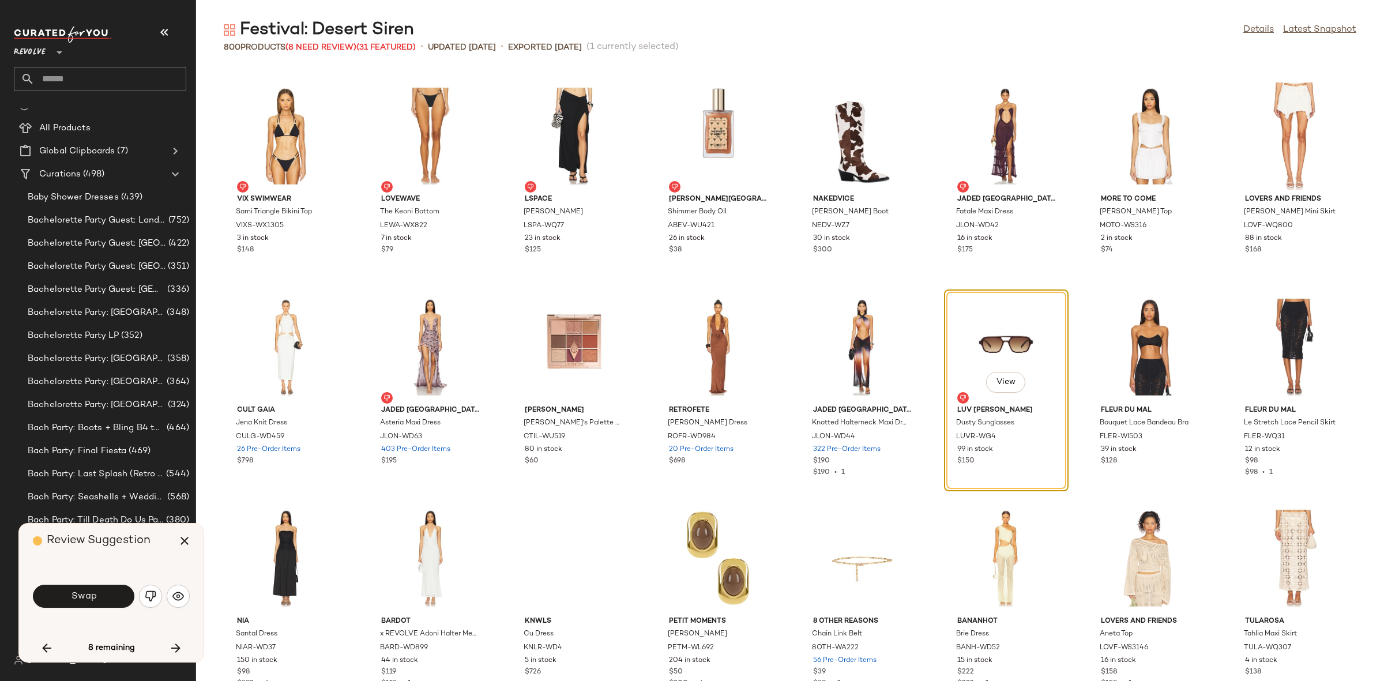
click at [104, 594] on button "Swap" at bounding box center [83, 596] width 101 height 23
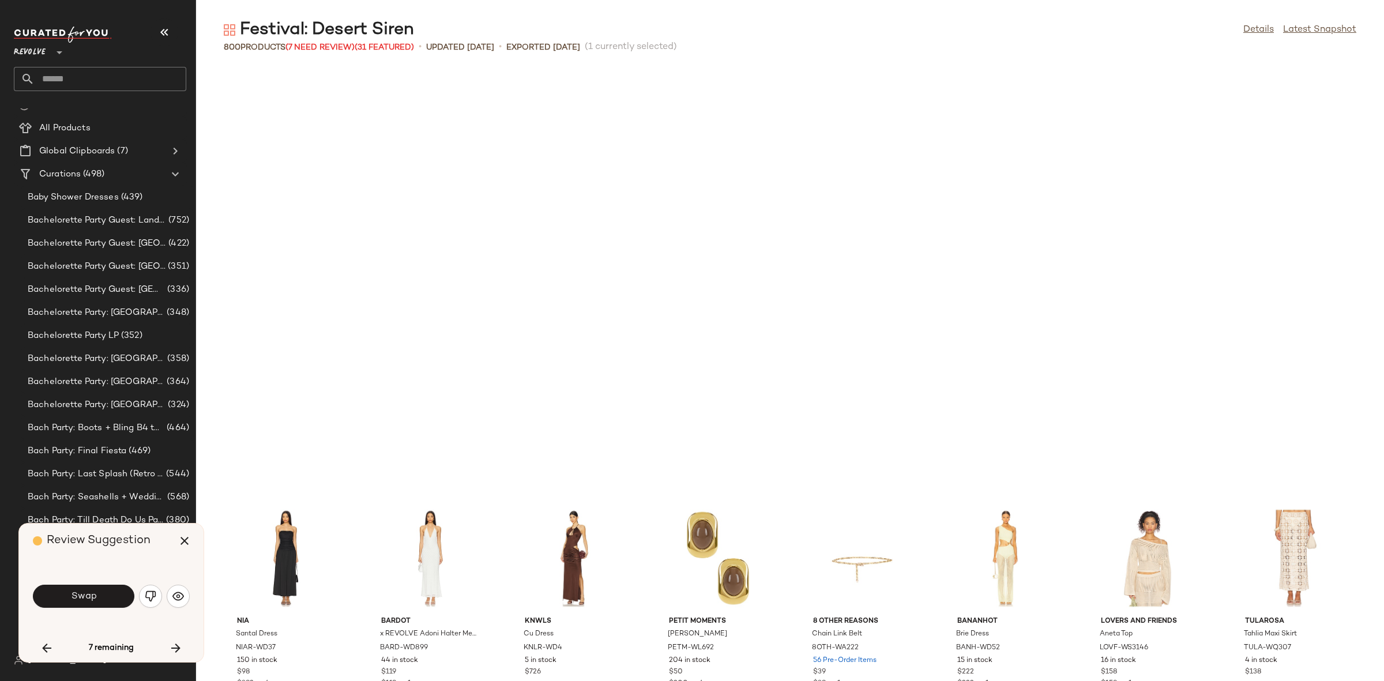
scroll to position [17517, 0]
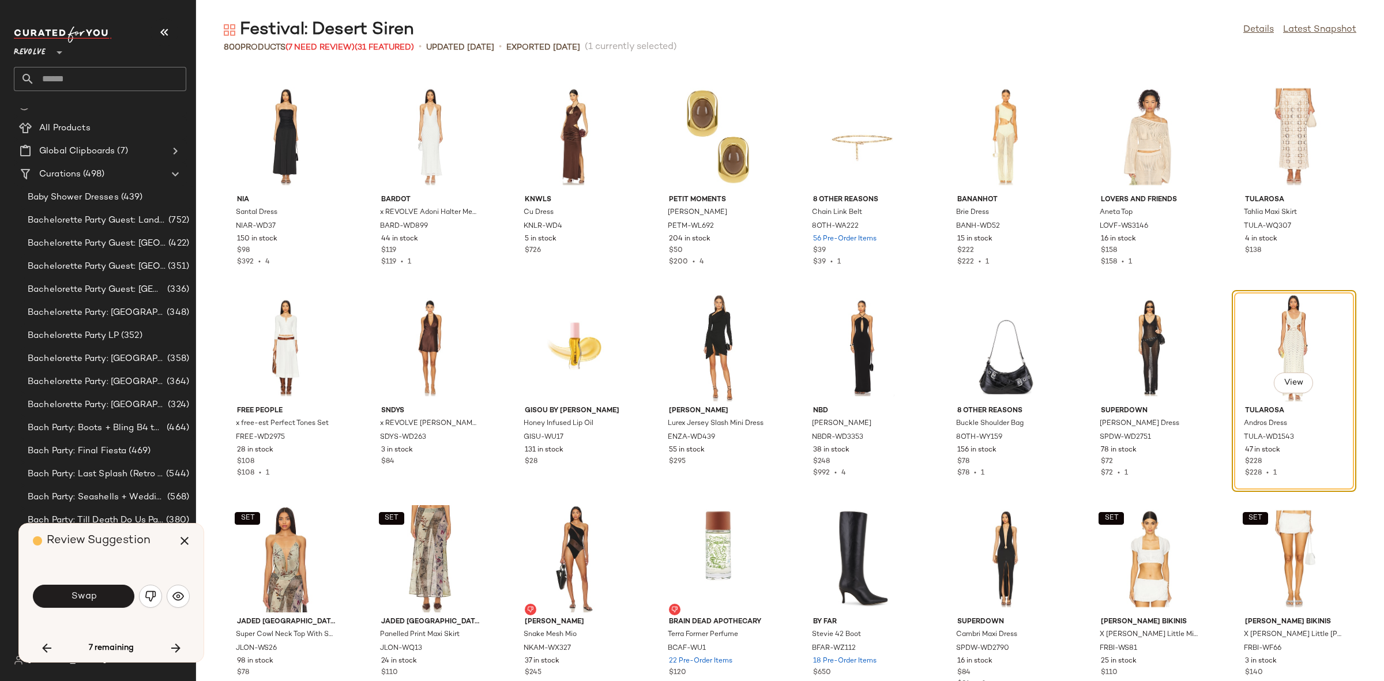
click at [104, 594] on button "Swap" at bounding box center [83, 596] width 101 height 23
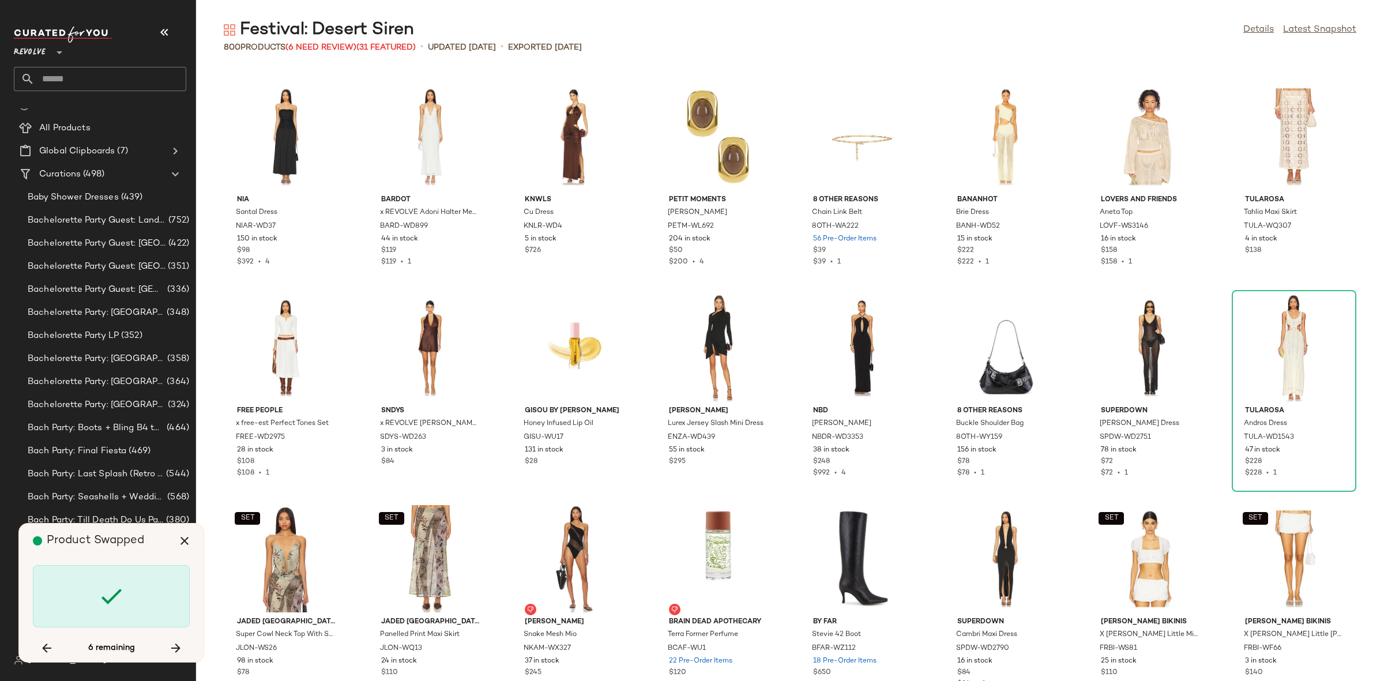
scroll to position [17939, 0]
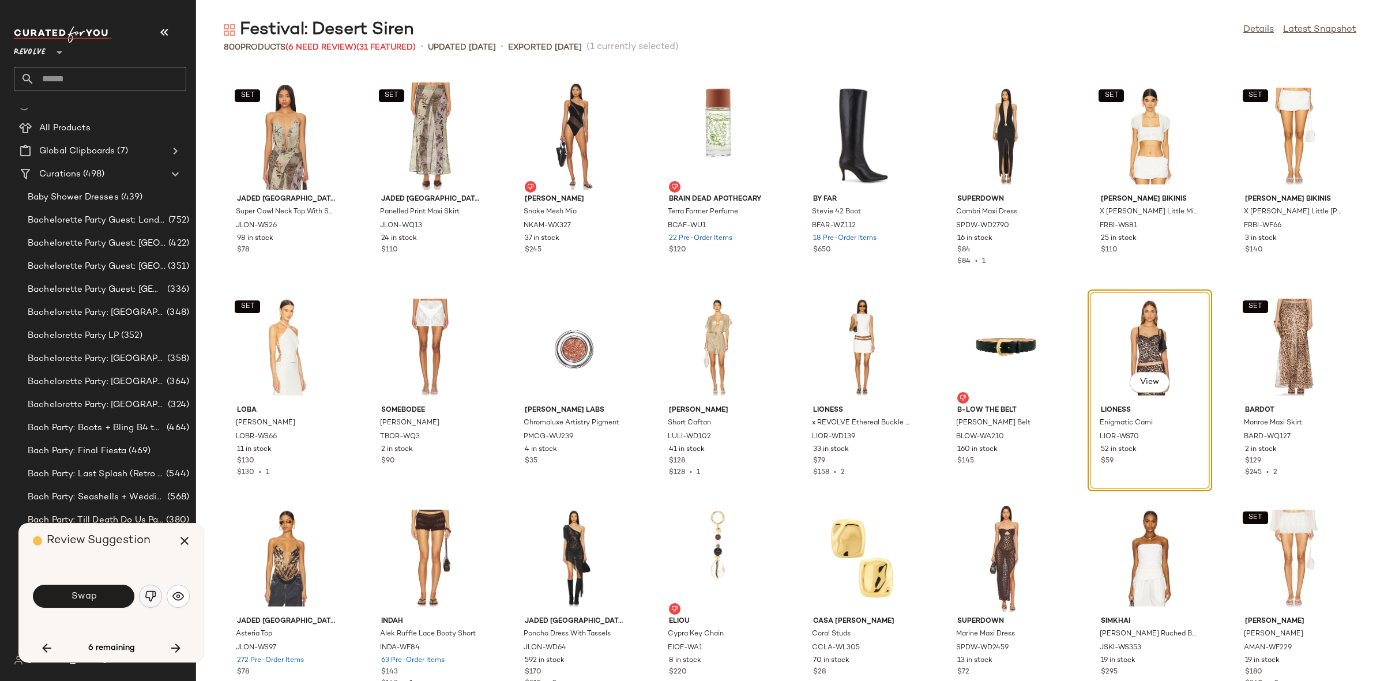
click at [141, 596] on button "button" at bounding box center [150, 596] width 23 height 23
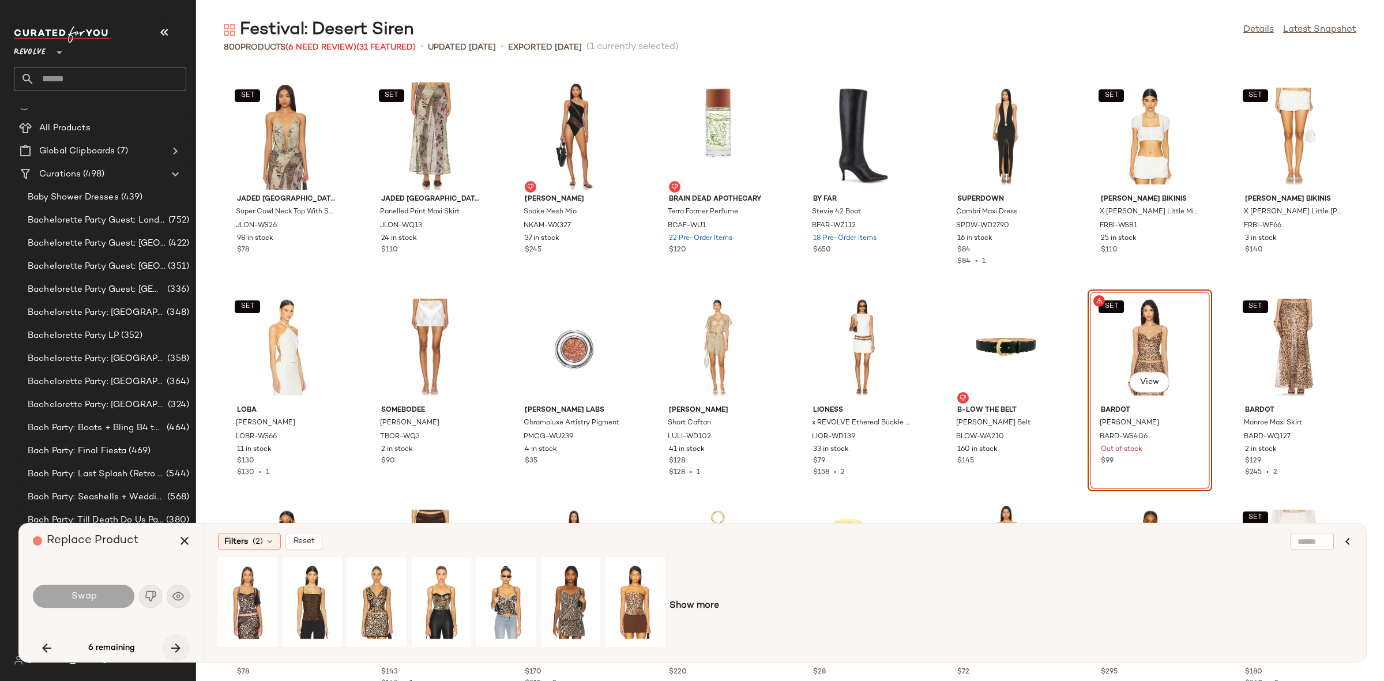
click at [179, 646] on icon "button" at bounding box center [176, 648] width 14 height 14
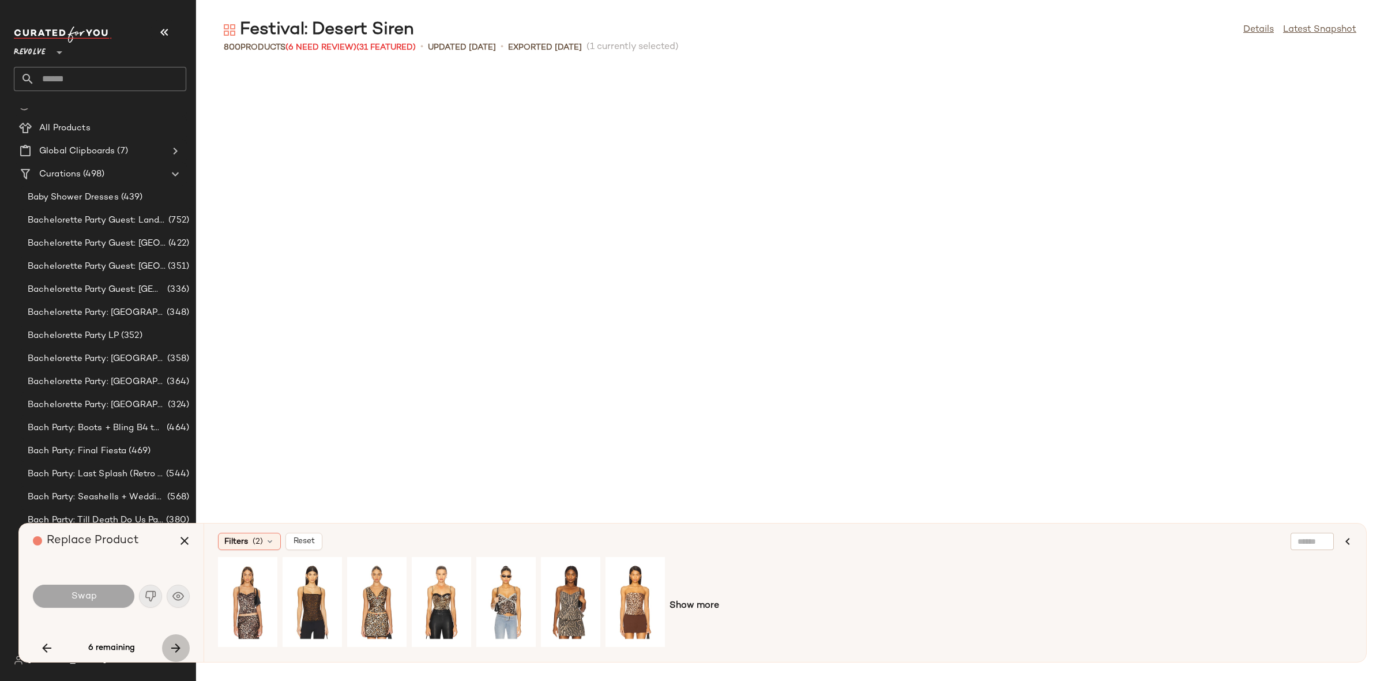
scroll to position [18783, 0]
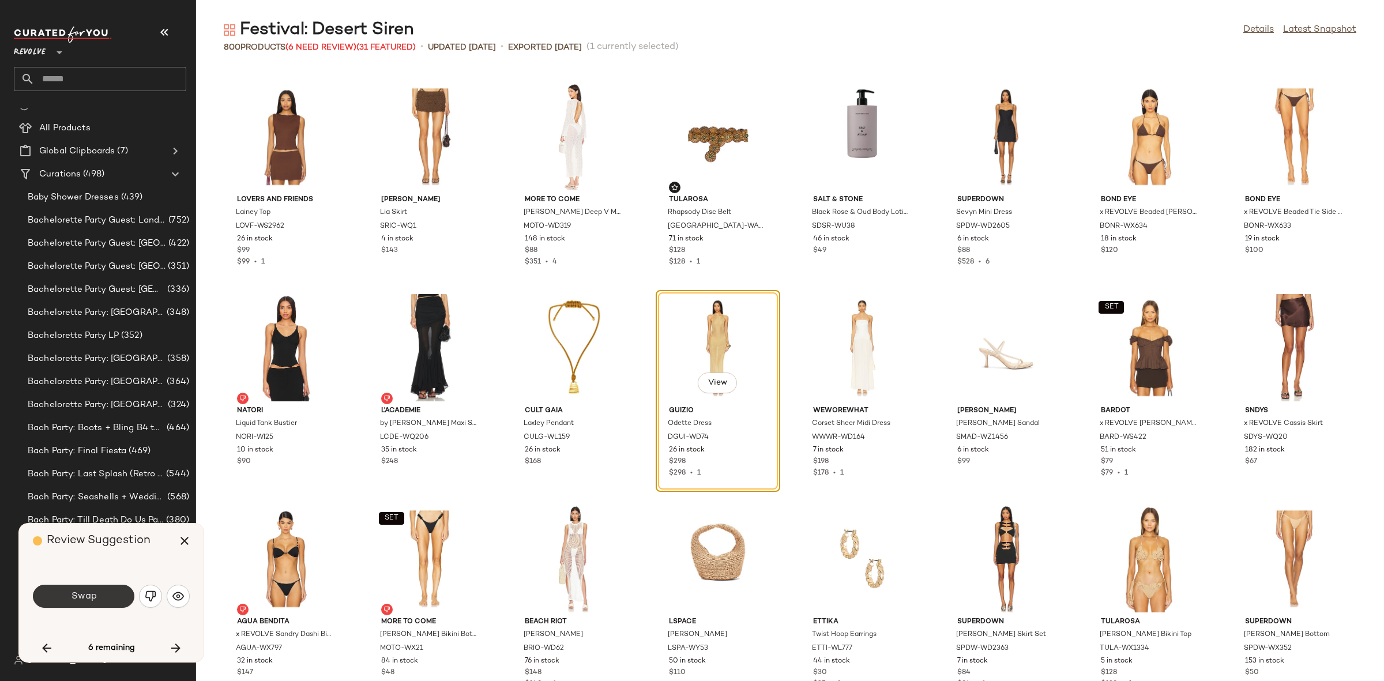
click at [96, 593] on span "Swap" at bounding box center [83, 596] width 26 height 11
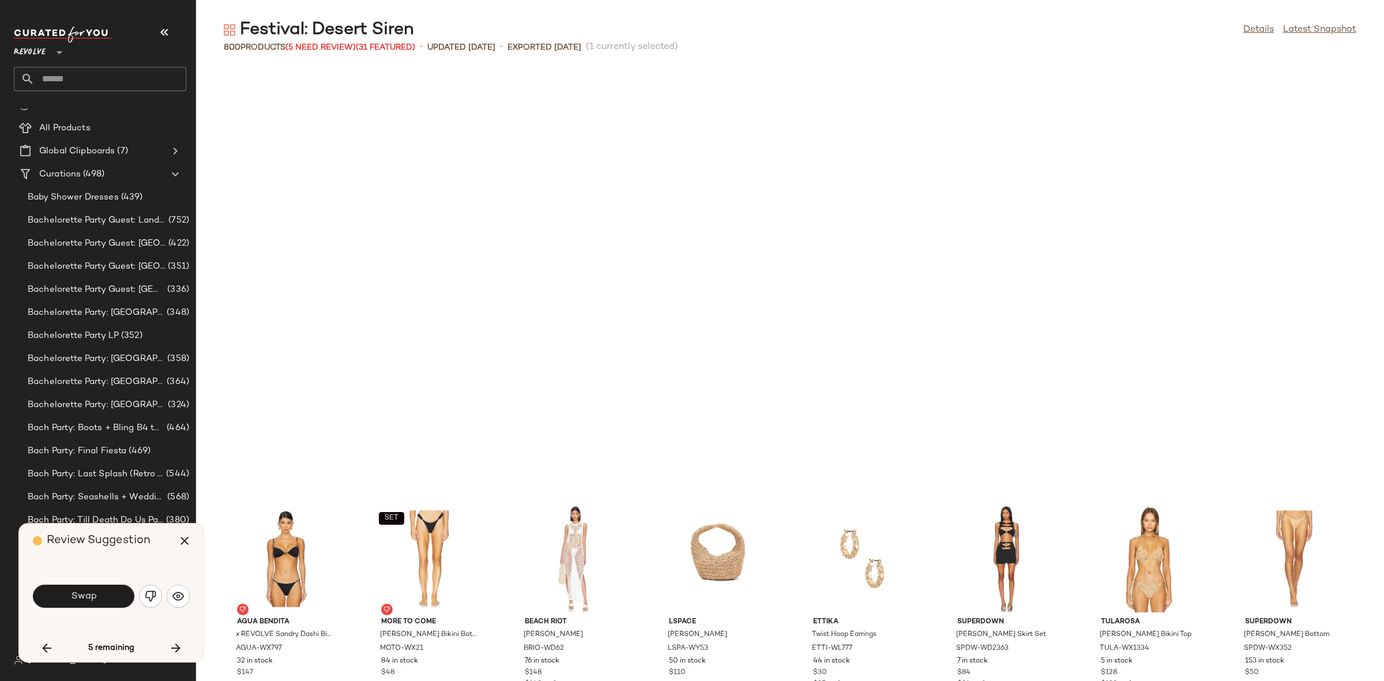
scroll to position [19206, 0]
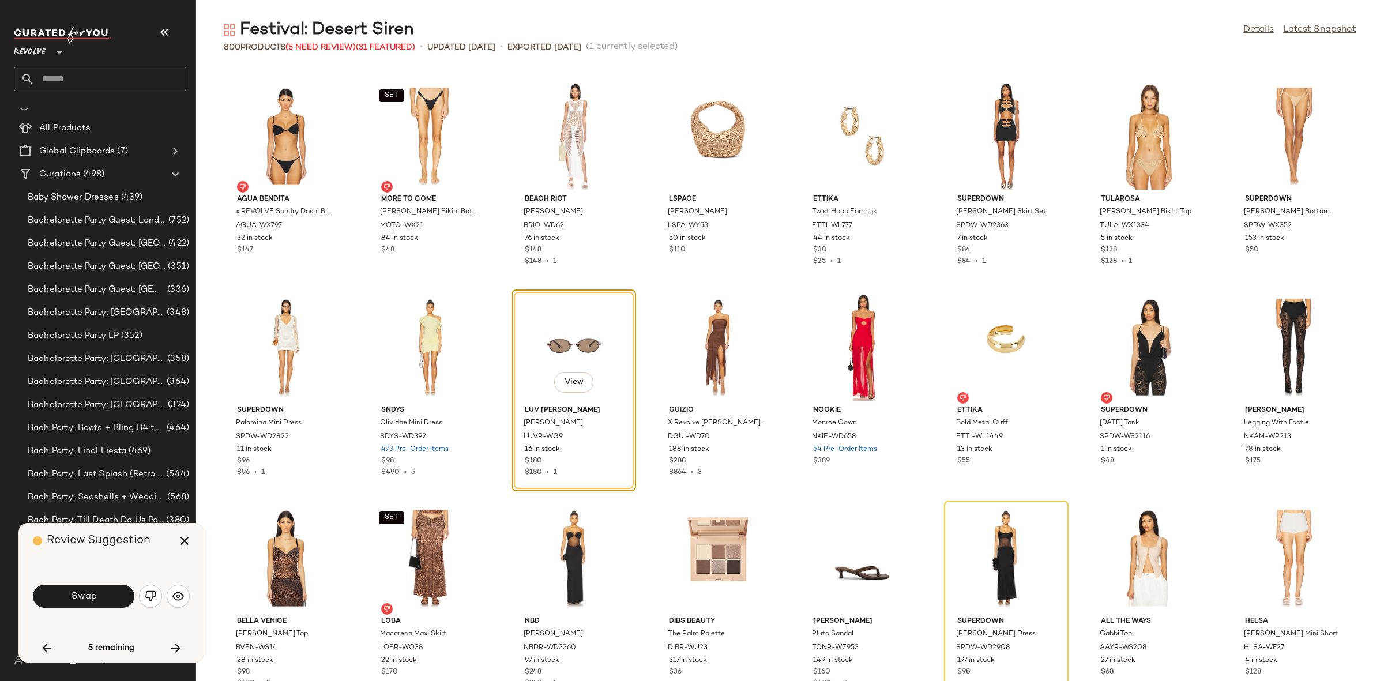
click at [96, 593] on span "Swap" at bounding box center [83, 596] width 26 height 11
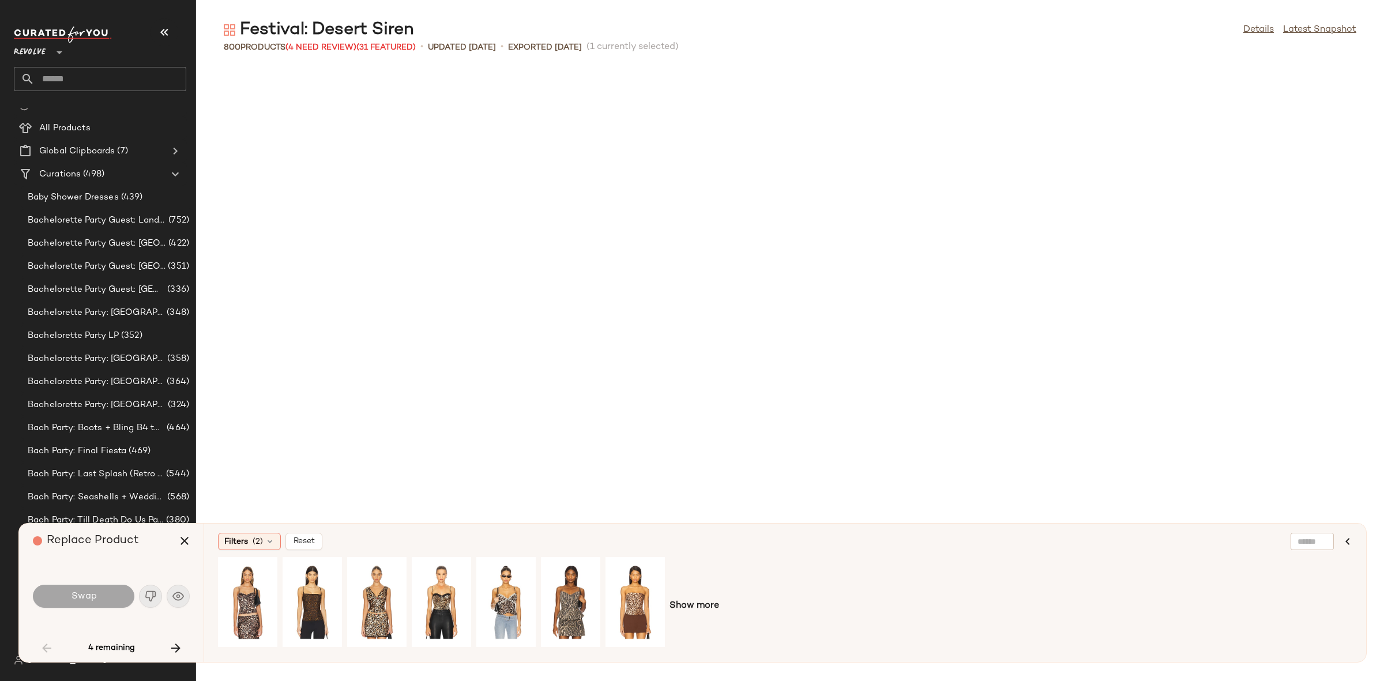
scroll to position [211, 0]
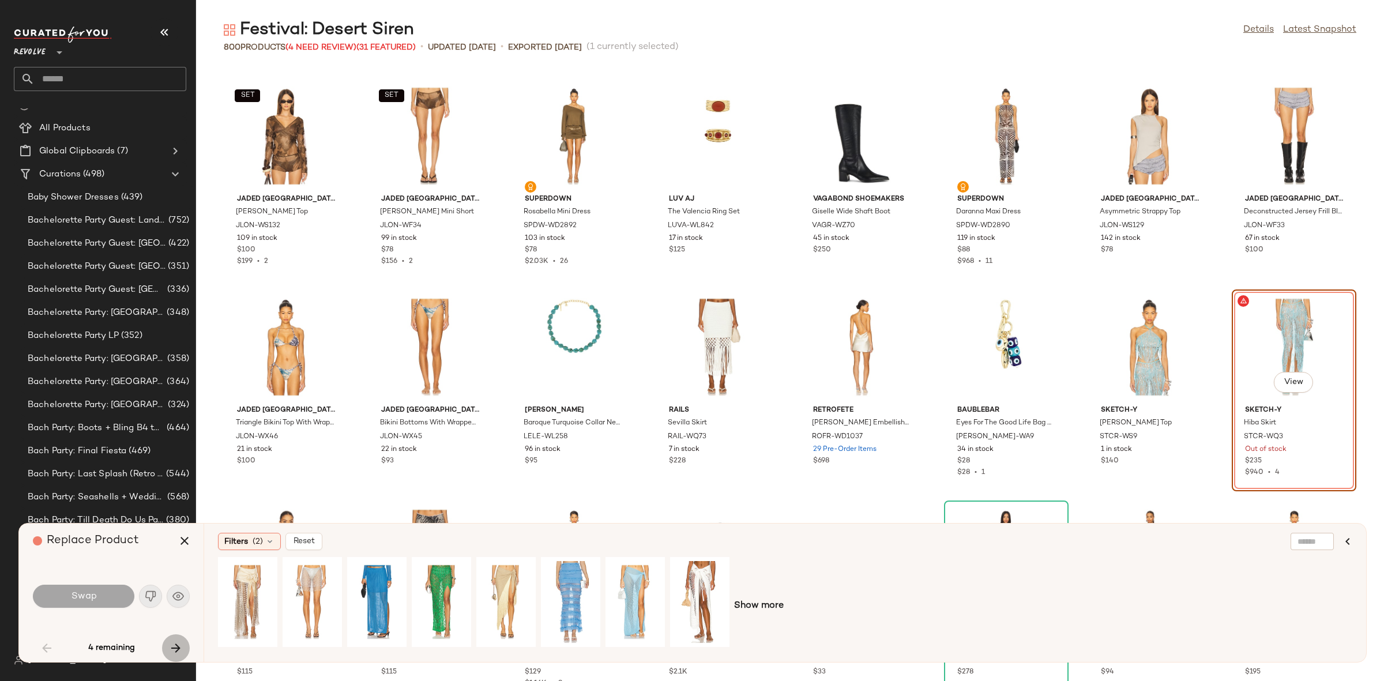
click at [179, 644] on icon "button" at bounding box center [176, 648] width 14 height 14
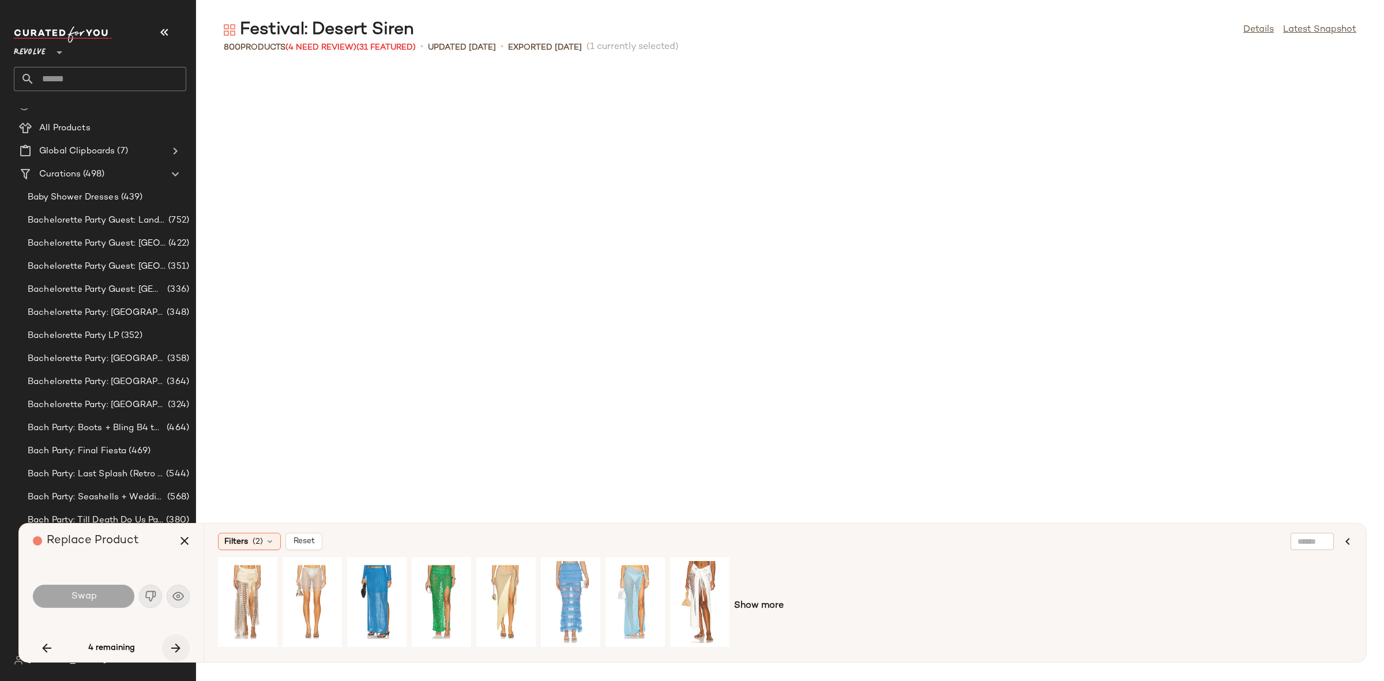
scroll to position [7387, 0]
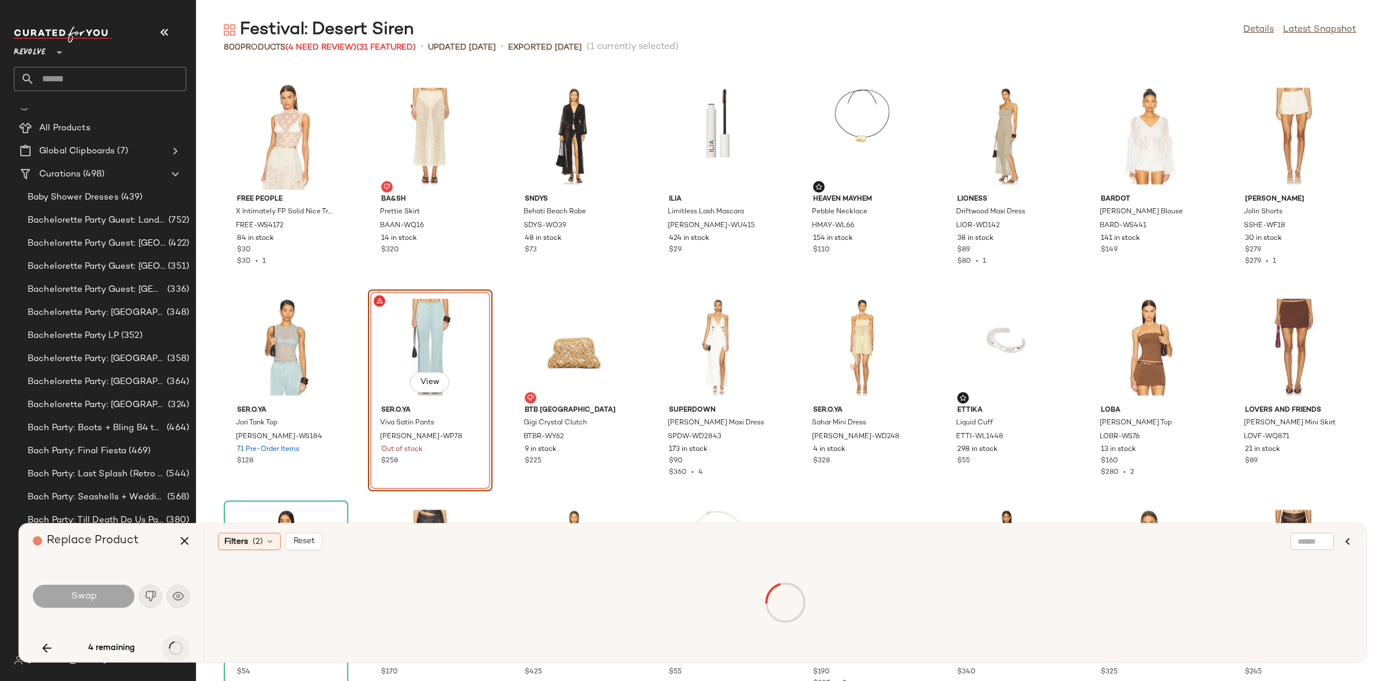
click at [179, 644] on div "4 remaining" at bounding box center [111, 648] width 157 height 28
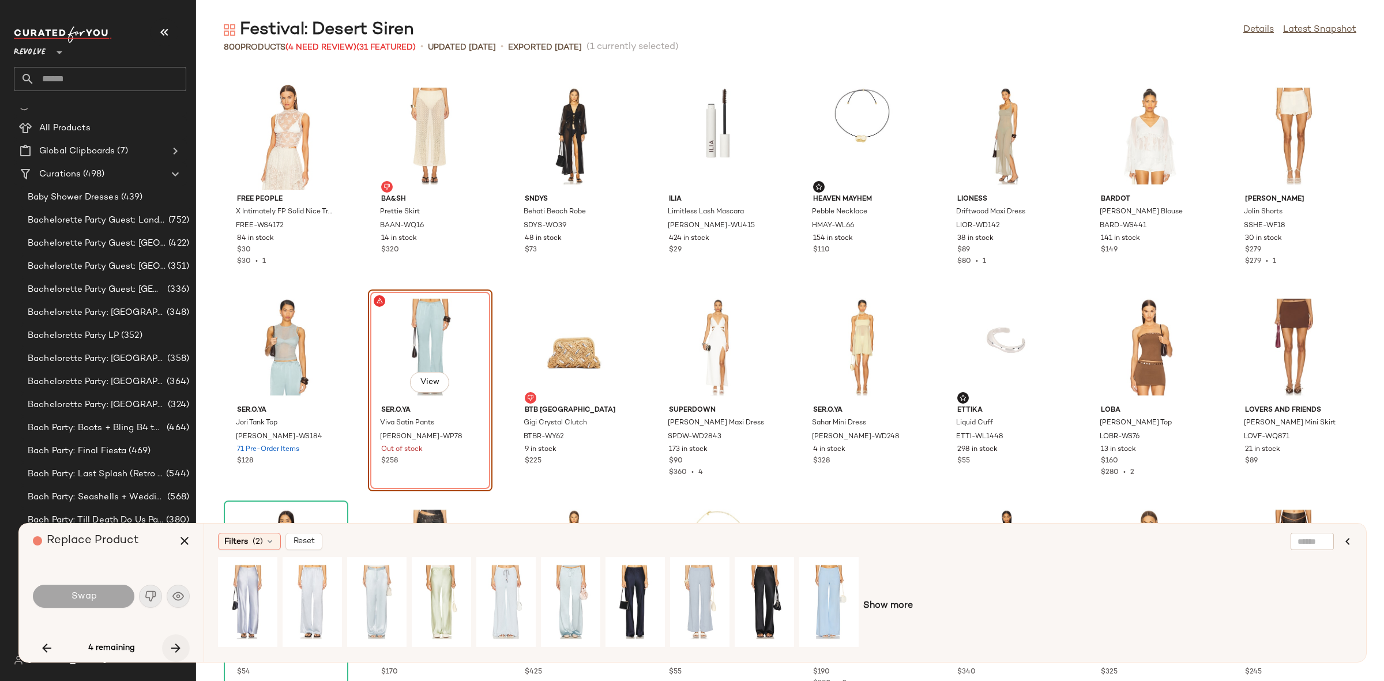
click at [179, 644] on icon "button" at bounding box center [176, 648] width 14 height 14
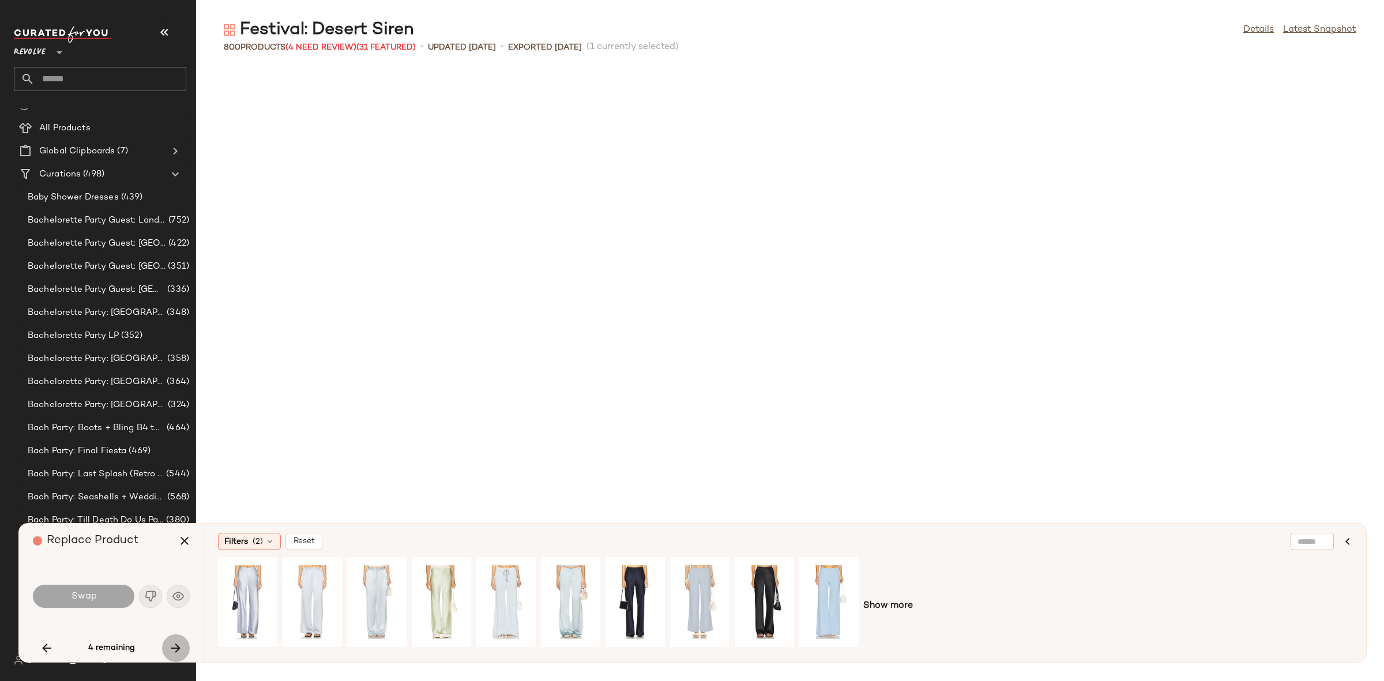
scroll to position [17939, 0]
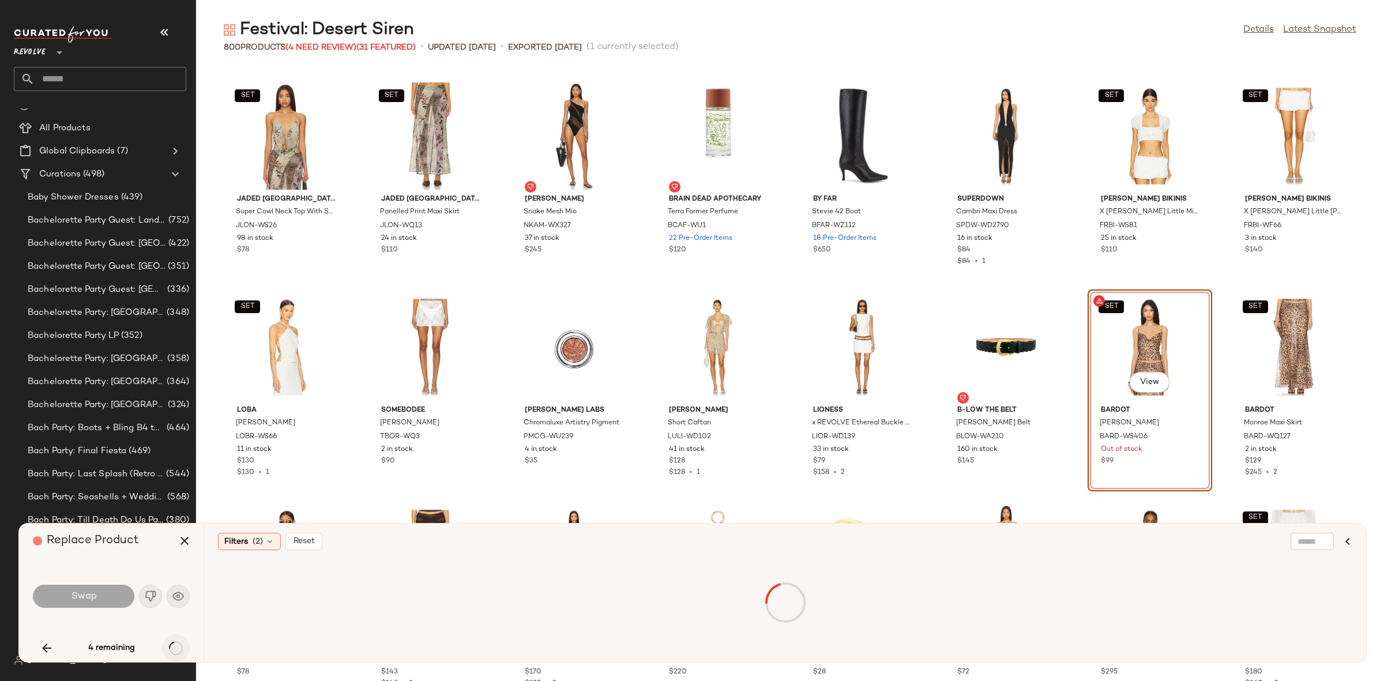
click at [179, 644] on div "4 remaining" at bounding box center [111, 648] width 157 height 28
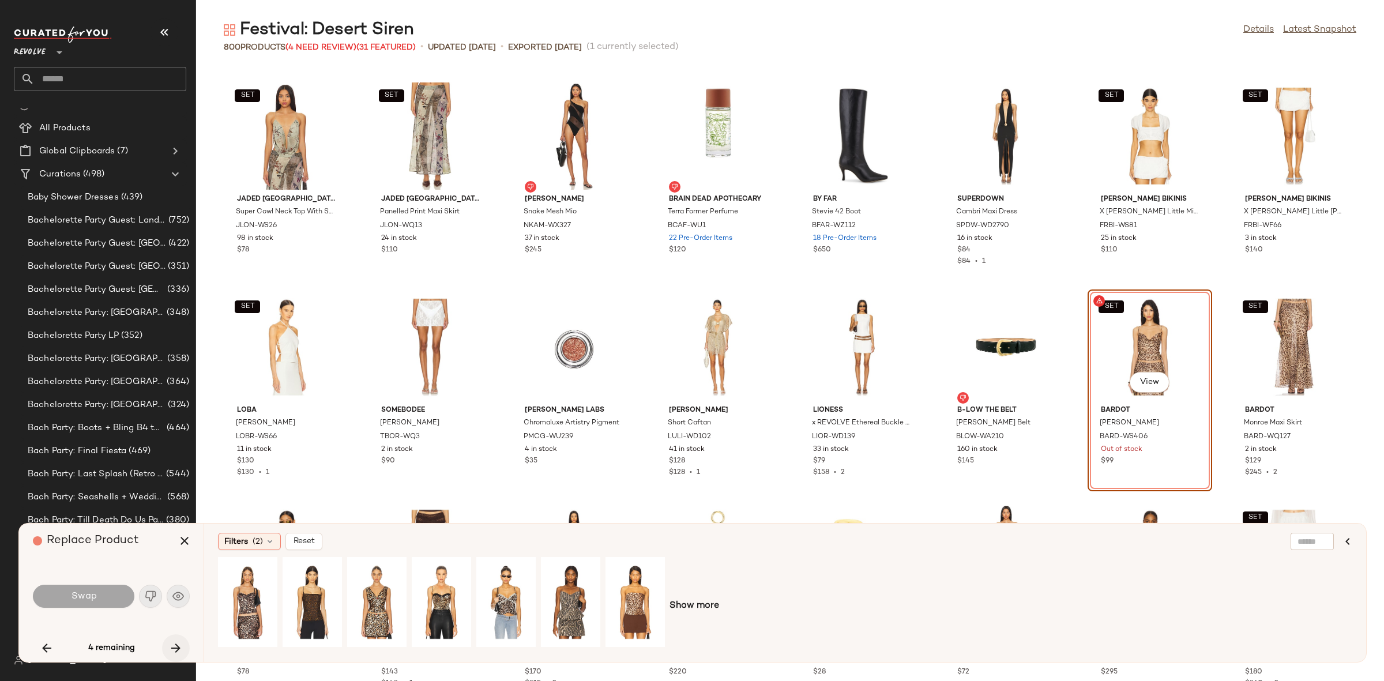
click at [179, 644] on icon "button" at bounding box center [176, 648] width 14 height 14
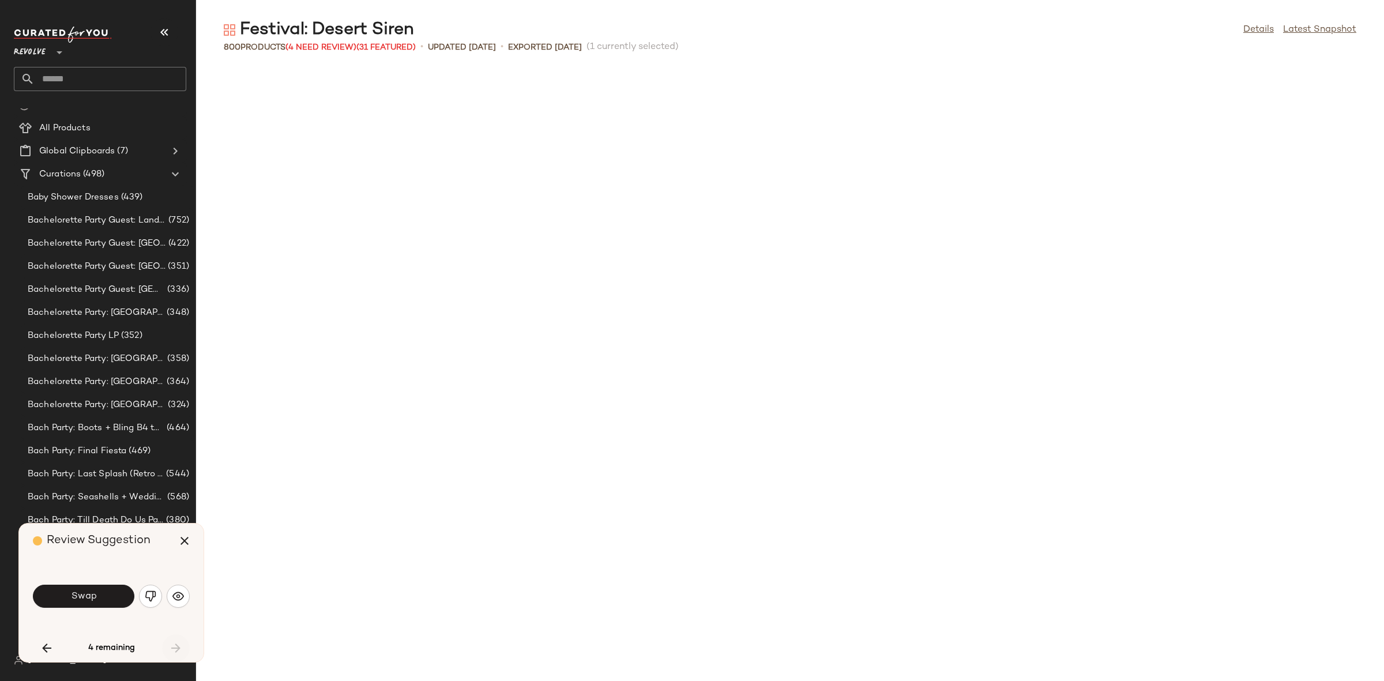
scroll to position [19417, 0]
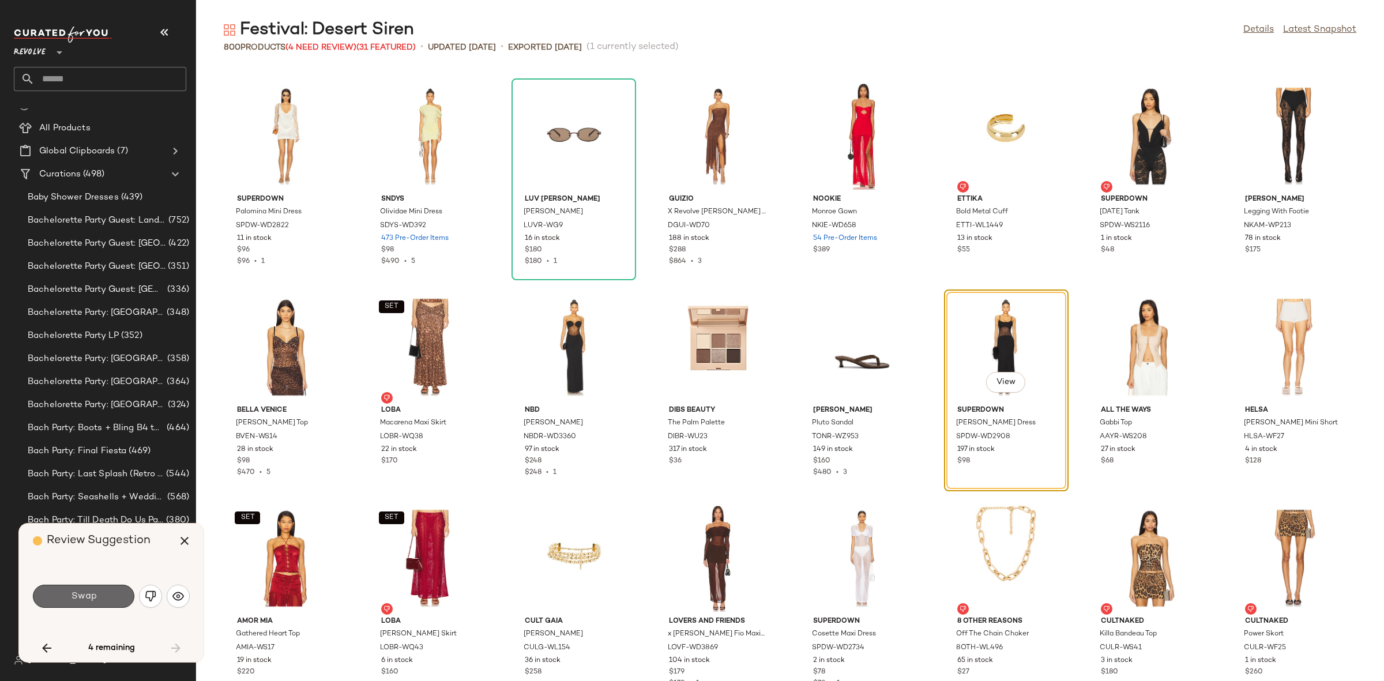
click at [100, 601] on button "Swap" at bounding box center [83, 596] width 101 height 23
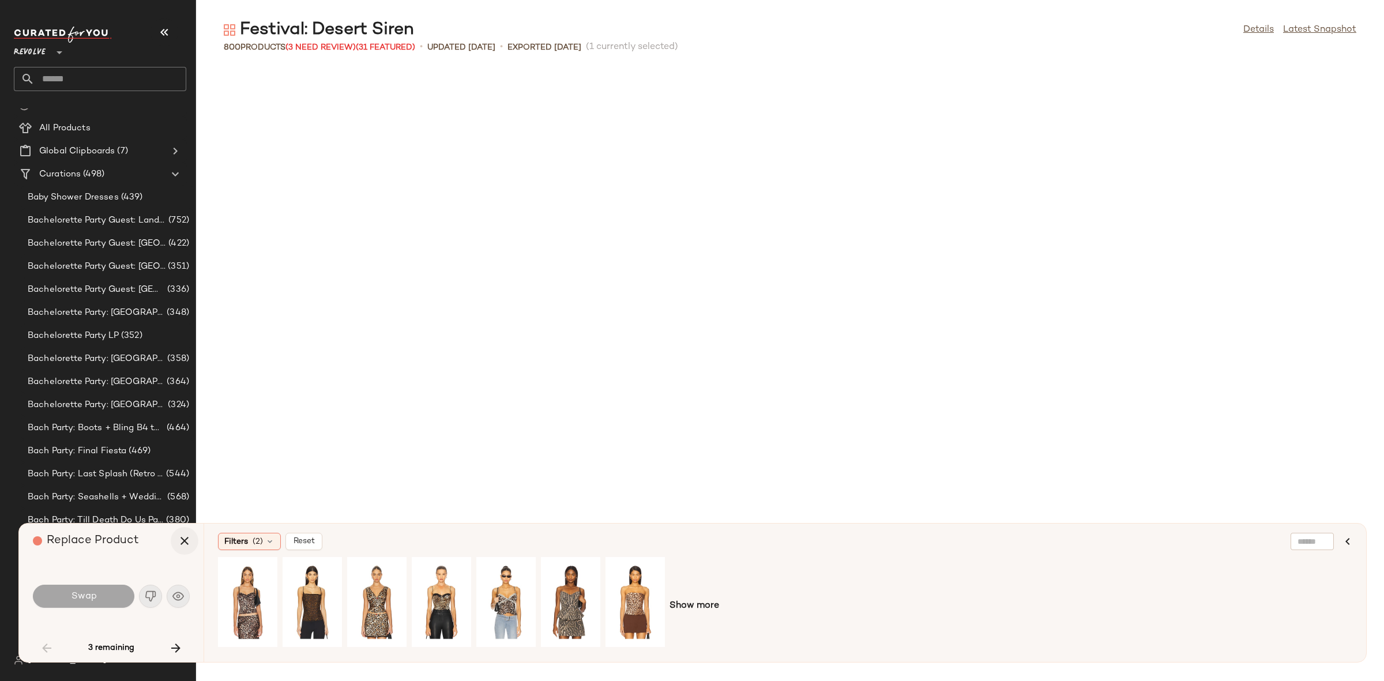
scroll to position [211, 0]
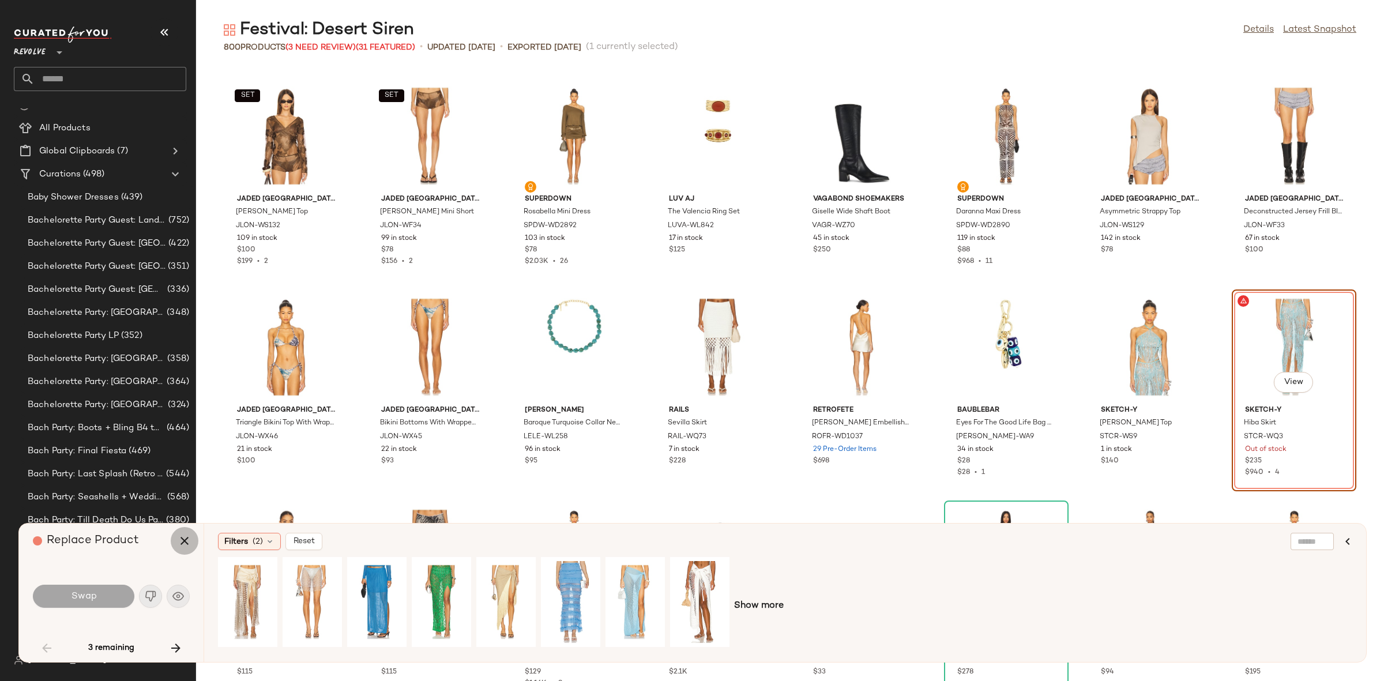
click at [189, 541] on icon "button" at bounding box center [185, 541] width 14 height 14
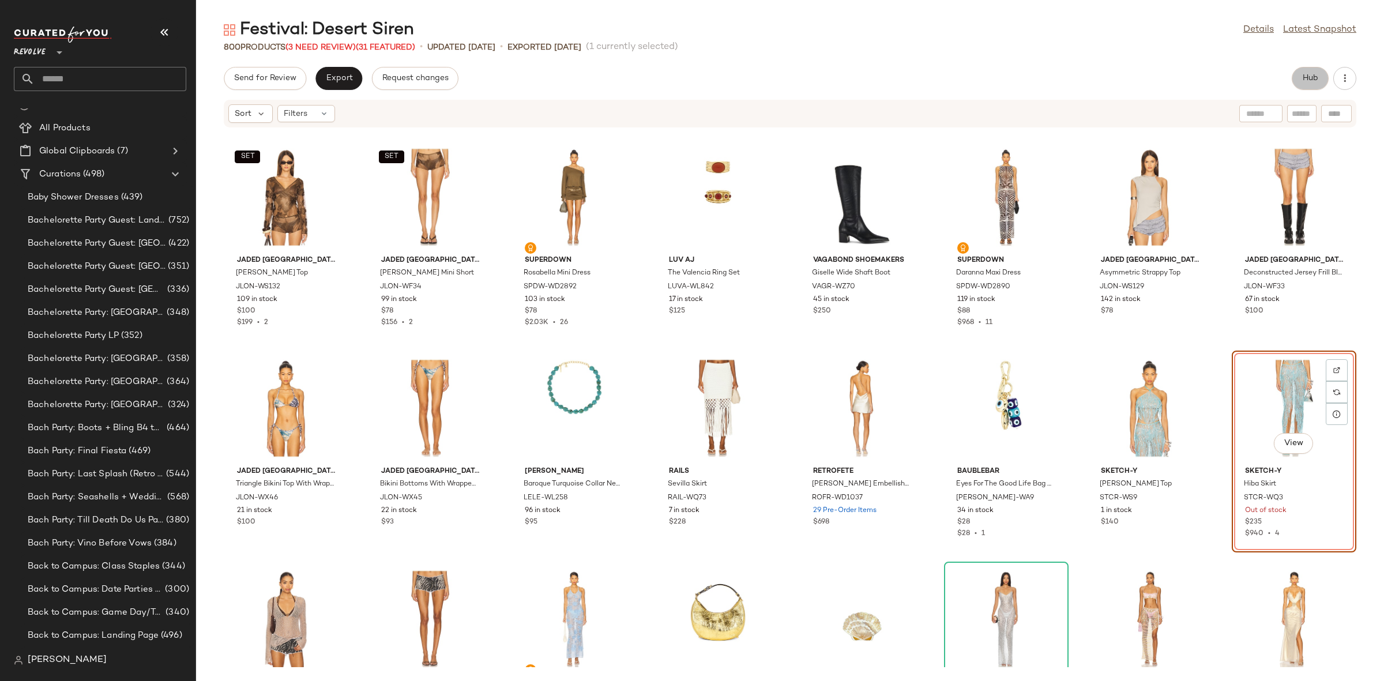
click at [1320, 79] on button "Hub" at bounding box center [1310, 78] width 37 height 23
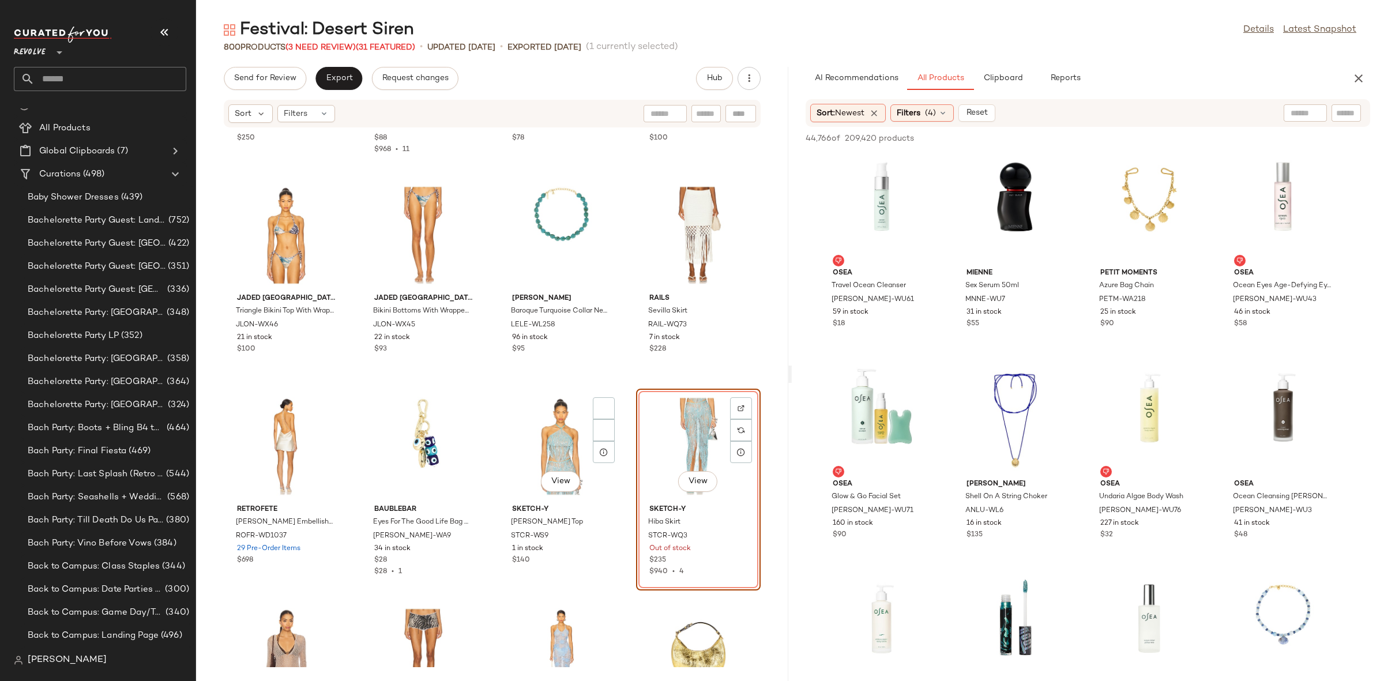
scroll to position [823, 0]
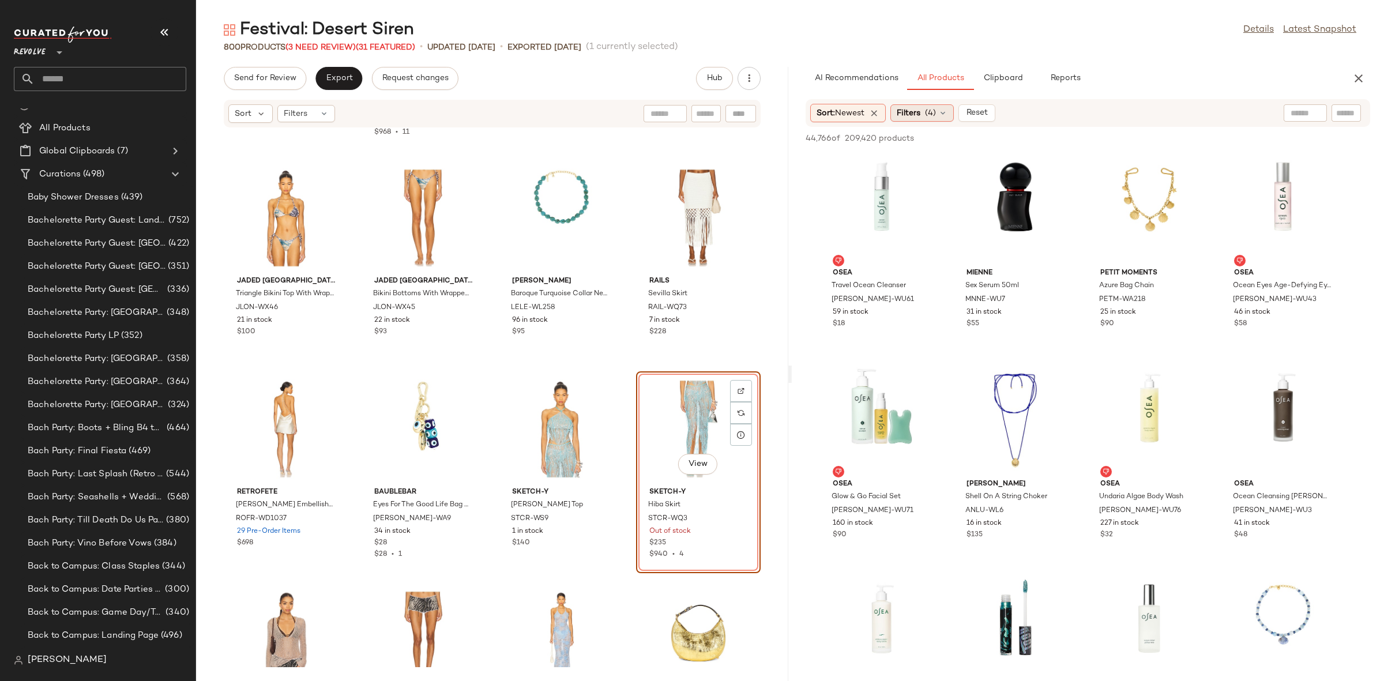
click at [912, 114] on span "Filters" at bounding box center [909, 113] width 24 height 12
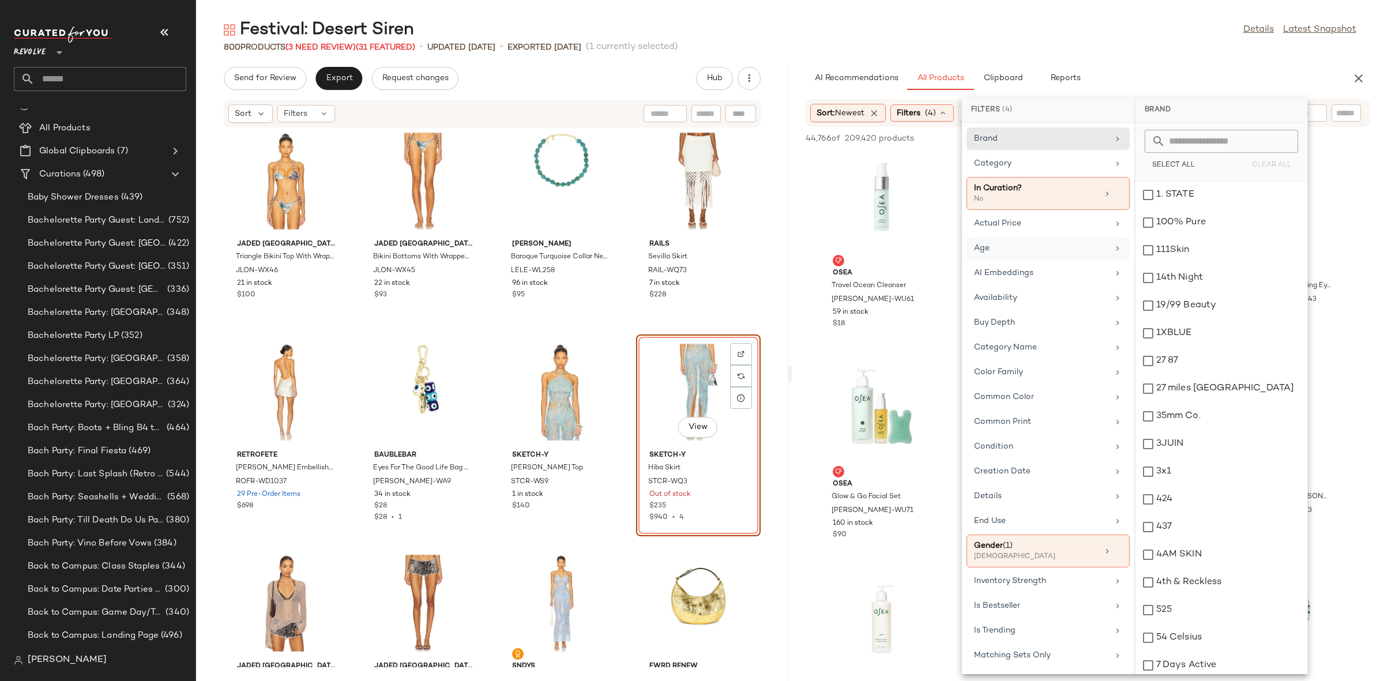
scroll to position [27, 0]
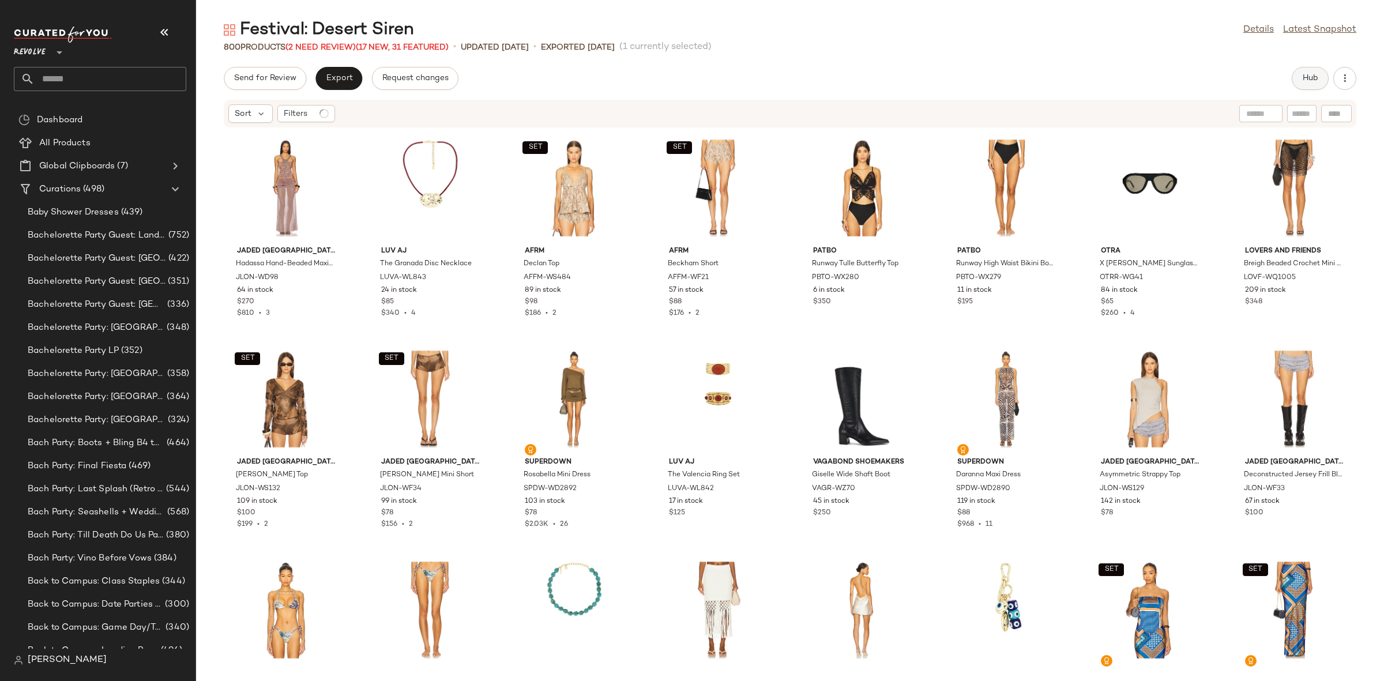
click at [1302, 80] on span "Hub" at bounding box center [1310, 78] width 16 height 9
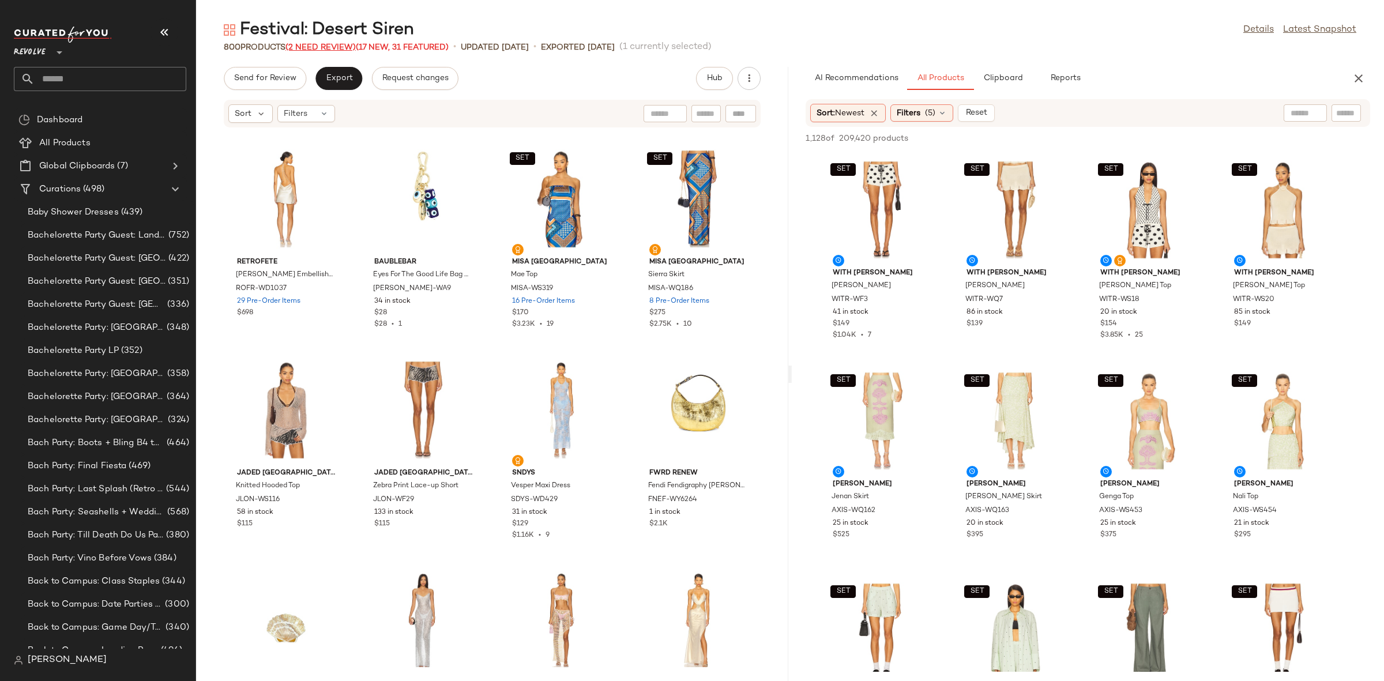
click at [340, 46] on span "(2 Need Review)" at bounding box center [320, 47] width 70 height 9
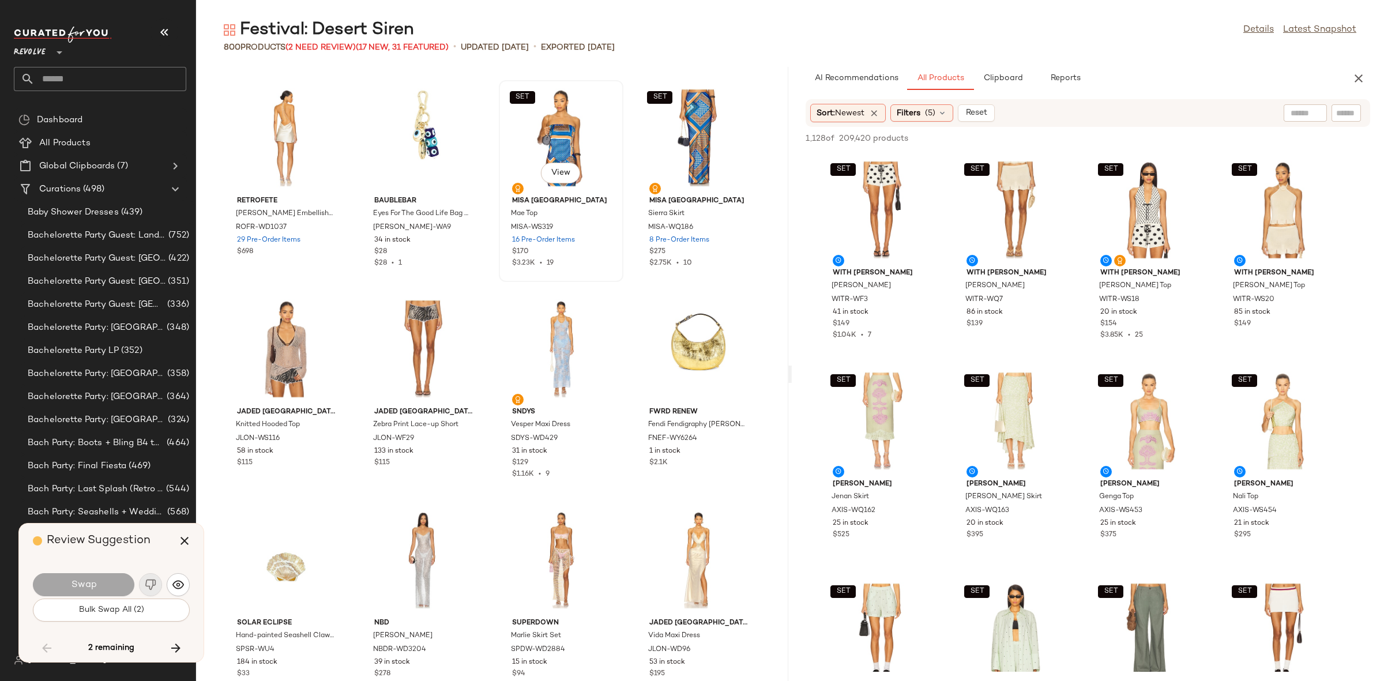
scroll to position [14985, 0]
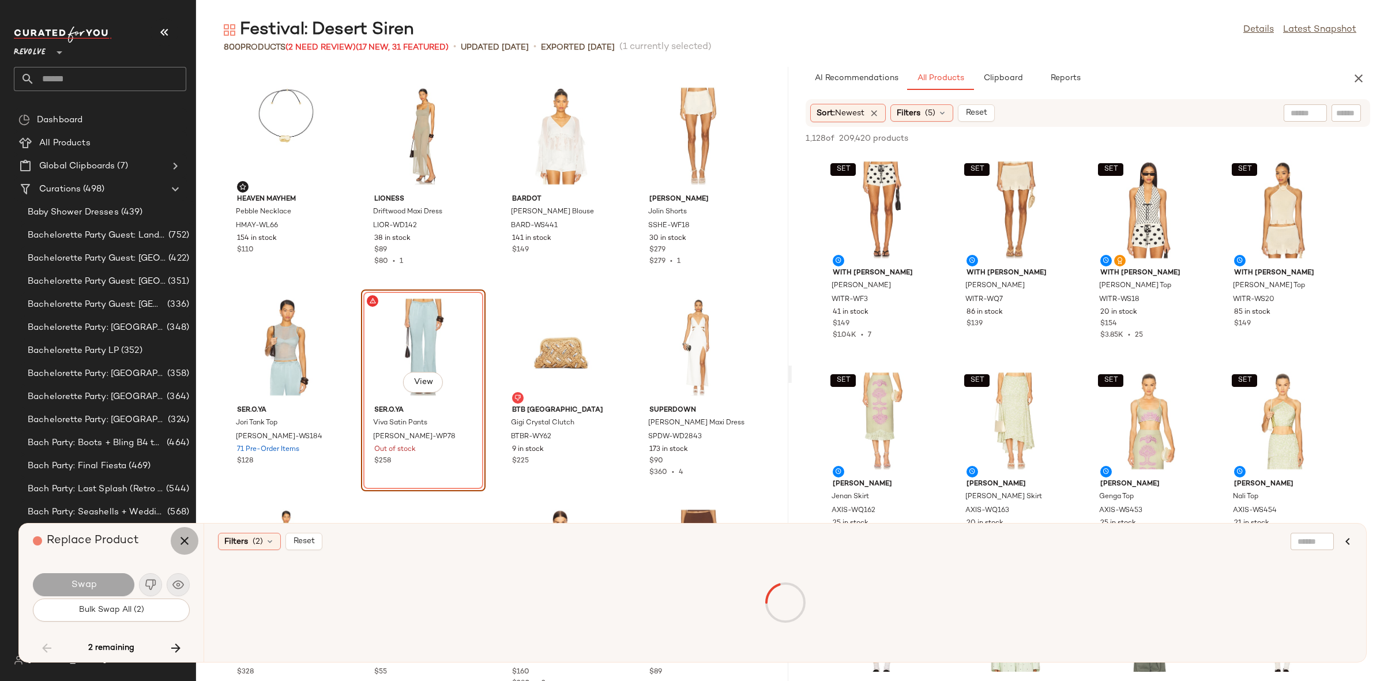
click at [180, 536] on icon "button" at bounding box center [185, 541] width 14 height 14
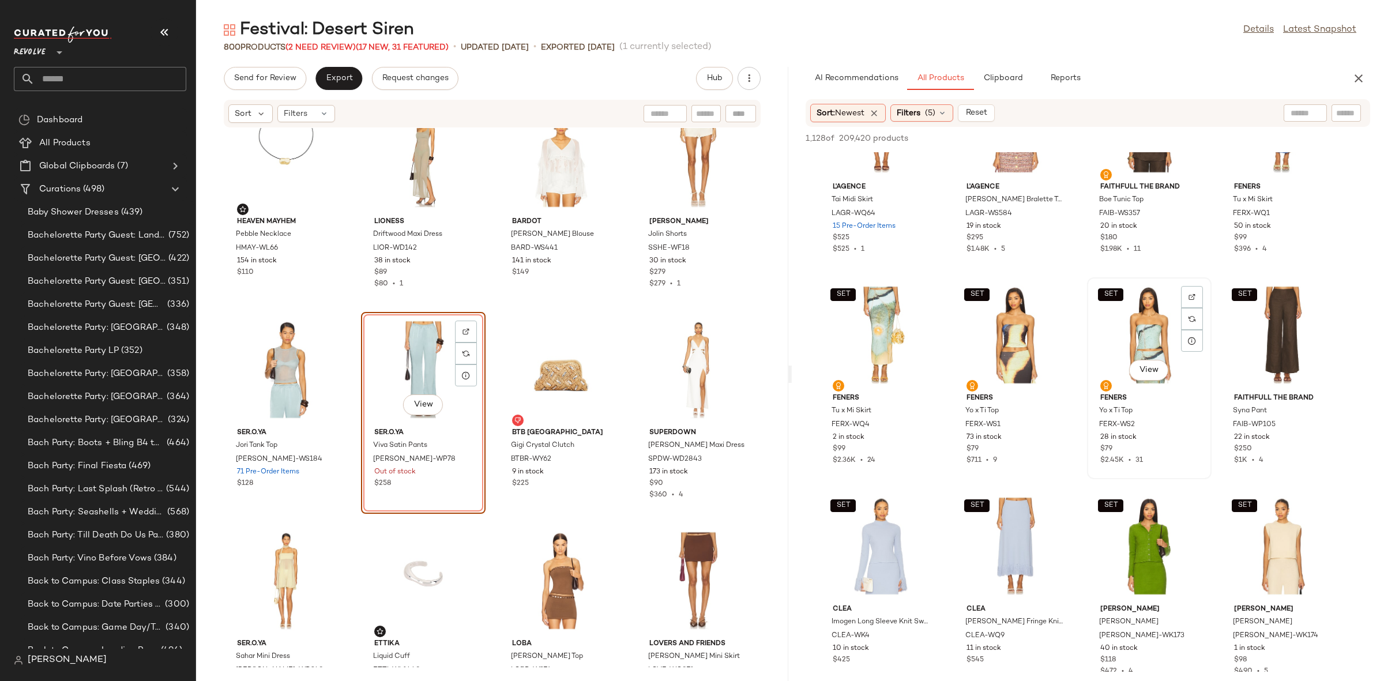
scroll to position [1563, 0]
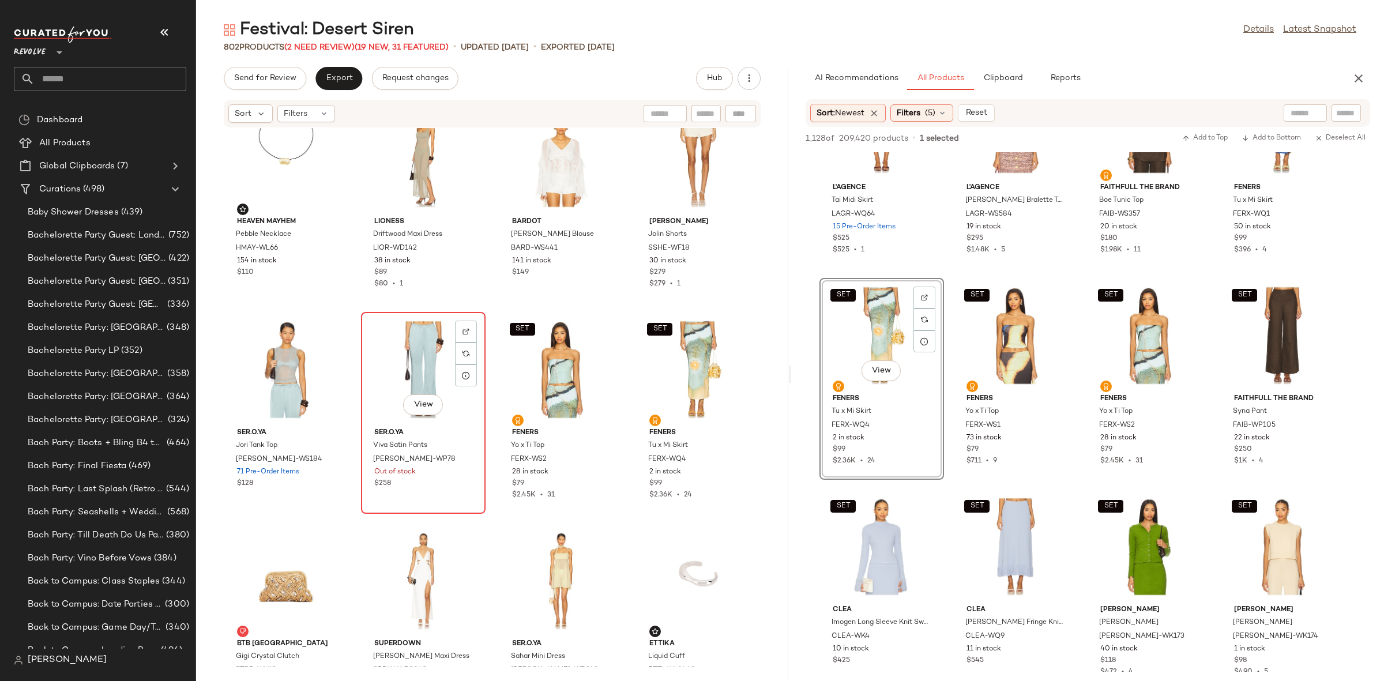
click at [389, 348] on div "View" at bounding box center [423, 369] width 116 height 107
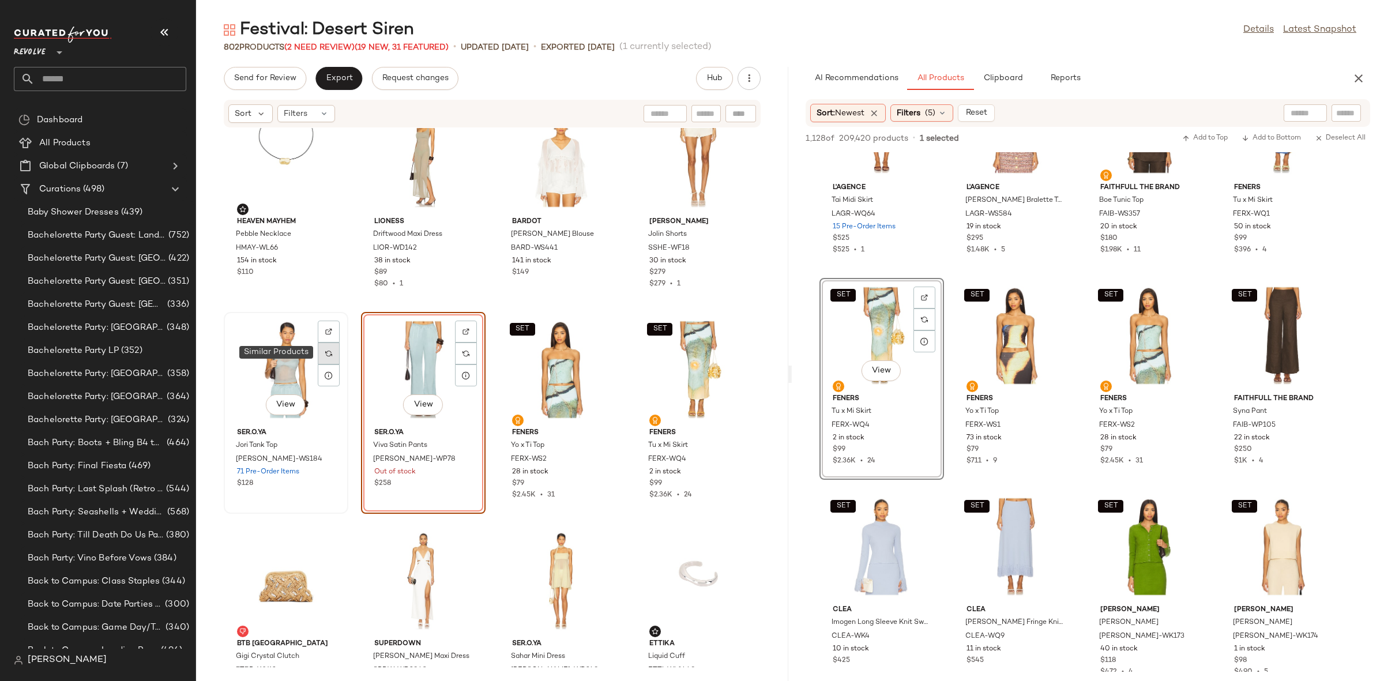
click at [322, 351] on div at bounding box center [329, 354] width 22 height 22
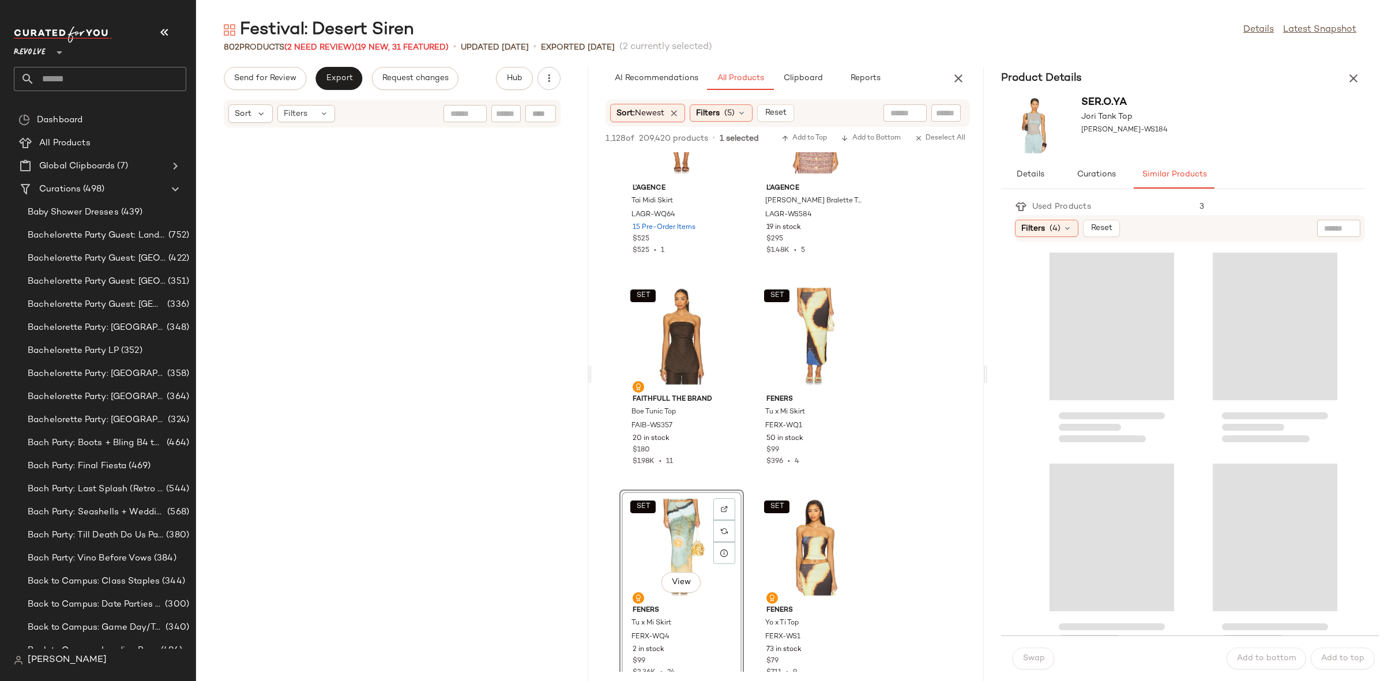
scroll to position [30180, 0]
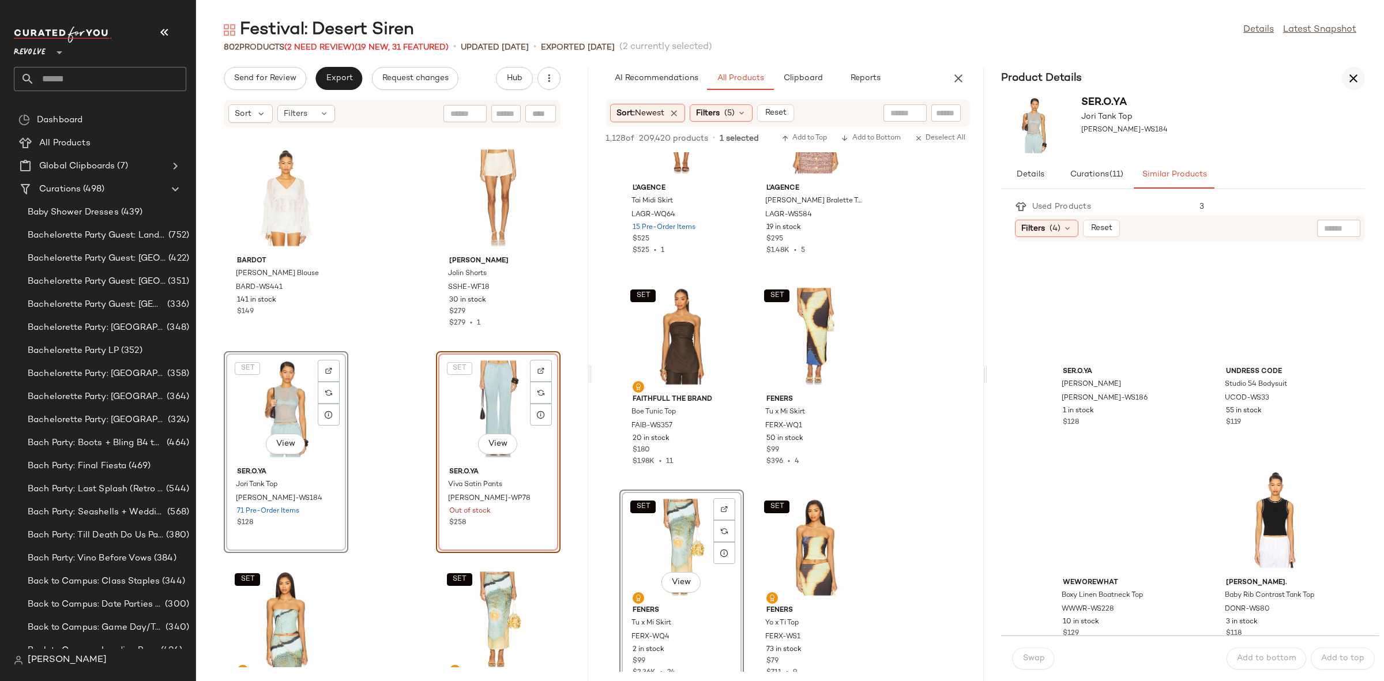
click at [1360, 82] on icon "button" at bounding box center [1353, 79] width 14 height 14
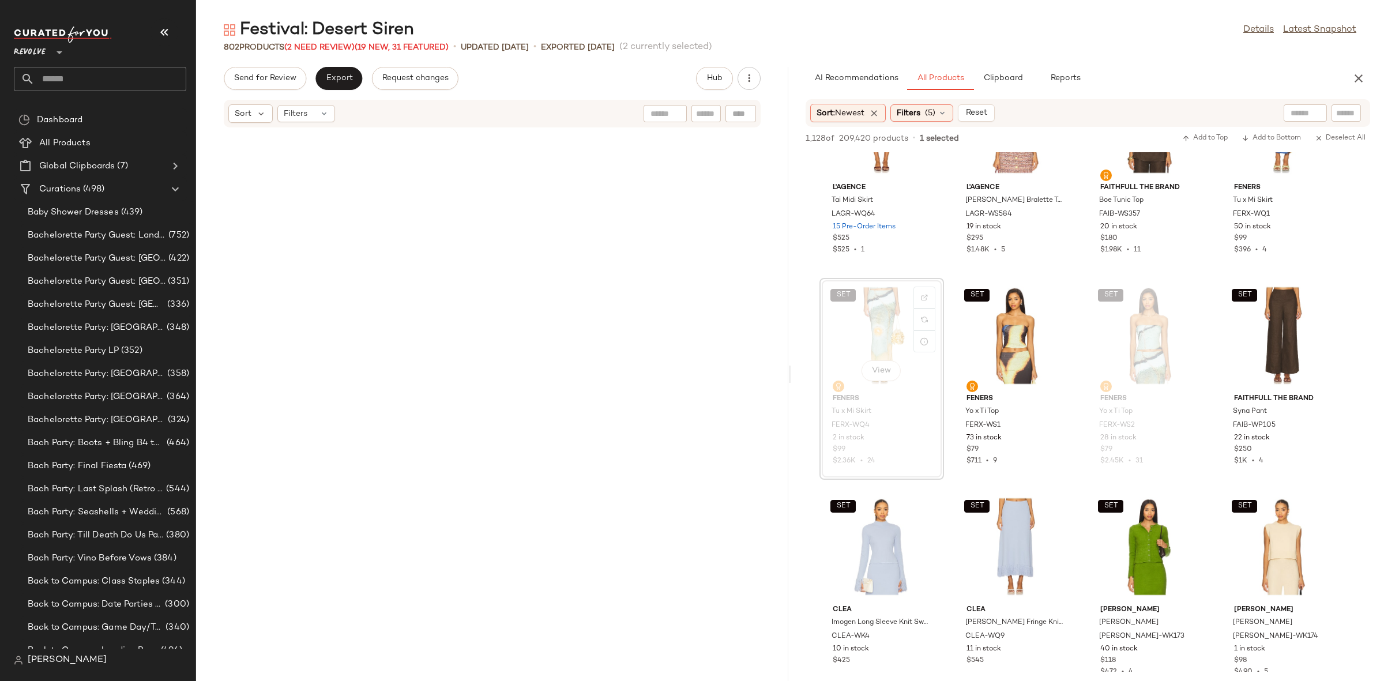
scroll to position [14985, 0]
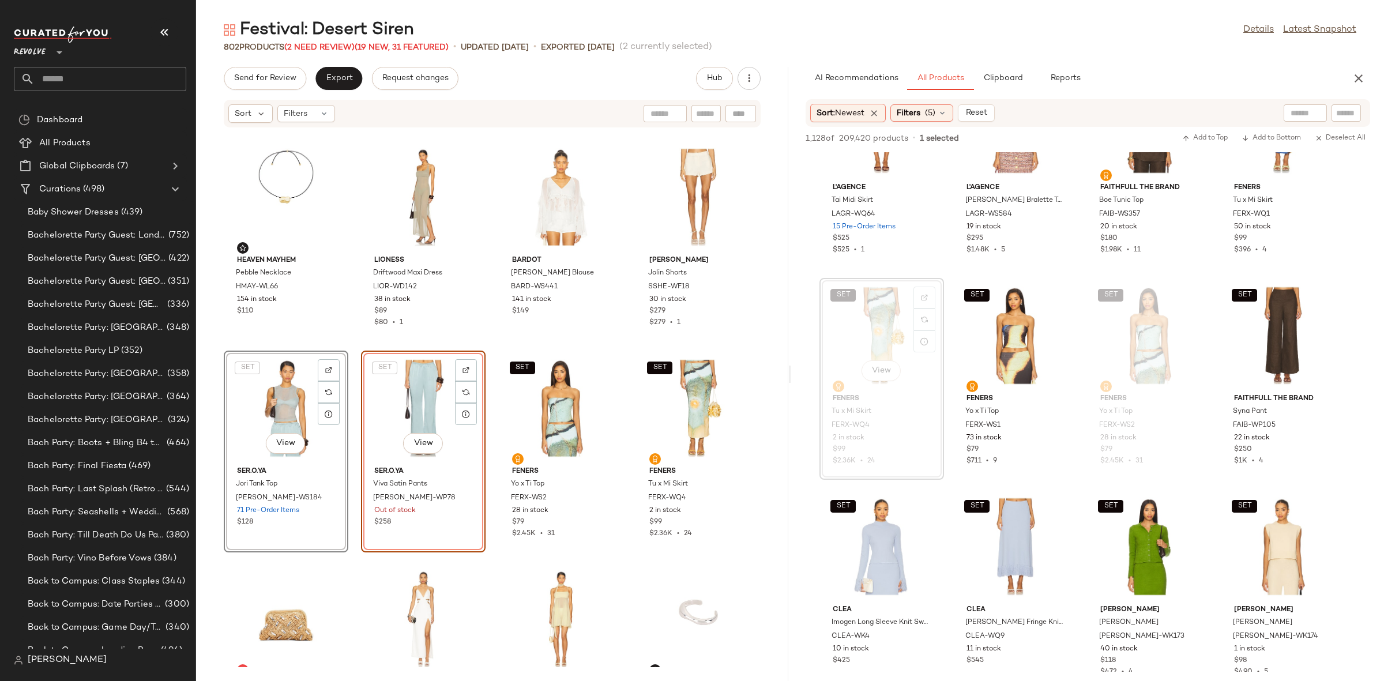
click at [288, 394] on div "SET View" at bounding box center [286, 408] width 116 height 107
click at [286, 403] on div "View" at bounding box center [286, 408] width 116 height 107
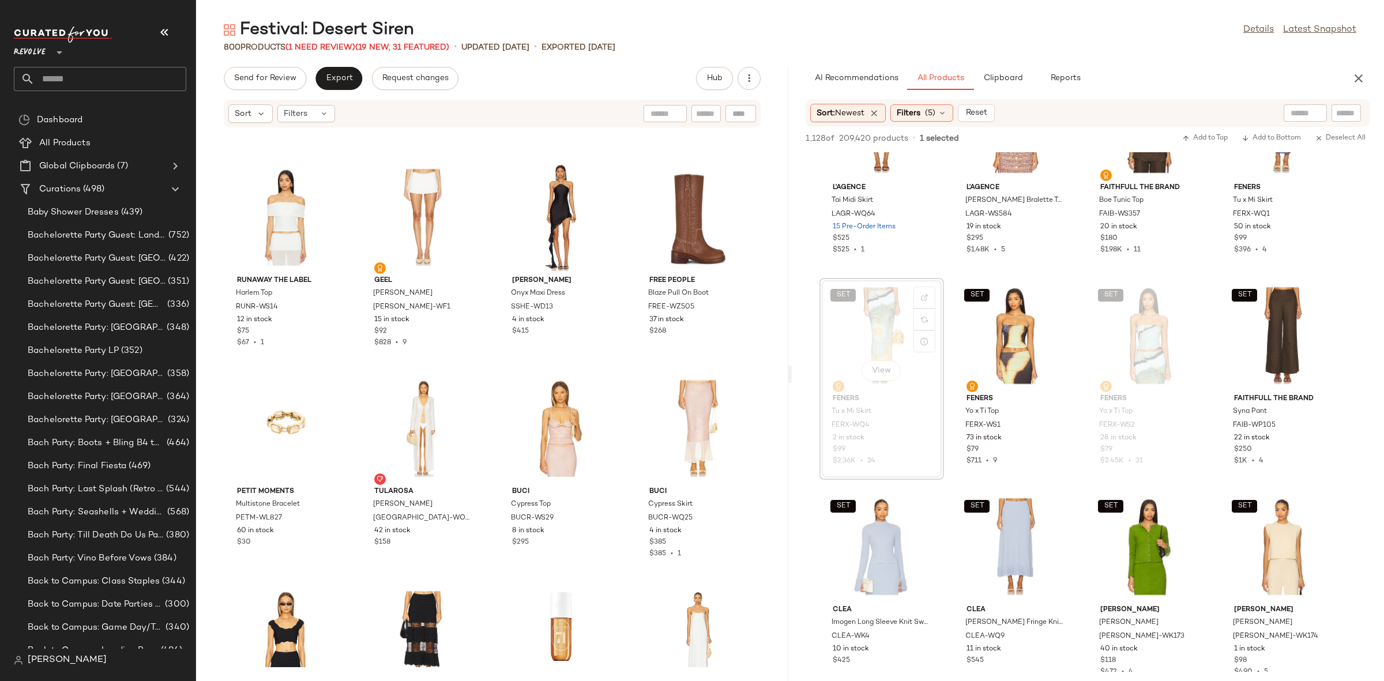
scroll to position [17285, 0]
click at [486, 392] on div "Runaway The Label Harlem Top RUNR-WS14 12 in stock $75 $67 • 1 Geel Aria Skort …" at bounding box center [492, 397] width 592 height 539
click at [329, 34] on div "Festival: Desert Siren" at bounding box center [319, 29] width 190 height 23
click at [328, 43] on span "(1 Need Review)" at bounding box center [320, 47] width 70 height 9
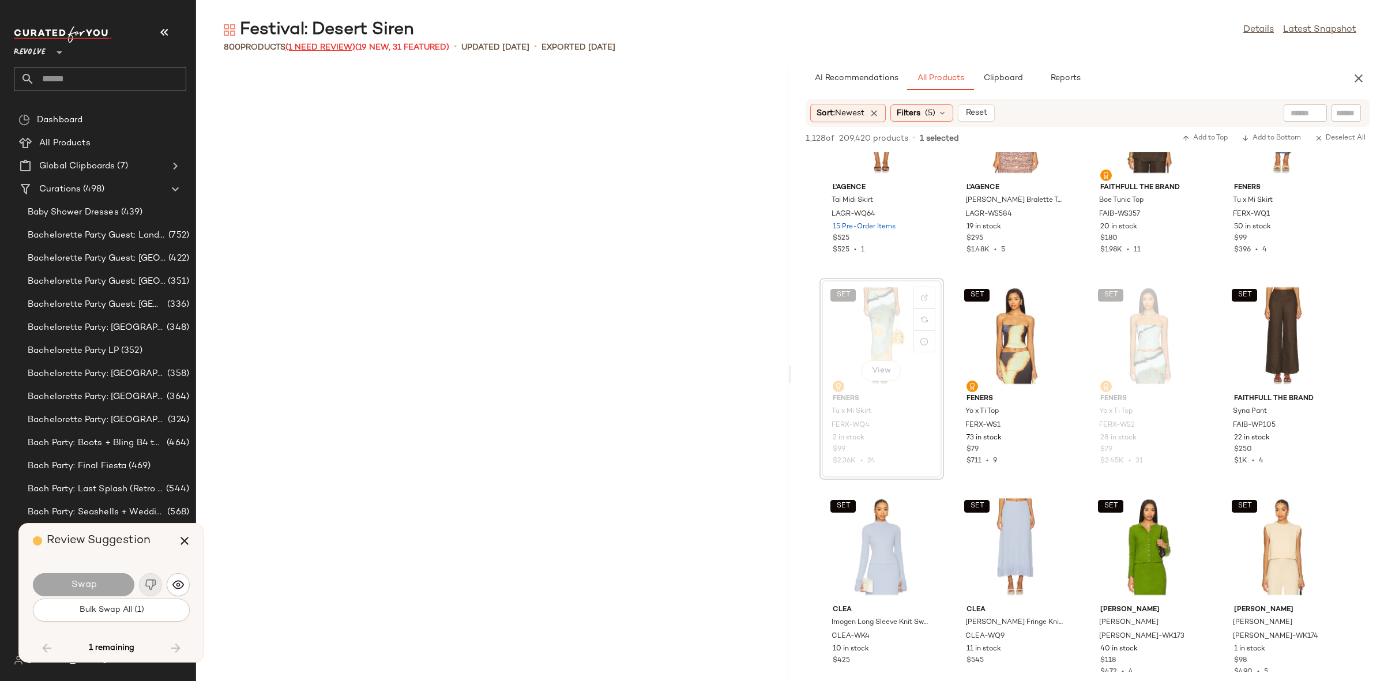
scroll to position [36301, 0]
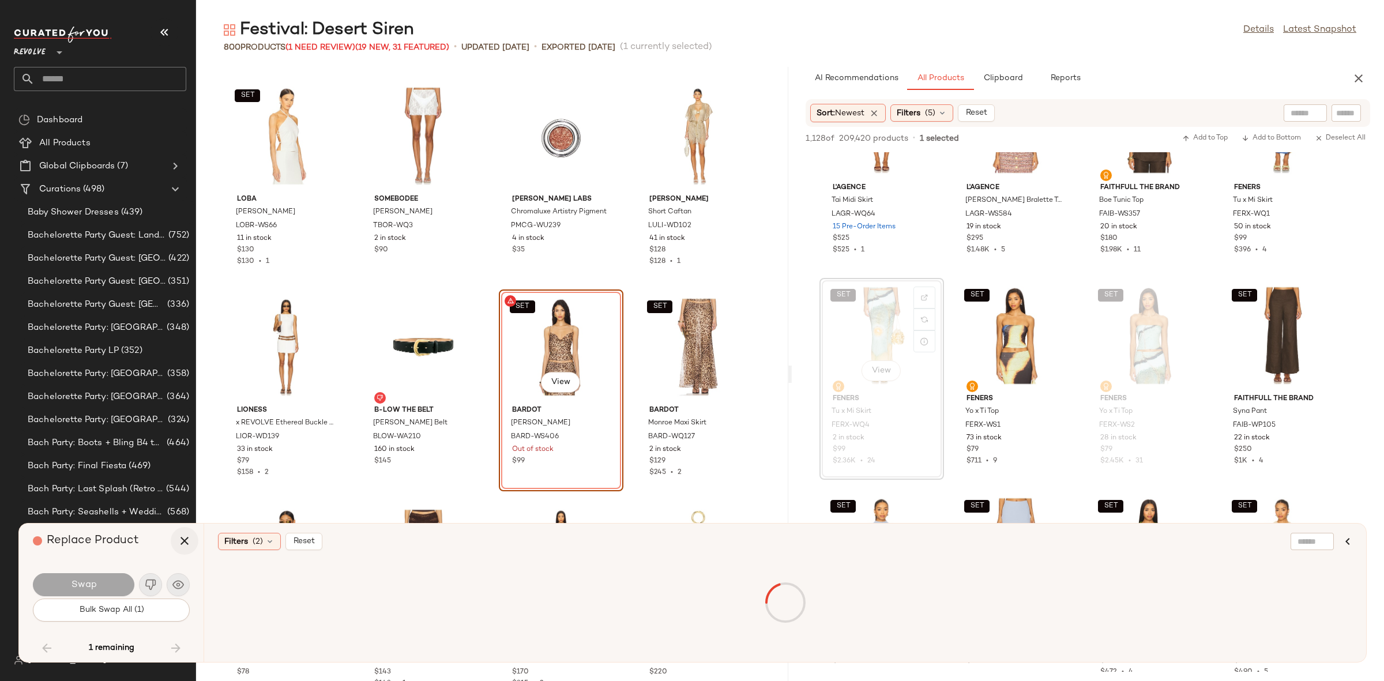
click at [182, 545] on icon "button" at bounding box center [185, 541] width 14 height 14
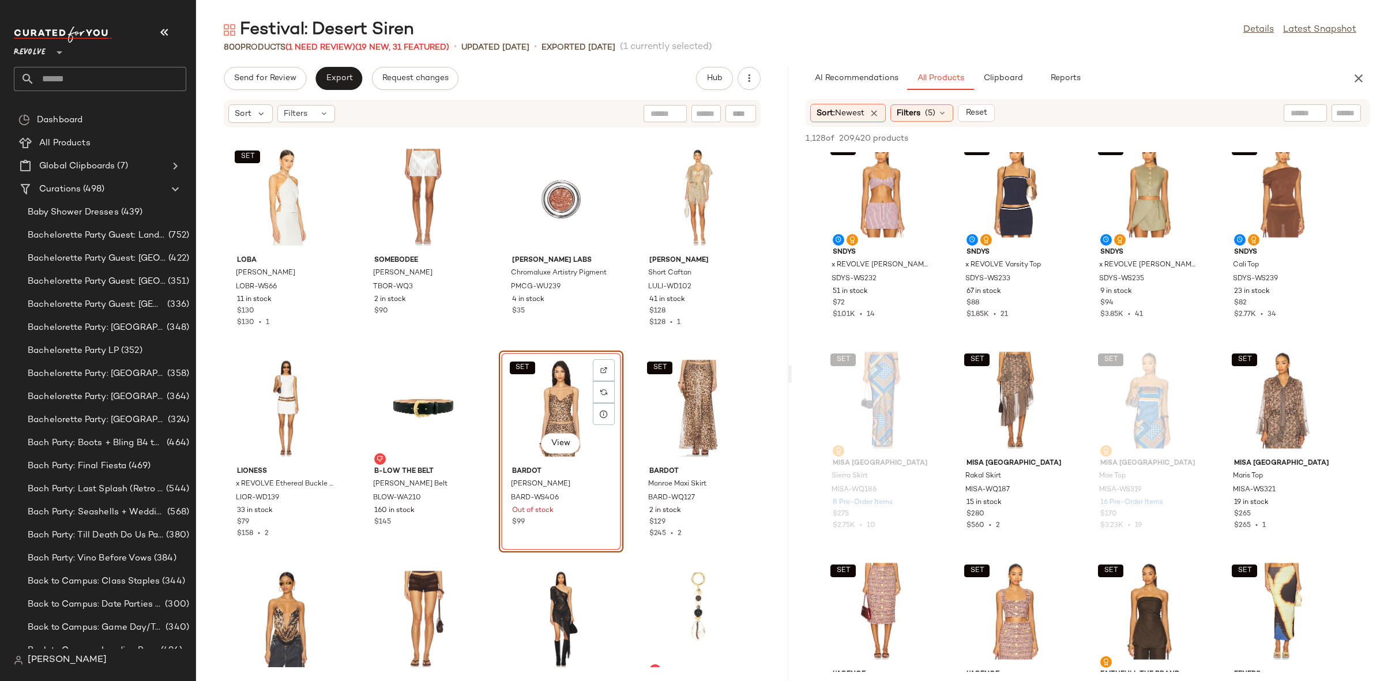
scroll to position [1073, 0]
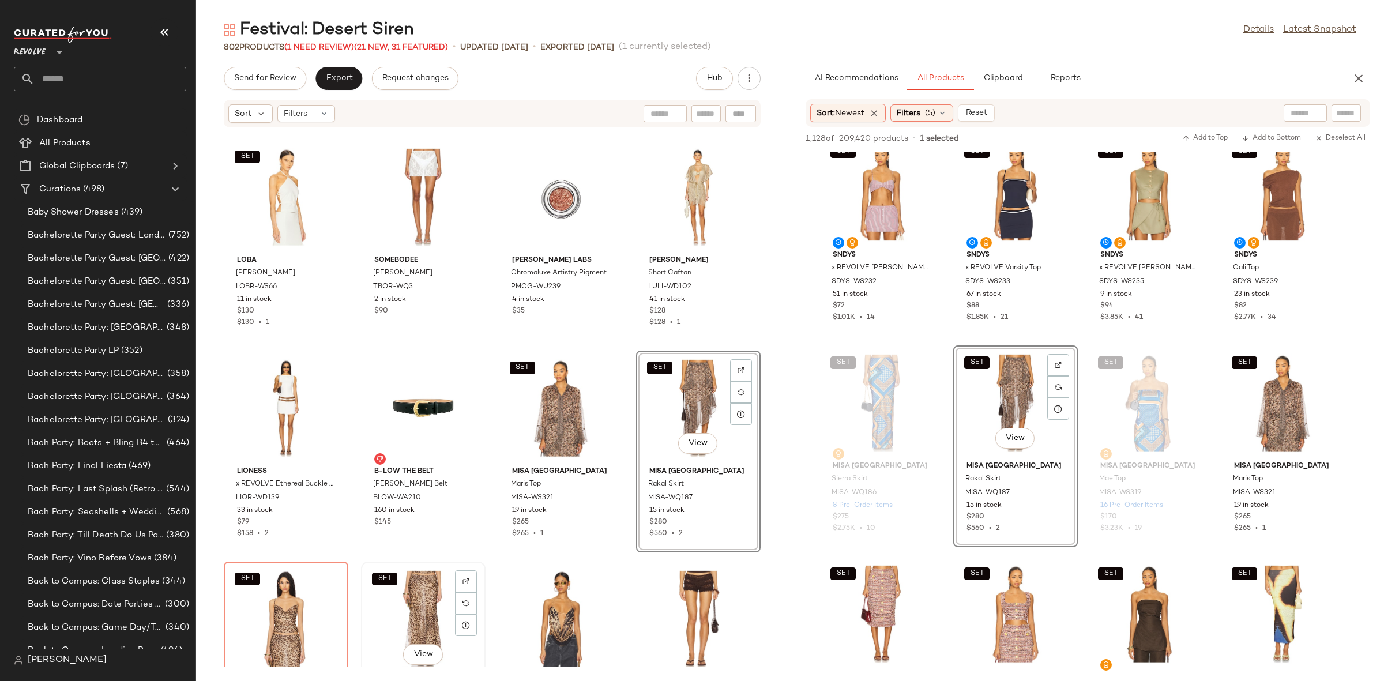
click at [412, 603] on div "SET View" at bounding box center [423, 619] width 116 height 107
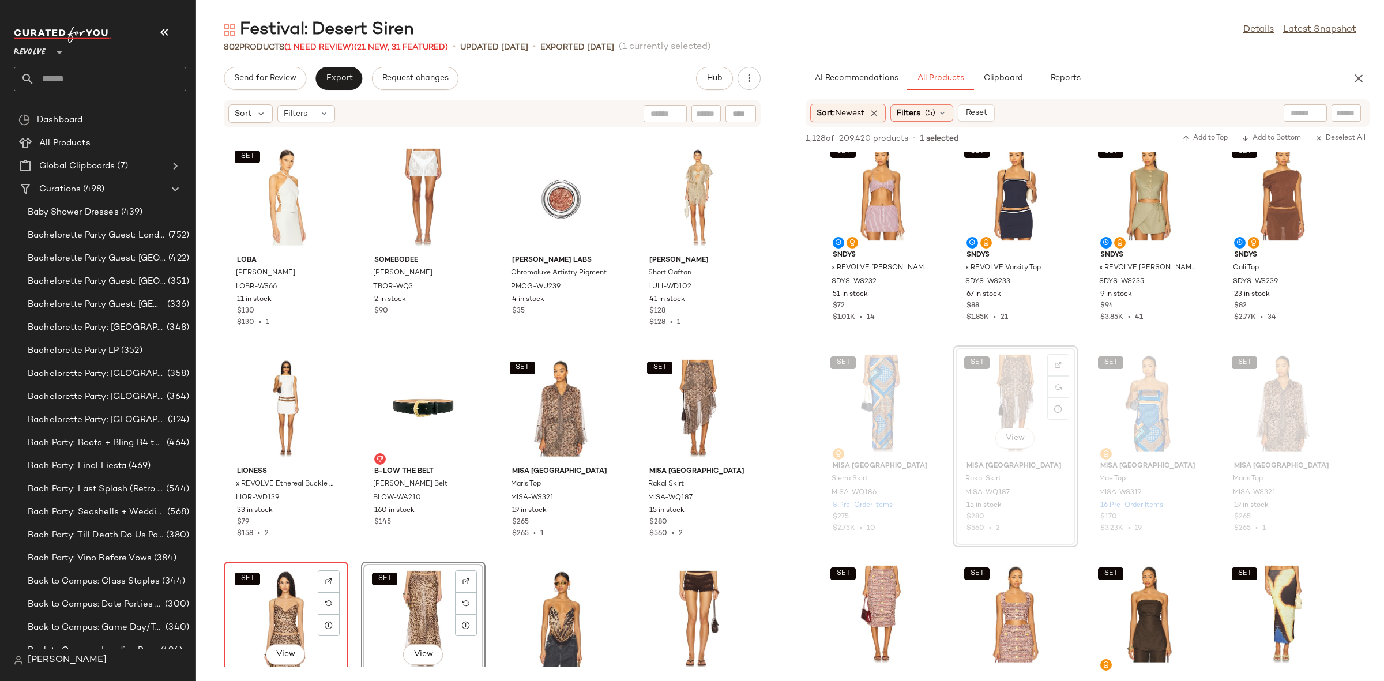
click at [260, 592] on div "SET View" at bounding box center [286, 619] width 116 height 107
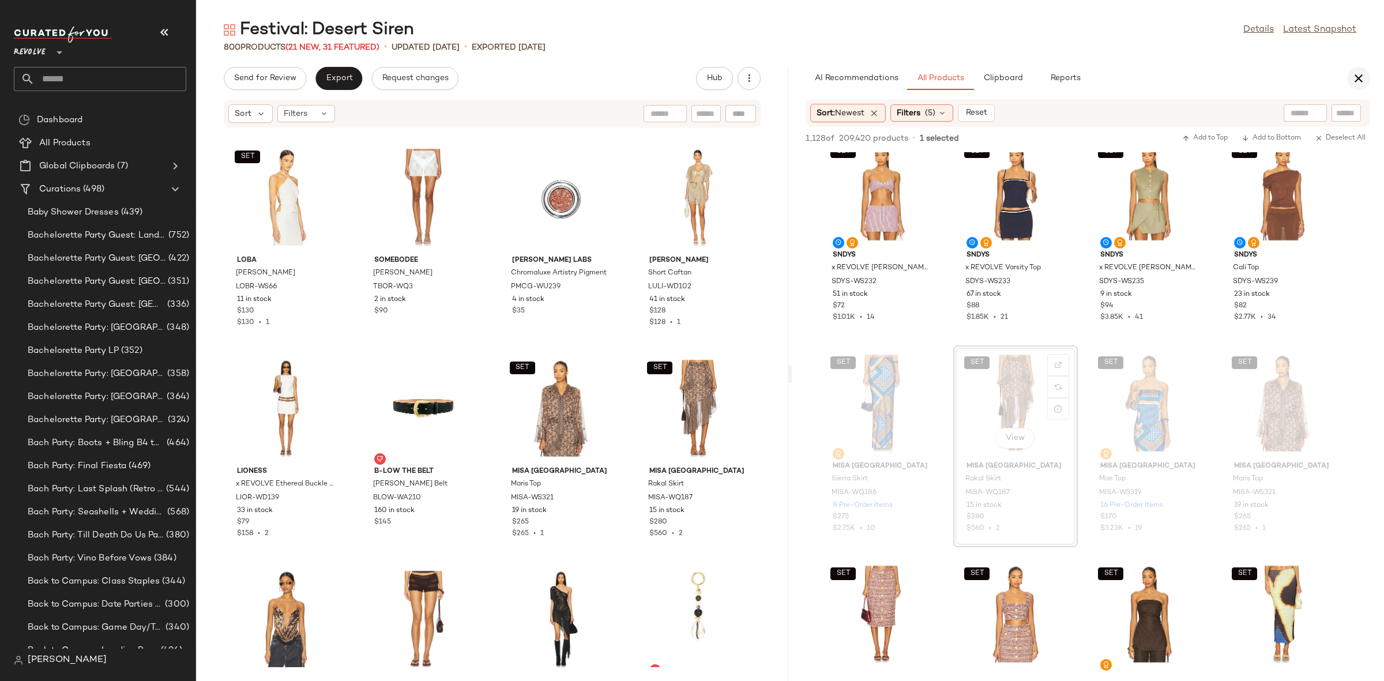
click at [1360, 85] on button "button" at bounding box center [1358, 78] width 23 height 23
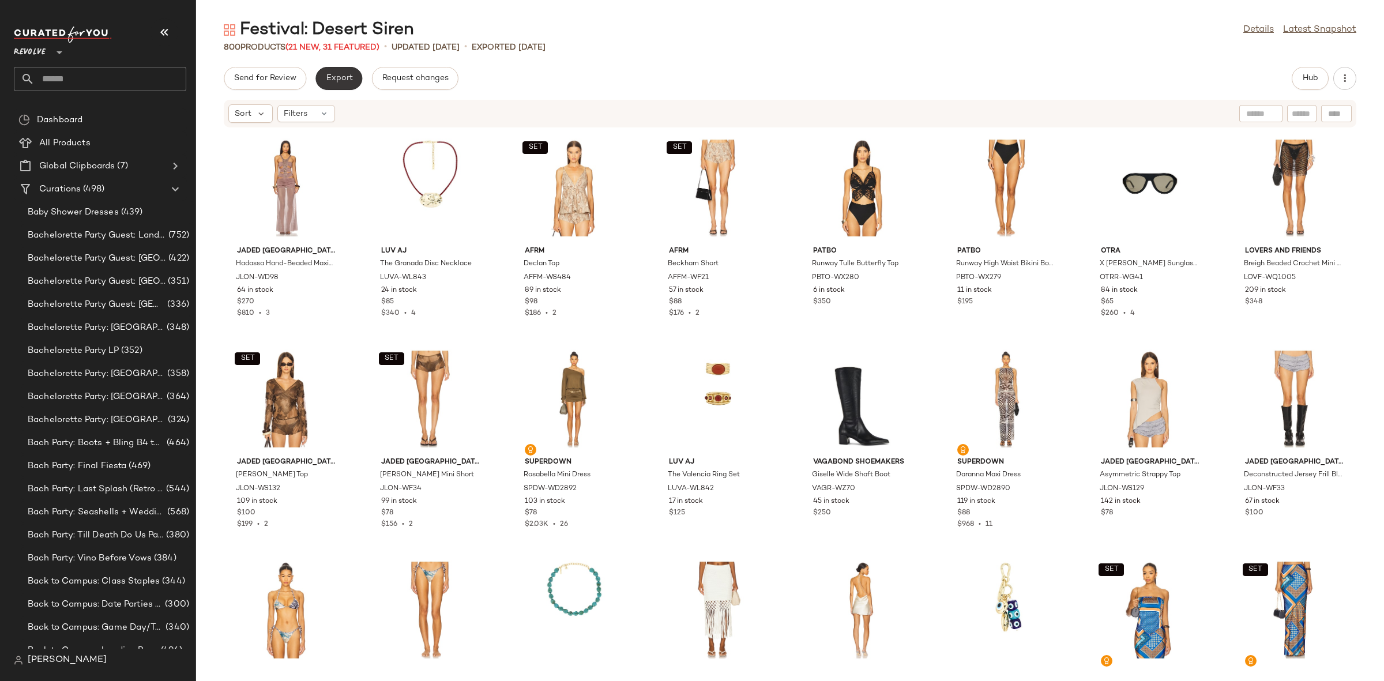
click at [337, 80] on span "Export" at bounding box center [338, 78] width 27 height 9
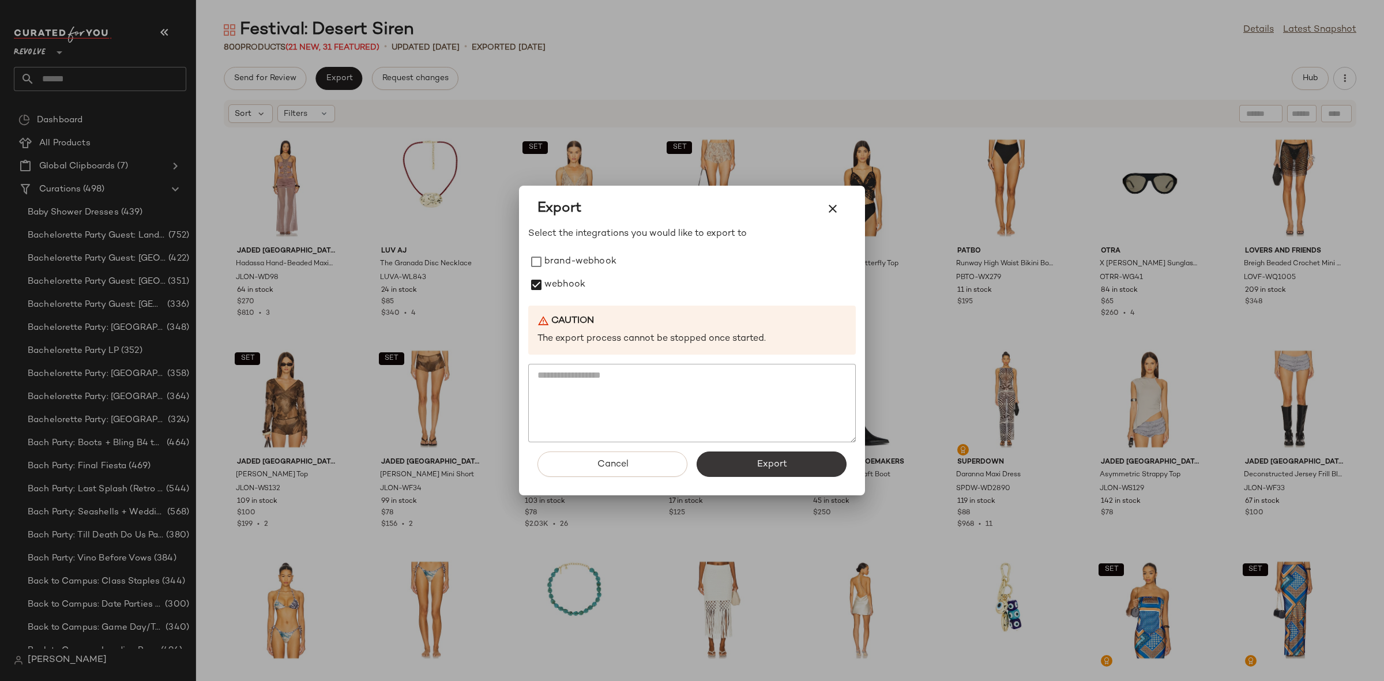
click at [769, 468] on span "Export" at bounding box center [771, 464] width 31 height 11
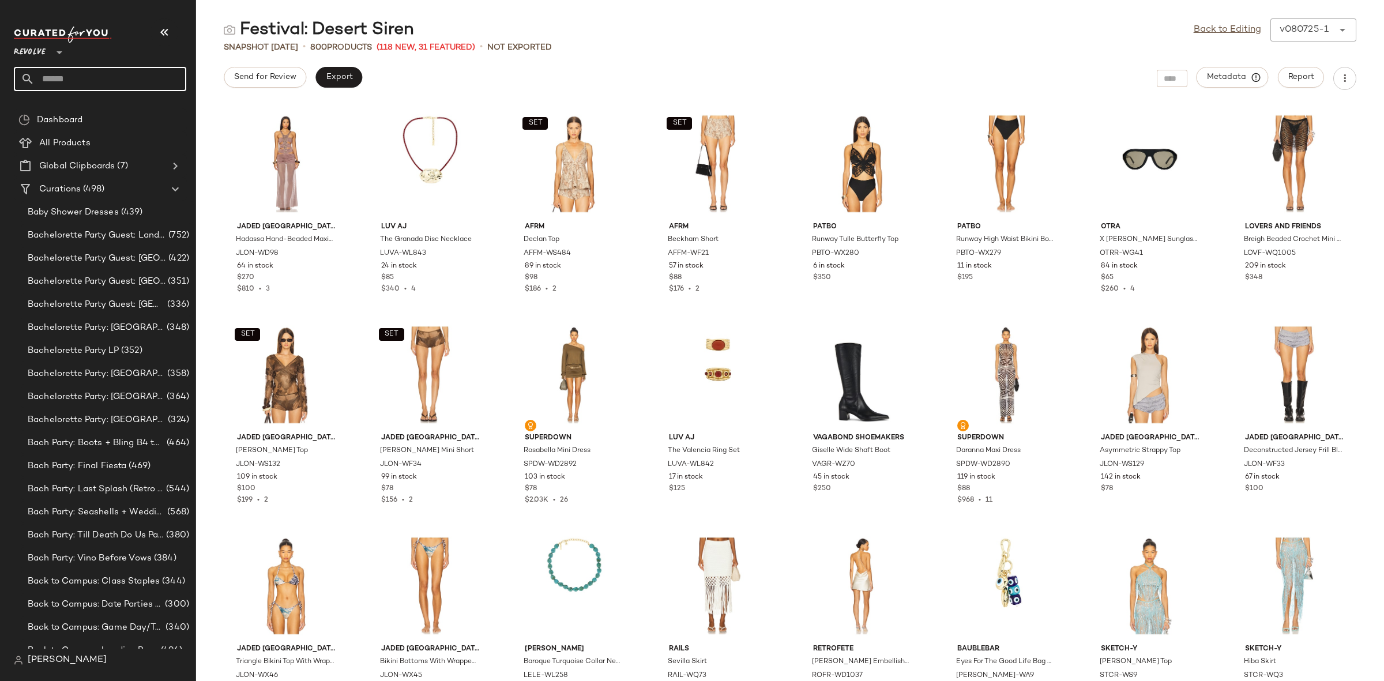
click at [93, 82] on input "text" at bounding box center [111, 79] width 152 height 24
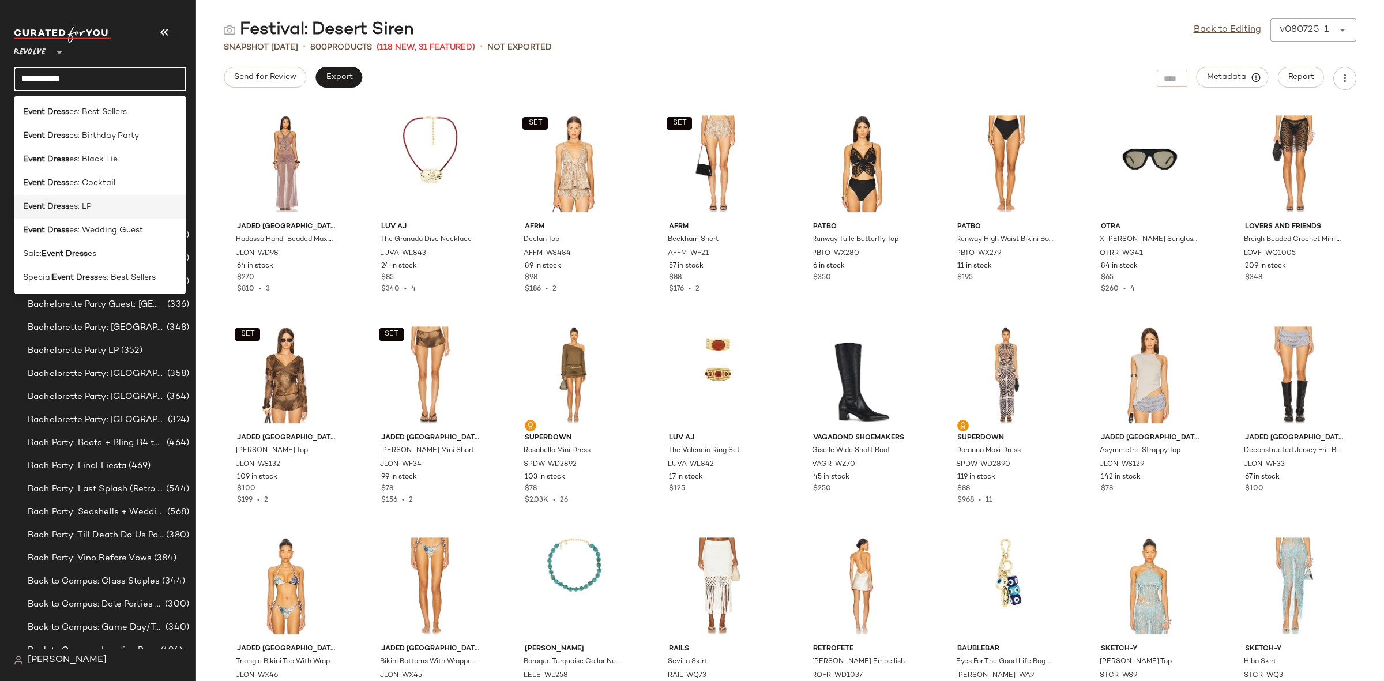
type input "**********"
click at [110, 201] on div "Event Dress es: LP" at bounding box center [100, 207] width 154 height 12
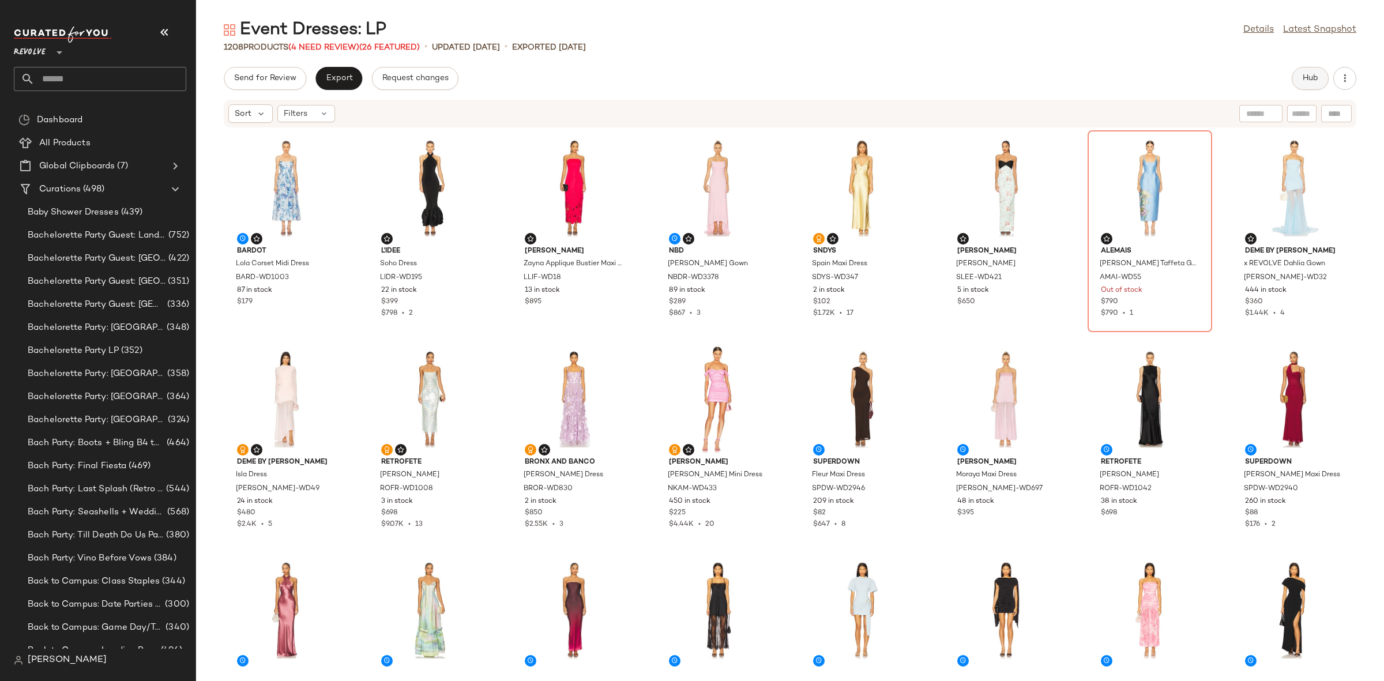
click at [1299, 67] on button "Hub" at bounding box center [1310, 78] width 37 height 23
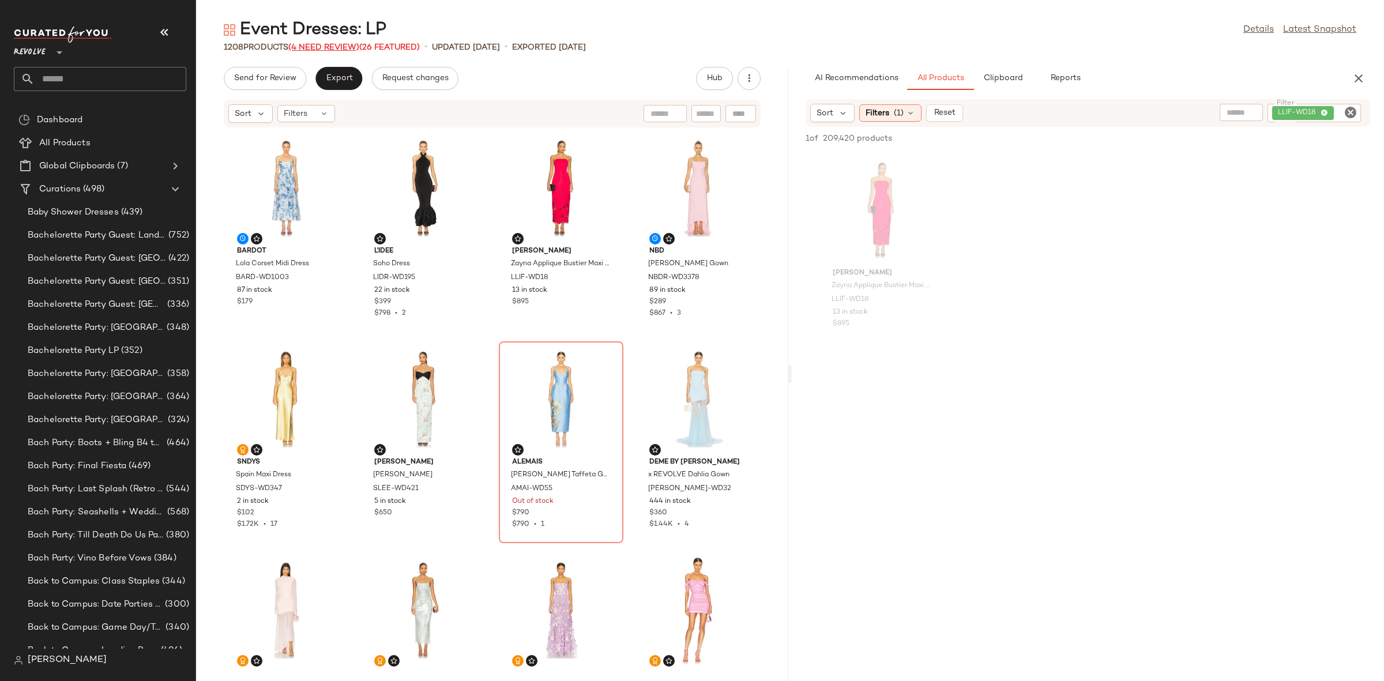
click at [315, 48] on span "(4 Need Review)" at bounding box center [323, 47] width 71 height 9
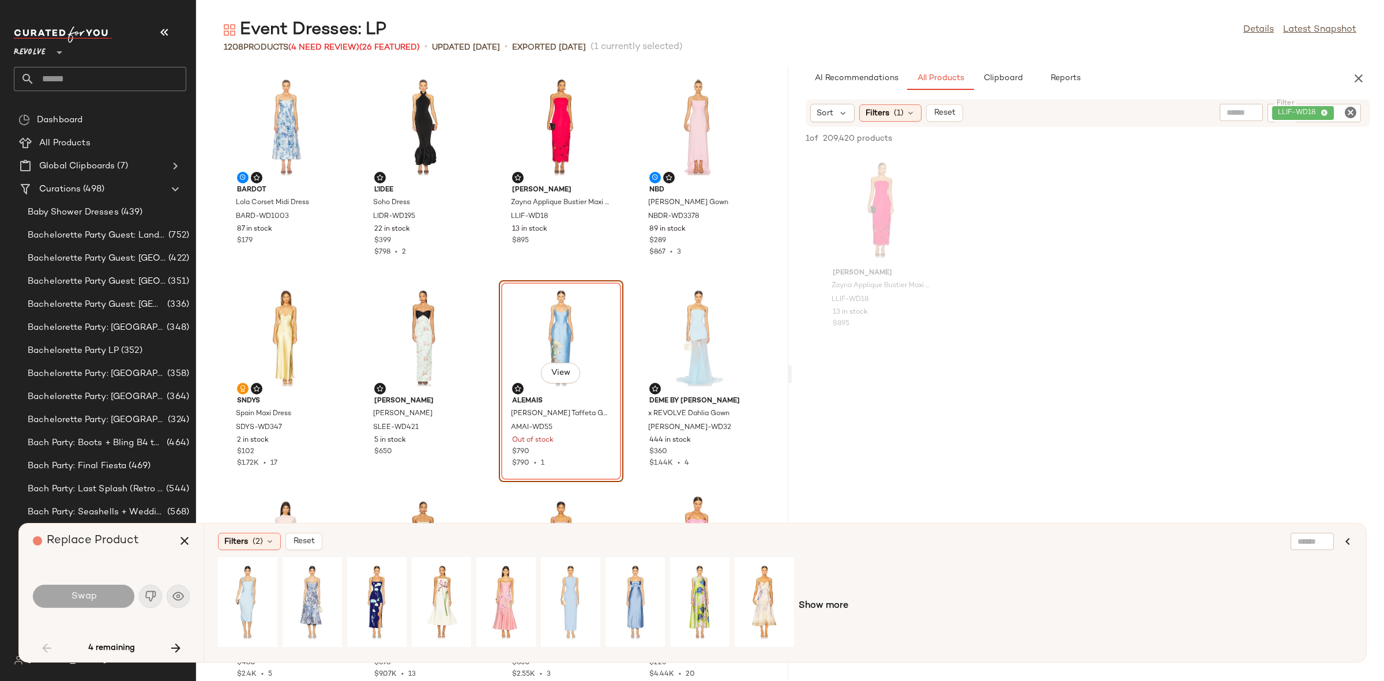
click at [563, 322] on div "View" at bounding box center [561, 337] width 116 height 107
click at [1345, 115] on icon "Clear Filter" at bounding box center [1351, 113] width 14 height 14
click at [1325, 154] on div "LEO LIN Zayna Applique Bustier Maxi Dress LLIF-WD18 13 in stock $895" at bounding box center [1088, 253] width 592 height 202
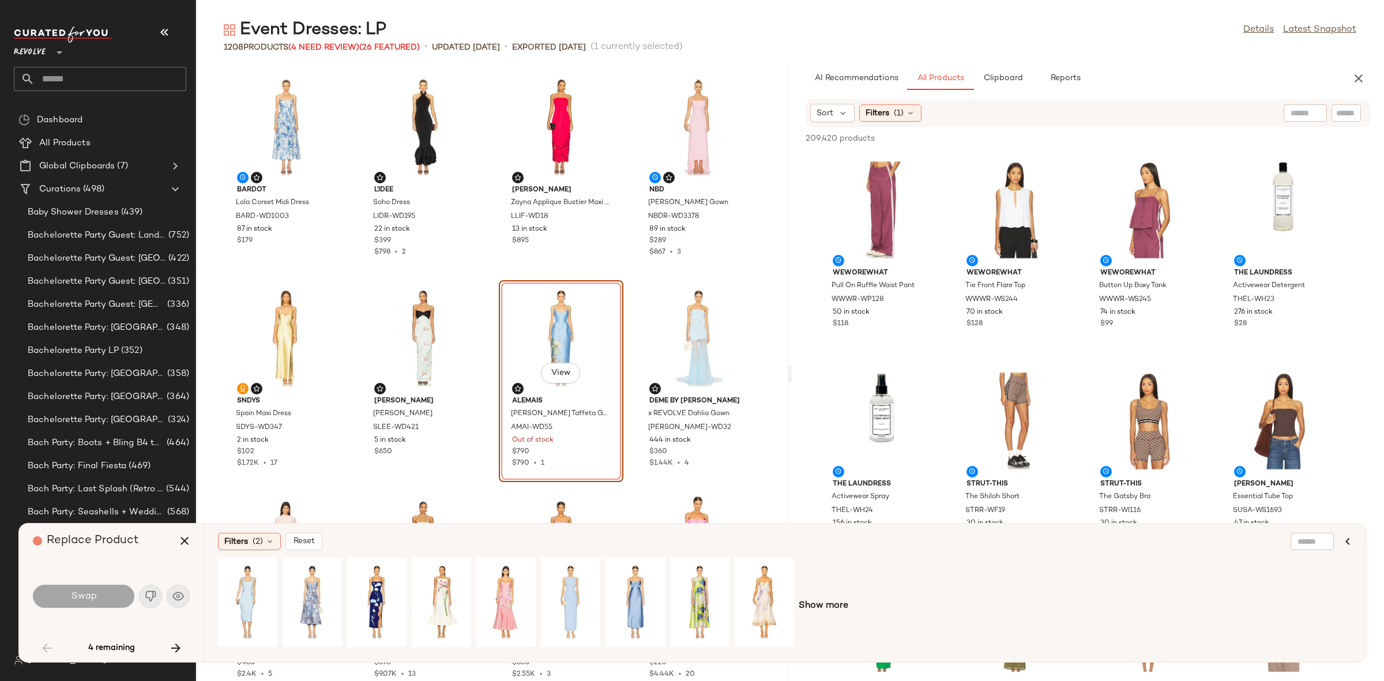
click at [532, 331] on div "View" at bounding box center [561, 337] width 116 height 107
click at [491, 277] on div "Bardot Lola Corset Midi Dress BARD-WD1003 87 in stock $179 L'IDEE Soho Dress LI…" at bounding box center [492, 374] width 592 height 614
click at [618, 302] on div "Bardot Lola Corset Midi Dress BARD-WD1003 87 in stock $179 L'IDEE Soho Dress LI…" at bounding box center [492, 374] width 592 height 614
click at [169, 650] on icon "button" at bounding box center [176, 648] width 14 height 14
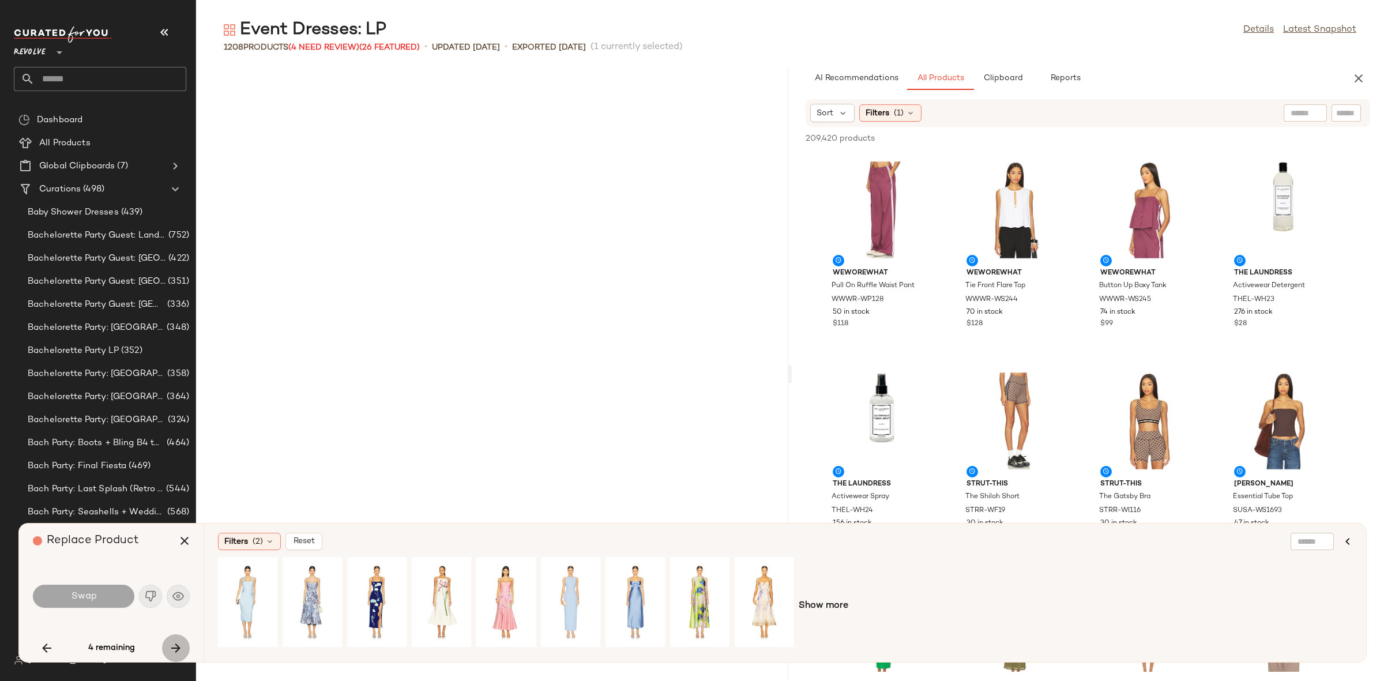
scroll to position [6754, 0]
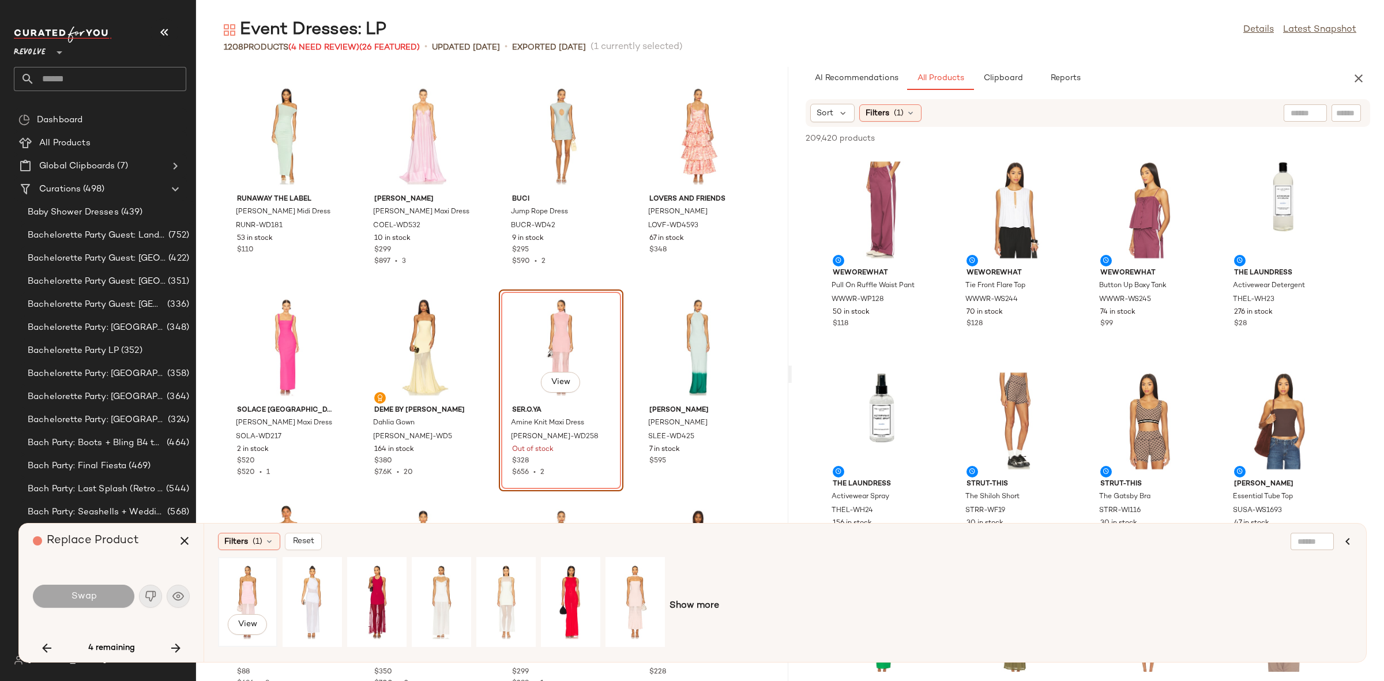
click at [259, 586] on div "View" at bounding box center [247, 602] width 51 height 82
click at [304, 592] on div "View" at bounding box center [312, 602] width 51 height 82
click at [95, 593] on span "Swap" at bounding box center [83, 596] width 26 height 11
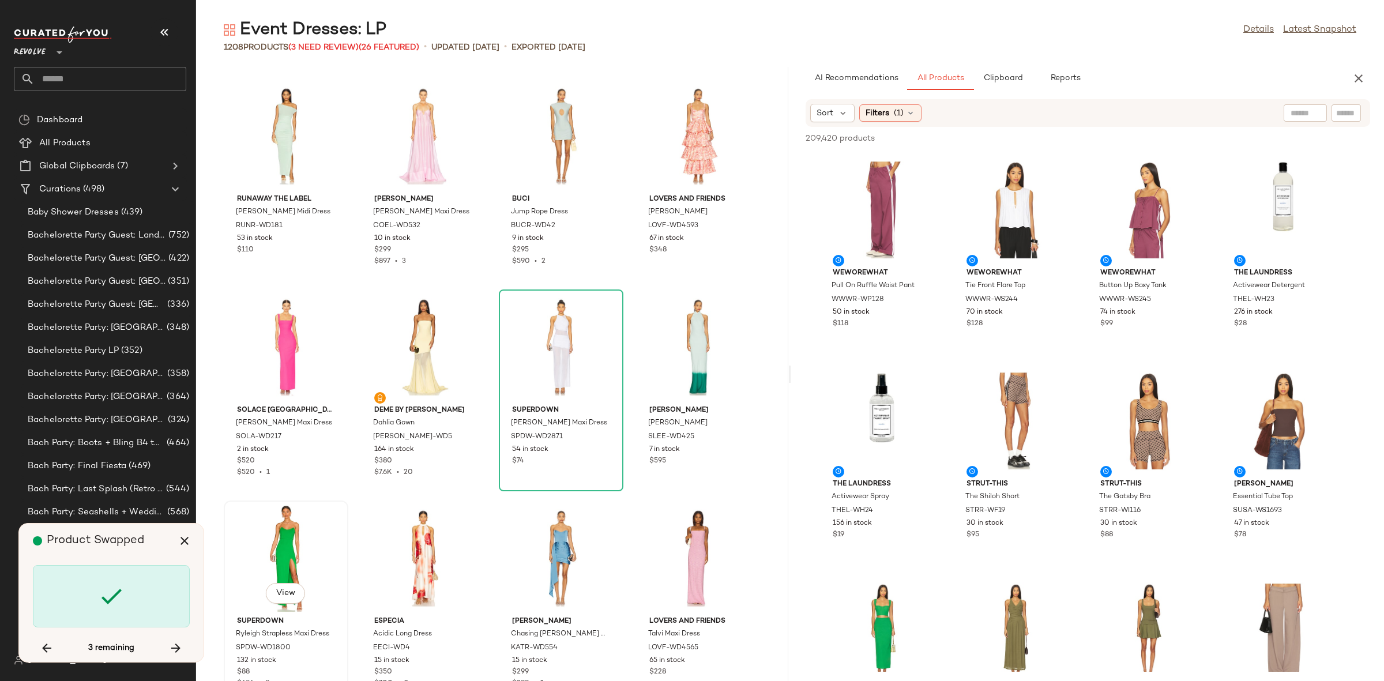
scroll to position [10975, 0]
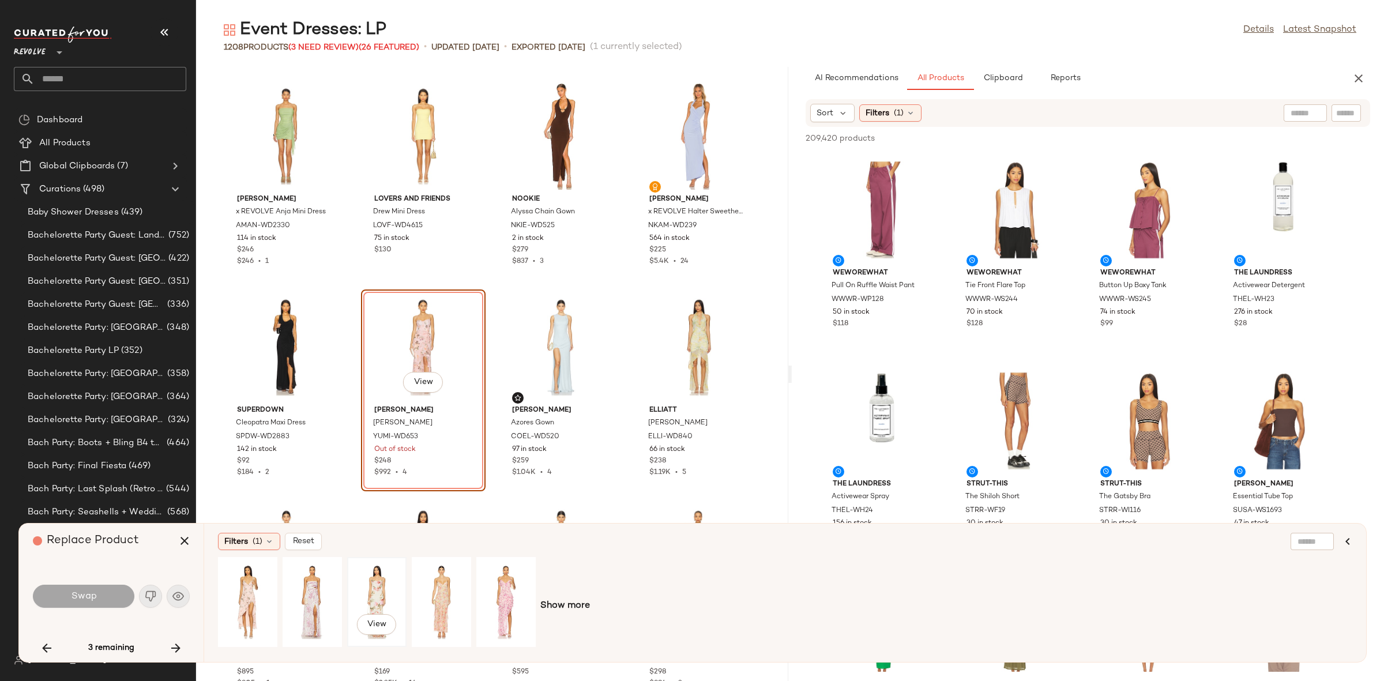
click at [362, 589] on div "View" at bounding box center [376, 602] width 51 height 82
click at [432, 591] on div "View" at bounding box center [441, 602] width 51 height 82
click at [487, 595] on div "View" at bounding box center [505, 602] width 51 height 82
click at [307, 599] on div "View" at bounding box center [312, 602] width 51 height 82
click at [494, 595] on div "View" at bounding box center [505, 602] width 51 height 82
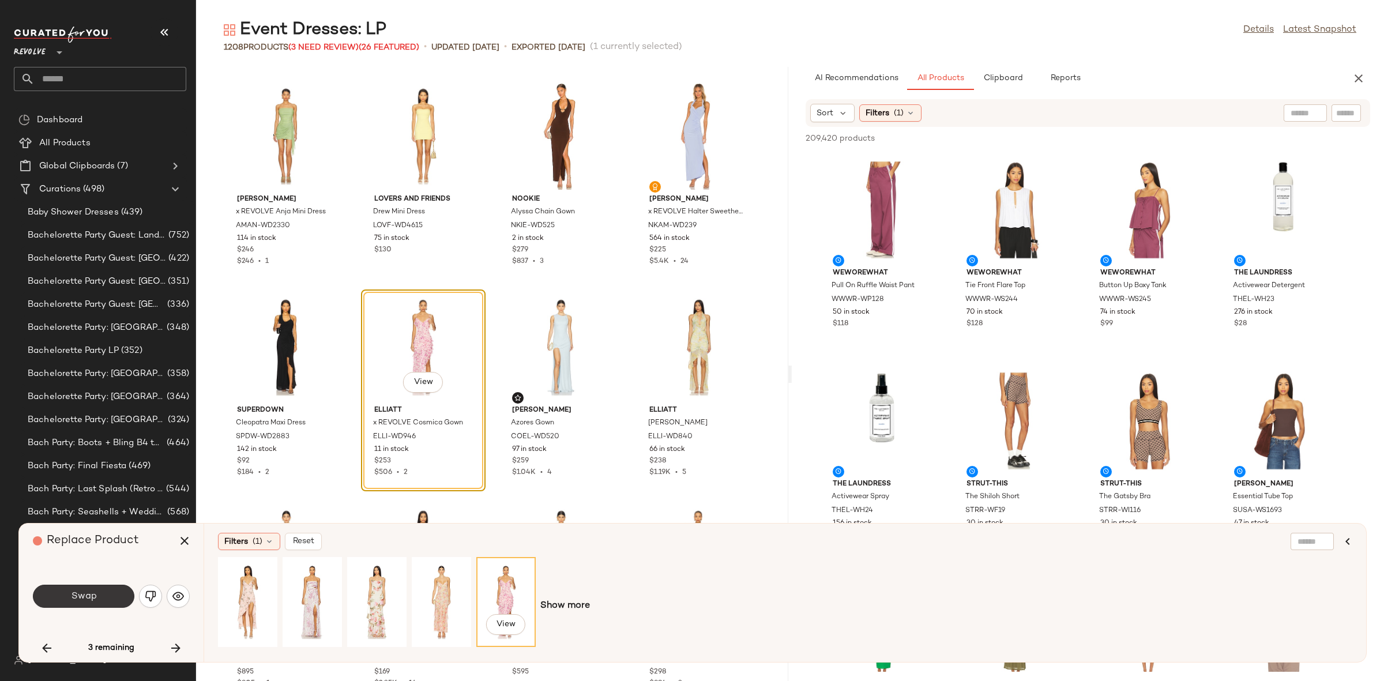
click at [95, 593] on span "Swap" at bounding box center [83, 596] width 26 height 11
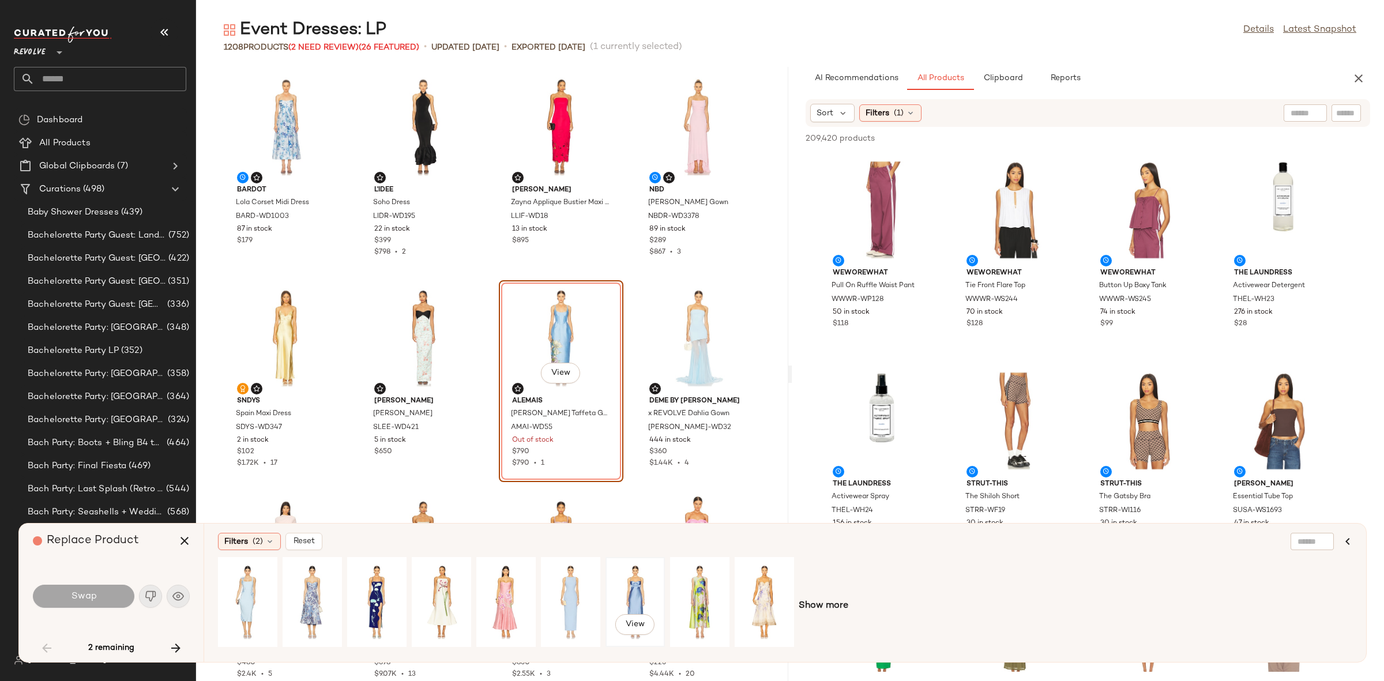
click at [625, 596] on div "View" at bounding box center [635, 602] width 51 height 82
click at [92, 593] on span "Swap" at bounding box center [83, 596] width 26 height 11
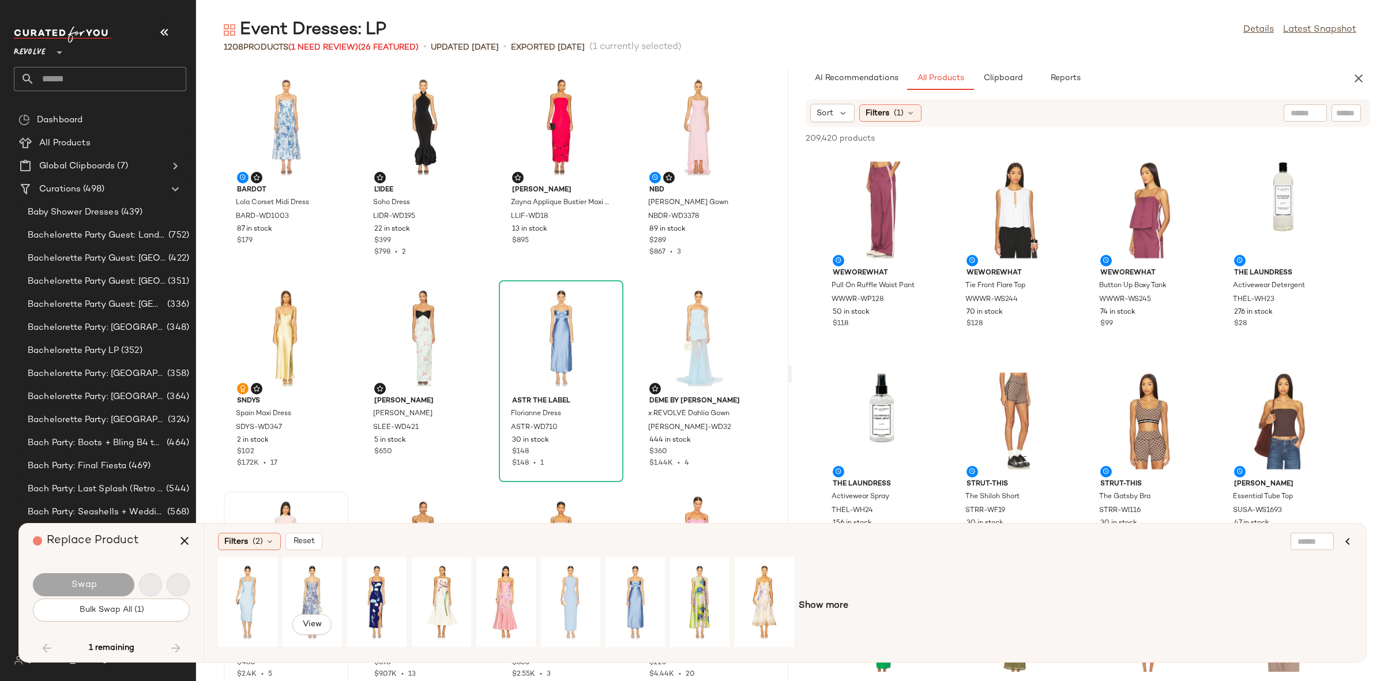
scroll to position [29124, 0]
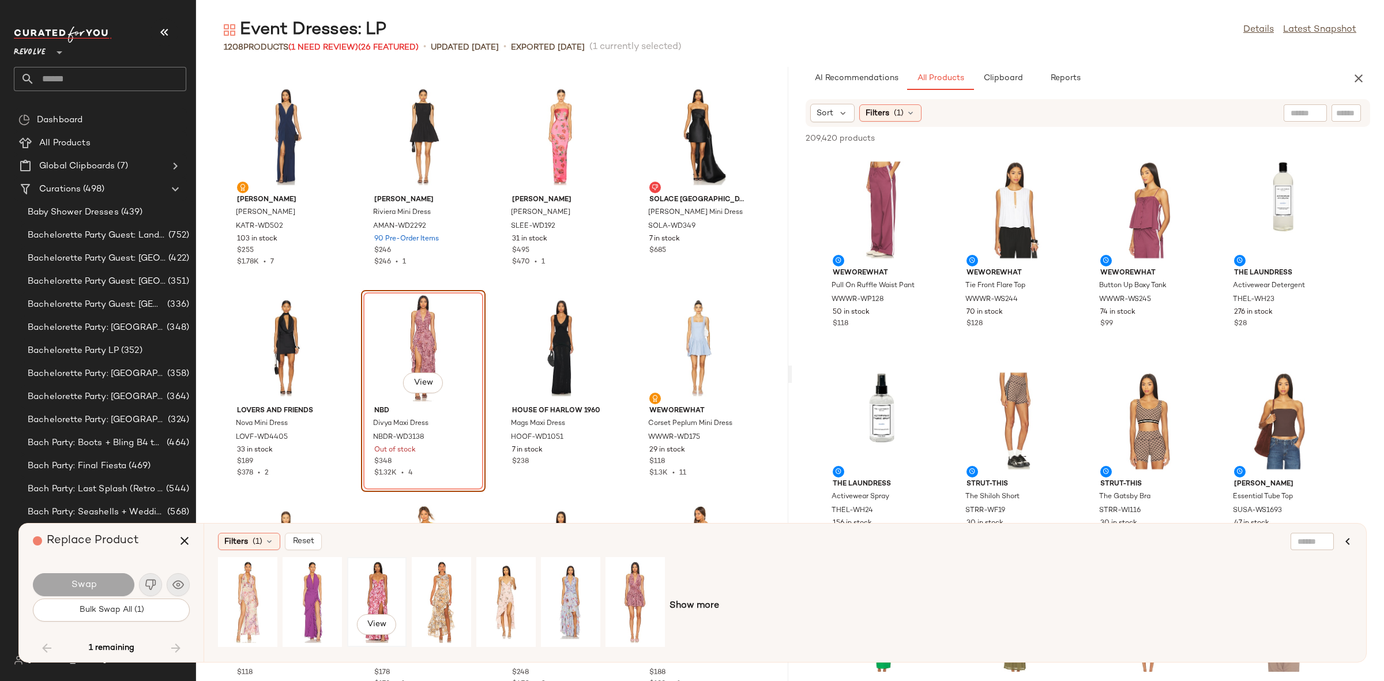
click at [360, 592] on div "View" at bounding box center [376, 602] width 51 height 82
click at [245, 591] on div "View" at bounding box center [247, 602] width 51 height 82
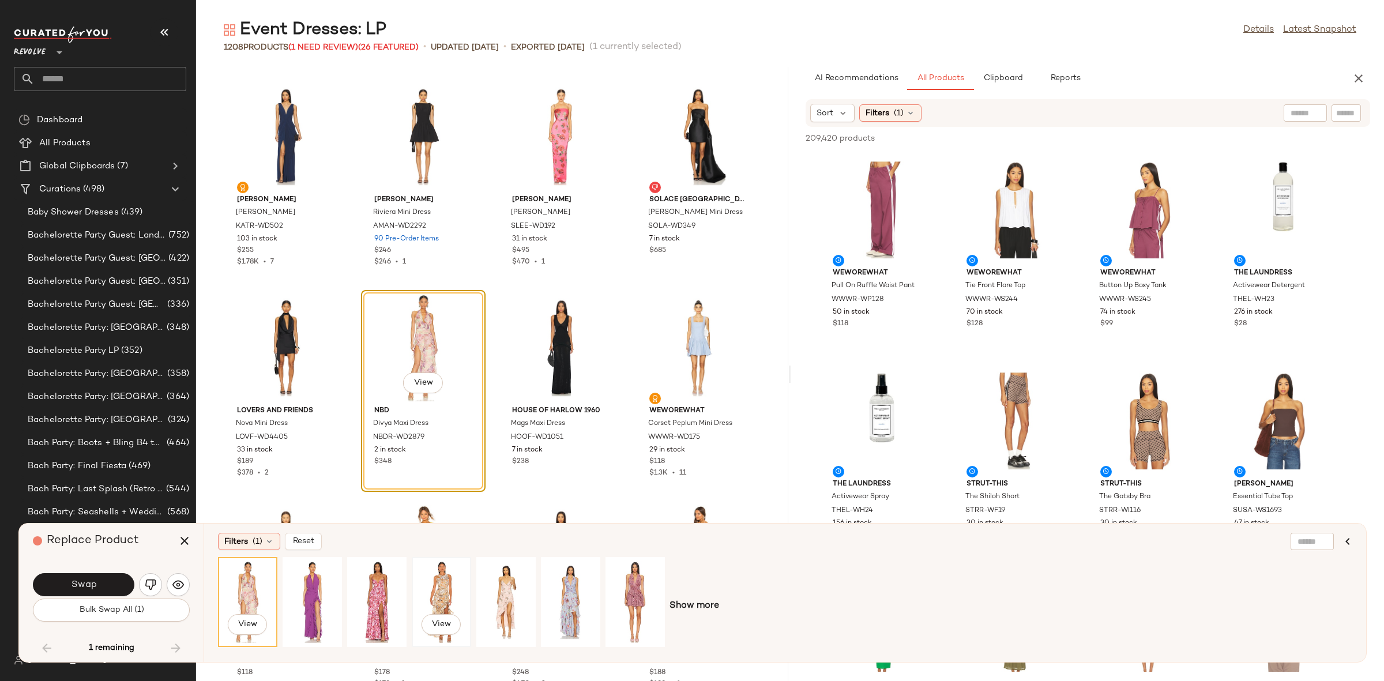
click at [433, 588] on div "View" at bounding box center [441, 602] width 51 height 82
click at [535, 592] on div "View" at bounding box center [505, 602] width 57 height 88
click at [462, 593] on div "View" at bounding box center [441, 602] width 51 height 82
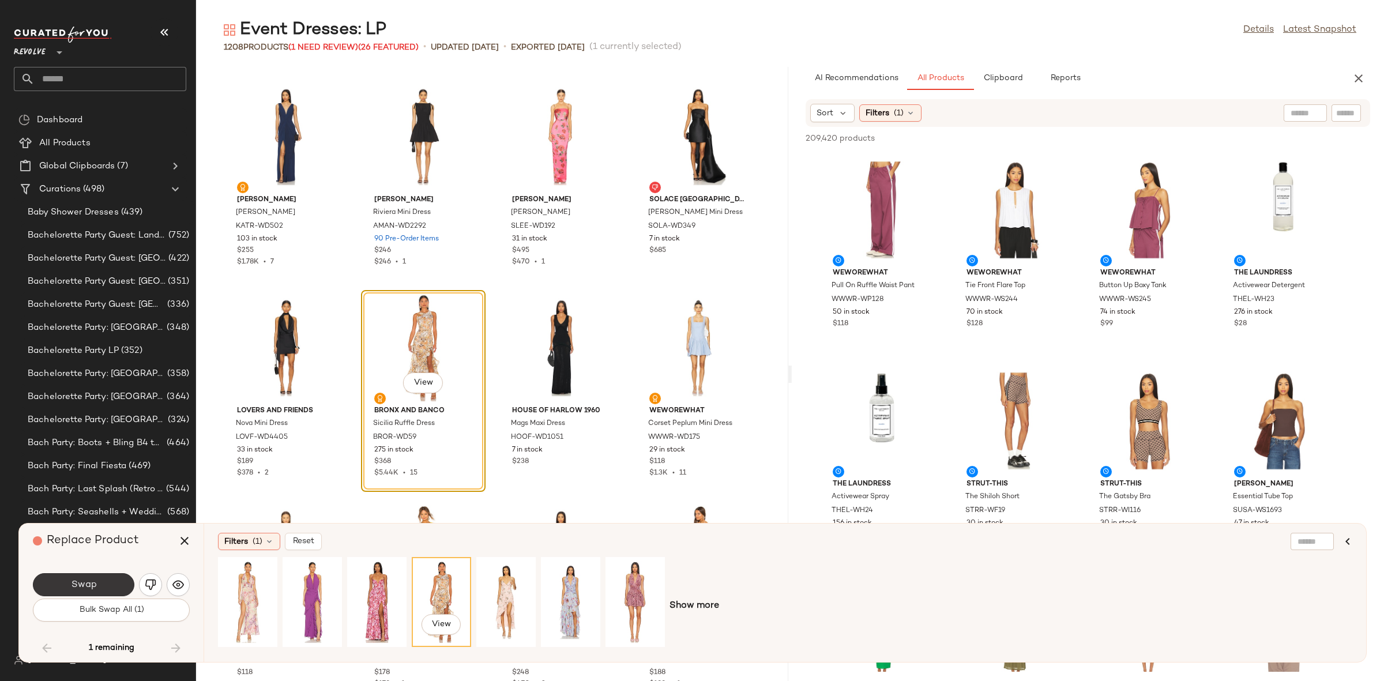
click at [119, 581] on button "Swap" at bounding box center [83, 584] width 101 height 23
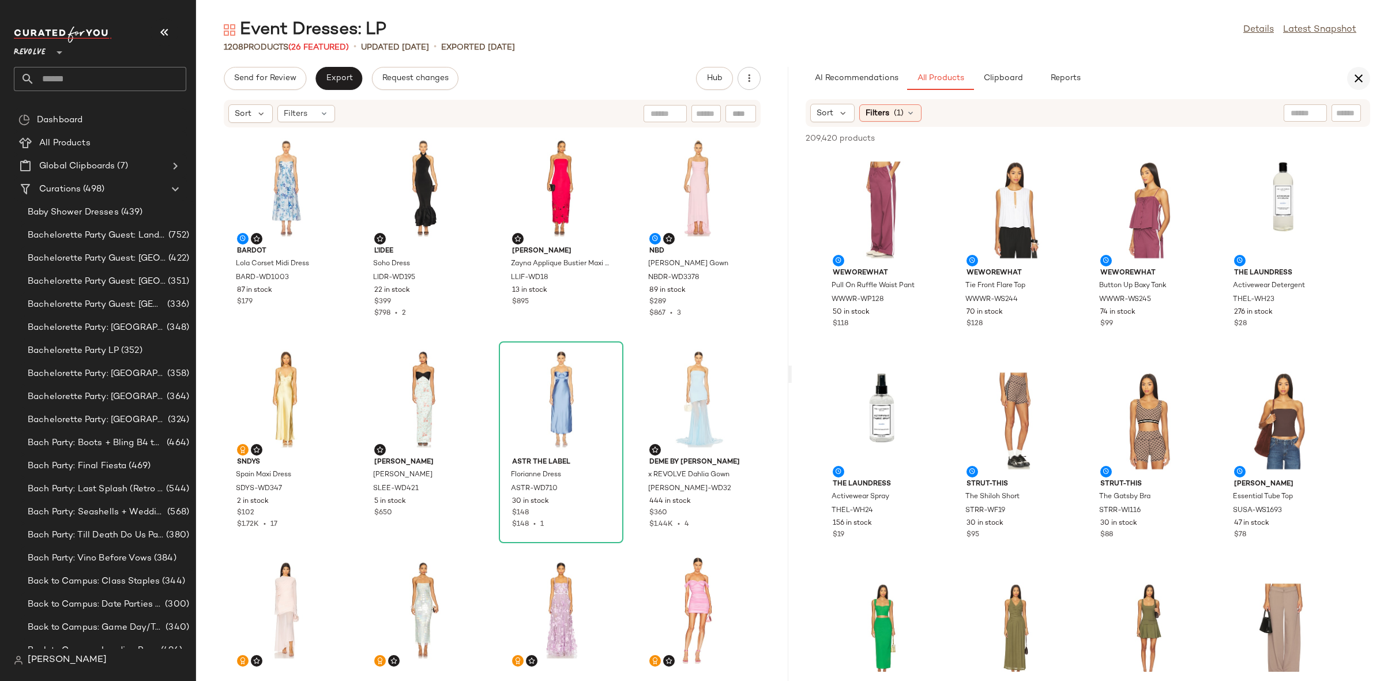
click at [1364, 73] on icon "button" at bounding box center [1359, 79] width 14 height 14
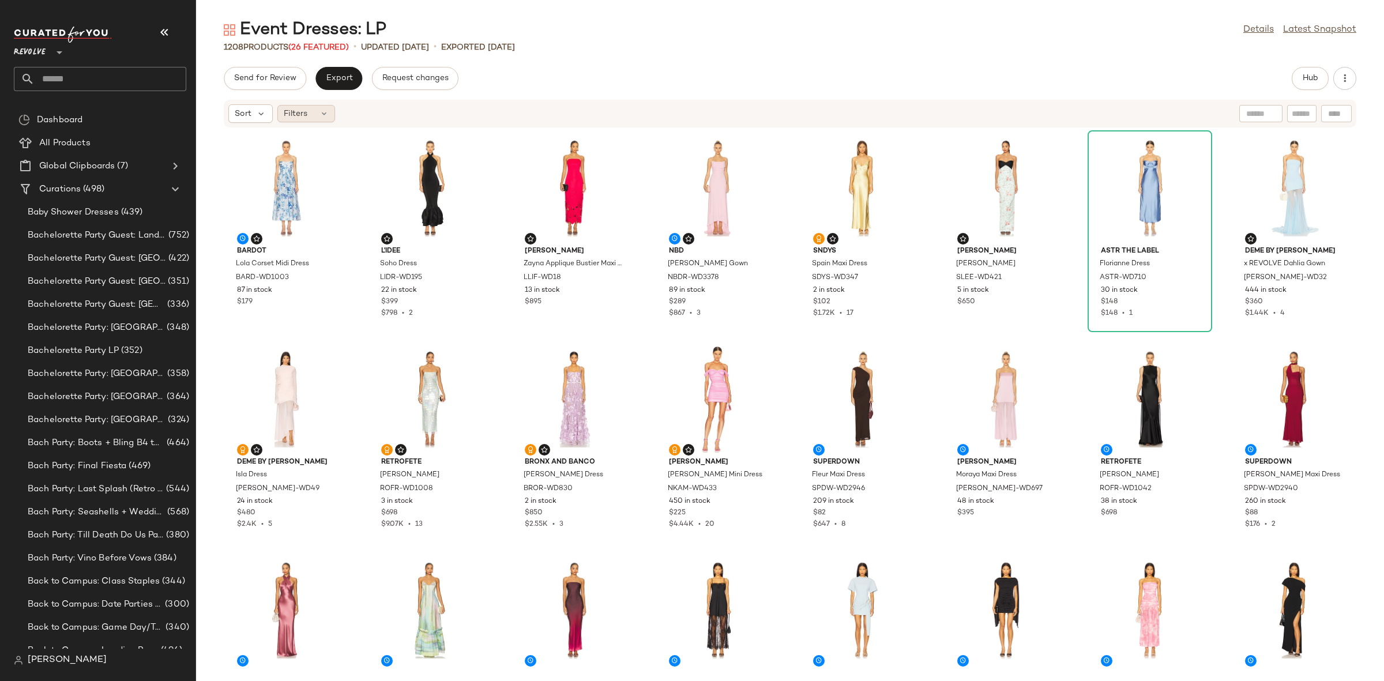
click at [295, 117] on span "Filters" at bounding box center [296, 114] width 24 height 12
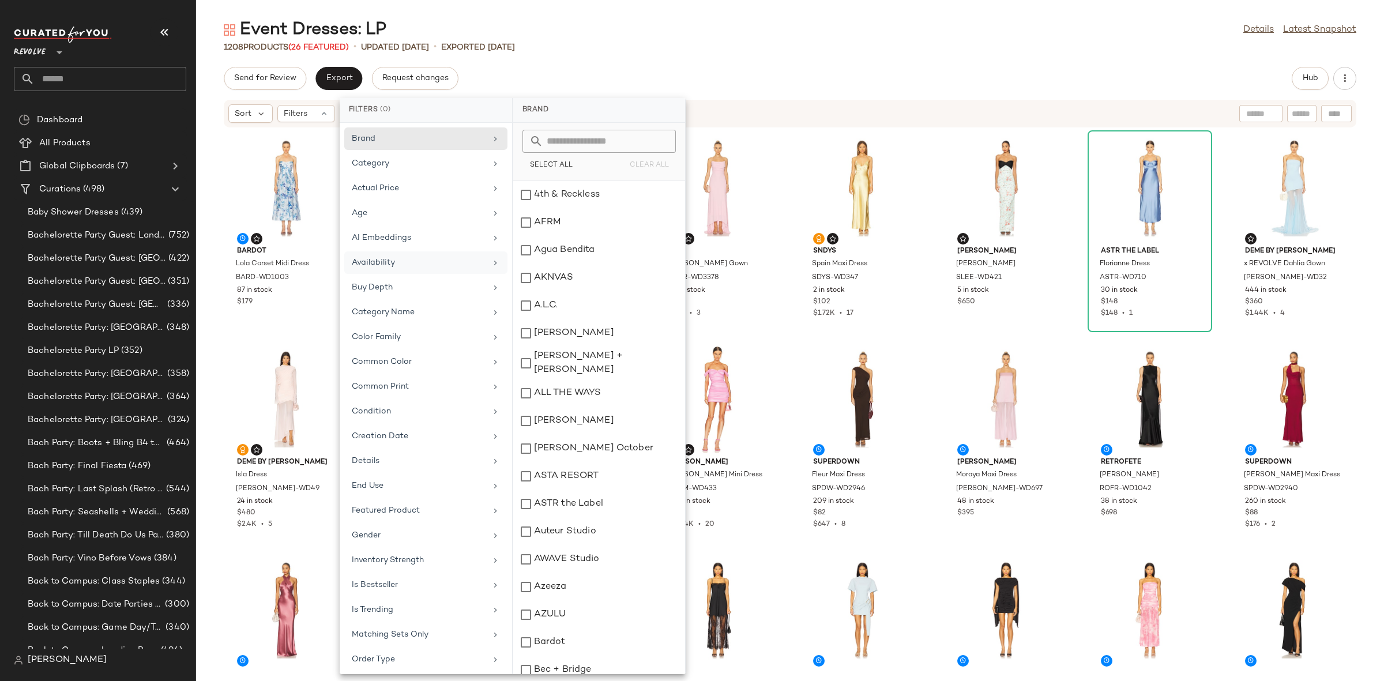
click at [389, 276] on div "Availability" at bounding box center [425, 287] width 163 height 22
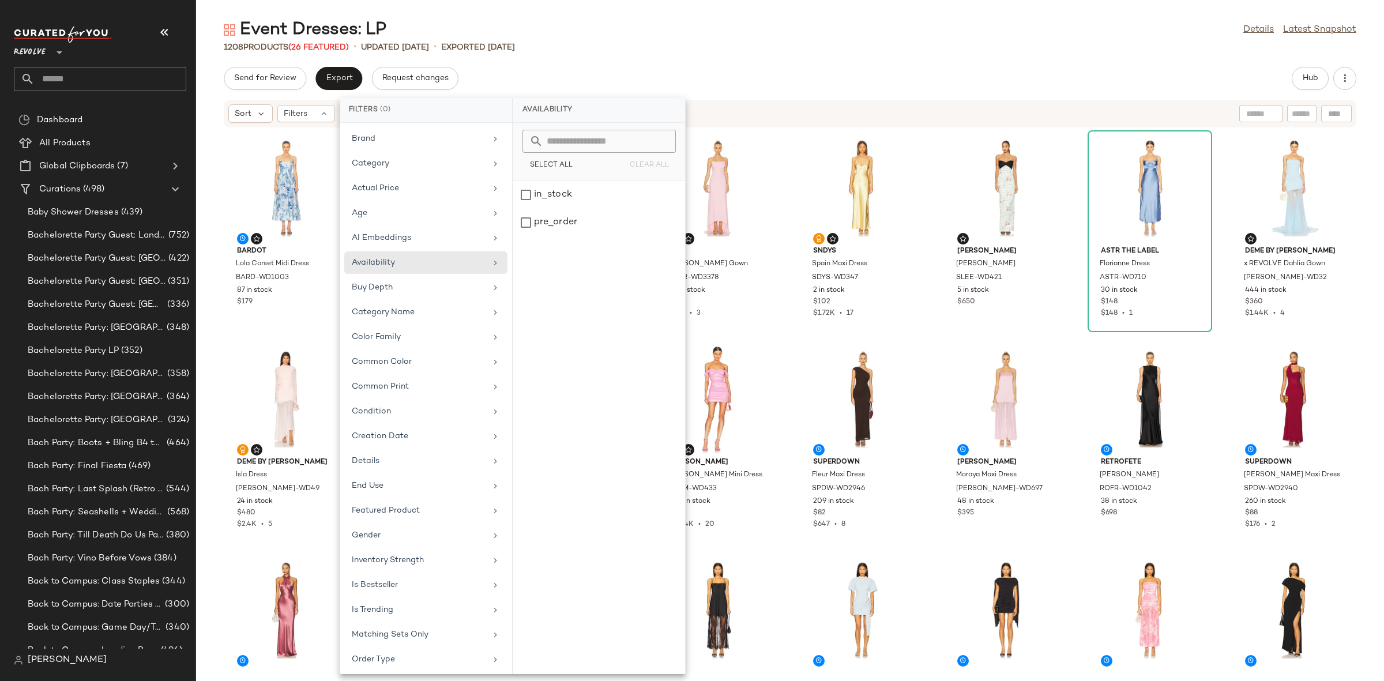
click at [790, 336] on div "Bardot Lola Corset Midi Dress BARD-WD1003 87 in stock $179 L'IDEE Soho Dress LI…" at bounding box center [790, 397] width 1188 height 539
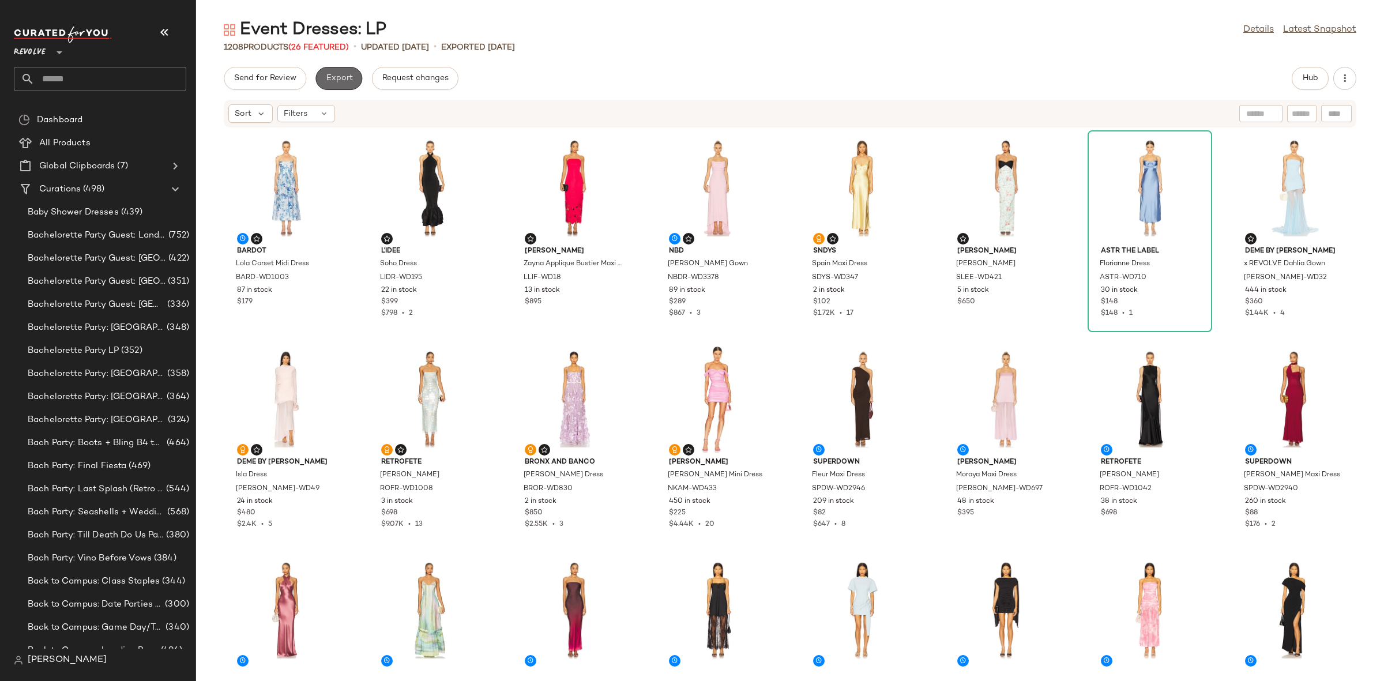
click at [331, 77] on span "Export" at bounding box center [338, 78] width 27 height 9
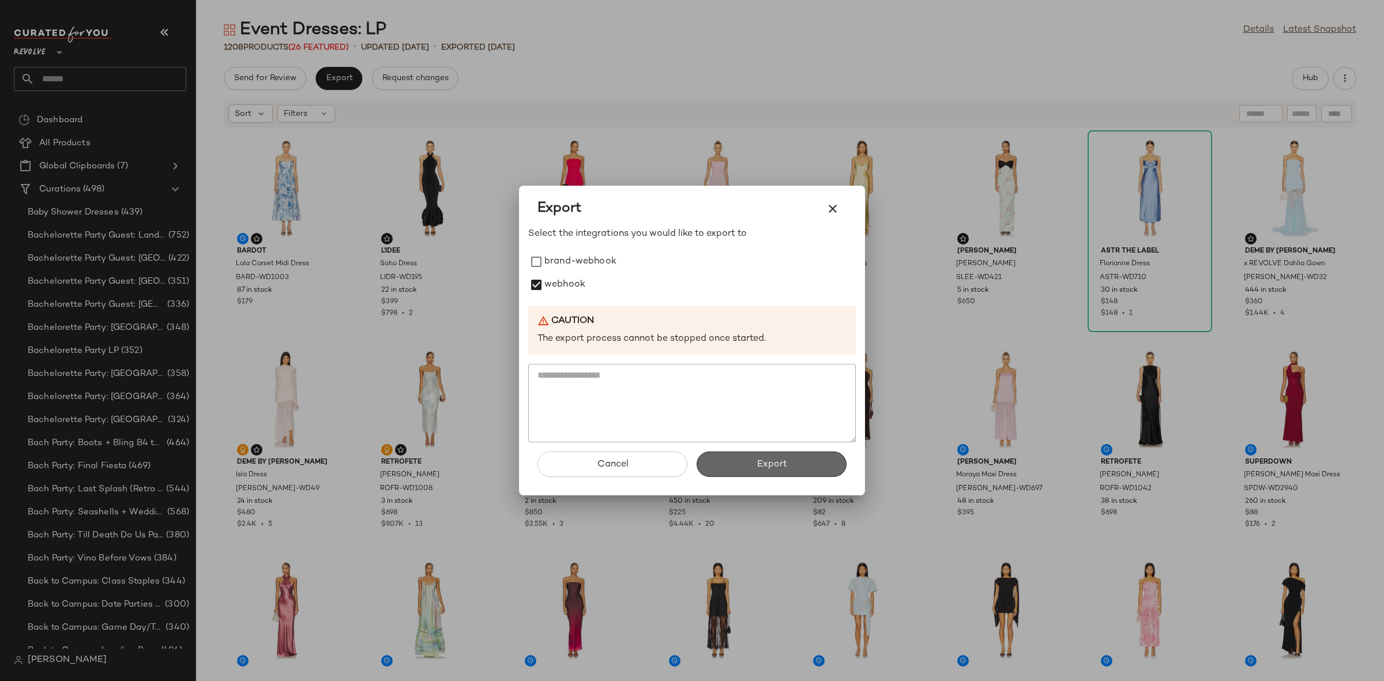
click at [774, 472] on button "Export" at bounding box center [772, 464] width 150 height 25
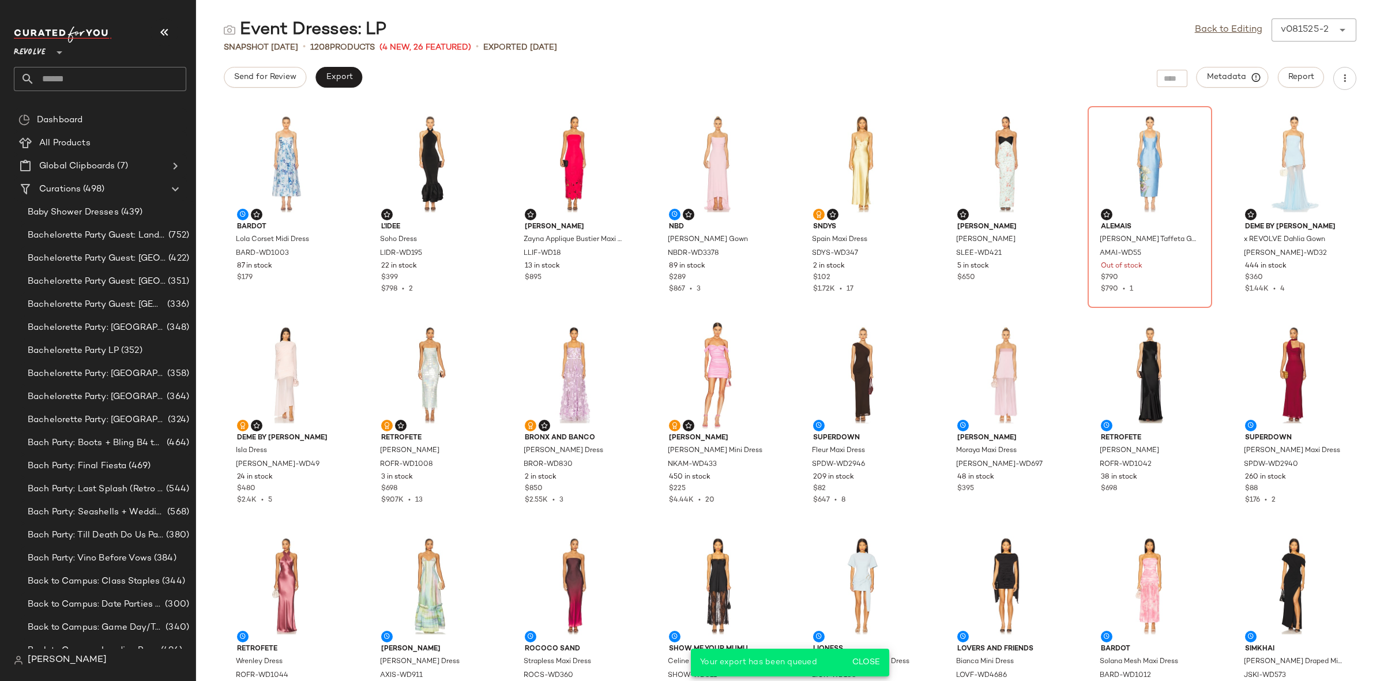
click at [101, 79] on input "text" at bounding box center [111, 79] width 152 height 24
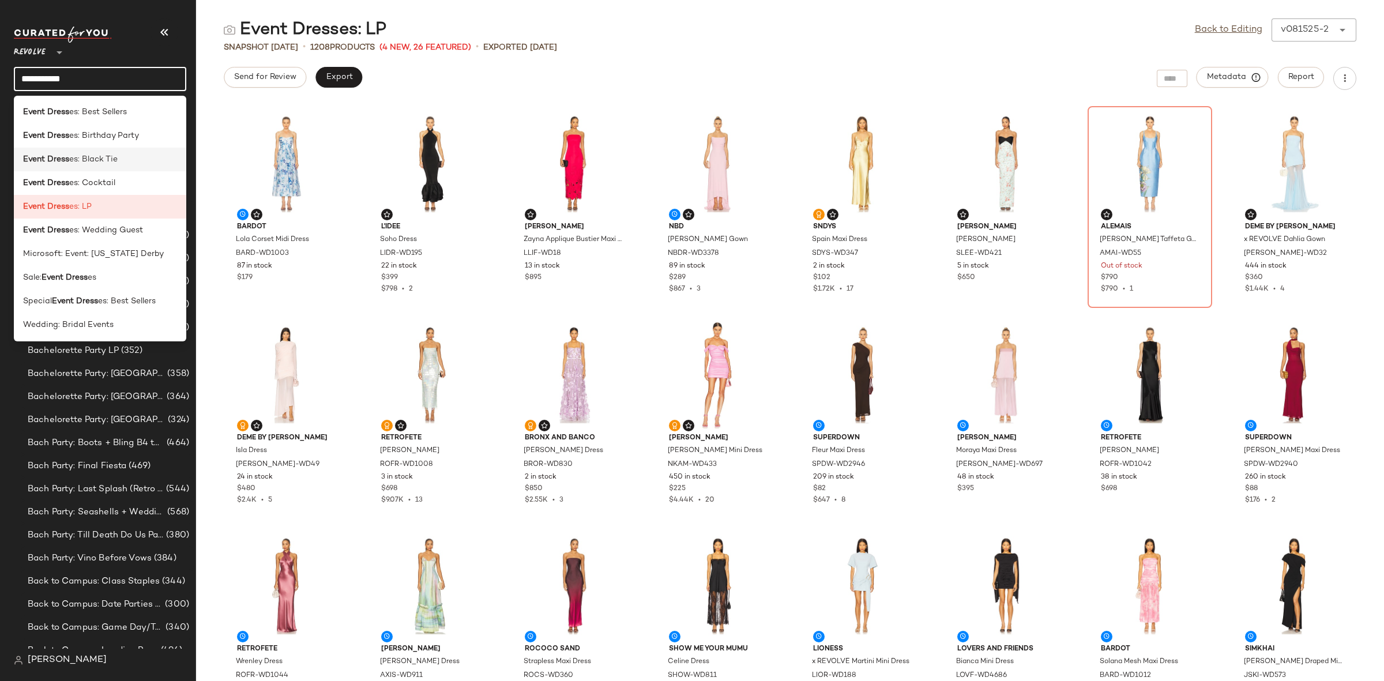
type input "**********"
click at [113, 161] on span "es: Black Tie" at bounding box center [93, 159] width 48 height 12
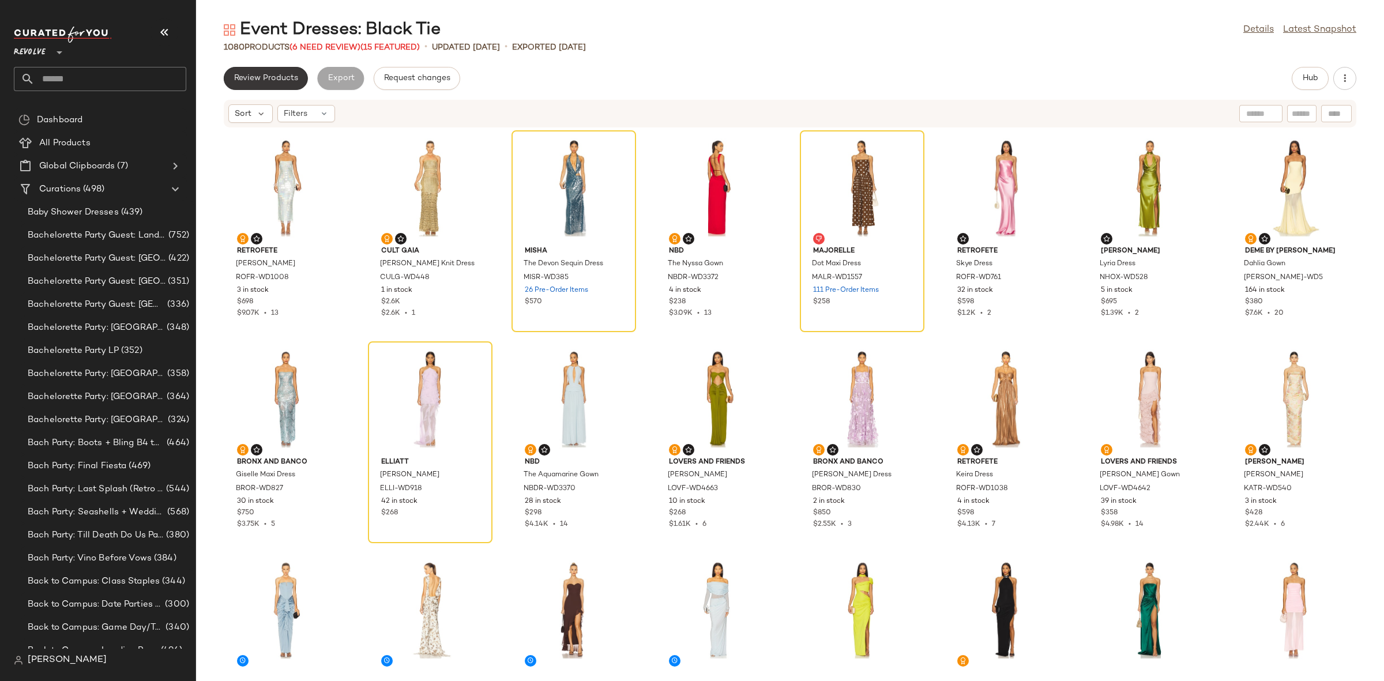
click at [250, 82] on span "Review Products" at bounding box center [266, 78] width 65 height 9
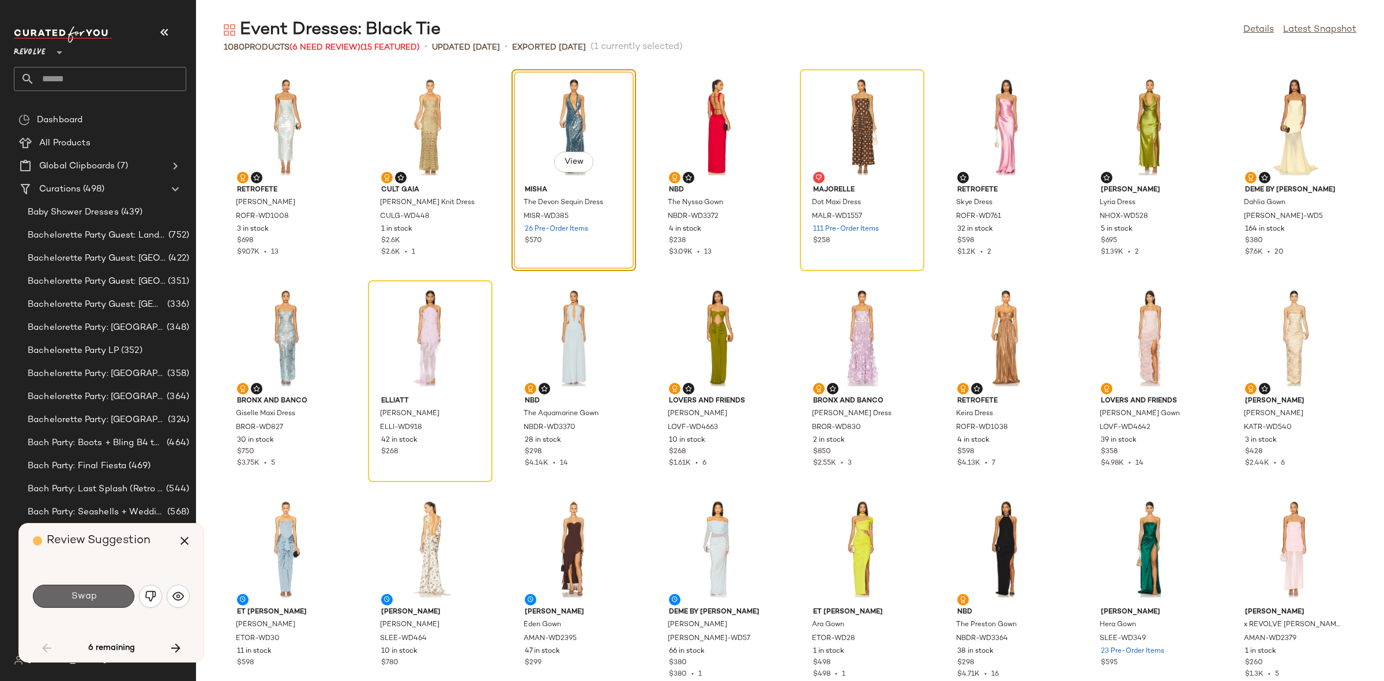
click at [98, 597] on button "Swap" at bounding box center [83, 596] width 101 height 23
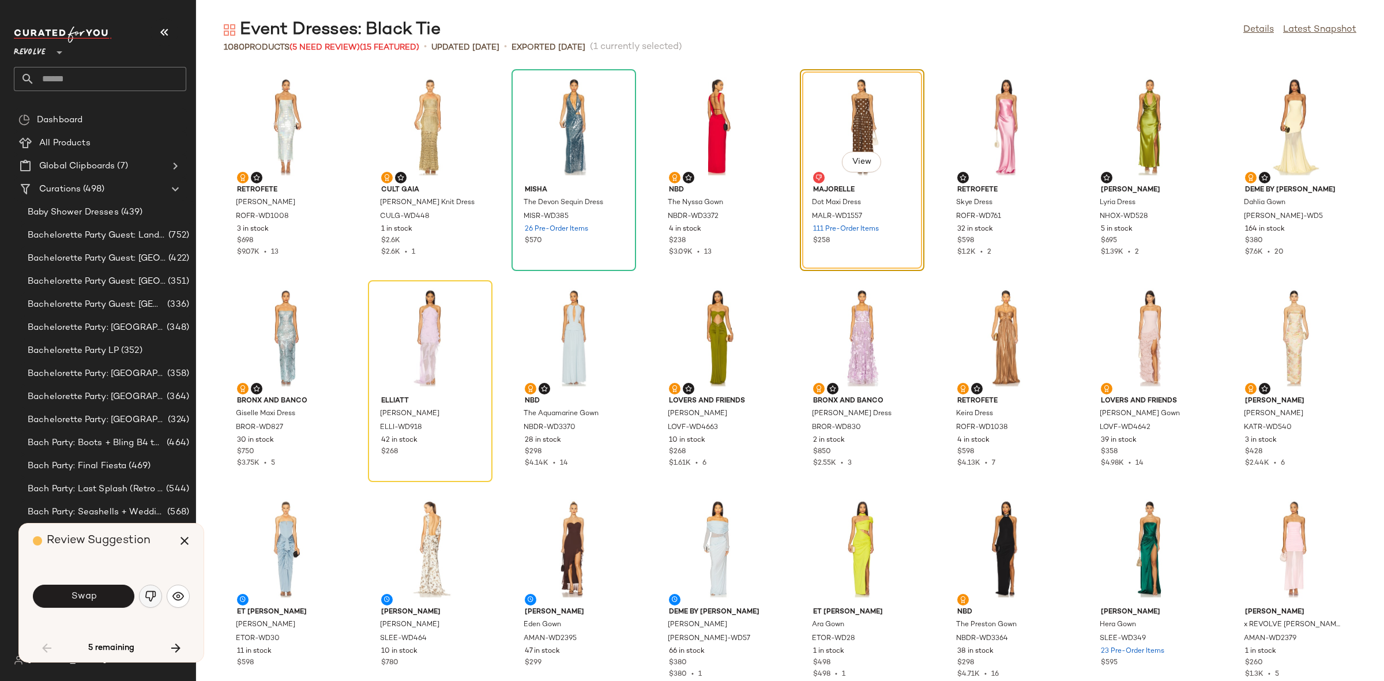
click at [145, 601] on img "button" at bounding box center [151, 596] width 12 height 12
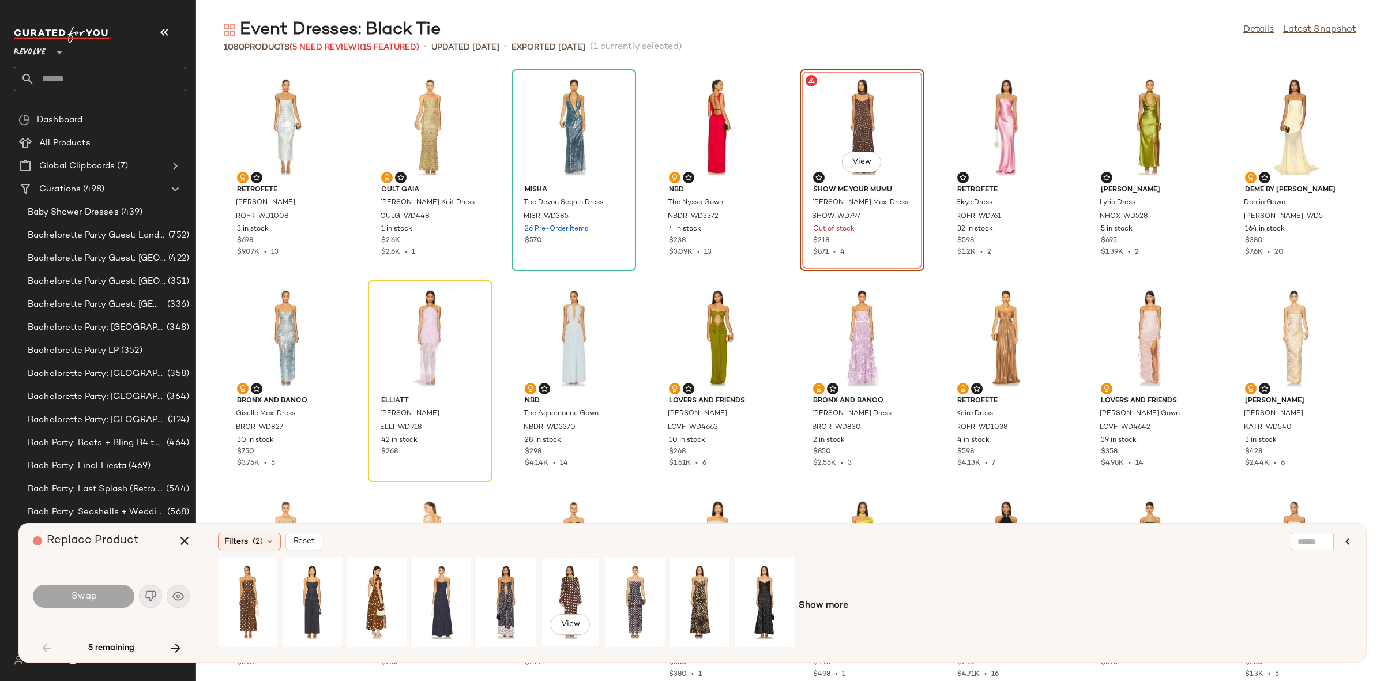
click at [570, 600] on div "View" at bounding box center [570, 602] width 51 height 82
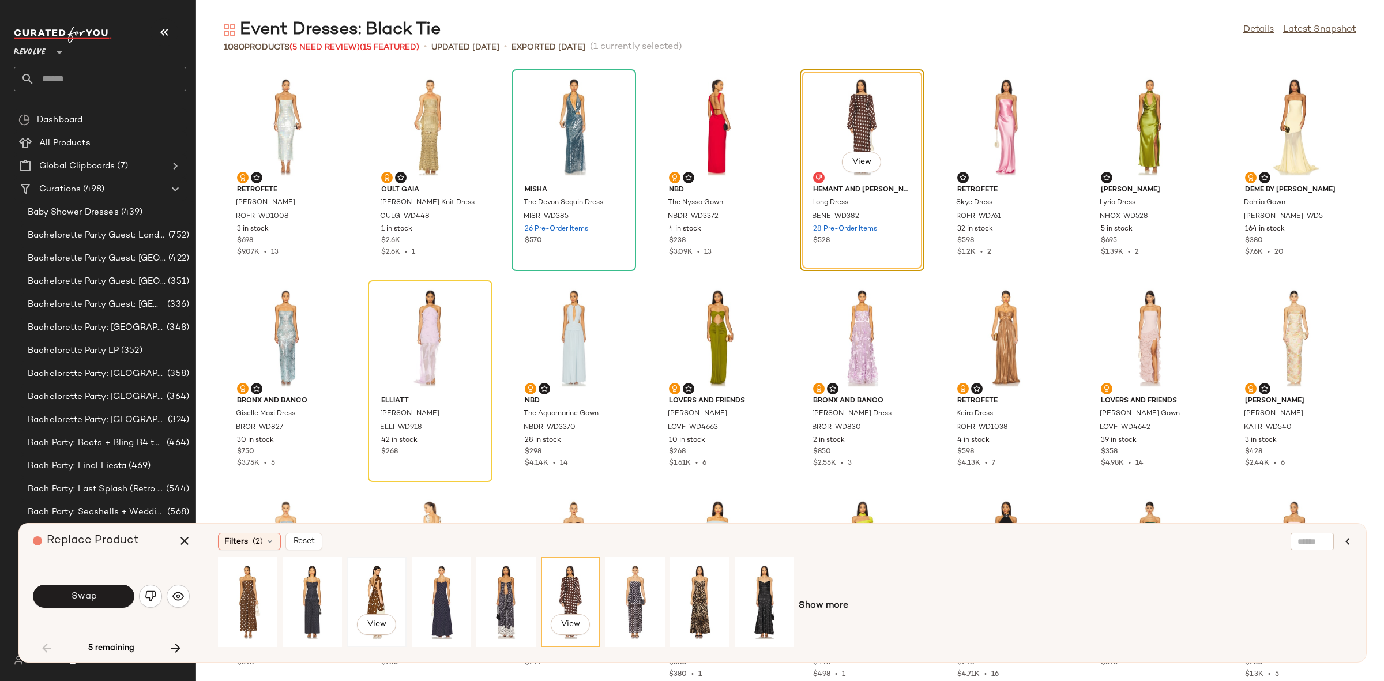
click at [368, 593] on div "View" at bounding box center [376, 602] width 51 height 82
click at [707, 597] on div "View" at bounding box center [699, 602] width 51 height 82
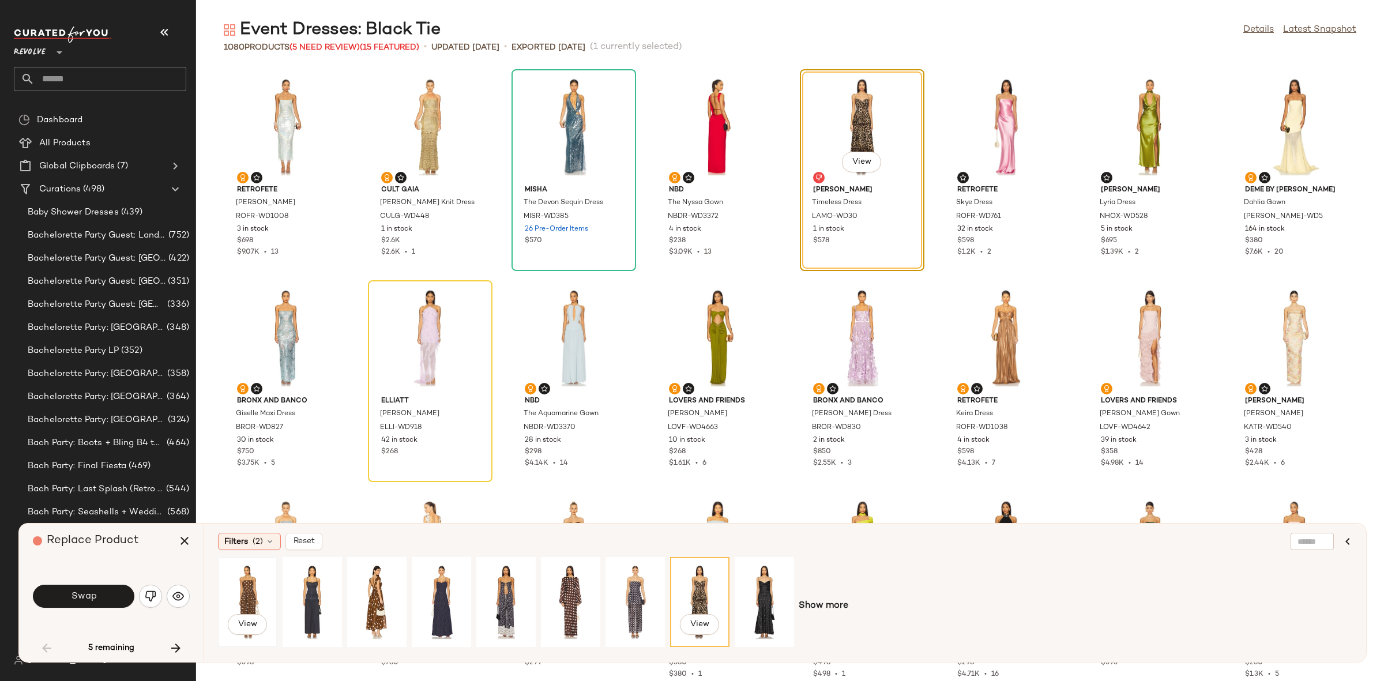
click at [234, 589] on div "View" at bounding box center [247, 602] width 51 height 82
click at [88, 591] on span "Swap" at bounding box center [83, 596] width 26 height 11
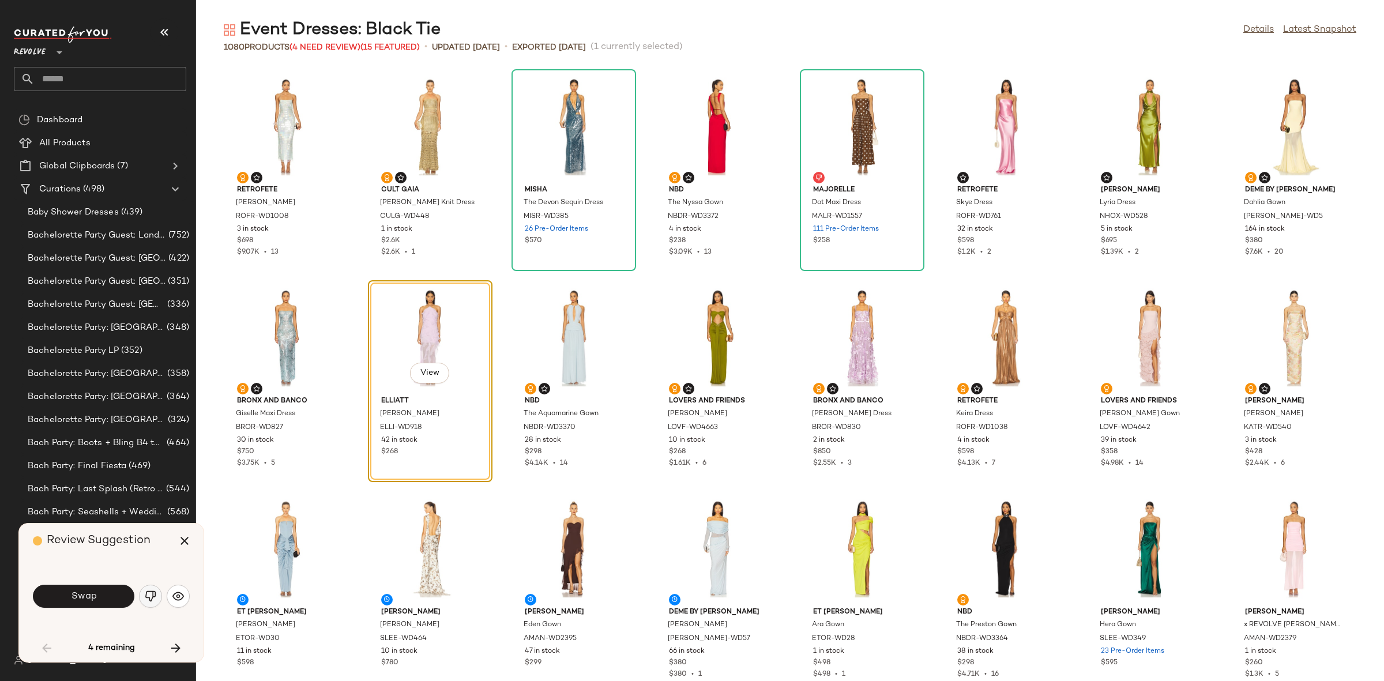
click at [149, 598] on img "button" at bounding box center [151, 596] width 12 height 12
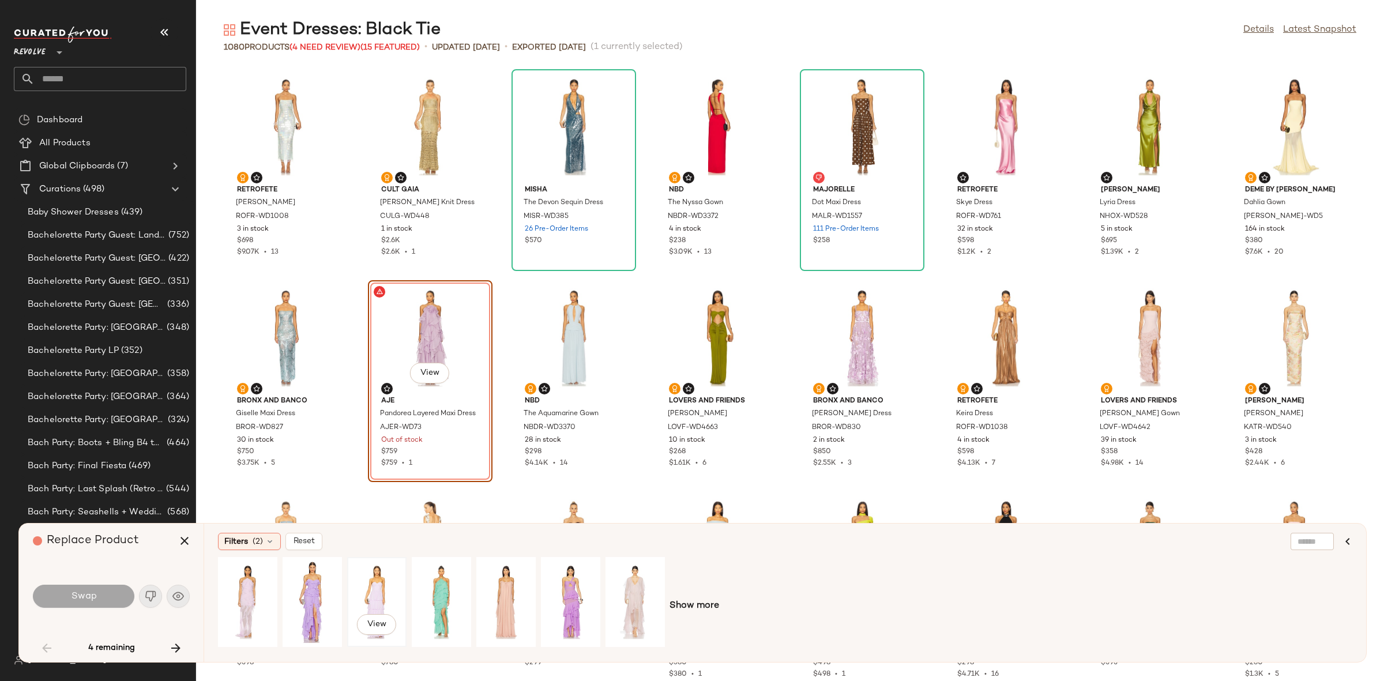
click at [368, 601] on div "View" at bounding box center [376, 602] width 51 height 82
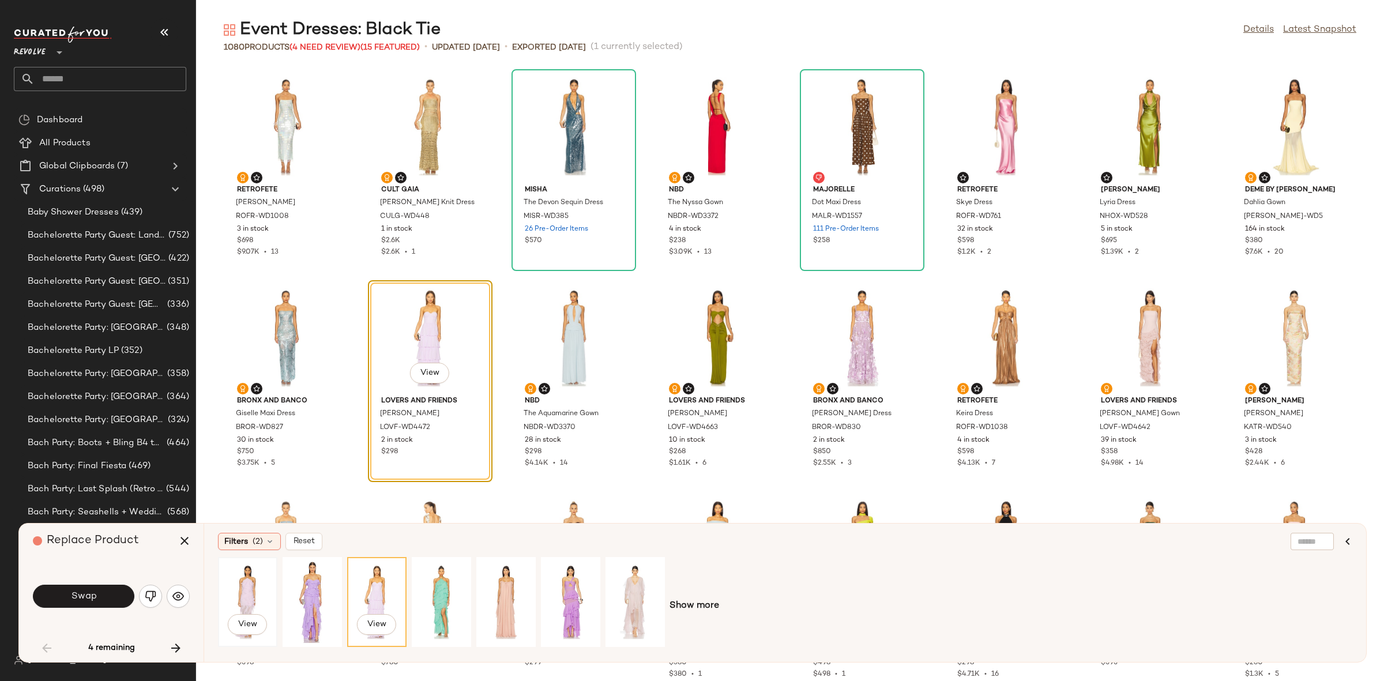
click at [230, 607] on div "View" at bounding box center [247, 602] width 51 height 82
click at [110, 605] on button "Swap" at bounding box center [83, 596] width 101 height 23
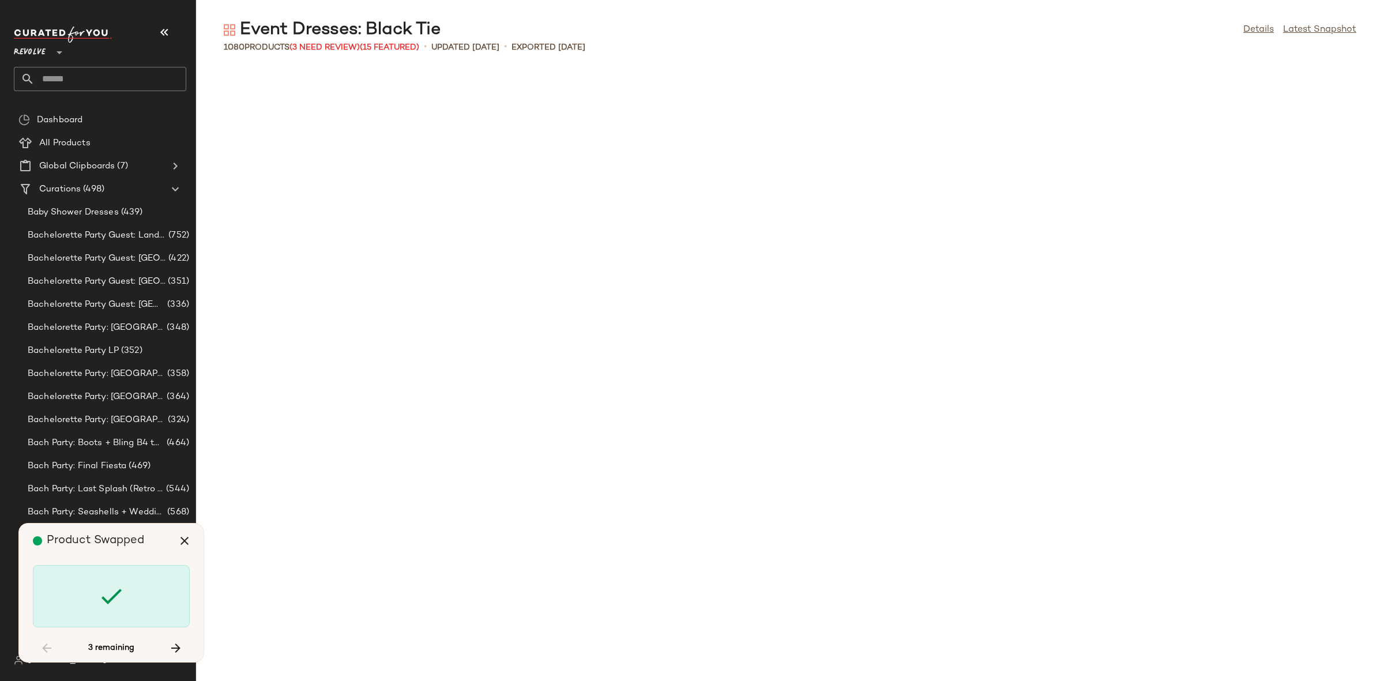
scroll to position [9919, 0]
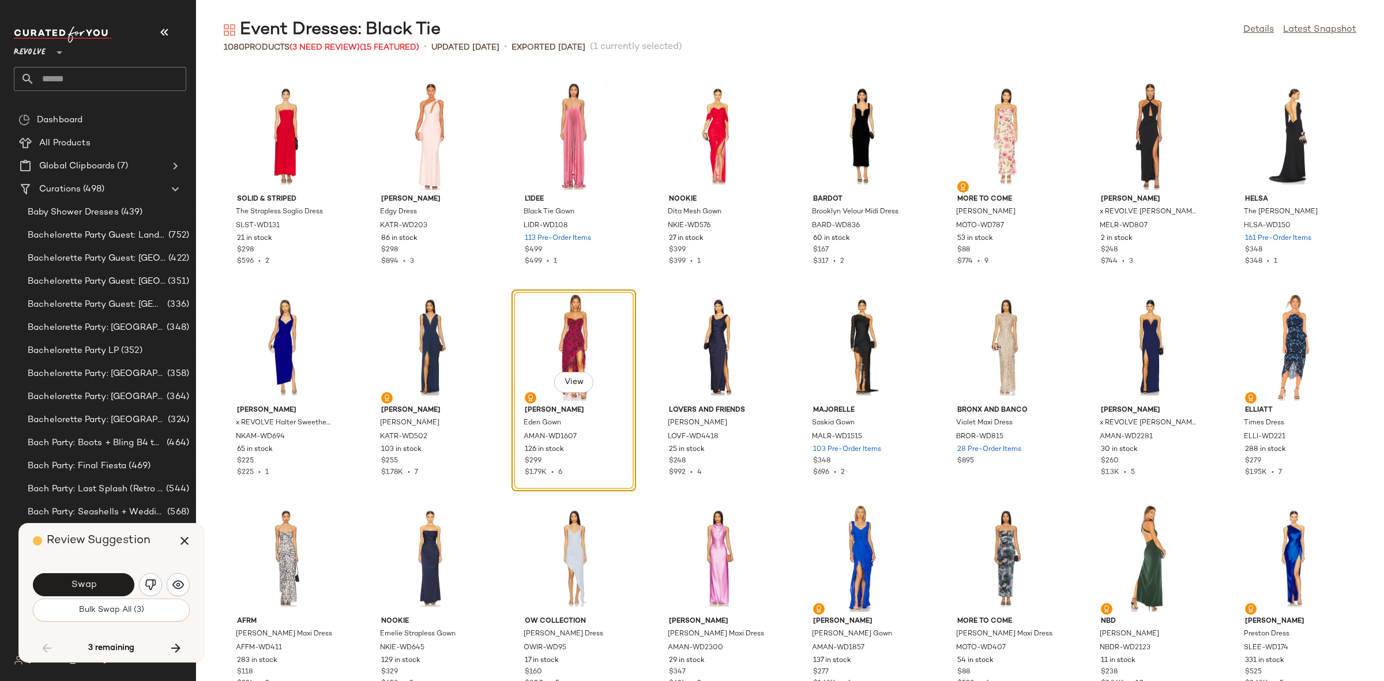
click at [98, 594] on button "Swap" at bounding box center [83, 584] width 101 height 23
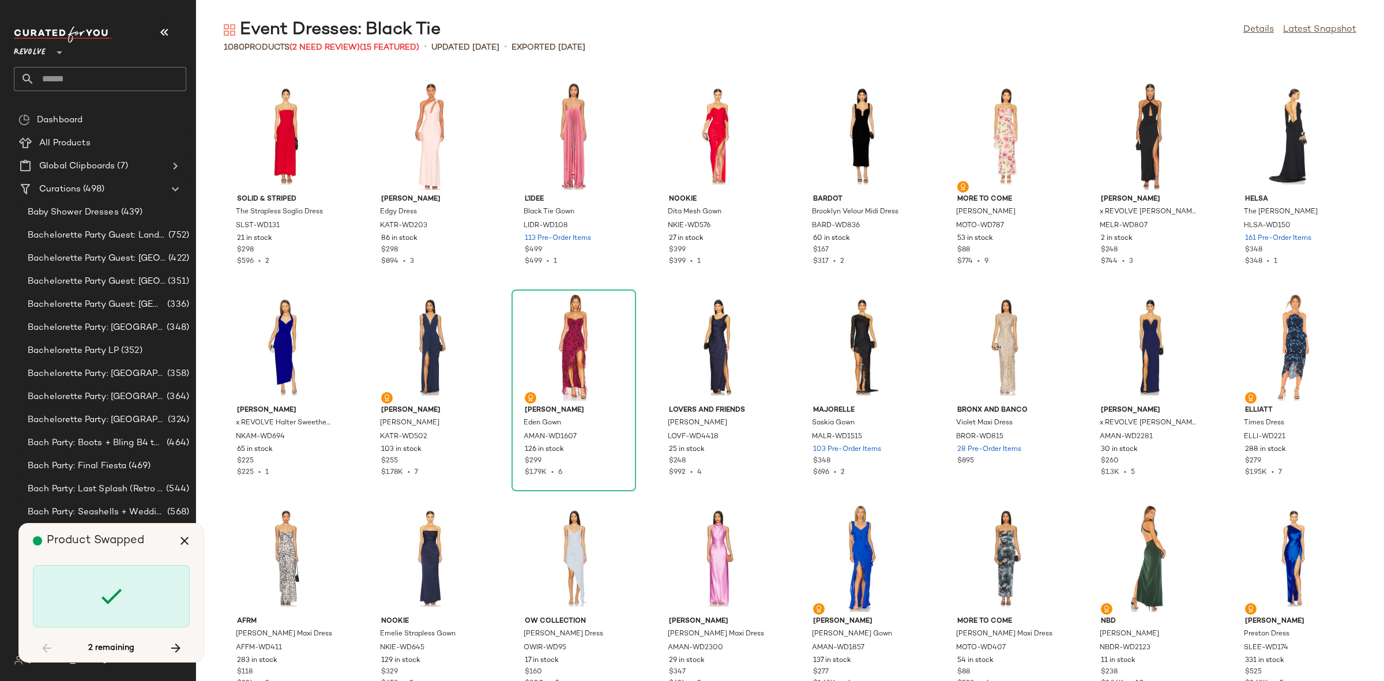
scroll to position [16251, 0]
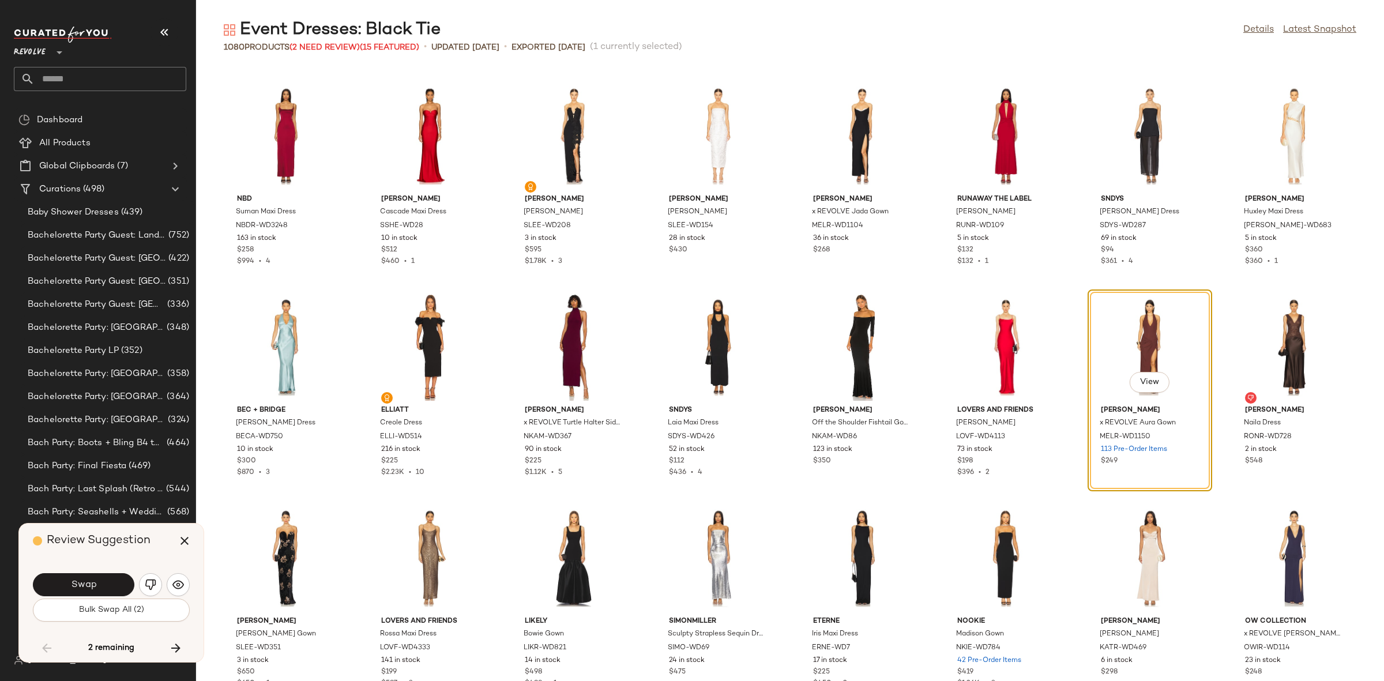
click at [97, 593] on button "Swap" at bounding box center [83, 584] width 101 height 23
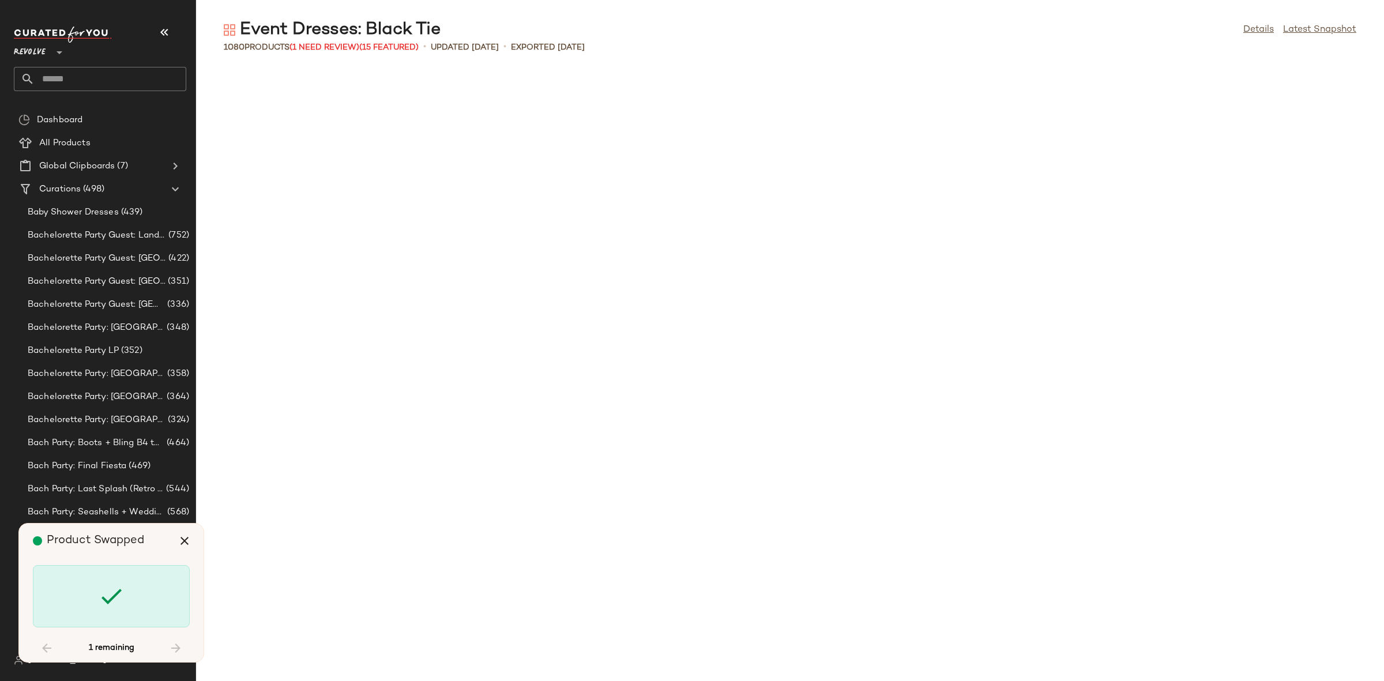
scroll to position [19838, 0]
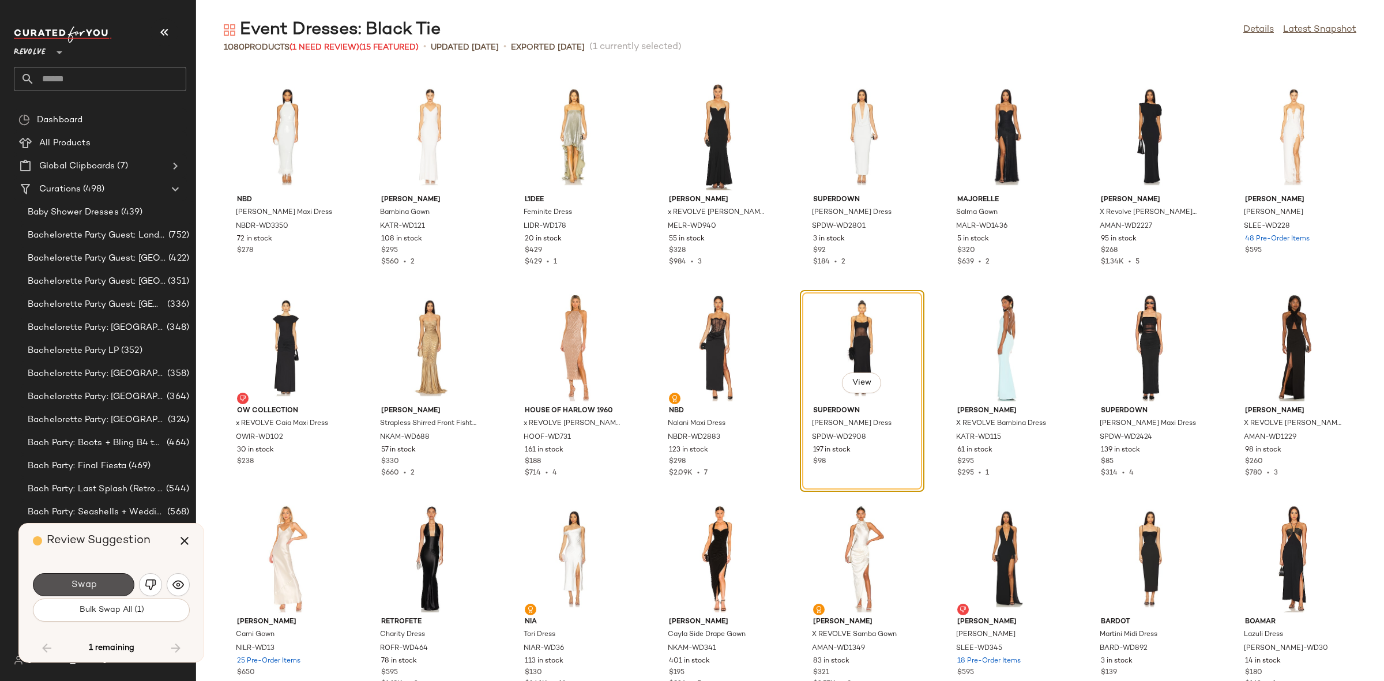
click at [97, 585] on button "Swap" at bounding box center [83, 584] width 101 height 23
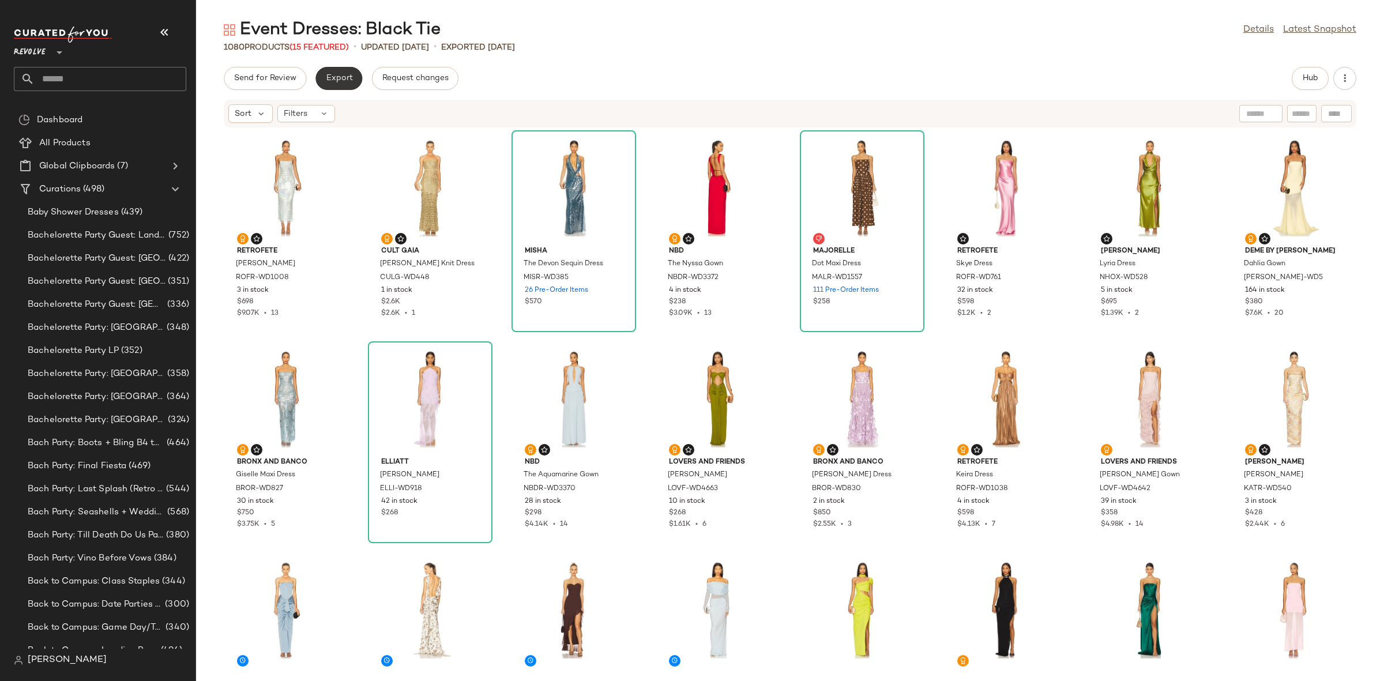
click at [338, 78] on span "Export" at bounding box center [338, 78] width 27 height 9
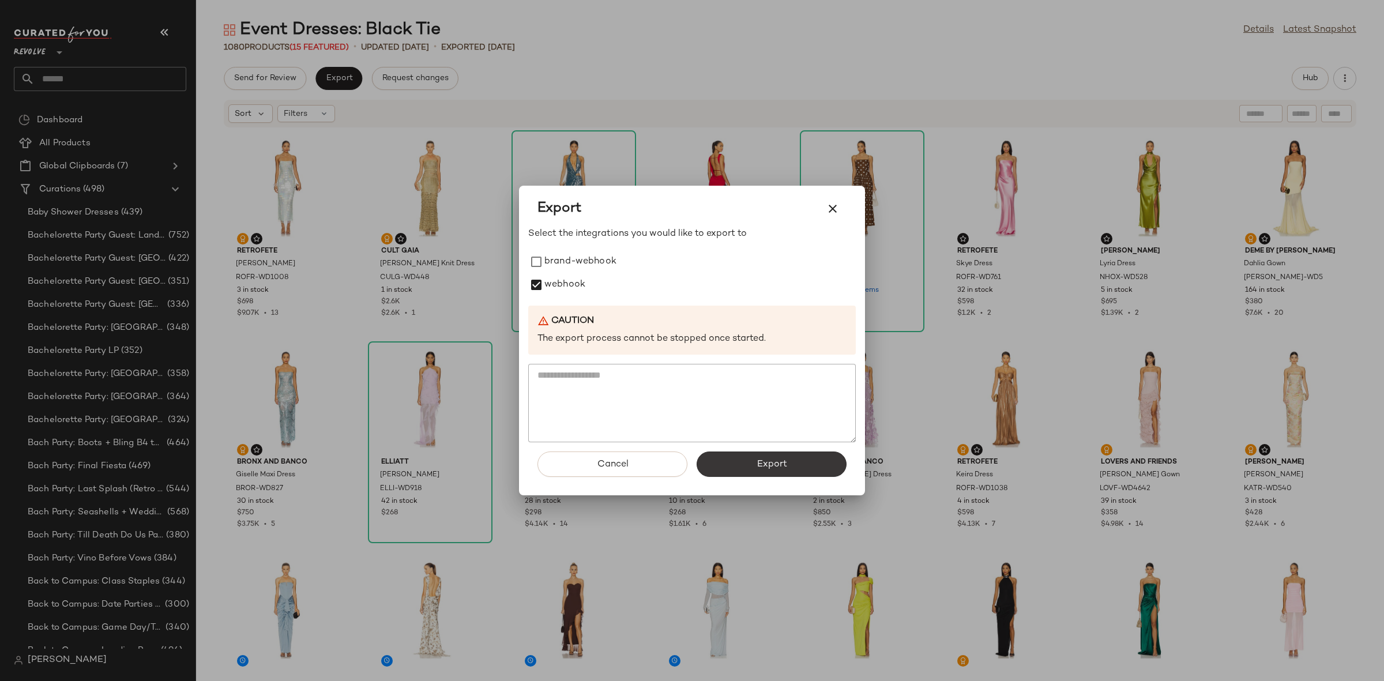
click at [773, 465] on span "Export" at bounding box center [771, 464] width 31 height 11
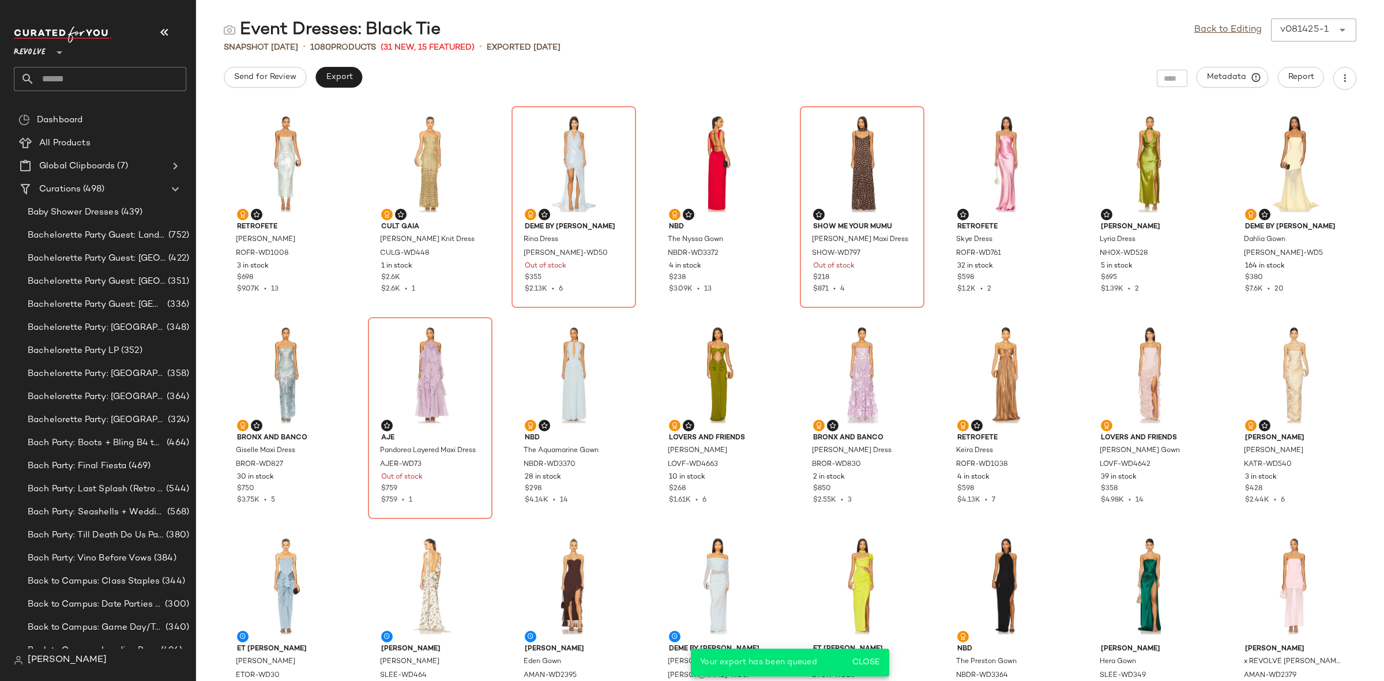
click at [76, 72] on input "text" at bounding box center [111, 79] width 152 height 24
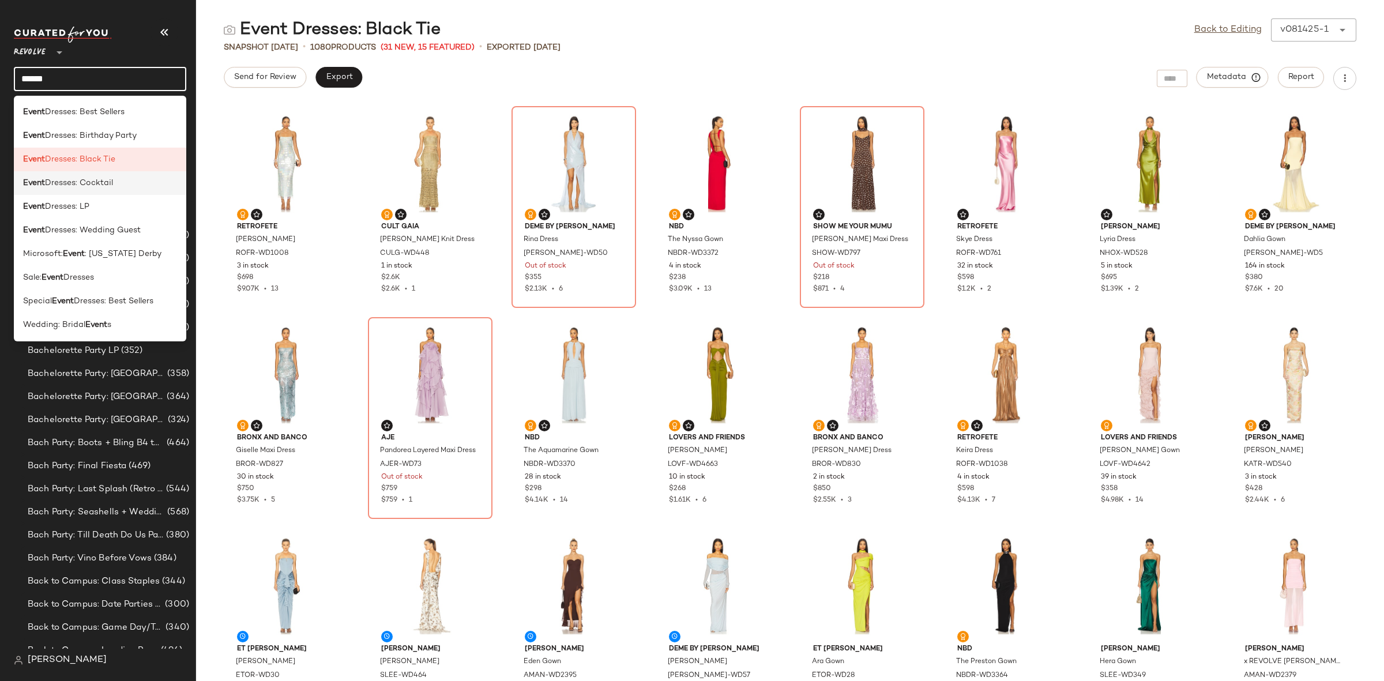
type input "*****"
click at [82, 177] on span "Dresses: Cocktail" at bounding box center [79, 183] width 68 height 12
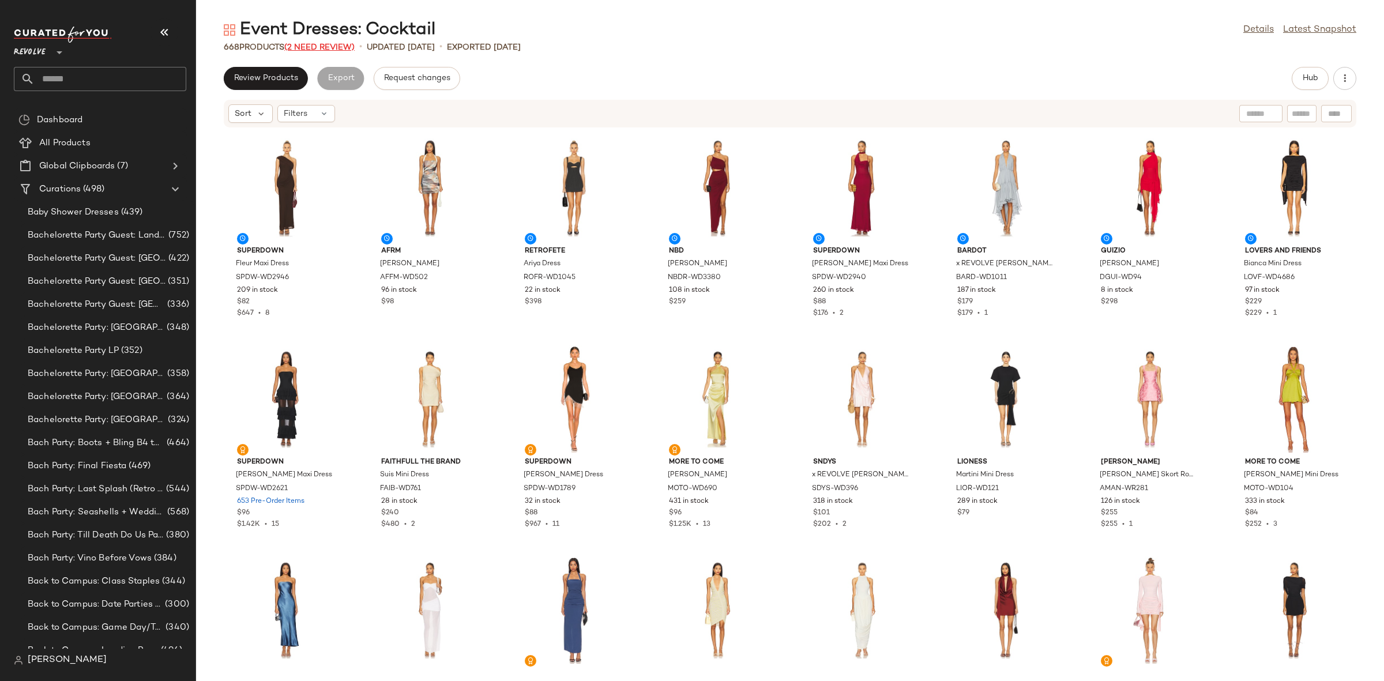
click at [326, 47] on span "(2 Need Review)" at bounding box center [319, 47] width 70 height 9
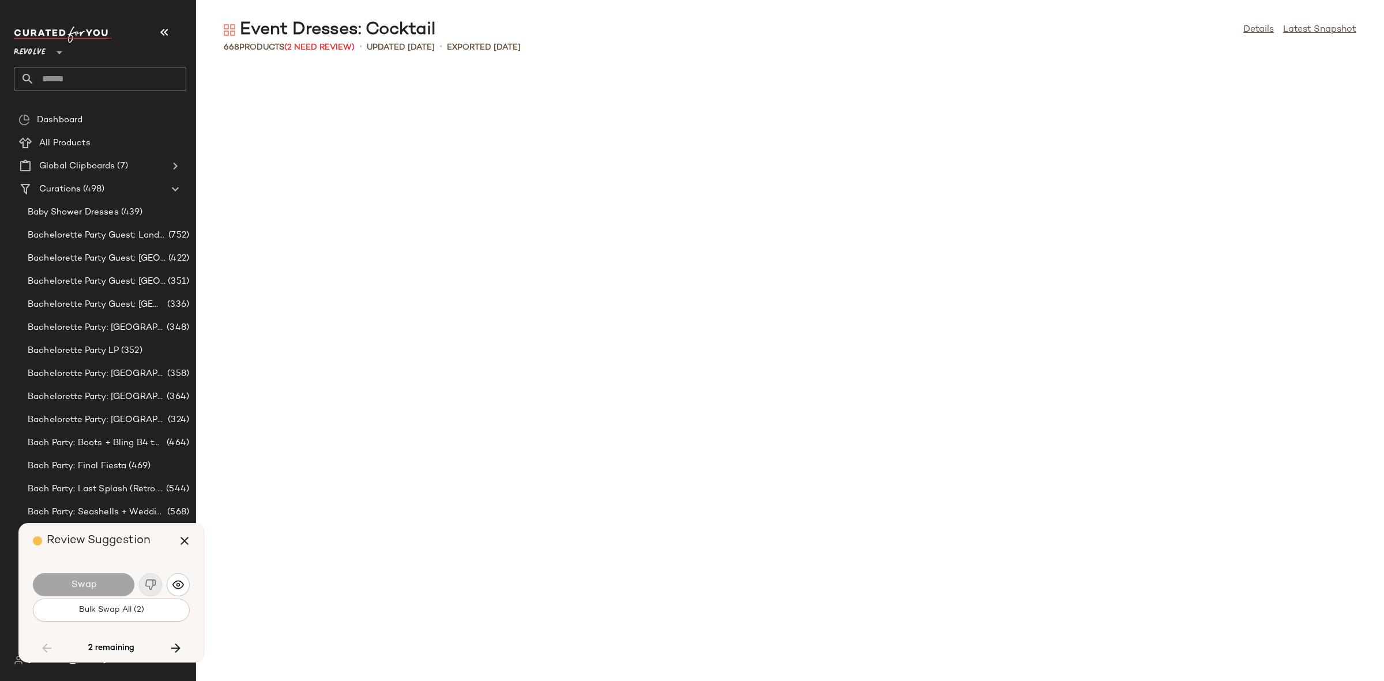
scroll to position [5909, 0]
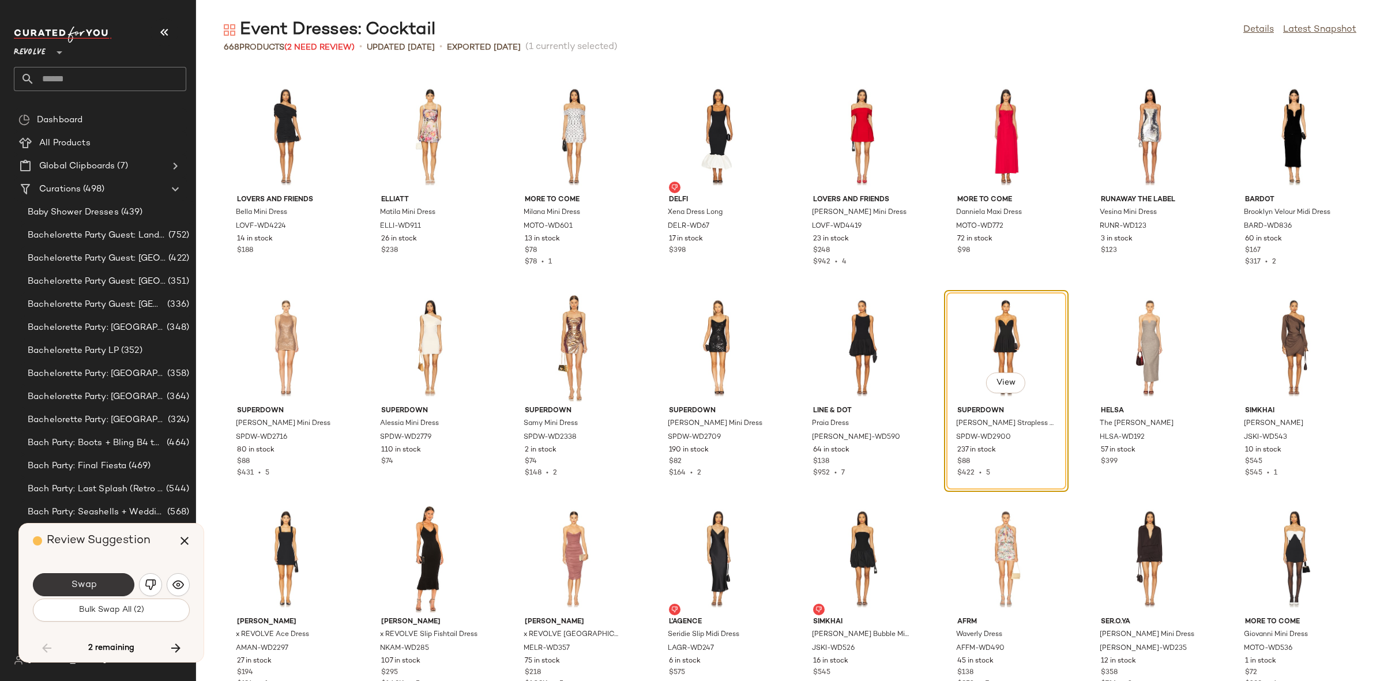
click at [85, 590] on span "Swap" at bounding box center [83, 585] width 26 height 11
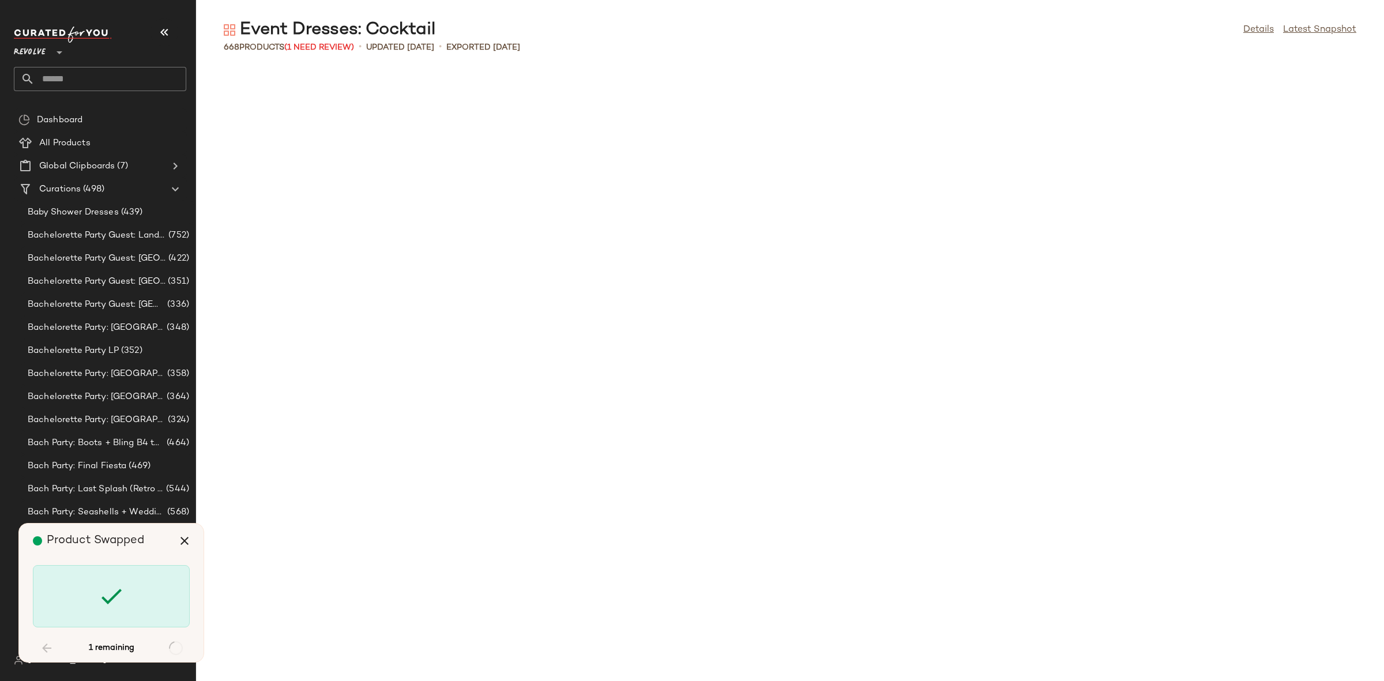
scroll to position [15829, 0]
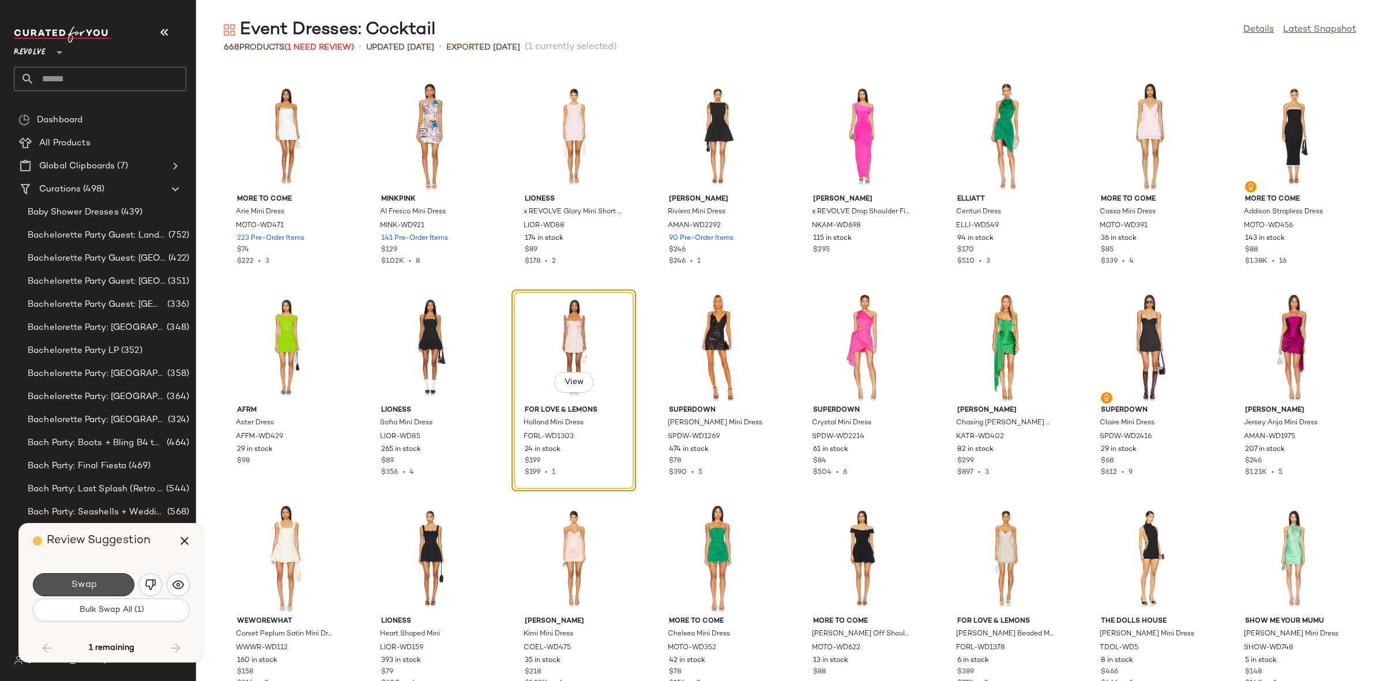
click at [86, 587] on span "Swap" at bounding box center [83, 585] width 26 height 11
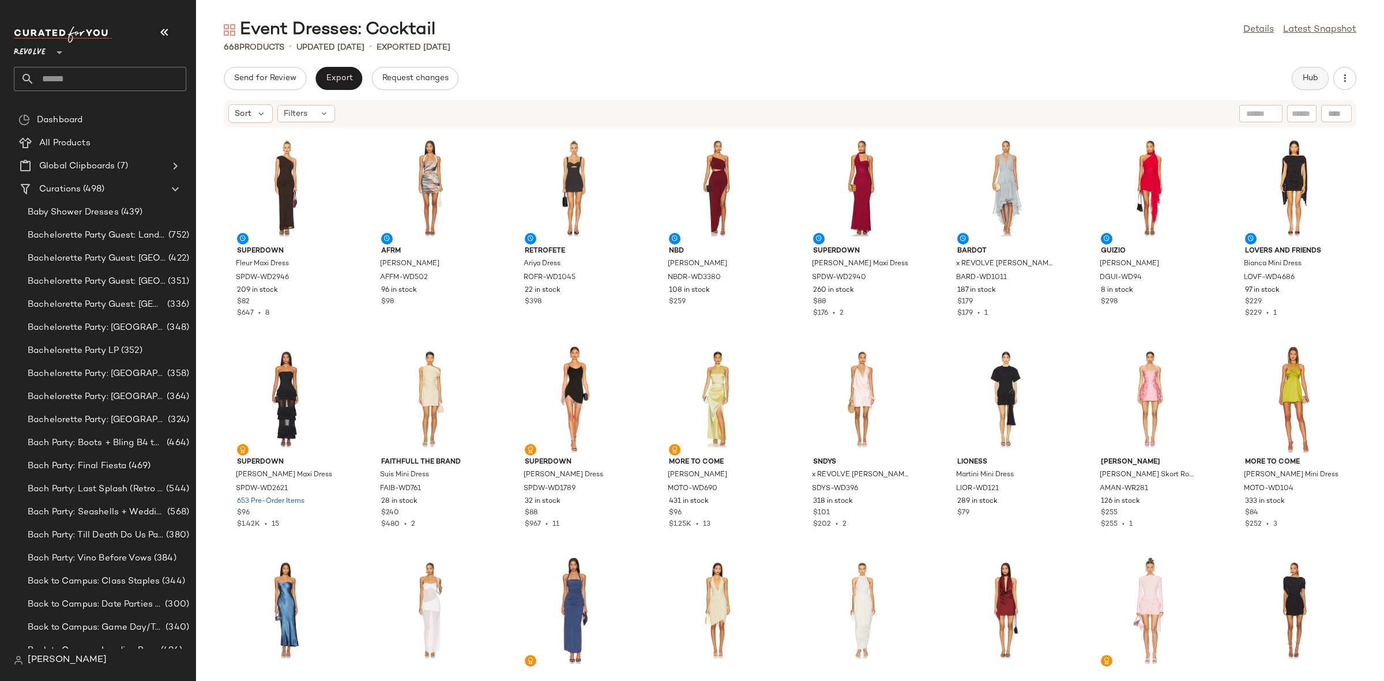
click at [1316, 78] on span "Hub" at bounding box center [1310, 78] width 16 height 9
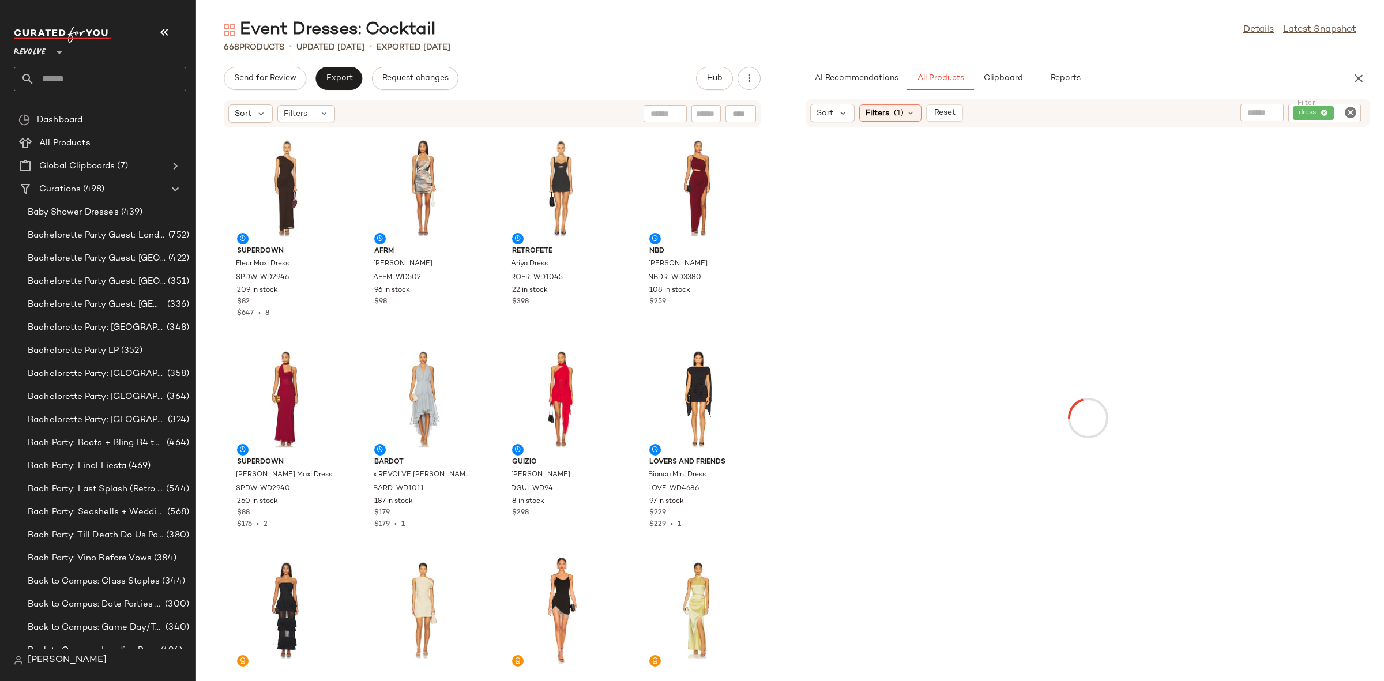
click at [488, 341] on div "superdown Fleur Maxi Dress SPDW-WD2946 209 in stock $82 $647 • 8 AFRM Bonnie Dr…" at bounding box center [492, 397] width 592 height 539
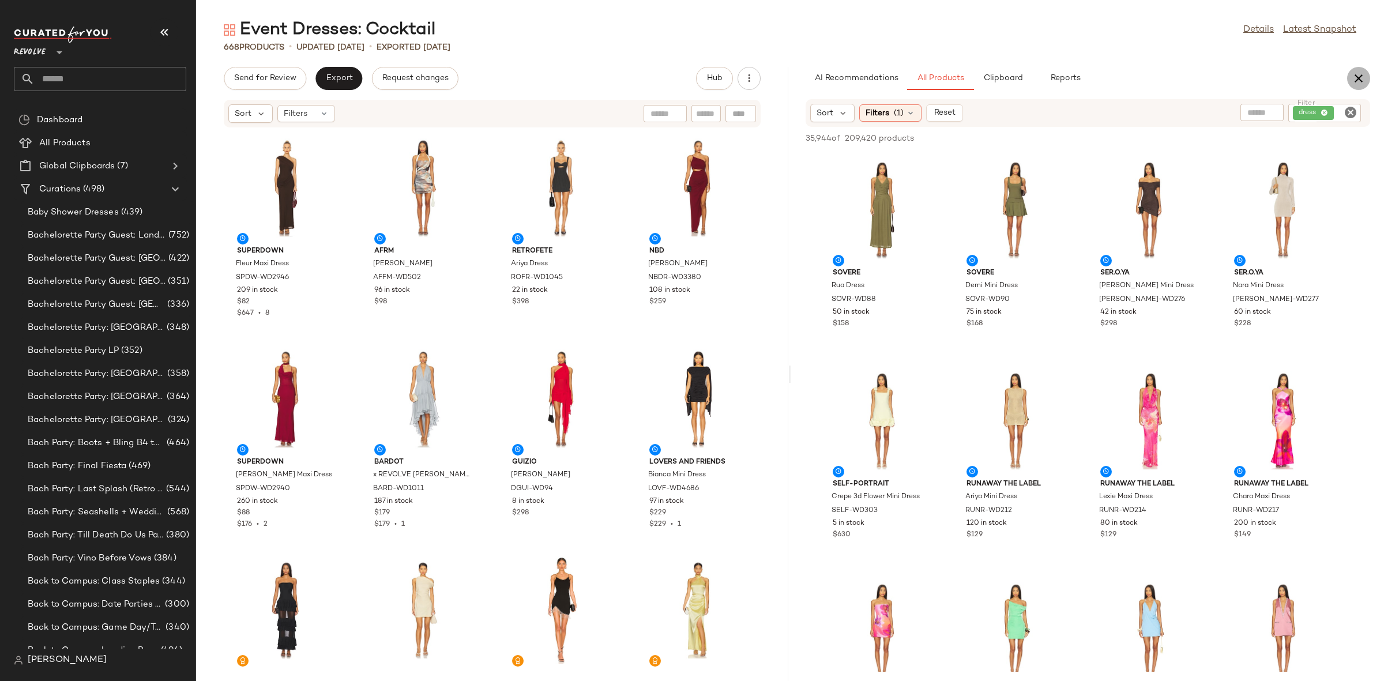
click at [1352, 78] on icon "button" at bounding box center [1359, 79] width 14 height 14
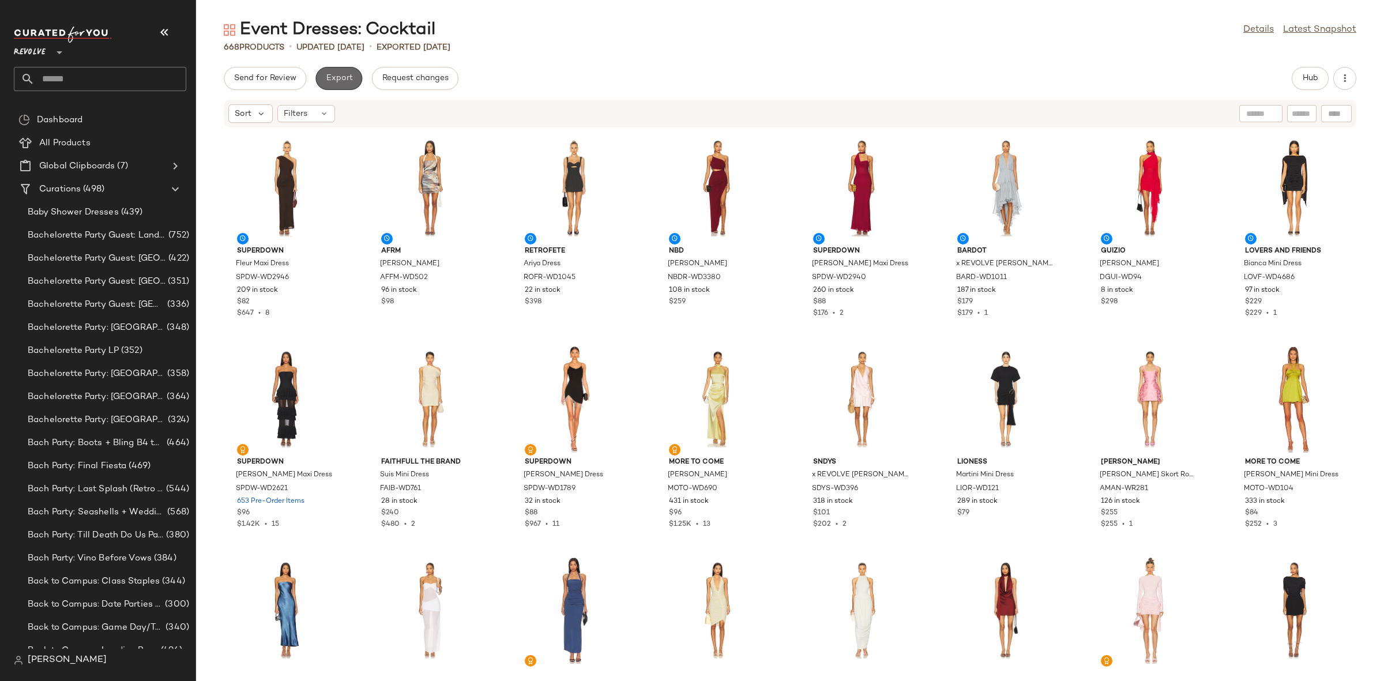
click at [350, 81] on span "Export" at bounding box center [338, 78] width 27 height 9
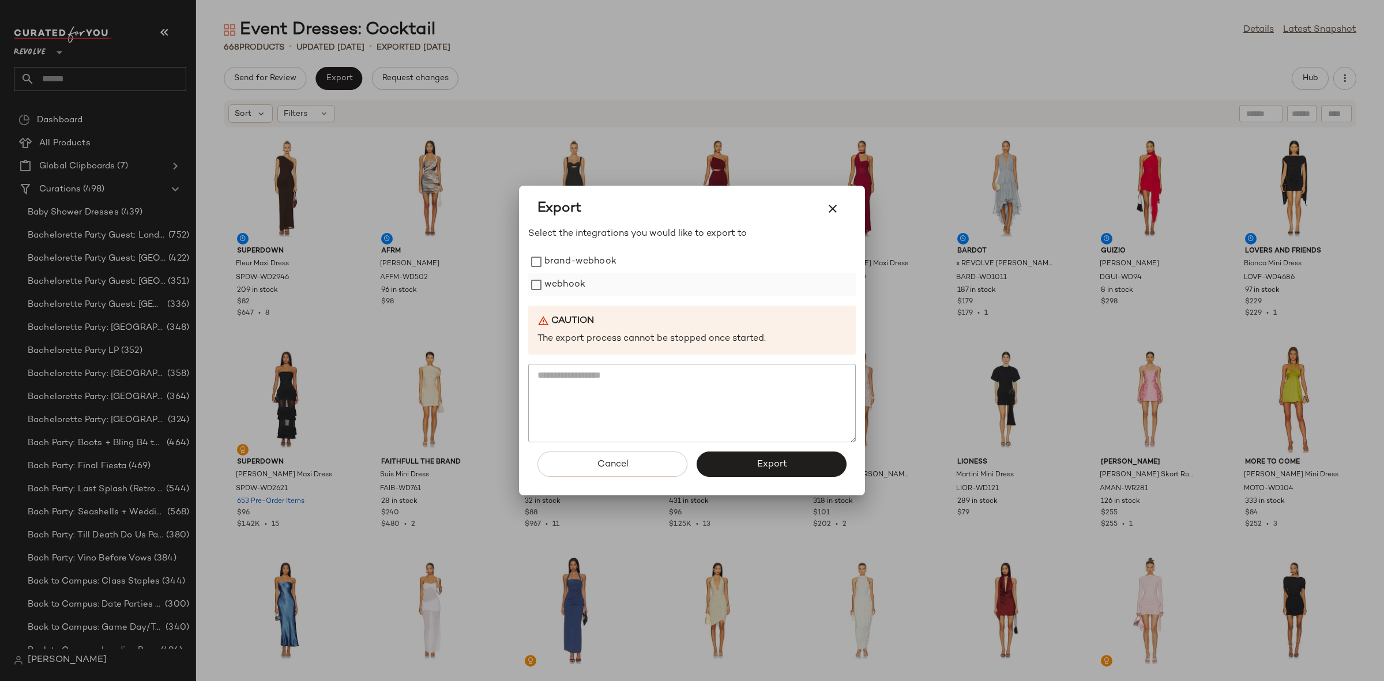
click at [551, 286] on label "webhook" at bounding box center [564, 284] width 41 height 23
click at [781, 469] on button "Export" at bounding box center [772, 464] width 150 height 25
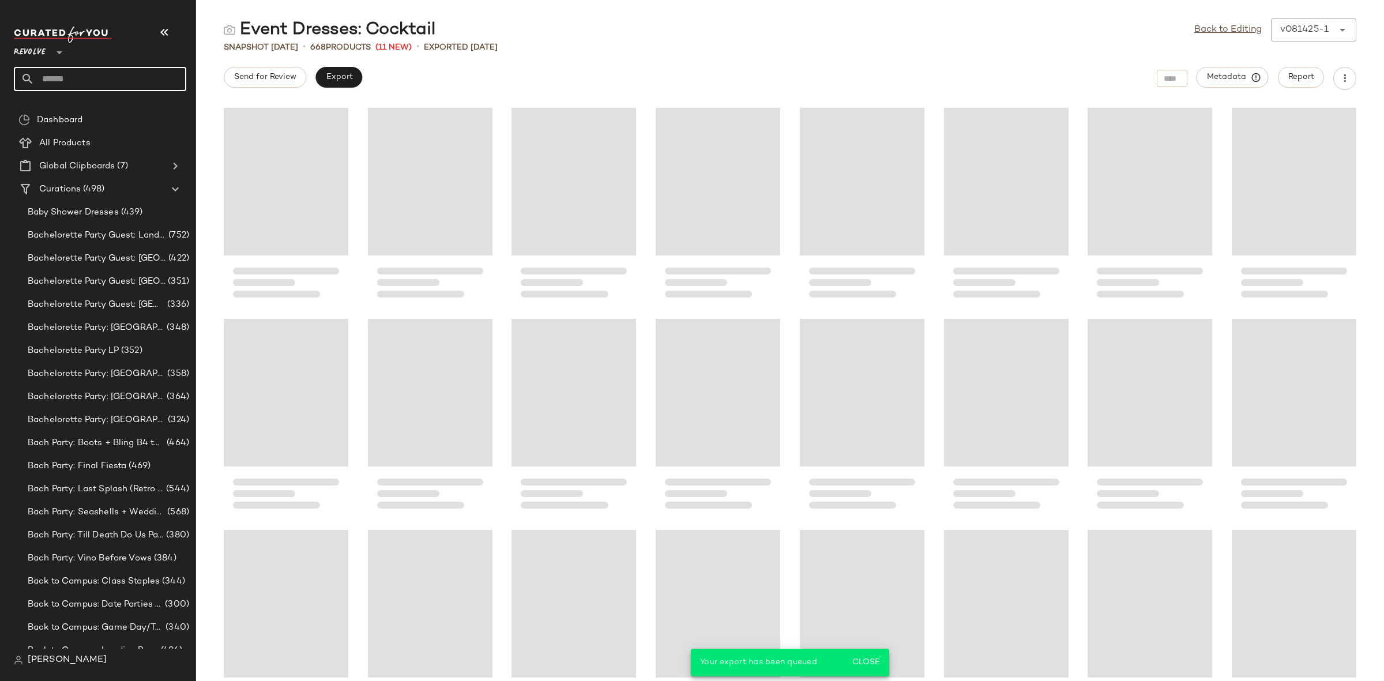
click at [93, 80] on input "text" at bounding box center [111, 79] width 152 height 24
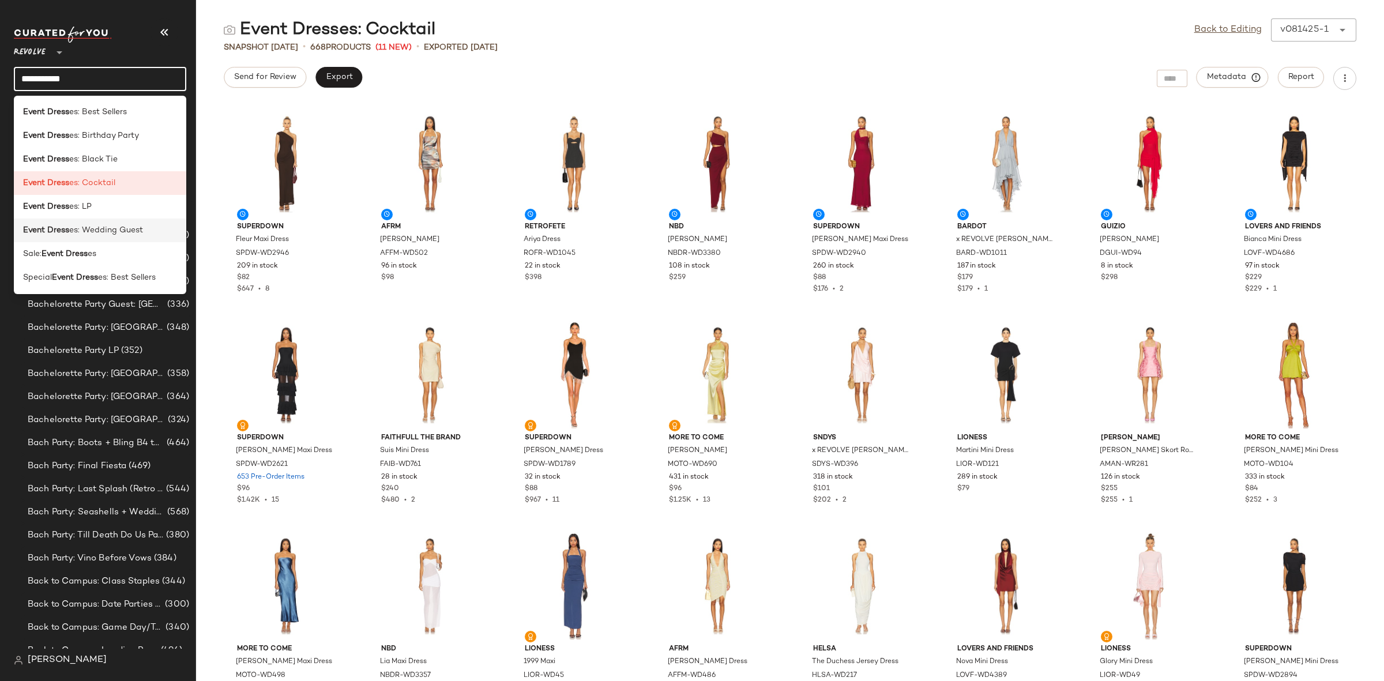
type input "**********"
click at [101, 225] on span "es: Wedding Guest" at bounding box center [106, 230] width 74 height 12
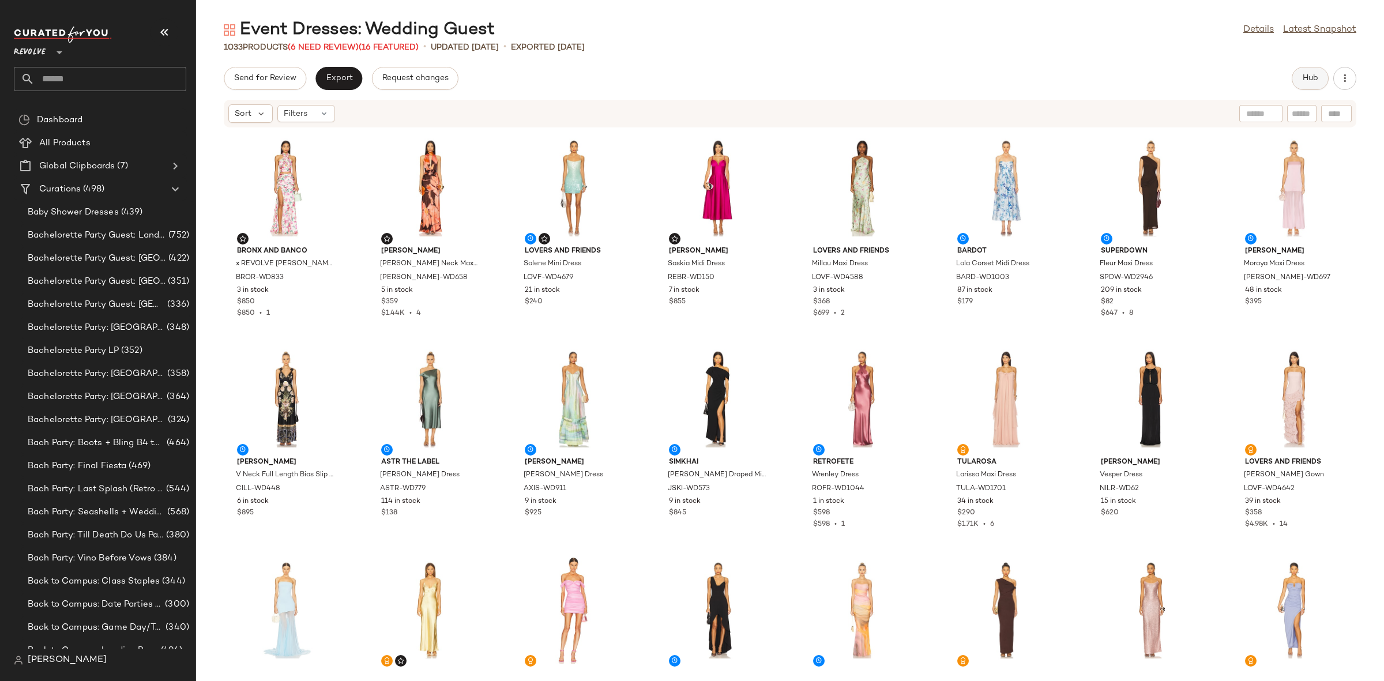
click at [1302, 81] on span "Hub" at bounding box center [1310, 78] width 16 height 9
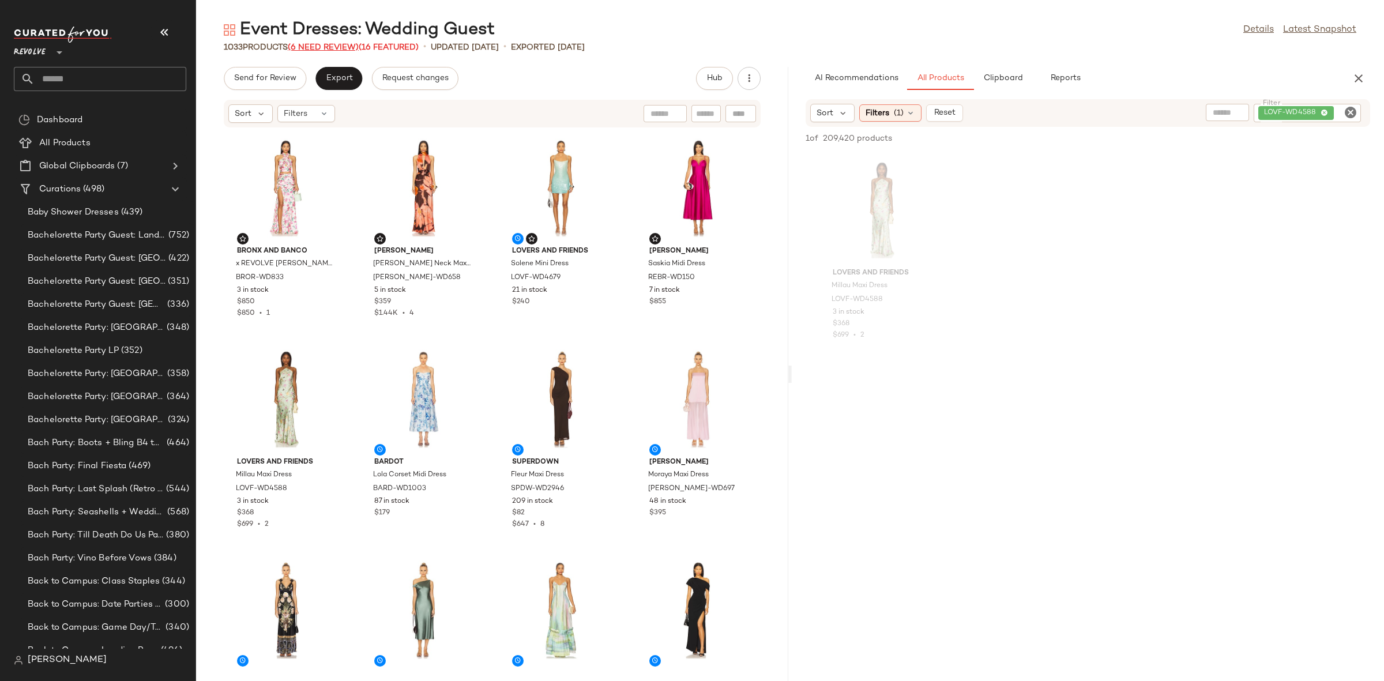
click at [334, 47] on span "(6 Need Review)" at bounding box center [323, 47] width 71 height 9
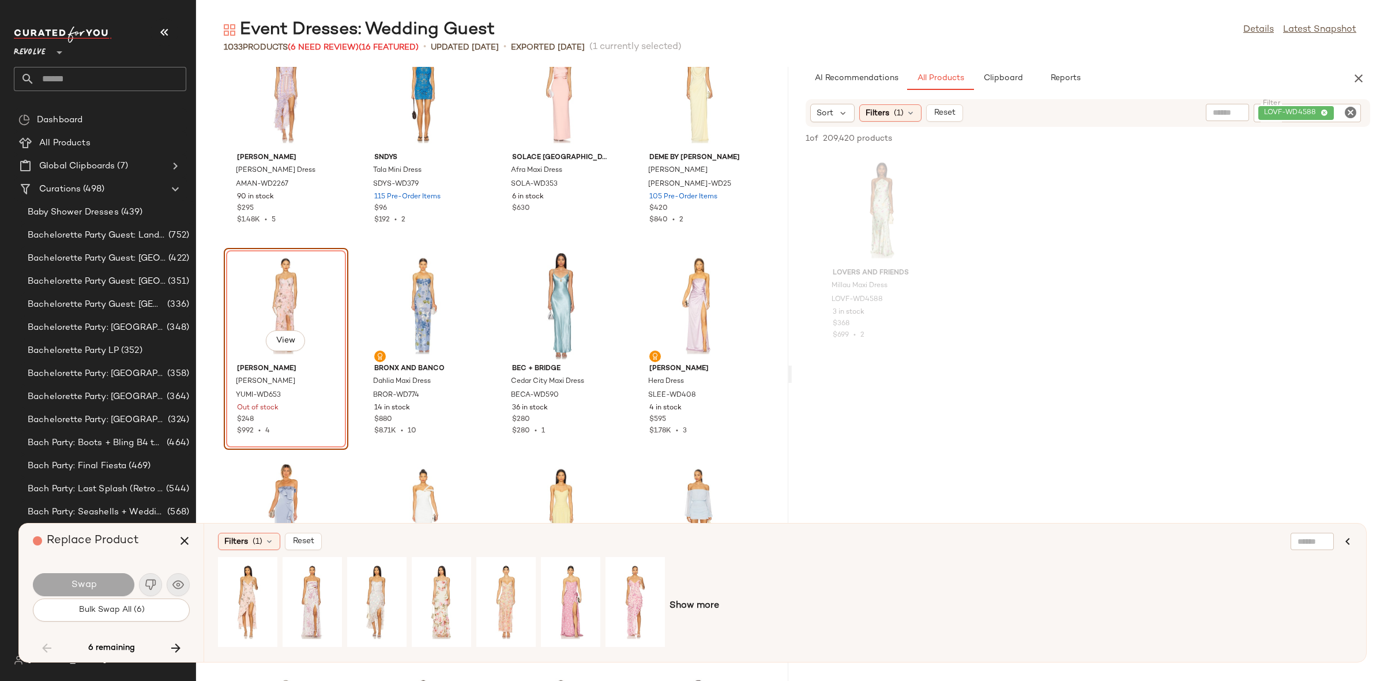
scroll to position [14389, 0]
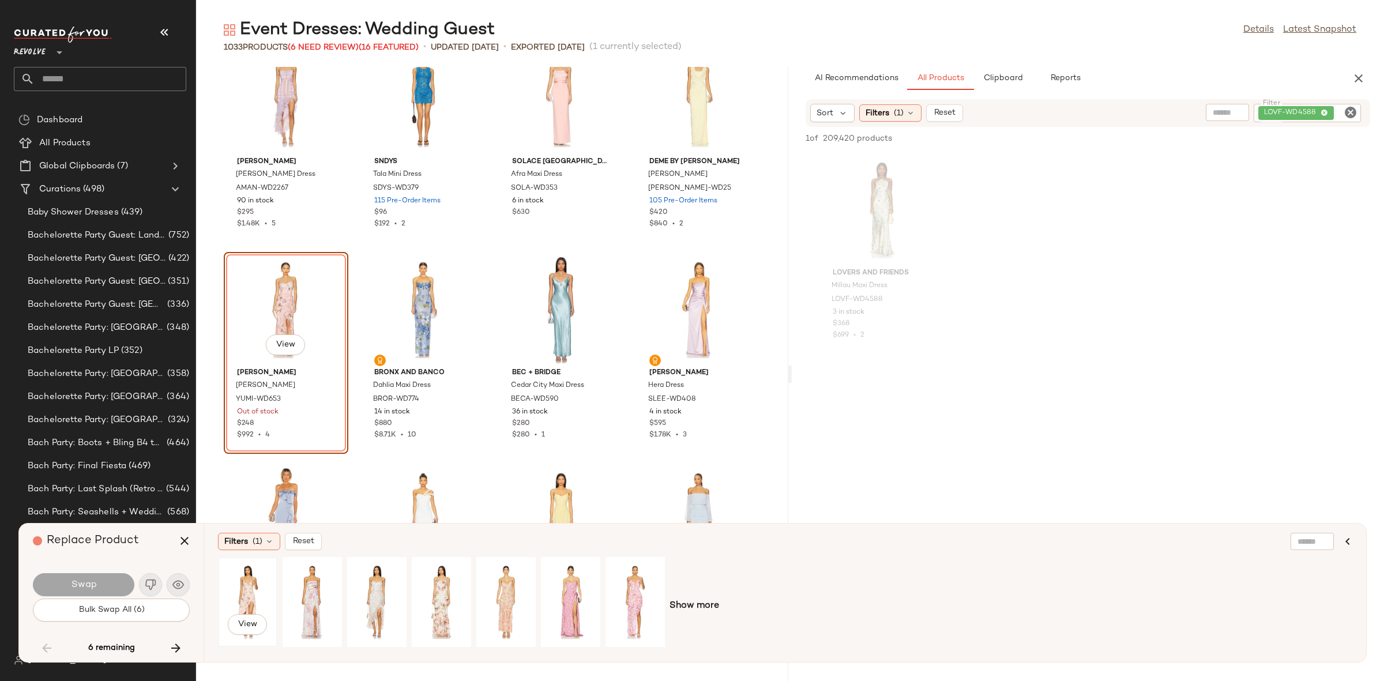
click at [238, 608] on div "View" at bounding box center [247, 602] width 51 height 82
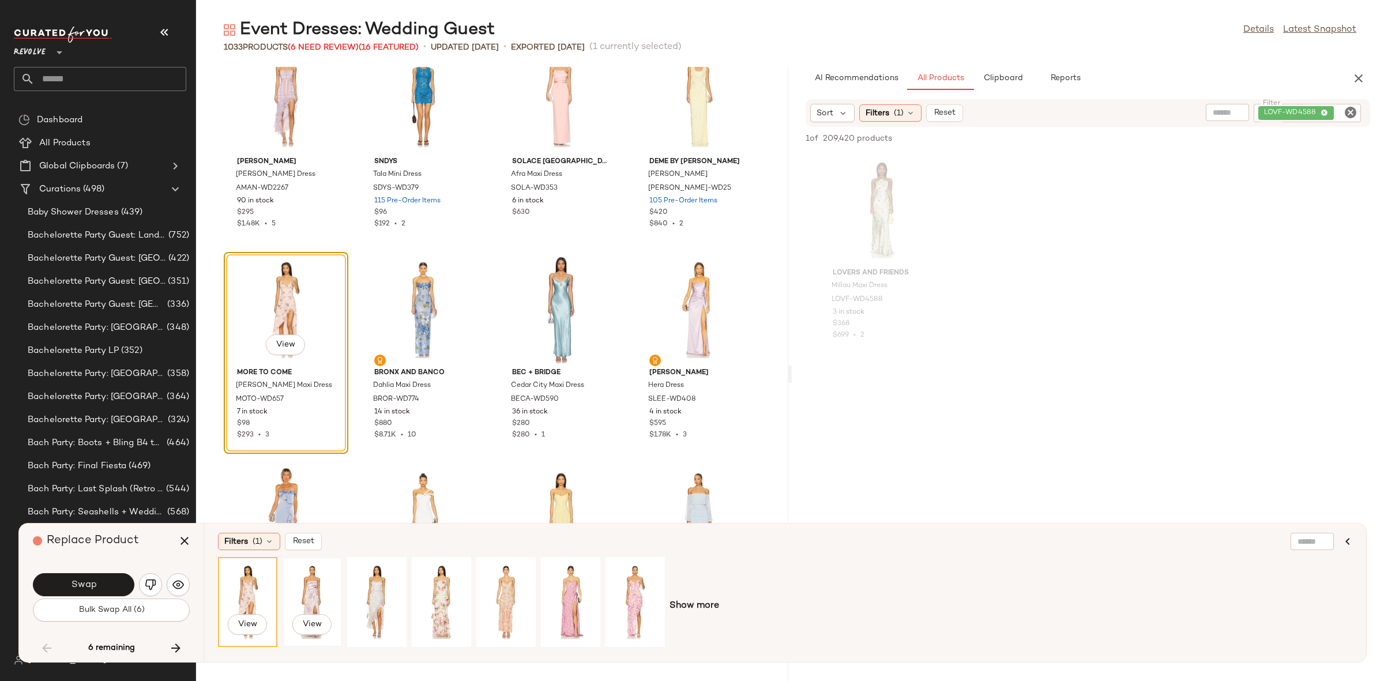
click at [303, 595] on div "View" at bounding box center [312, 602] width 51 height 82
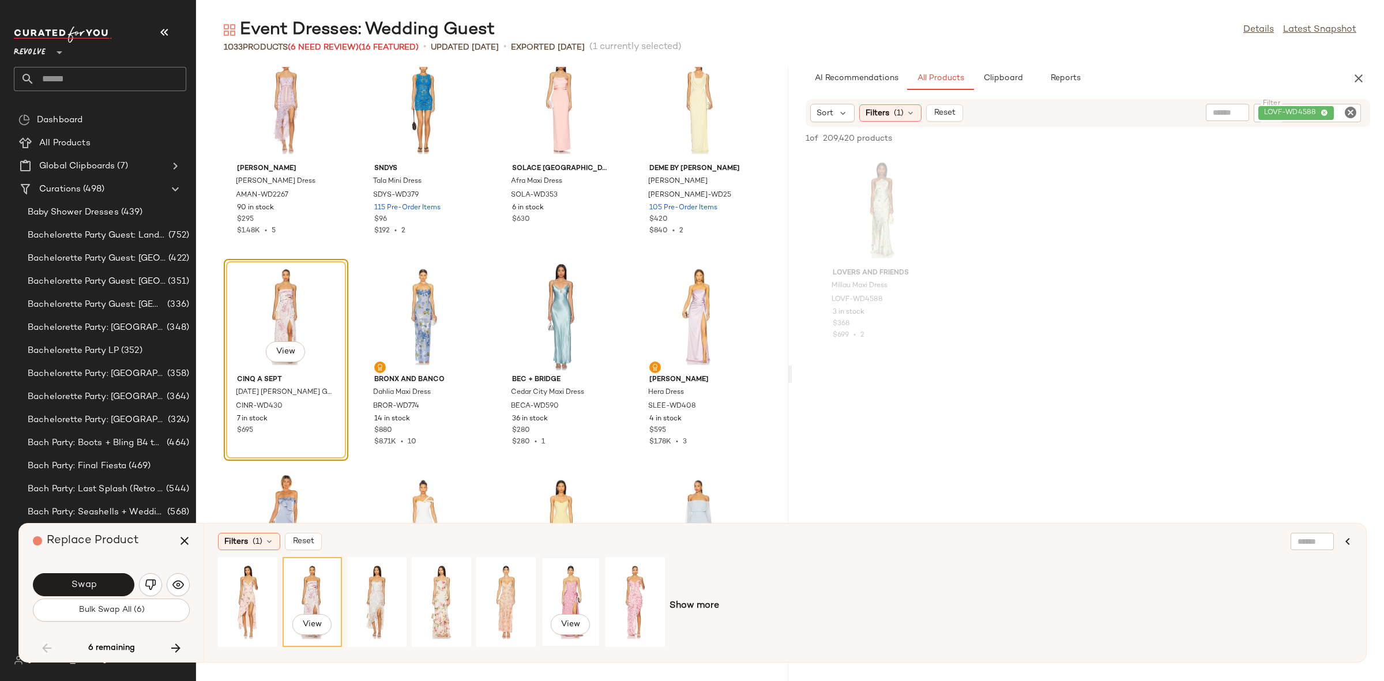
click at [575, 596] on div "View" at bounding box center [570, 602] width 51 height 82
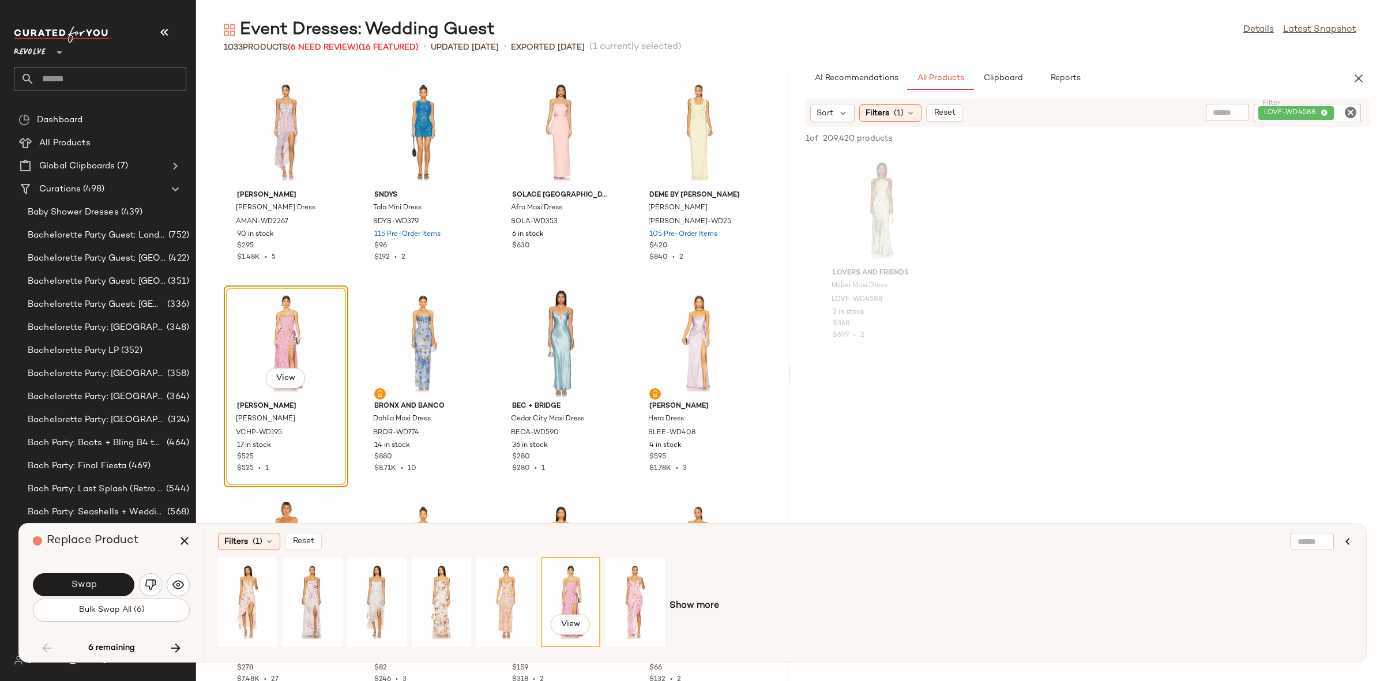
scroll to position [14346, 0]
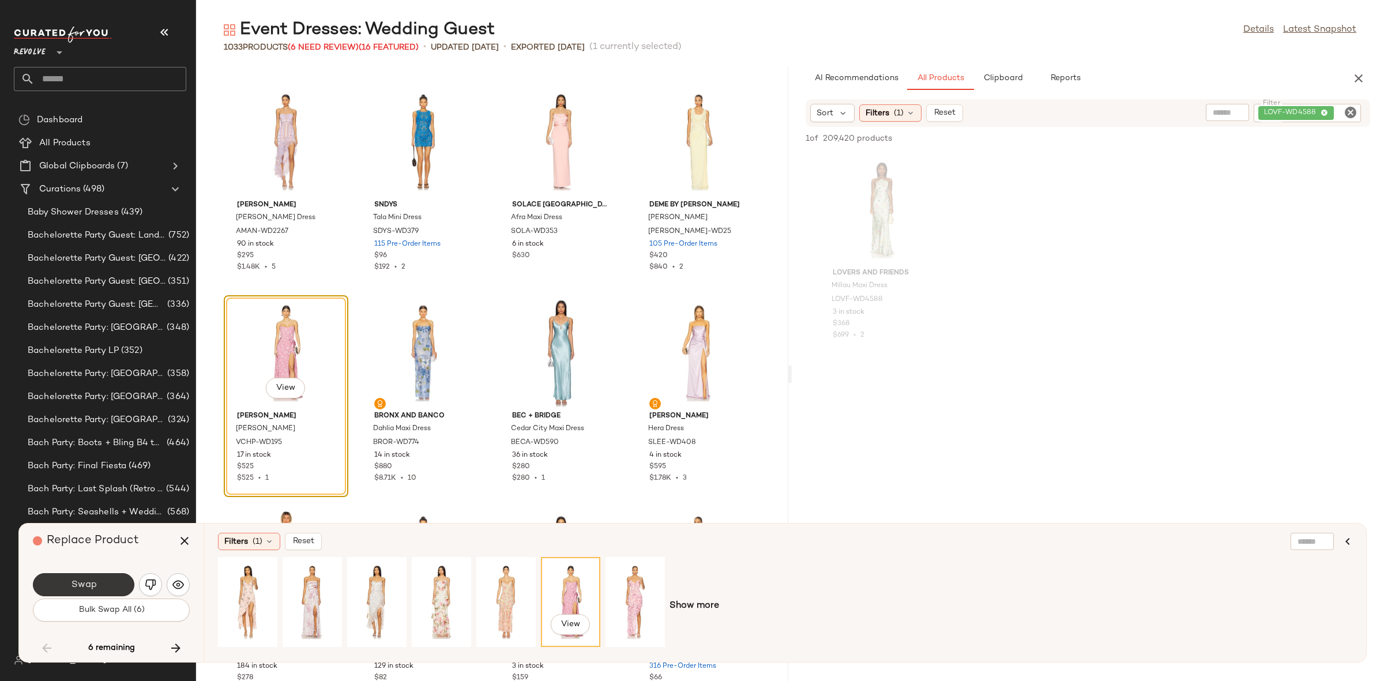
click at [84, 574] on button "Swap" at bounding box center [83, 584] width 101 height 23
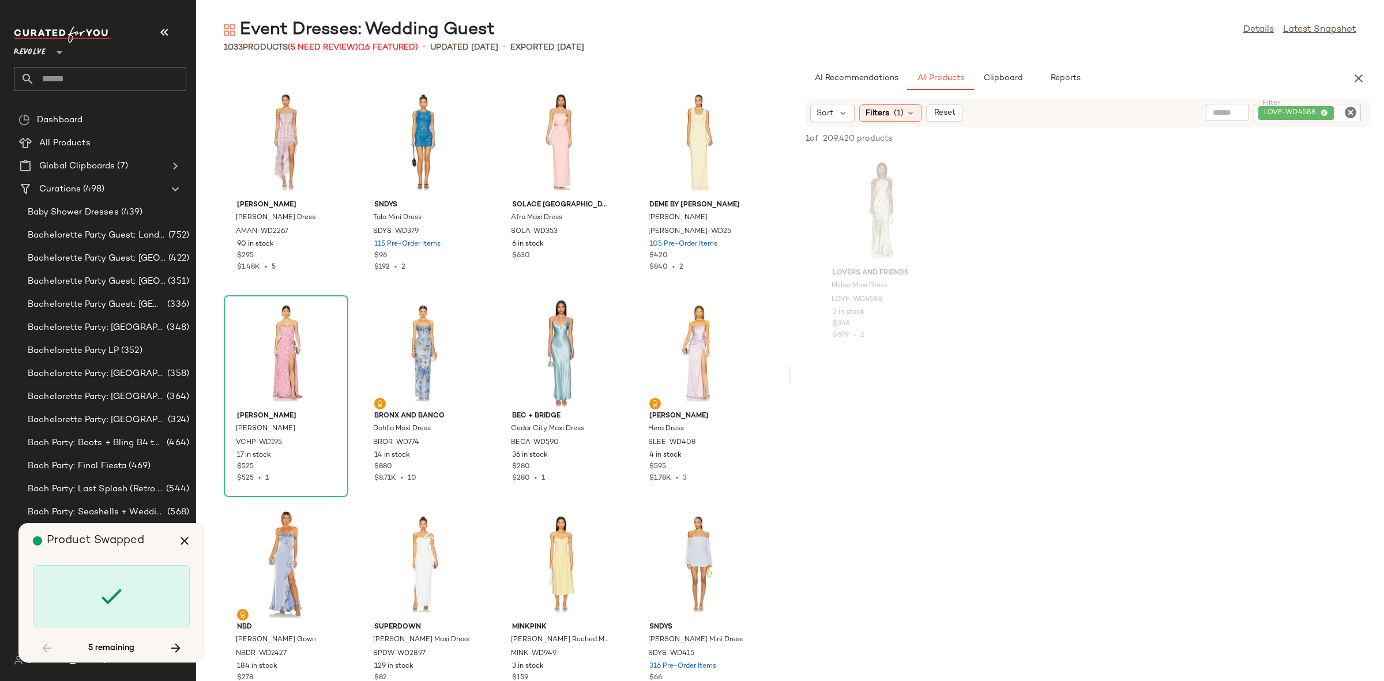
scroll to position [28914, 0]
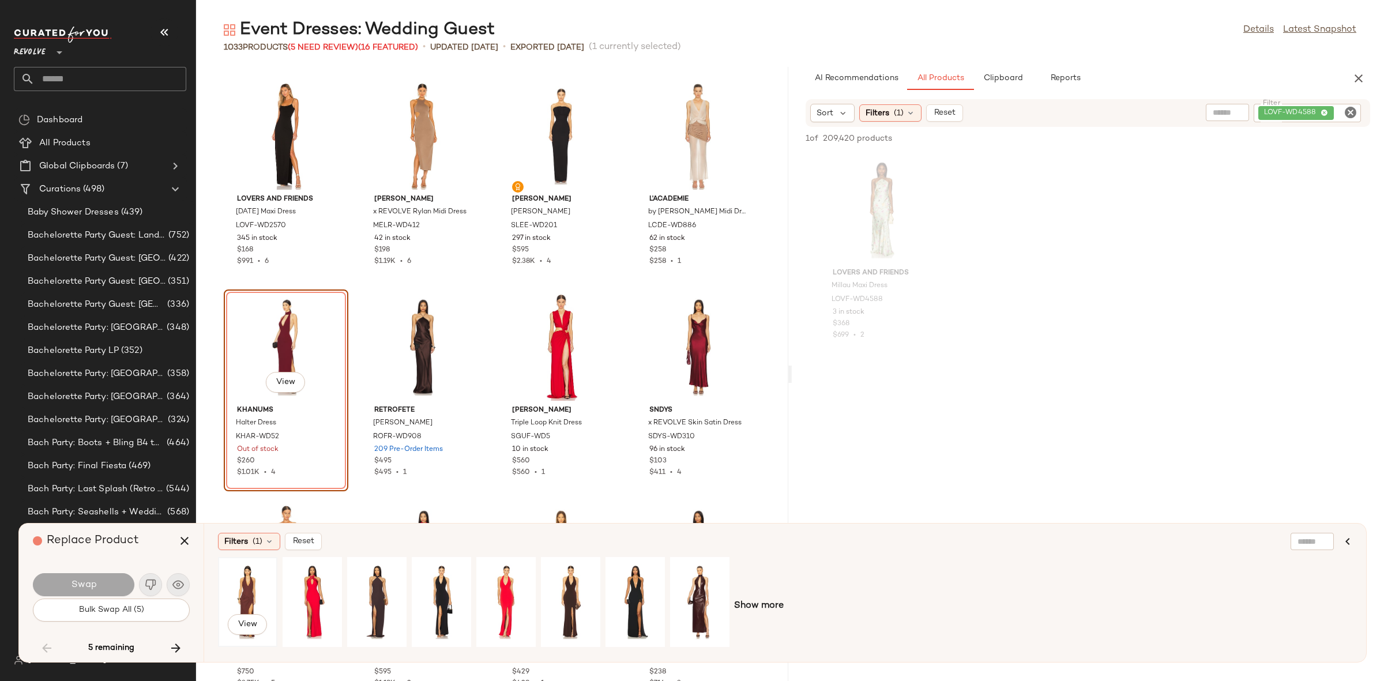
click at [253, 599] on div "View" at bounding box center [247, 602] width 51 height 82
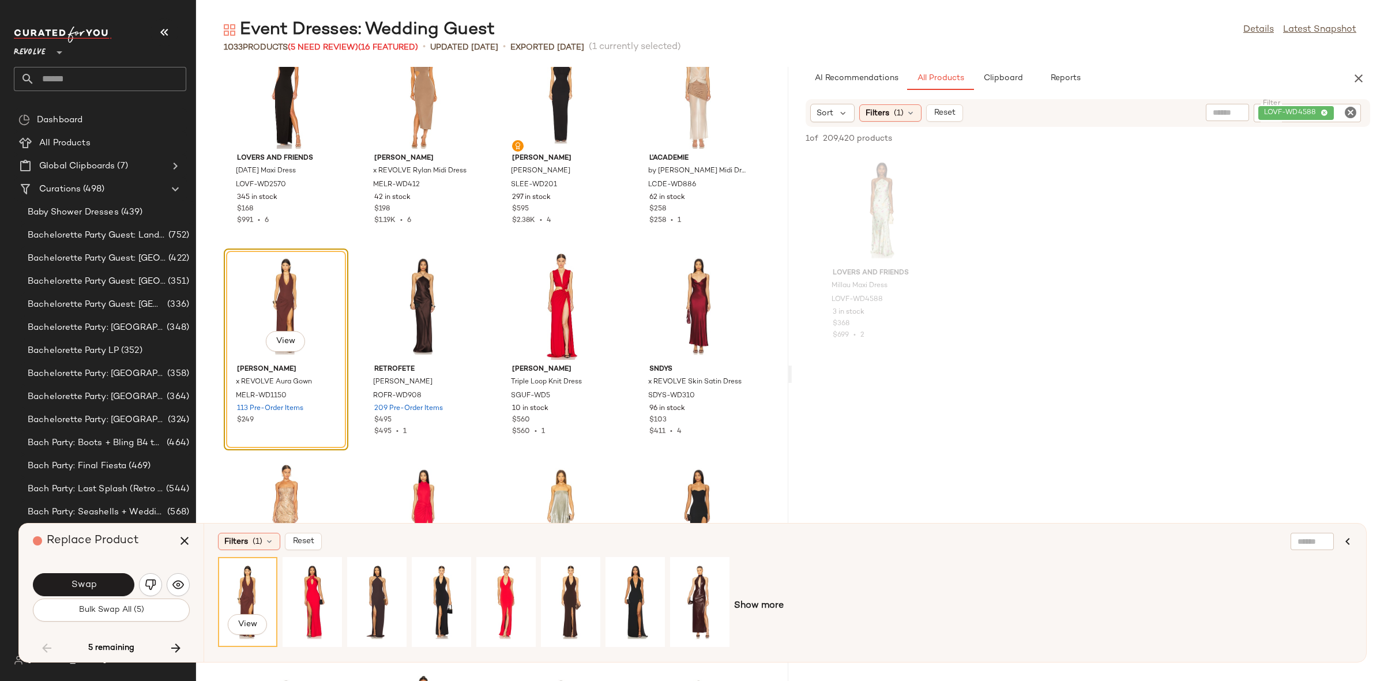
scroll to position [28917, 0]
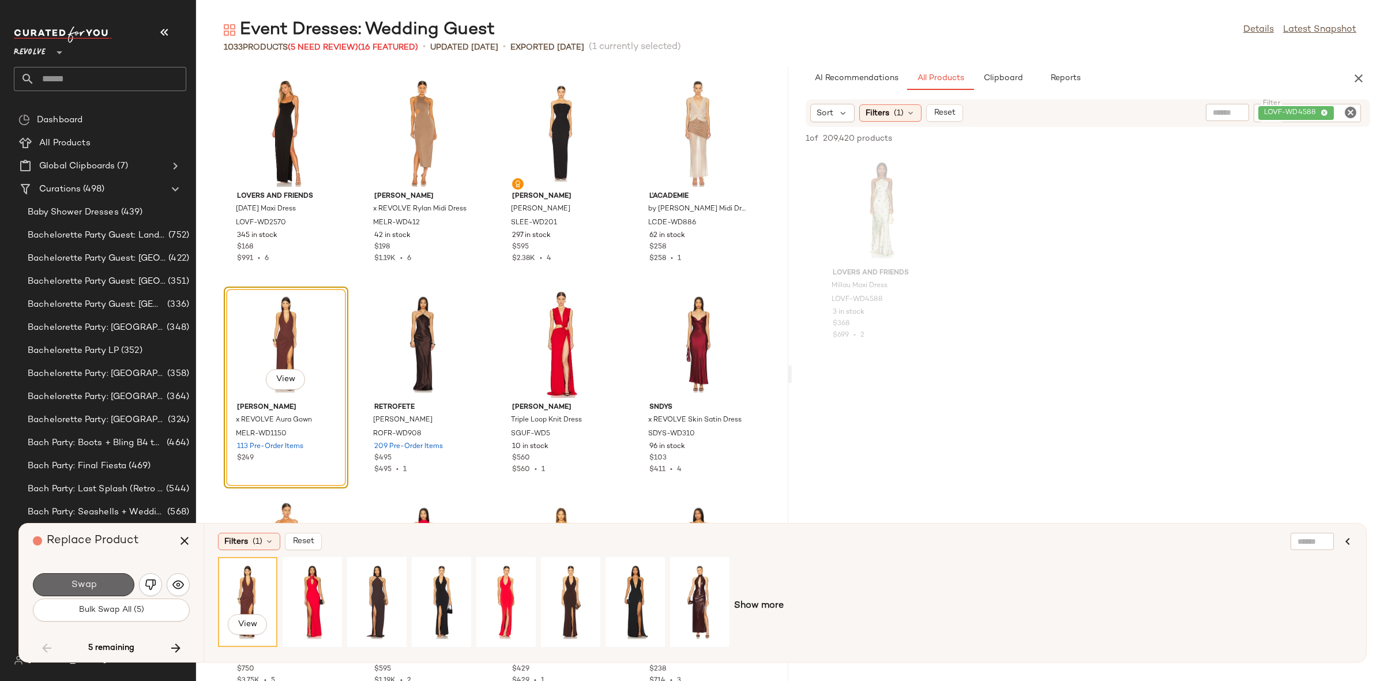
click at [51, 584] on button "Swap" at bounding box center [83, 584] width 101 height 23
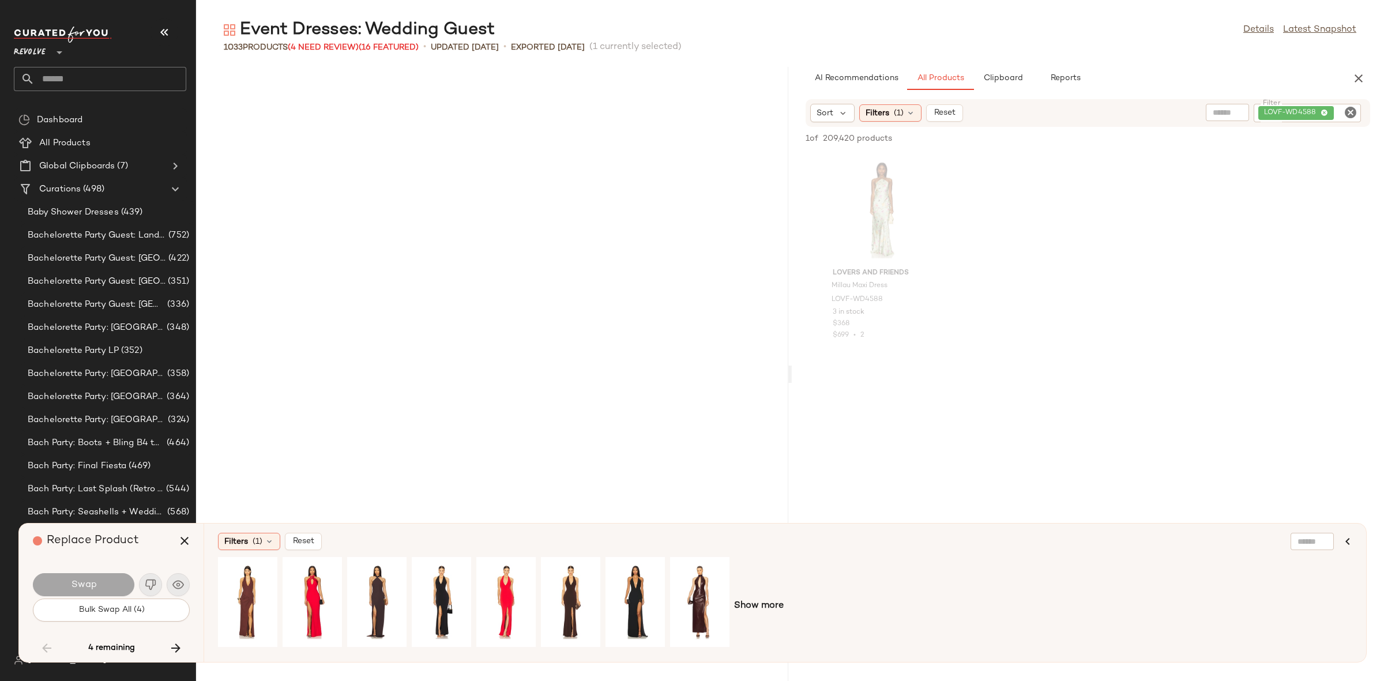
scroll to position [33345, 0]
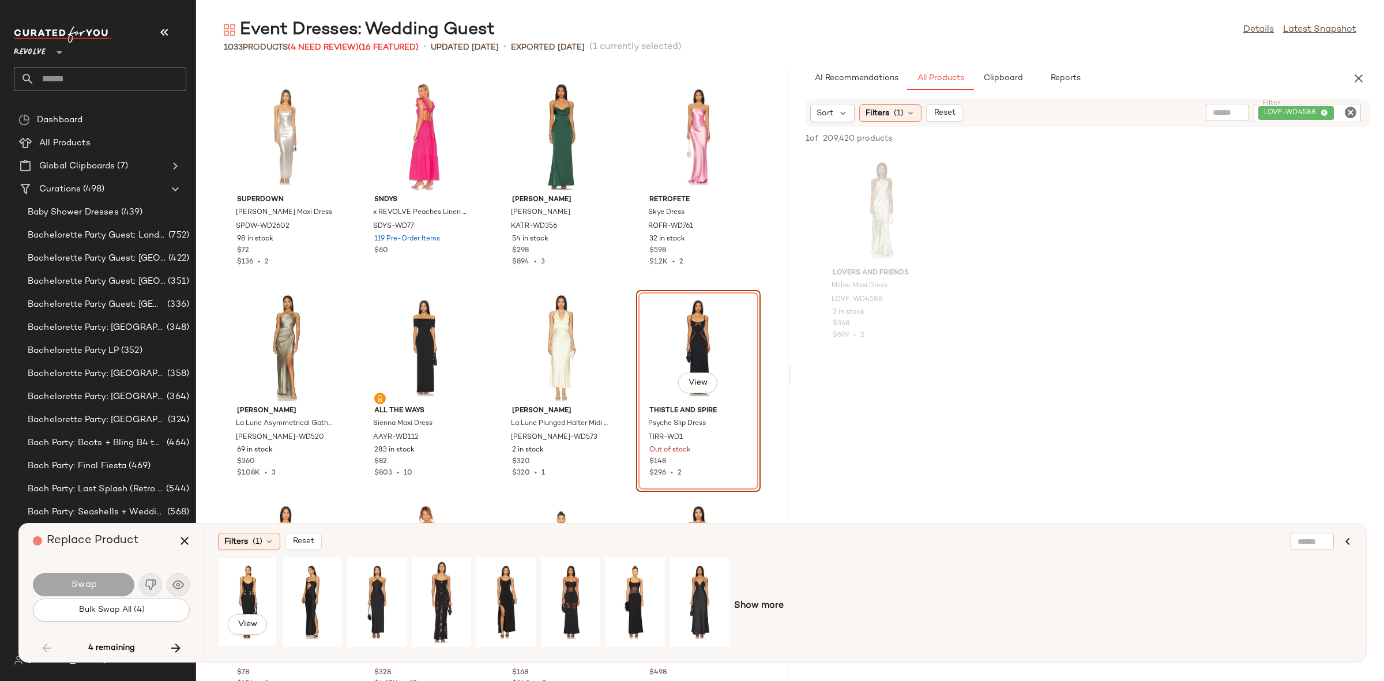
click at [259, 590] on div "View" at bounding box center [247, 602] width 51 height 82
click at [375, 592] on div "View" at bounding box center [376, 602] width 51 height 82
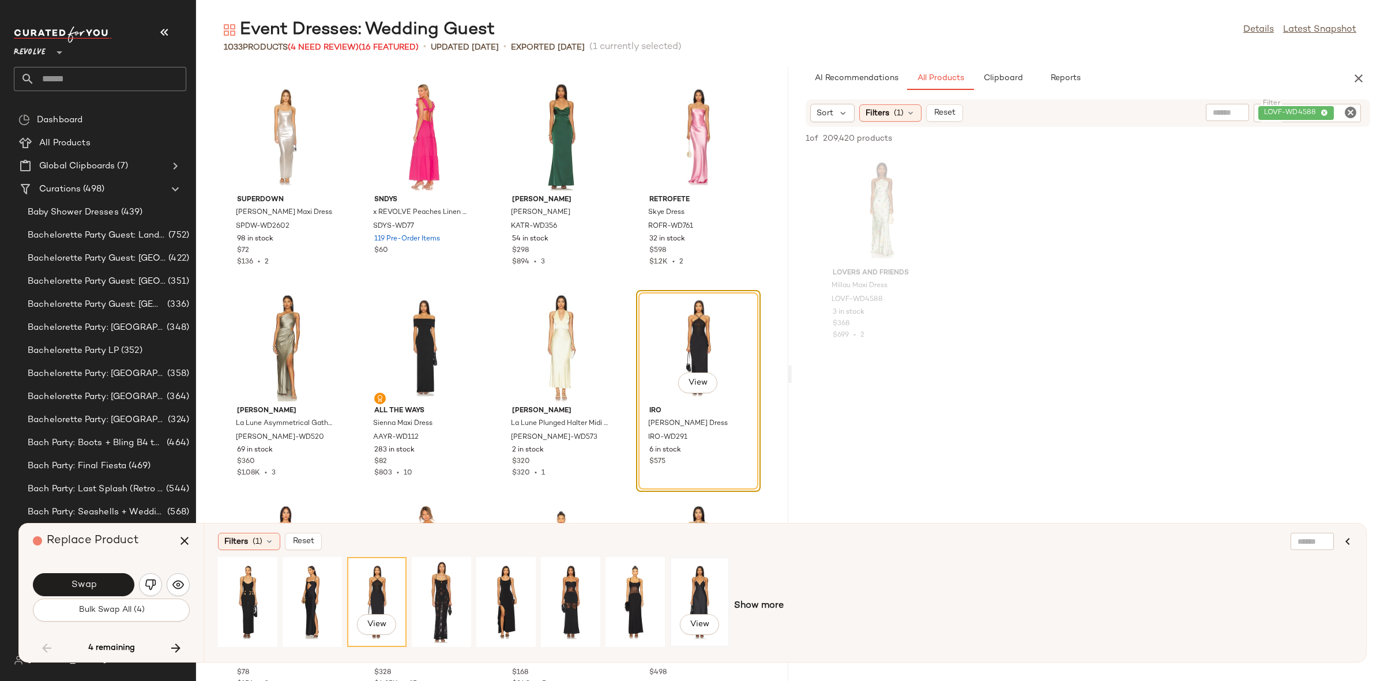
click at [688, 589] on div "View" at bounding box center [699, 602] width 51 height 82
click at [560, 587] on div "View" at bounding box center [570, 602] width 51 height 82
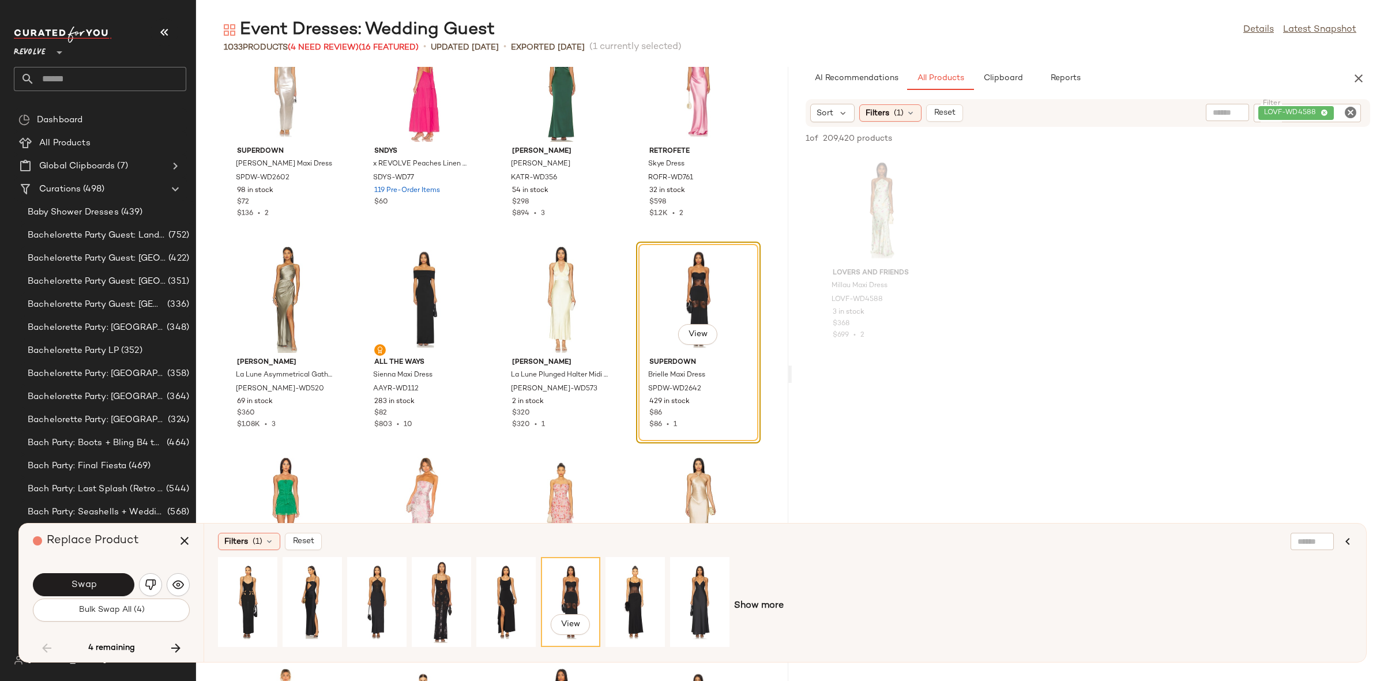
scroll to position [33389, 0]
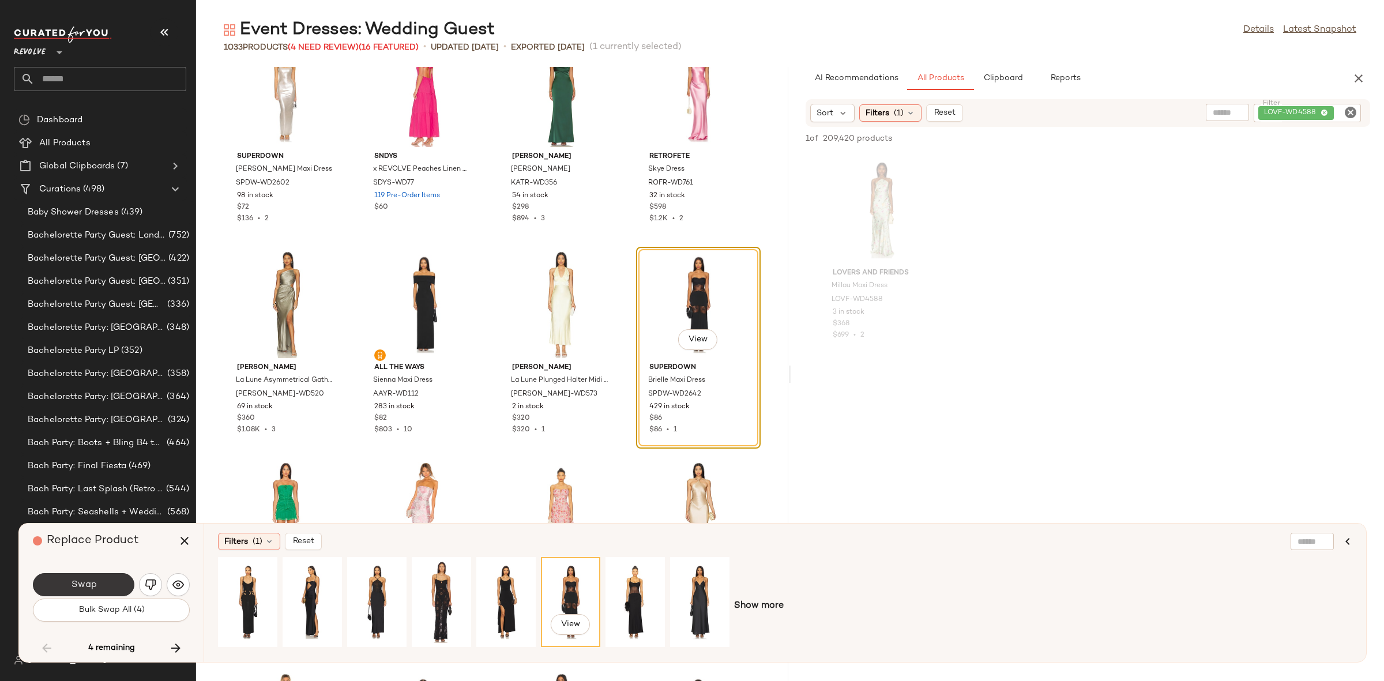
click at [91, 574] on button "Swap" at bounding box center [83, 584] width 101 height 23
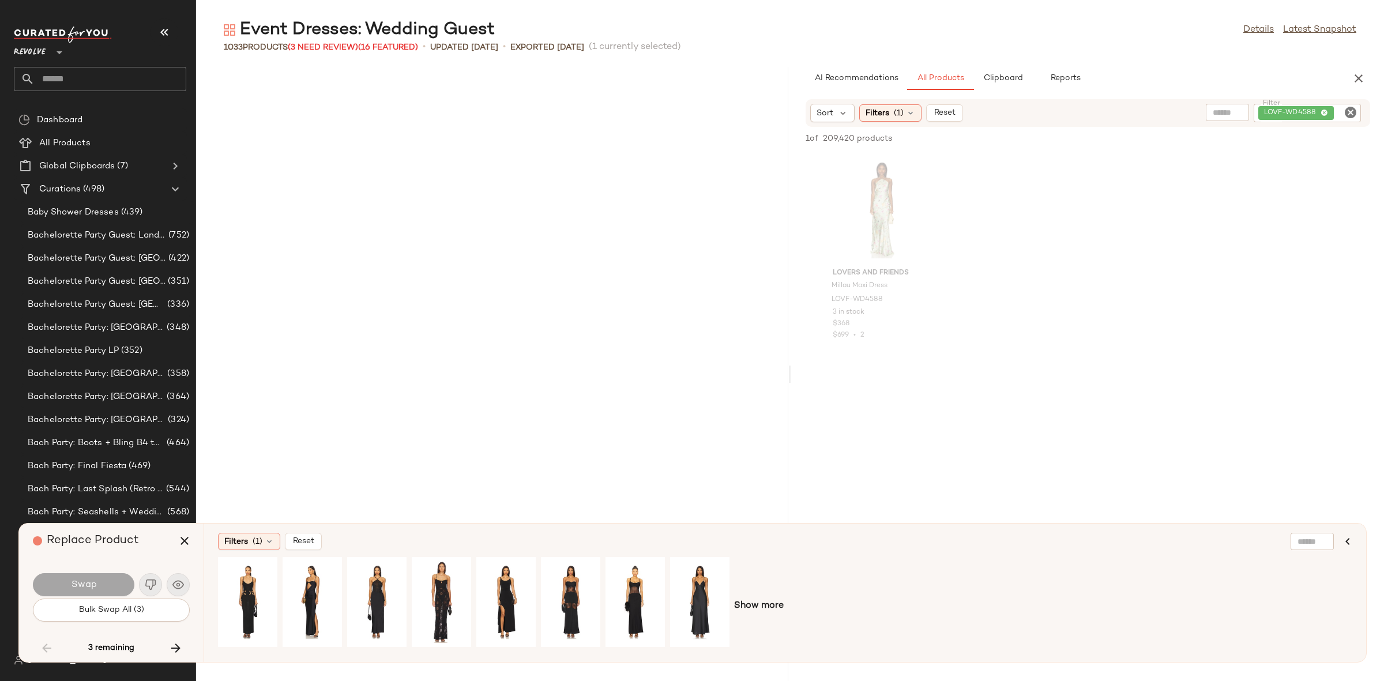
scroll to position [37989, 0]
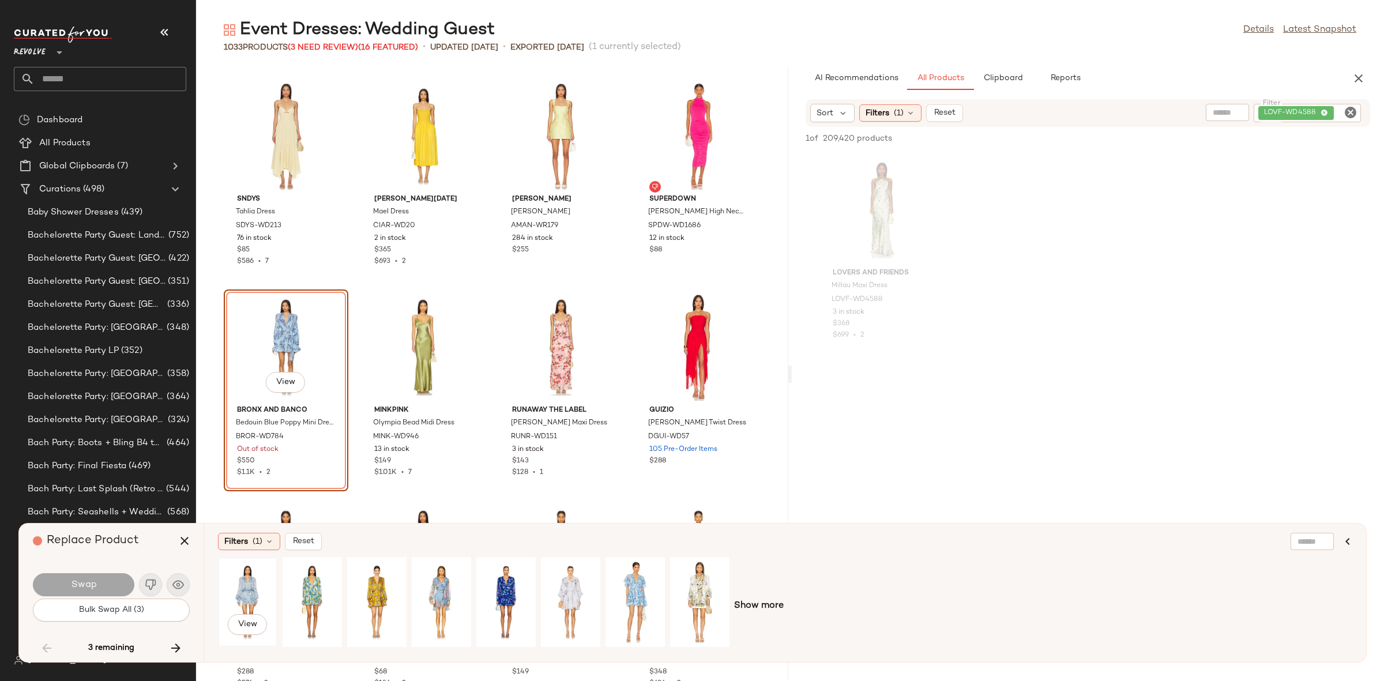
click at [236, 584] on div "View" at bounding box center [247, 602] width 51 height 82
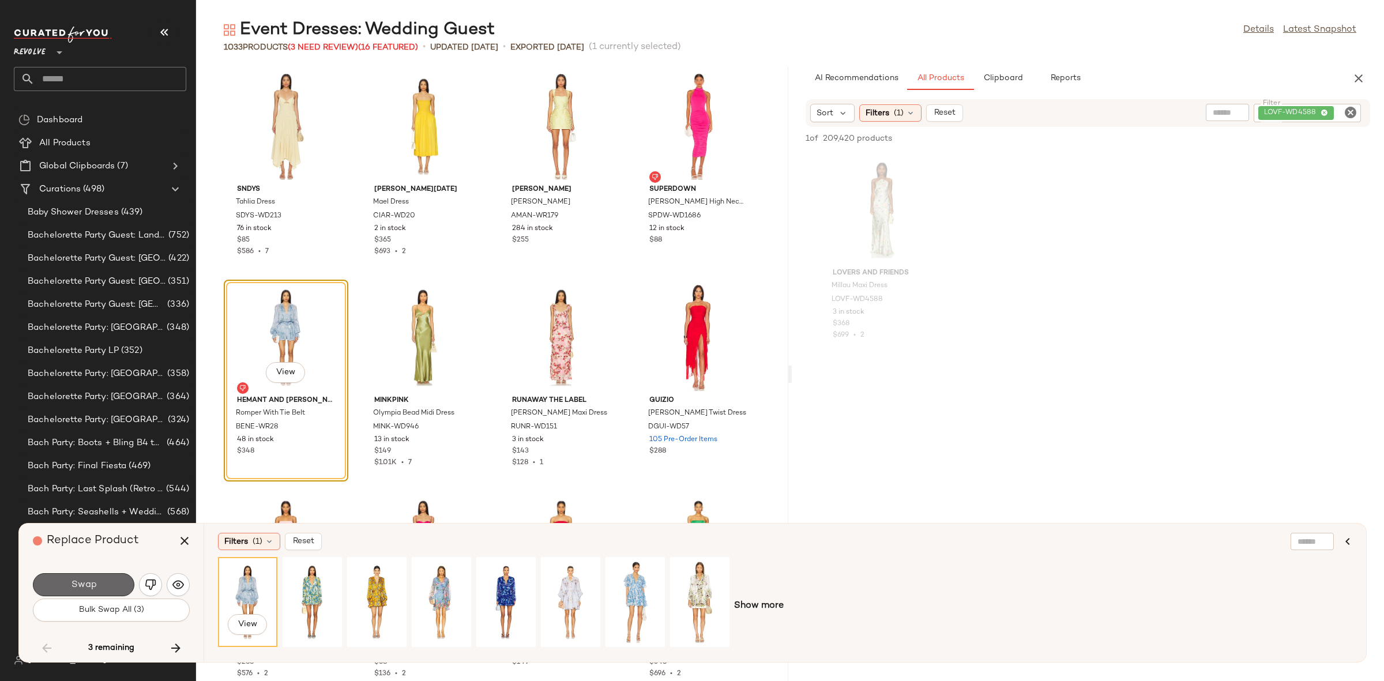
click at [66, 588] on button "Swap" at bounding box center [83, 584] width 101 height 23
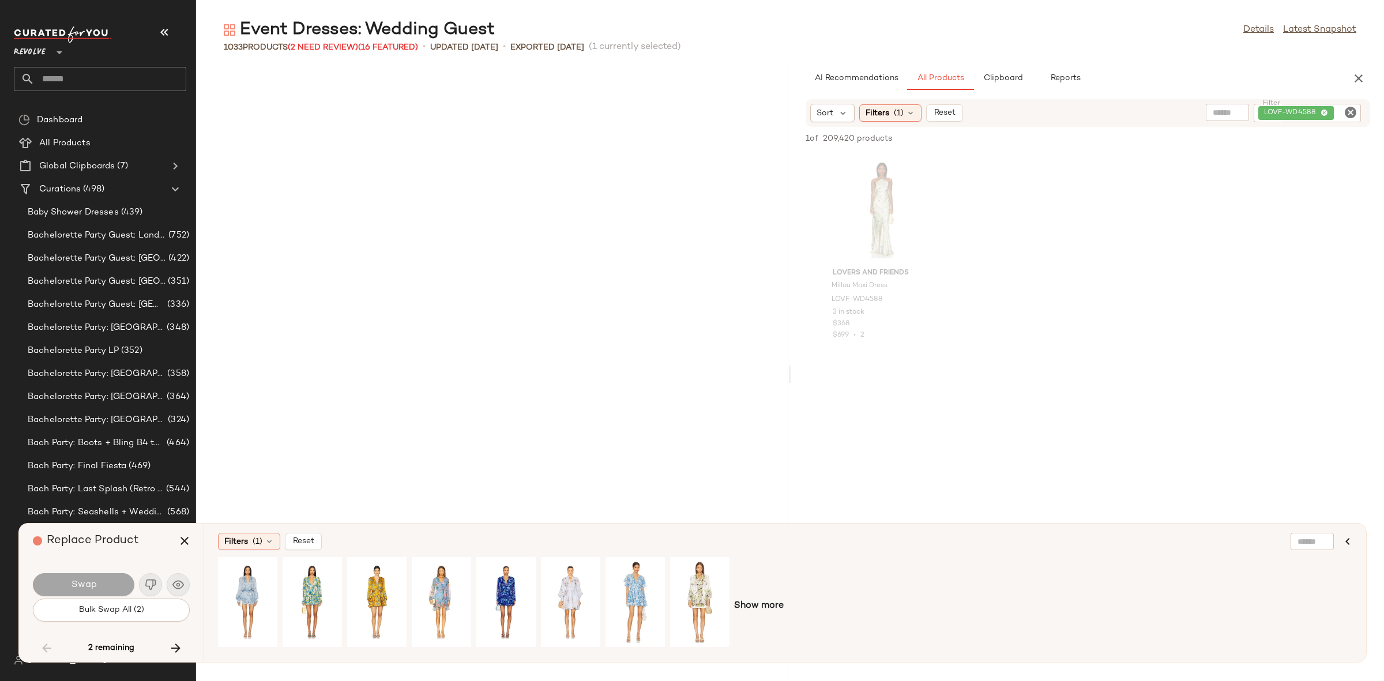
scroll to position [39255, 0]
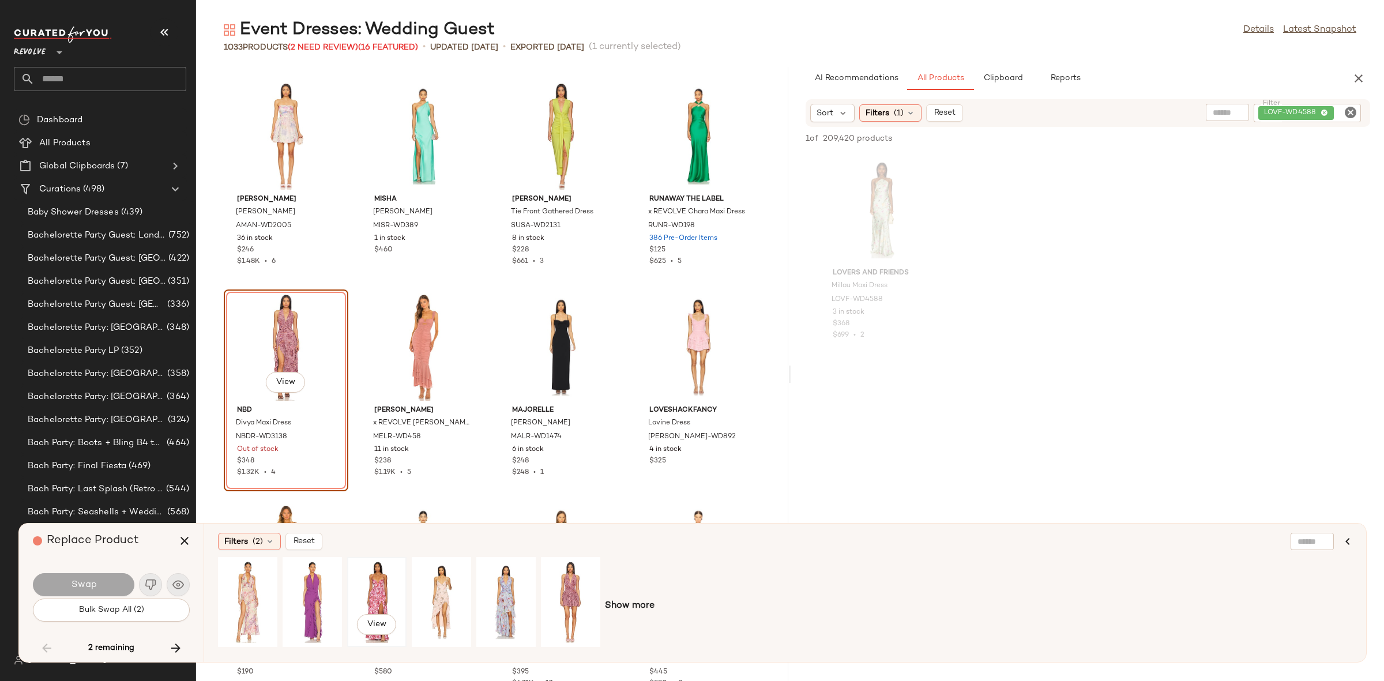
click at [363, 588] on div "View" at bounding box center [376, 602] width 51 height 82
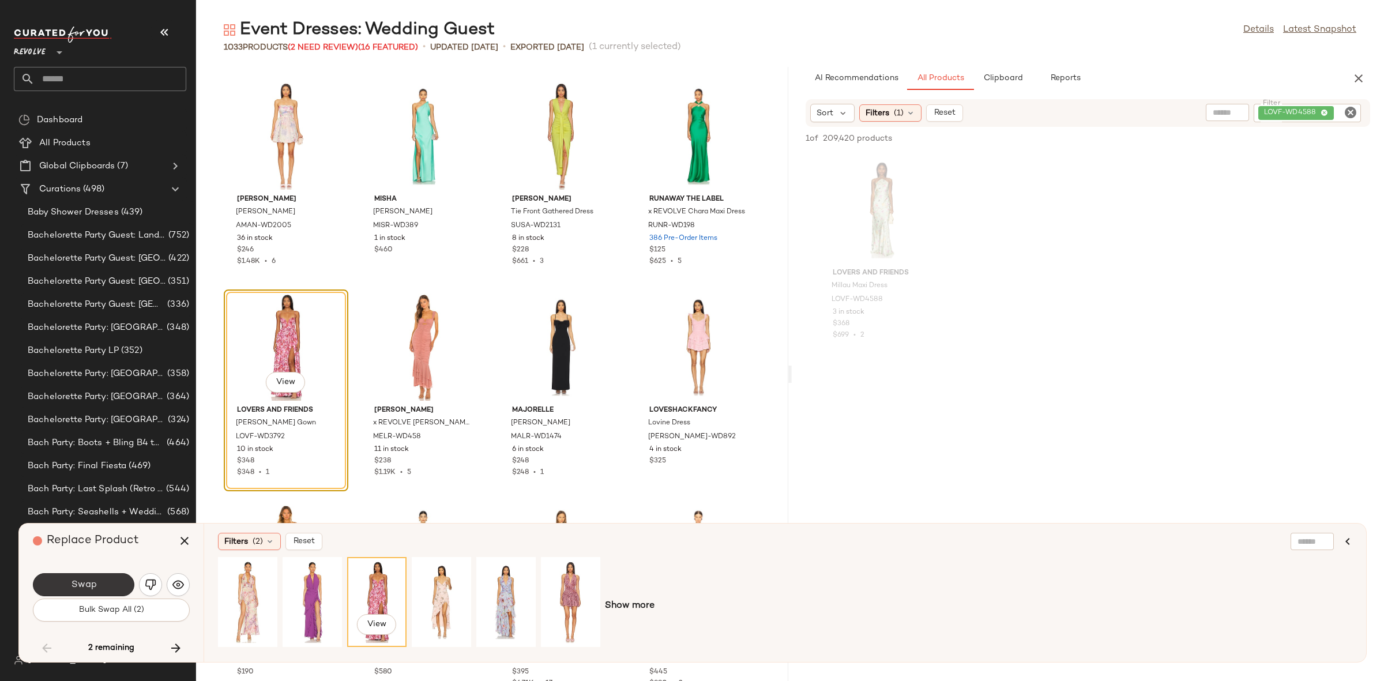
click at [110, 584] on button "Swap" at bounding box center [83, 584] width 101 height 23
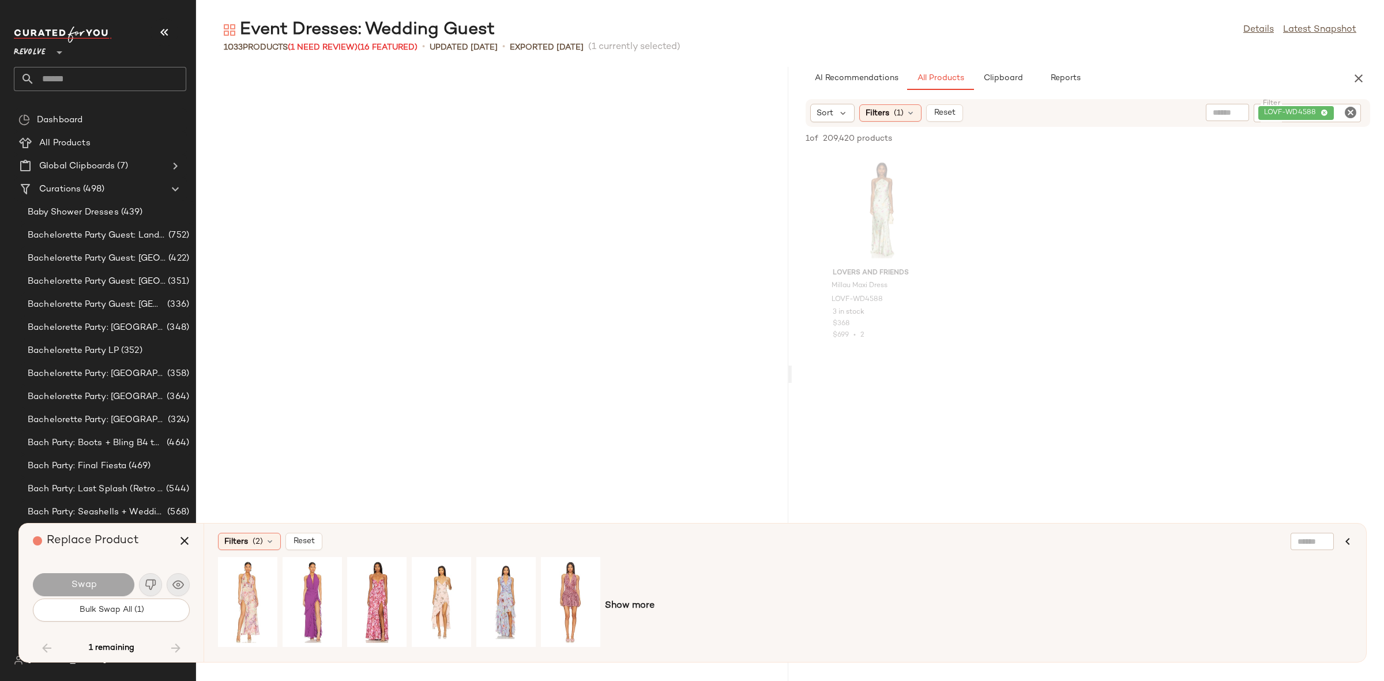
scroll to position [42843, 0]
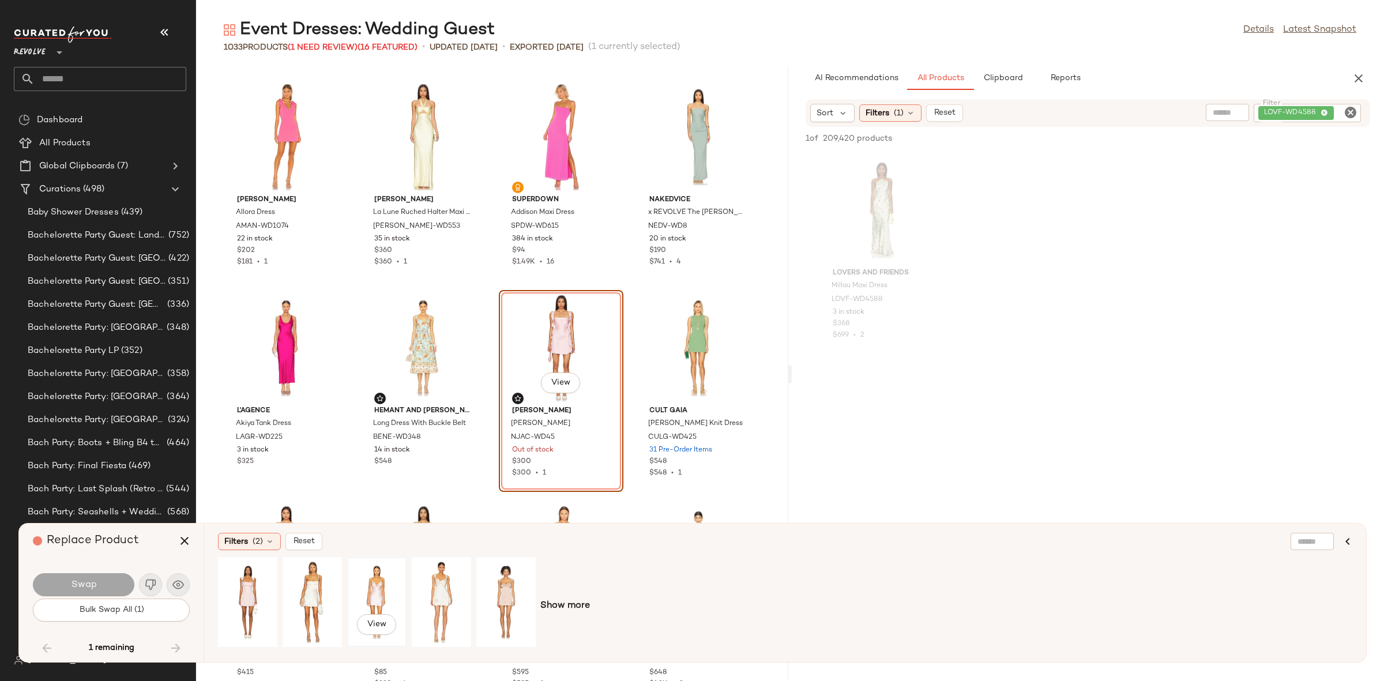
click at [376, 586] on div "View" at bounding box center [376, 602] width 51 height 82
click at [81, 588] on span "Swap" at bounding box center [83, 585] width 26 height 11
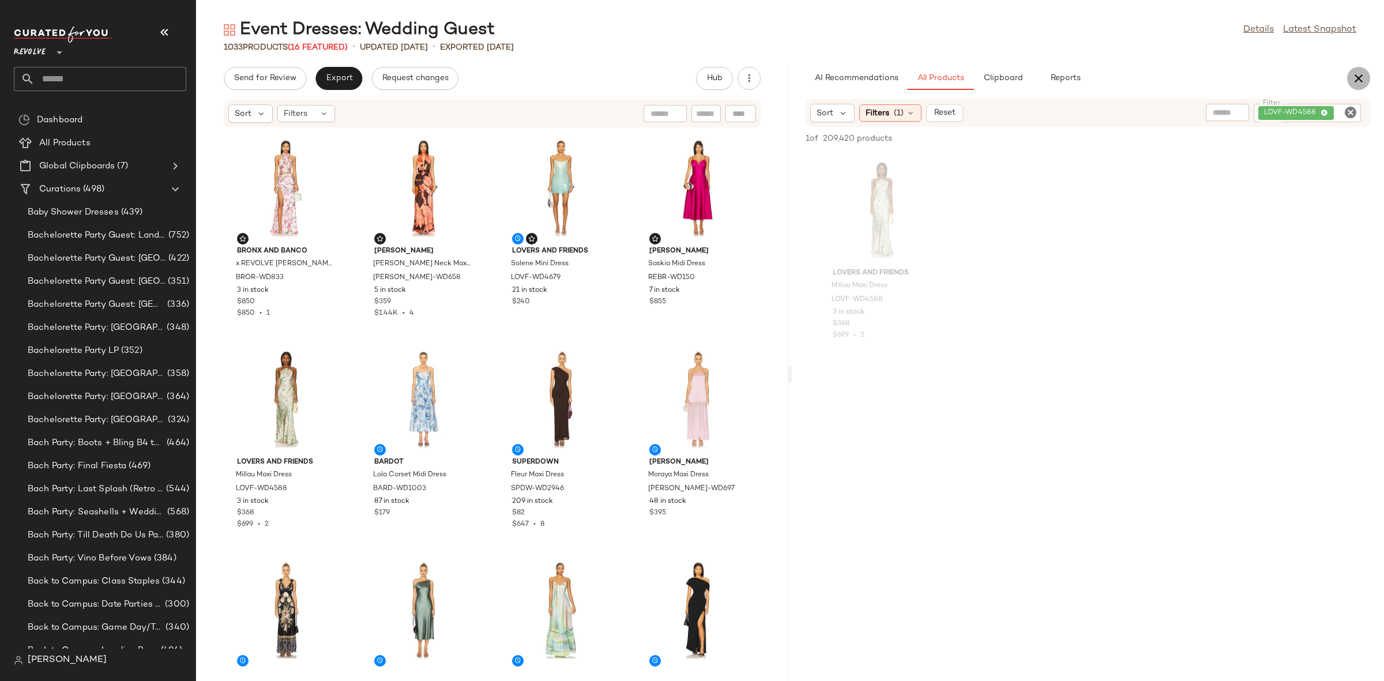
click at [1361, 76] on icon "button" at bounding box center [1359, 79] width 14 height 14
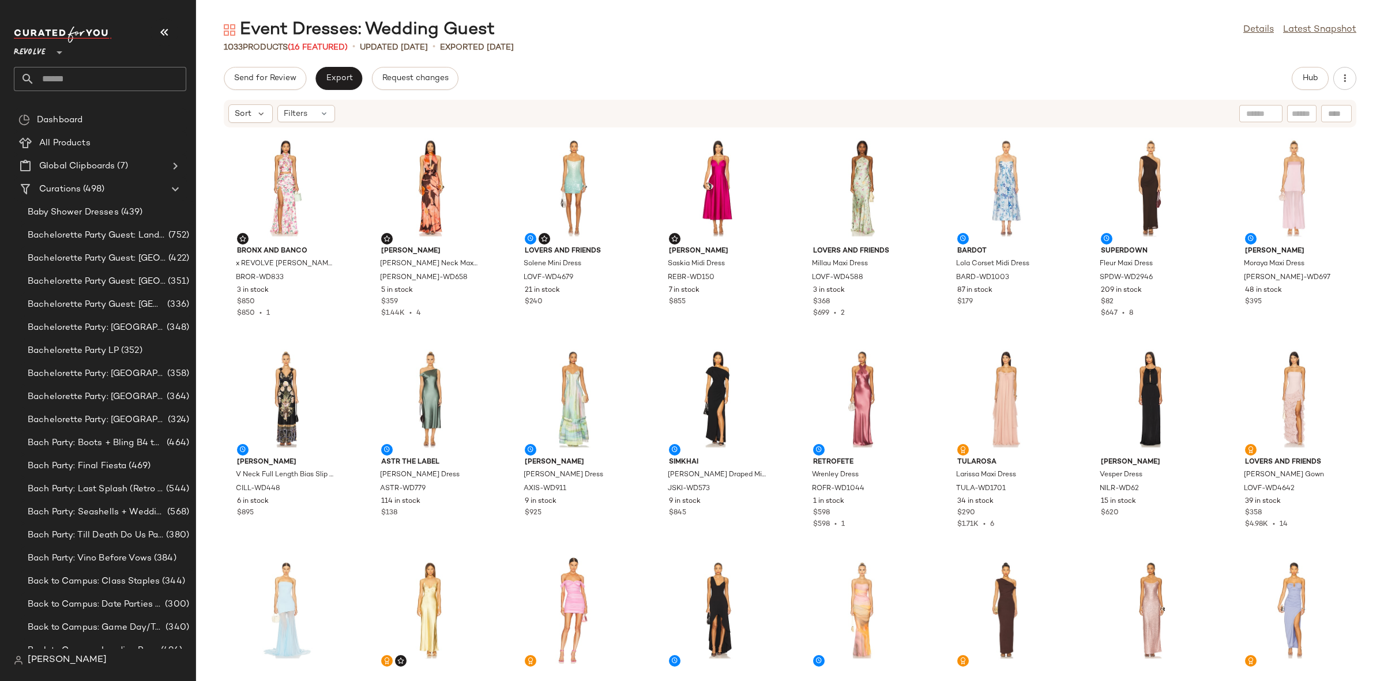
click at [655, 334] on div "Bronx and Banco x REVOLVE Cleopatra Floral Set BROR-WD833 3 in stock $850 $850 …" at bounding box center [790, 397] width 1188 height 539
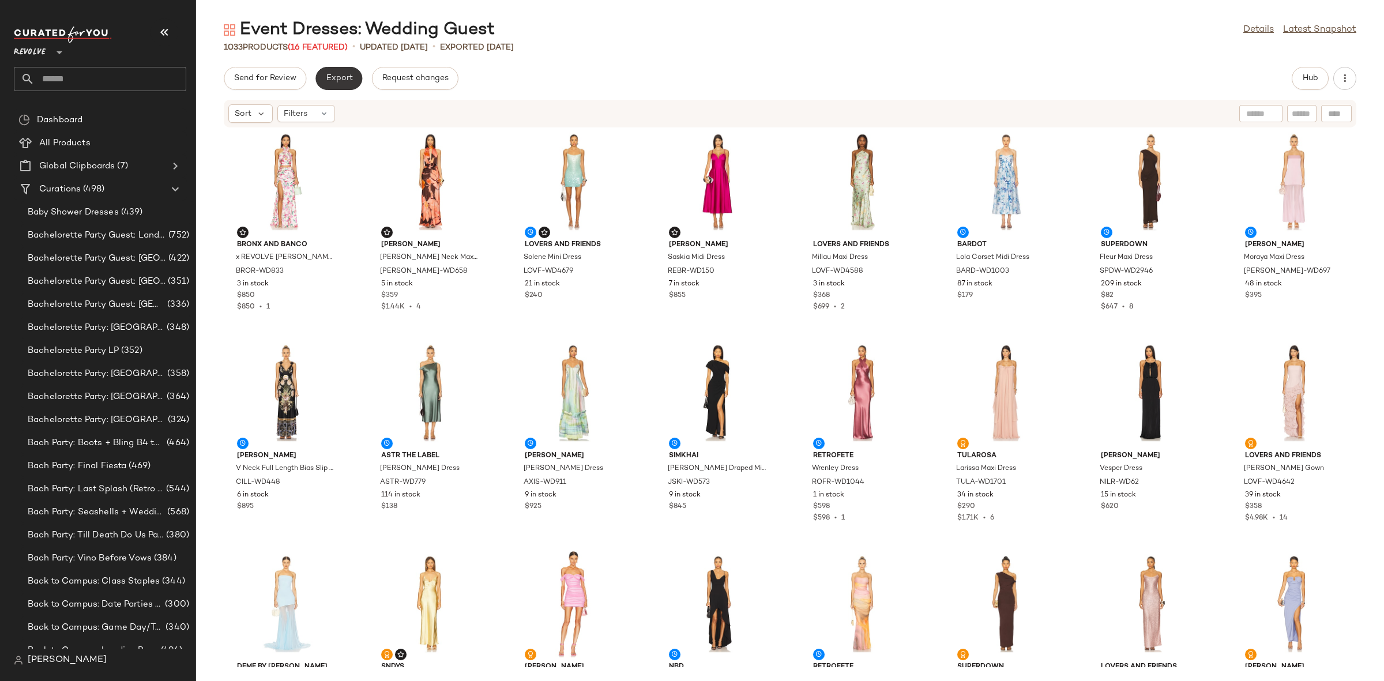
click at [345, 74] on span "Export" at bounding box center [338, 78] width 27 height 9
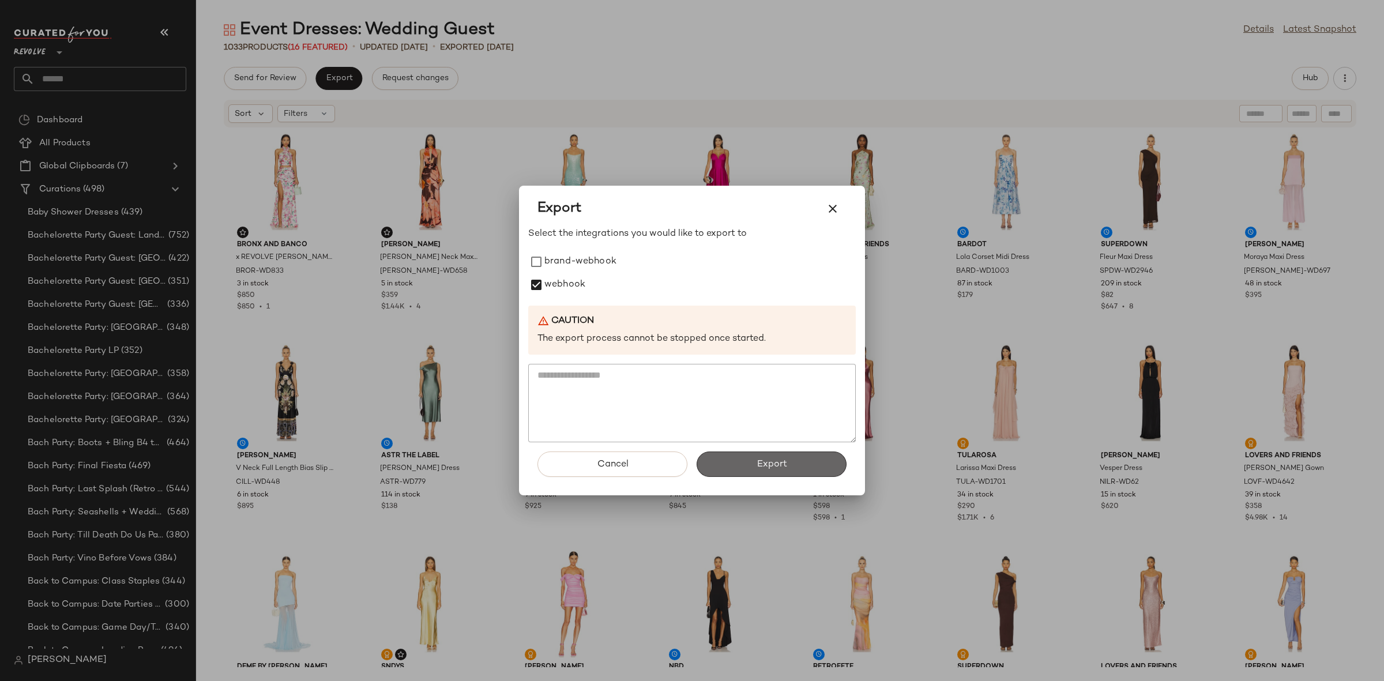
click at [748, 476] on button "Export" at bounding box center [772, 464] width 150 height 25
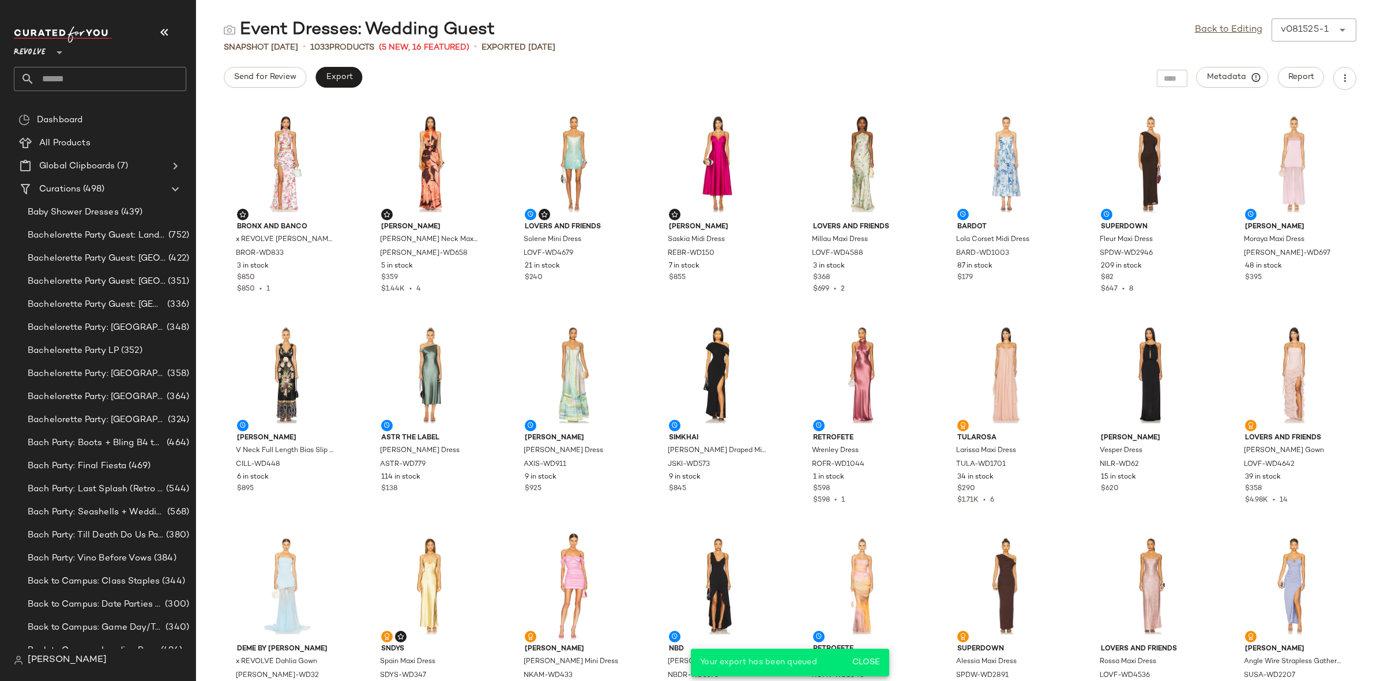
click at [103, 72] on input "text" at bounding box center [111, 79] width 152 height 24
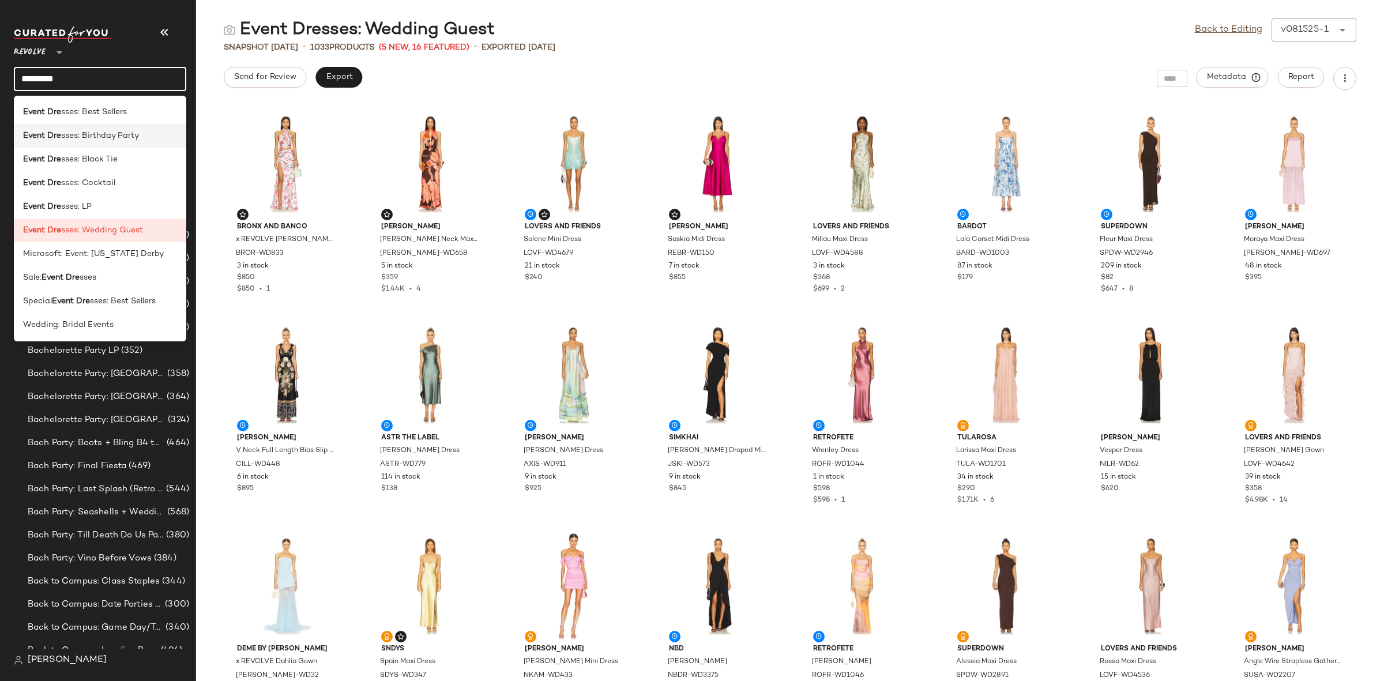
type input "*********"
click at [101, 130] on span "sses: Birthday Party" at bounding box center [100, 136] width 78 height 12
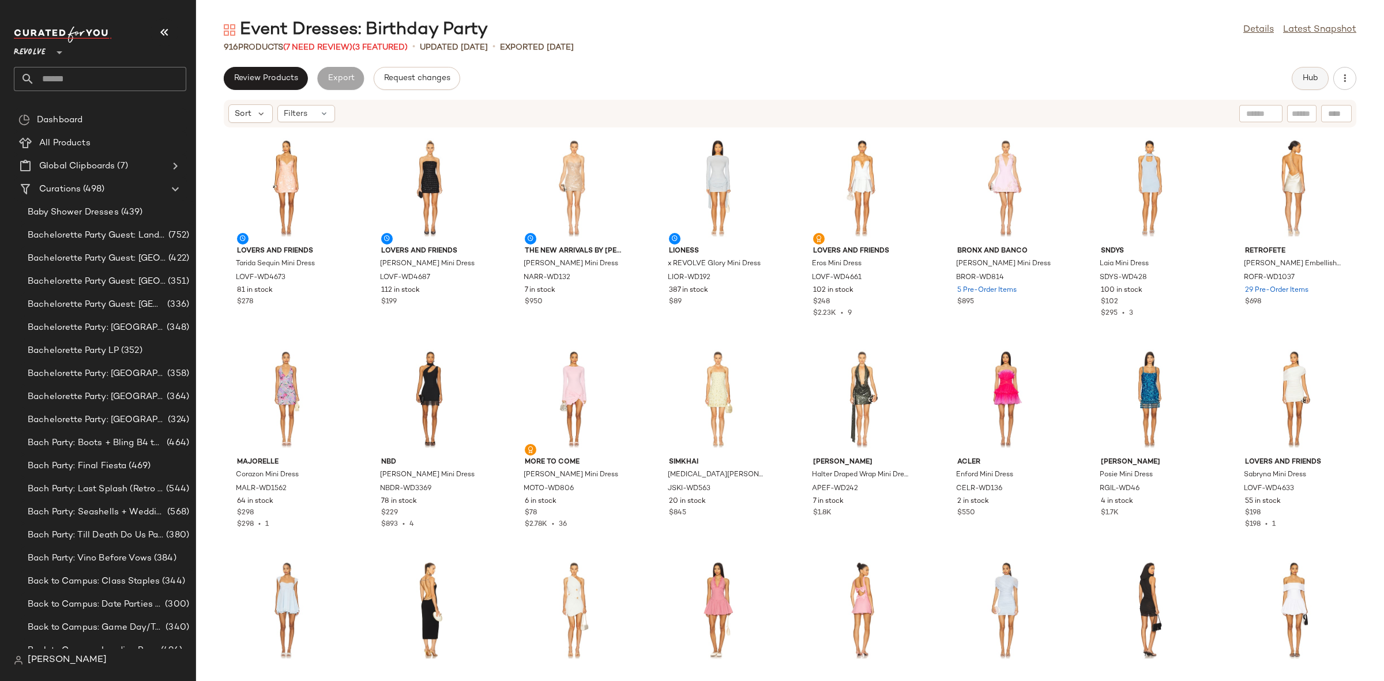
click at [1306, 78] on span "Hub" at bounding box center [1310, 78] width 16 height 9
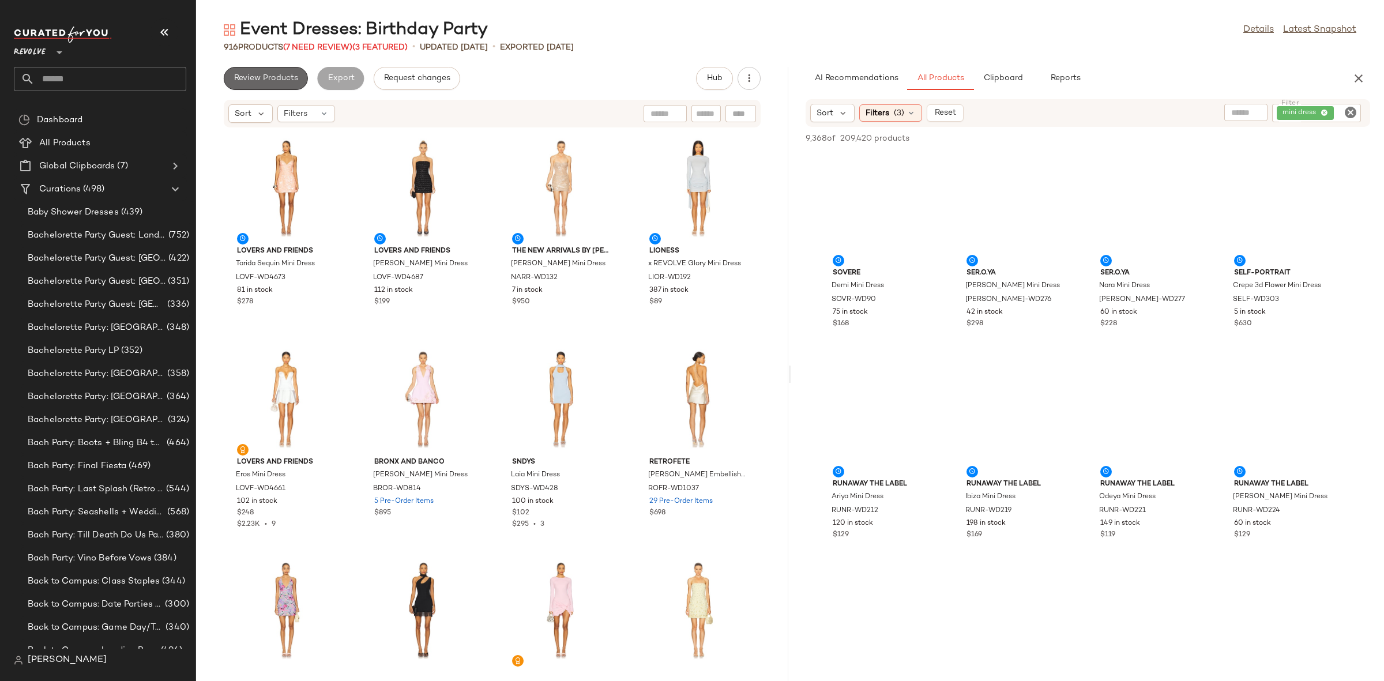
click at [268, 81] on span "Review Products" at bounding box center [266, 78] width 65 height 9
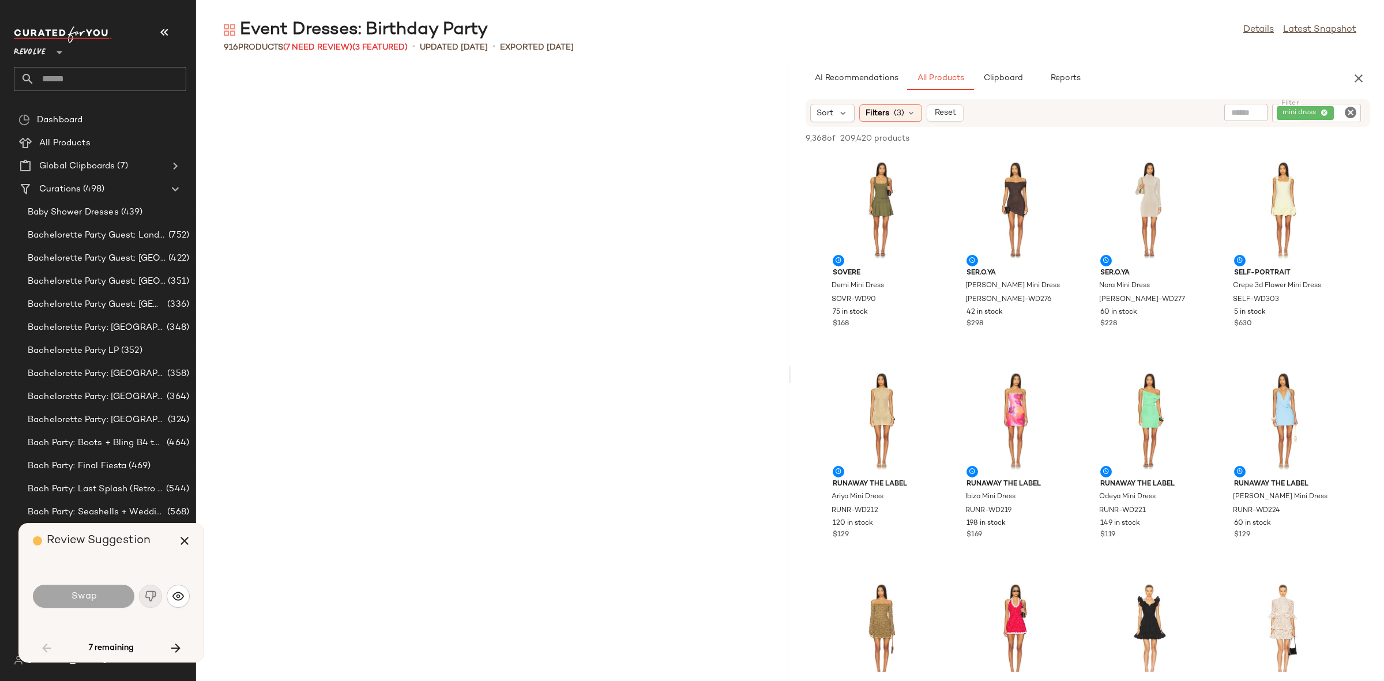
scroll to position [2322, 0]
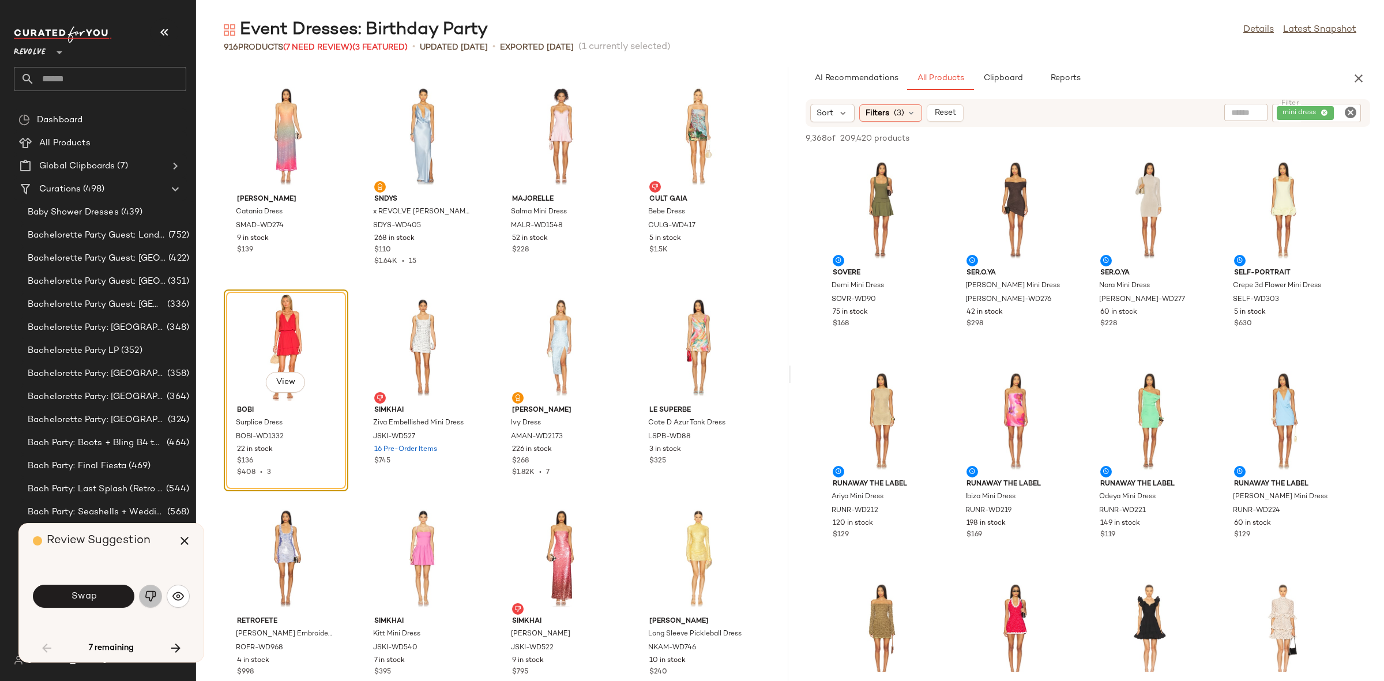
click at [156, 599] on img "button" at bounding box center [151, 596] width 12 height 12
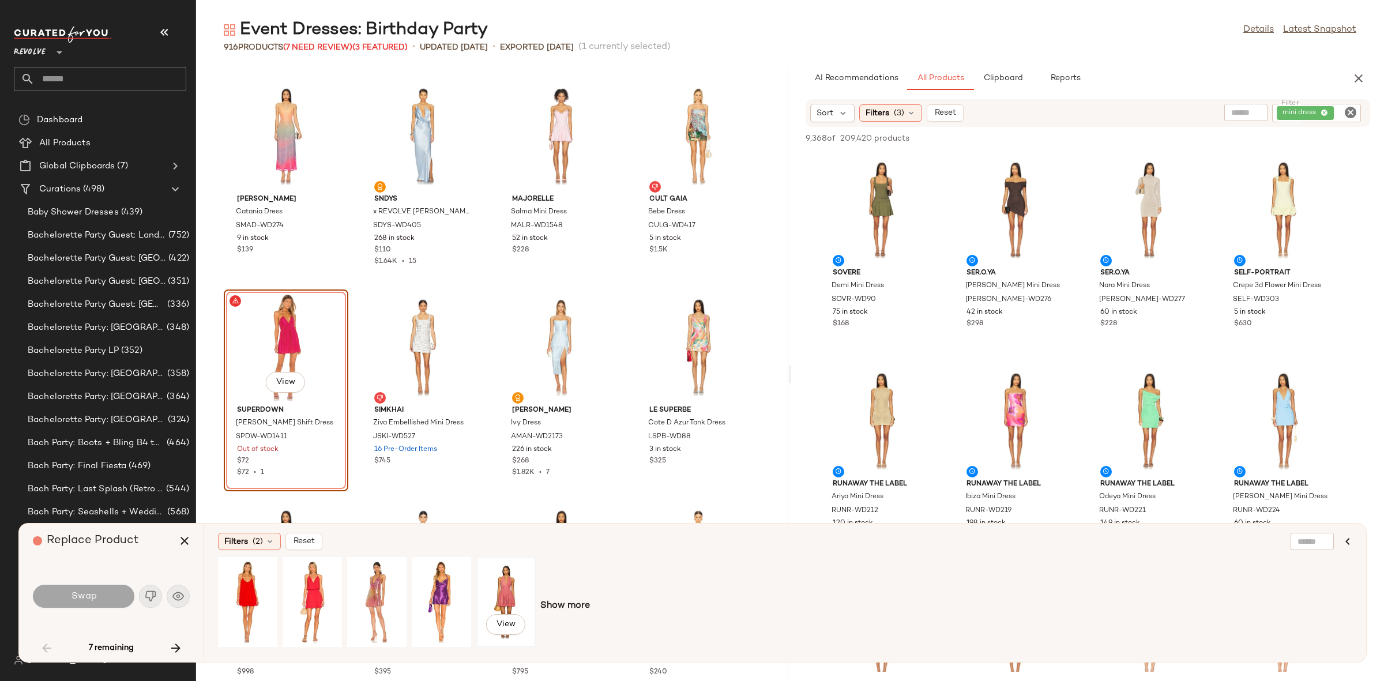
click at [514, 586] on div "View" at bounding box center [505, 602] width 51 height 82
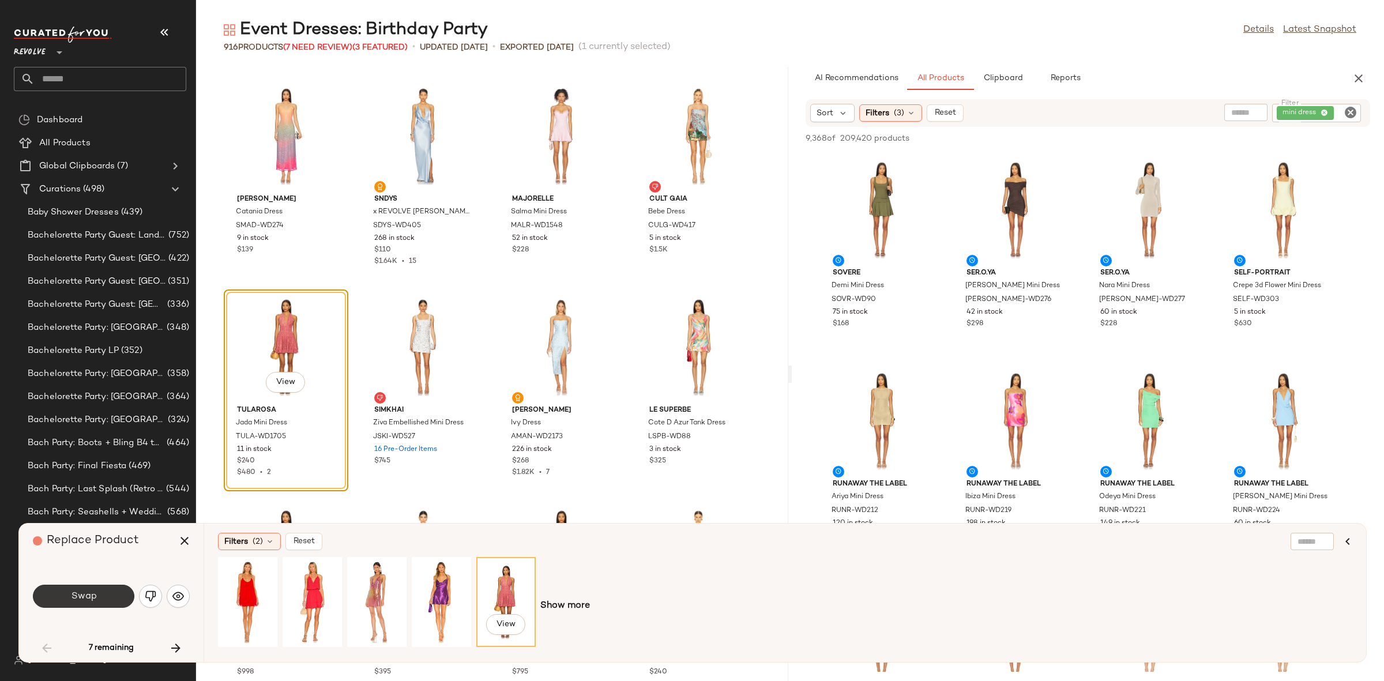
click at [104, 593] on button "Swap" at bounding box center [83, 596] width 101 height 23
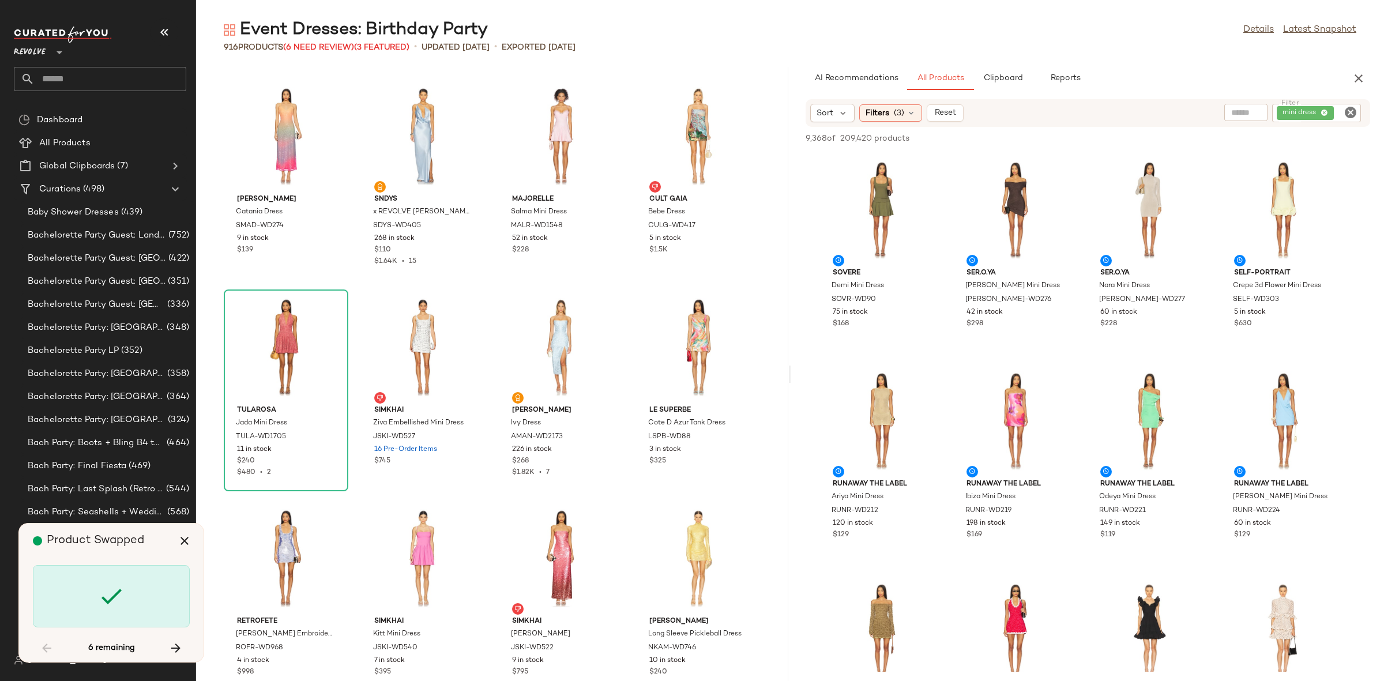
scroll to position [5276, 0]
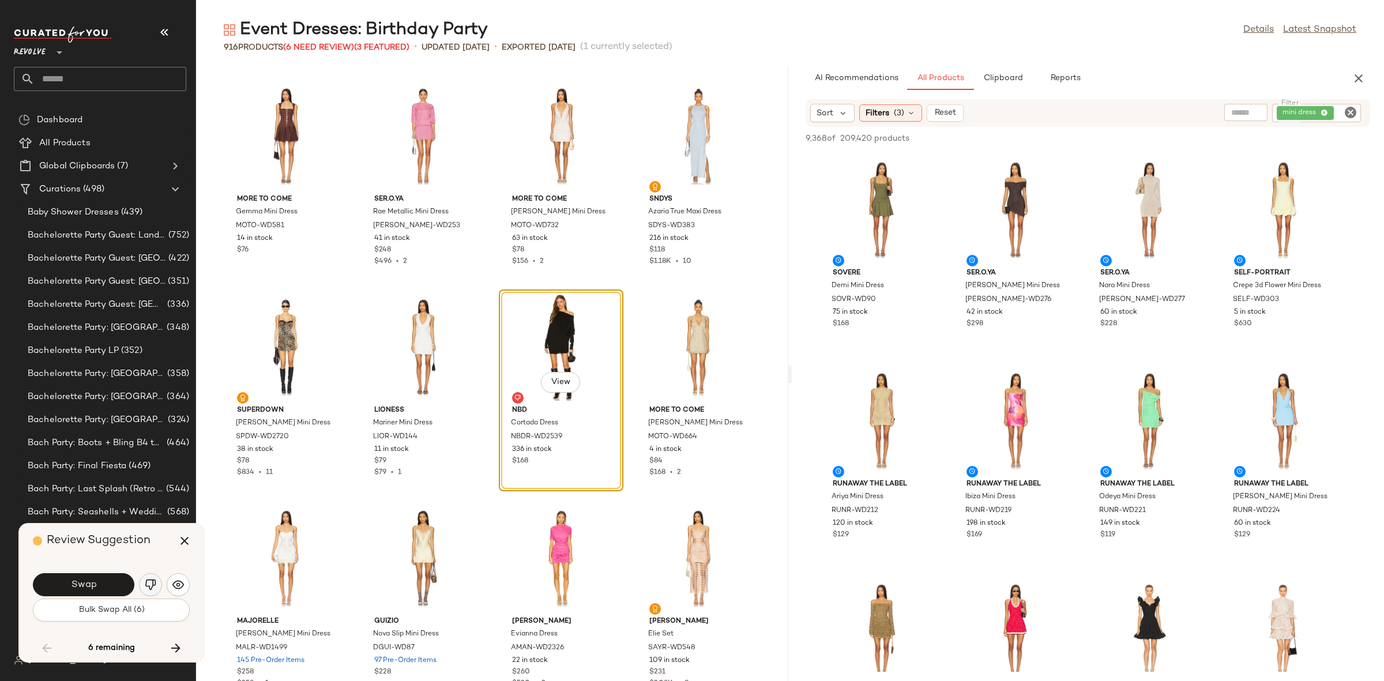
click at [142, 593] on button "button" at bounding box center [150, 584] width 23 height 23
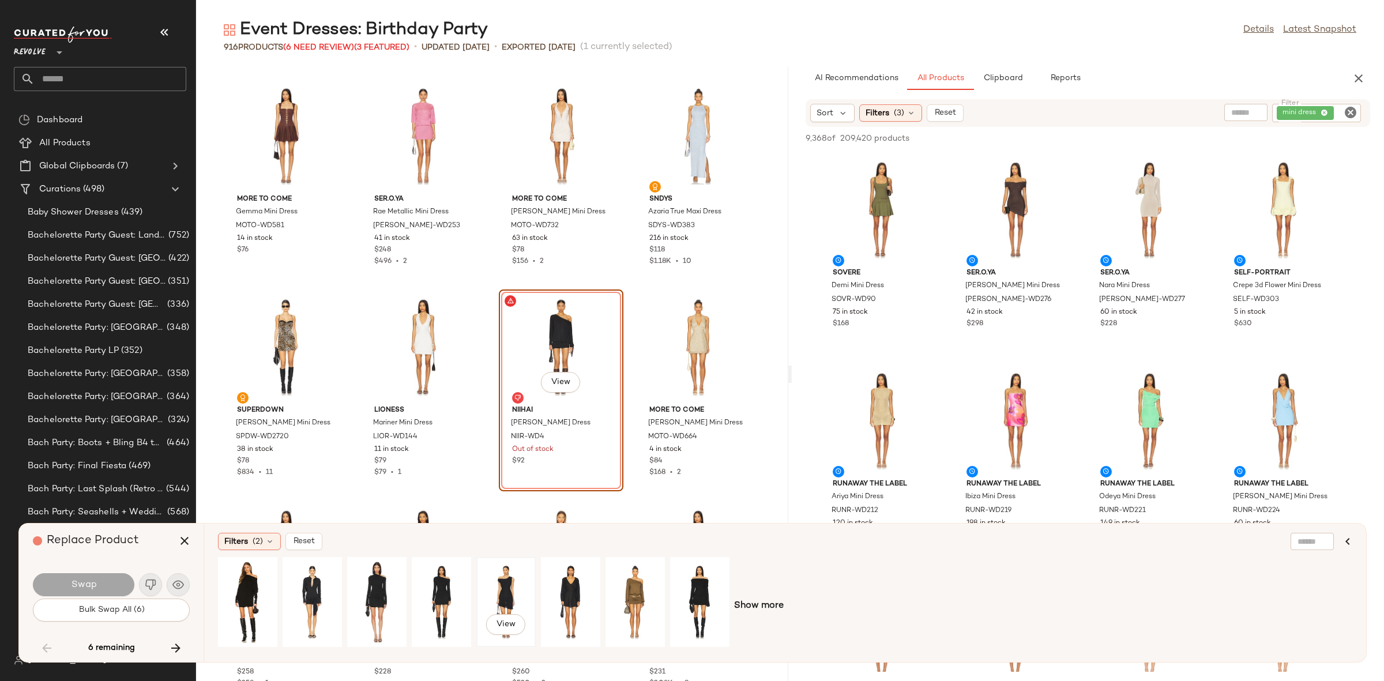
click at [489, 589] on div "View" at bounding box center [505, 602] width 51 height 82
click at [85, 584] on span "Swap" at bounding box center [83, 585] width 26 height 11
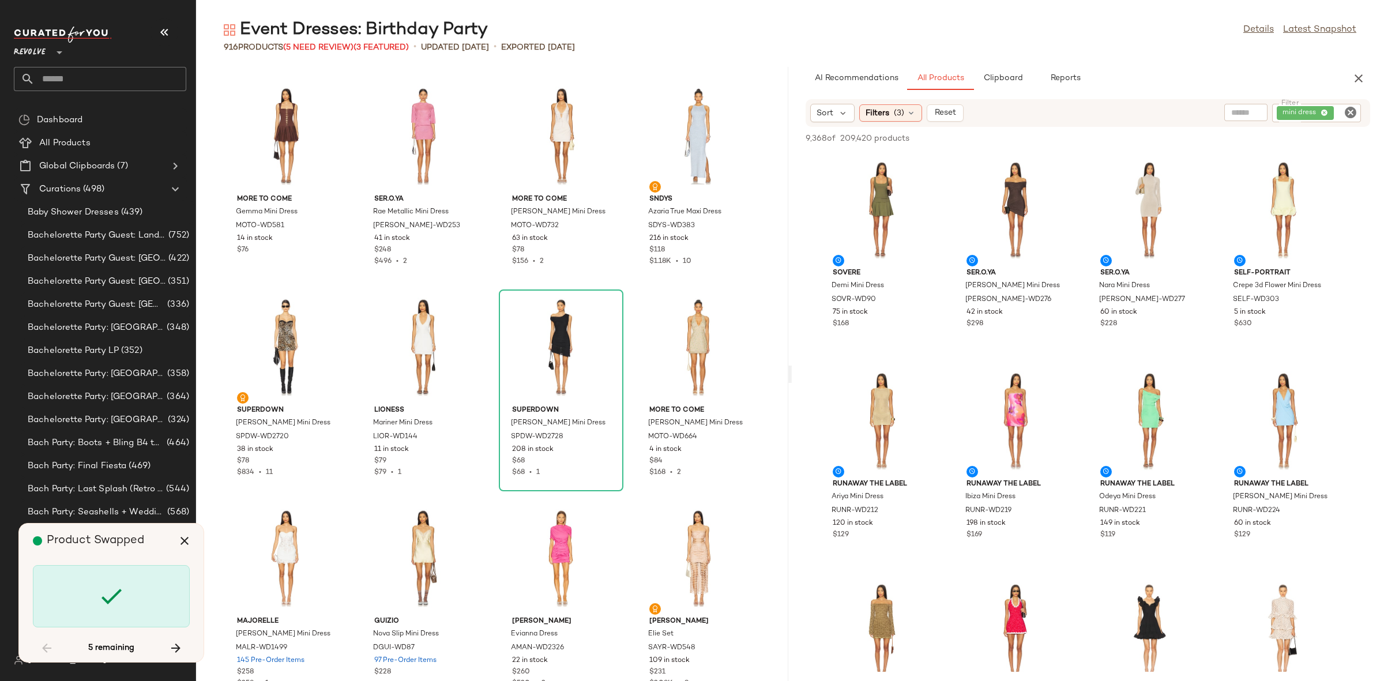
scroll to position [16884, 0]
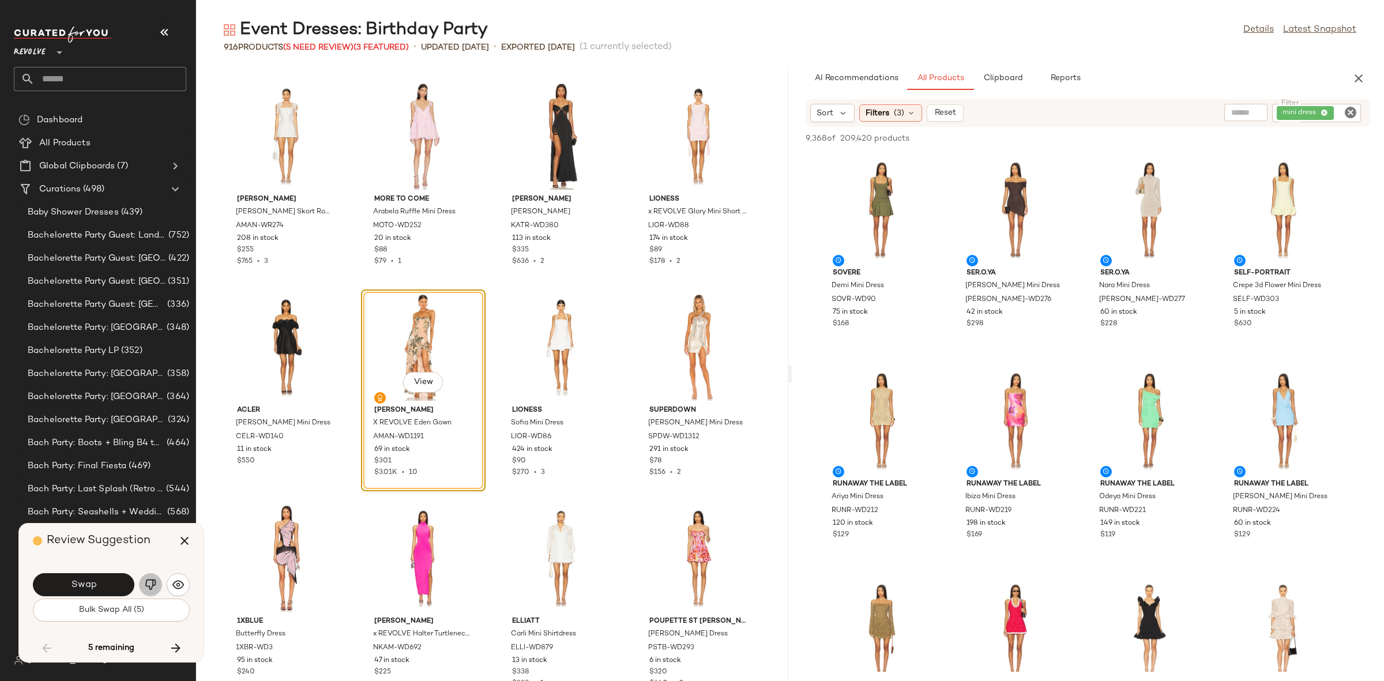
click at [141, 586] on button "button" at bounding box center [150, 584] width 23 height 23
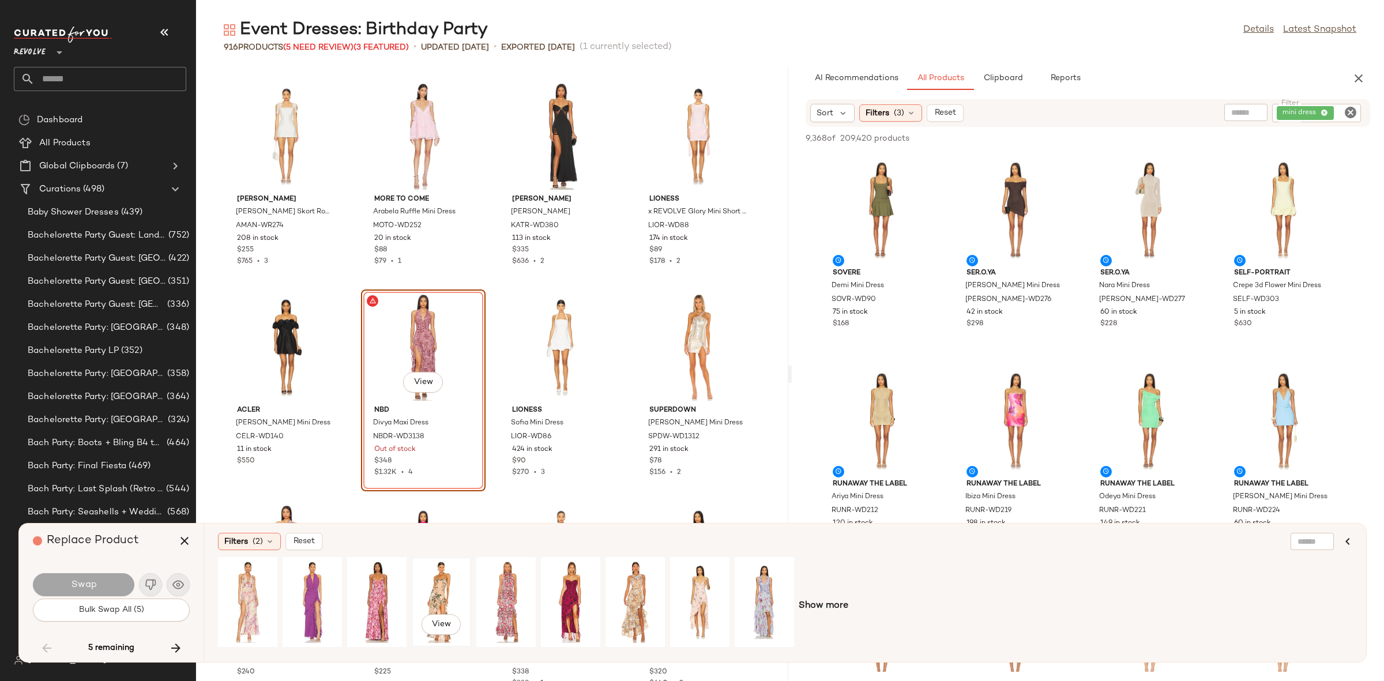
click at [434, 582] on div "View" at bounding box center [441, 602] width 51 height 82
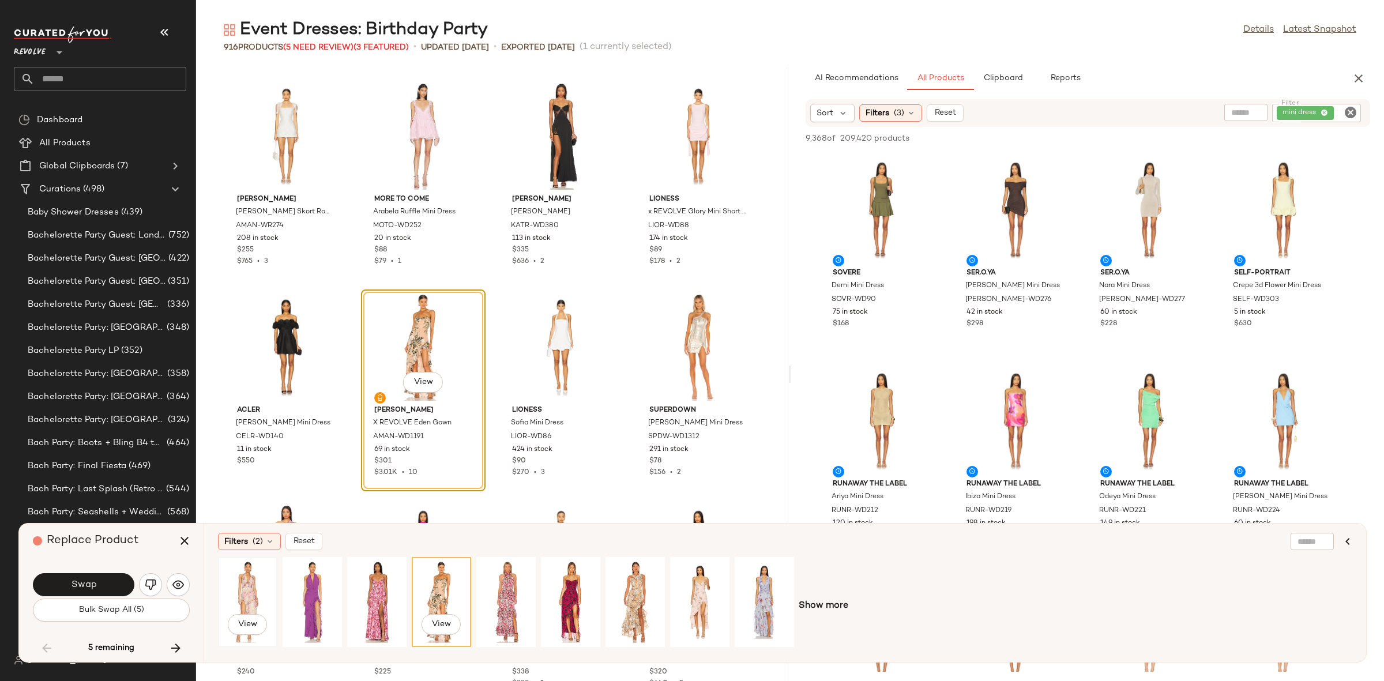
click at [250, 588] on div "View" at bounding box center [247, 602] width 51 height 82
click at [449, 595] on div "View" at bounding box center [441, 602] width 51 height 82
click at [82, 585] on span "Swap" at bounding box center [83, 585] width 26 height 11
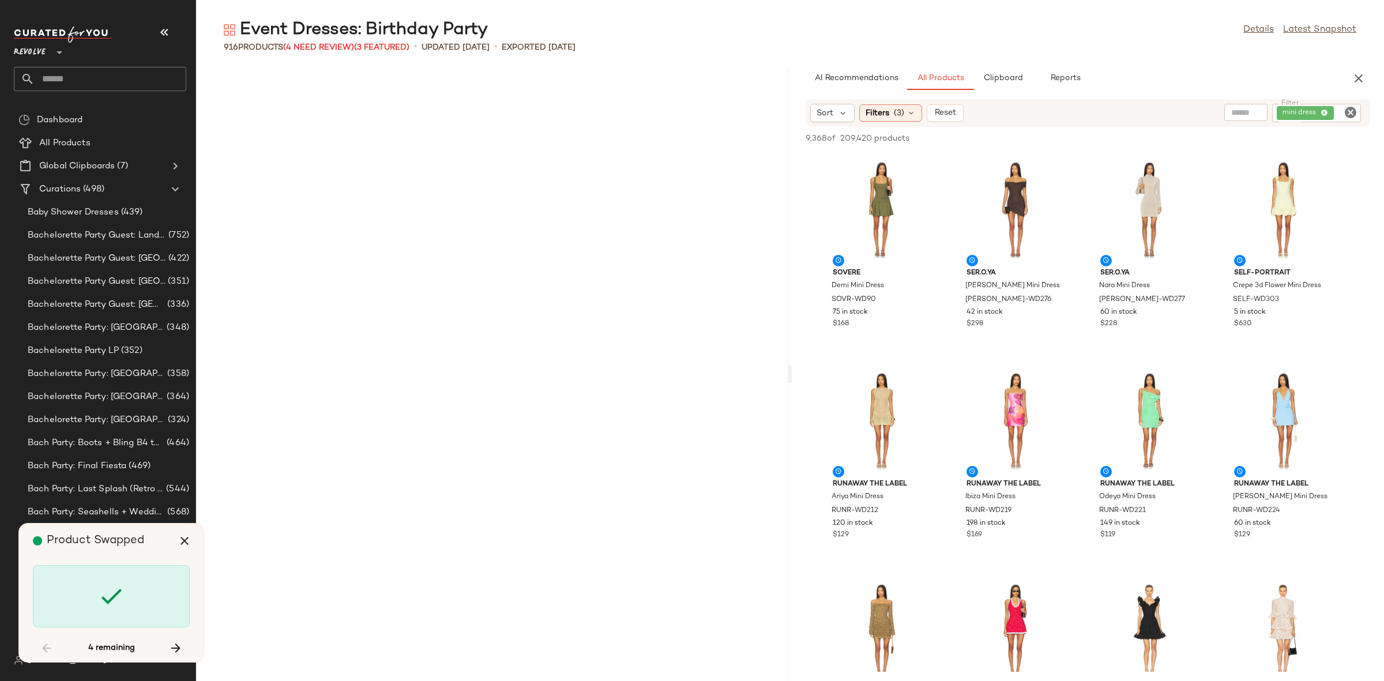
scroll to position [27859, 0]
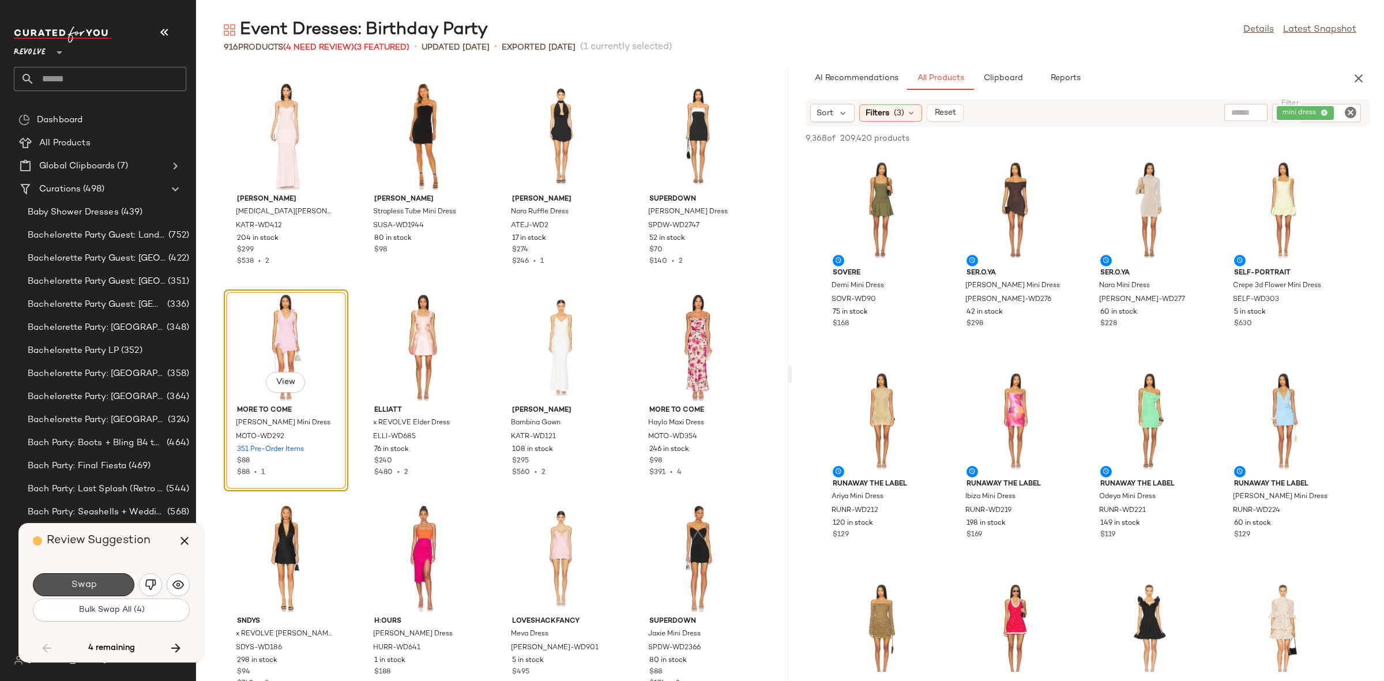
click at [81, 585] on span "Swap" at bounding box center [83, 585] width 26 height 11
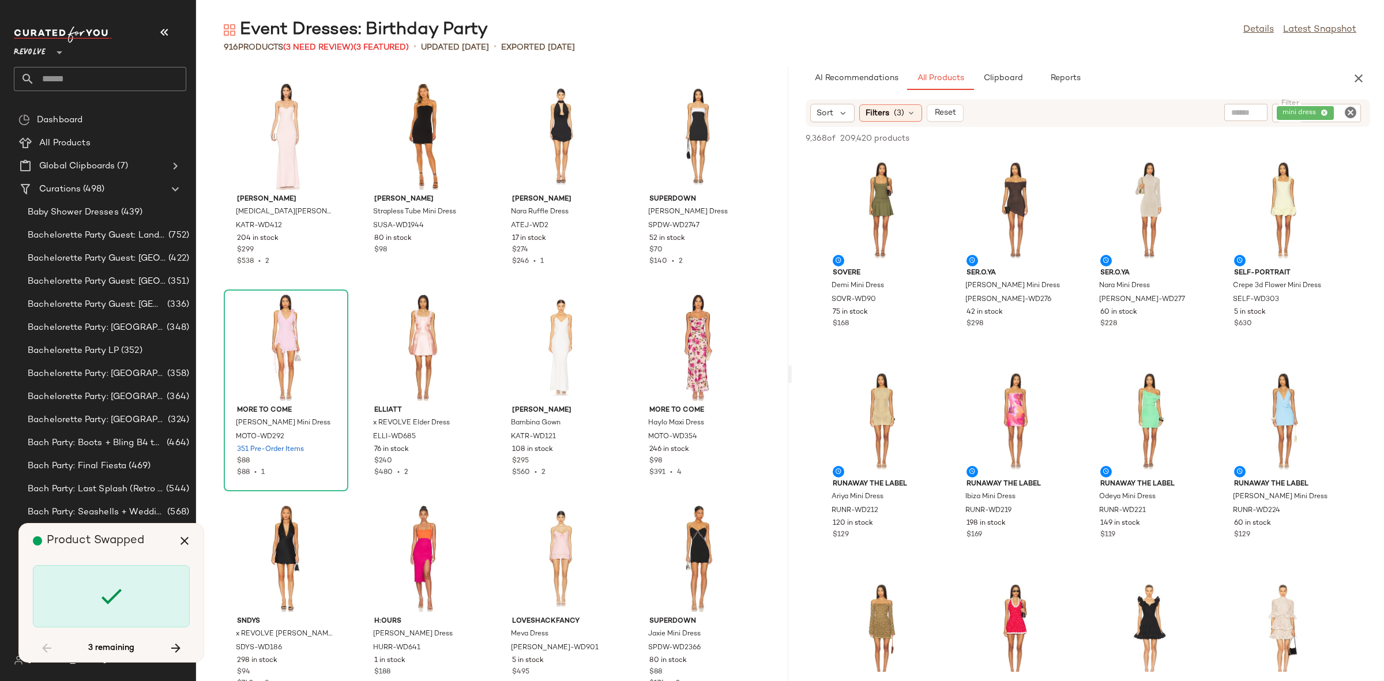
scroll to position [29124, 0]
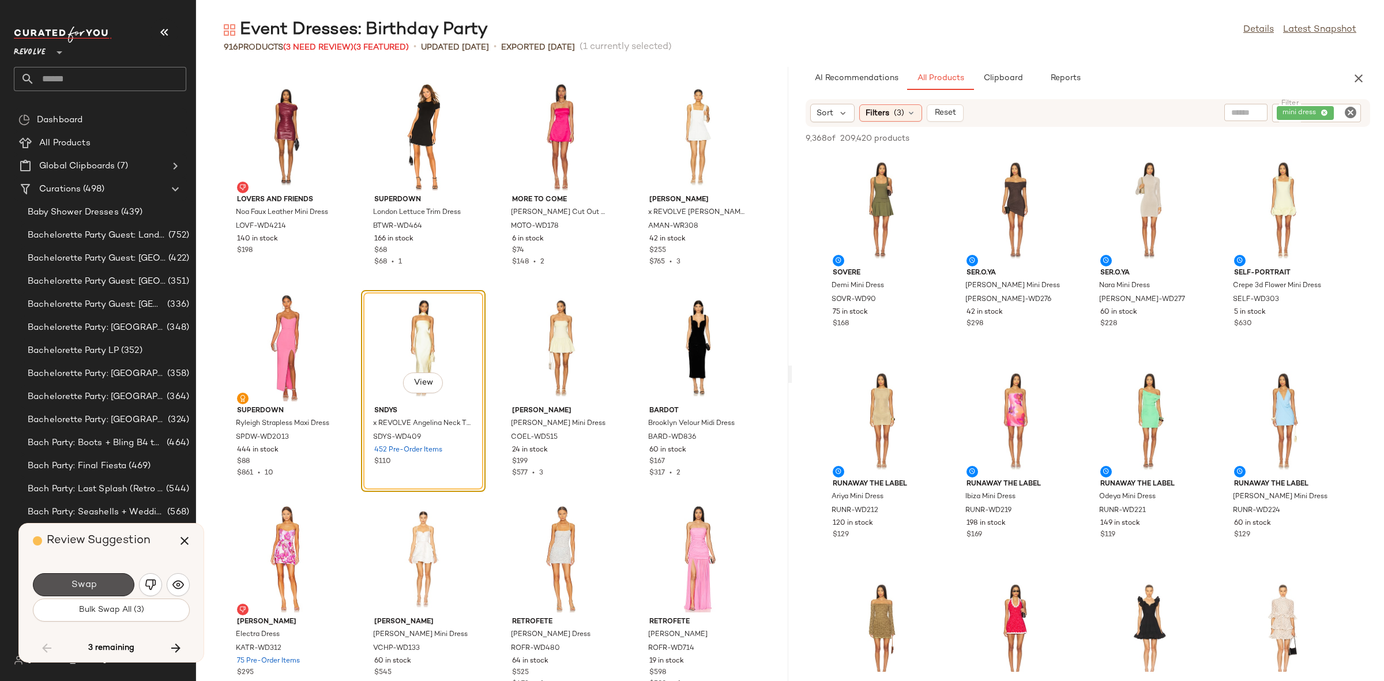
click at [81, 585] on span "Swap" at bounding box center [83, 585] width 26 height 11
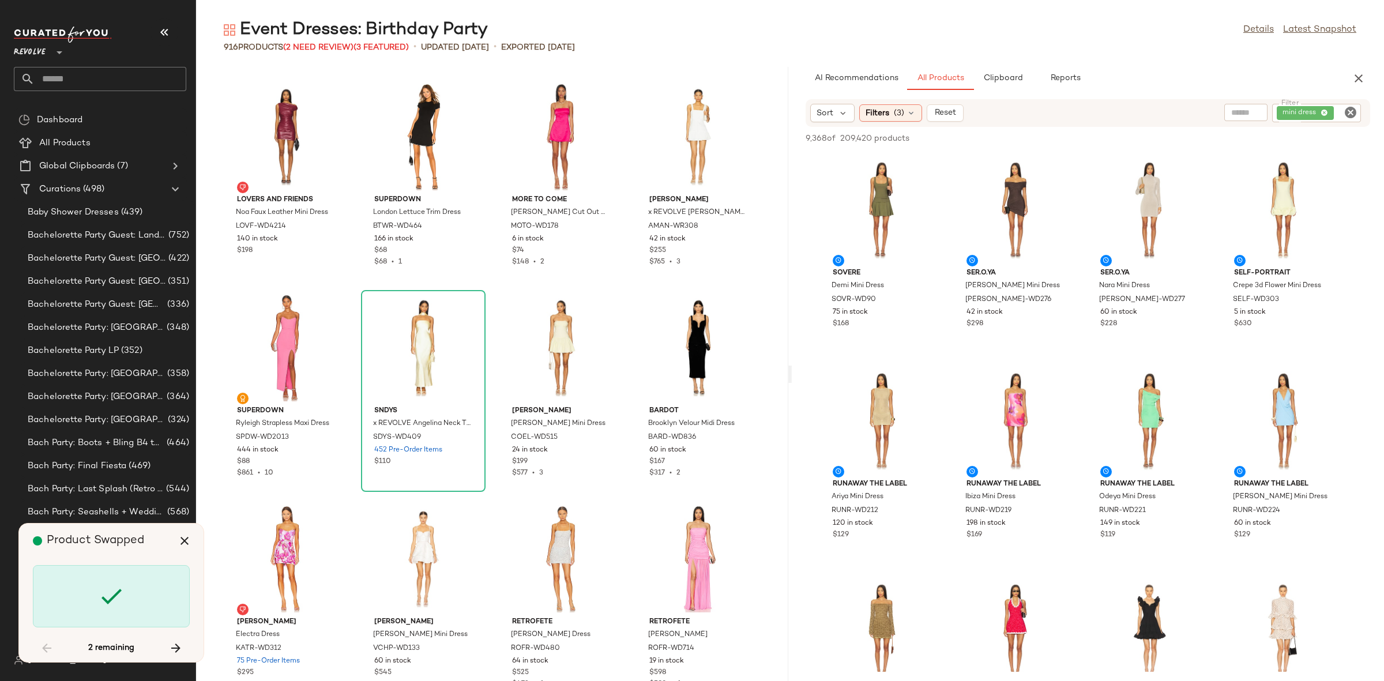
scroll to position [45798, 0]
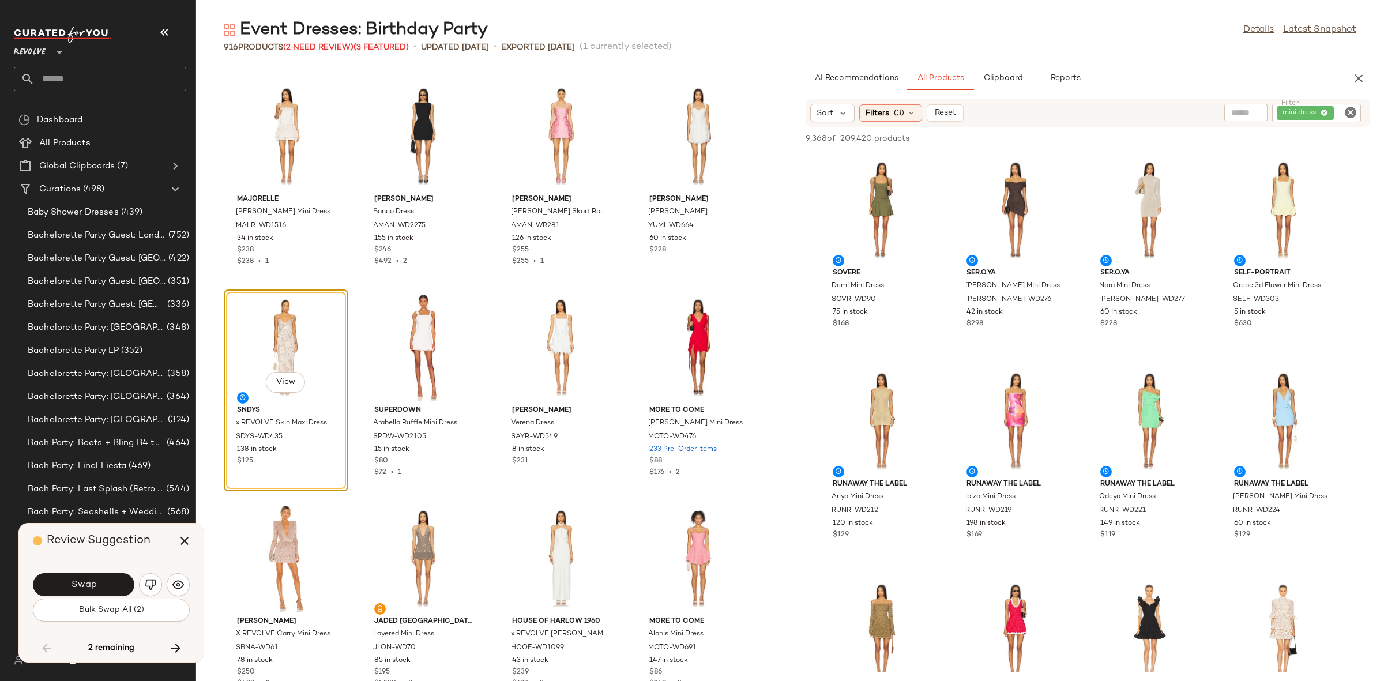
click at [81, 585] on span "Swap" at bounding box center [83, 585] width 26 height 11
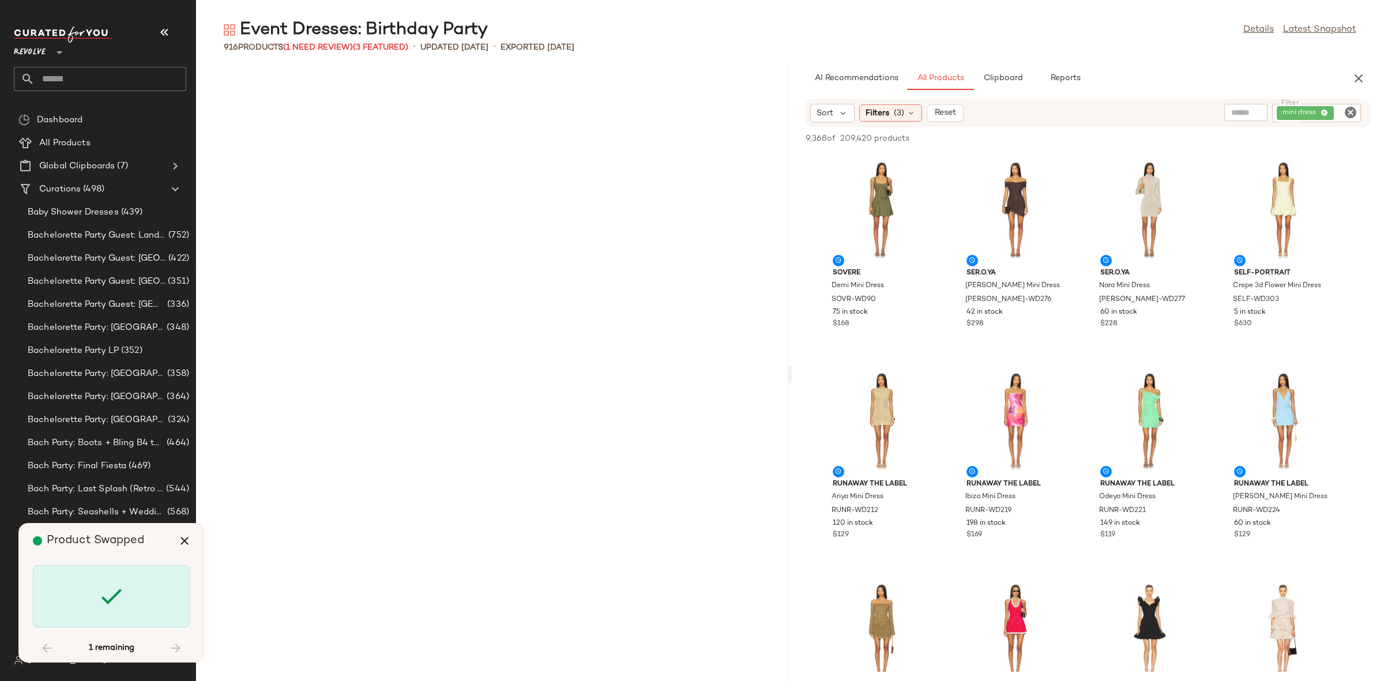
scroll to position [47275, 0]
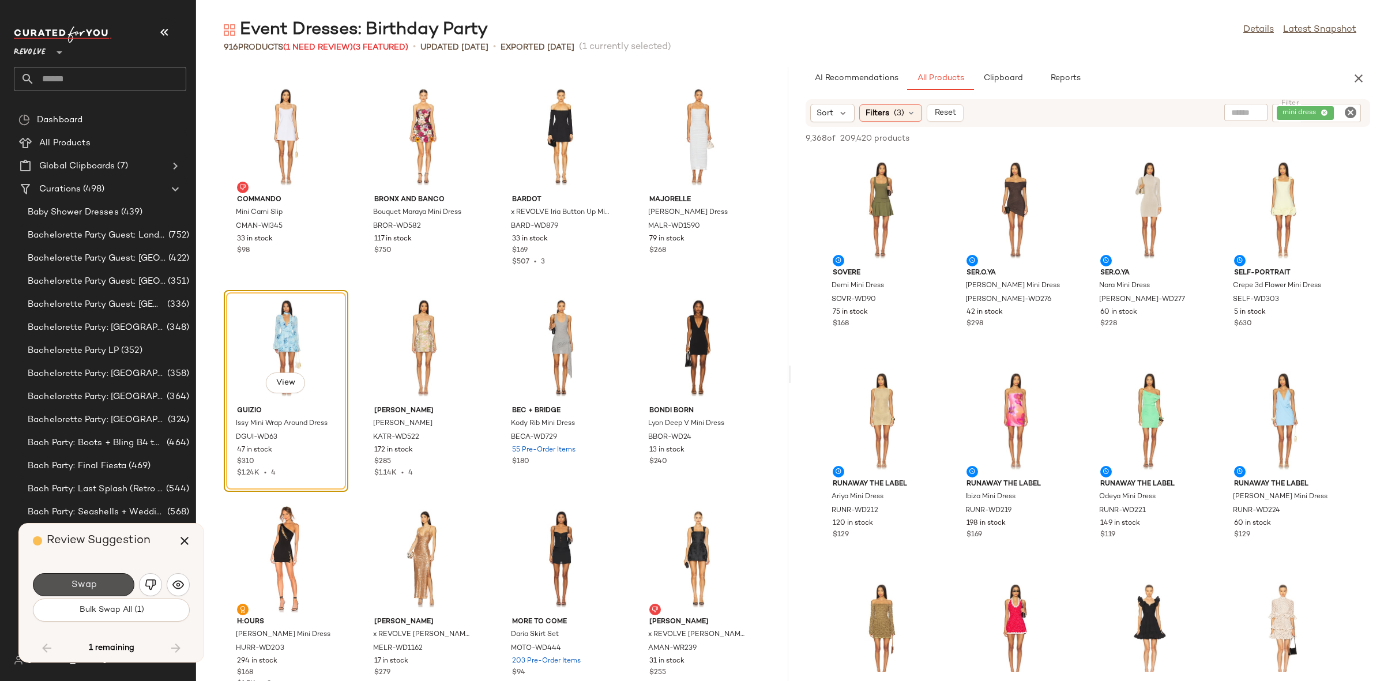
click at [81, 585] on span "Swap" at bounding box center [83, 585] width 26 height 11
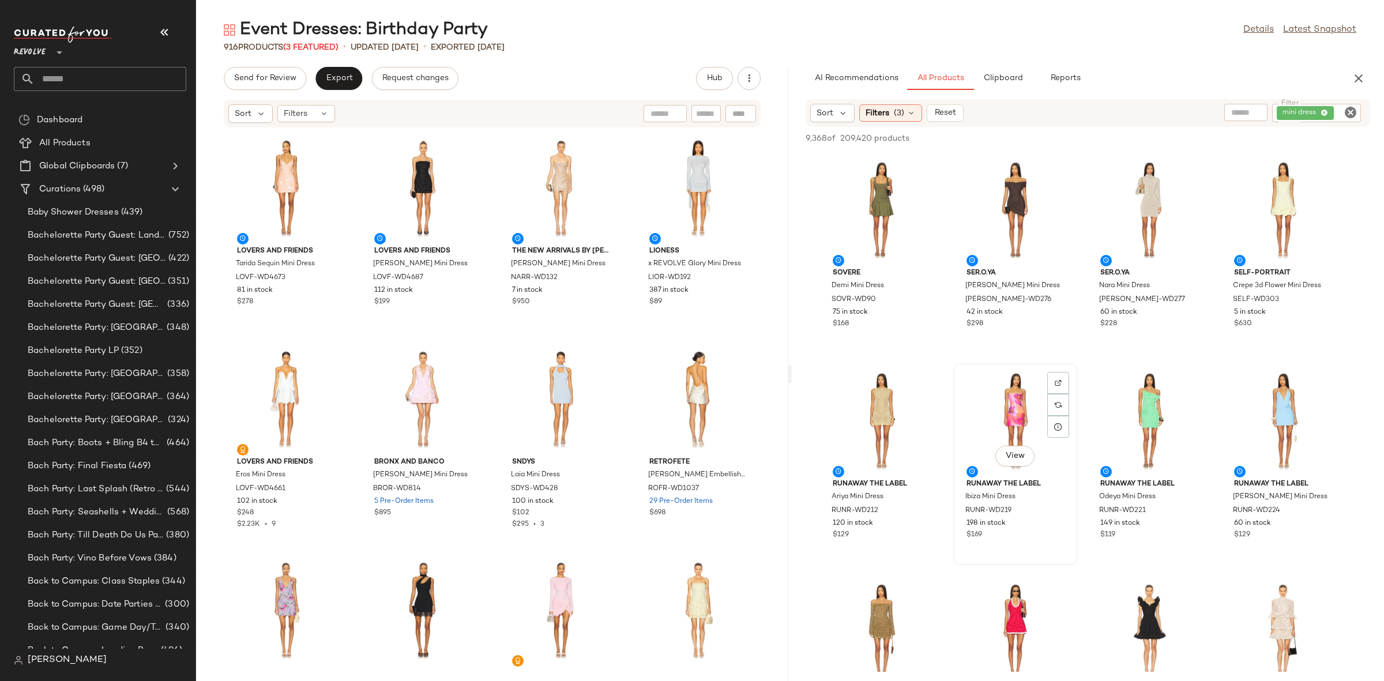
click at [990, 403] on div "View" at bounding box center [1015, 420] width 116 height 107
click at [1273, 387] on div "View" at bounding box center [1283, 420] width 116 height 107
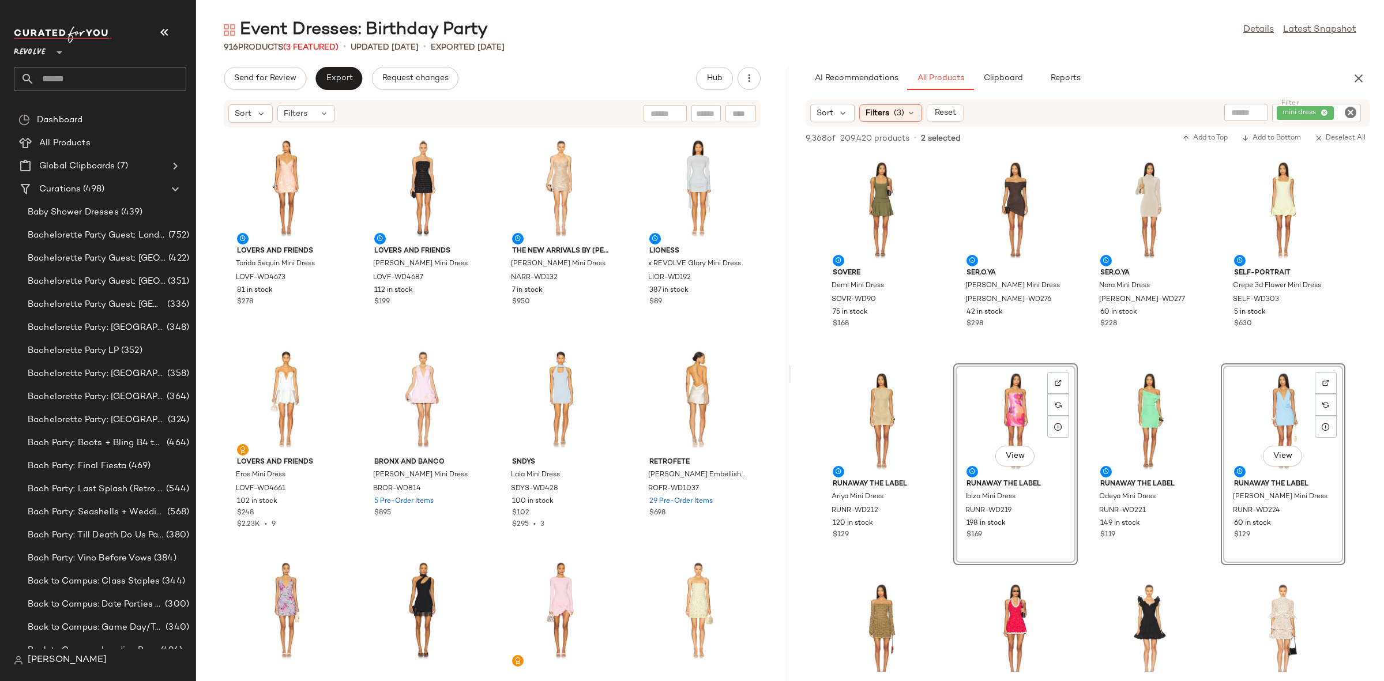
click at [1259, 392] on div "View" at bounding box center [1283, 420] width 116 height 107
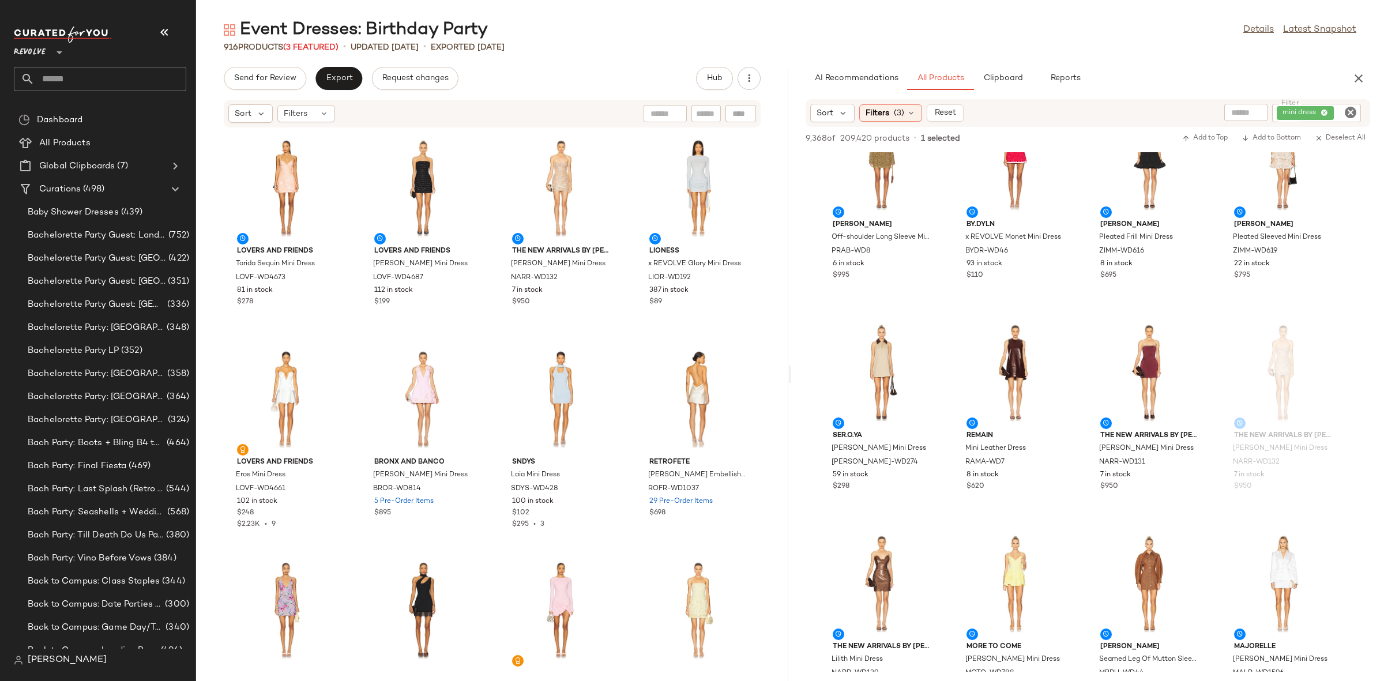
scroll to position [516, 0]
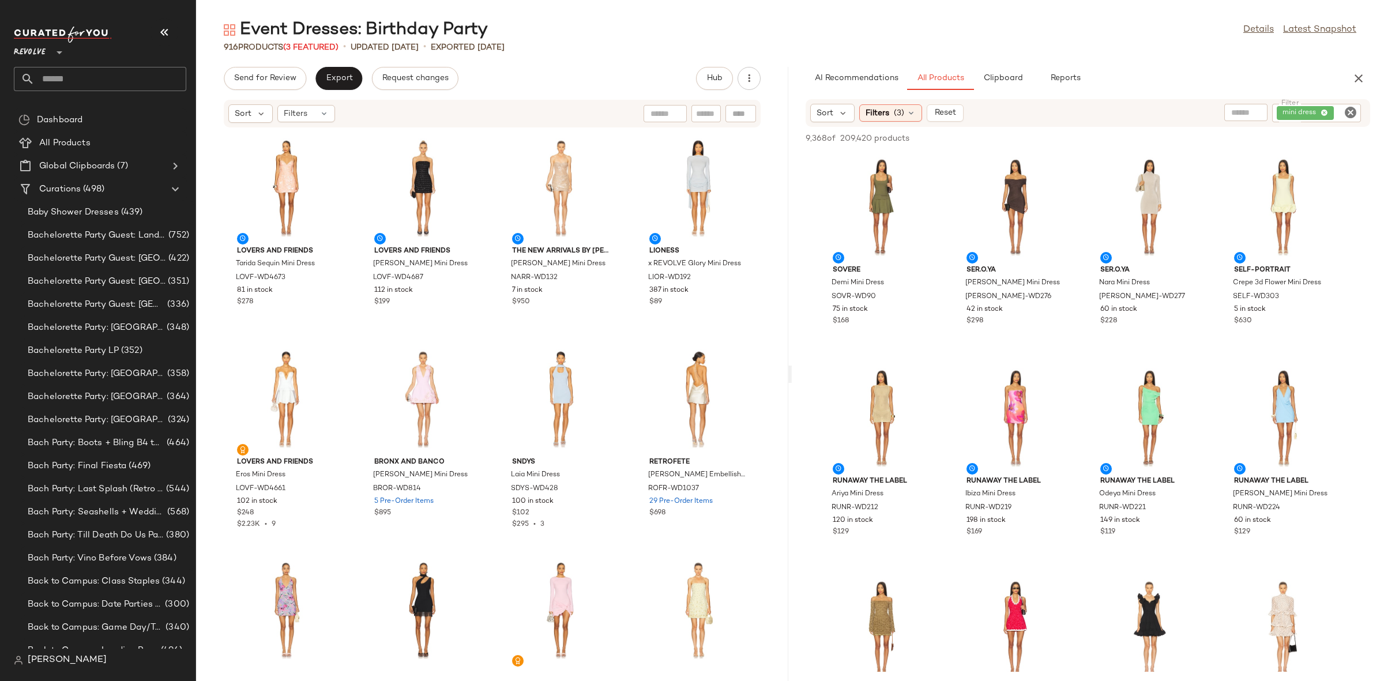
scroll to position [0, 0]
click at [1359, 72] on icon "button" at bounding box center [1359, 79] width 14 height 14
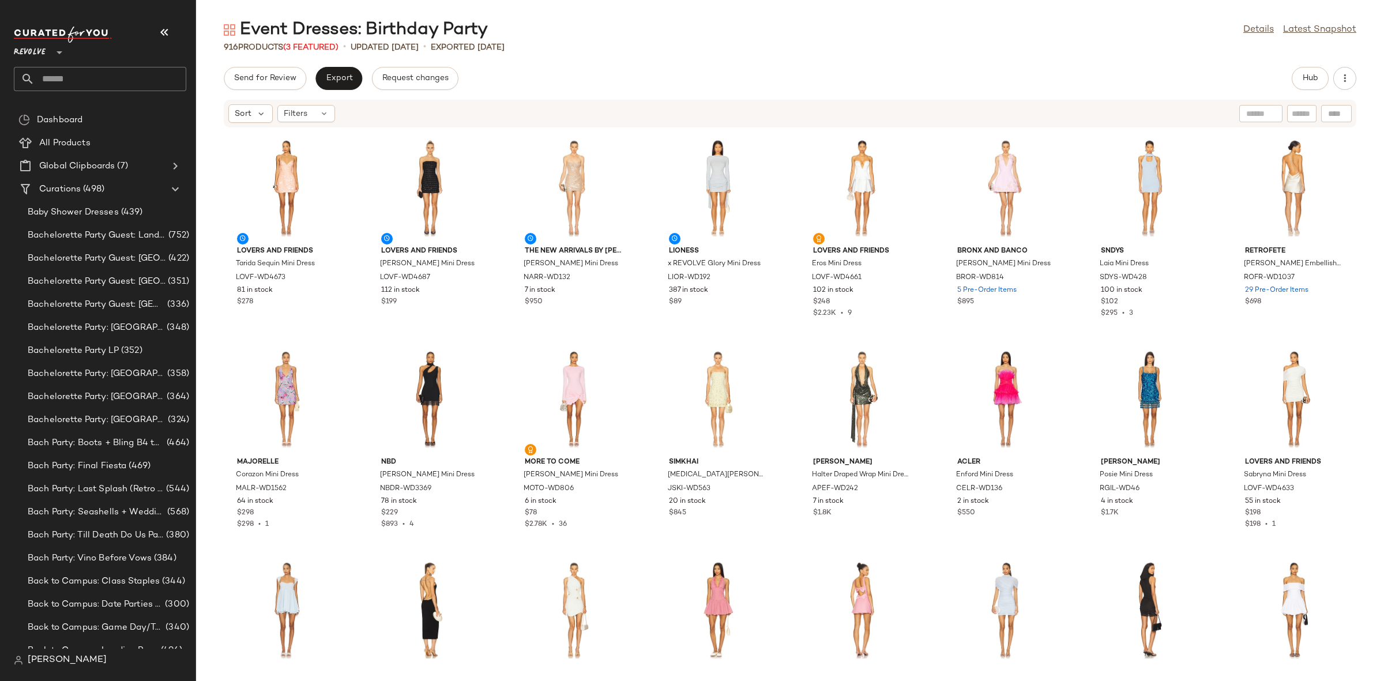
click at [650, 340] on div "Lovers and Friends Tarida Sequin Mini Dress LOVF-WD4673 81 in stock $278 Lovers…" at bounding box center [790, 397] width 1188 height 539
click at [352, 84] on button "Export" at bounding box center [338, 78] width 47 height 23
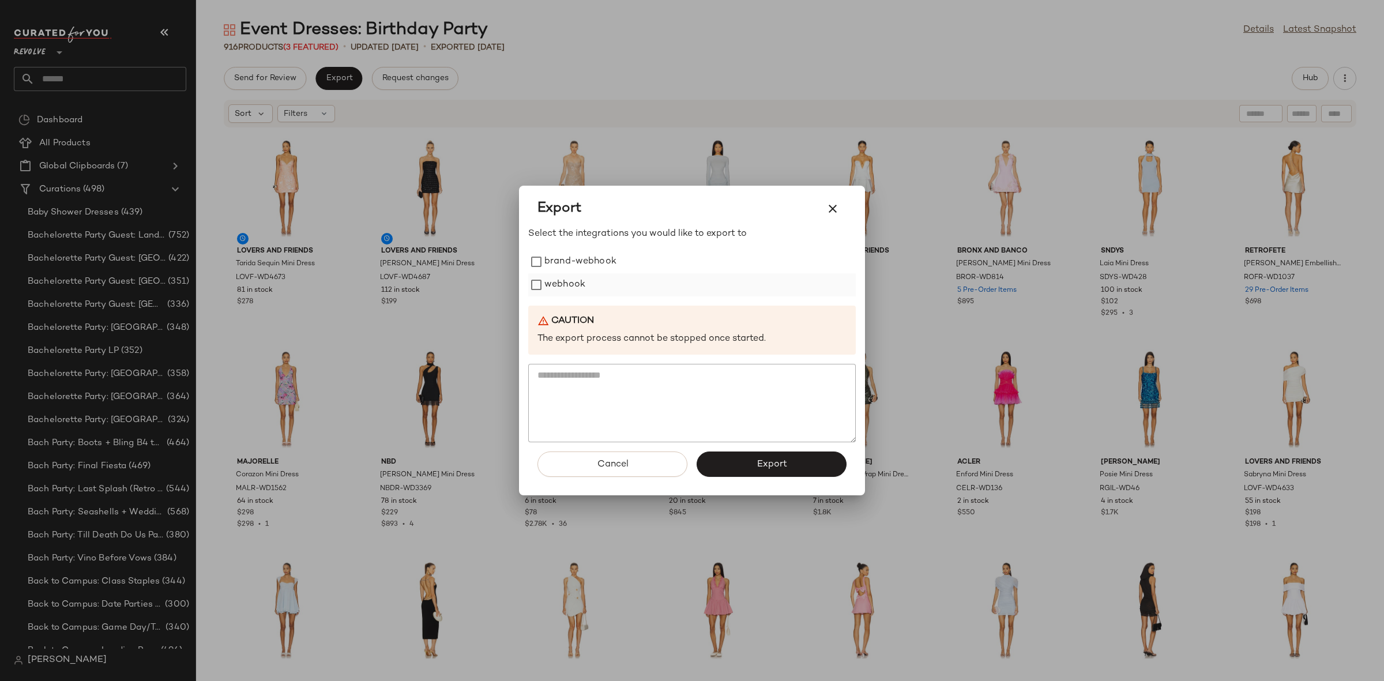
click at [556, 285] on label "webhook" at bounding box center [564, 284] width 41 height 23
click at [815, 472] on button "Export" at bounding box center [772, 464] width 150 height 25
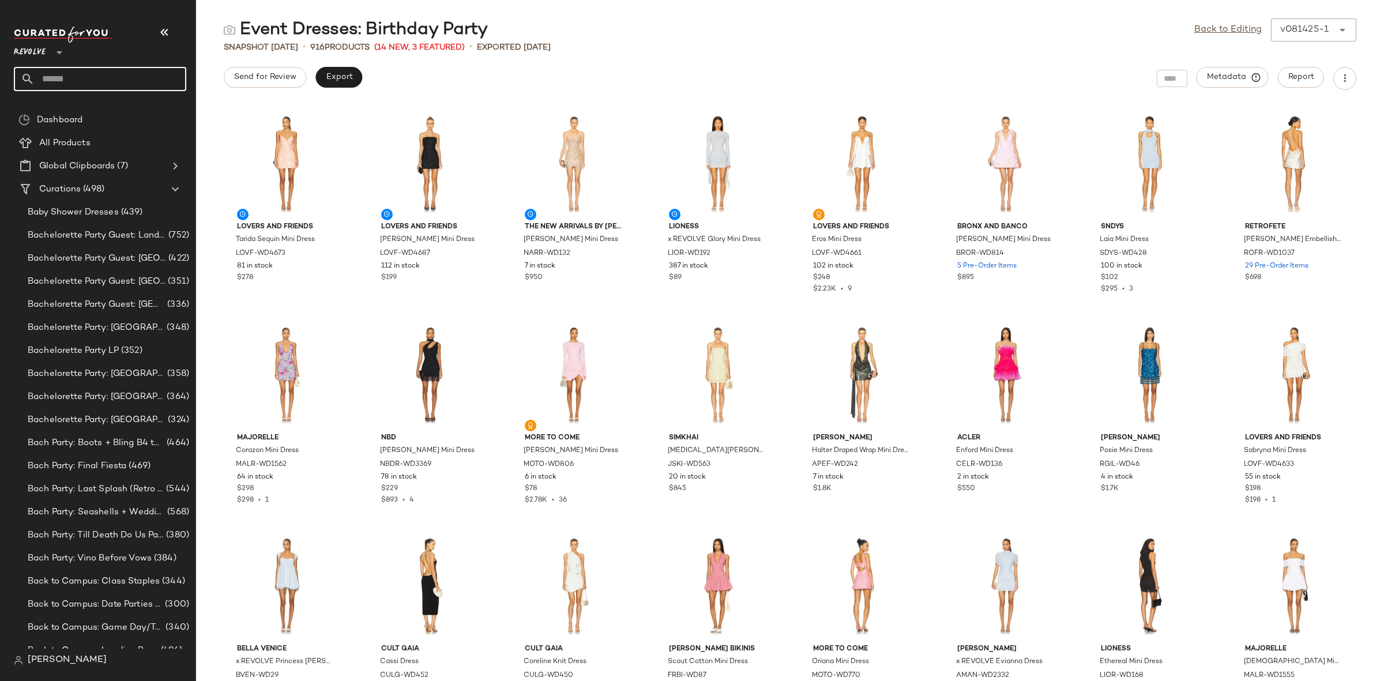
click at [98, 84] on input "text" at bounding box center [111, 79] width 152 height 24
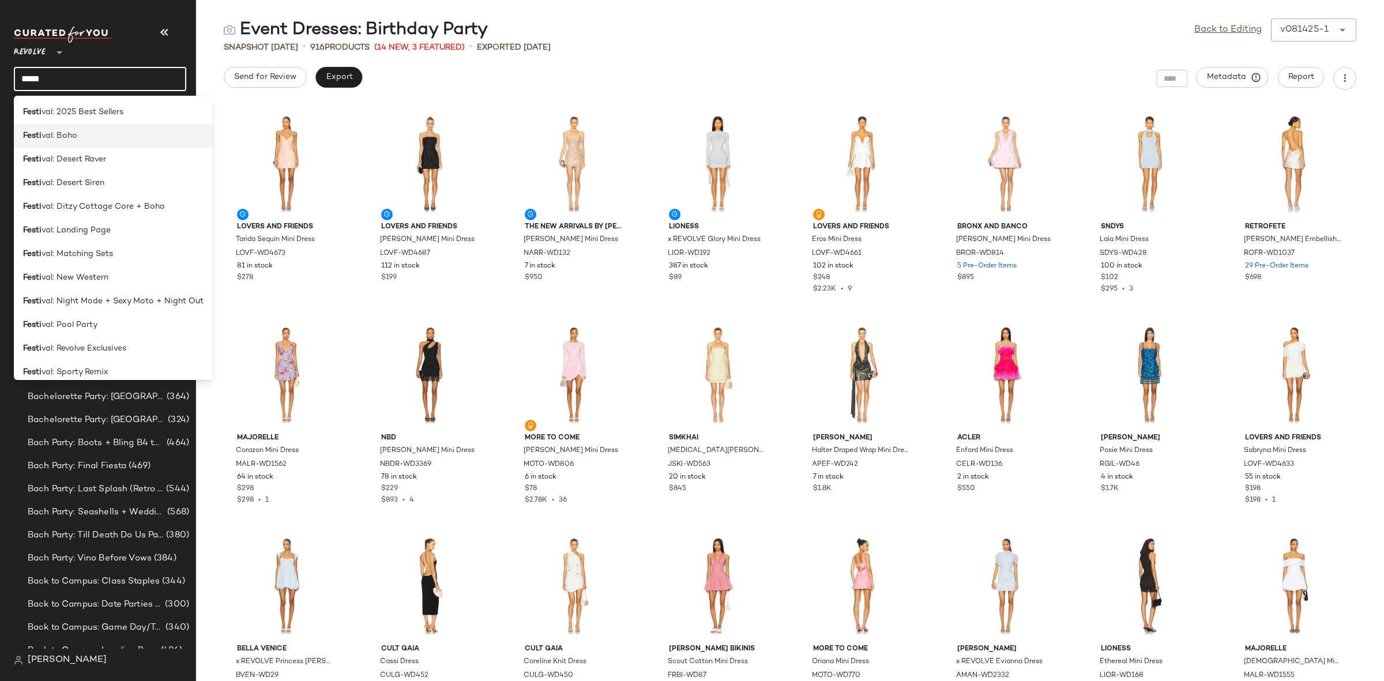
type input "*****"
click at [67, 138] on span "val: Boho" at bounding box center [60, 136] width 36 height 12
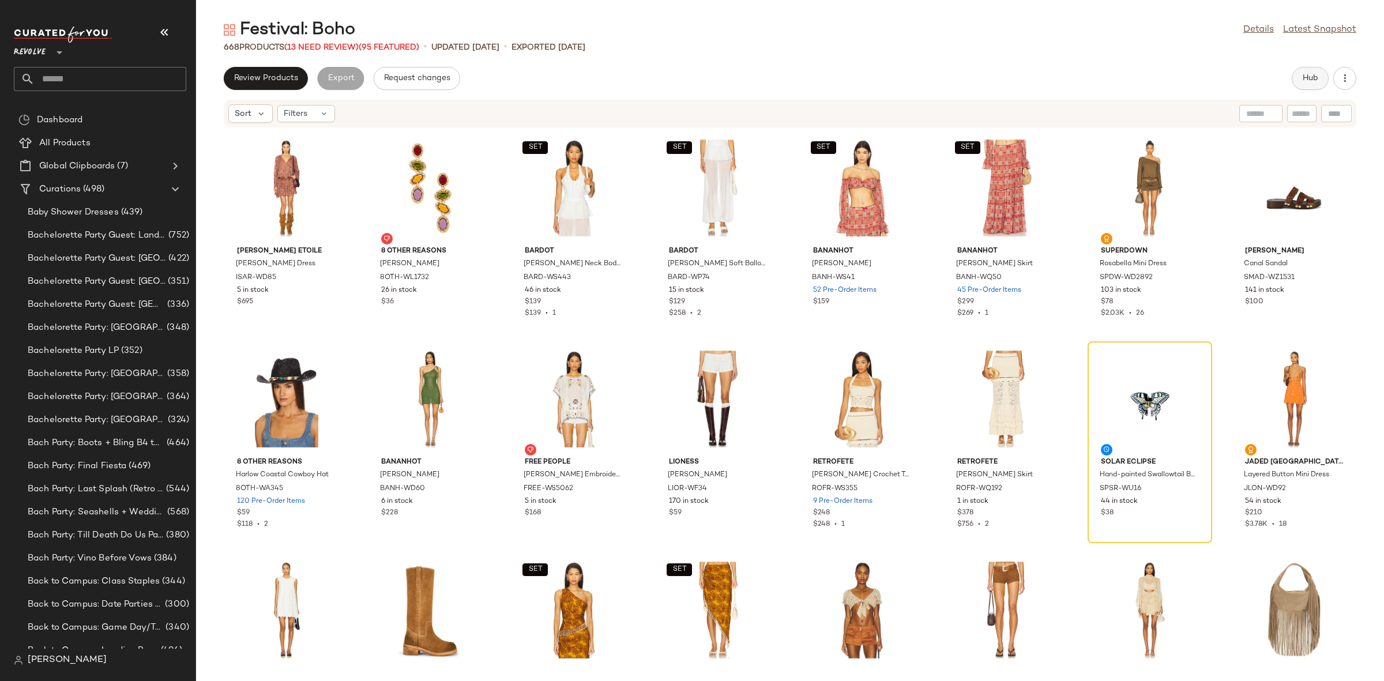
click at [1308, 80] on span "Hub" at bounding box center [1310, 78] width 16 height 9
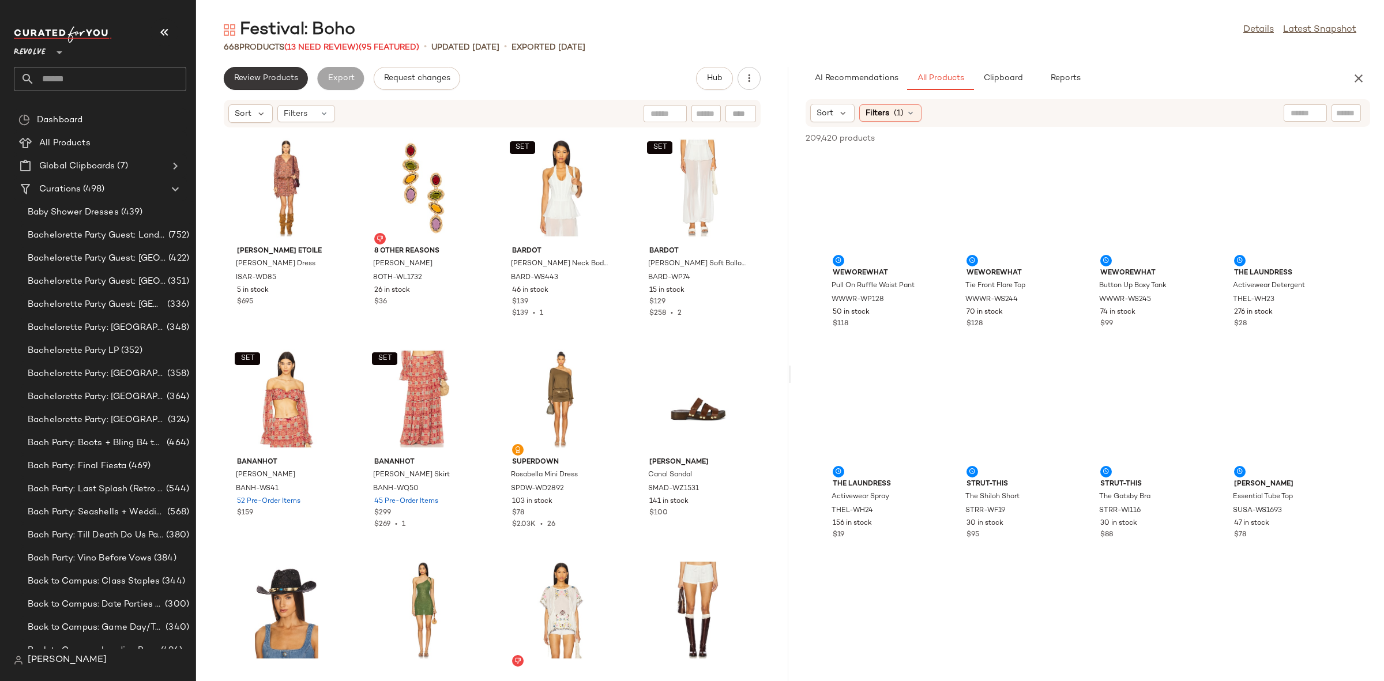
click at [266, 84] on button "Review Products" at bounding box center [266, 78] width 84 height 23
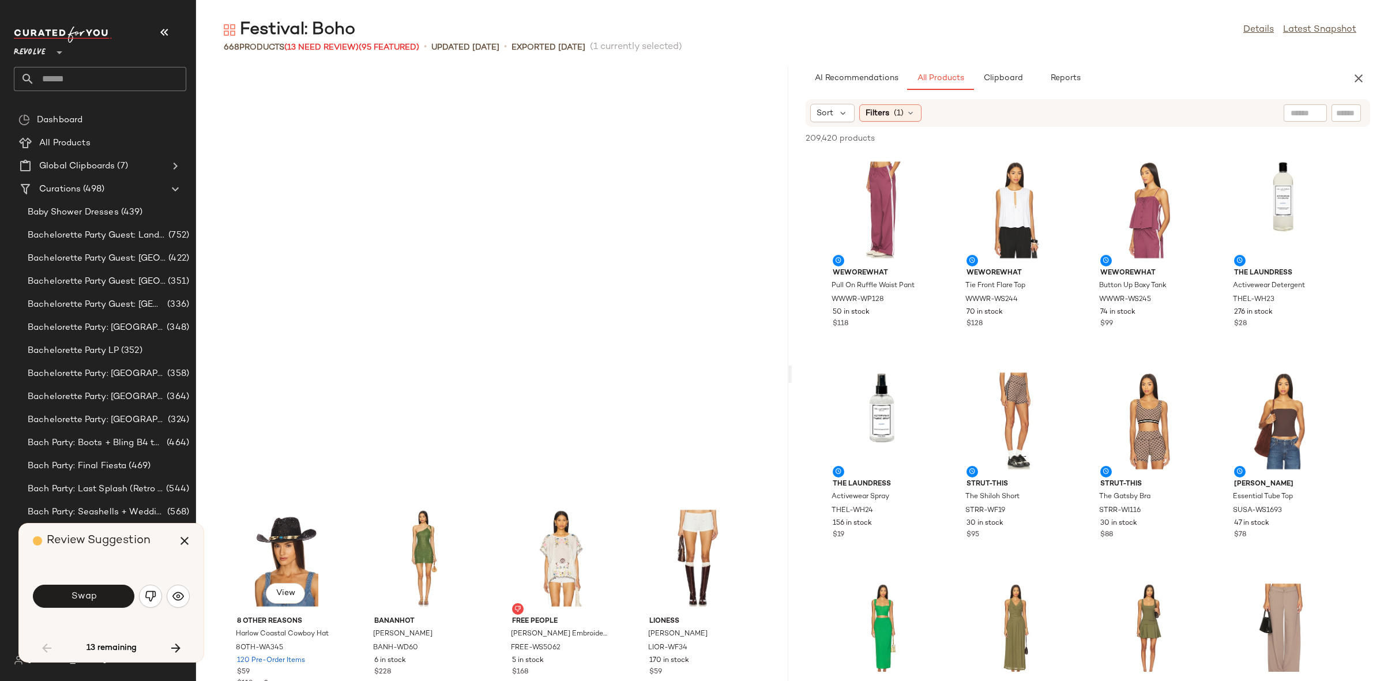
scroll to position [431, 0]
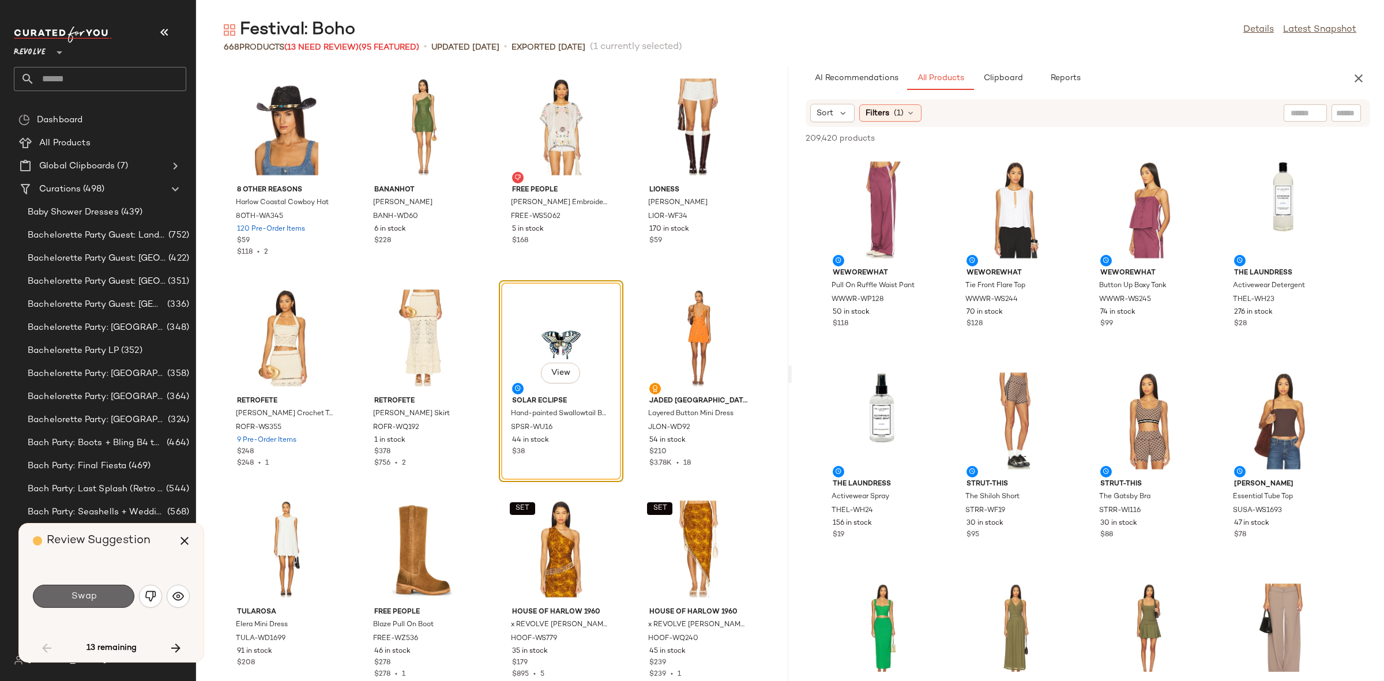
click at [75, 591] on span "Swap" at bounding box center [83, 596] width 26 height 11
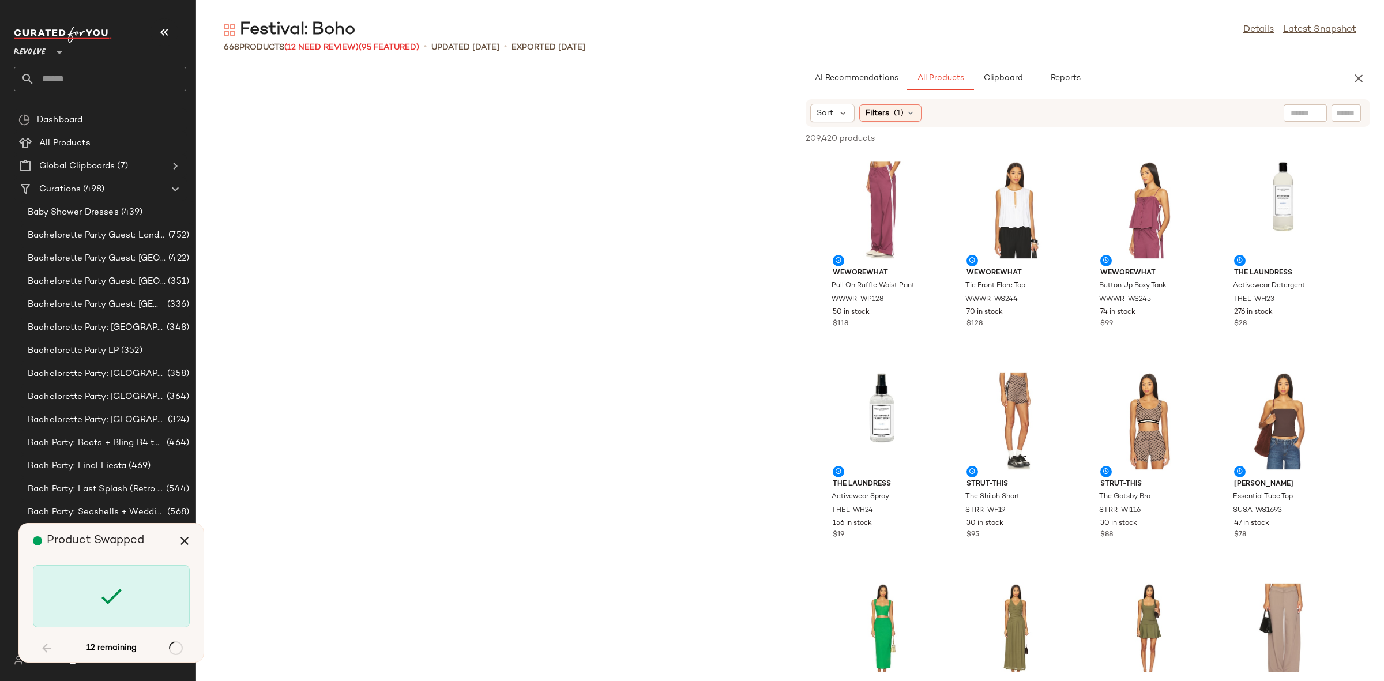
scroll to position [1899, 0]
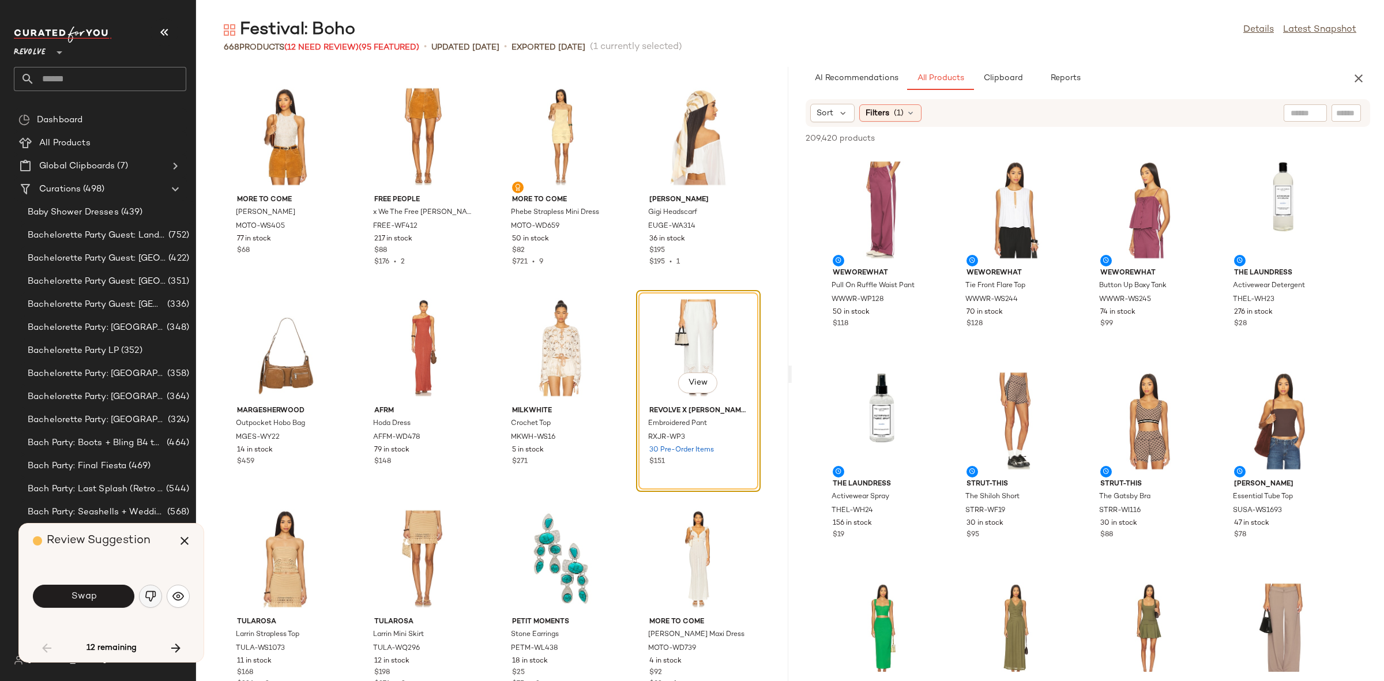
click at [147, 597] on img "button" at bounding box center [151, 596] width 12 height 12
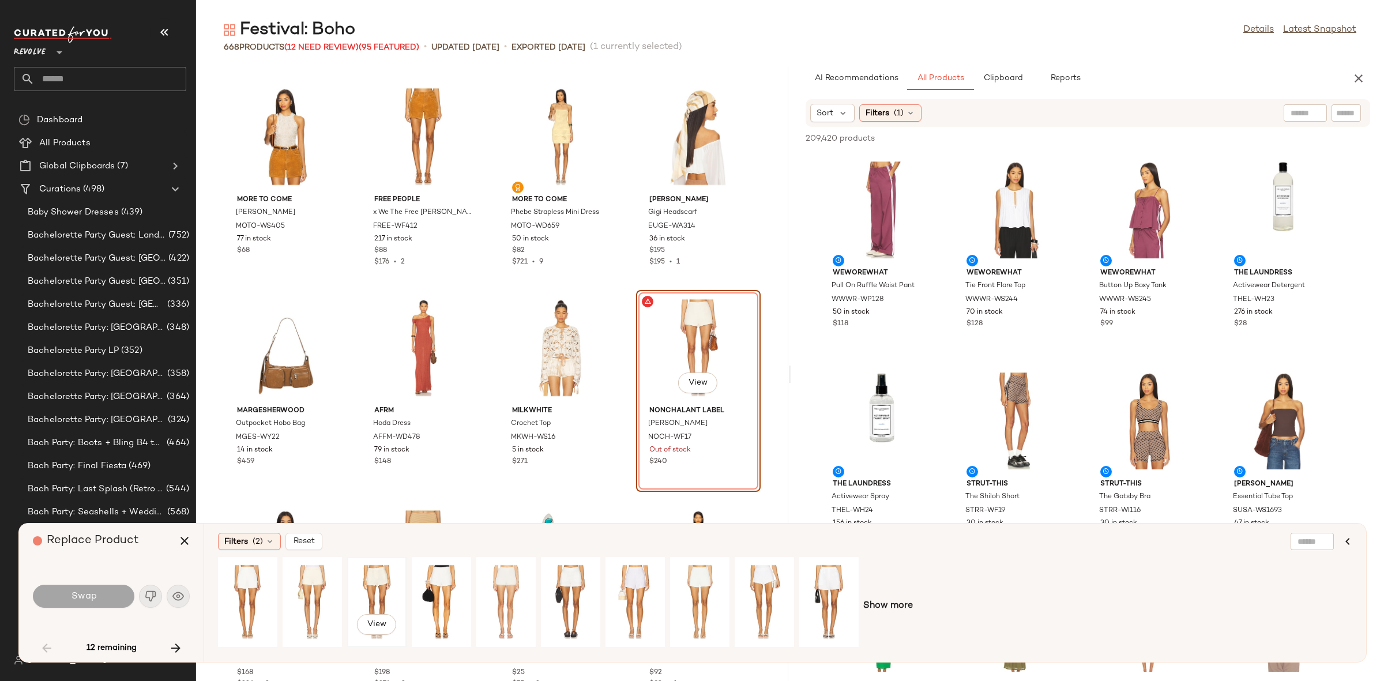
click at [401, 595] on div "View" at bounding box center [376, 602] width 51 height 82
click at [120, 594] on button "Swap" at bounding box center [83, 596] width 101 height 23
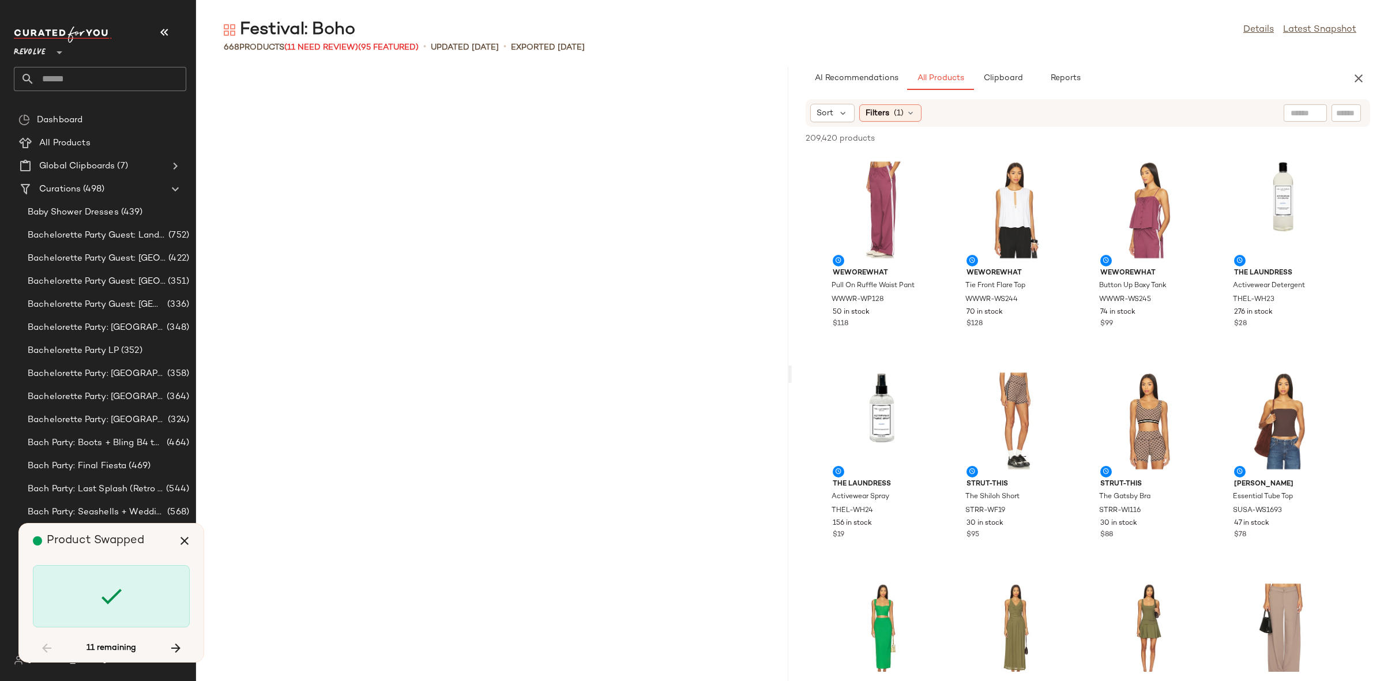
scroll to position [3588, 0]
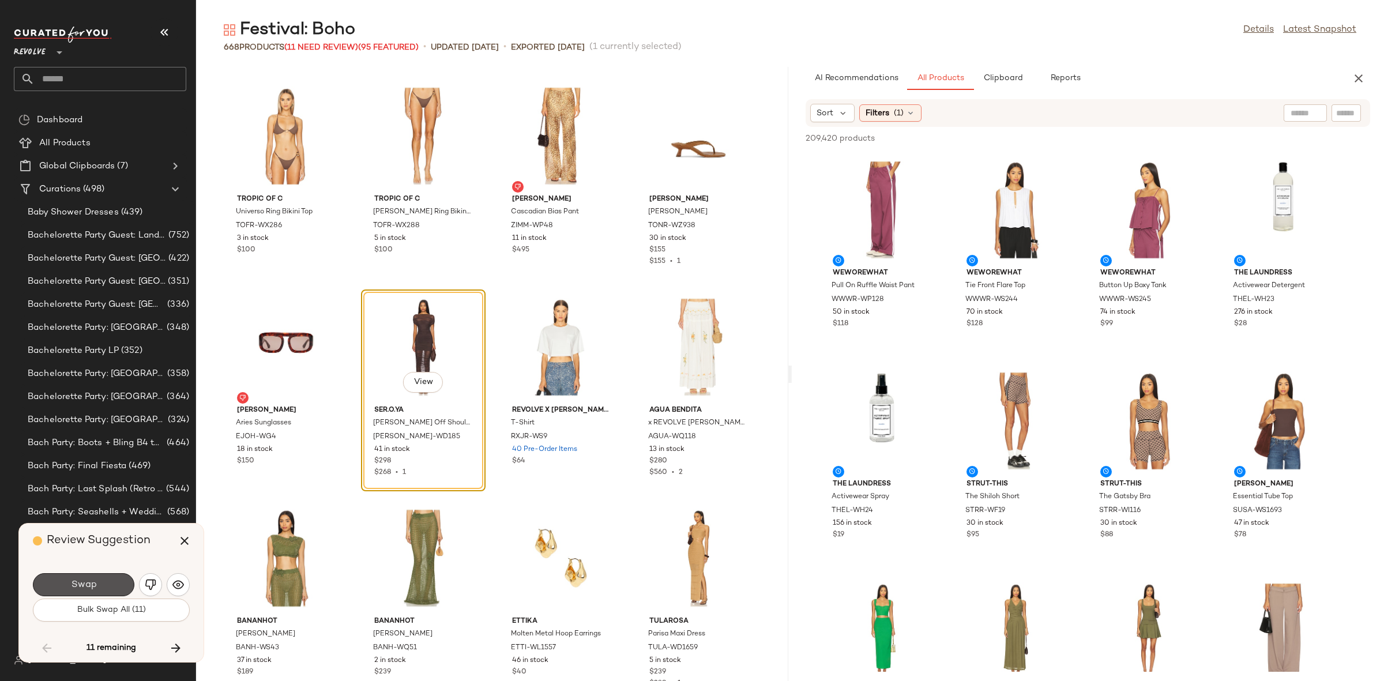
click at [120, 594] on button "Swap" at bounding box center [83, 584] width 101 height 23
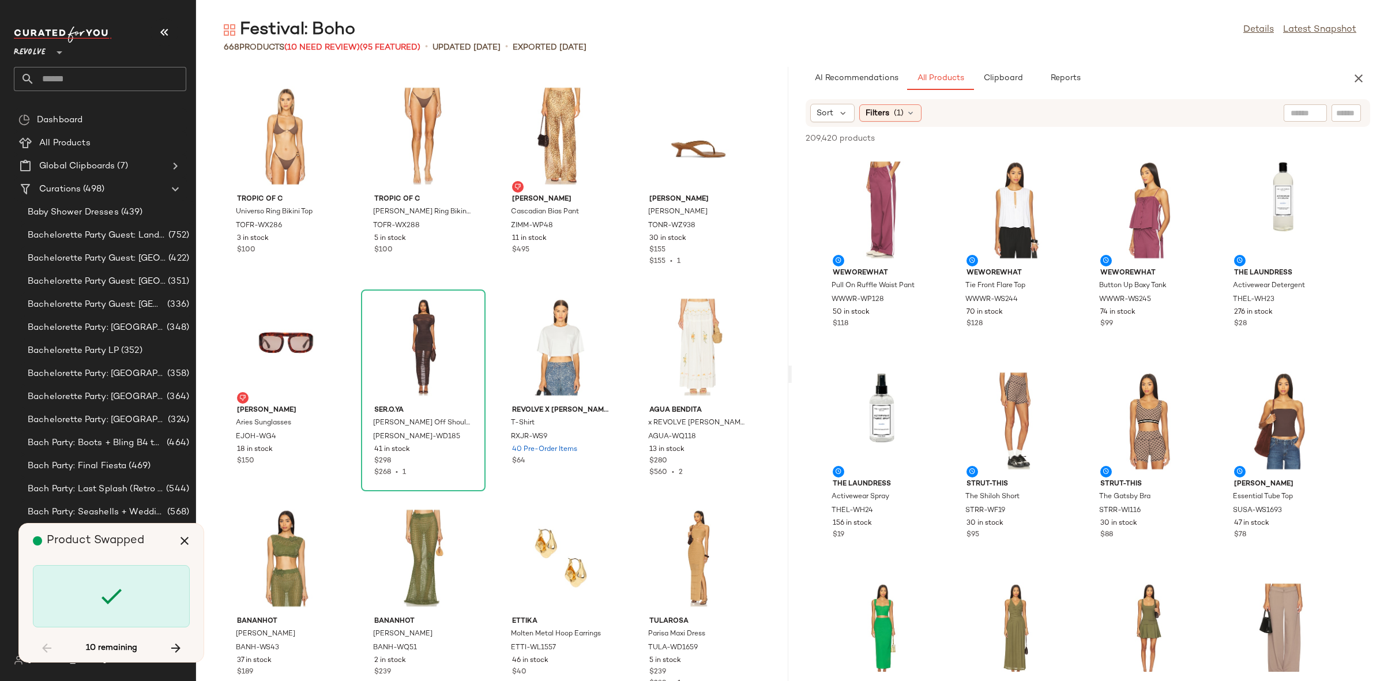
scroll to position [15196, 0]
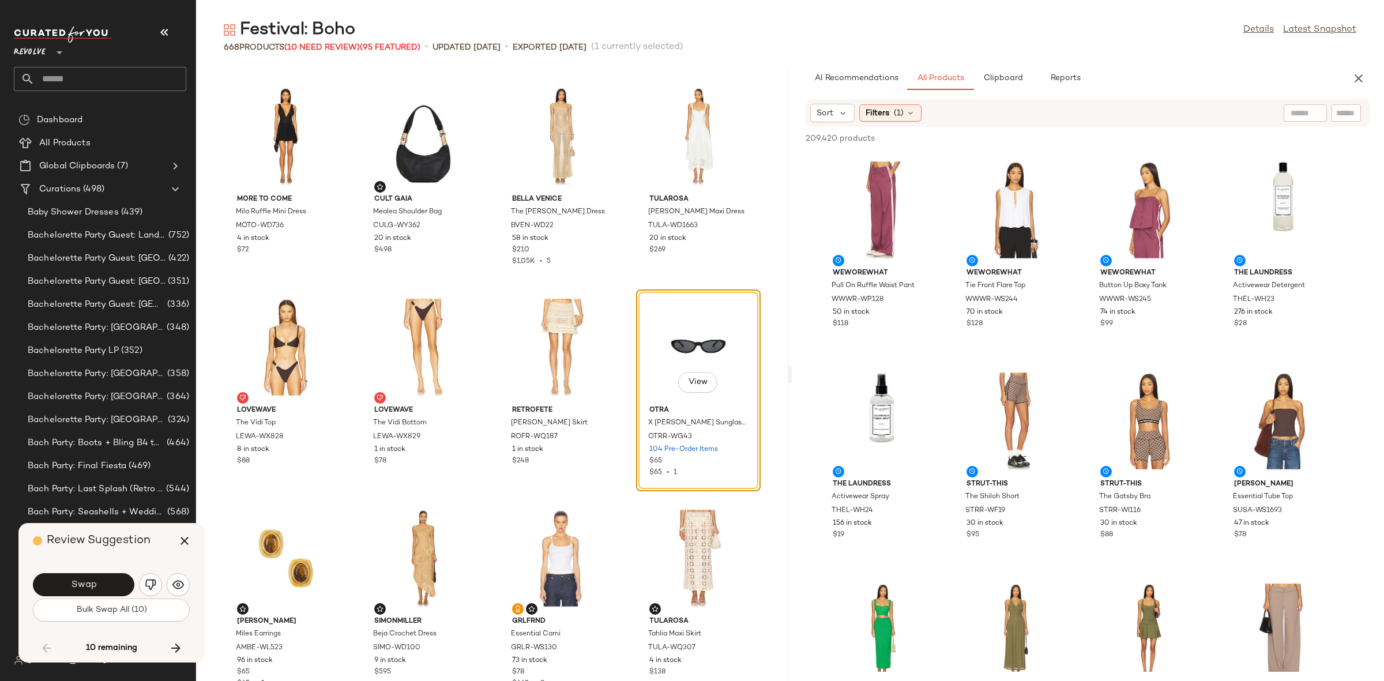
click at [93, 580] on span "Swap" at bounding box center [83, 585] width 26 height 11
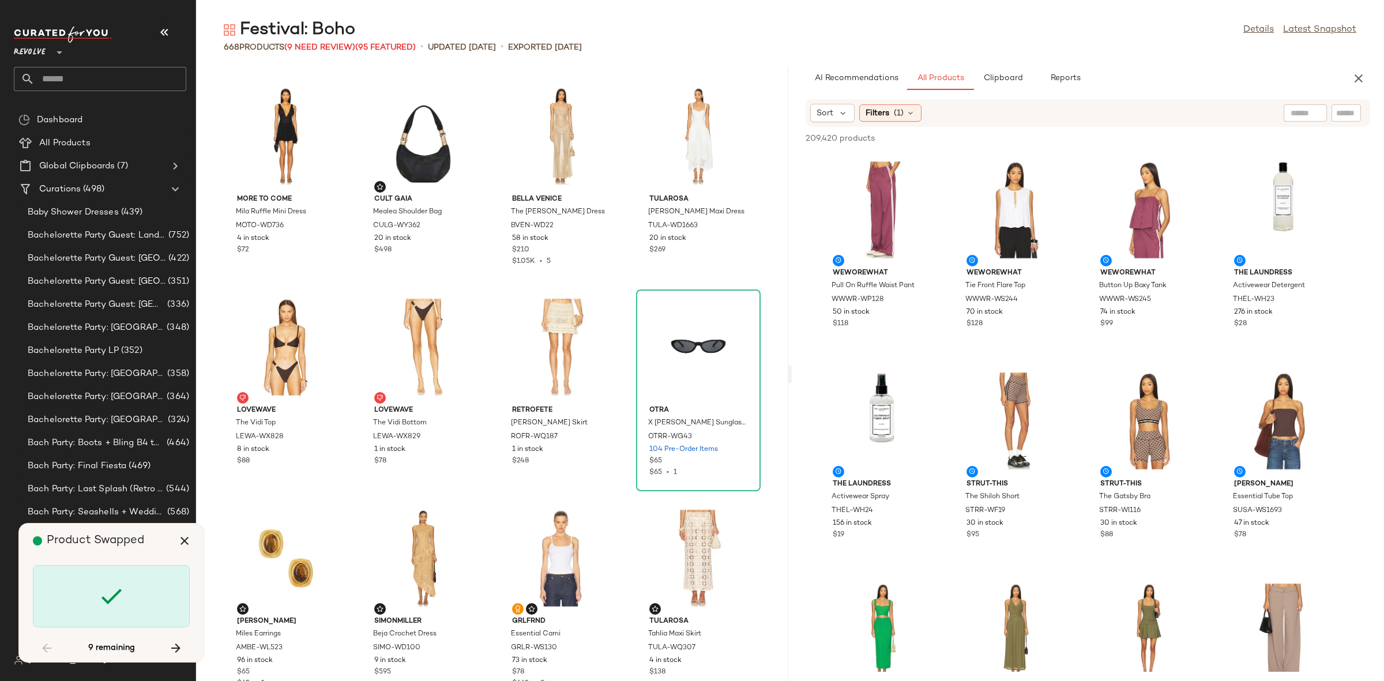
scroll to position [16461, 0]
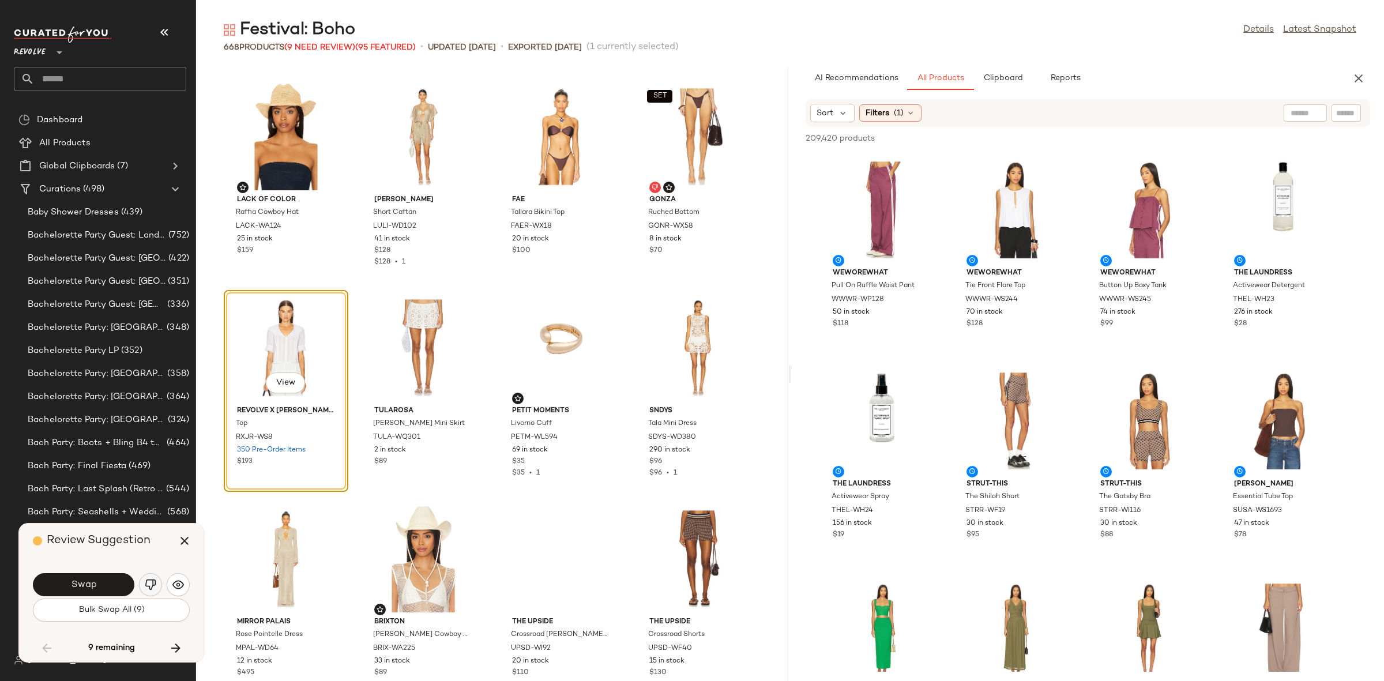
click at [144, 581] on button "button" at bounding box center [150, 584] width 23 height 23
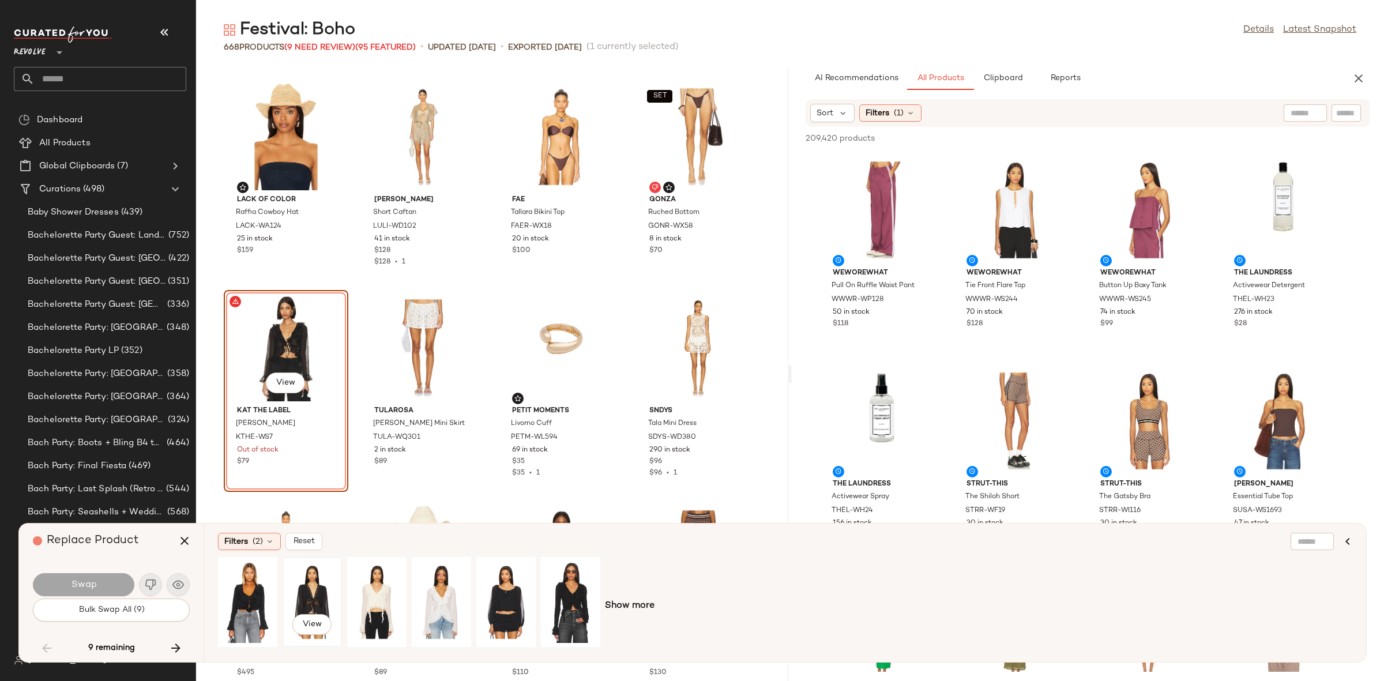
click at [313, 585] on div "View" at bounding box center [312, 602] width 51 height 82
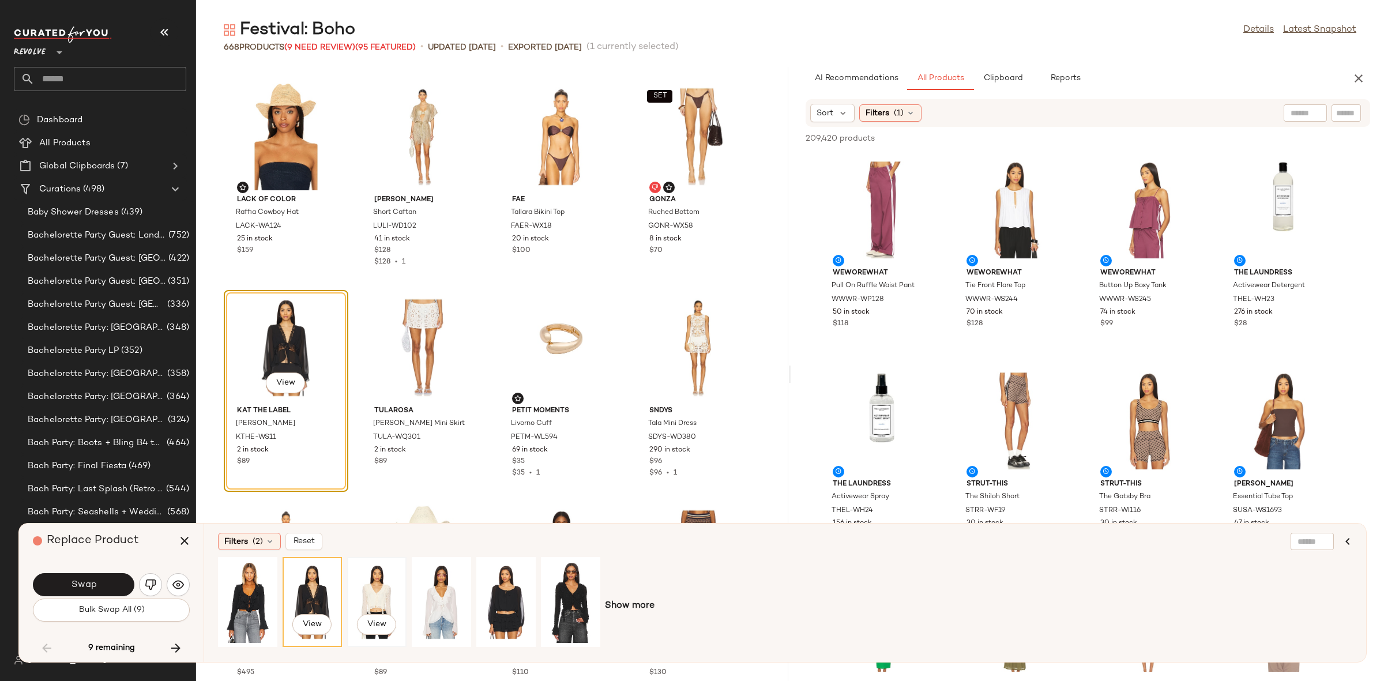
click at [383, 595] on div "View" at bounding box center [376, 602] width 51 height 82
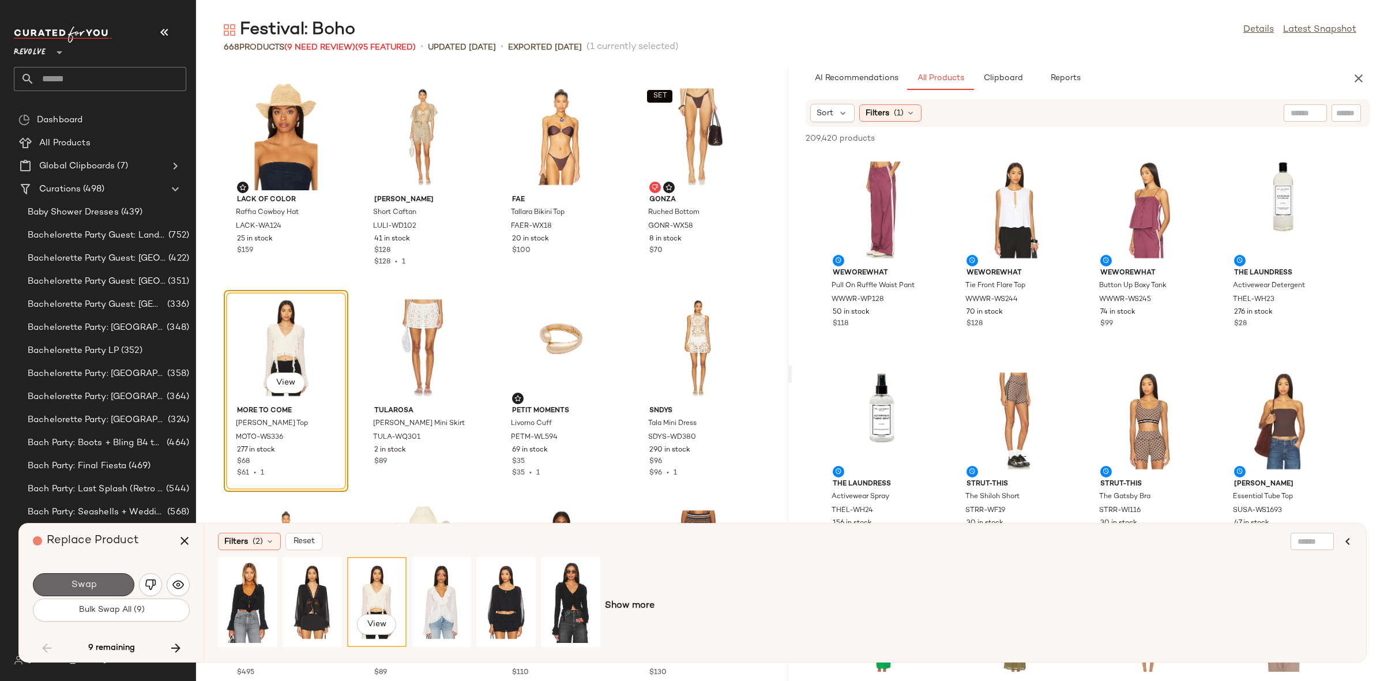
click at [101, 585] on button "Swap" at bounding box center [83, 584] width 101 height 23
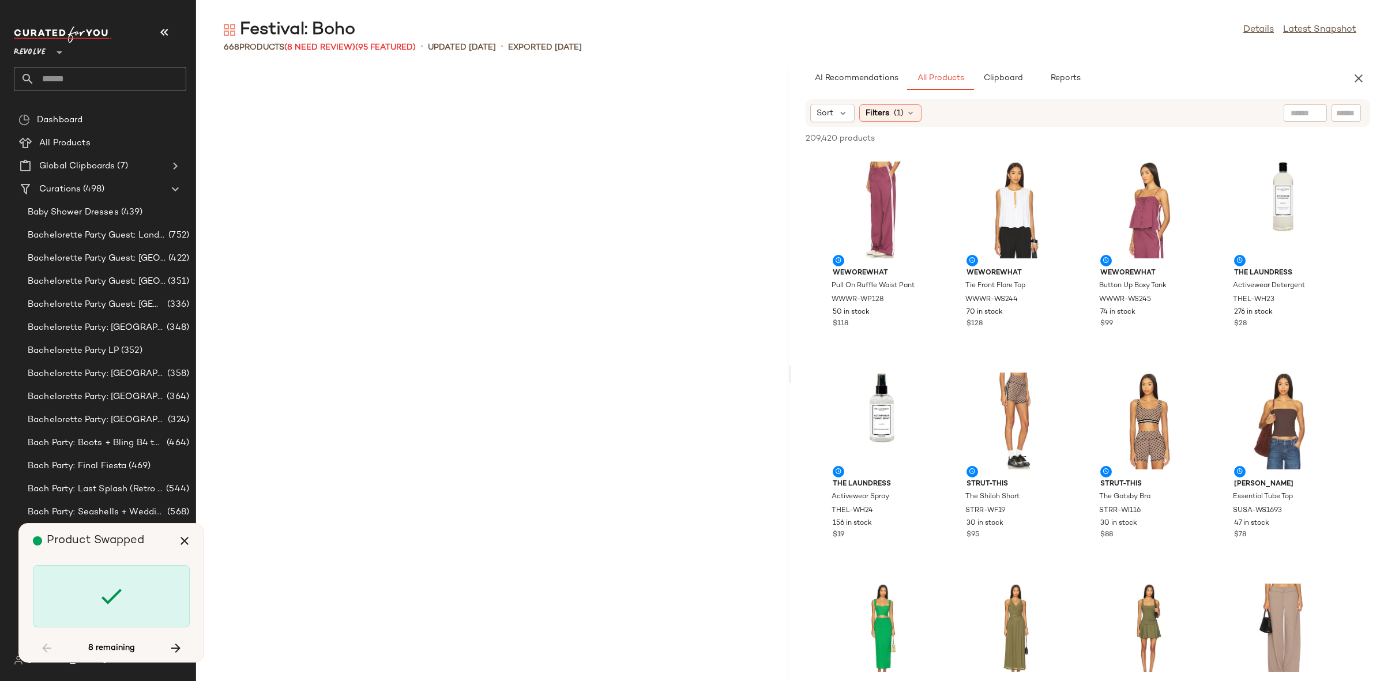
scroll to position [18994, 0]
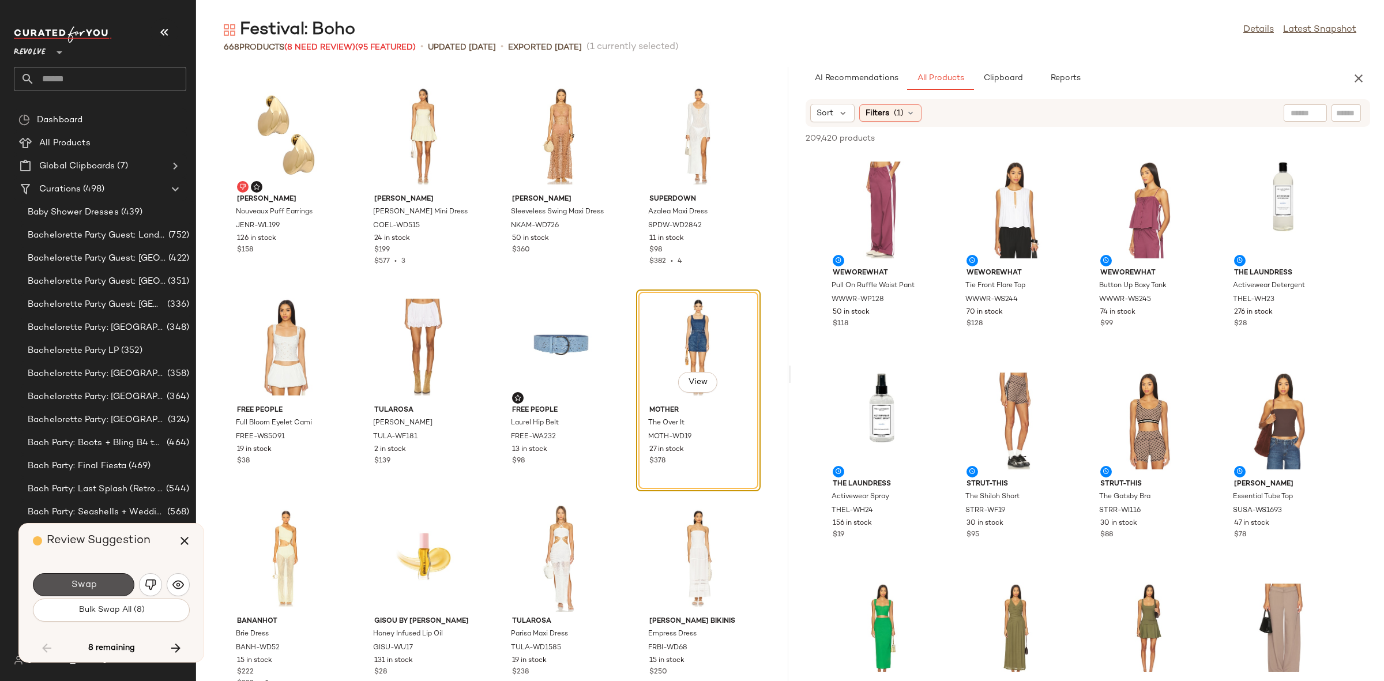
click at [101, 585] on button "Swap" at bounding box center [83, 584] width 101 height 23
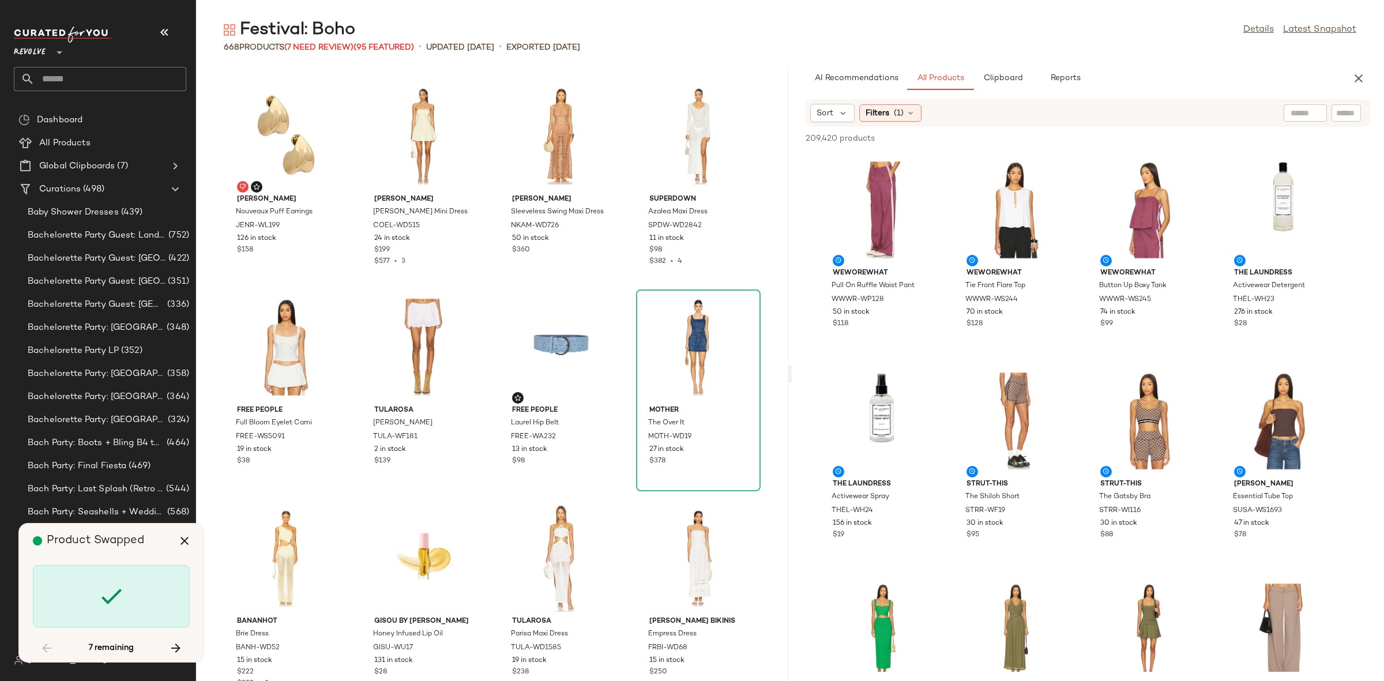
scroll to position [20472, 0]
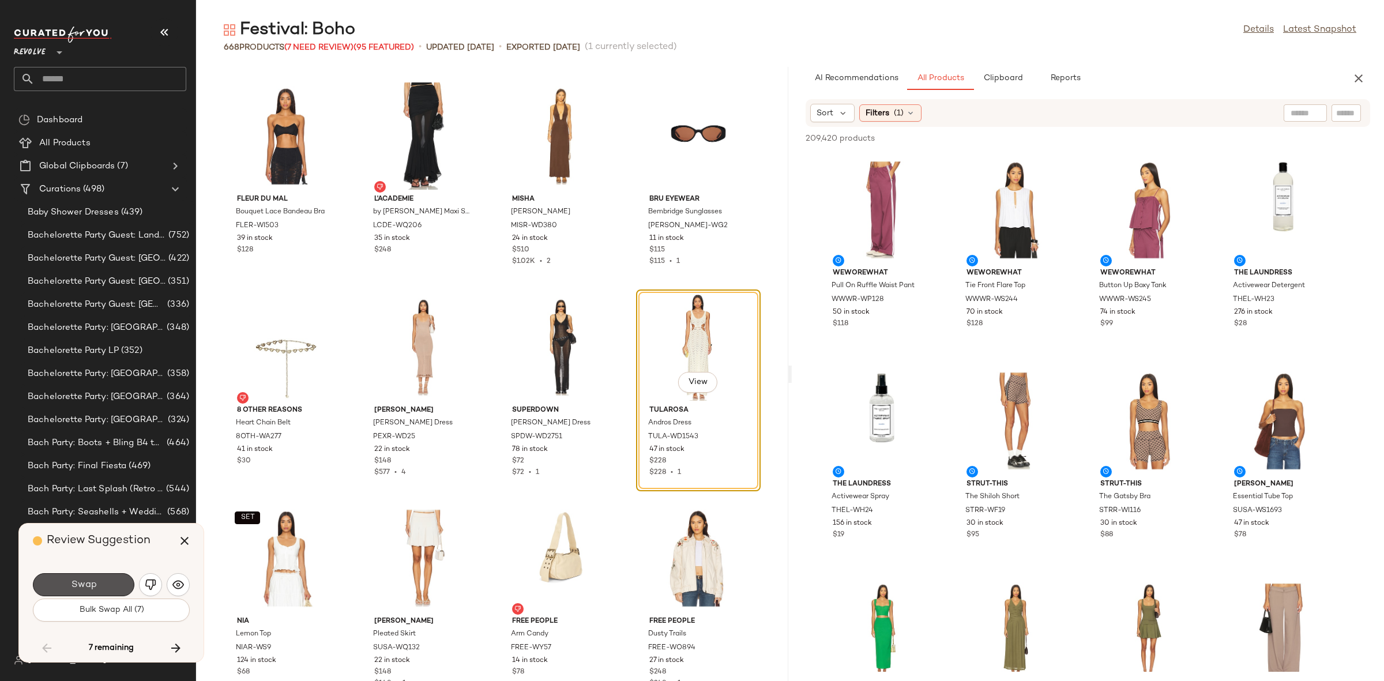
click at [101, 585] on button "Swap" at bounding box center [83, 584] width 101 height 23
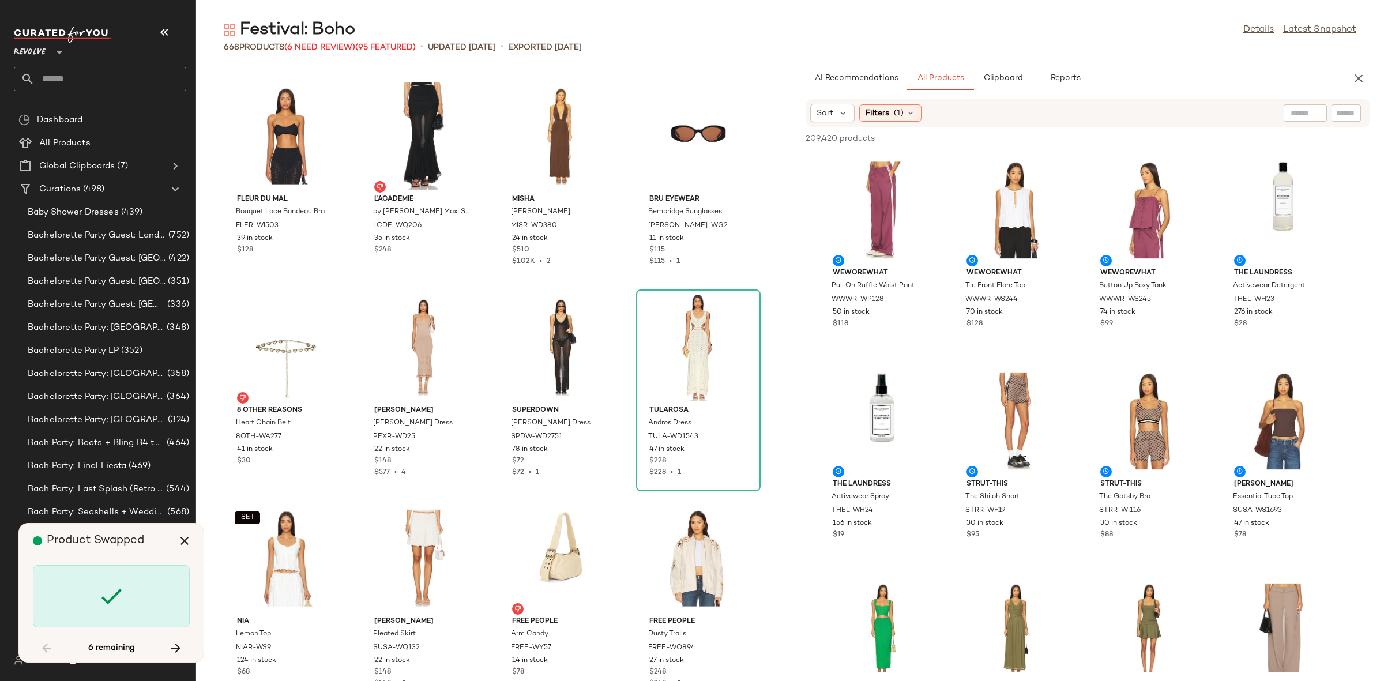
scroll to position [23004, 0]
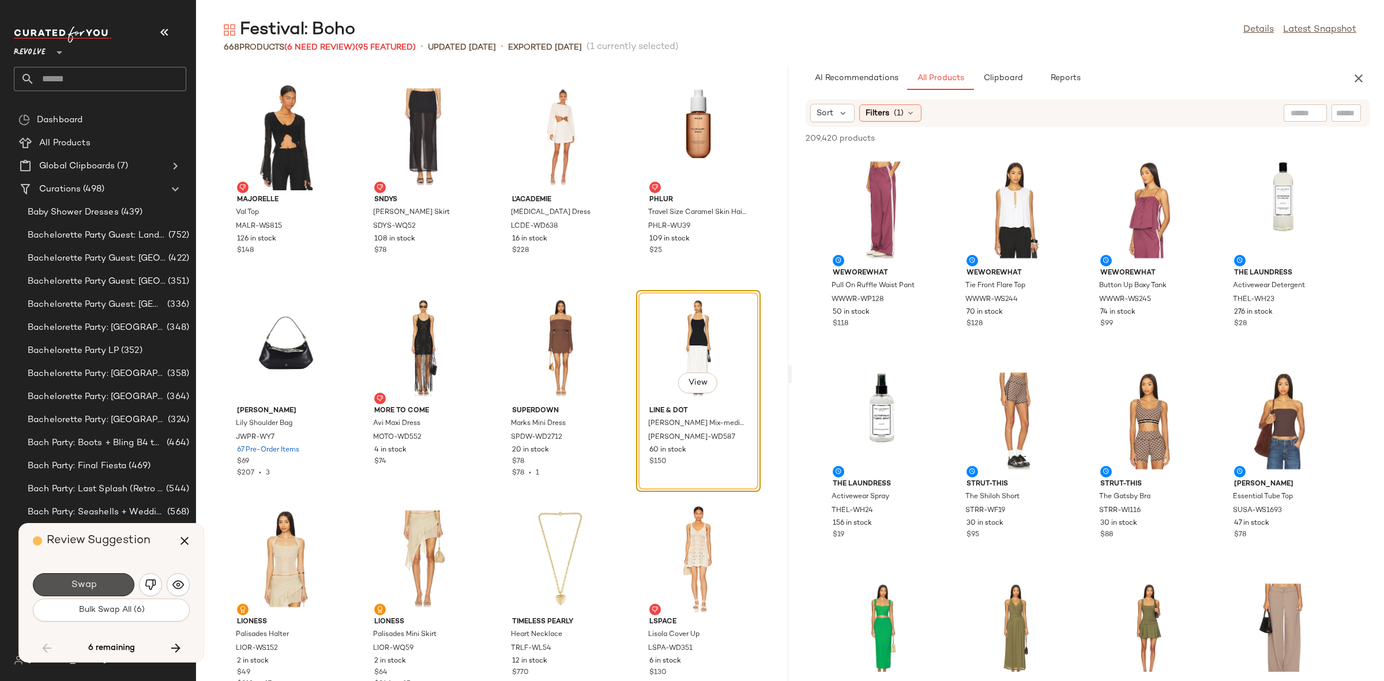
click at [101, 585] on button "Swap" at bounding box center [83, 584] width 101 height 23
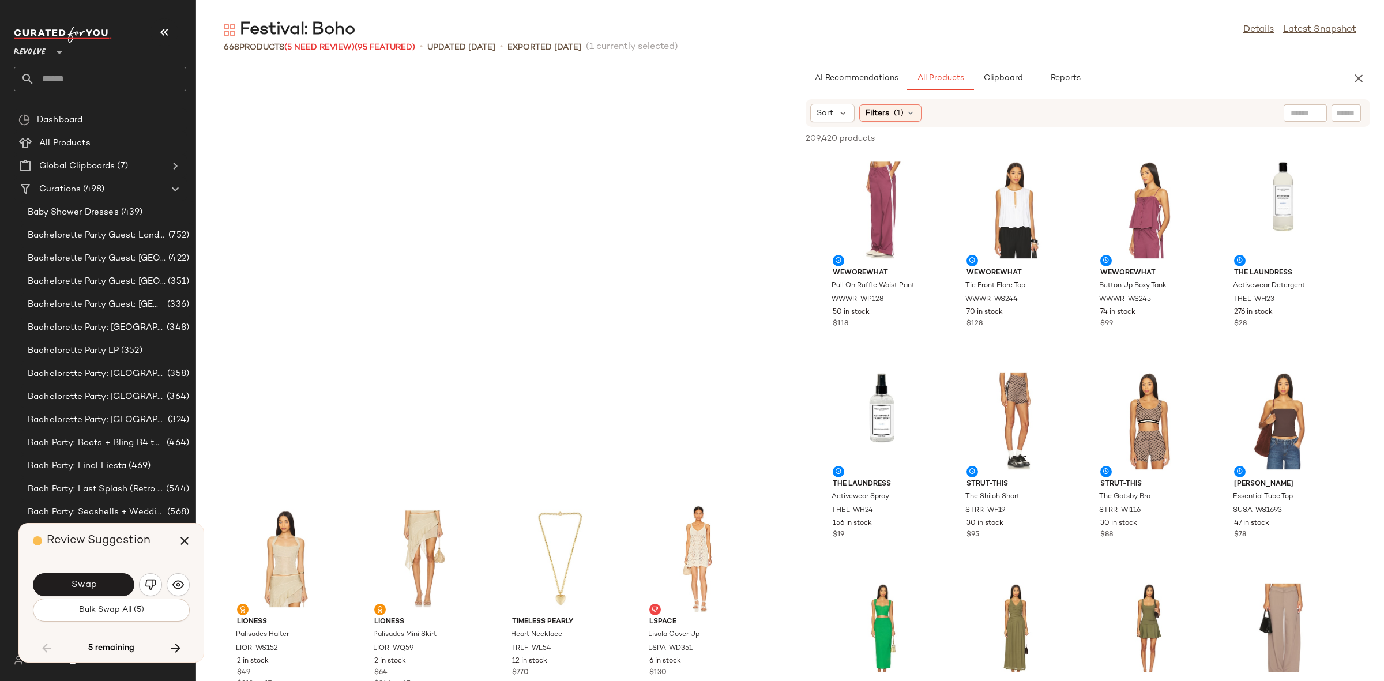
scroll to position [23427, 0]
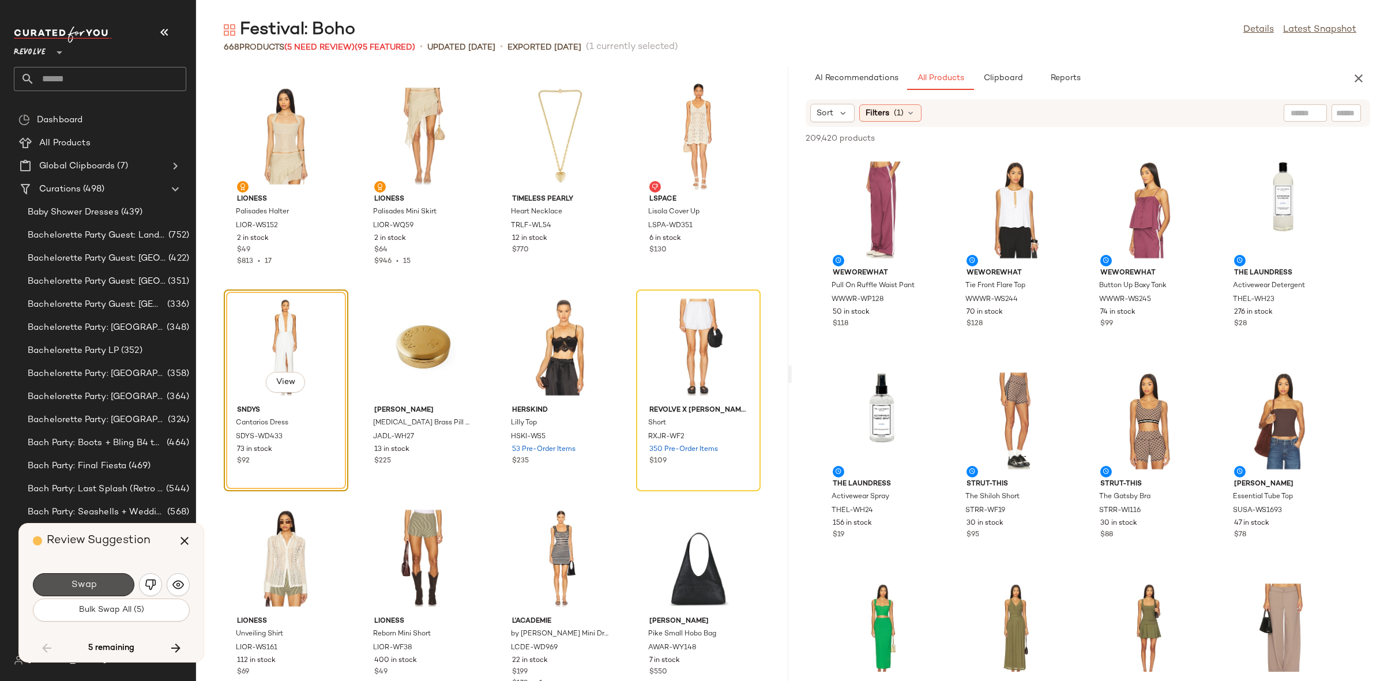
click at [101, 585] on button "Swap" at bounding box center [83, 584] width 101 height 23
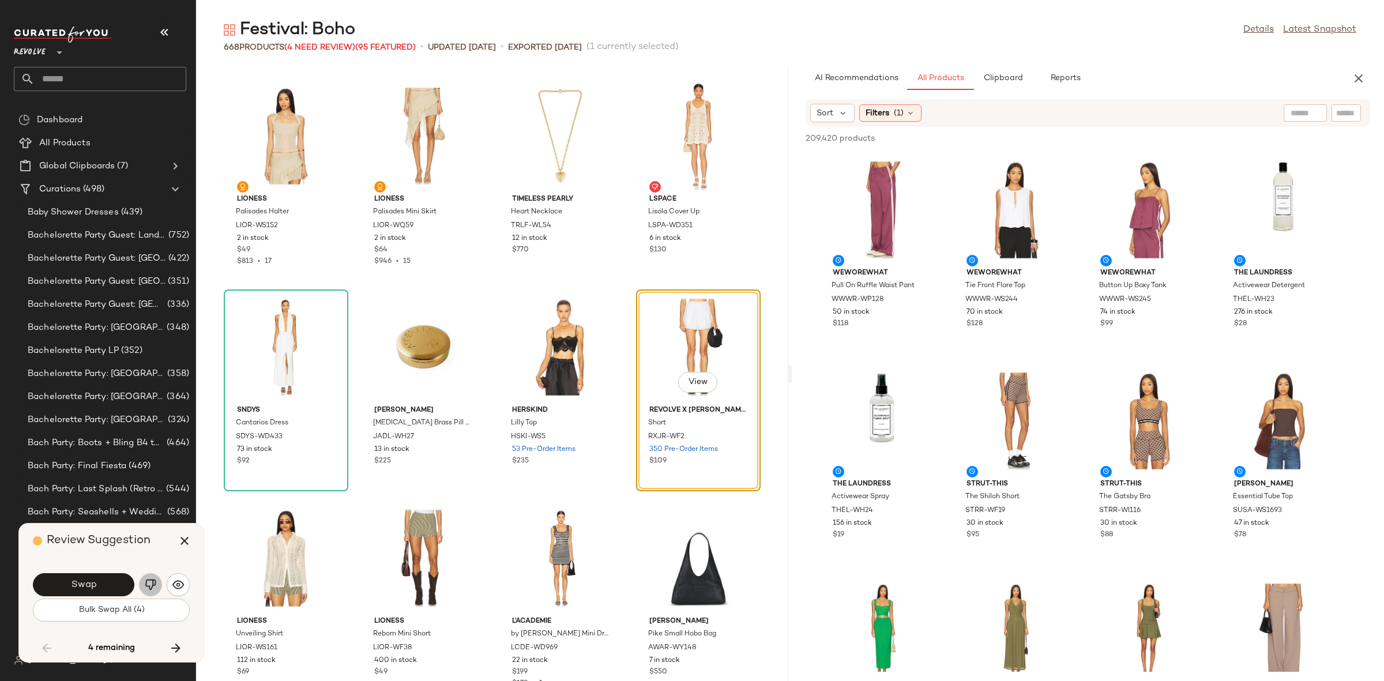
click at [151, 585] on img "button" at bounding box center [151, 585] width 12 height 12
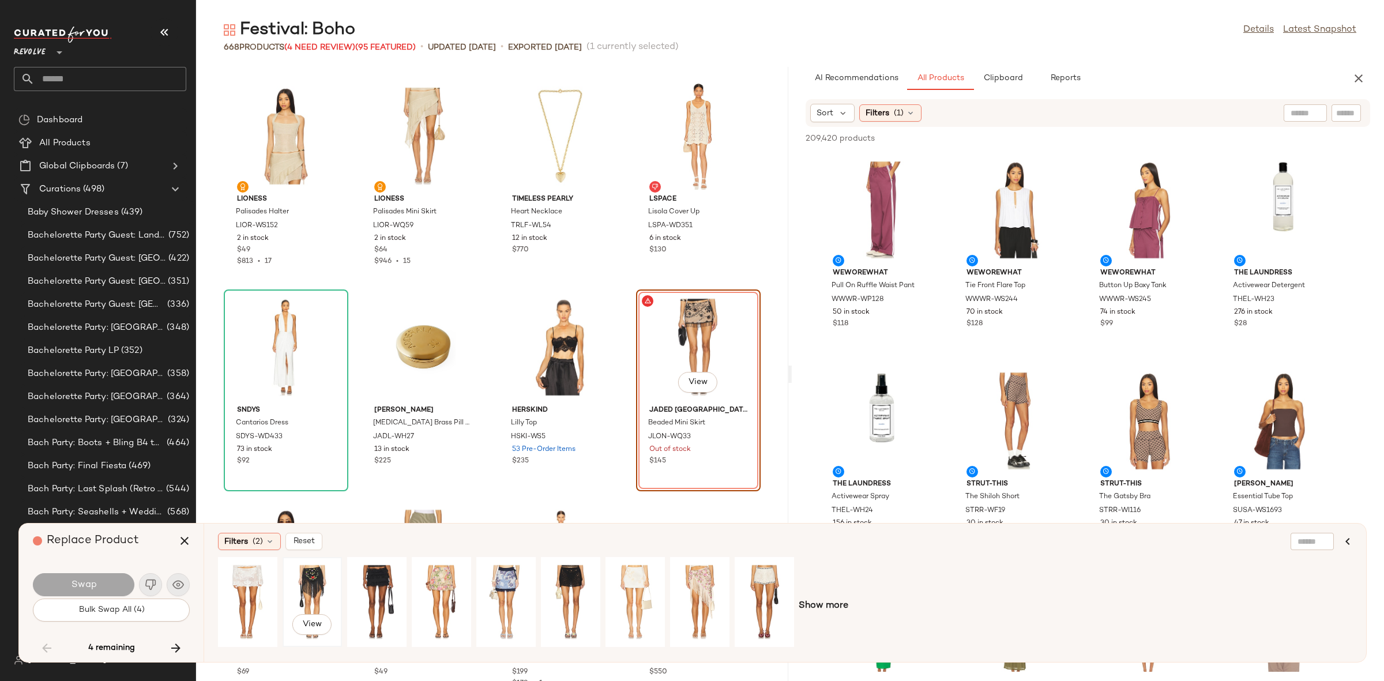
click at [302, 585] on div "View" at bounding box center [312, 602] width 51 height 82
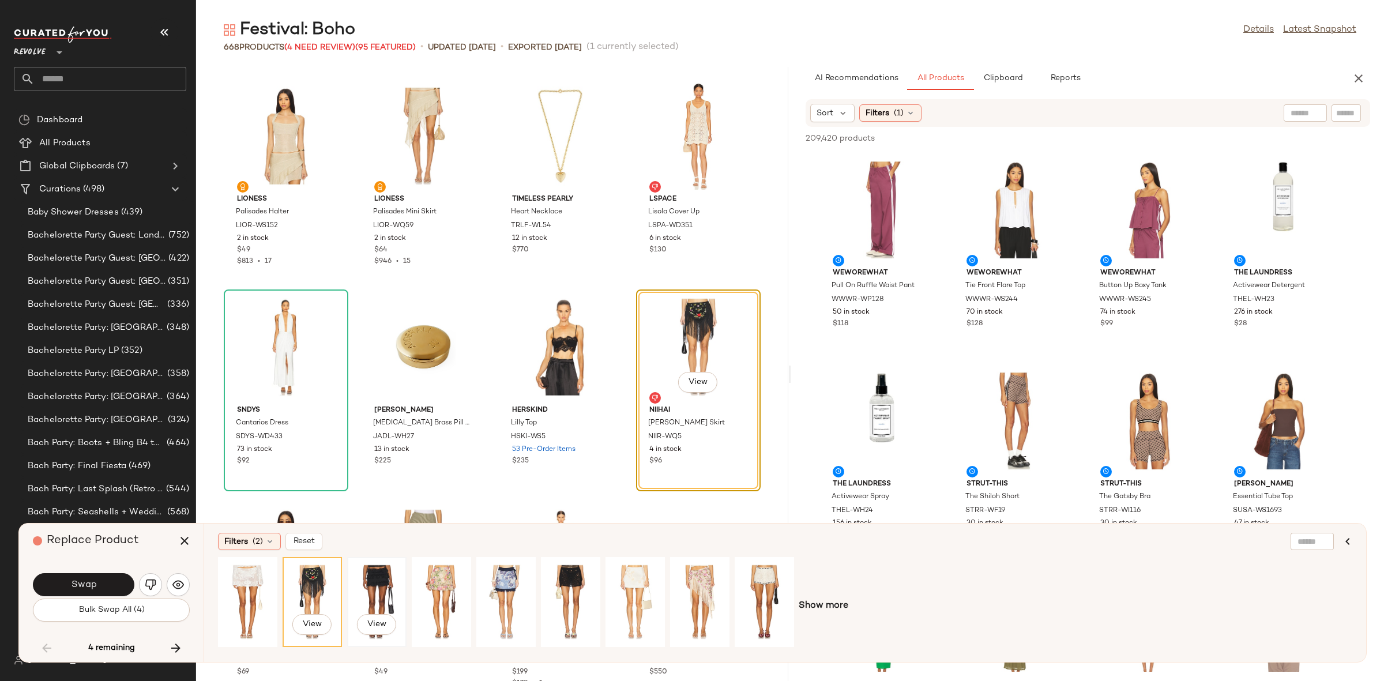
click at [388, 580] on div "View" at bounding box center [376, 602] width 51 height 82
click at [576, 580] on div "View" at bounding box center [570, 602] width 51 height 82
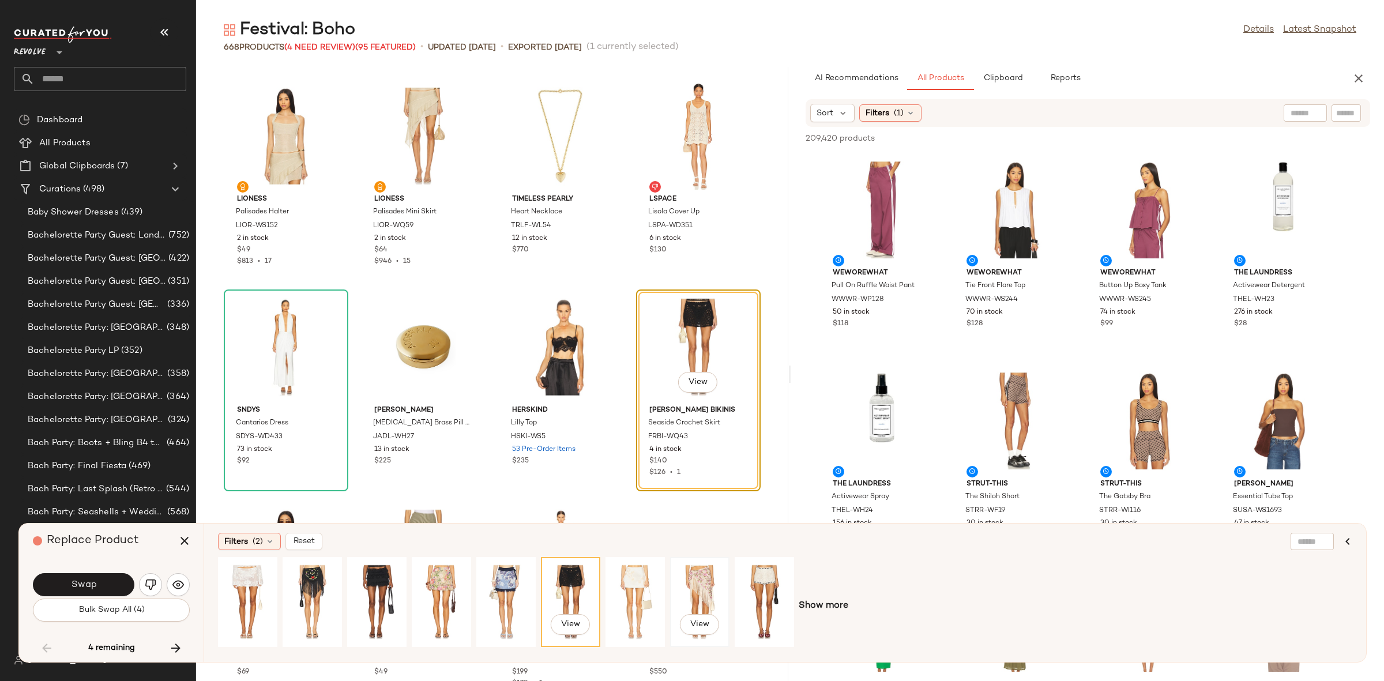
click at [677, 593] on div "View" at bounding box center [699, 602] width 51 height 82
click at [255, 584] on div "View" at bounding box center [247, 602] width 51 height 82
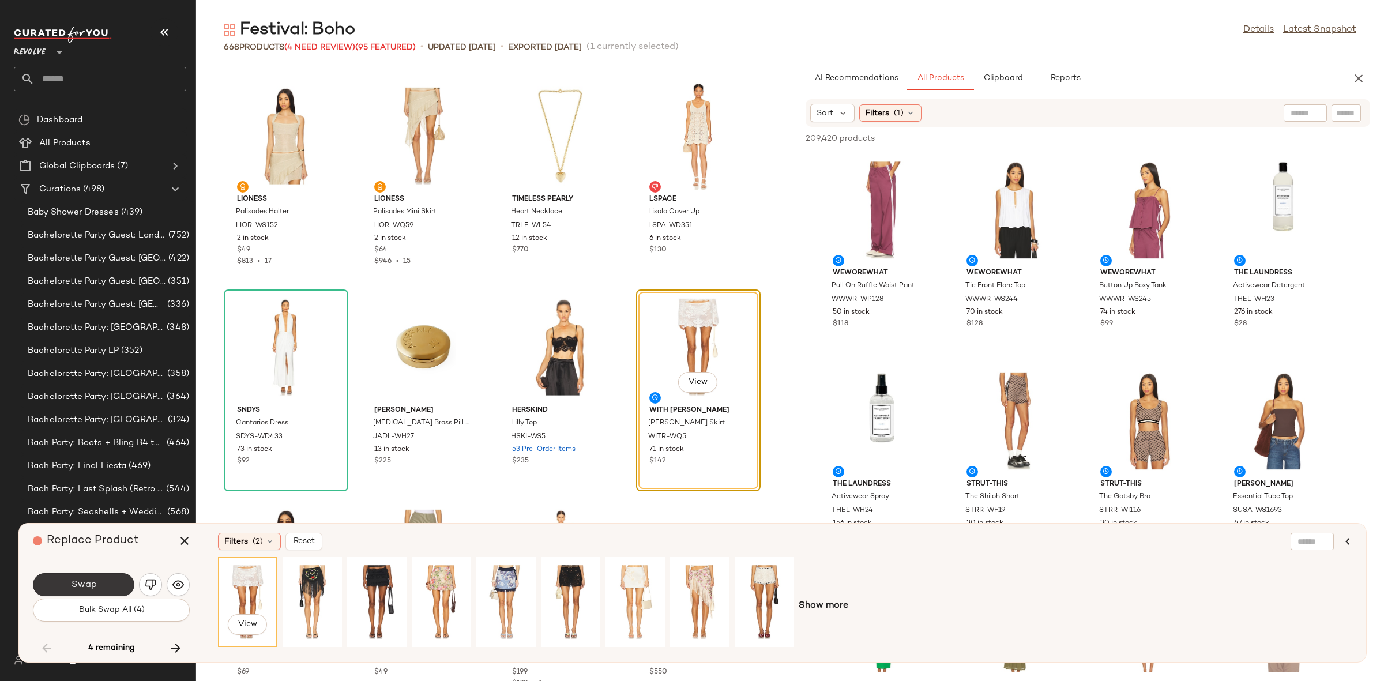
click at [91, 588] on span "Swap" at bounding box center [83, 585] width 26 height 11
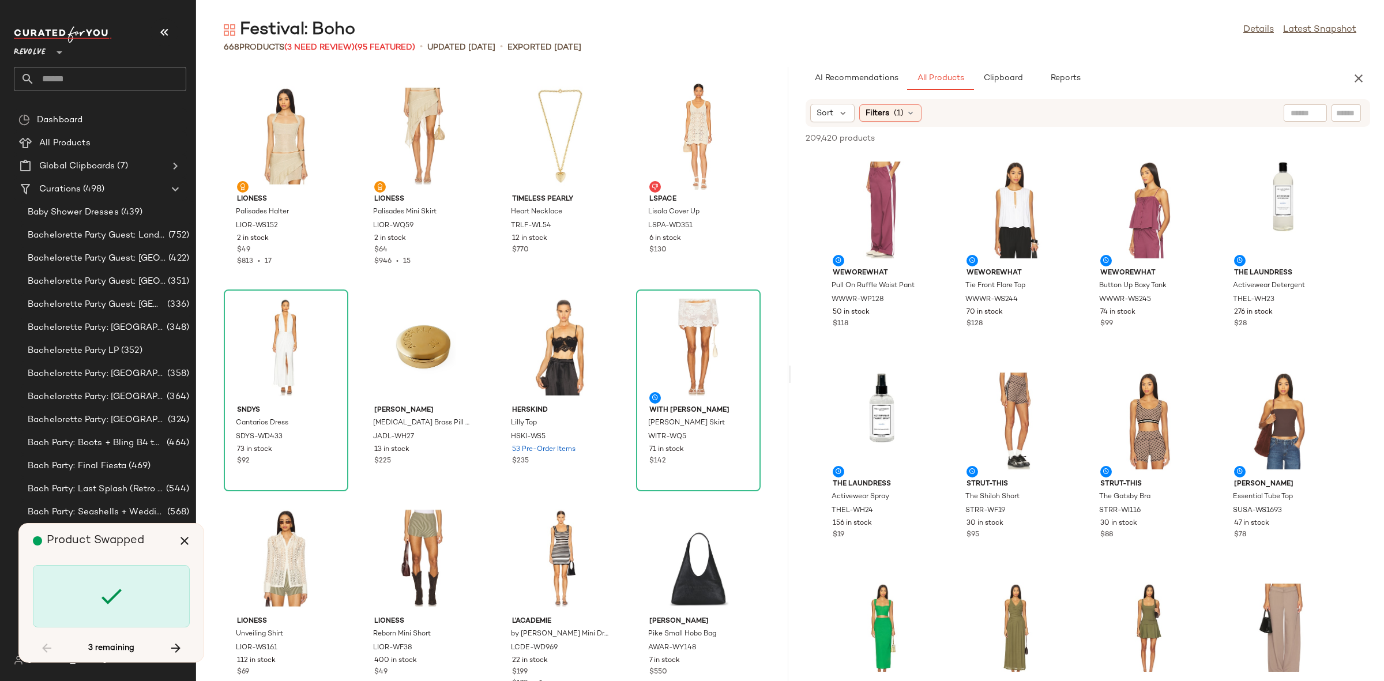
scroll to position [24059, 0]
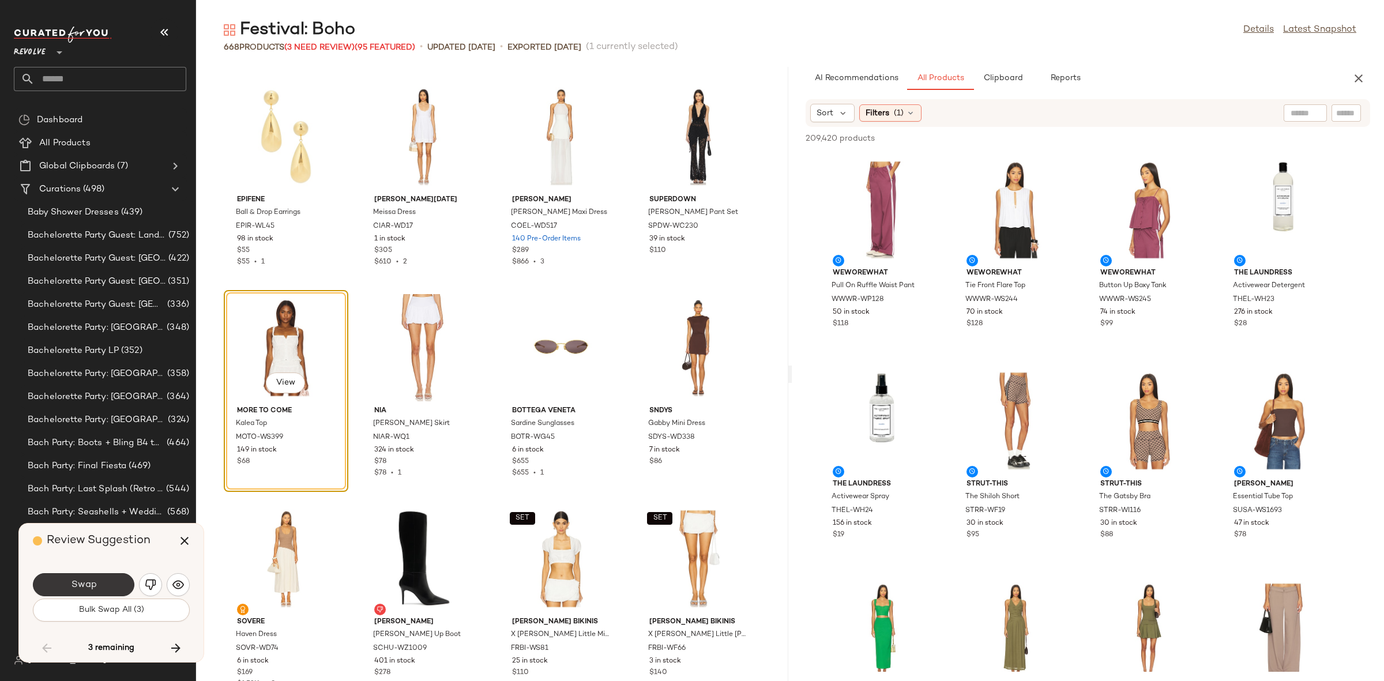
click at [97, 588] on button "Swap" at bounding box center [83, 584] width 101 height 23
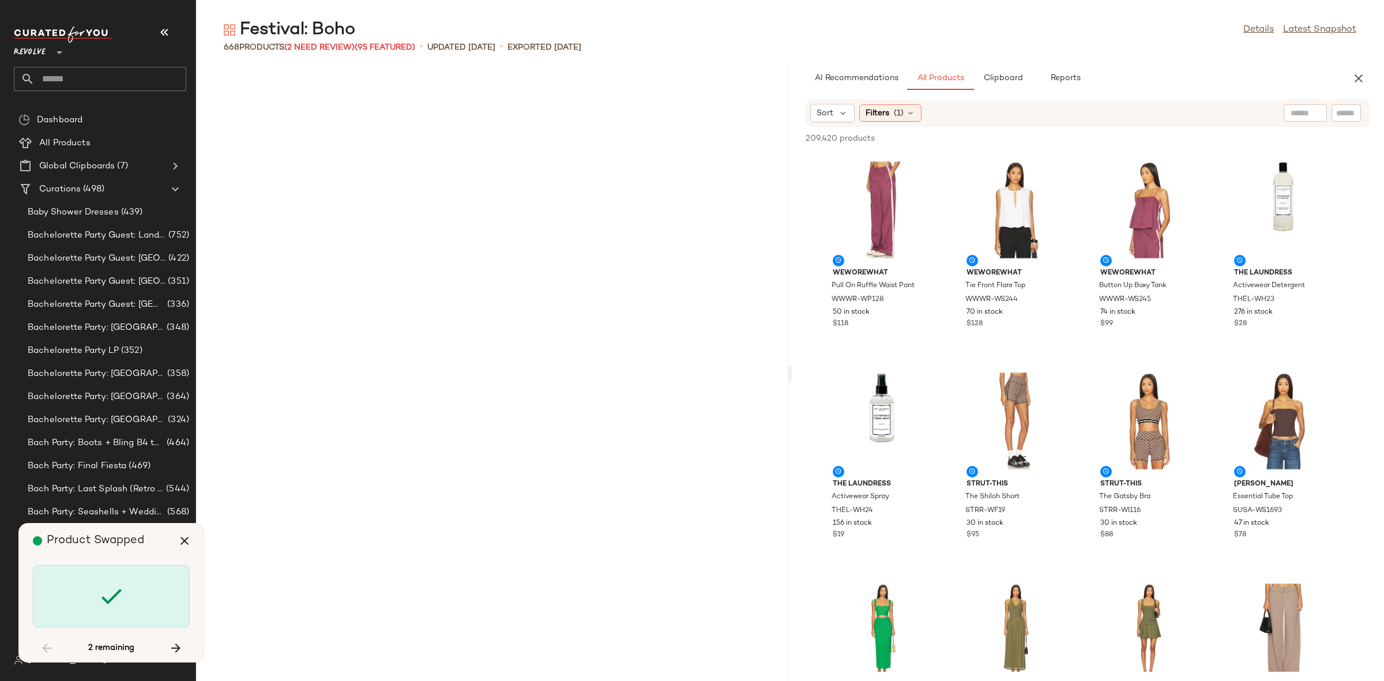
scroll to position [26381, 0]
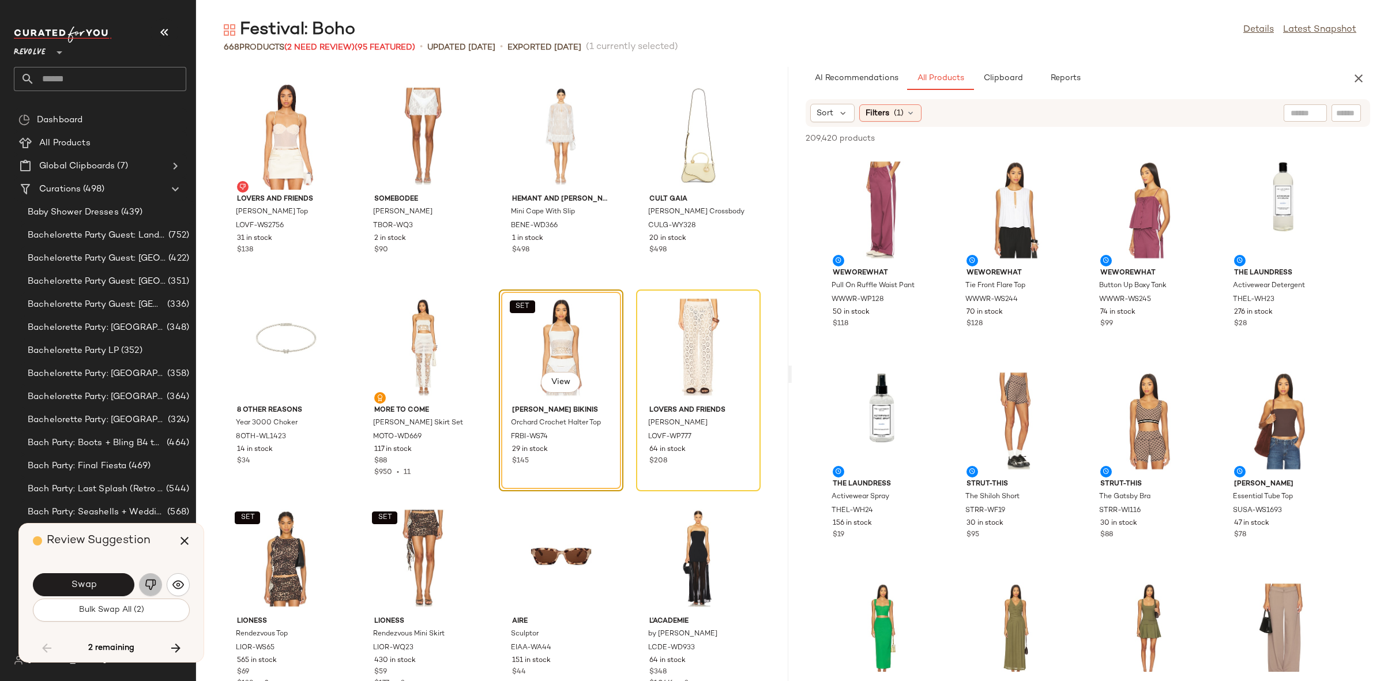
click at [152, 583] on img "button" at bounding box center [151, 585] width 12 height 12
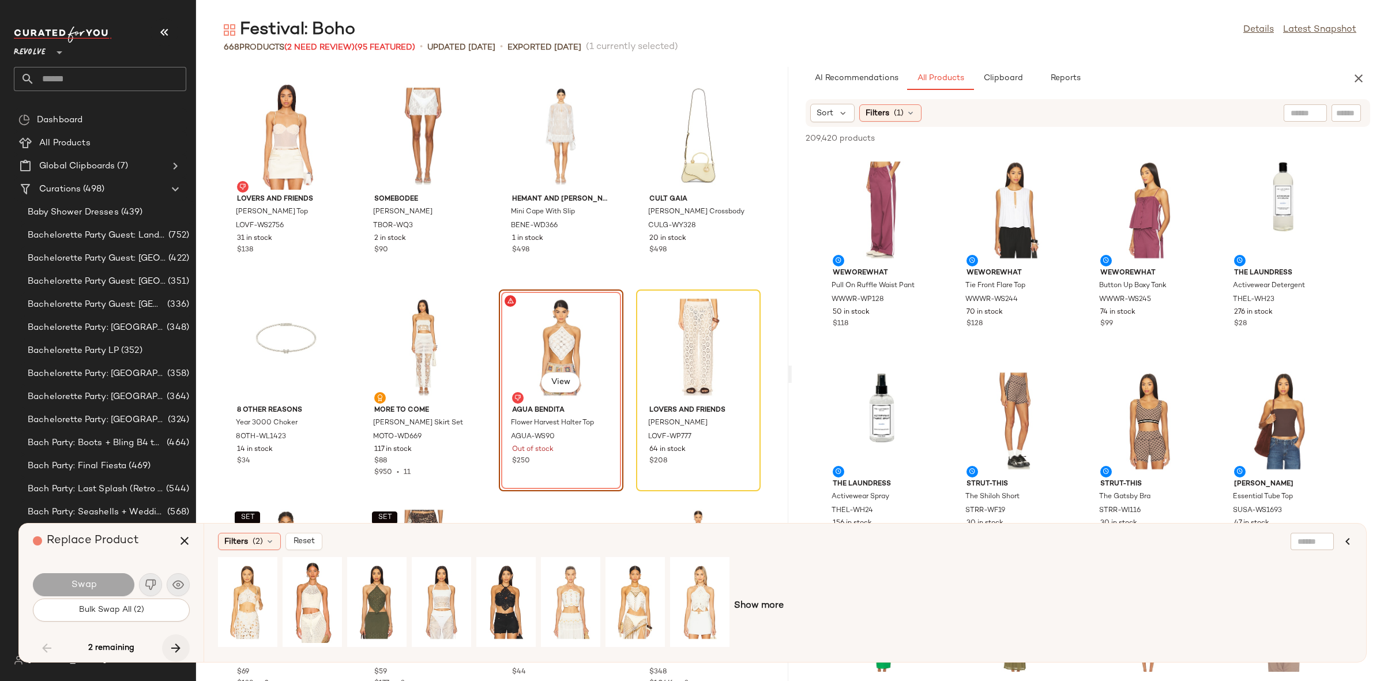
click at [178, 642] on icon "button" at bounding box center [176, 648] width 14 height 14
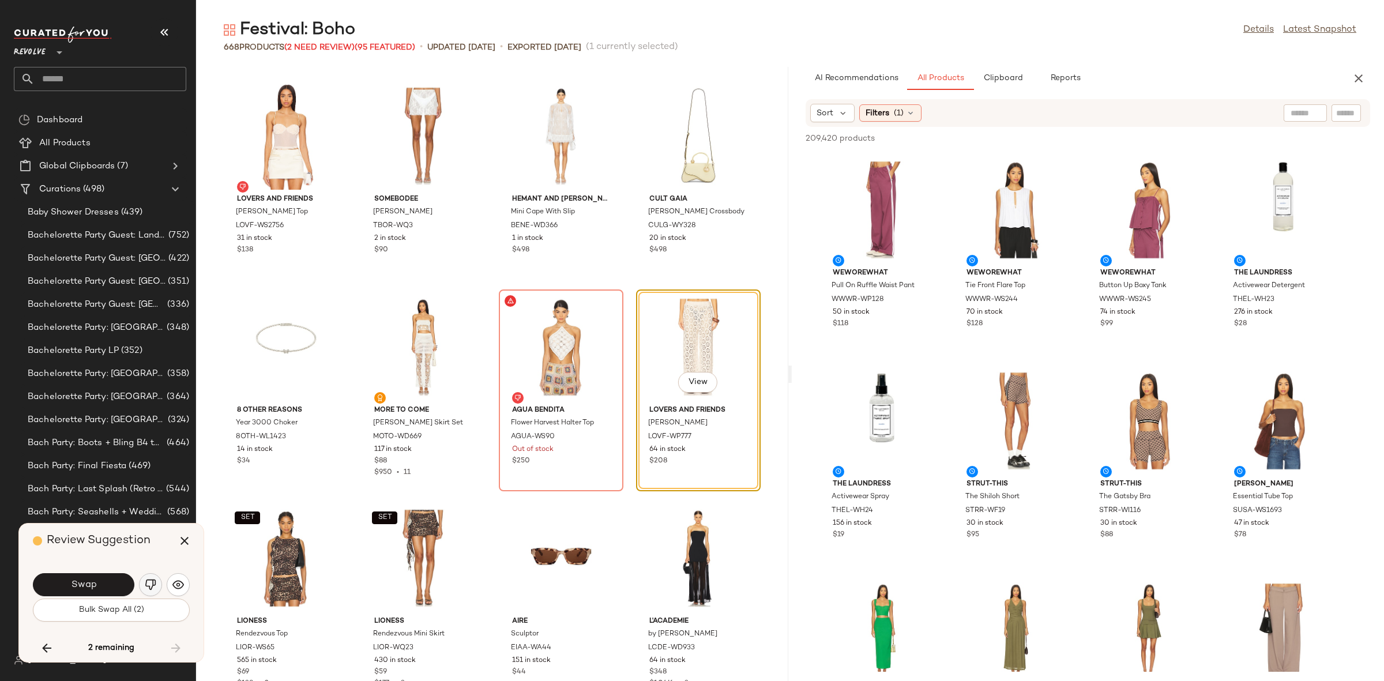
click at [142, 587] on button "button" at bounding box center [150, 584] width 23 height 23
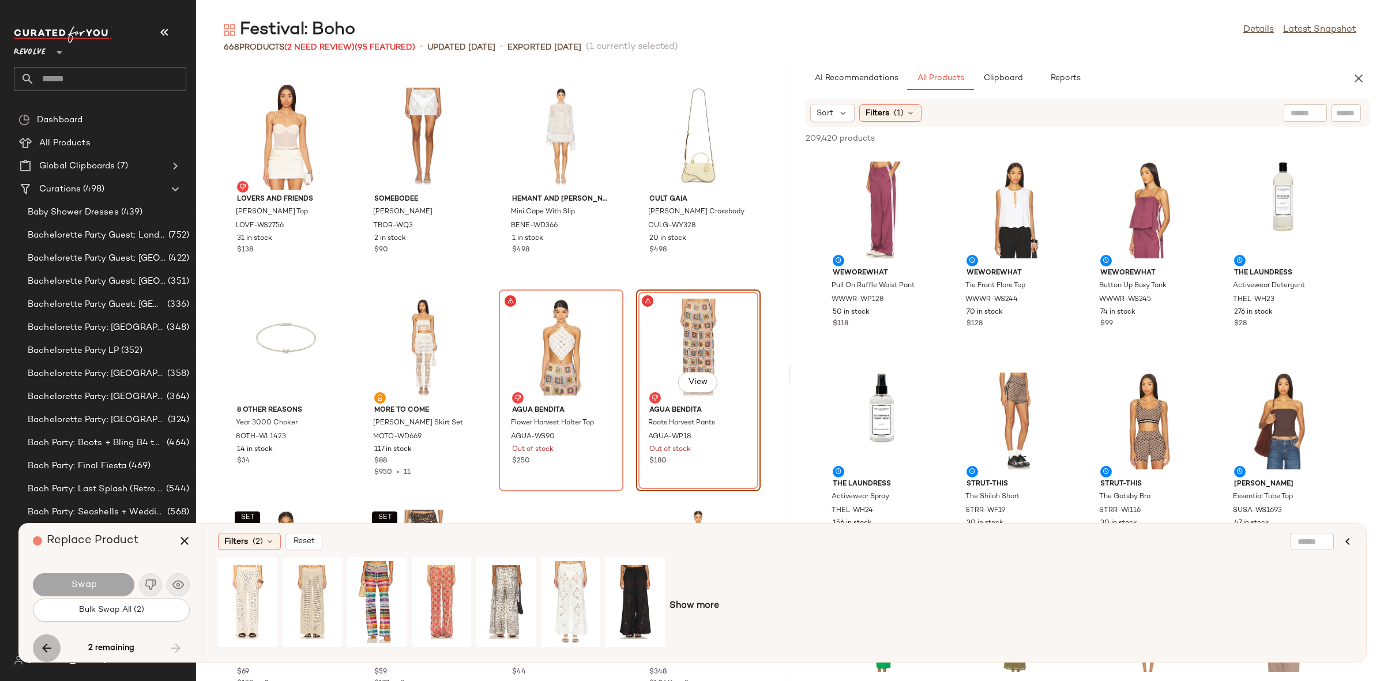
click at [52, 645] on icon "button" at bounding box center [47, 648] width 14 height 14
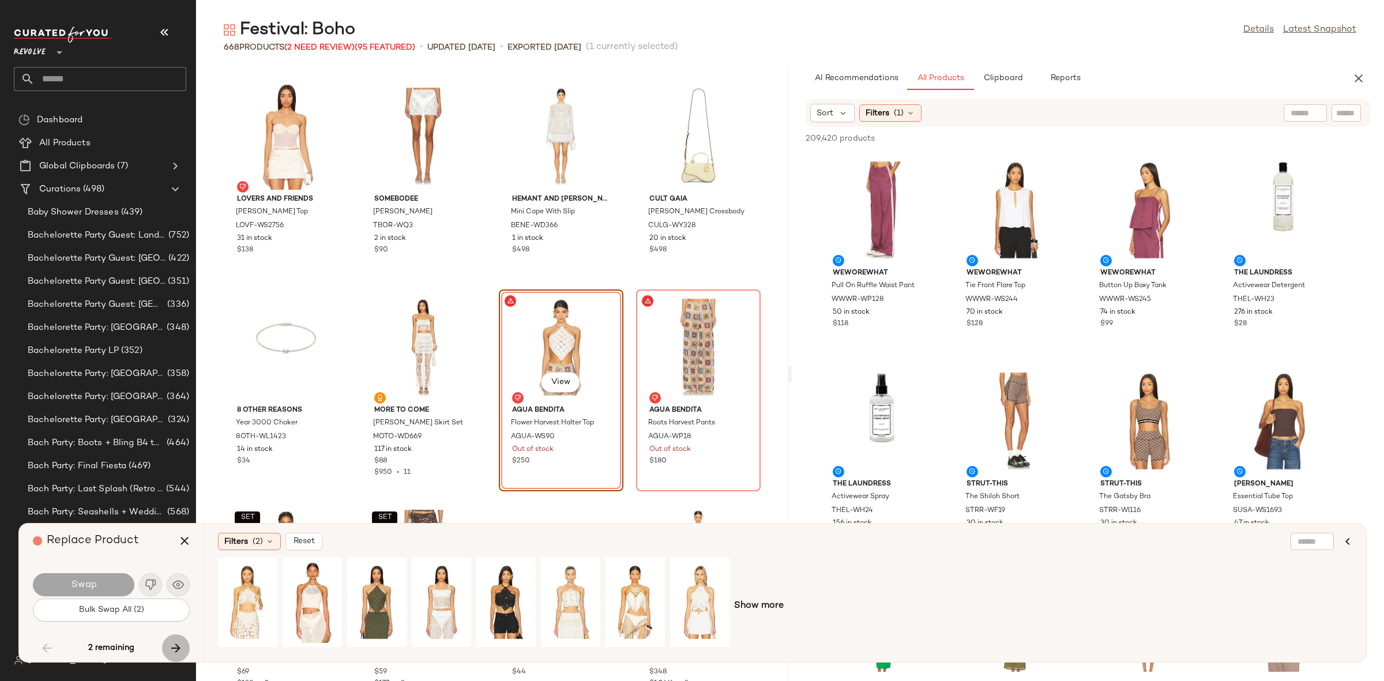
click at [176, 646] on icon "button" at bounding box center [176, 648] width 14 height 14
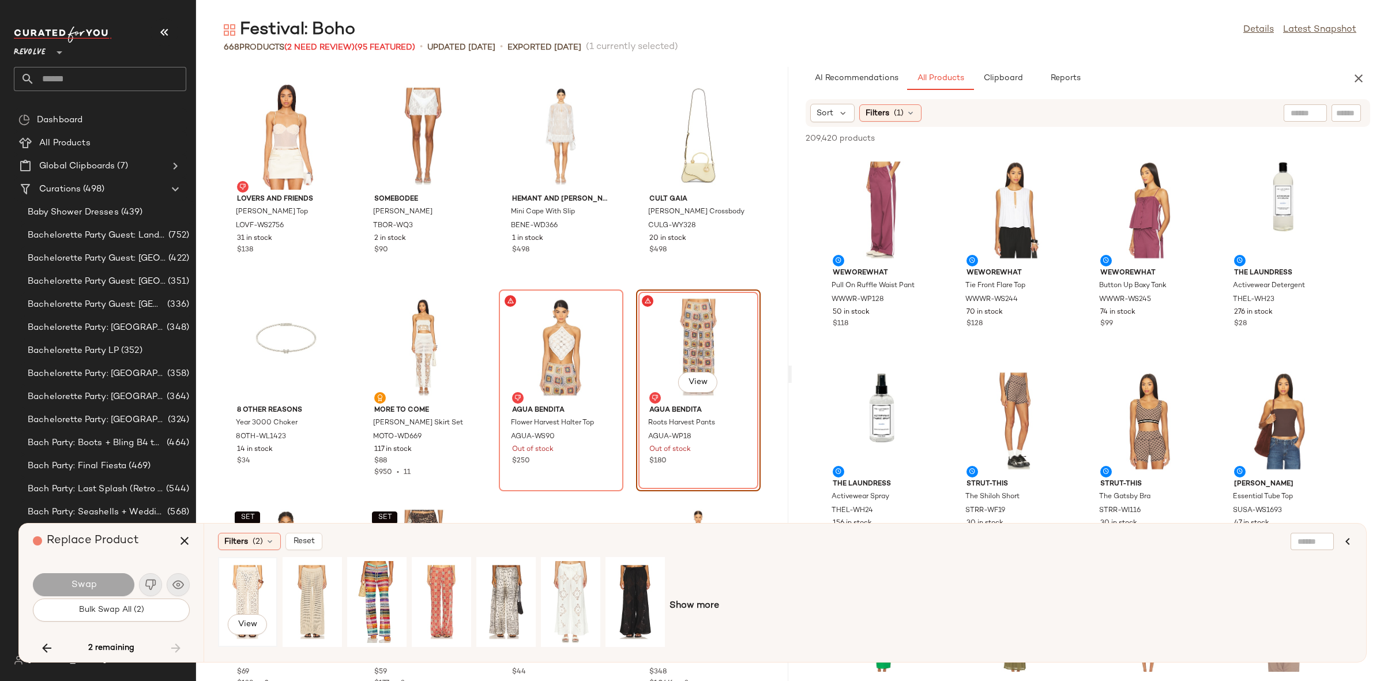
click at [235, 607] on div "View" at bounding box center [247, 602] width 51 height 82
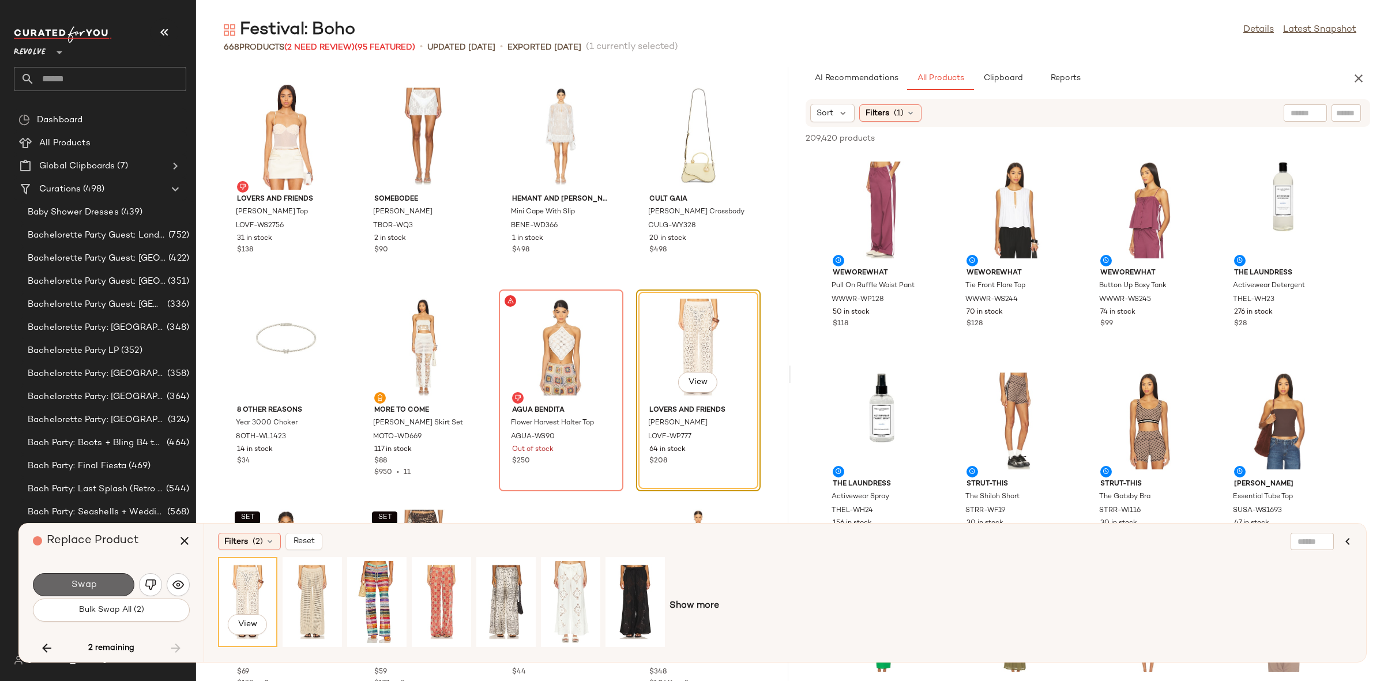
click at [79, 582] on span "Swap" at bounding box center [83, 585] width 26 height 11
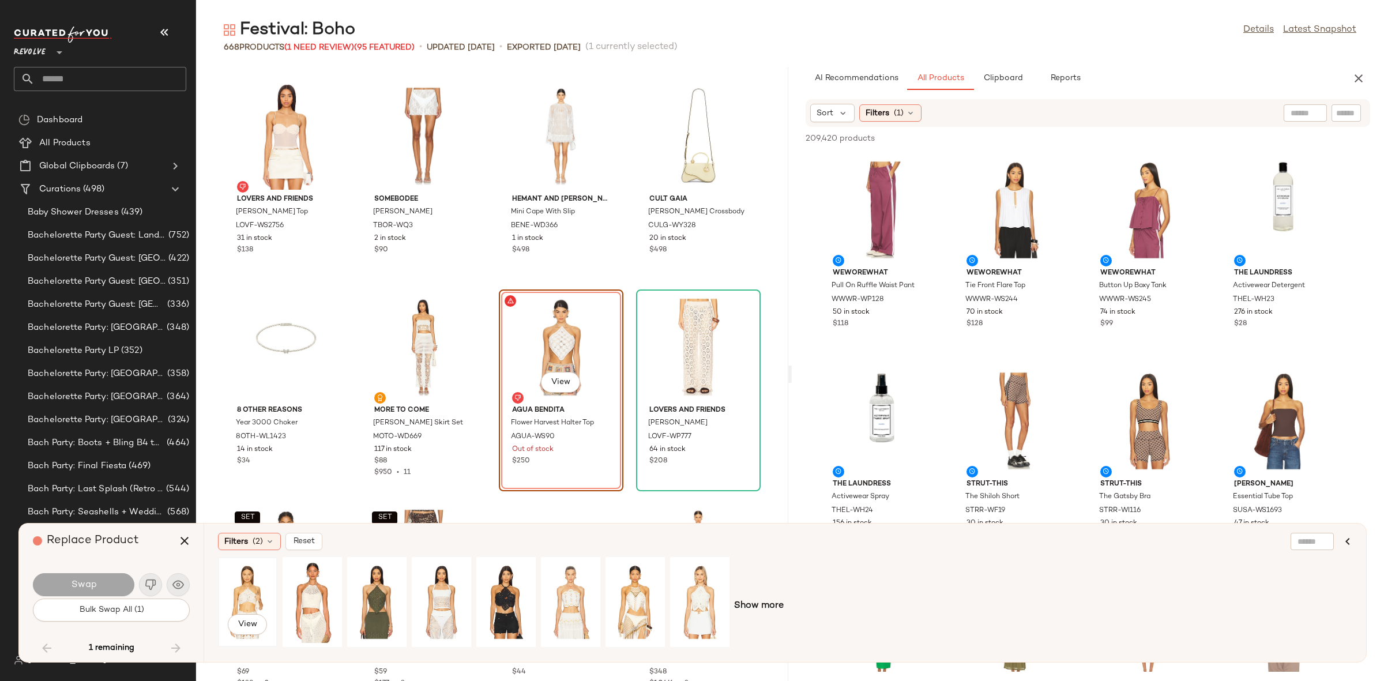
click at [234, 598] on div "View" at bounding box center [247, 602] width 51 height 82
click at [96, 587] on button "Swap" at bounding box center [83, 584] width 101 height 23
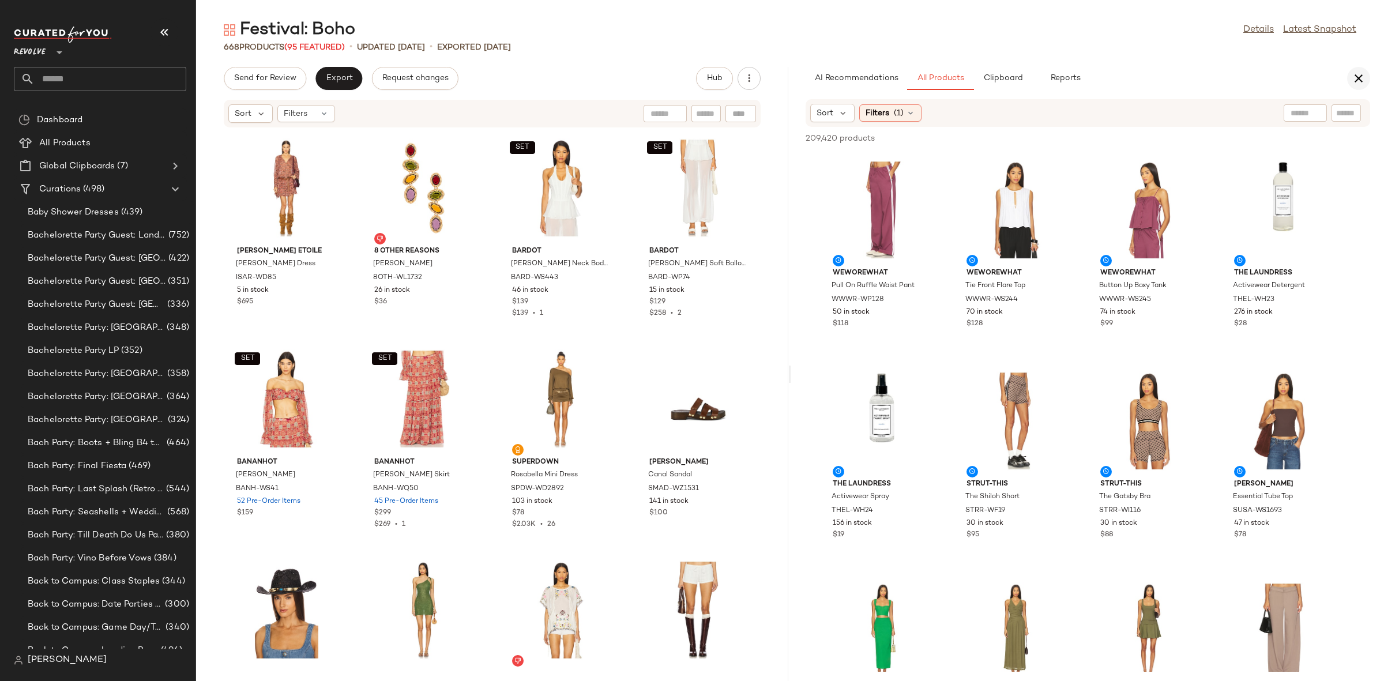
click at [1355, 77] on icon "button" at bounding box center [1359, 79] width 14 height 14
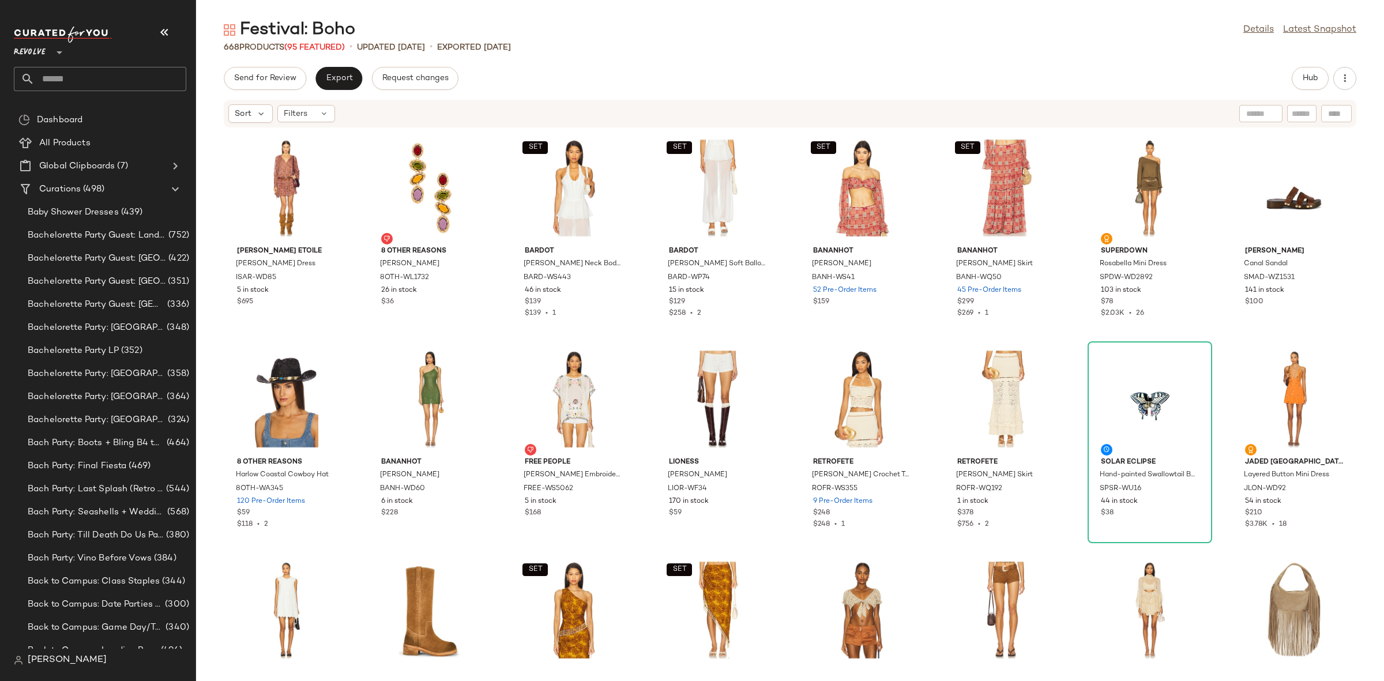
click at [650, 335] on div "Isabel Marant Etoile Bess Dress ISAR-WD85 5 in stock $695 8 Other Reasons Leona…" at bounding box center [790, 397] width 1188 height 539
click at [344, 68] on button "Export" at bounding box center [338, 78] width 47 height 23
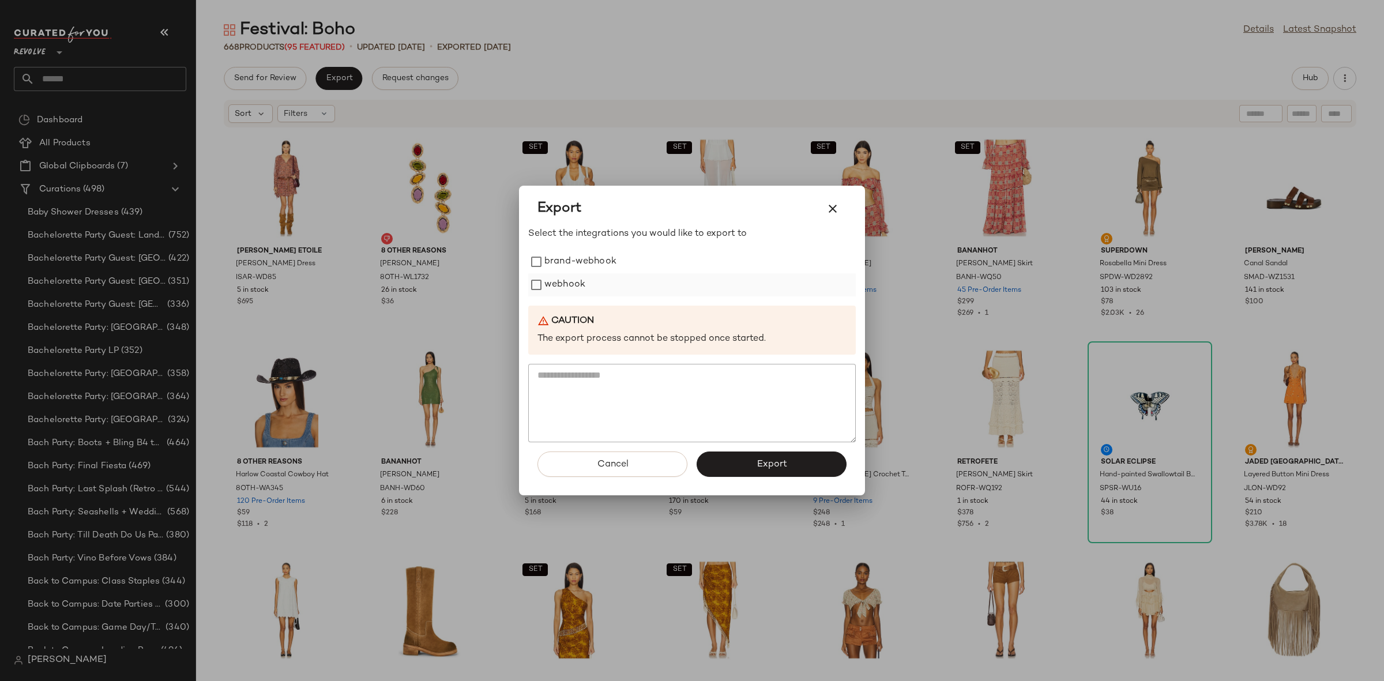
click at [549, 283] on label "webhook" at bounding box center [564, 284] width 41 height 23
click at [755, 471] on button "Export" at bounding box center [772, 464] width 150 height 25
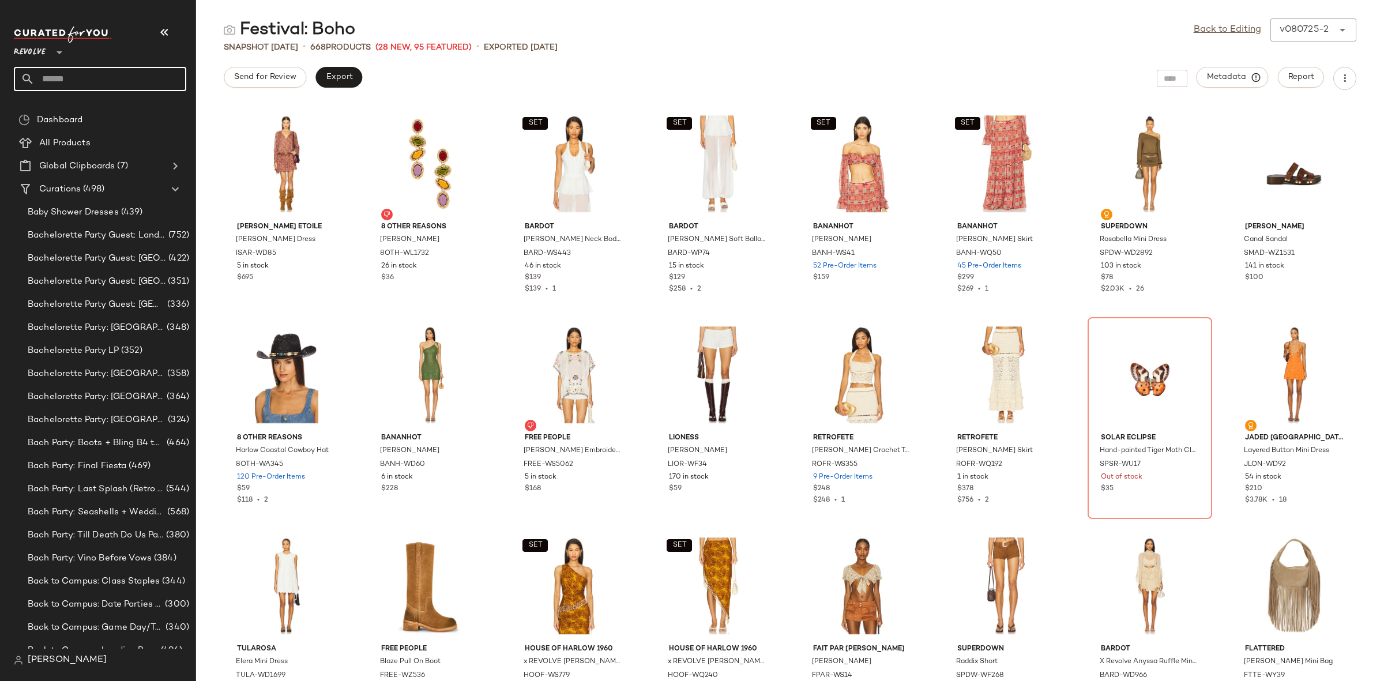
click at [80, 74] on input "text" at bounding box center [111, 79] width 152 height 24
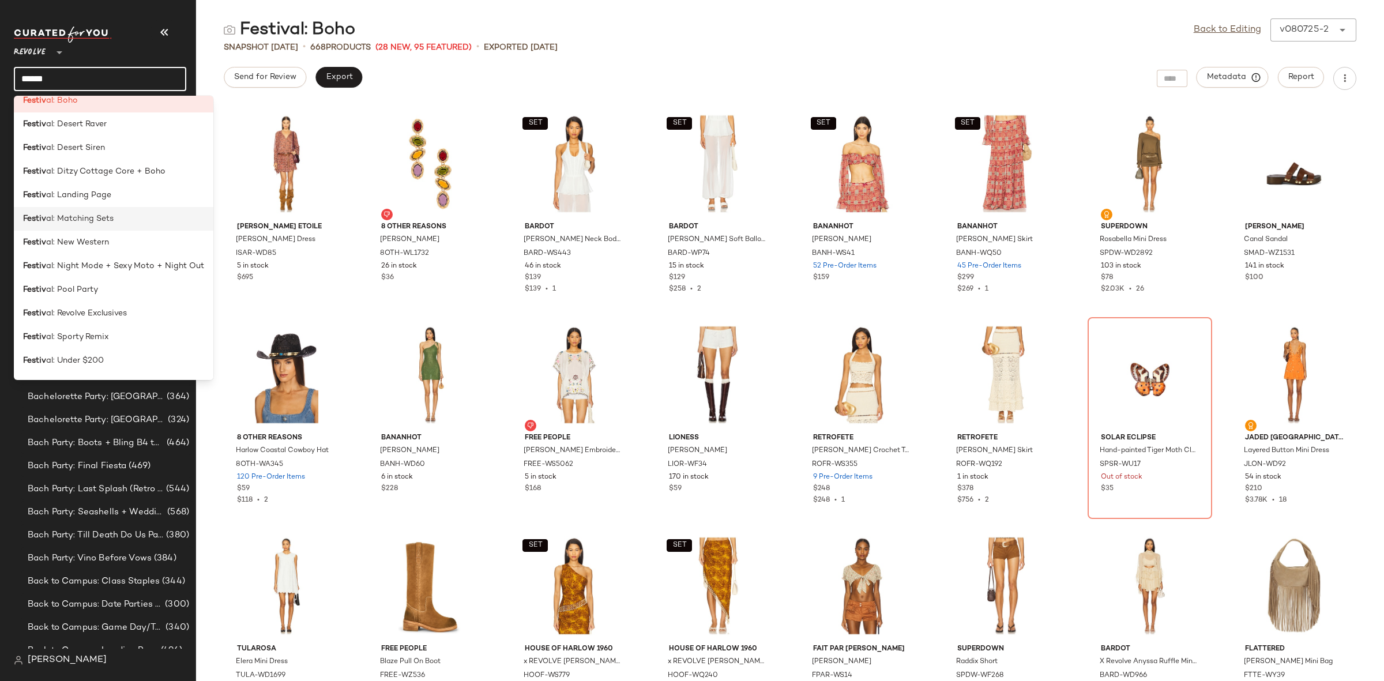
scroll to position [55, 0]
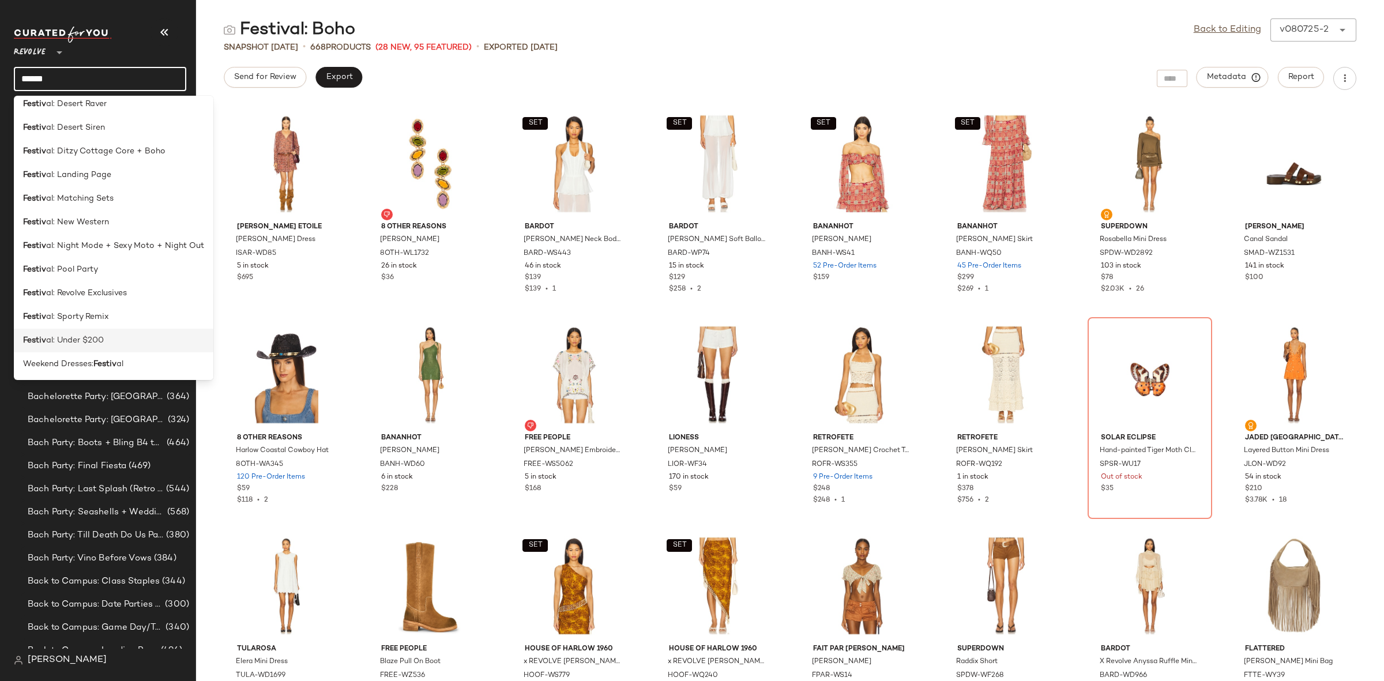
type input "******"
click at [95, 342] on span "al: Under $200" at bounding box center [75, 340] width 58 height 12
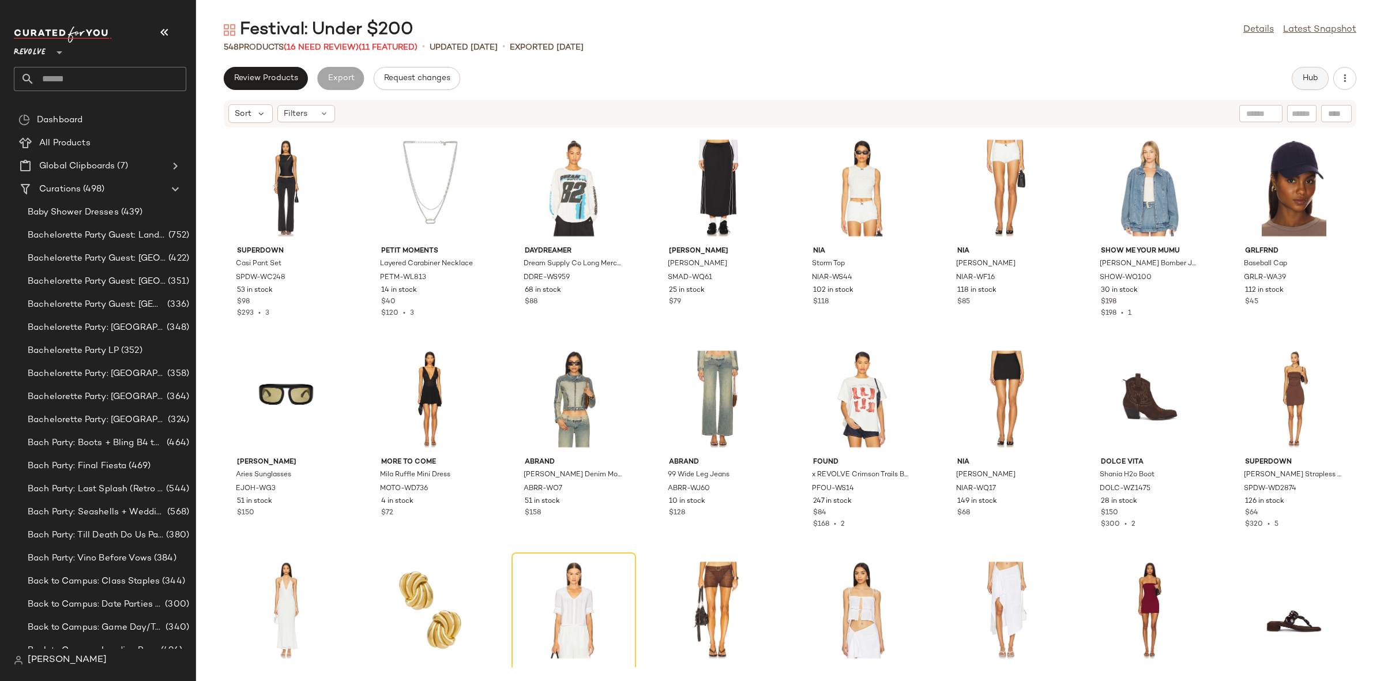
click at [1295, 76] on button "Hub" at bounding box center [1310, 78] width 37 height 23
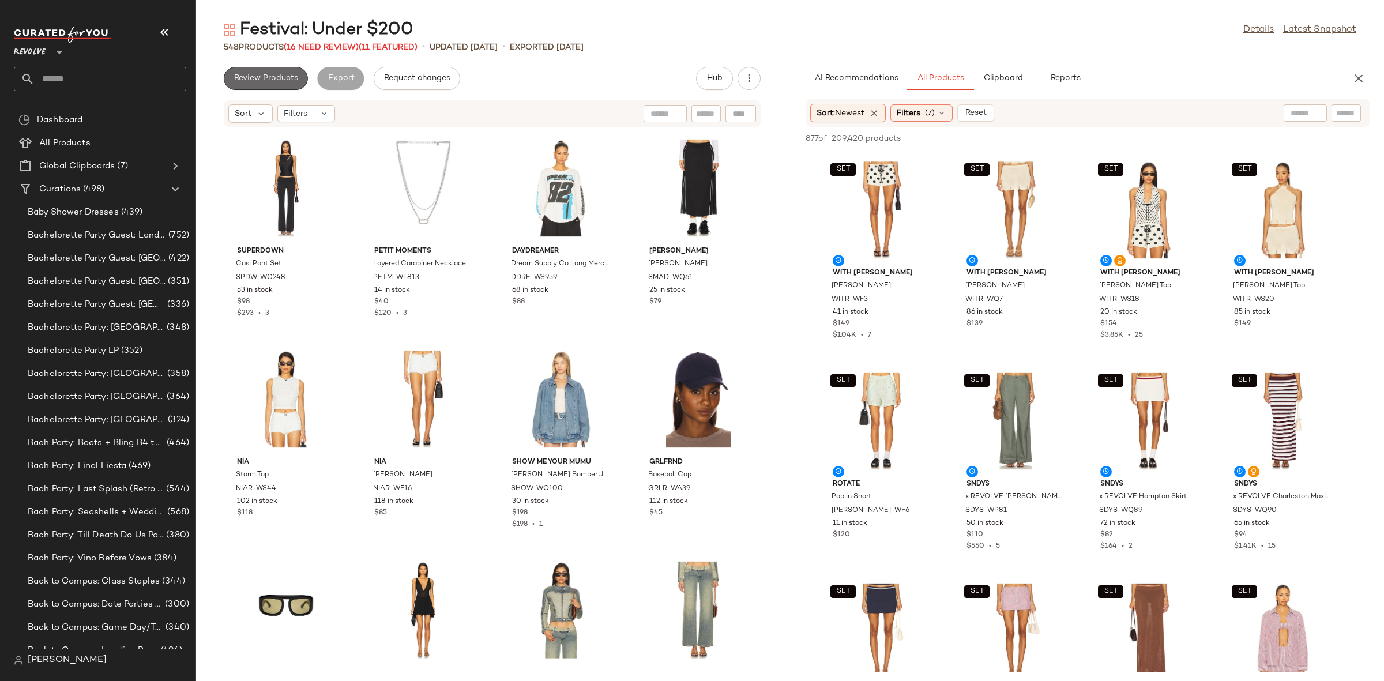
click at [276, 78] on span "Review Products" at bounding box center [266, 78] width 65 height 9
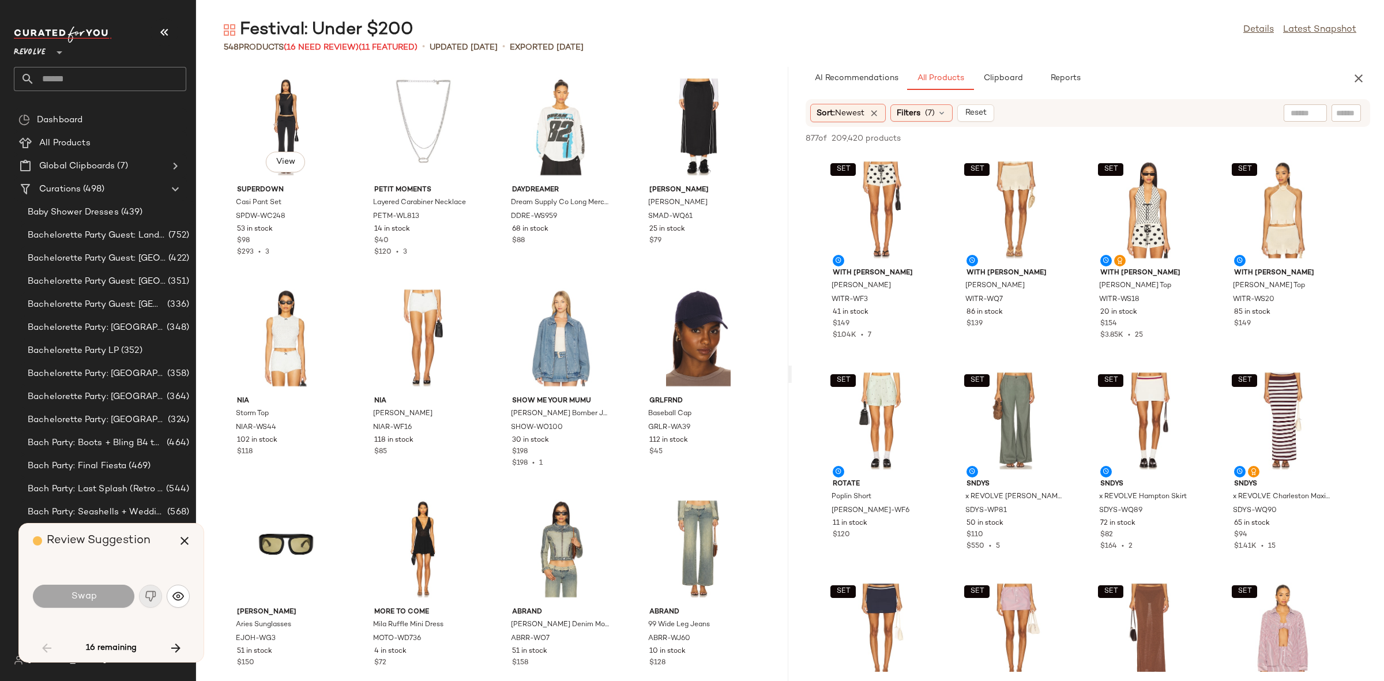
scroll to position [641, 0]
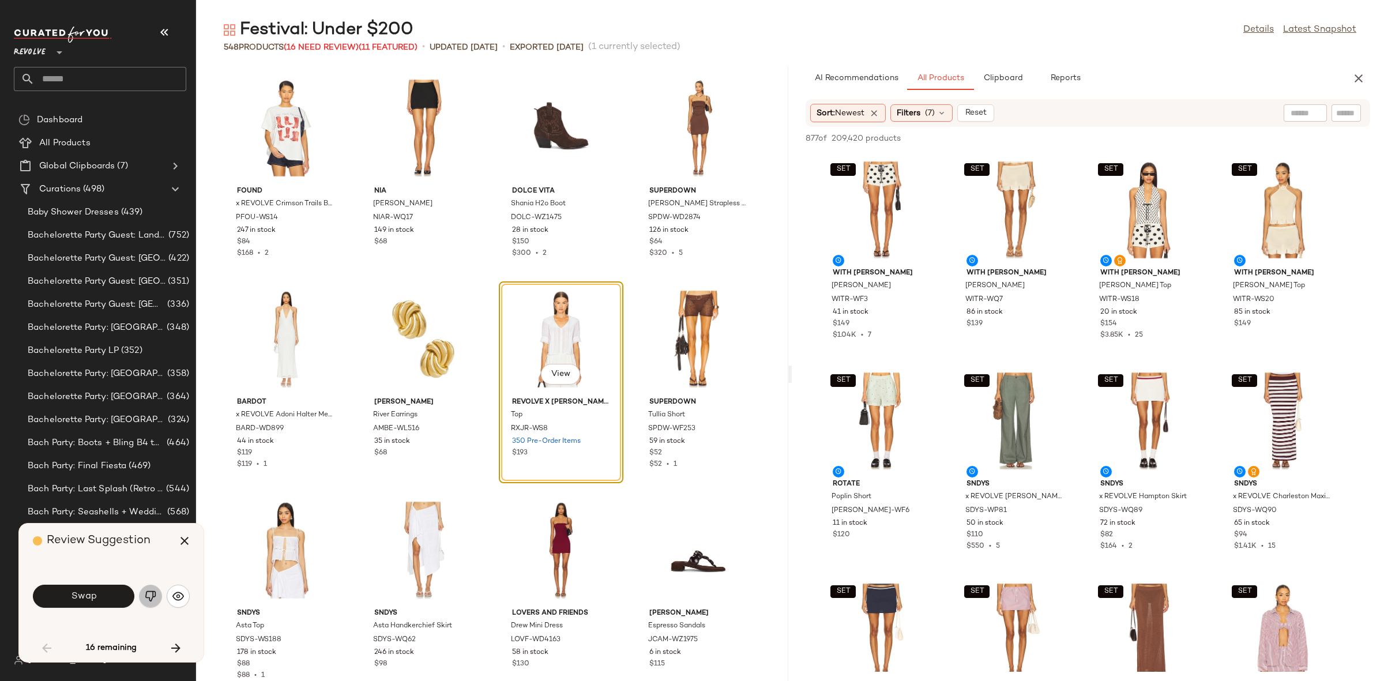
click at [145, 593] on img "button" at bounding box center [151, 596] width 12 height 12
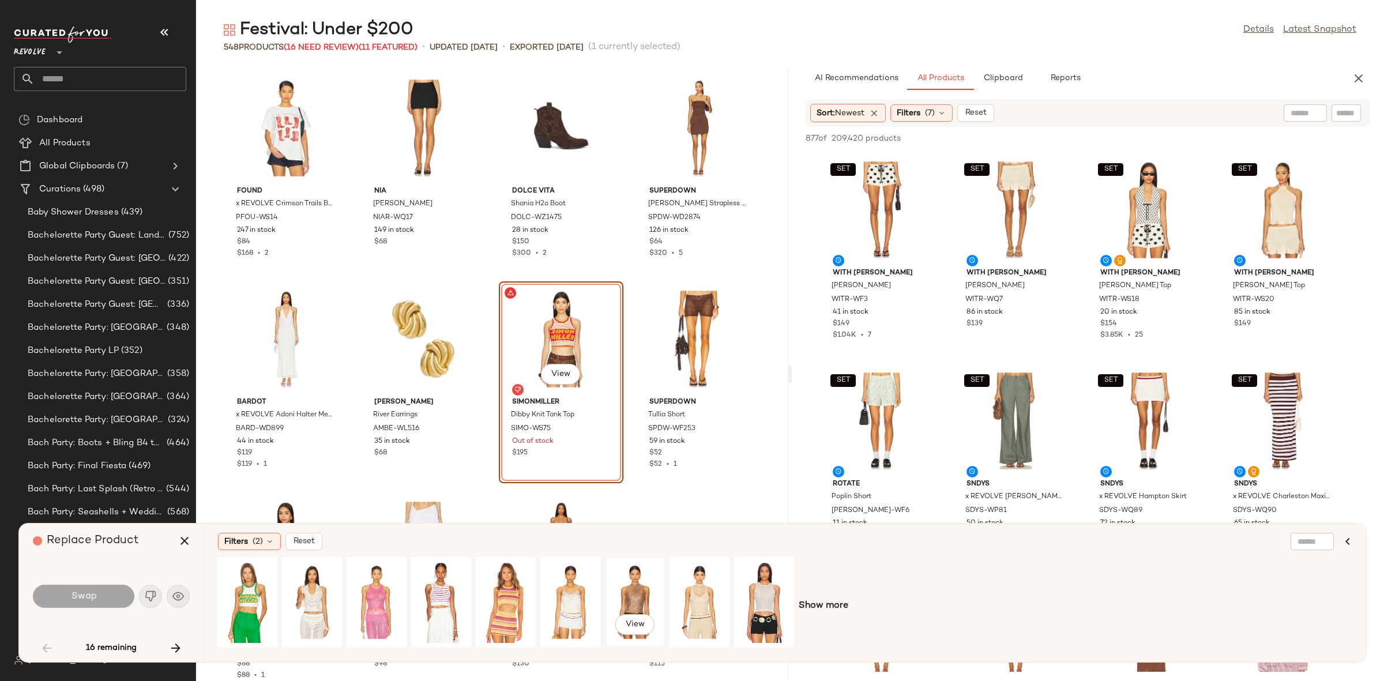
click at [627, 603] on div "View" at bounding box center [635, 602] width 51 height 82
click at [84, 595] on span "Swap" at bounding box center [83, 596] width 26 height 11
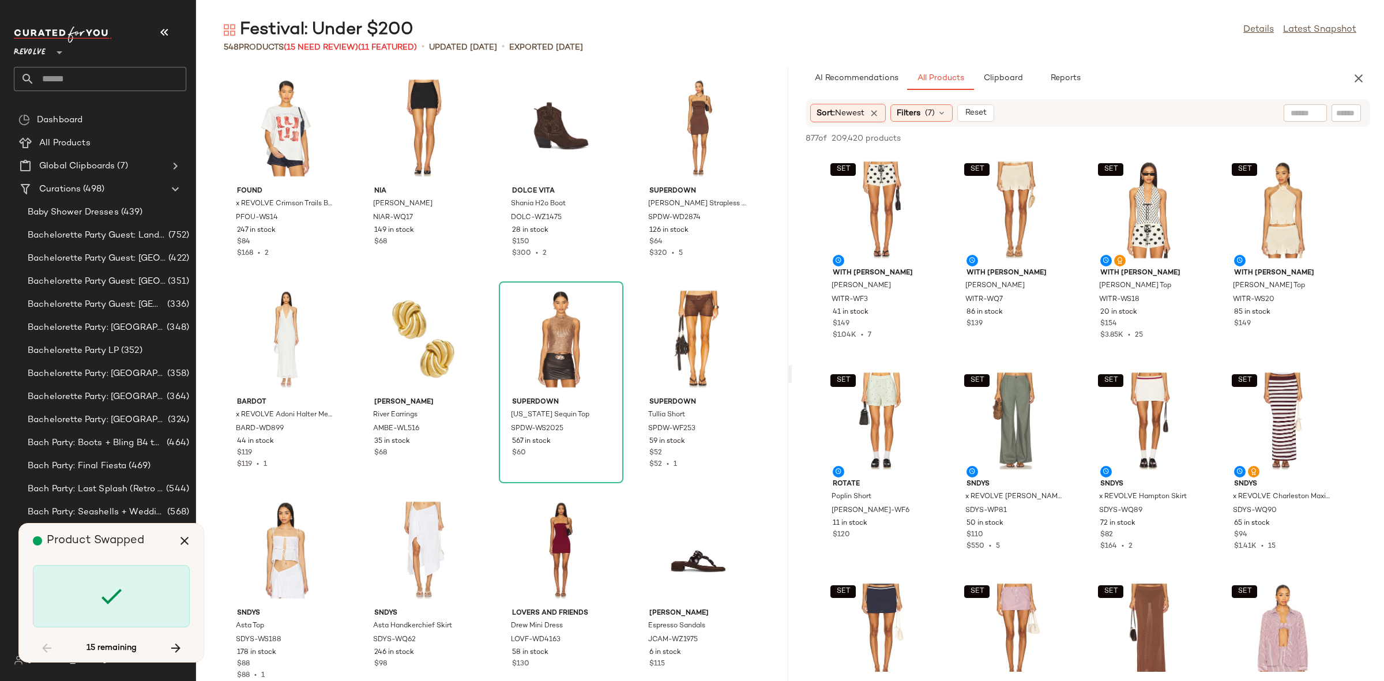
scroll to position [2322, 0]
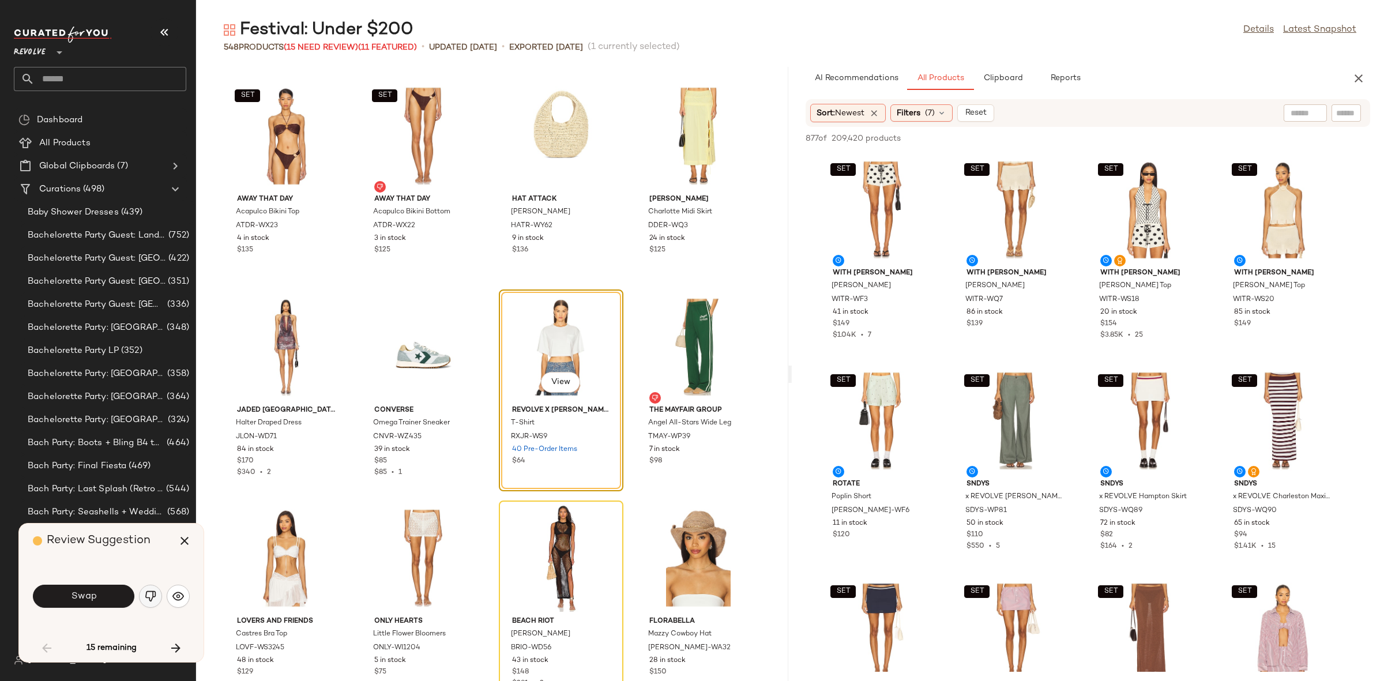
click at [151, 590] on img "button" at bounding box center [151, 596] width 12 height 12
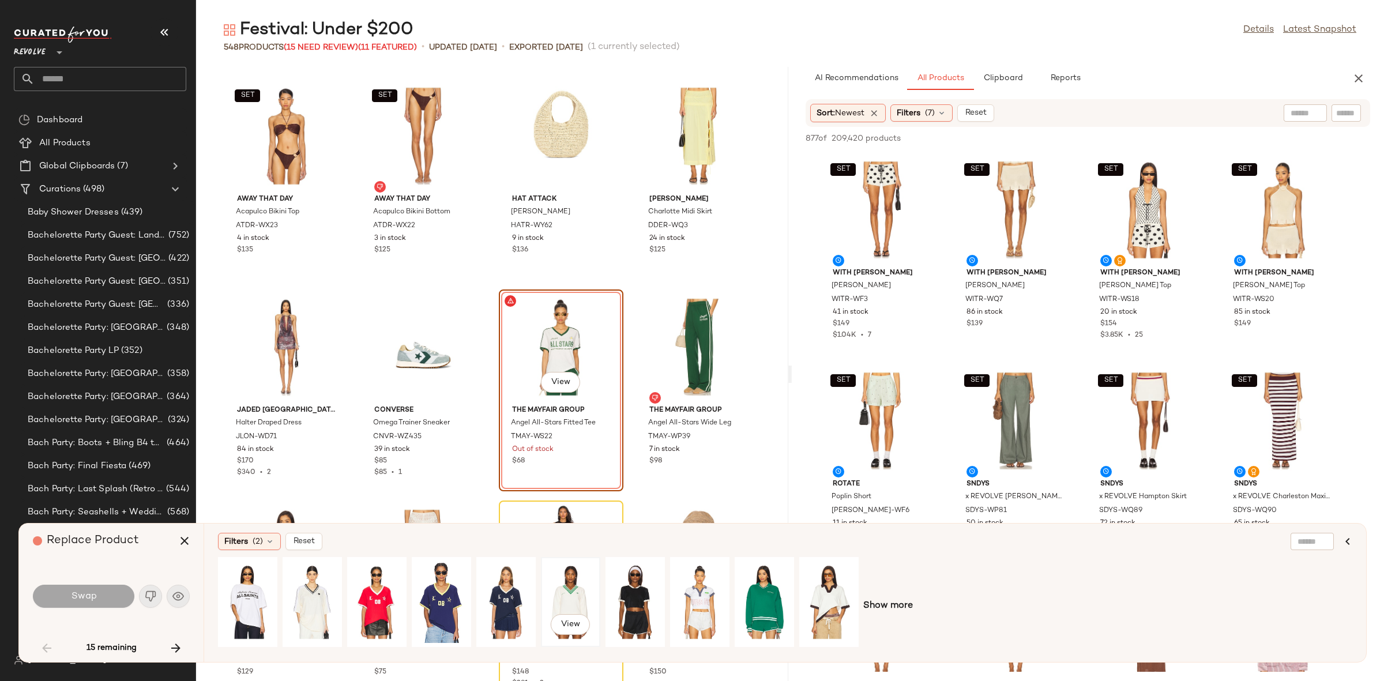
click at [560, 595] on div "View" at bounding box center [570, 602] width 51 height 82
click at [81, 597] on span "Swap" at bounding box center [83, 596] width 26 height 11
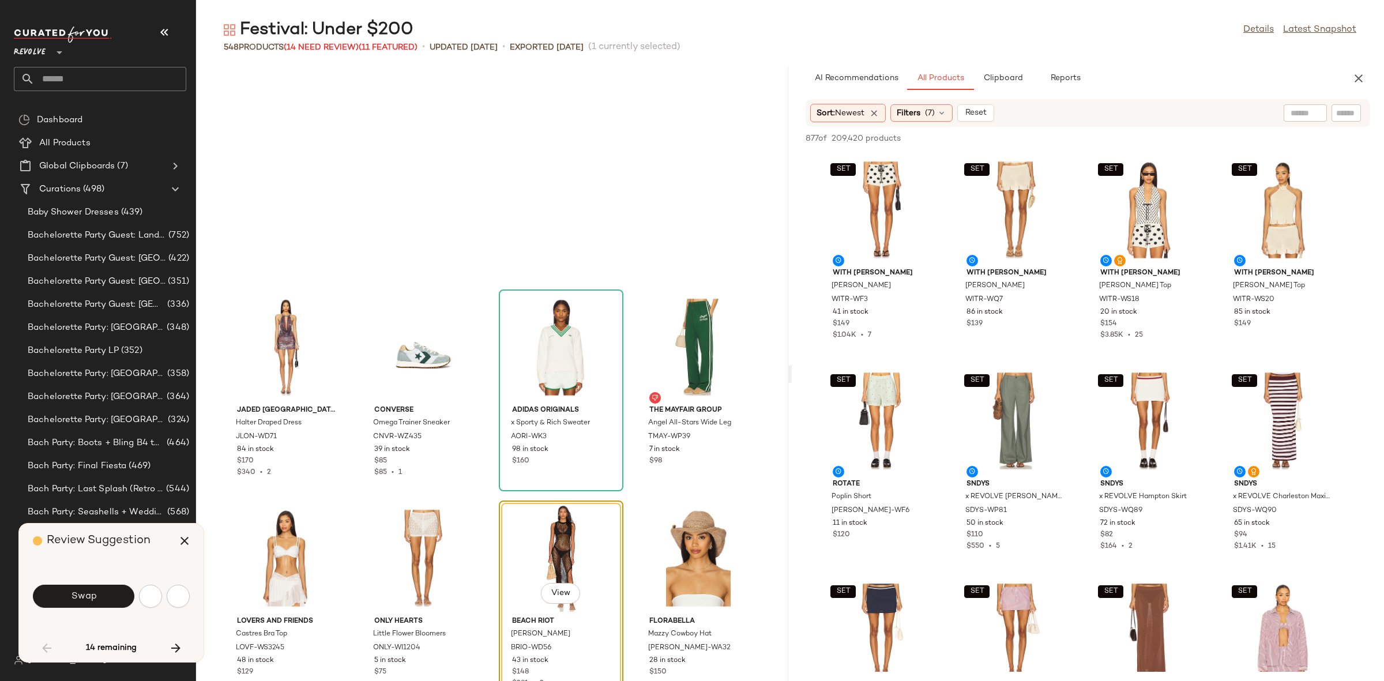
scroll to position [2533, 0]
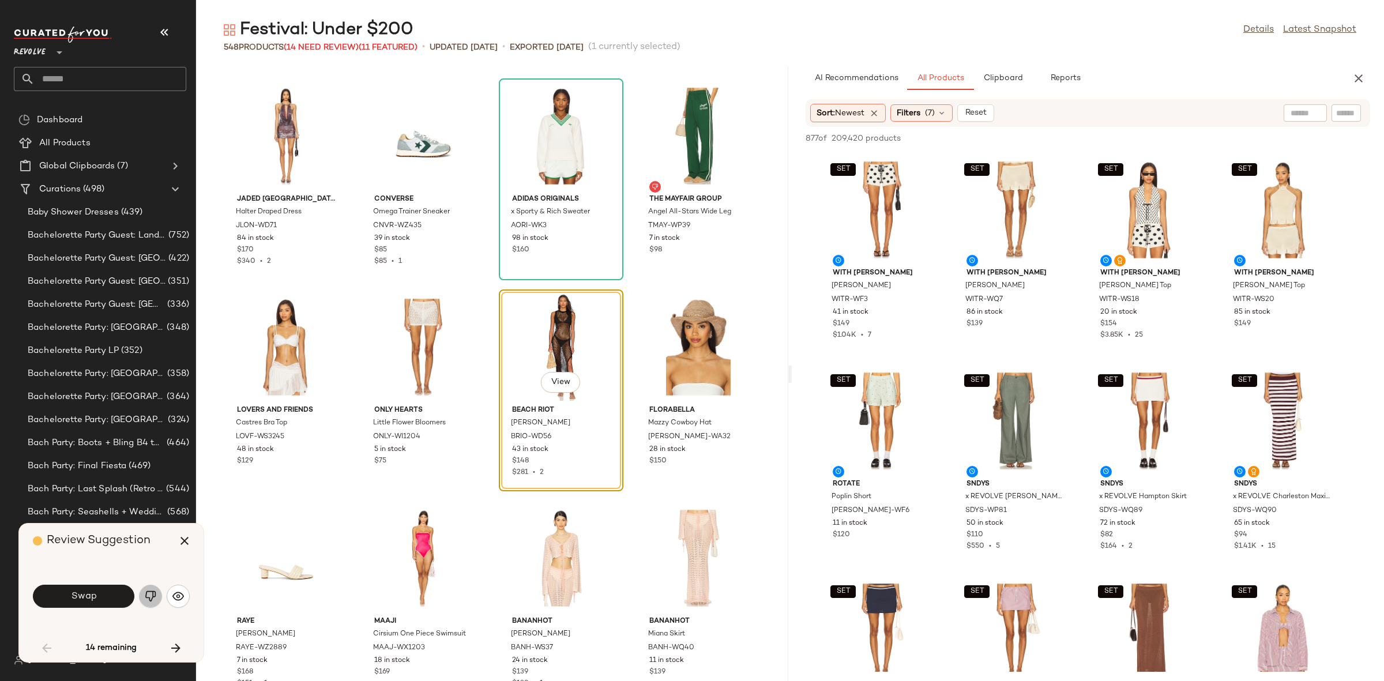
click at [155, 599] on img "button" at bounding box center [151, 596] width 12 height 12
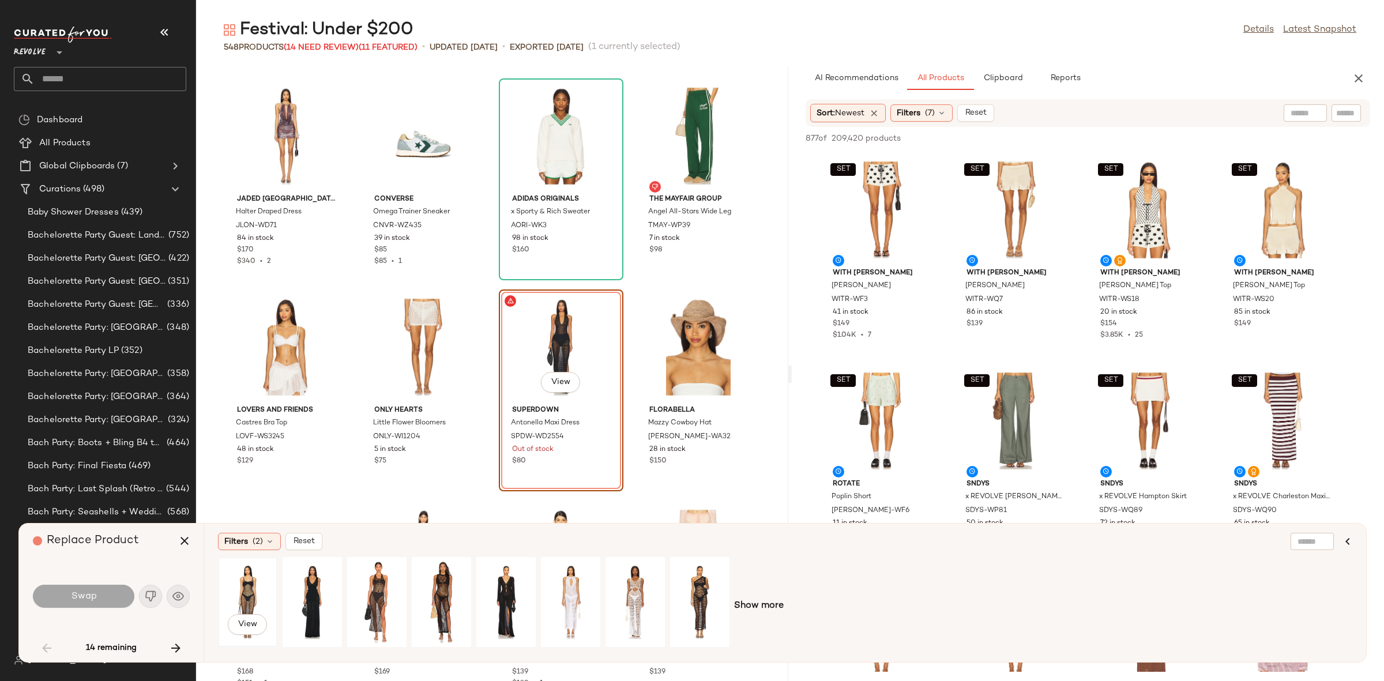
click at [251, 596] on div "View" at bounding box center [247, 602] width 51 height 82
click at [100, 592] on button "Swap" at bounding box center [83, 596] width 101 height 23
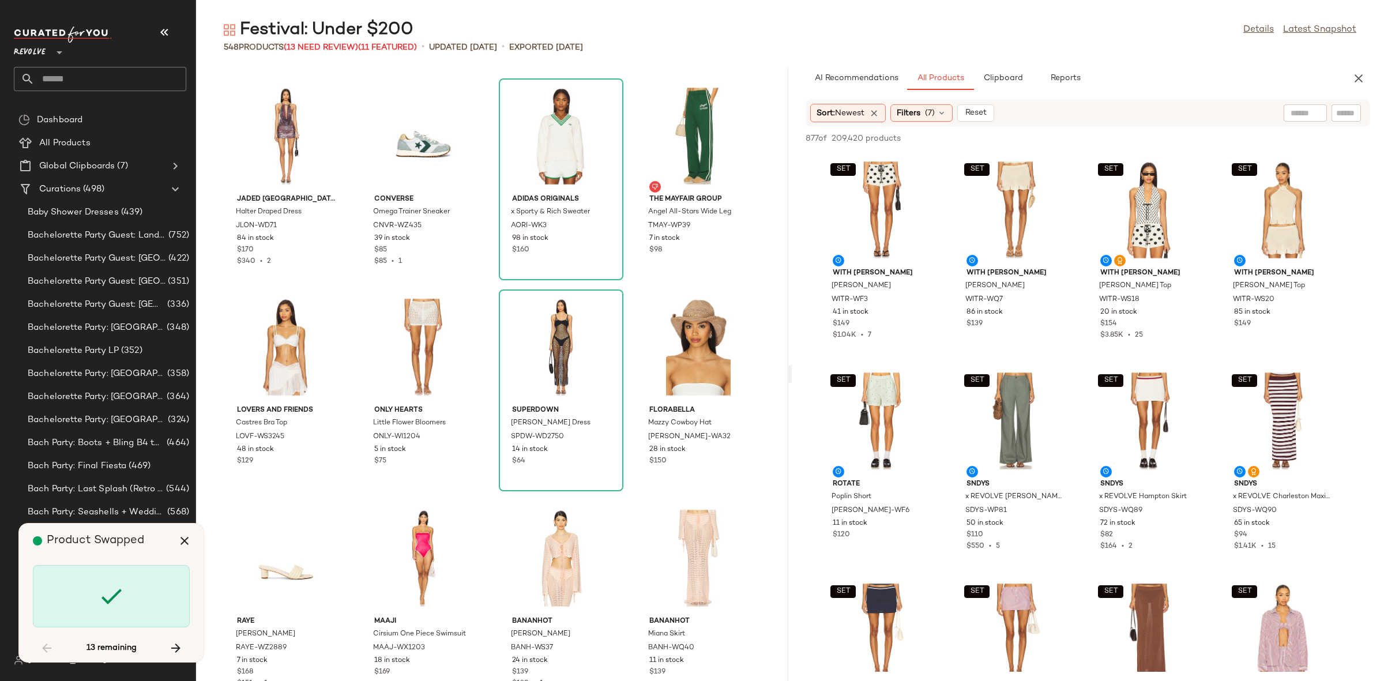
scroll to position [10975, 0]
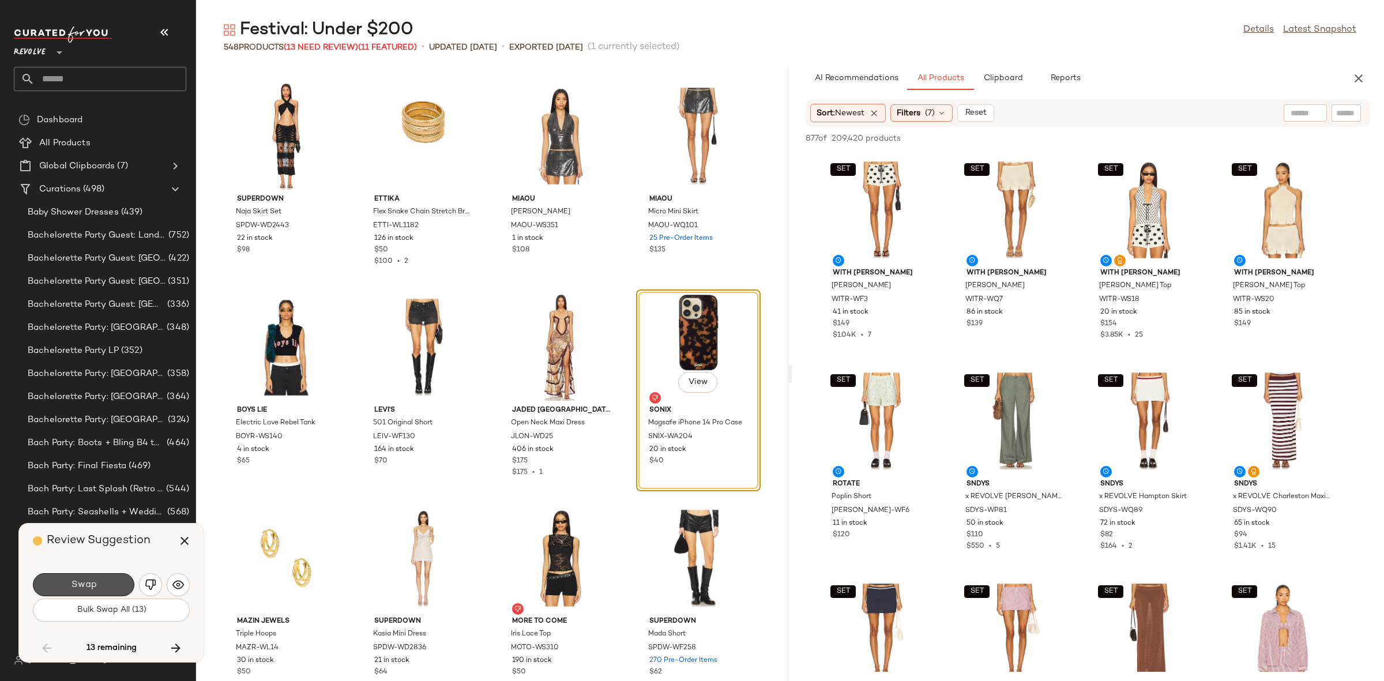
click at [97, 592] on button "Swap" at bounding box center [83, 584] width 101 height 23
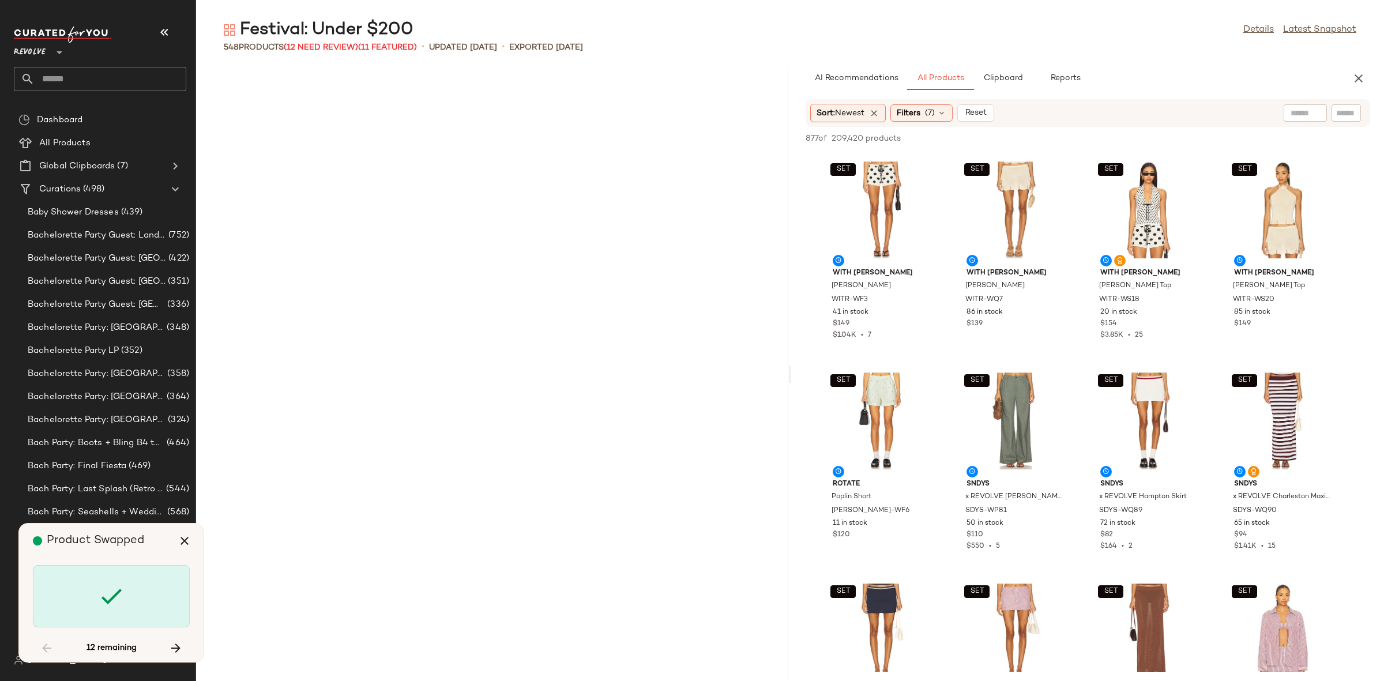
scroll to position [13085, 0]
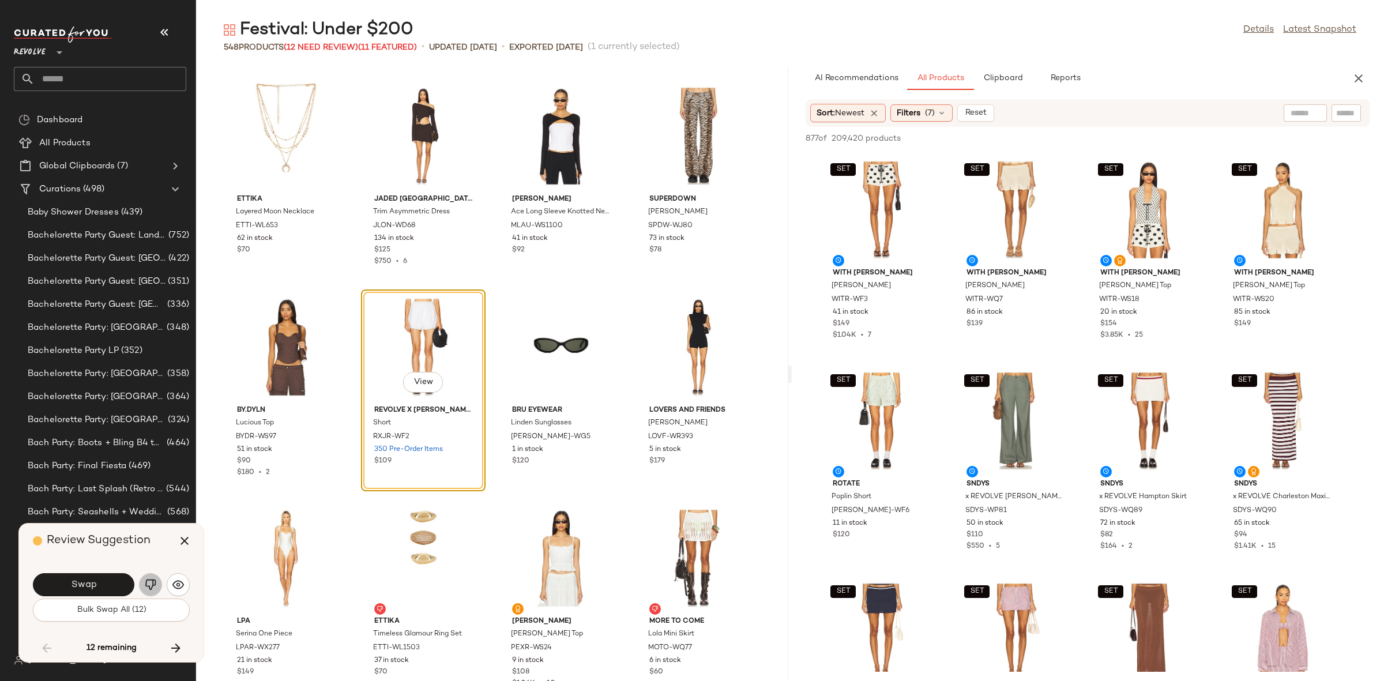
click at [148, 592] on button "button" at bounding box center [150, 584] width 23 height 23
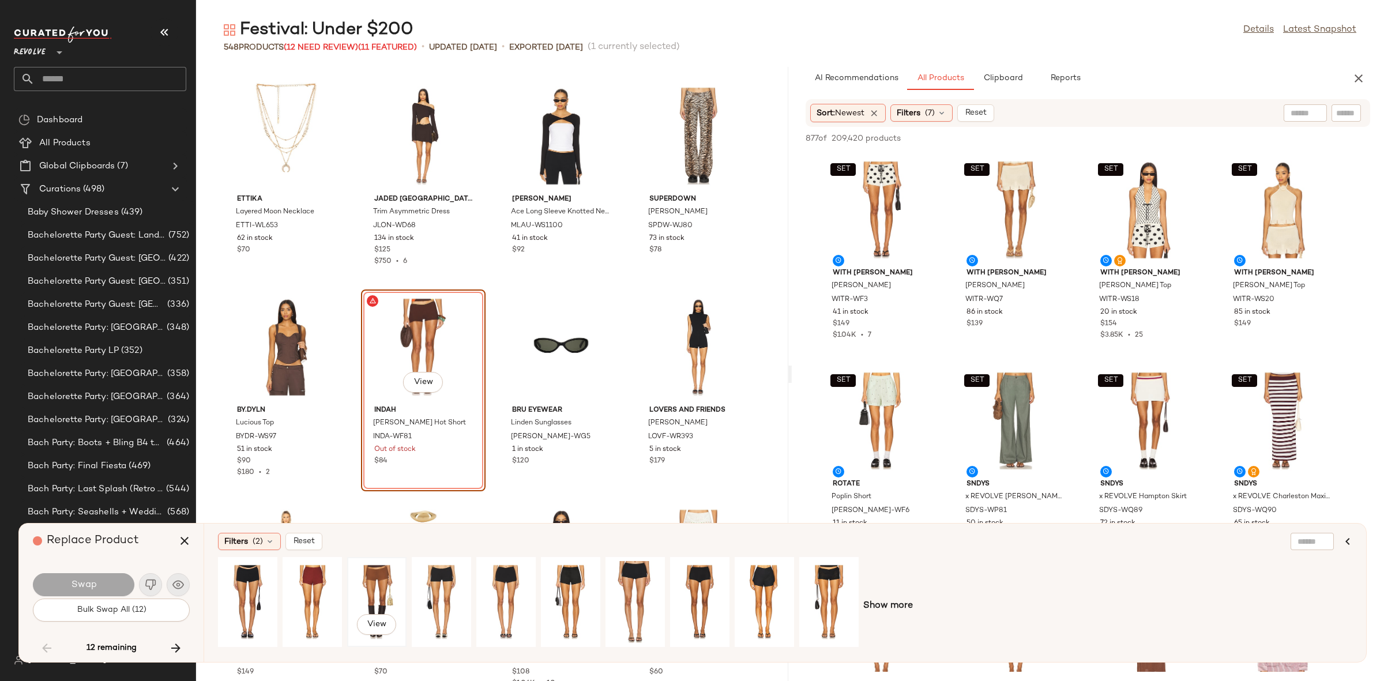
click at [367, 593] on div "View" at bounding box center [376, 602] width 51 height 82
click at [96, 583] on span "Swap" at bounding box center [83, 585] width 26 height 11
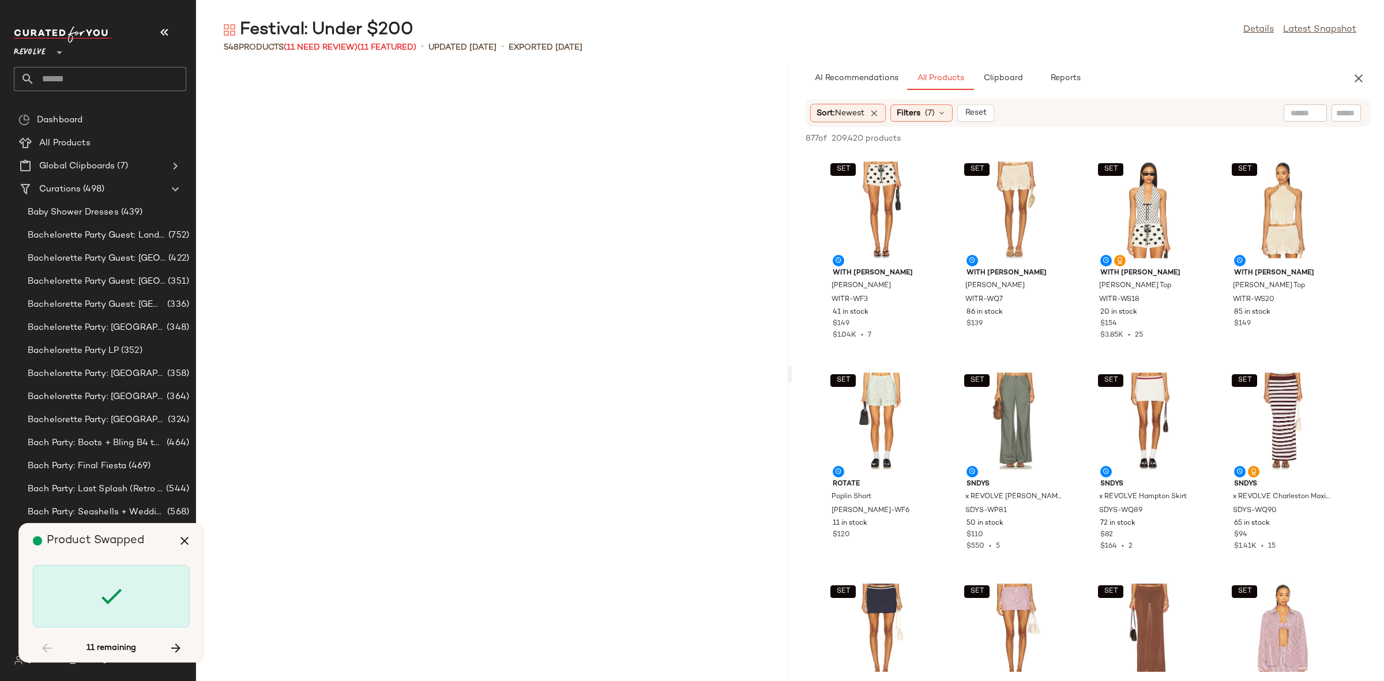
scroll to position [14351, 0]
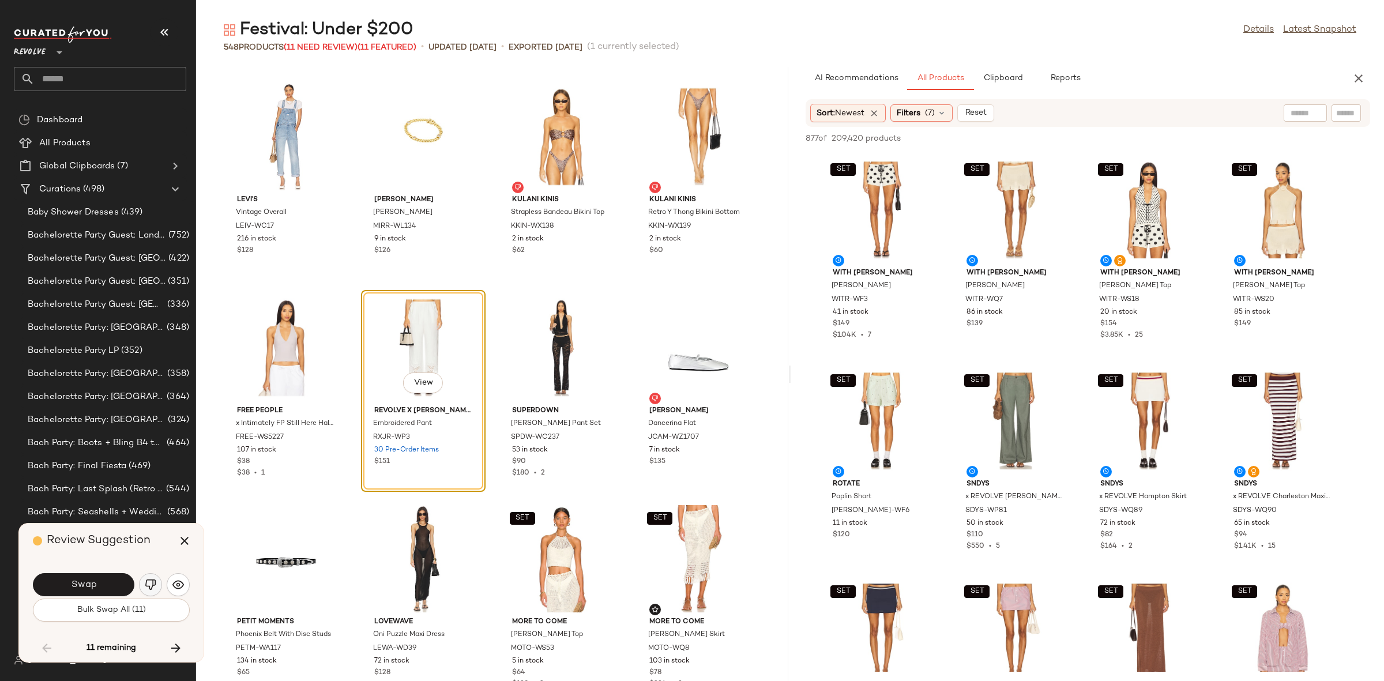
click at [158, 586] on button "button" at bounding box center [150, 584] width 23 height 23
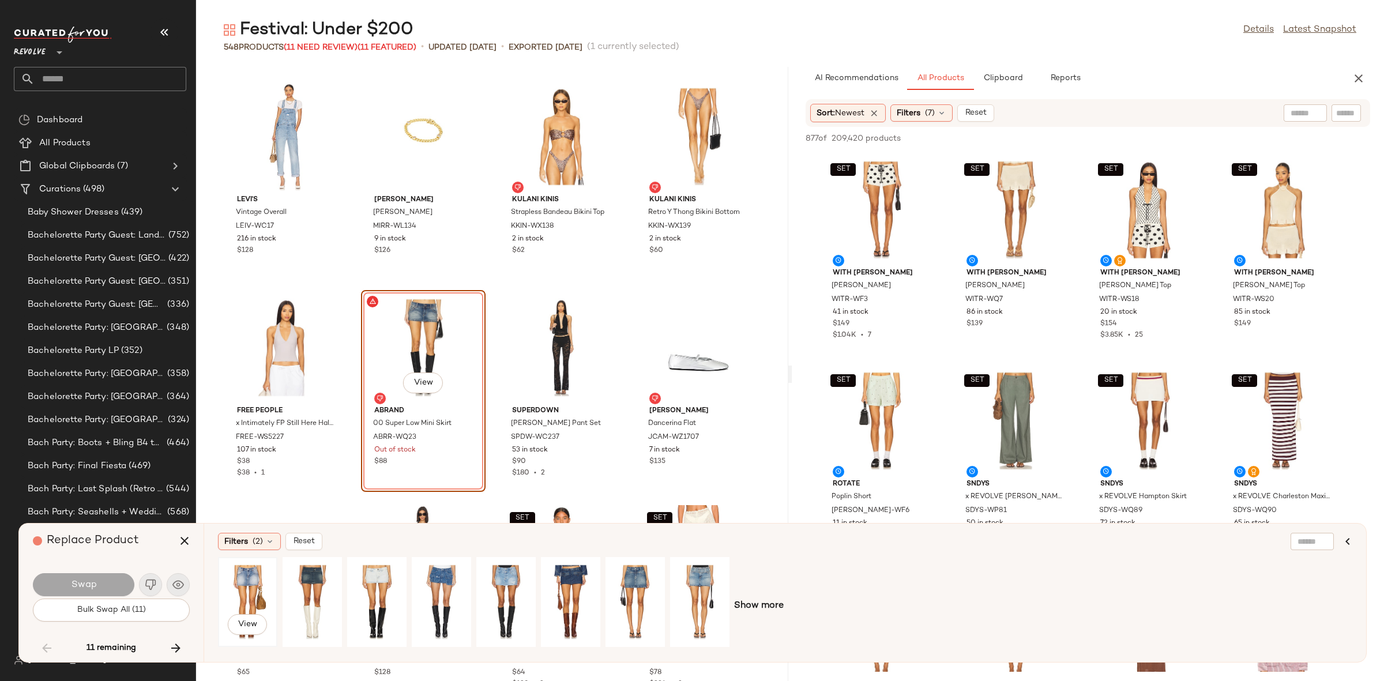
click at [248, 584] on div "View" at bounding box center [247, 602] width 51 height 82
click at [110, 588] on button "Swap" at bounding box center [83, 584] width 101 height 23
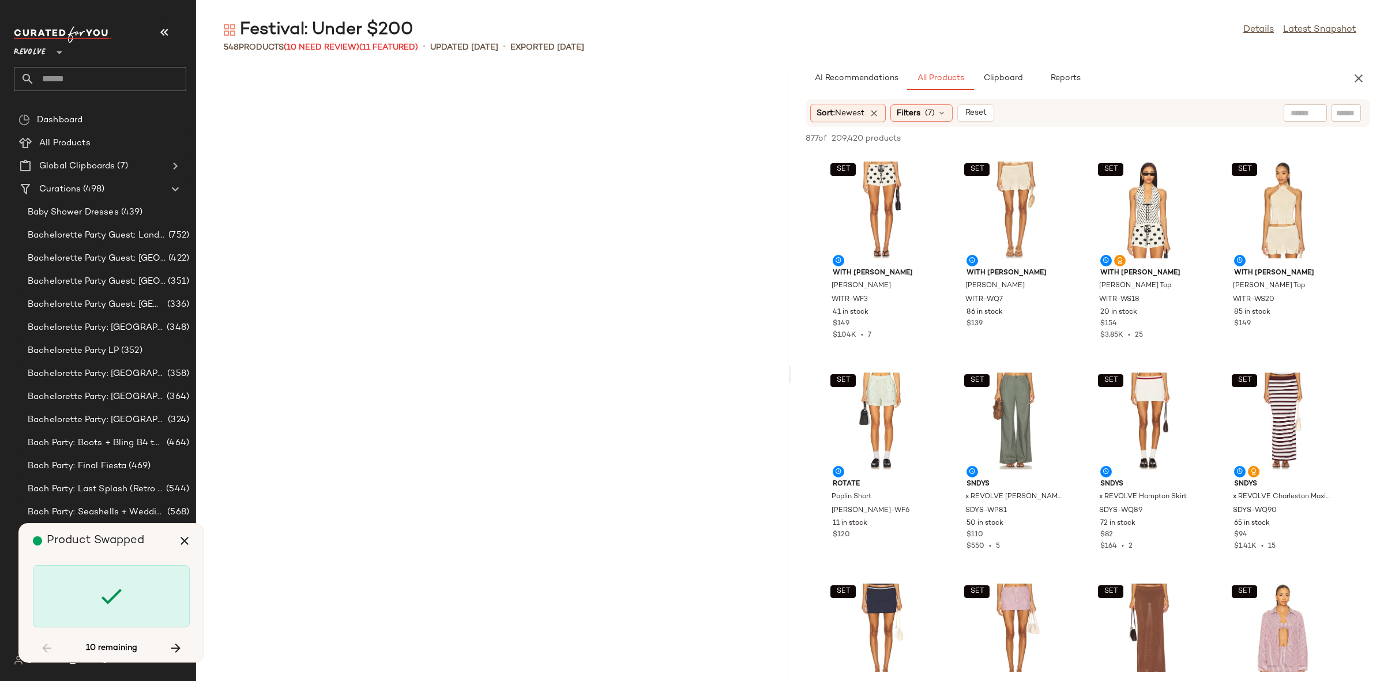
scroll to position [15196, 0]
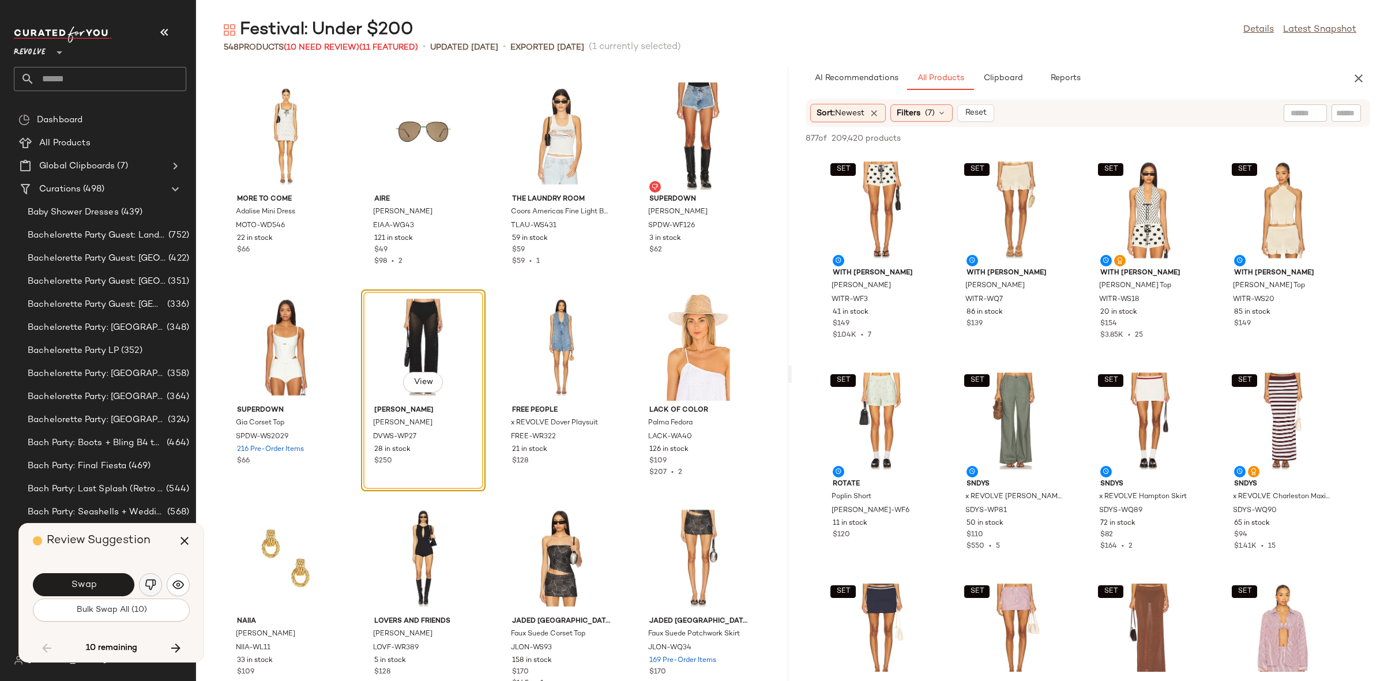
click at [141, 589] on button "button" at bounding box center [150, 584] width 23 height 23
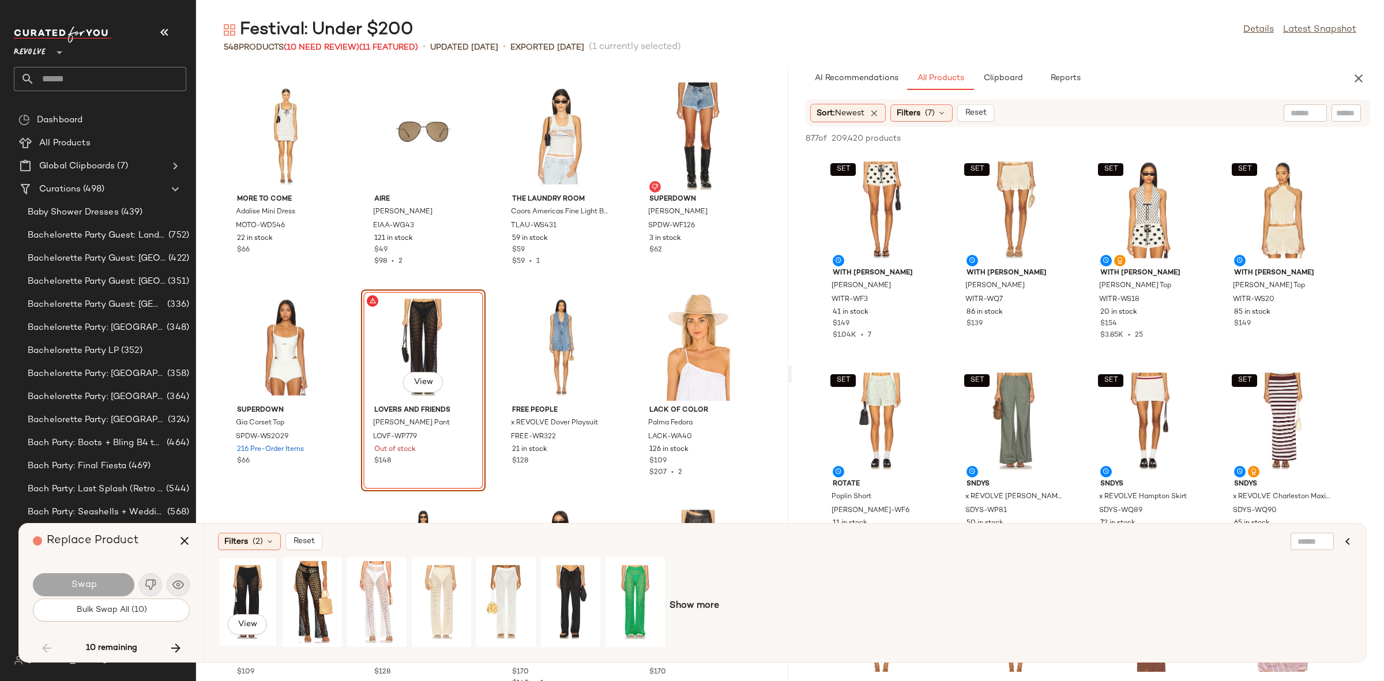
click at [243, 598] on div "View" at bounding box center [247, 602] width 51 height 82
click at [315, 585] on div "View" at bounding box center [312, 602] width 51 height 82
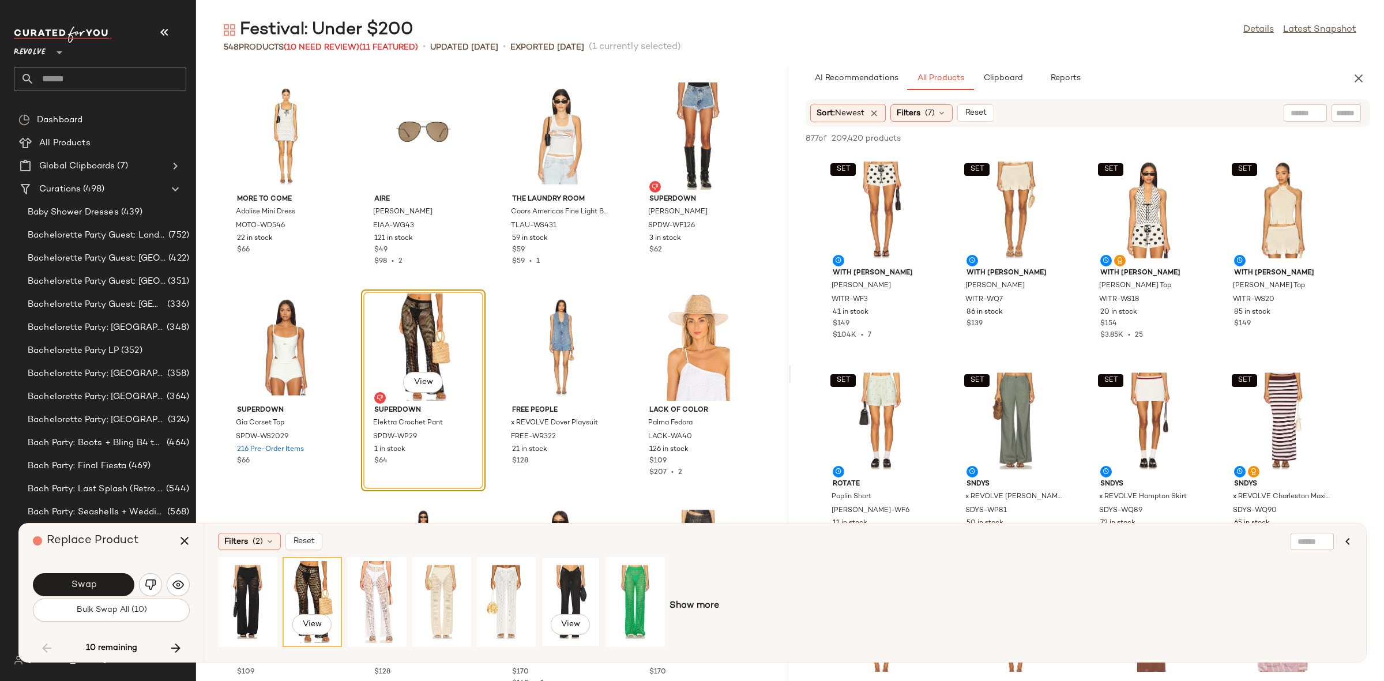
click at [591, 578] on div "View" at bounding box center [570, 602] width 51 height 82
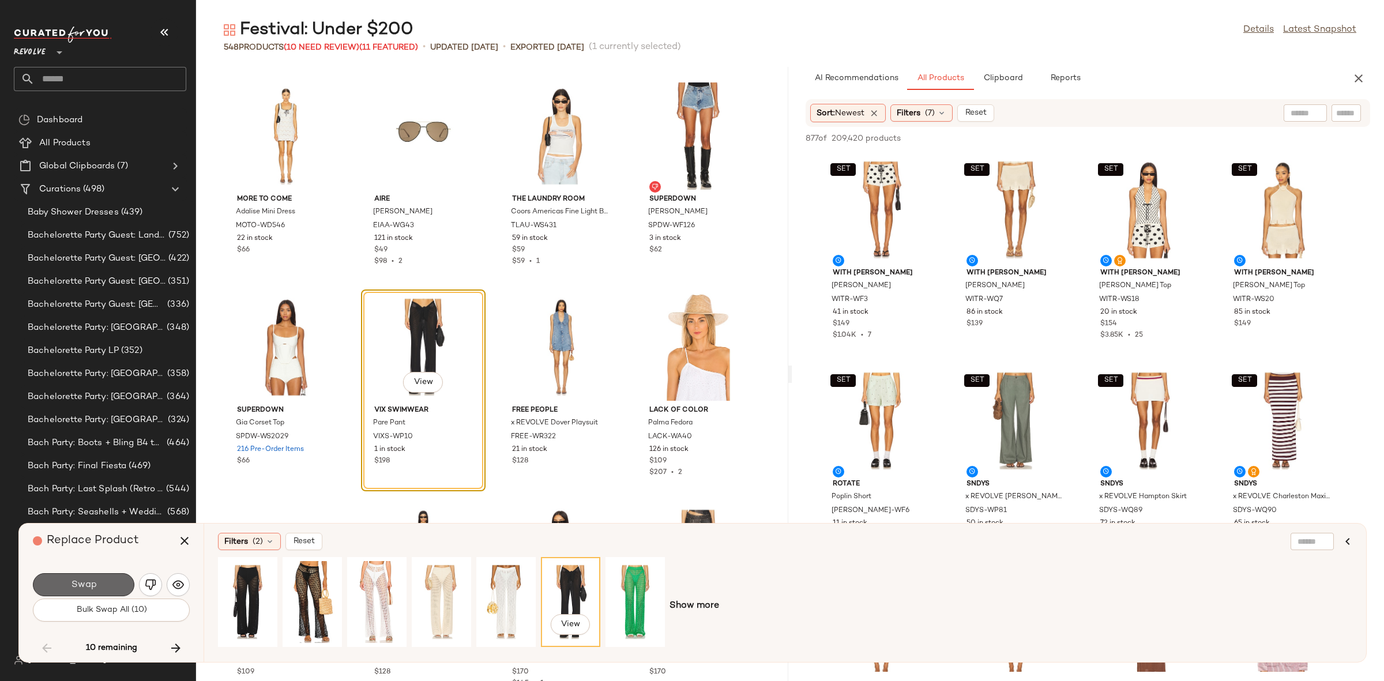
click at [95, 580] on span "Swap" at bounding box center [83, 585] width 26 height 11
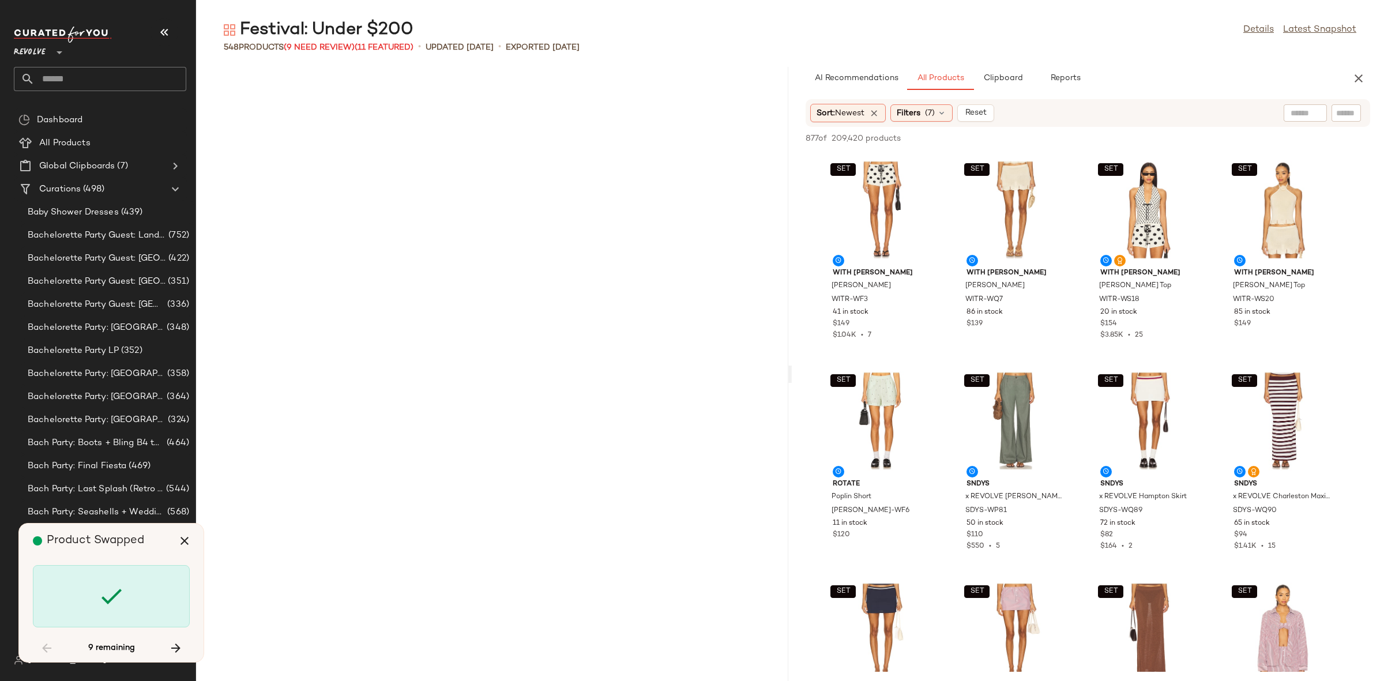
scroll to position [16040, 0]
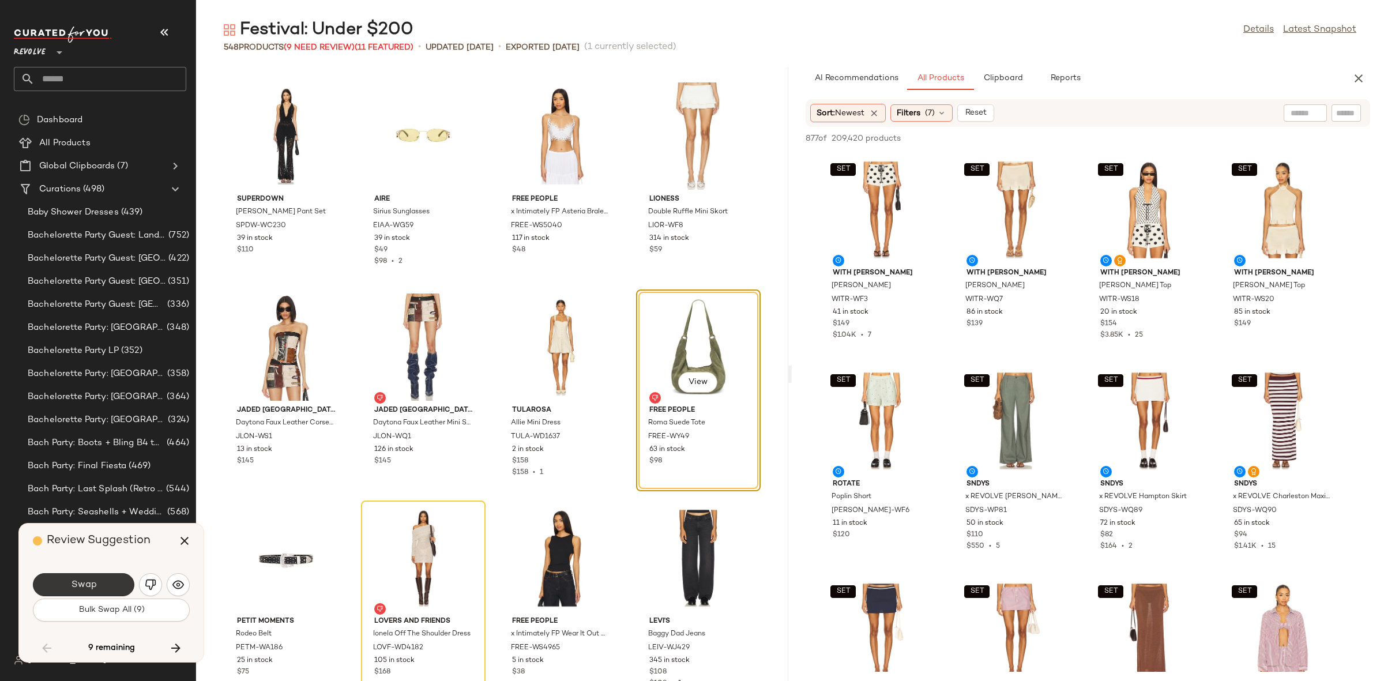
click at [92, 577] on button "Swap" at bounding box center [83, 584] width 101 height 23
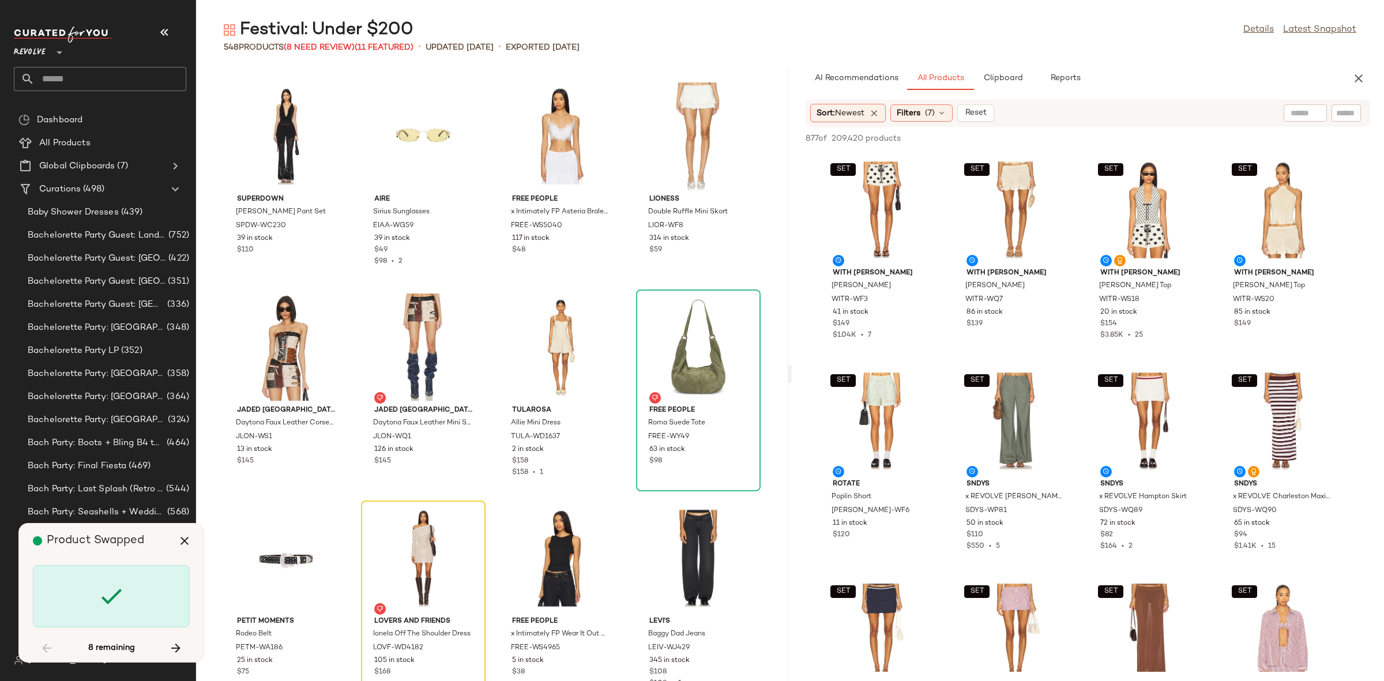
scroll to position [16251, 0]
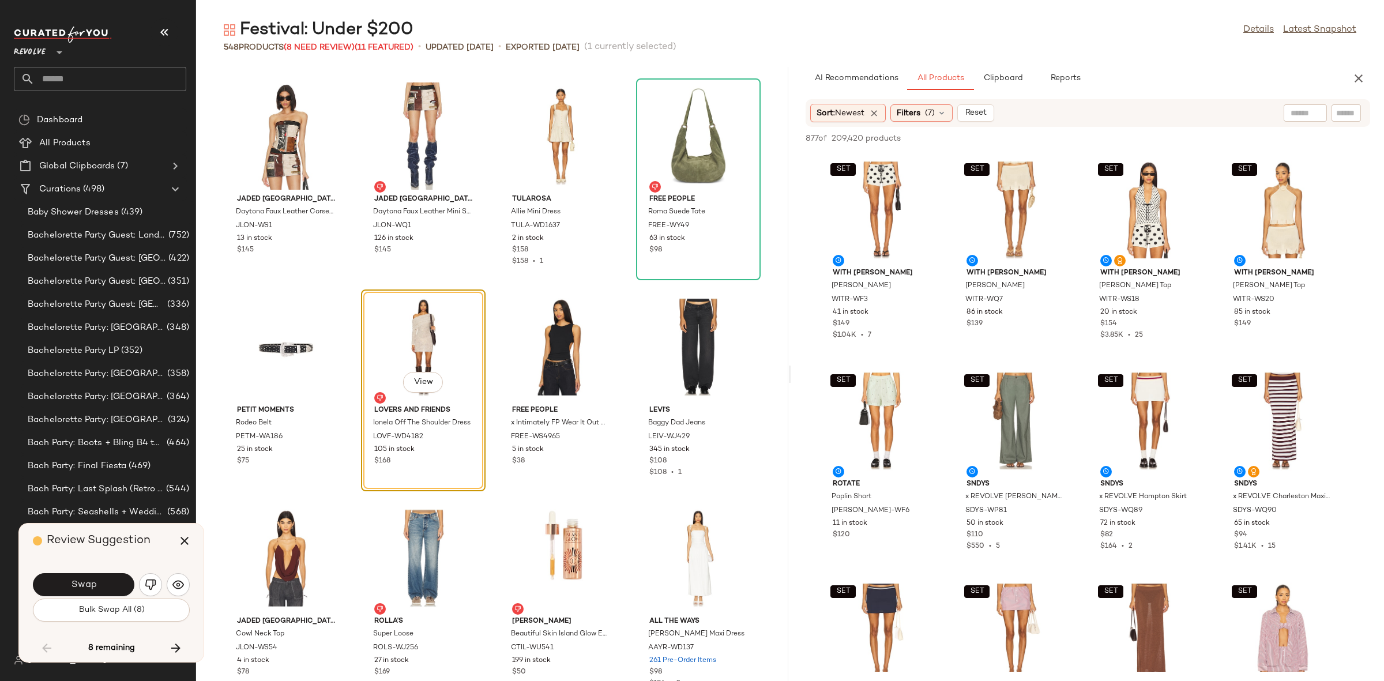
click at [92, 577] on button "Swap" at bounding box center [83, 584] width 101 height 23
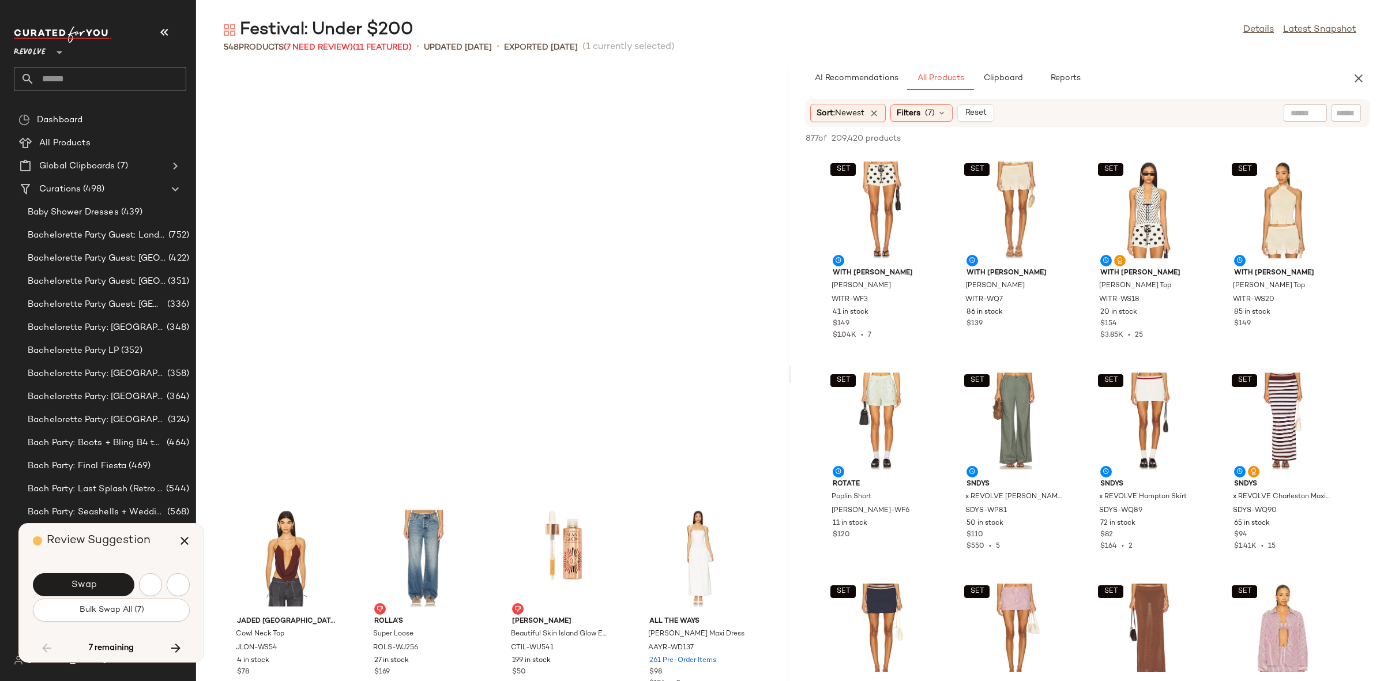
scroll to position [16672, 0]
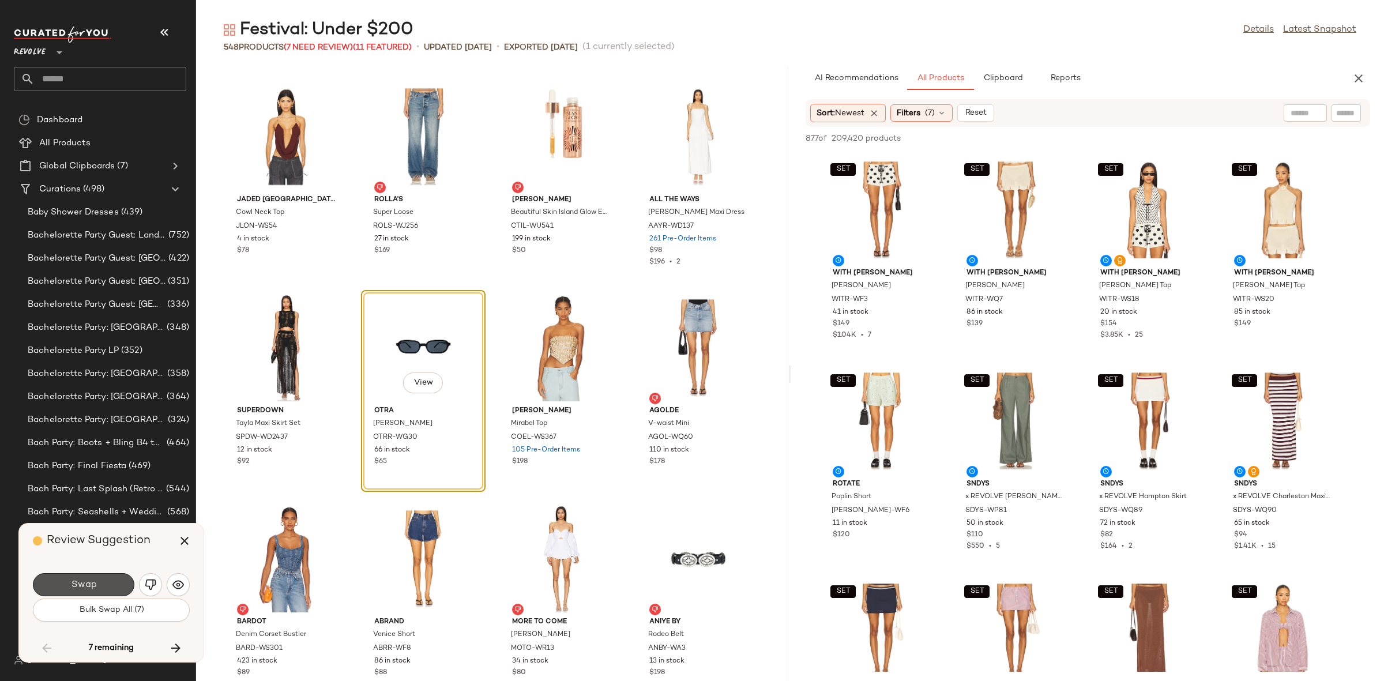
click at [92, 577] on button "Swap" at bounding box center [83, 584] width 101 height 23
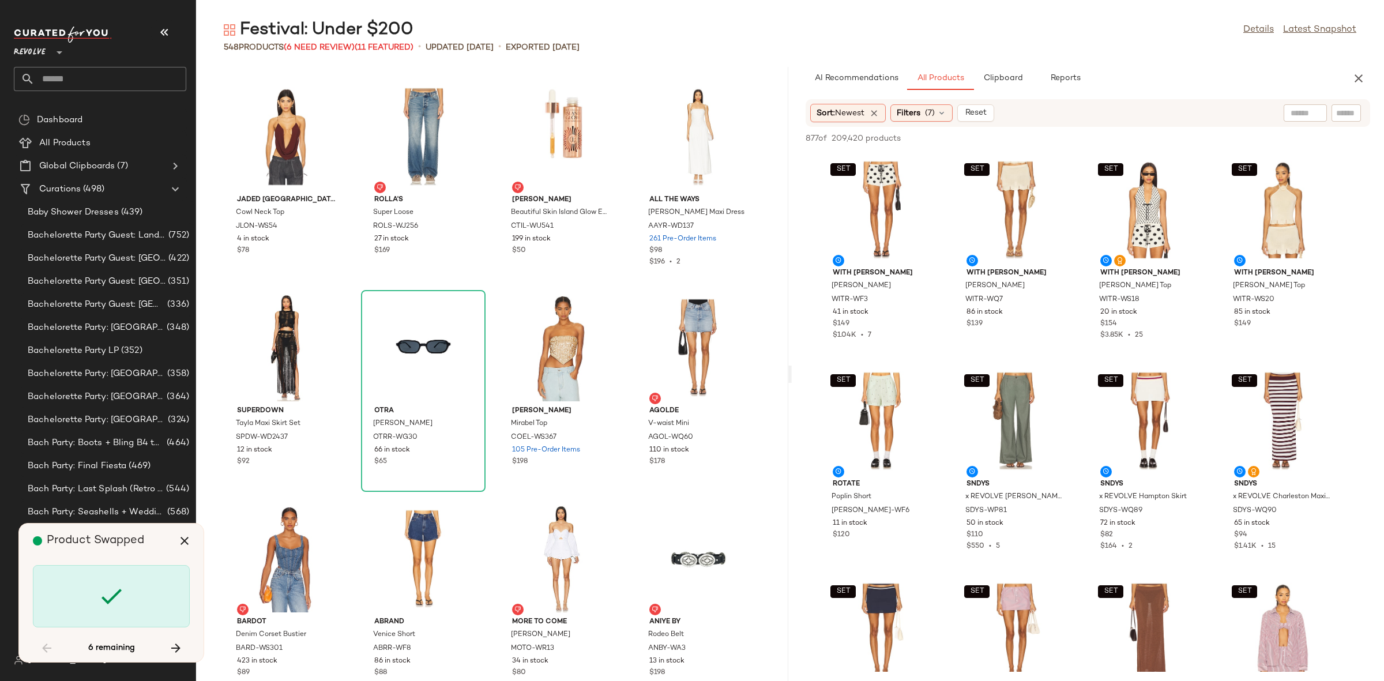
scroll to position [20893, 0]
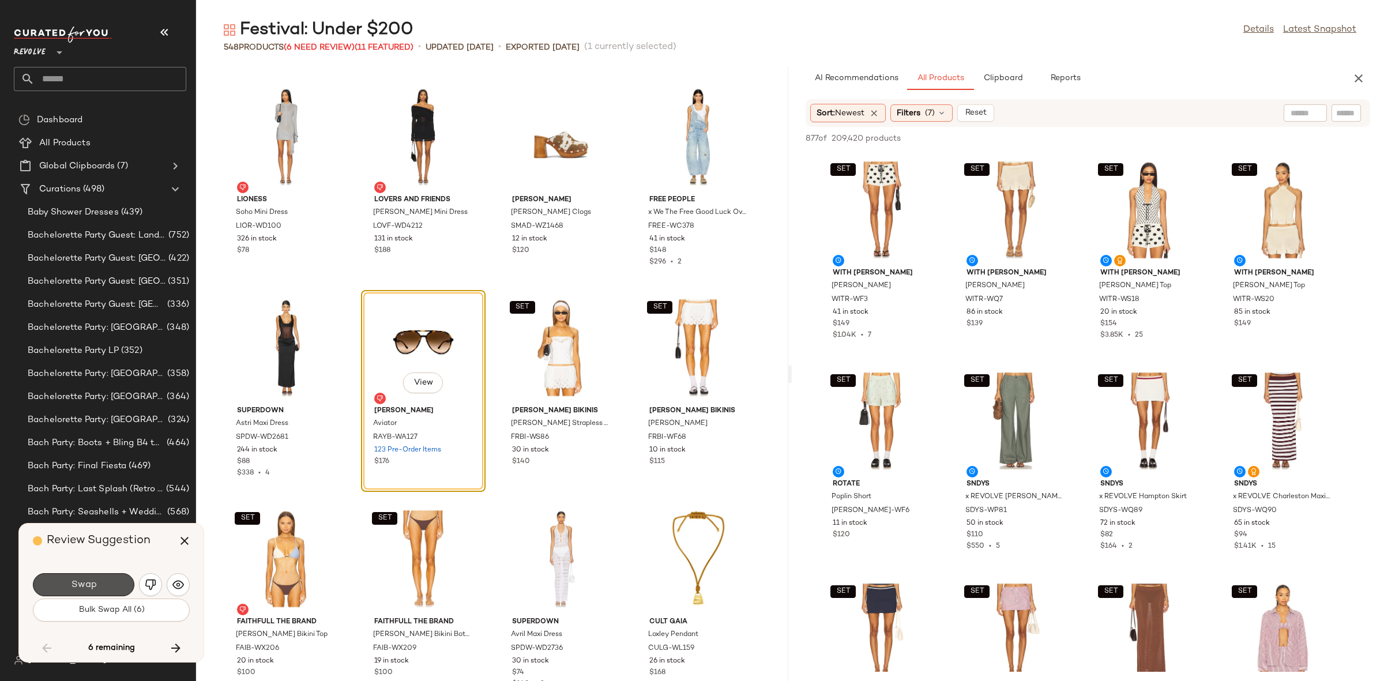
click at [92, 577] on button "Swap" at bounding box center [83, 584] width 101 height 23
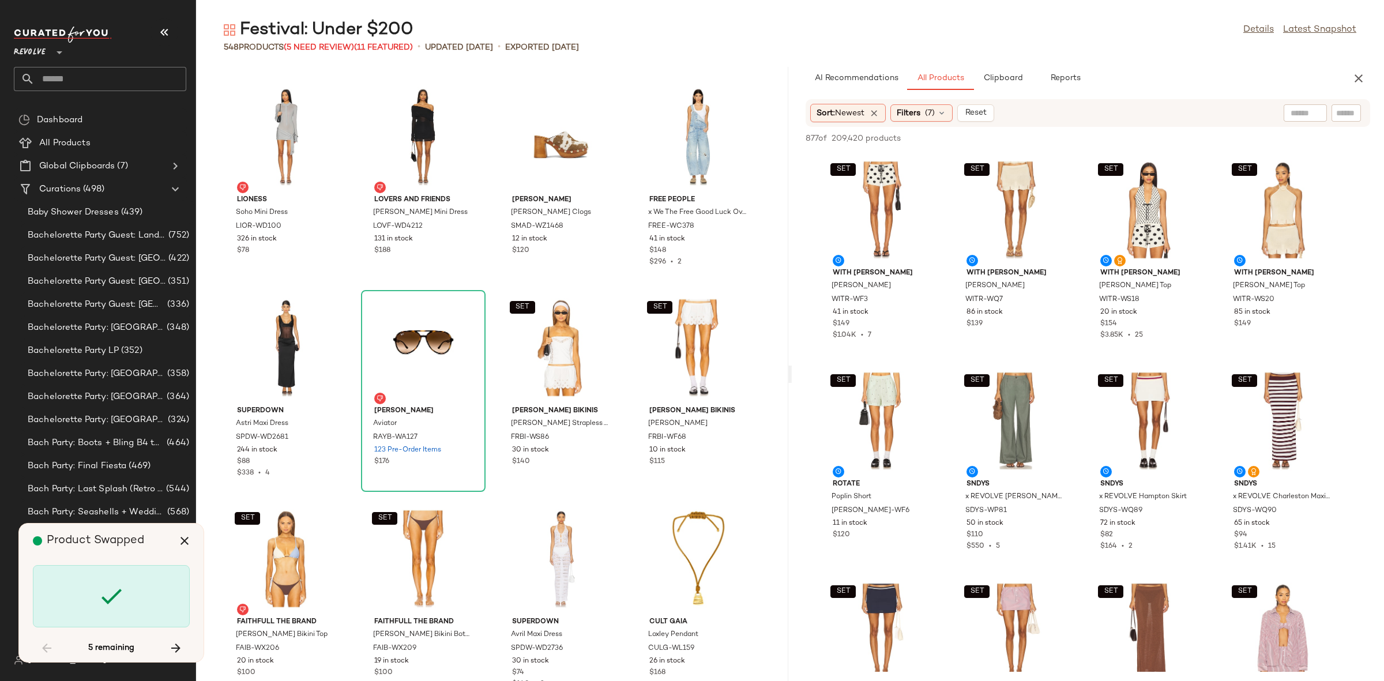
scroll to position [22582, 0]
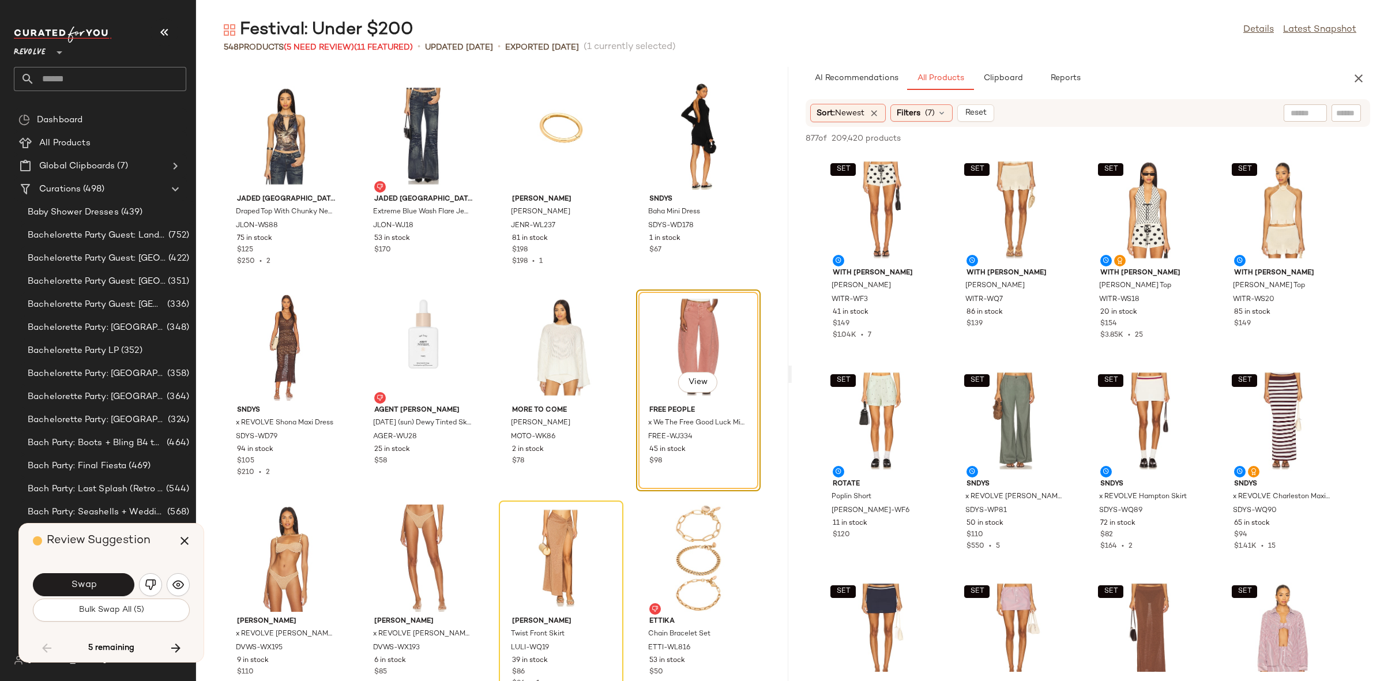
click at [95, 584] on span "Swap" at bounding box center [83, 585] width 26 height 11
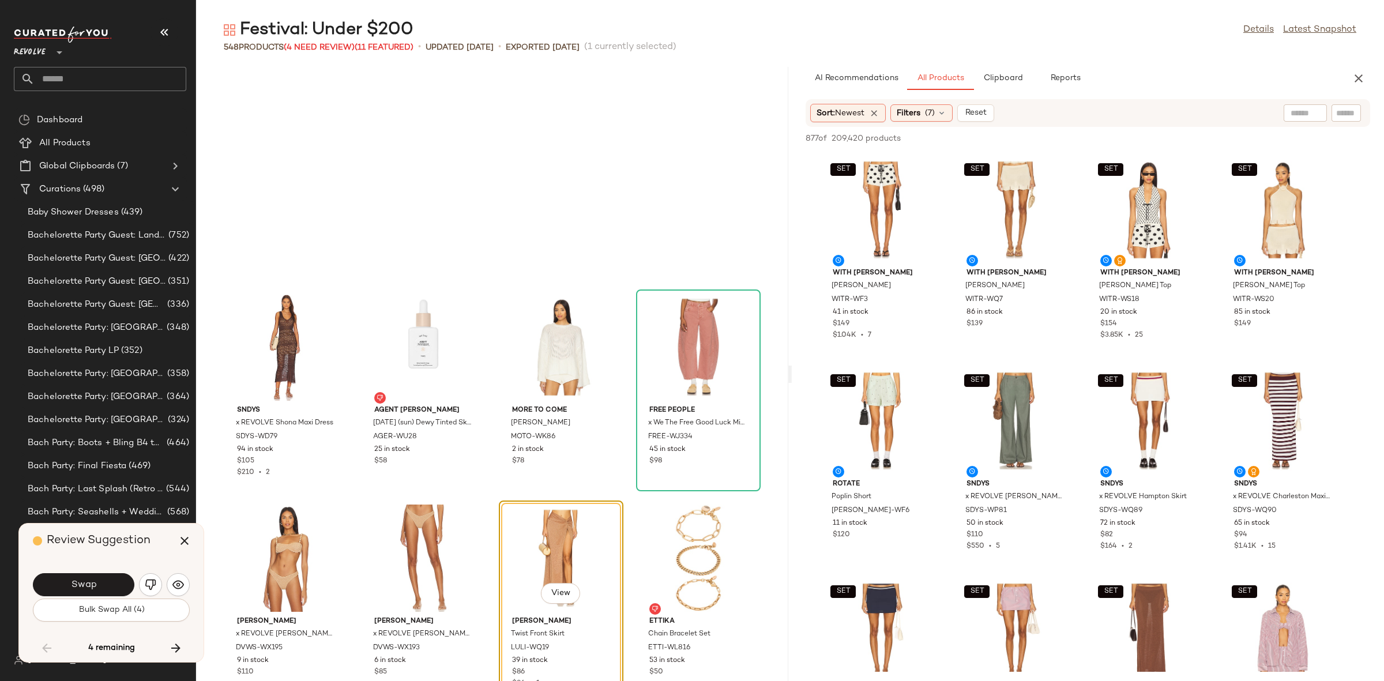
scroll to position [22793, 0]
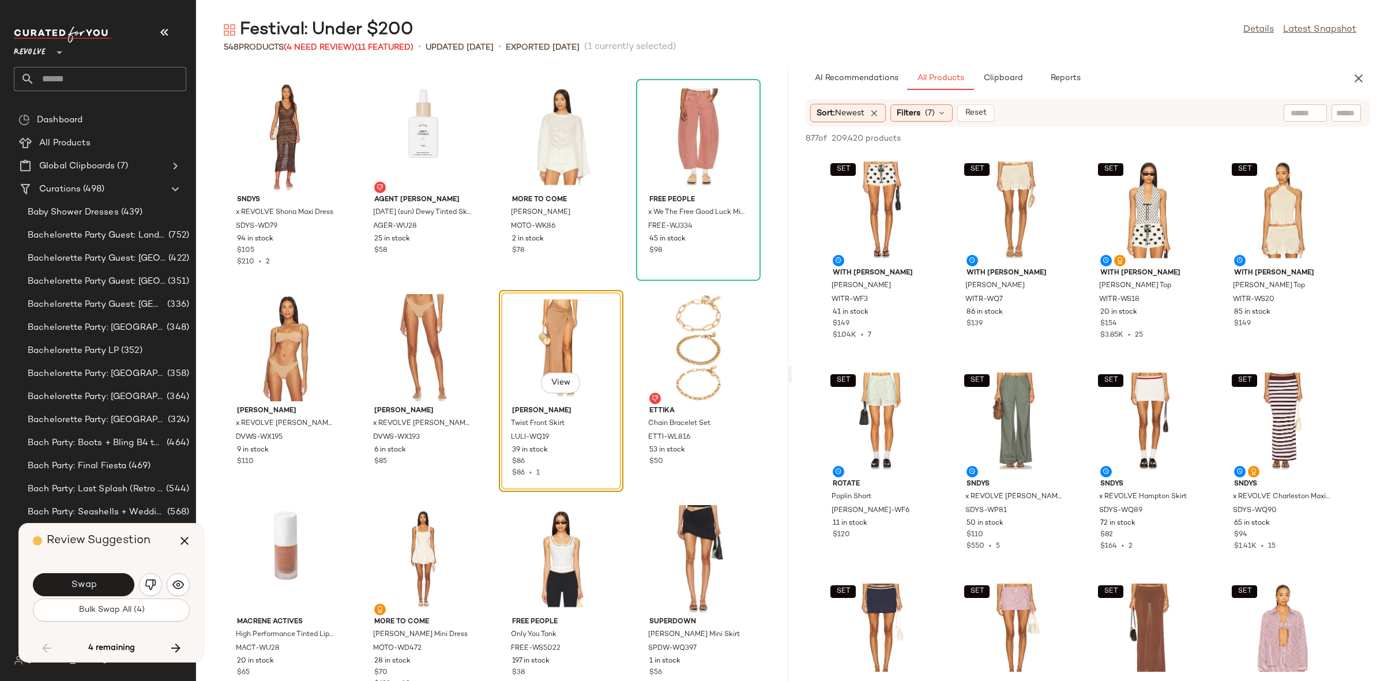
click at [95, 584] on span "Swap" at bounding box center [83, 585] width 26 height 11
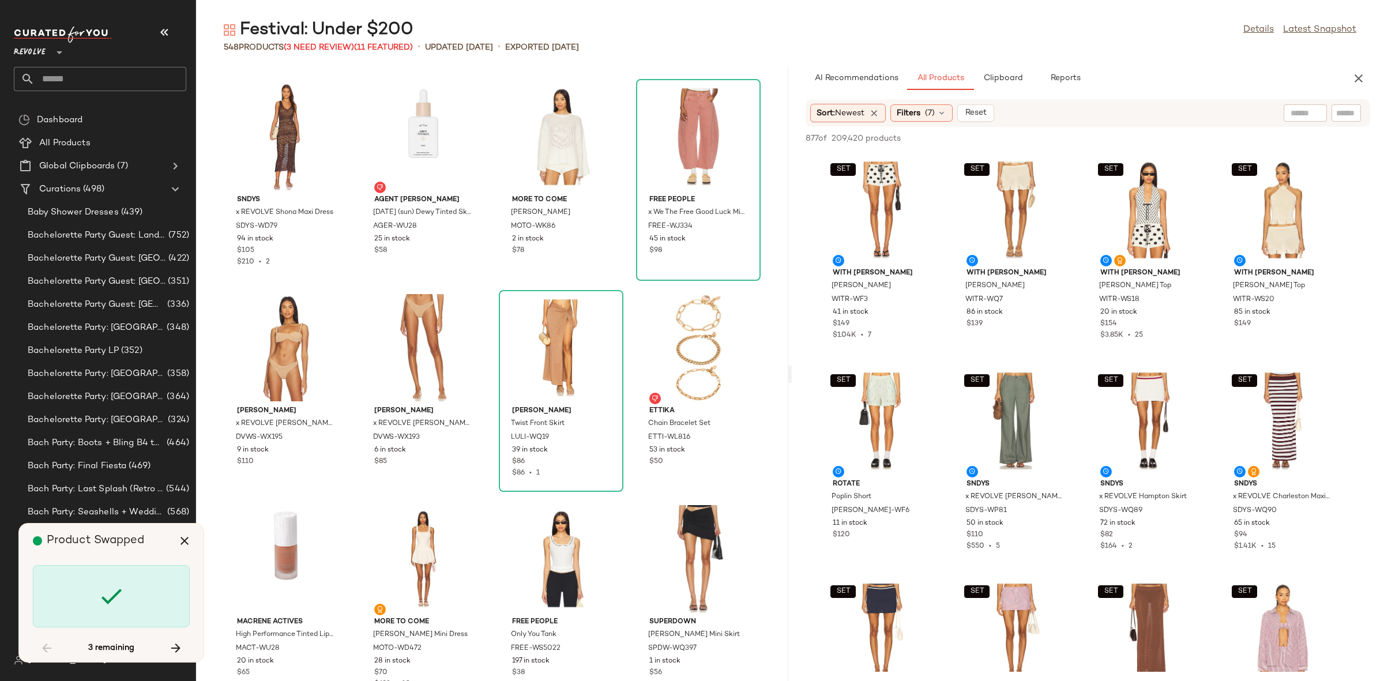
scroll to position [23638, 0]
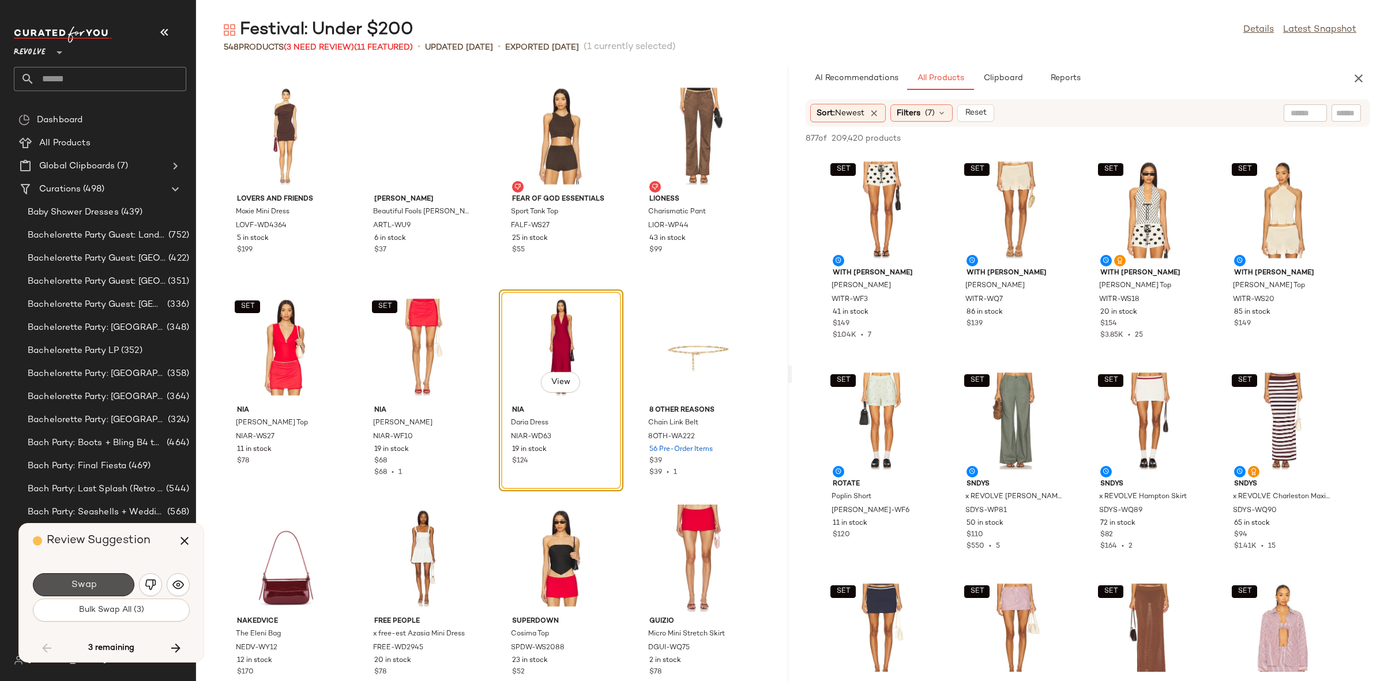
click at [95, 584] on span "Swap" at bounding box center [83, 585] width 26 height 11
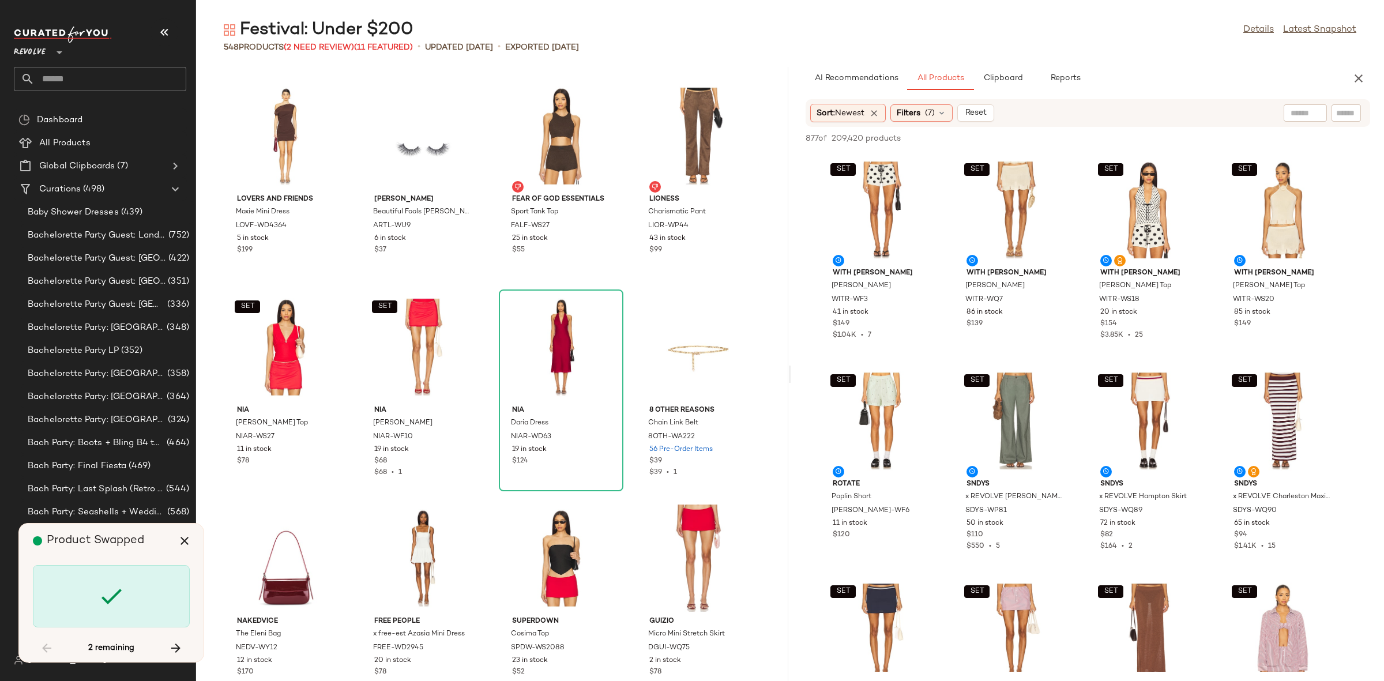
scroll to position [26803, 0]
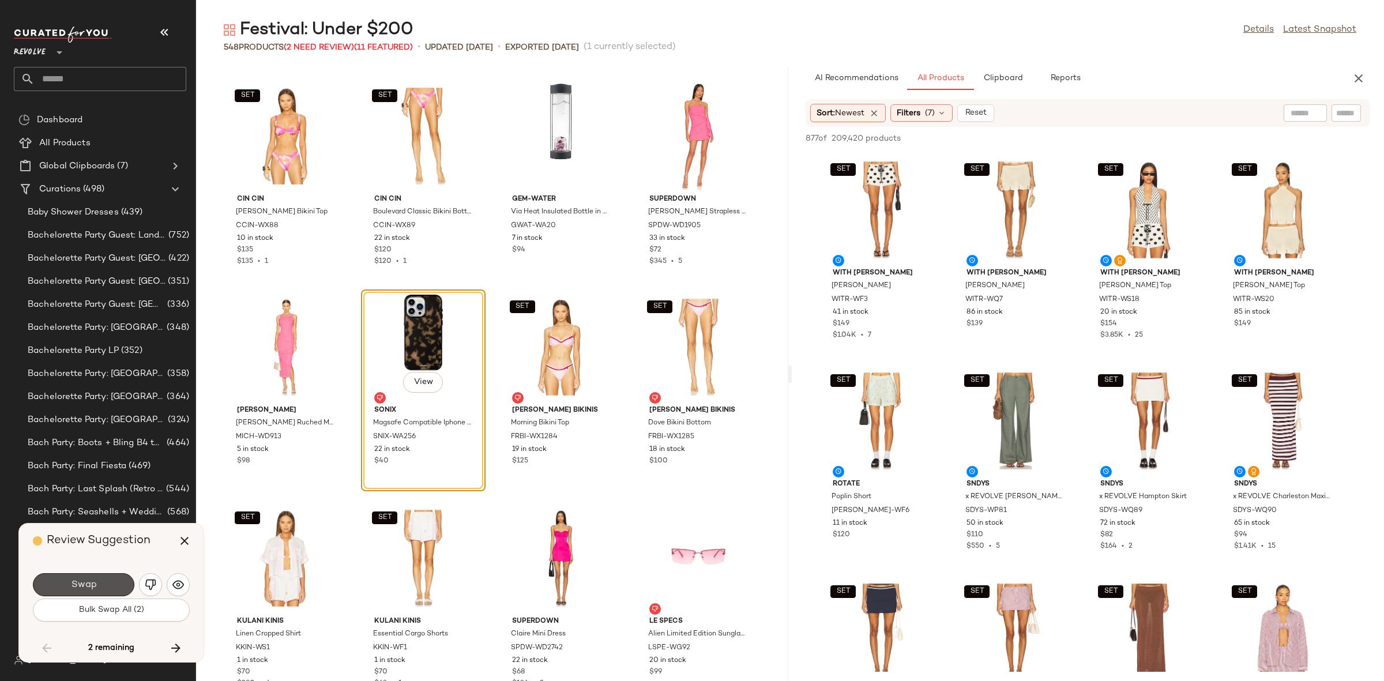
click at [95, 584] on span "Swap" at bounding box center [83, 585] width 26 height 11
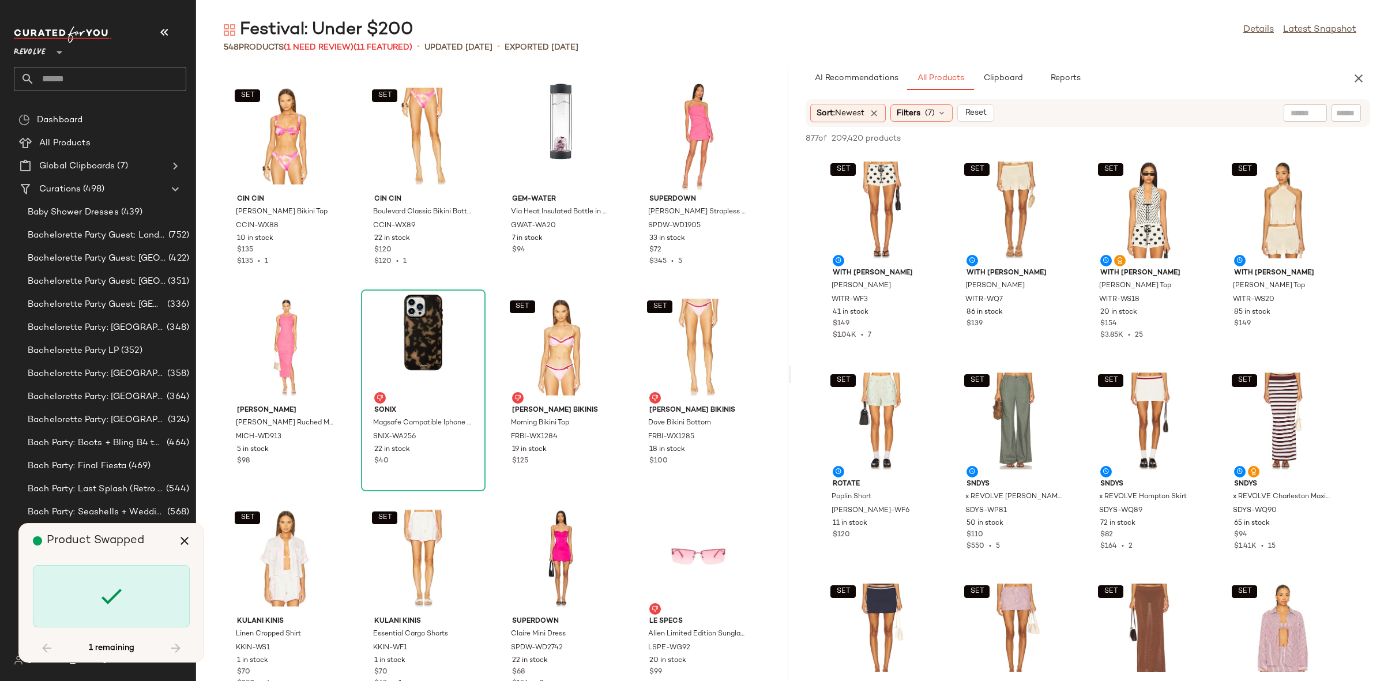
scroll to position [27648, 0]
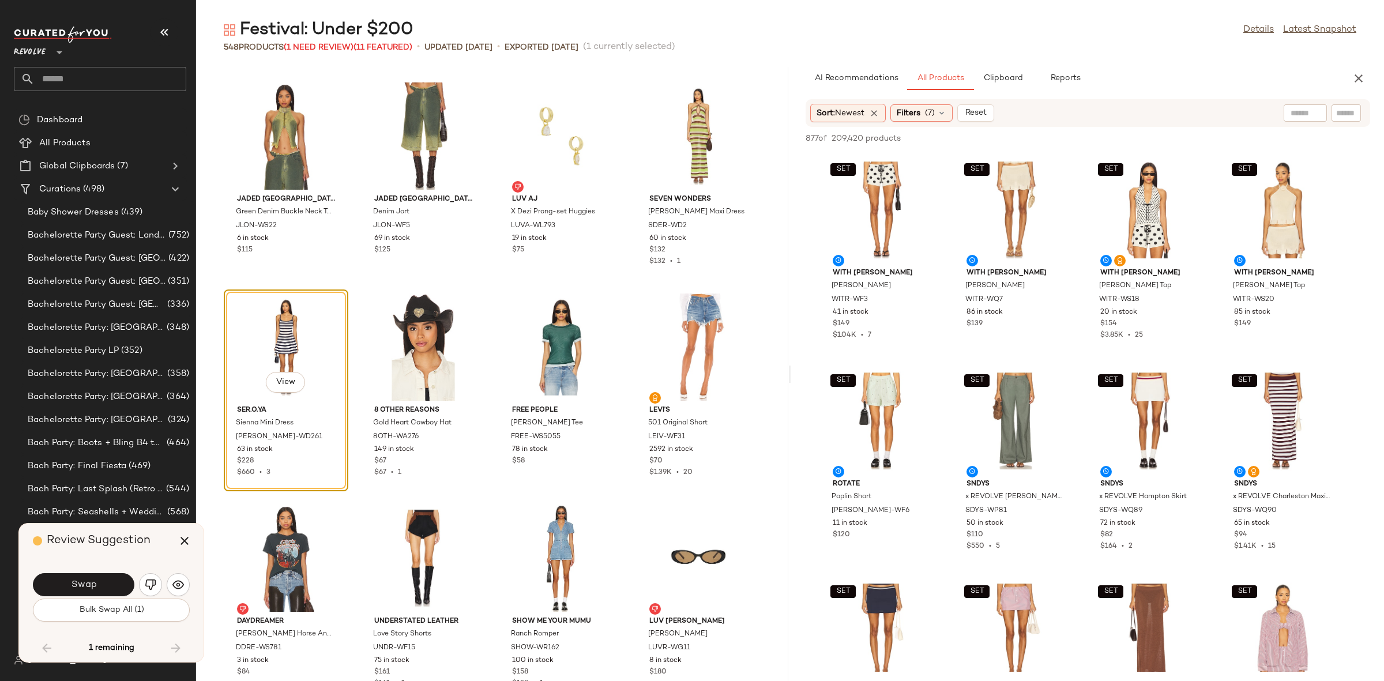
click at [95, 584] on span "Swap" at bounding box center [83, 585] width 26 height 11
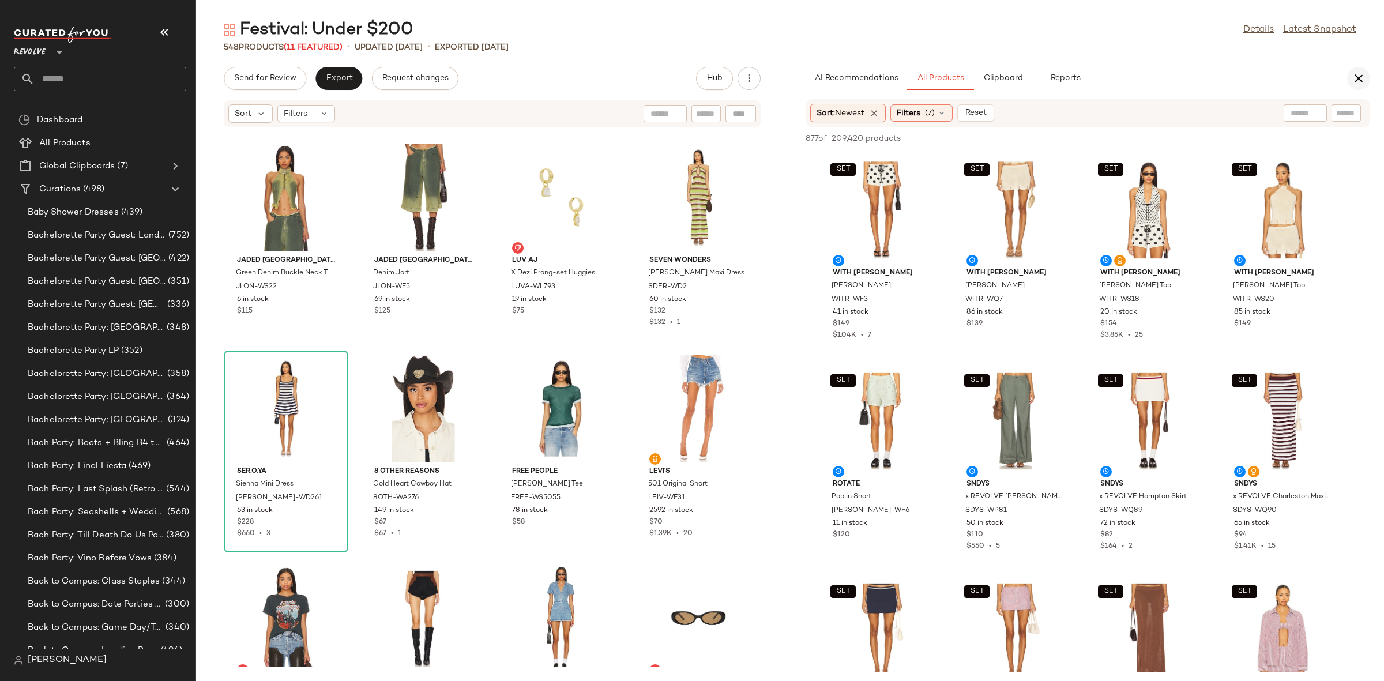
click at [1358, 69] on button "button" at bounding box center [1358, 78] width 23 height 23
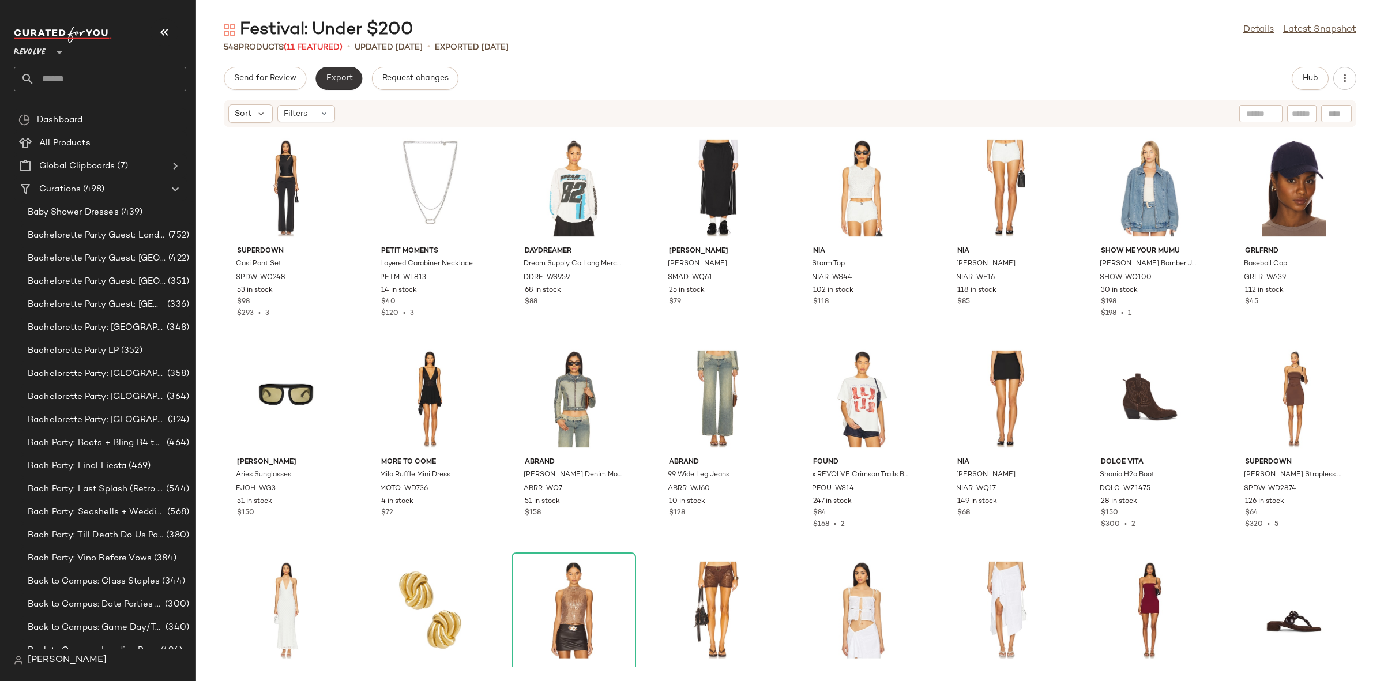
click at [344, 84] on button "Export" at bounding box center [338, 78] width 47 height 23
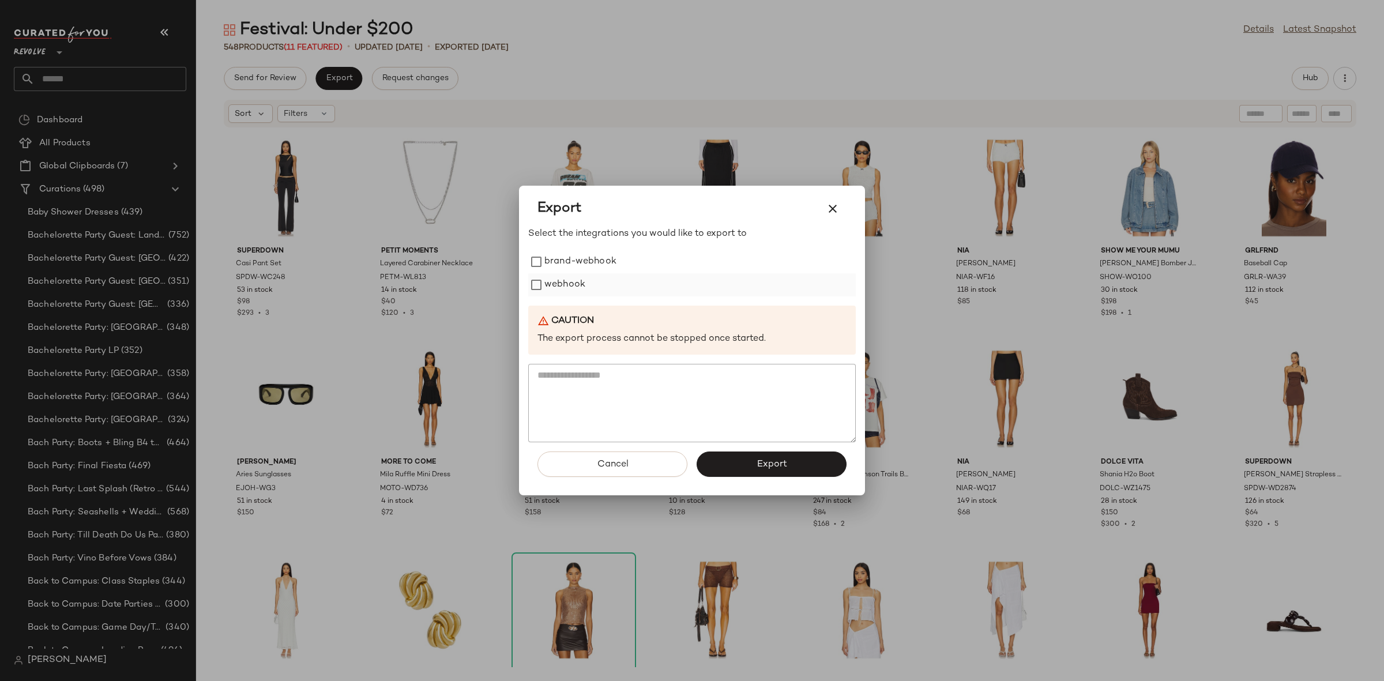
click at [535, 274] on div "webhook" at bounding box center [692, 284] width 328 height 23
click at [812, 466] on button "Export" at bounding box center [772, 464] width 150 height 25
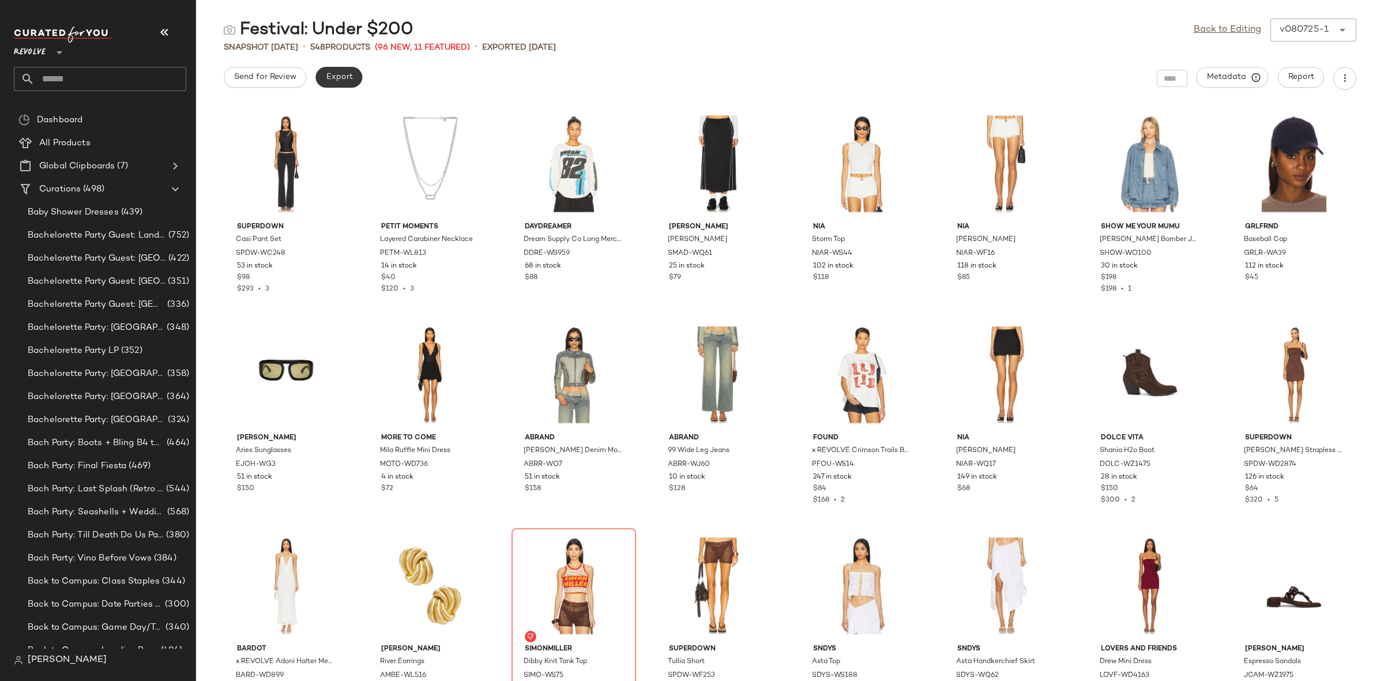
click at [340, 82] on button "Export" at bounding box center [338, 77] width 47 height 21
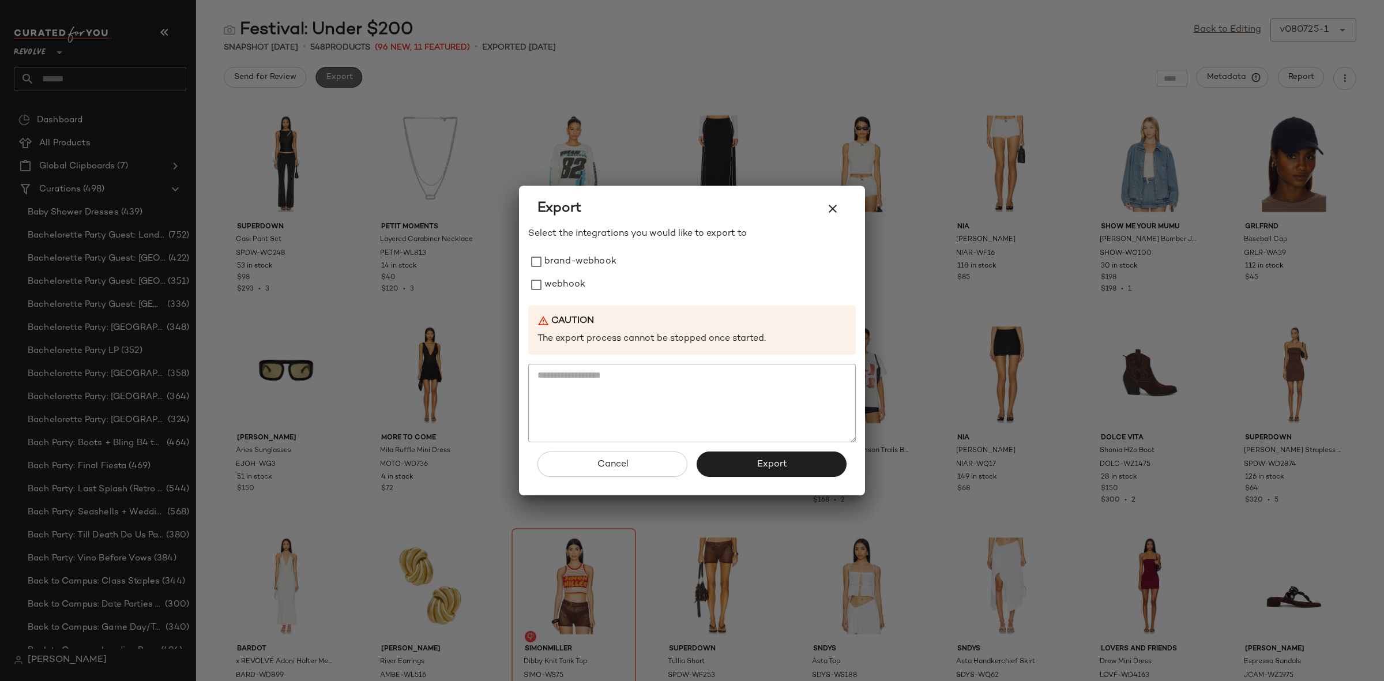
click at [340, 82] on div at bounding box center [692, 340] width 1384 height 681
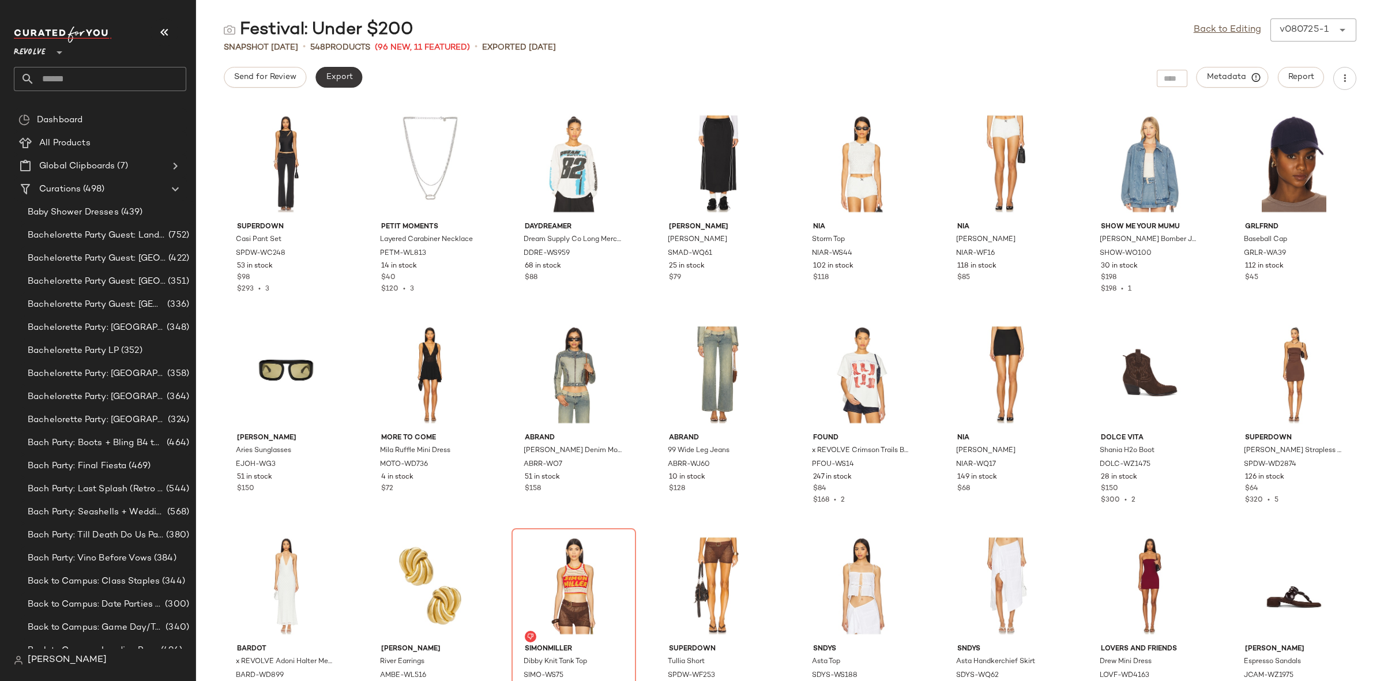
click at [340, 82] on button "Export" at bounding box center [338, 77] width 47 height 21
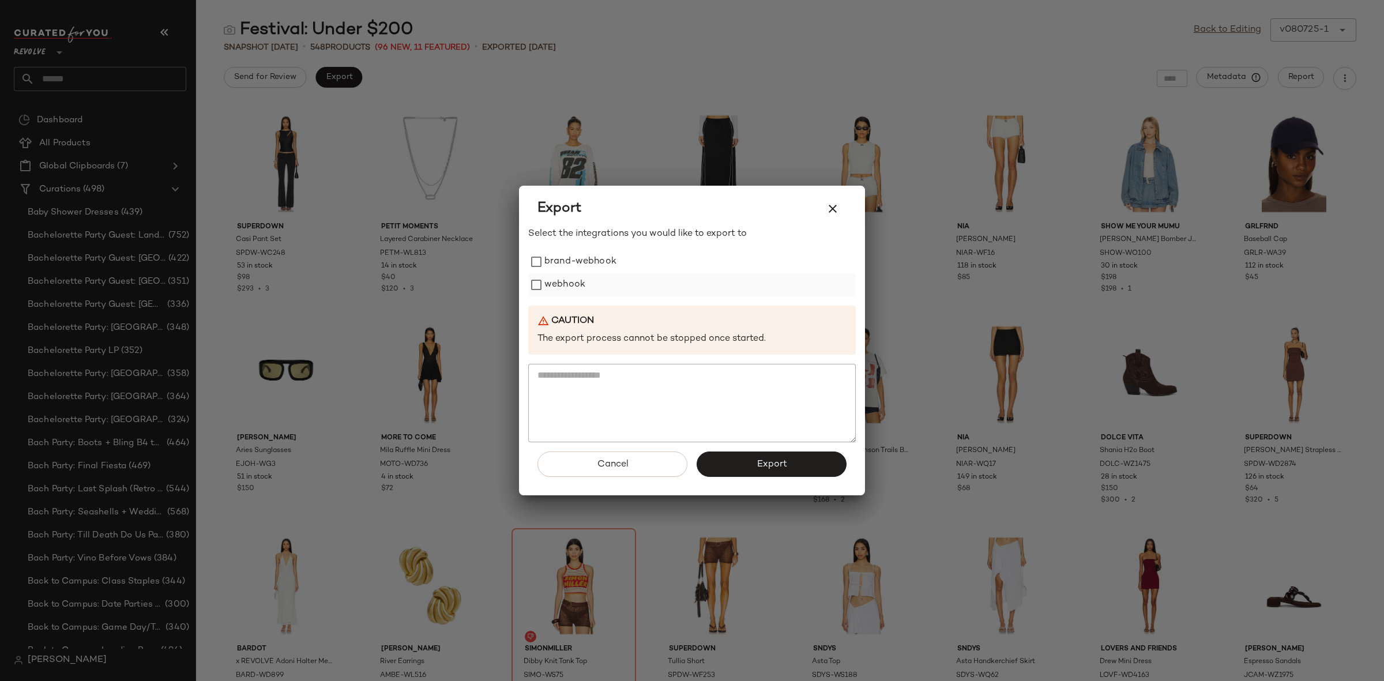
click at [563, 282] on label "webhook" at bounding box center [564, 284] width 41 height 23
click at [773, 466] on span "Export" at bounding box center [771, 464] width 31 height 11
